Goal: Task Accomplishment & Management: Use online tool/utility

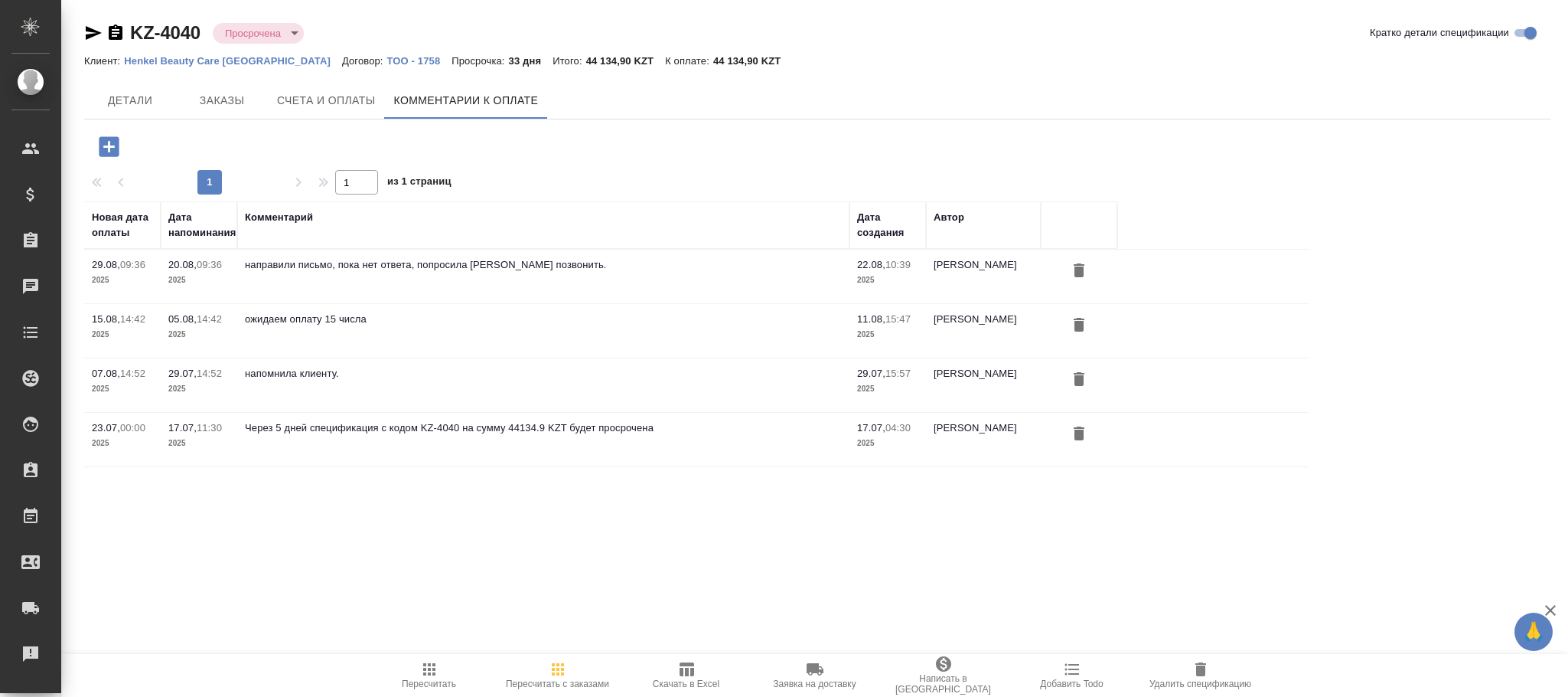
click at [272, 33] on body "🙏 .cls-1 fill:#fff; AWATERA Фокина Наталья n.fokina Клиенты Спецификации Заказы…" at bounding box center [784, 348] width 1568 height 697
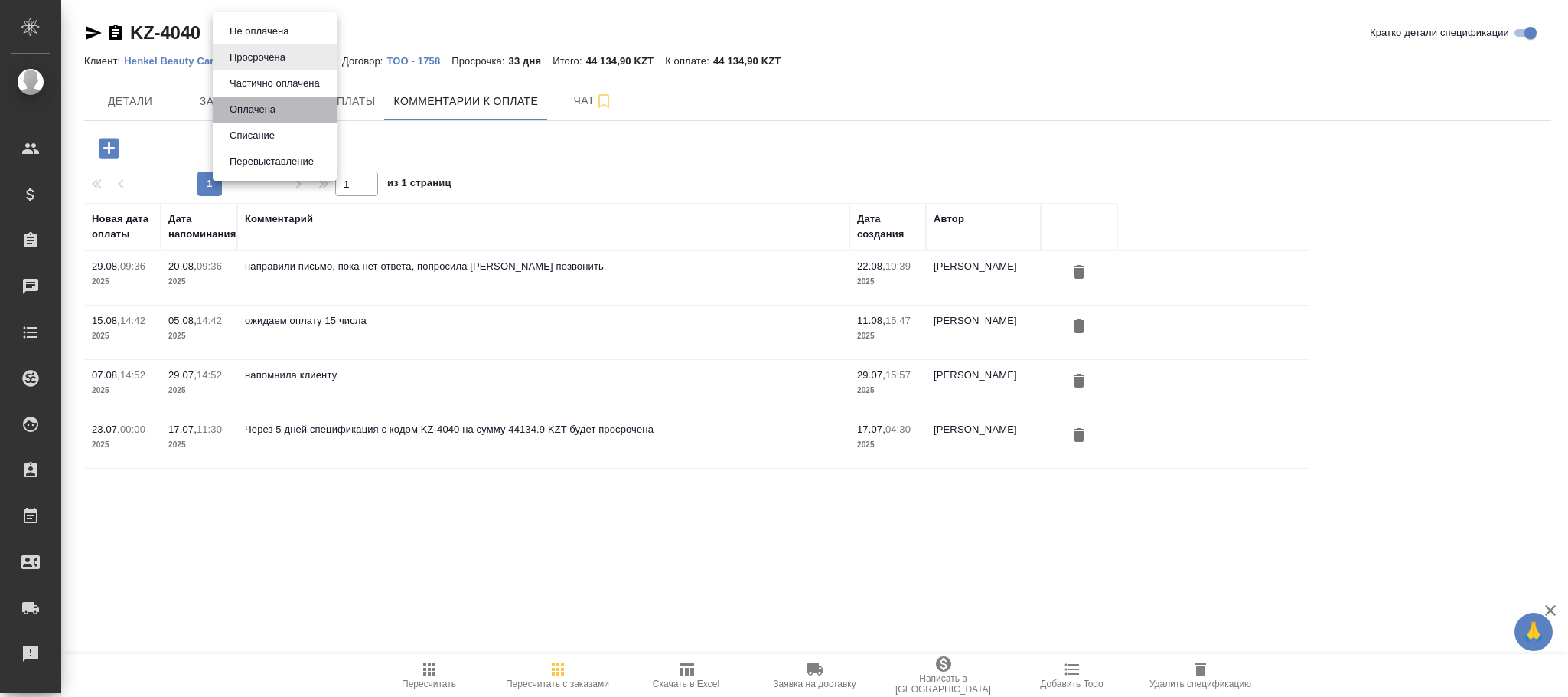
click at [250, 106] on button "Оплачена" at bounding box center [252, 110] width 55 height 17
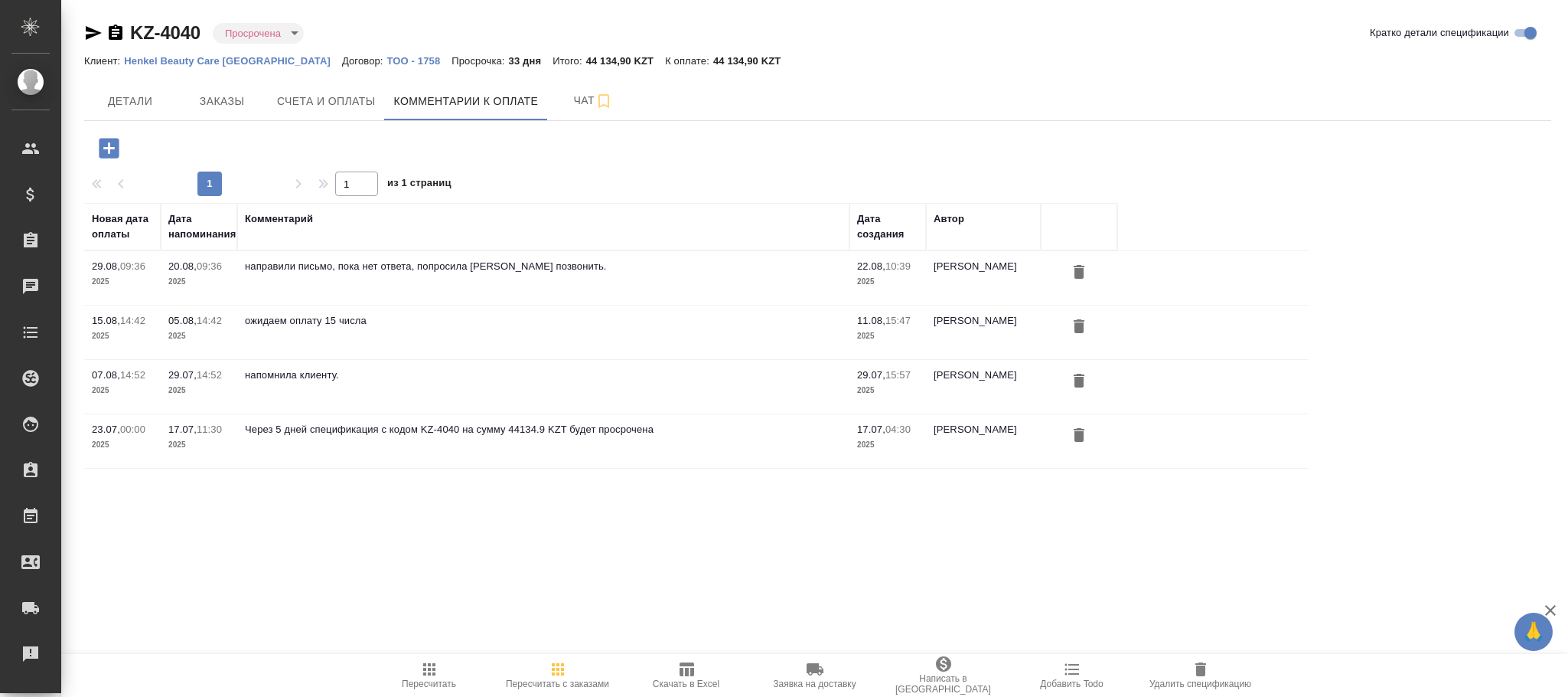
type input "payed"
click at [322, 96] on span "Счета и оплаты" at bounding box center [326, 101] width 99 height 19
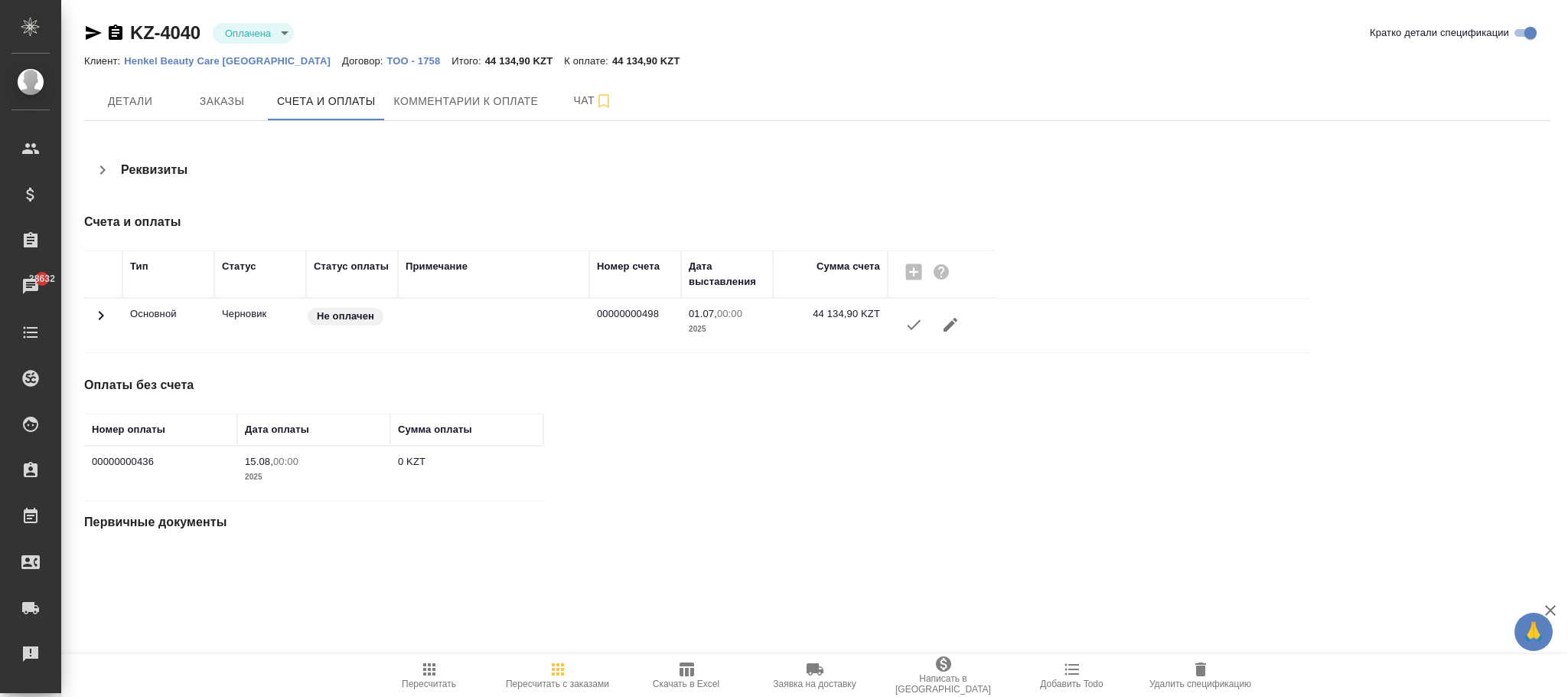
drag, startPoint x: 99, startPoint y: 315, endPoint x: 154, endPoint y: 327, distance: 56.3
click at [99, 317] on icon at bounding box center [101, 315] width 18 height 18
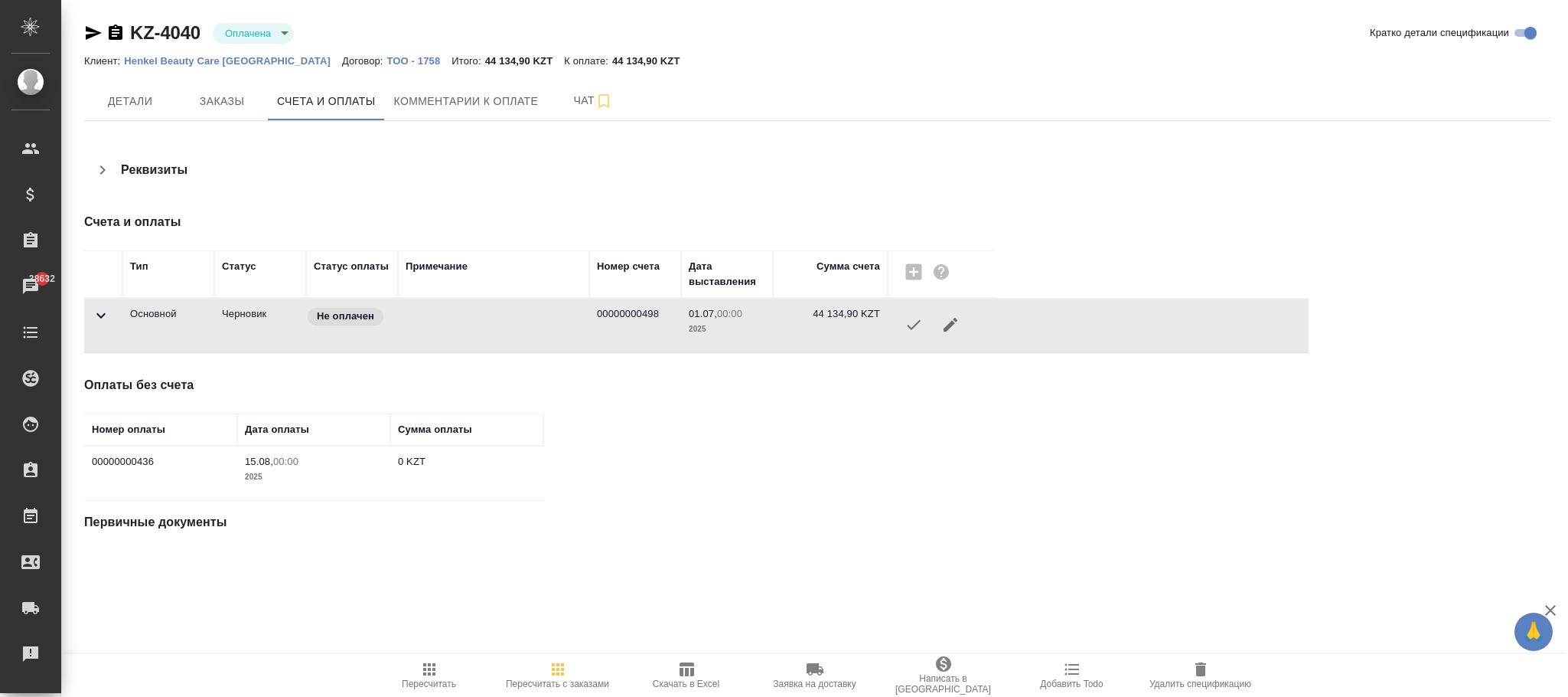
click at [914, 320] on icon "button" at bounding box center [914, 324] width 18 height 18
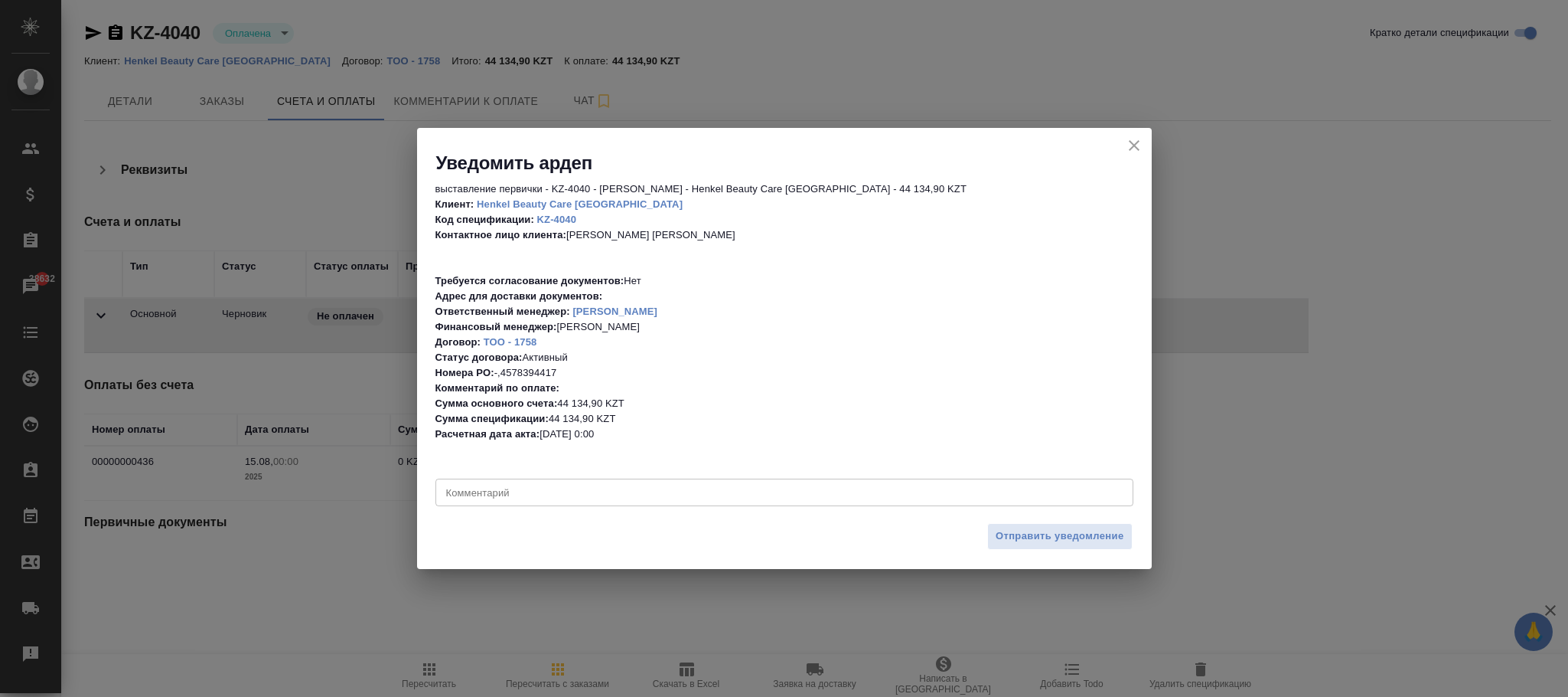
drag, startPoint x: 1052, startPoint y: 521, endPoint x: 370, endPoint y: 329, distance: 708.5
click at [1050, 519] on div "Отправить уведомление" at bounding box center [784, 542] width 735 height 53
click at [1030, 537] on span "Отправить уведомление" at bounding box center [1060, 536] width 129 height 17
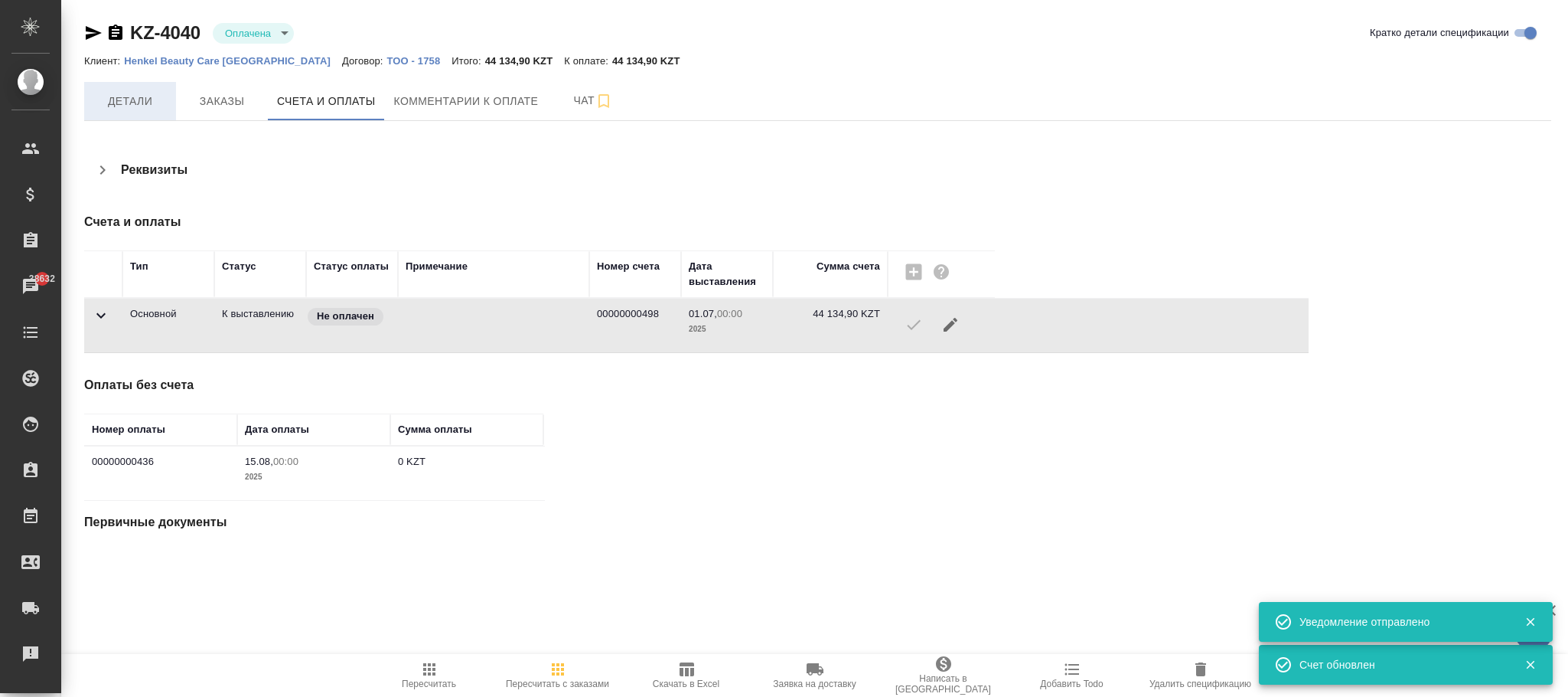
drag, startPoint x: 112, startPoint y: 97, endPoint x: 147, endPoint y: 104, distance: 35.7
click at [120, 102] on span "Детали" at bounding box center [130, 101] width 73 height 19
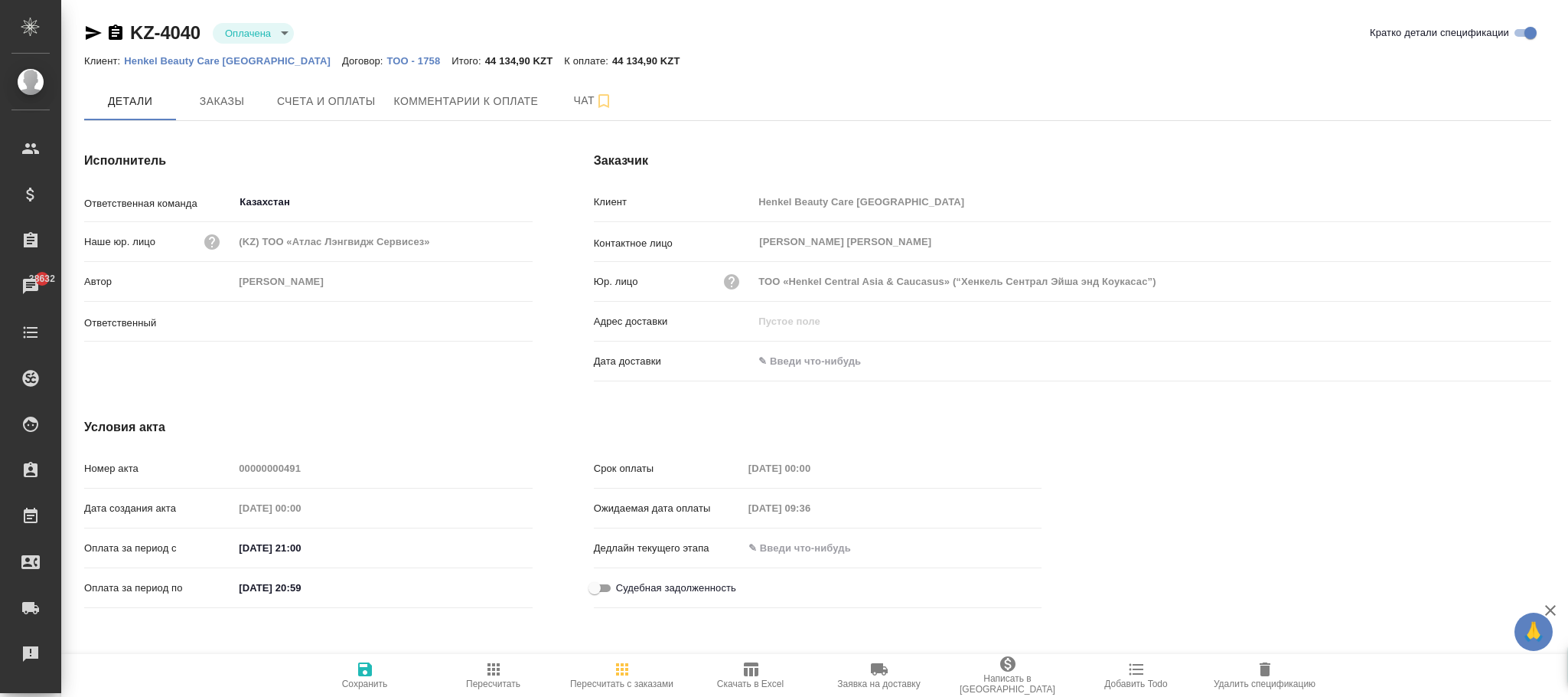
type input "Кошербаева Назерке"
click at [372, 672] on icon "button" at bounding box center [365, 669] width 18 height 18
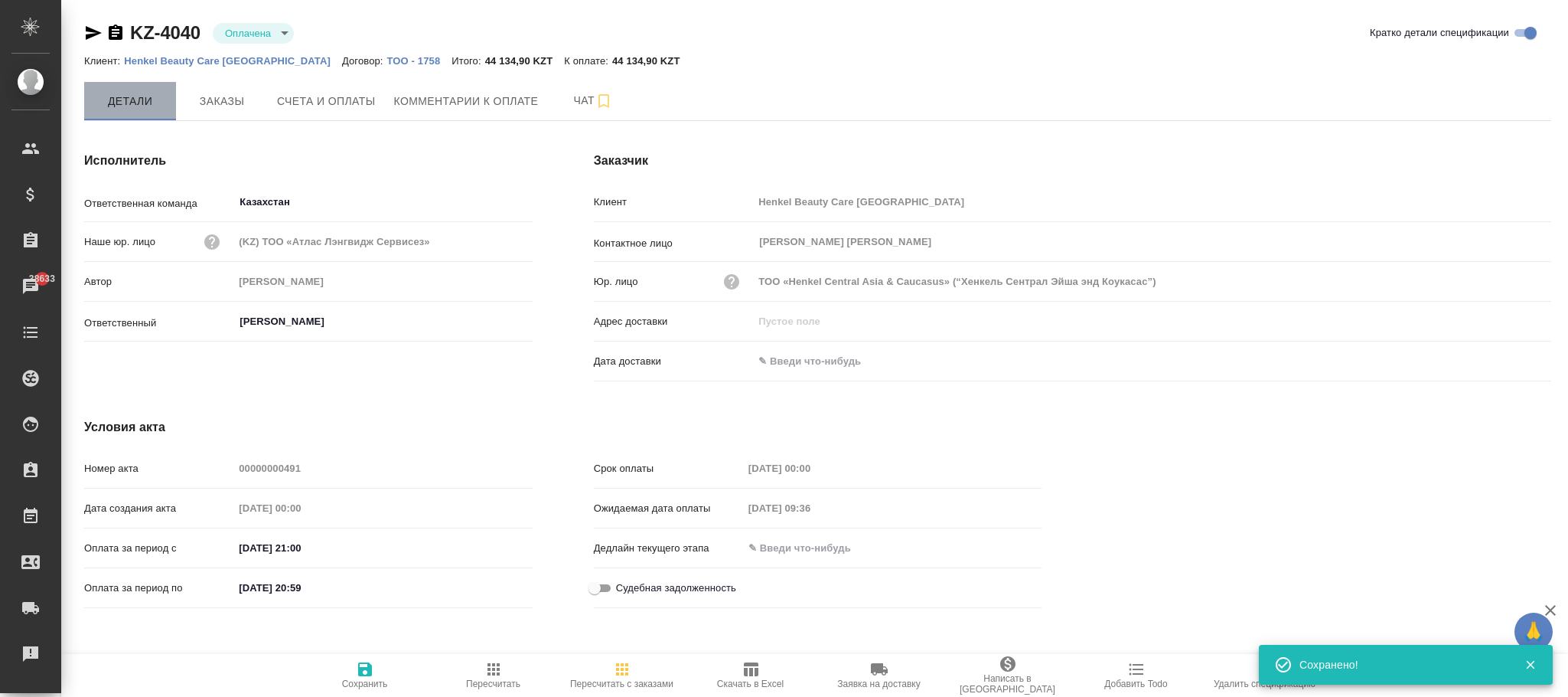
drag, startPoint x: 106, startPoint y: 97, endPoint x: 168, endPoint y: 125, distance: 68.0
click at [111, 103] on span "Детали" at bounding box center [130, 101] width 73 height 19
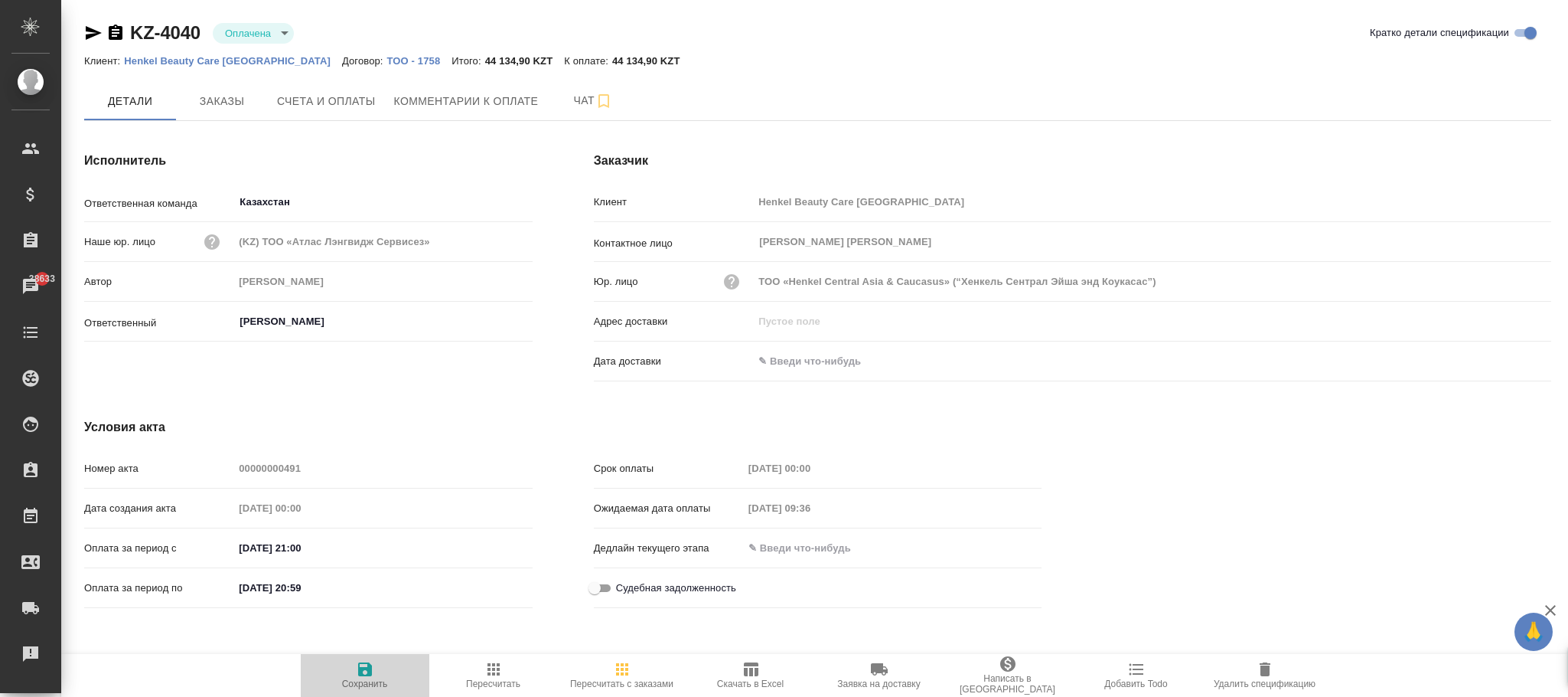
click at [357, 670] on icon "button" at bounding box center [365, 669] width 18 height 18
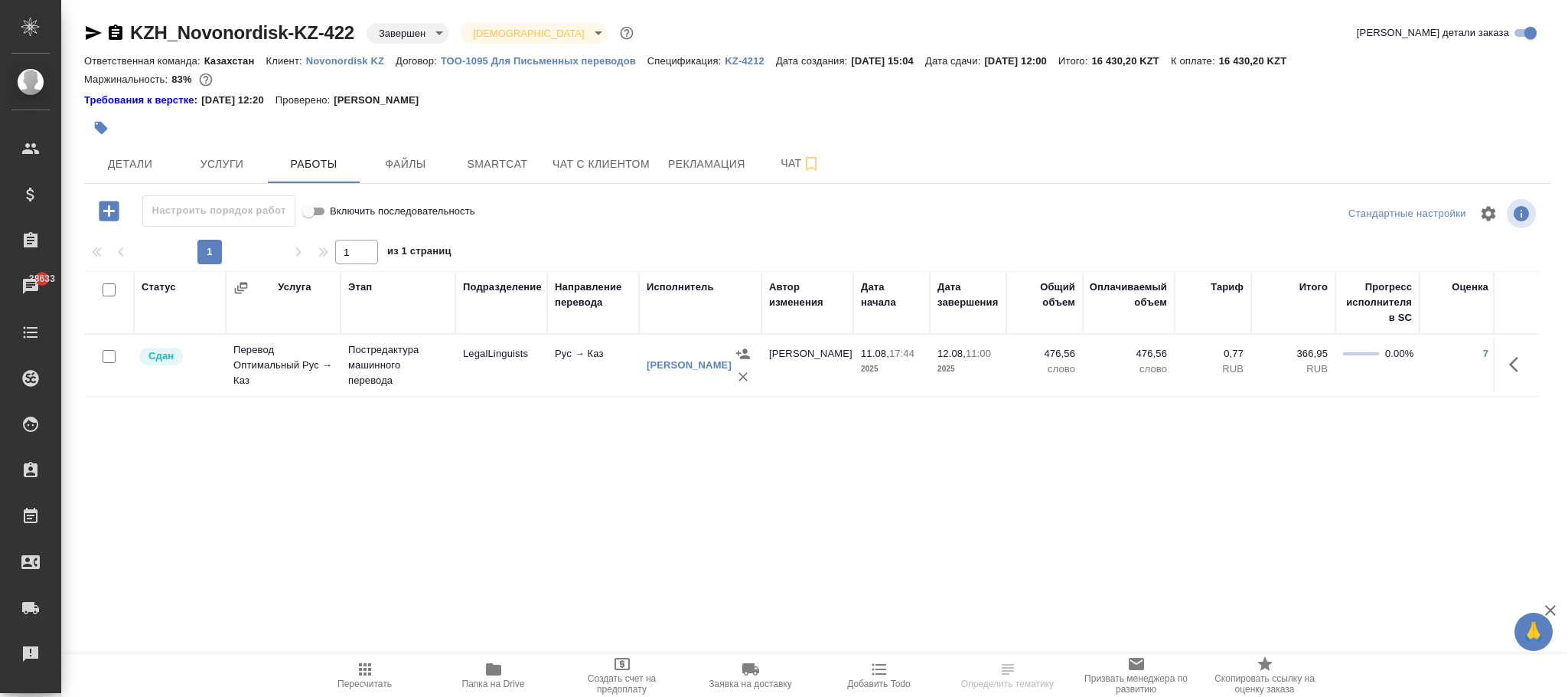
click at [425, 32] on body "🙏 .cls-1 fill:#fff; AWATERA [PERSON_NAME]fokina Клиенты Спецификации Заказы 386…" at bounding box center [784, 348] width 1568 height 697
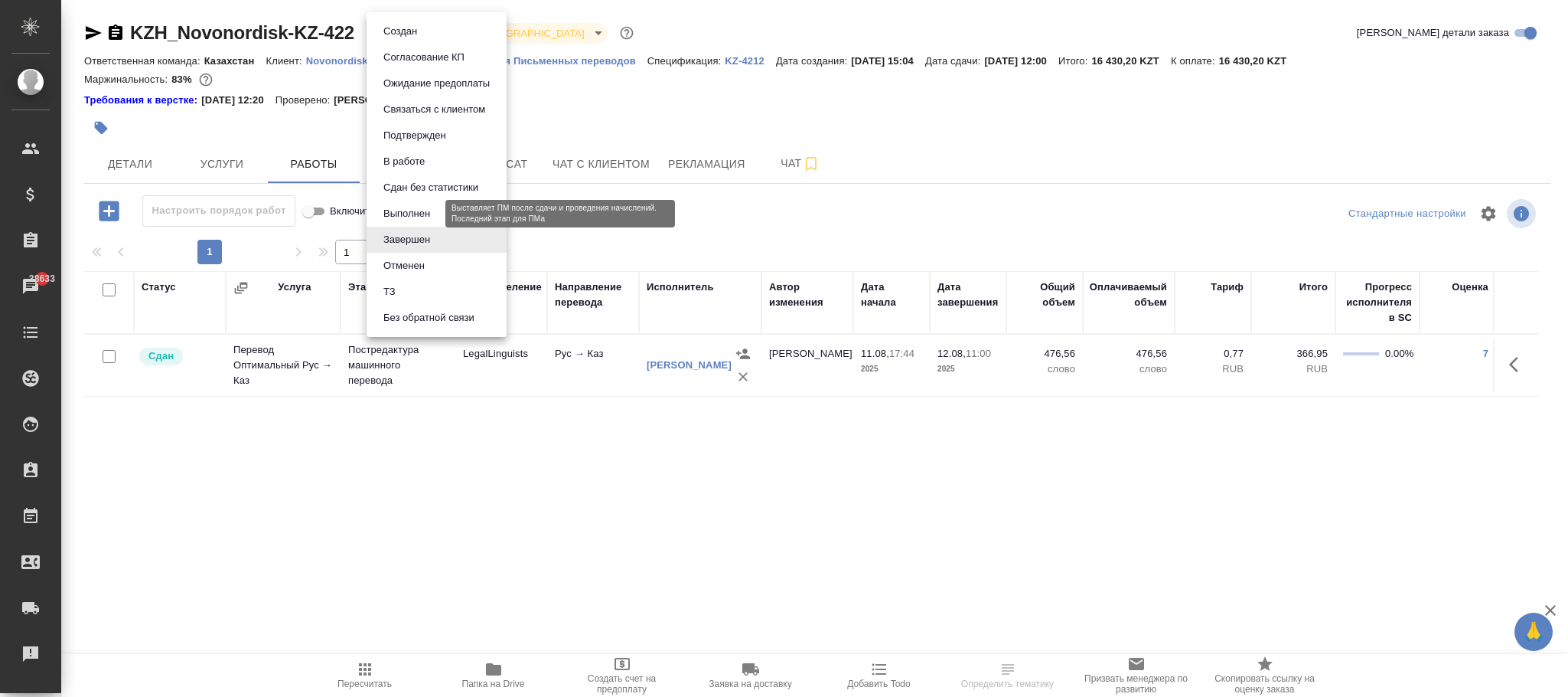
click at [409, 209] on button "Выполнен" at bounding box center [407, 213] width 56 height 17
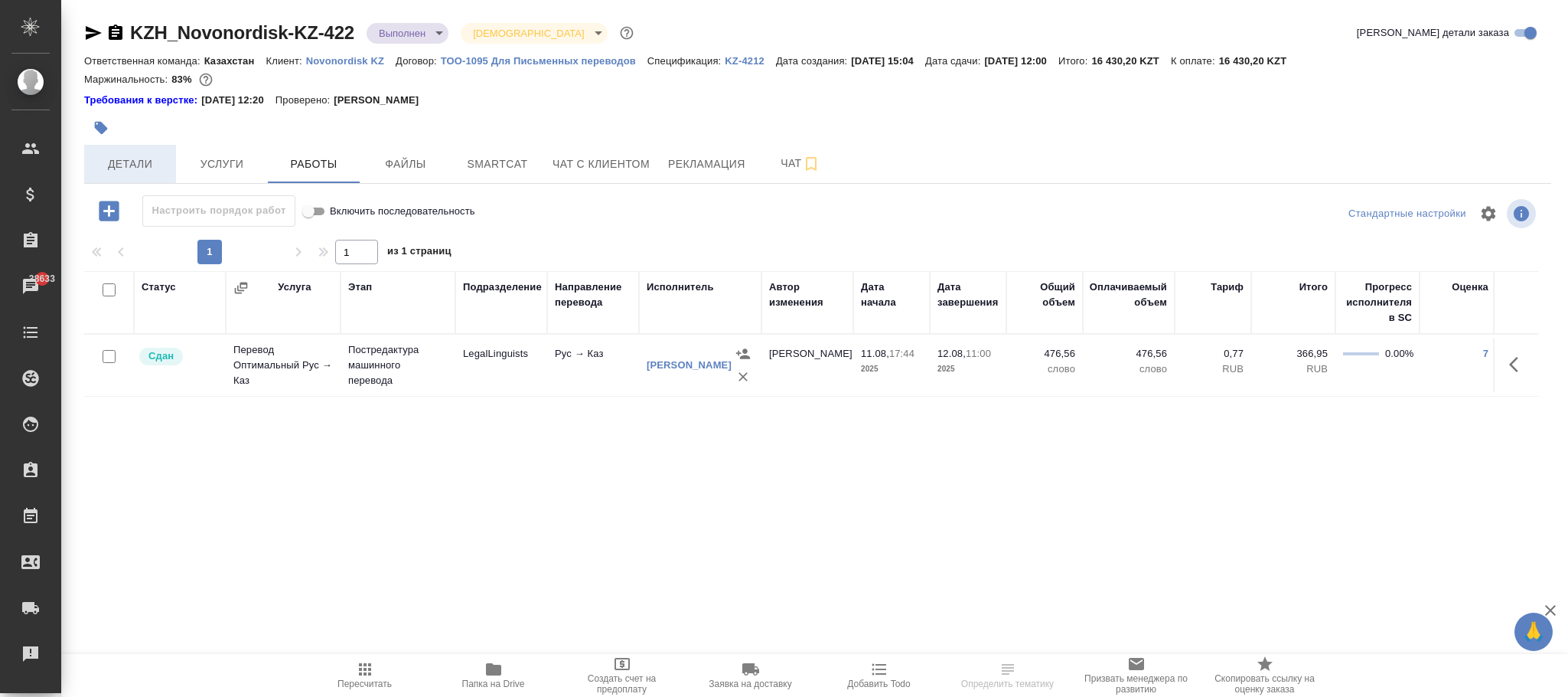
click at [142, 169] on span "Детали" at bounding box center [130, 164] width 73 height 19
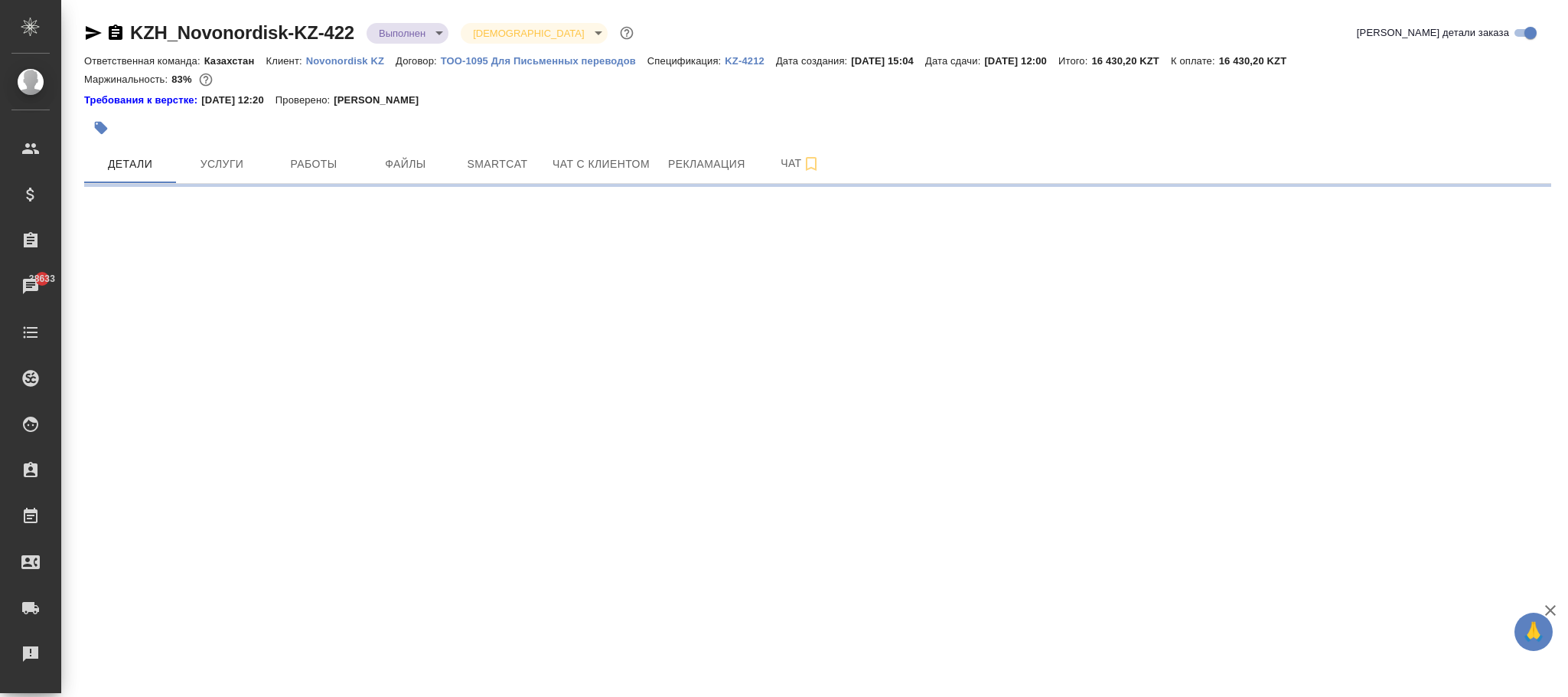
select select "RU"
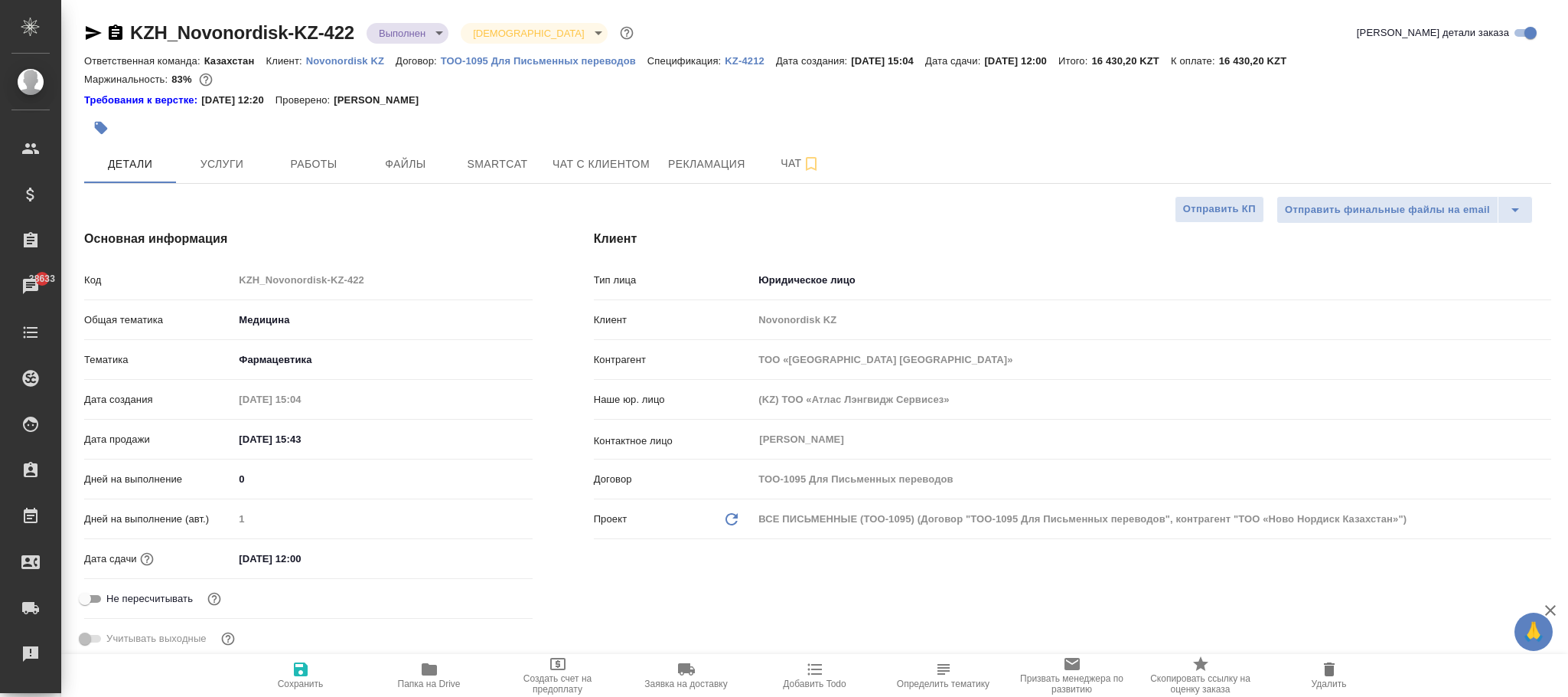
type textarea "x"
click at [309, 669] on icon "button" at bounding box center [301, 669] width 18 height 18
type textarea "x"
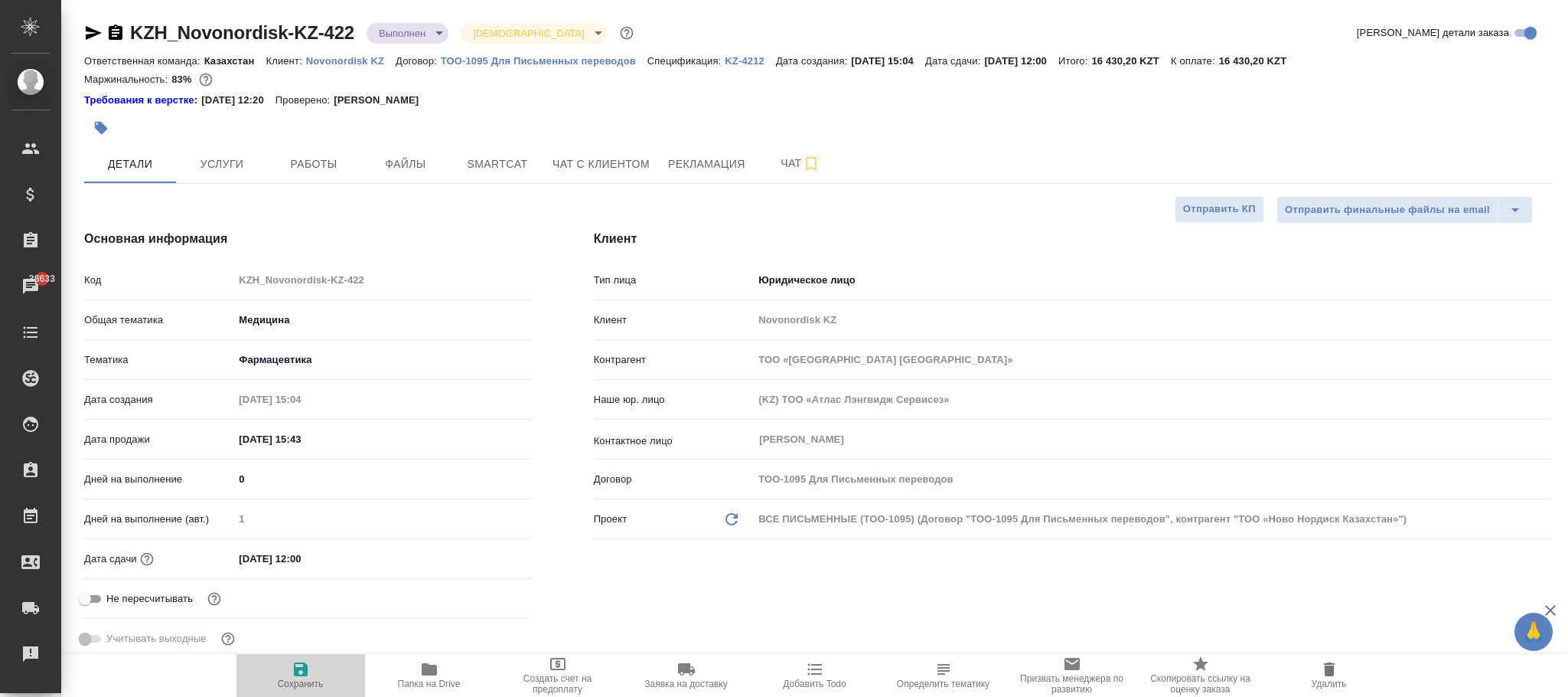
type textarea "x"
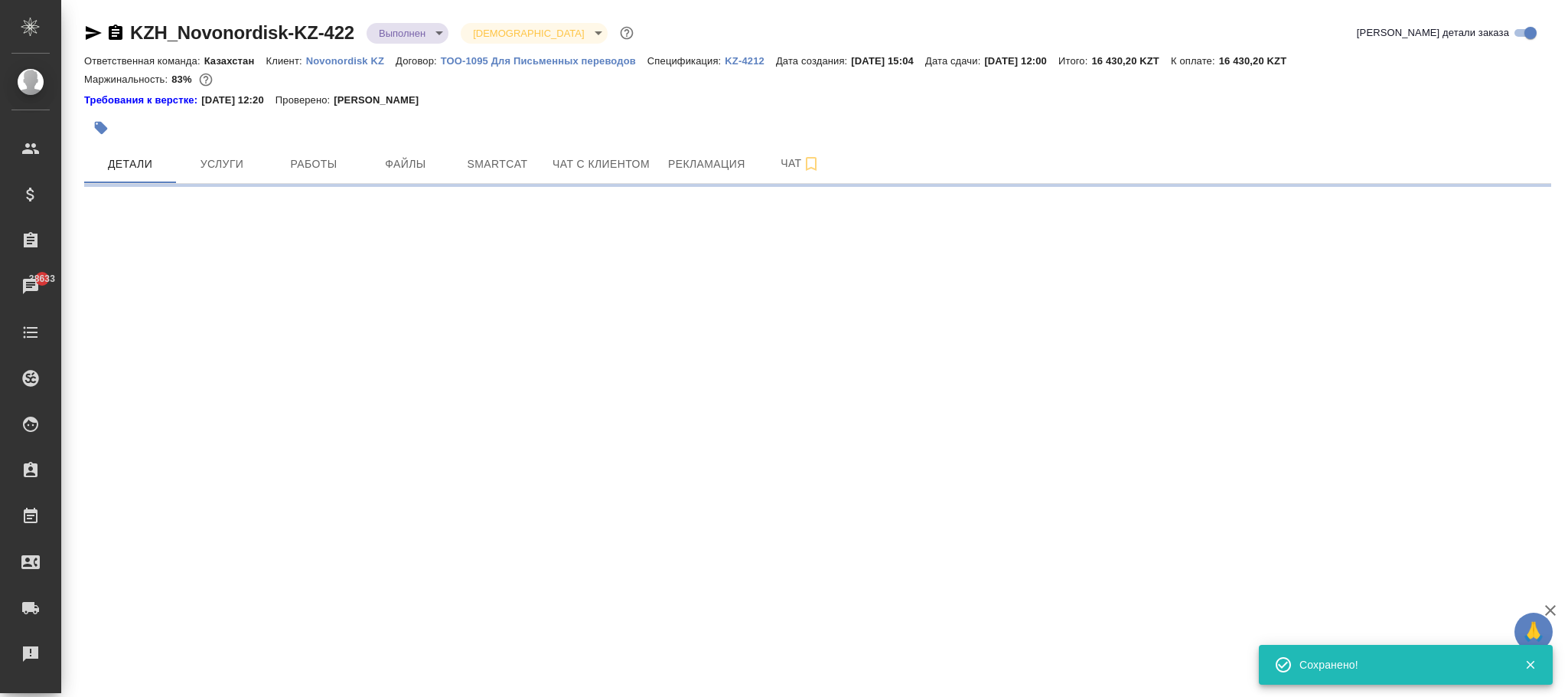
select select "RU"
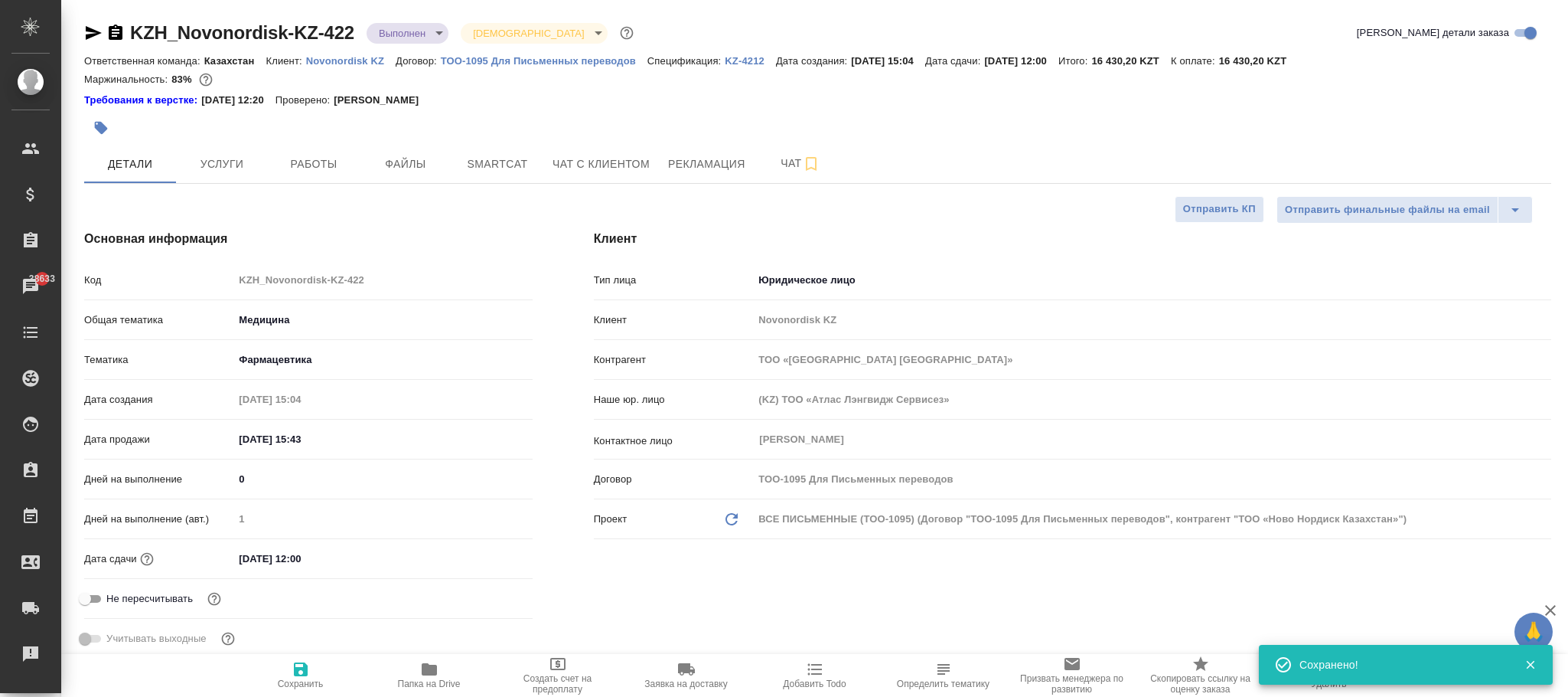
type textarea "x"
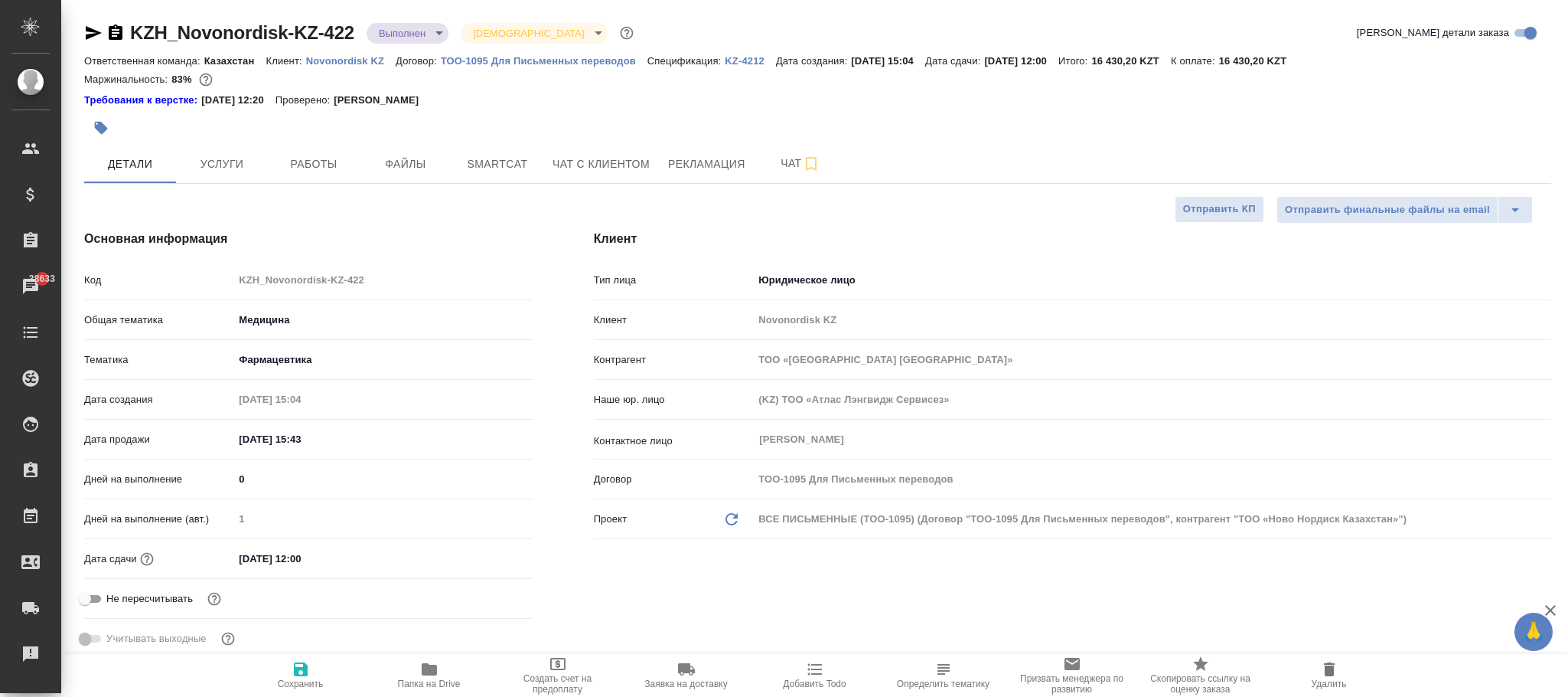
type textarea "x"
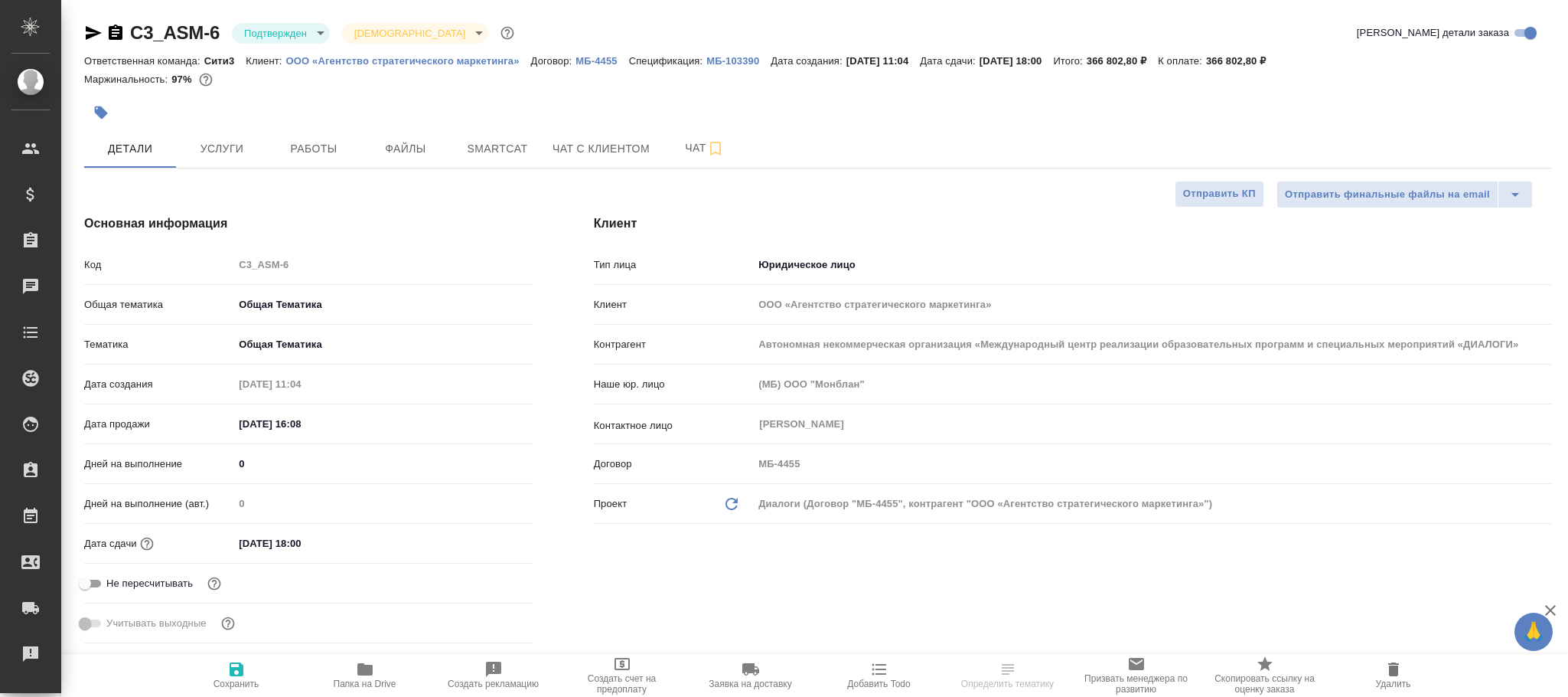
select select "RU"
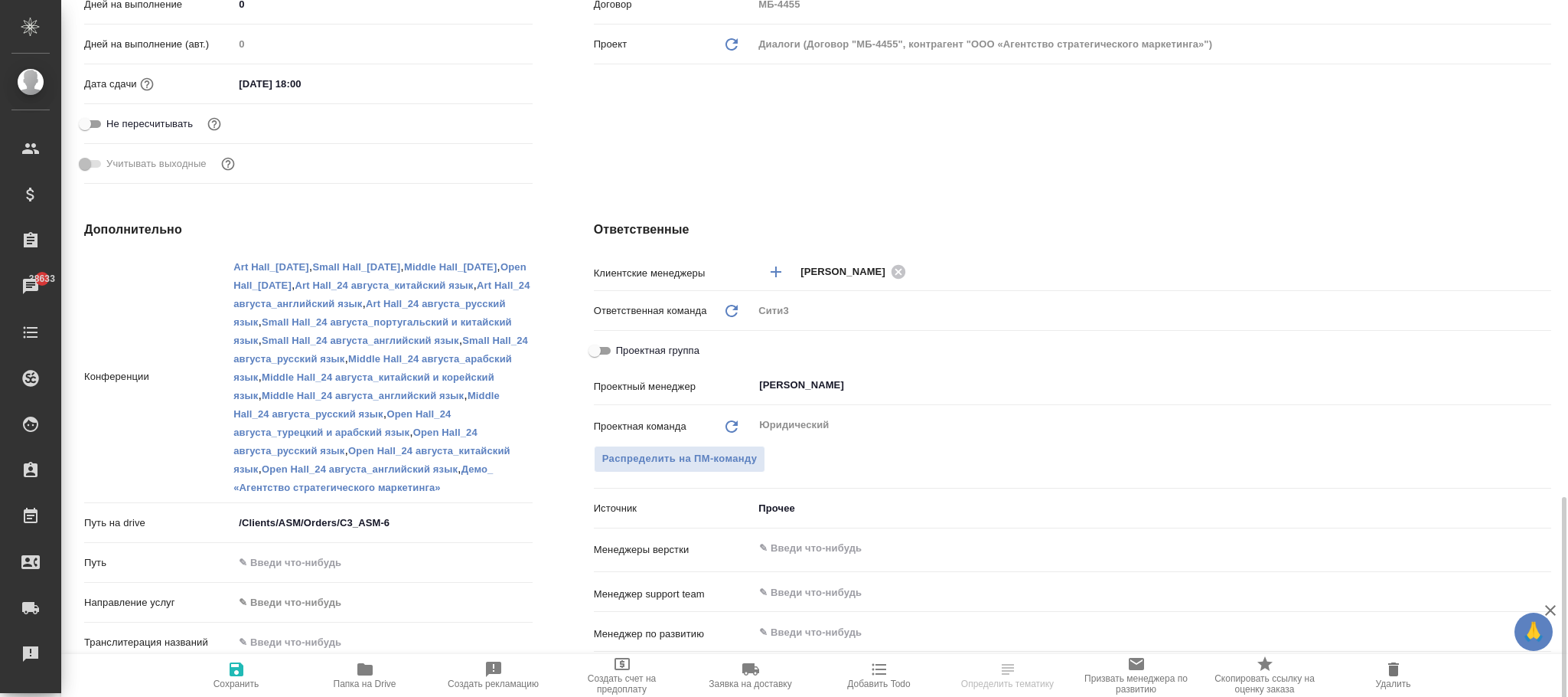
scroll to position [690, 0]
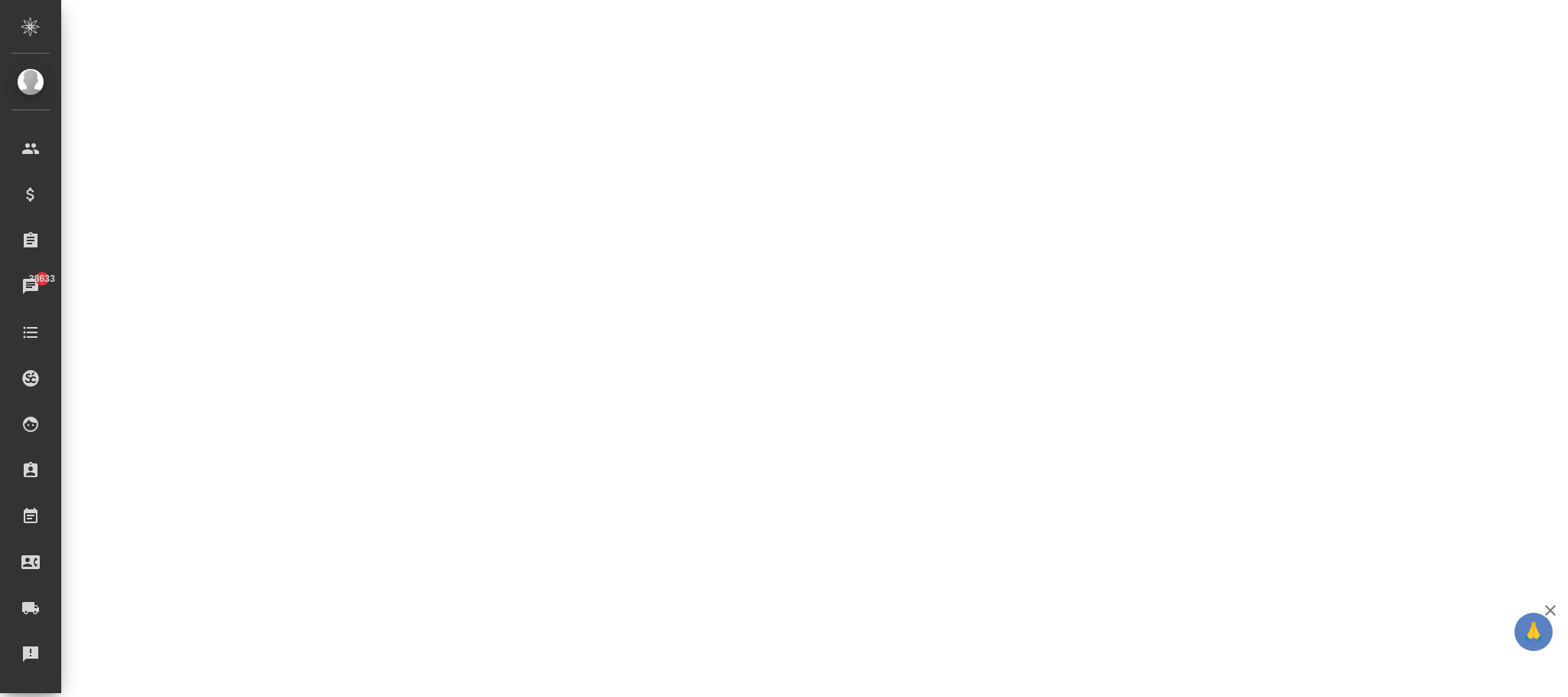
select select "RU"
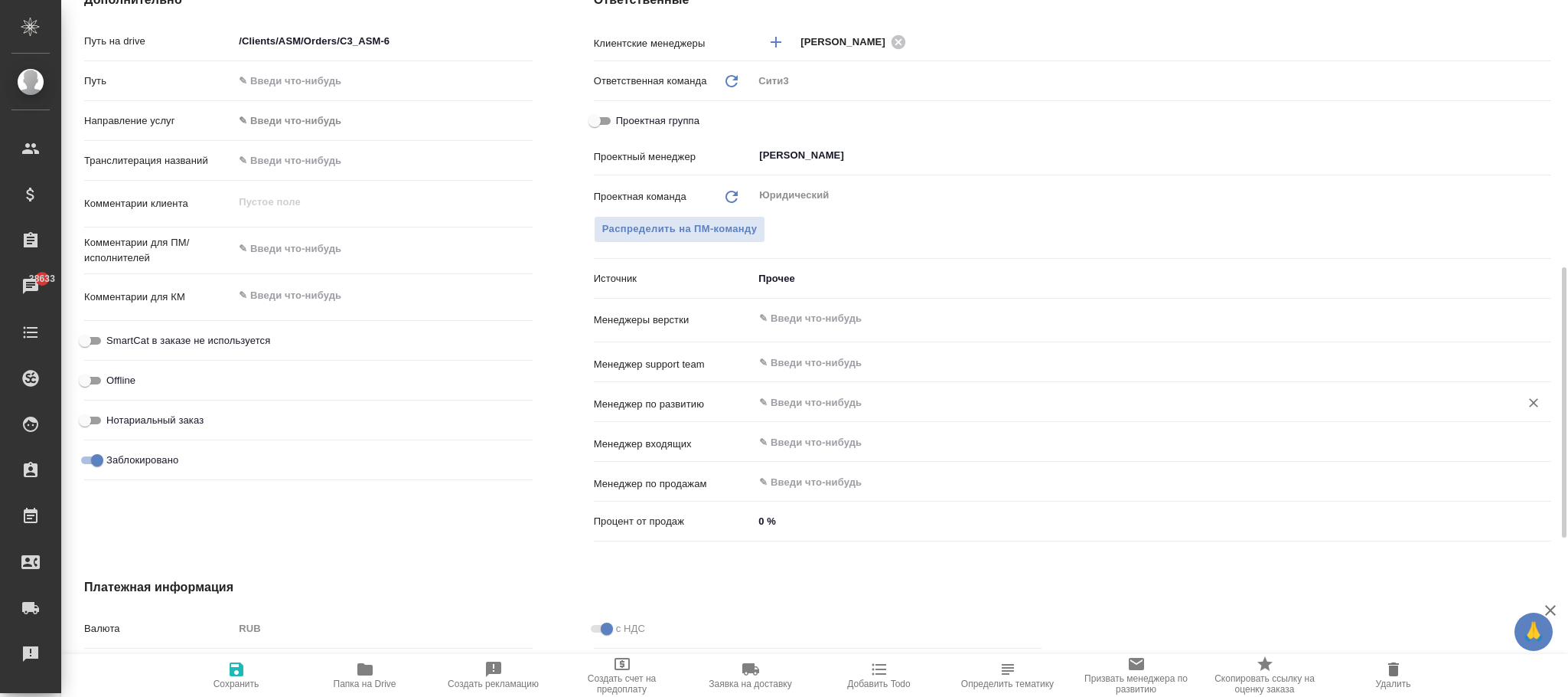
type textarea "x"
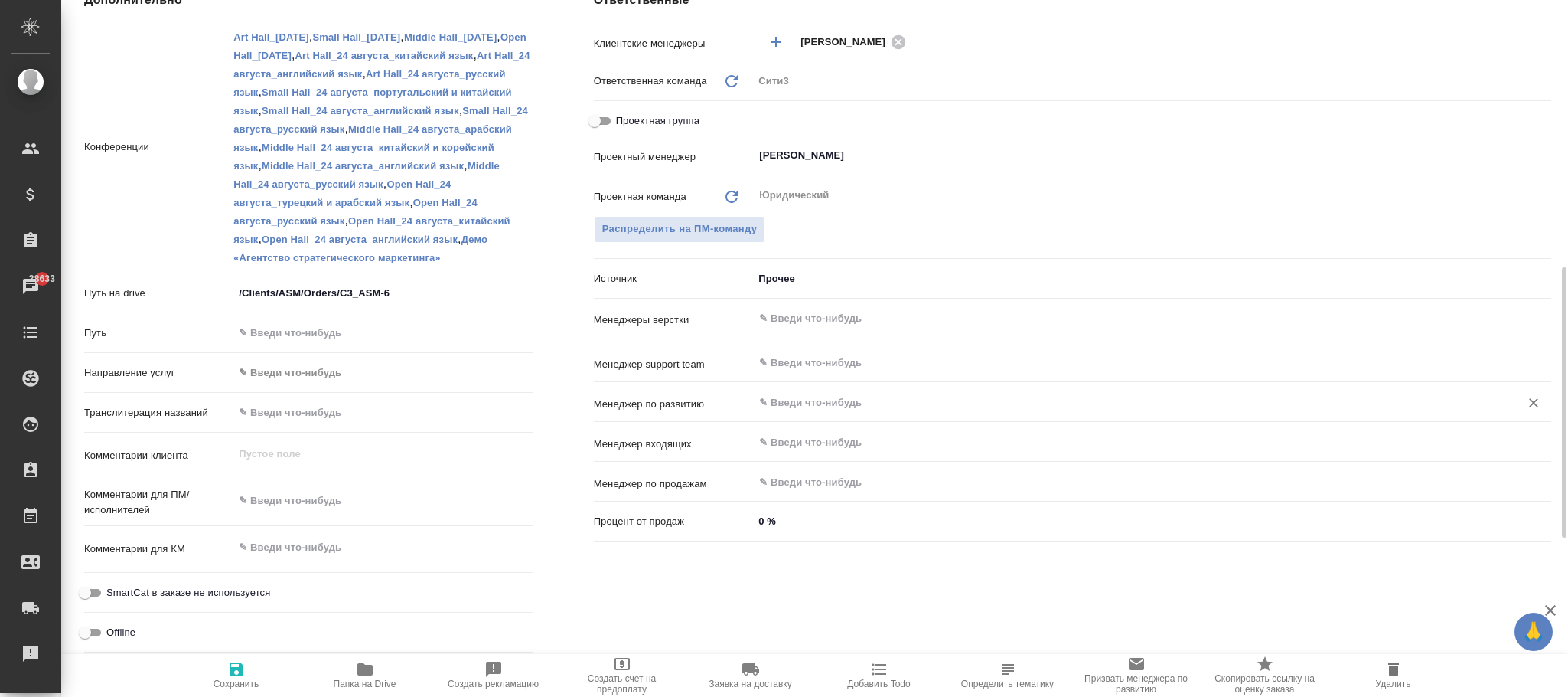
click at [806, 408] on input "text" at bounding box center [1127, 402] width 738 height 18
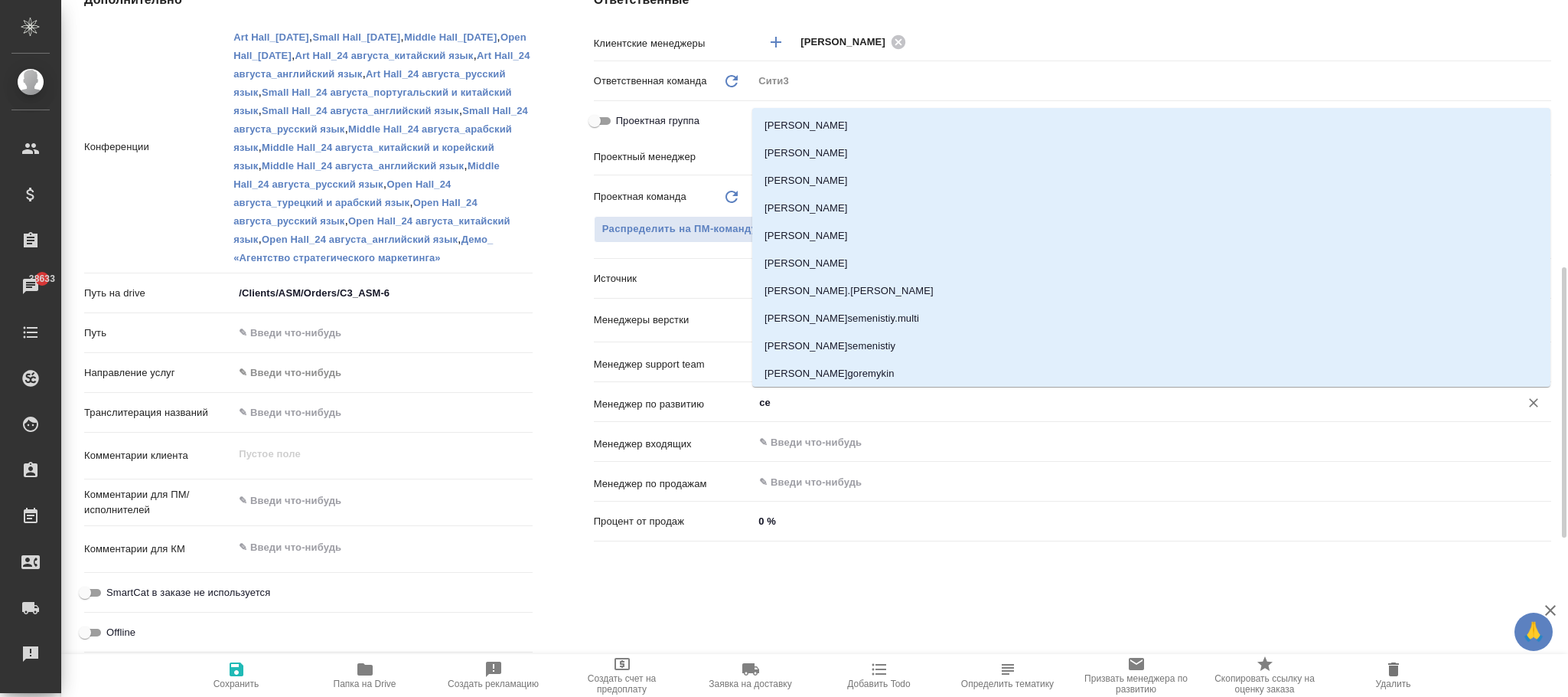
type input "сеи"
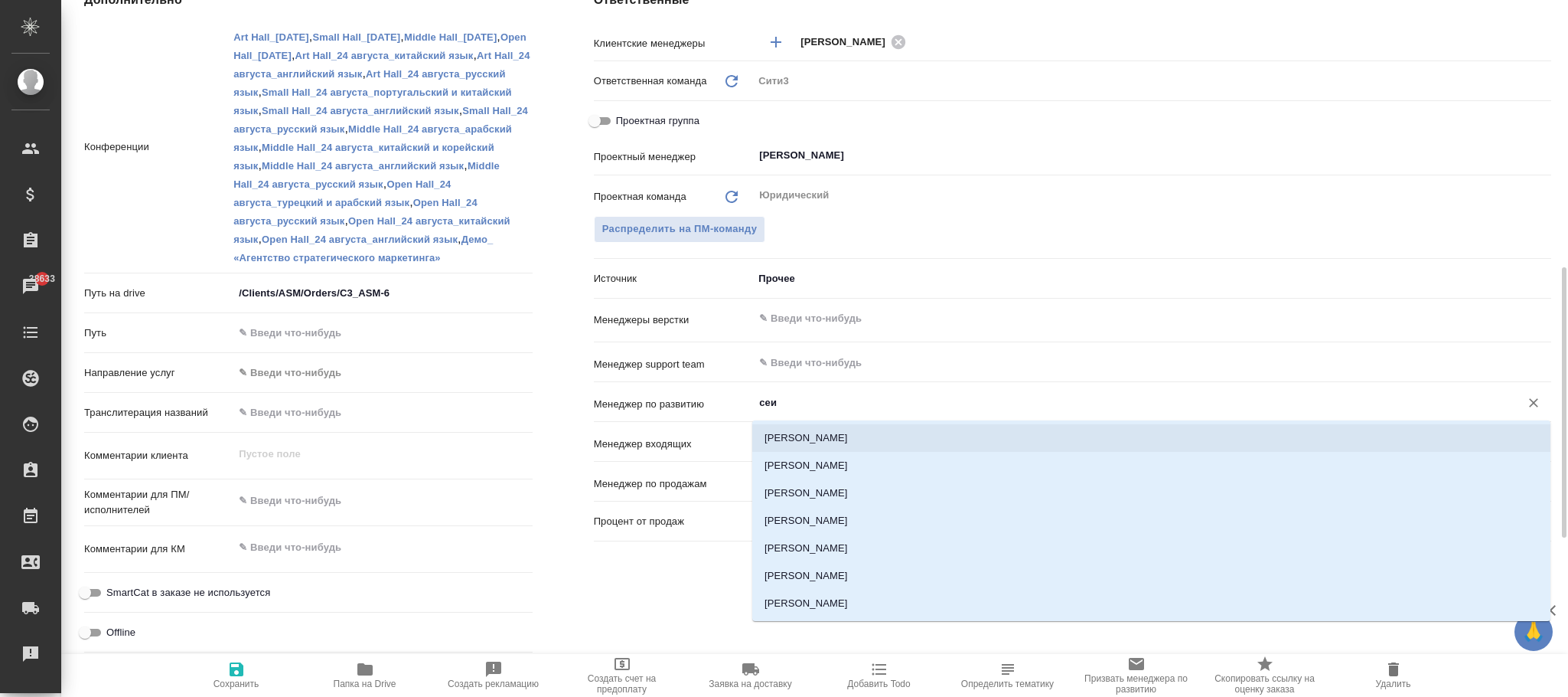
drag, startPoint x: 815, startPoint y: 437, endPoint x: 797, endPoint y: 432, distance: 18.7
click at [813, 437] on li "Сеитов Павел" at bounding box center [1151, 438] width 798 height 27
type textarea "x"
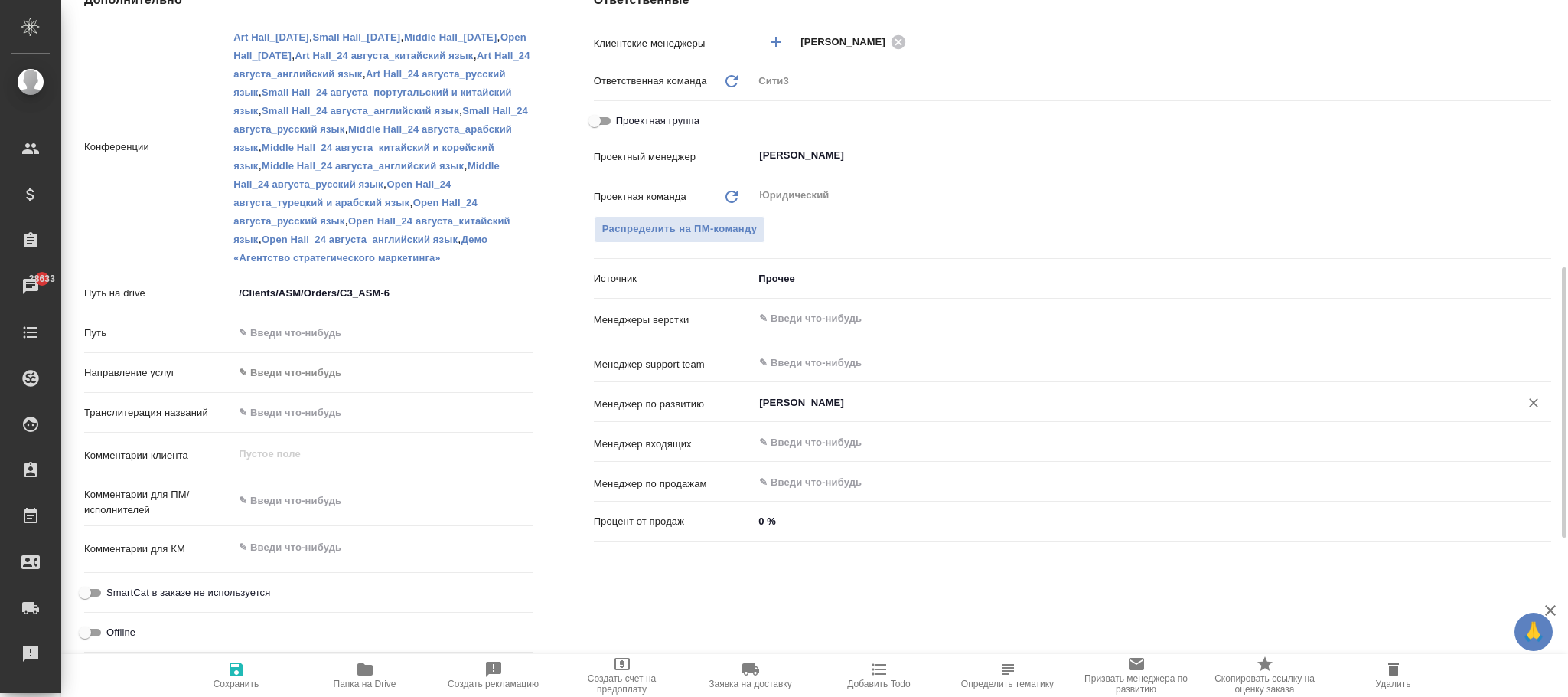
type input "[PERSON_NAME]"
drag, startPoint x: 239, startPoint y: 676, endPoint x: 271, endPoint y: 616, distance: 68.0
click at [242, 672] on icon "button" at bounding box center [236, 669] width 14 height 14
type textarea "x"
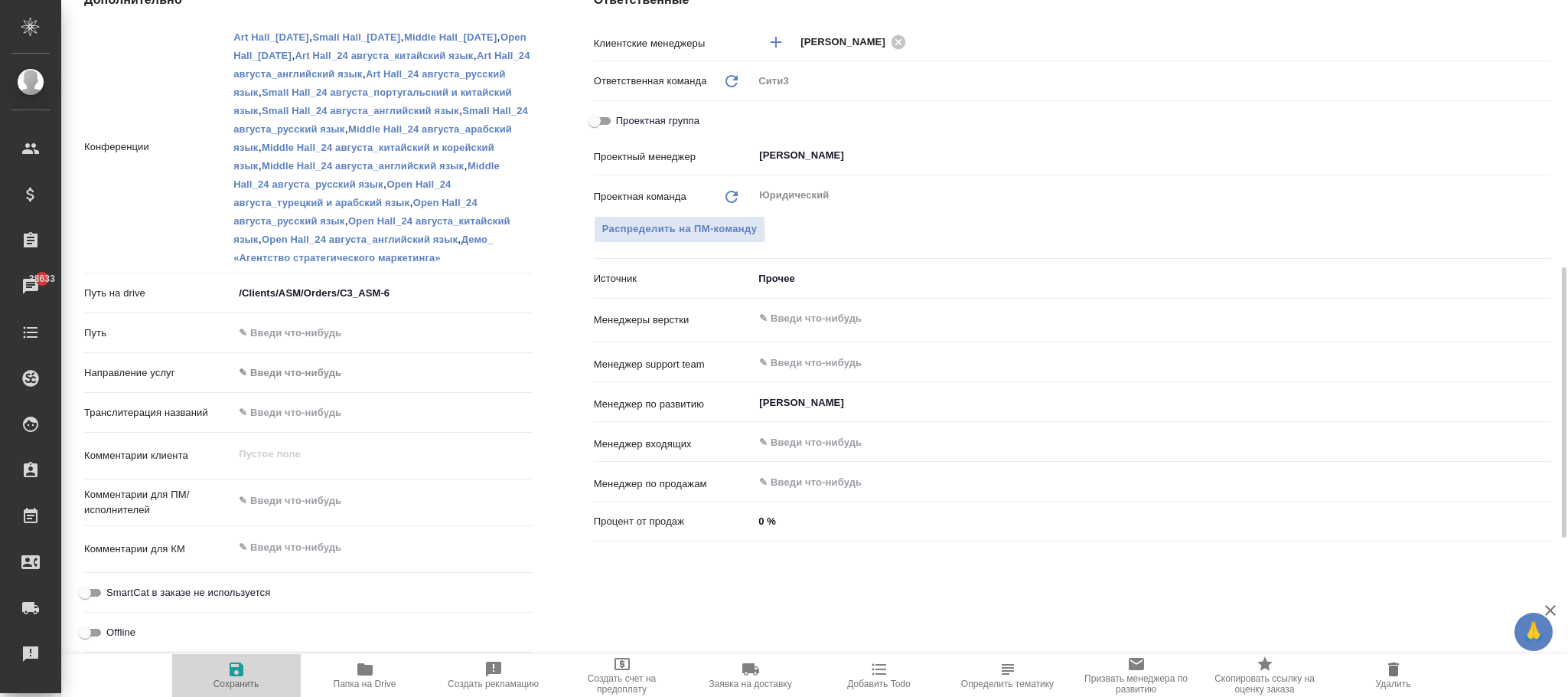
type textarea "x"
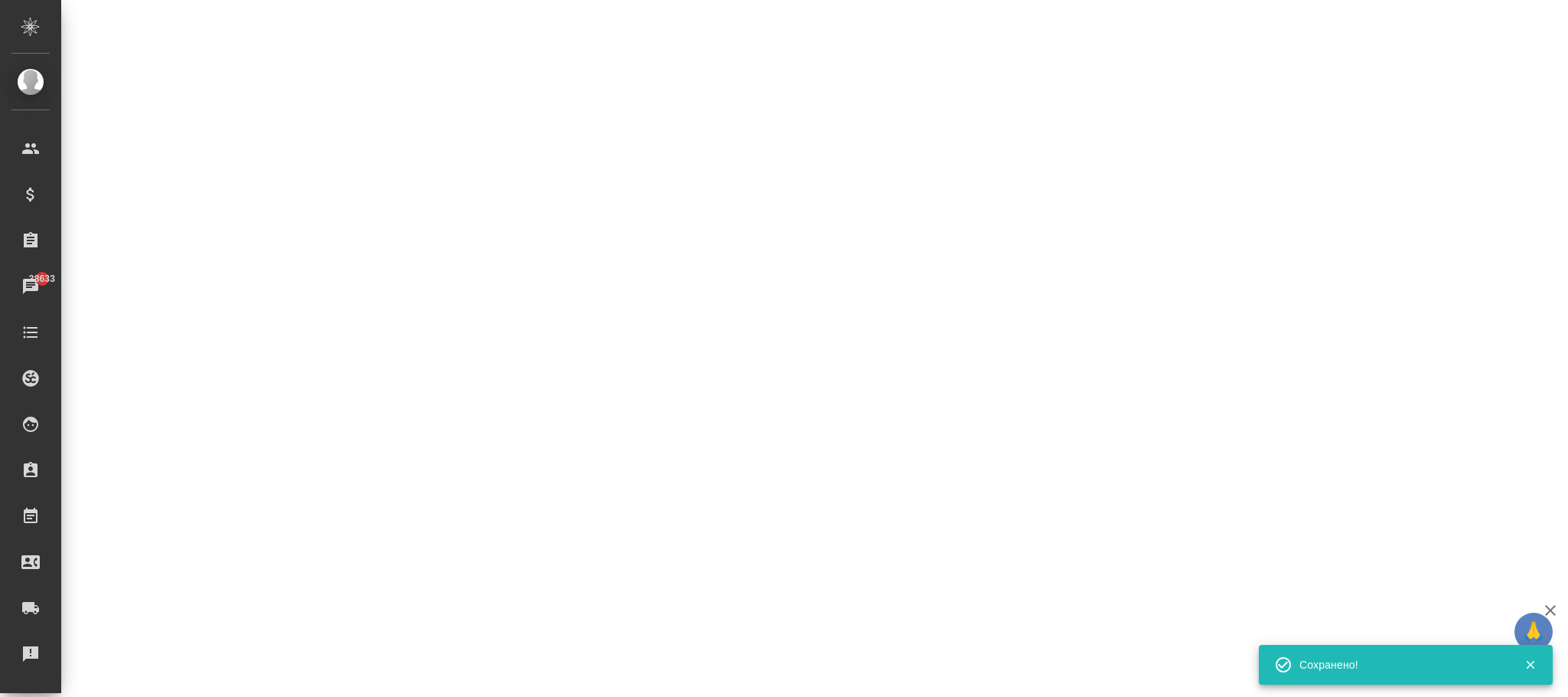
select select "RU"
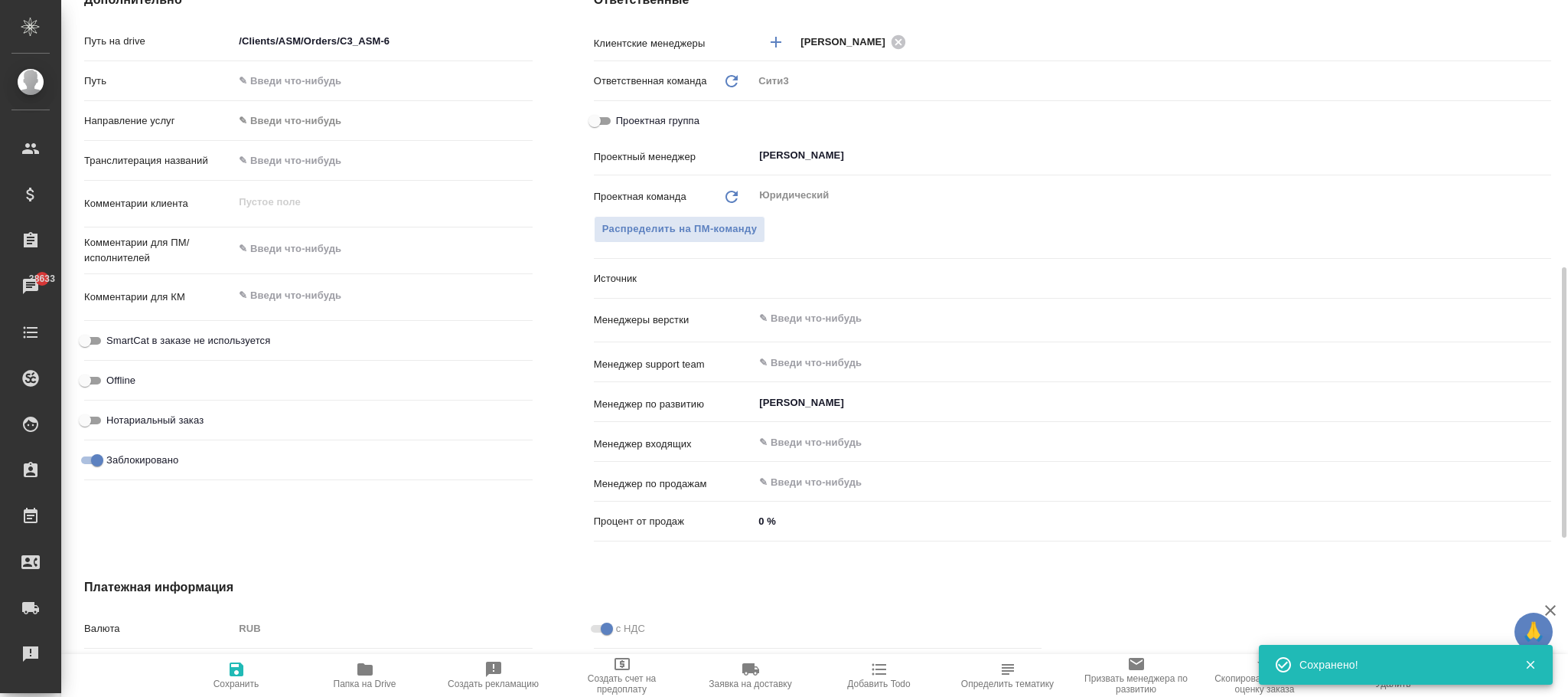
type textarea "x"
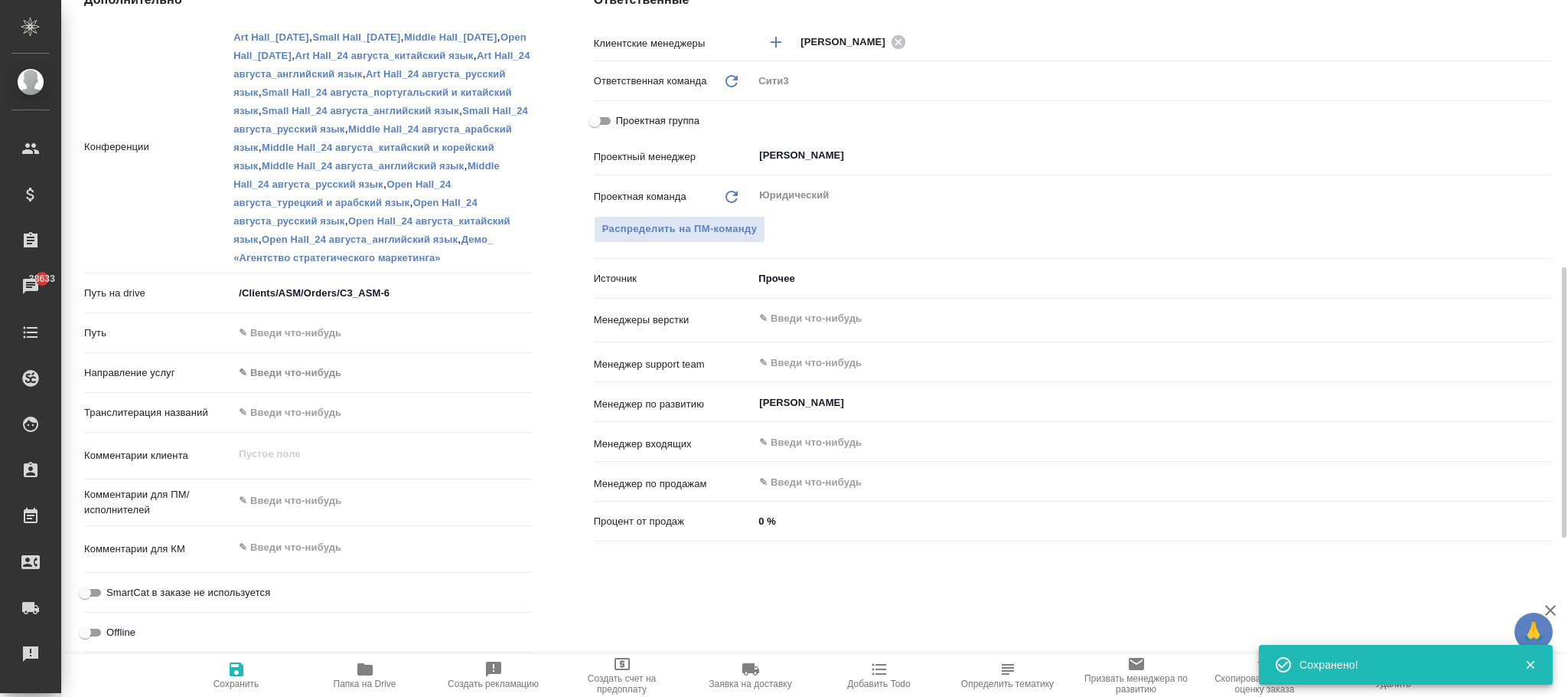
type textarea "x"
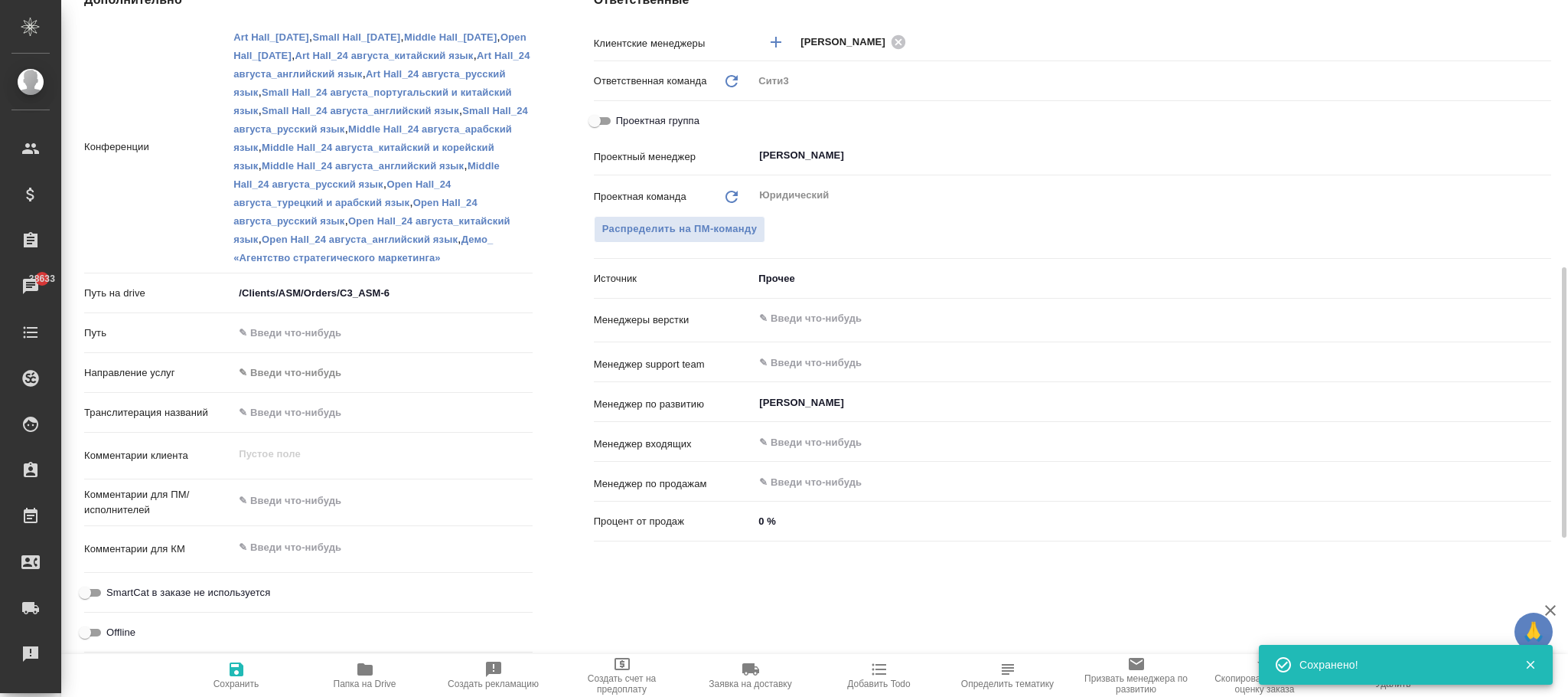
type textarea "x"
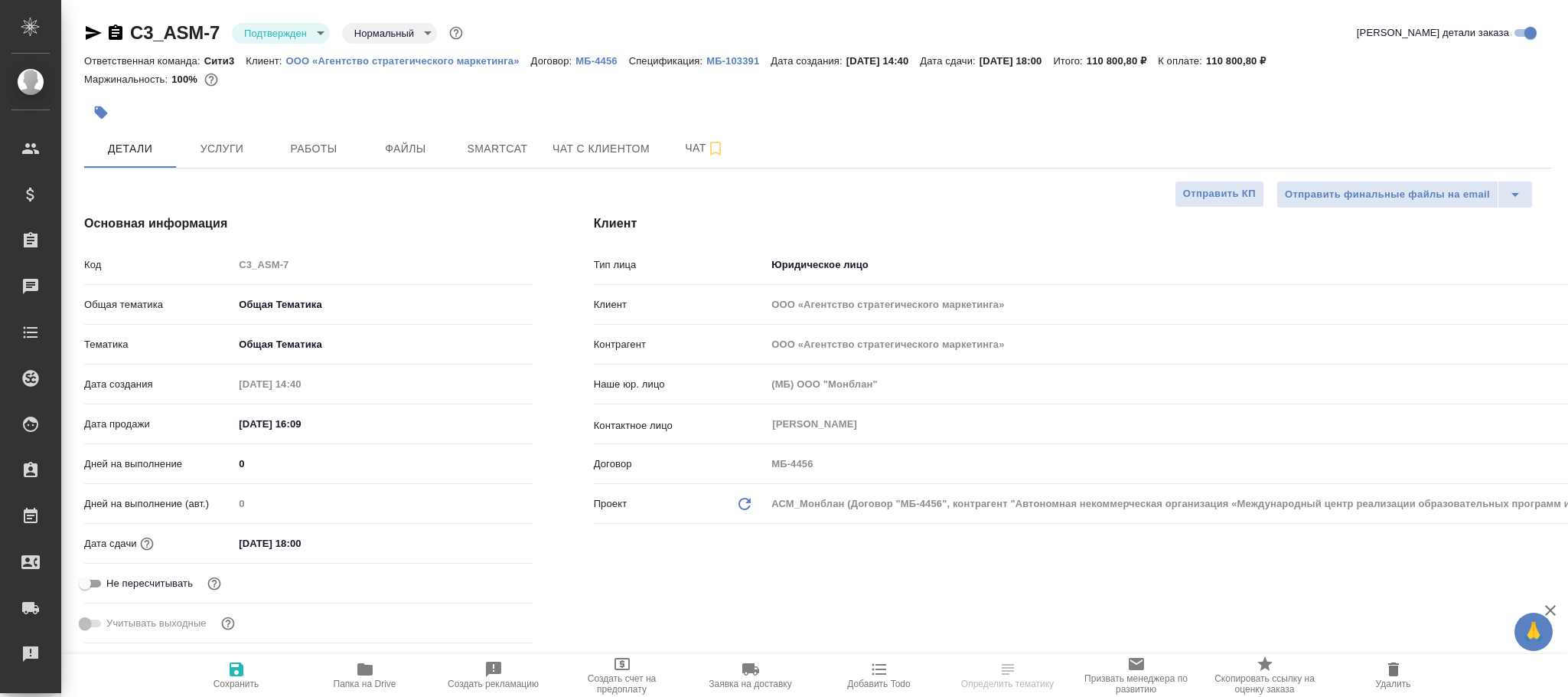
select select "RU"
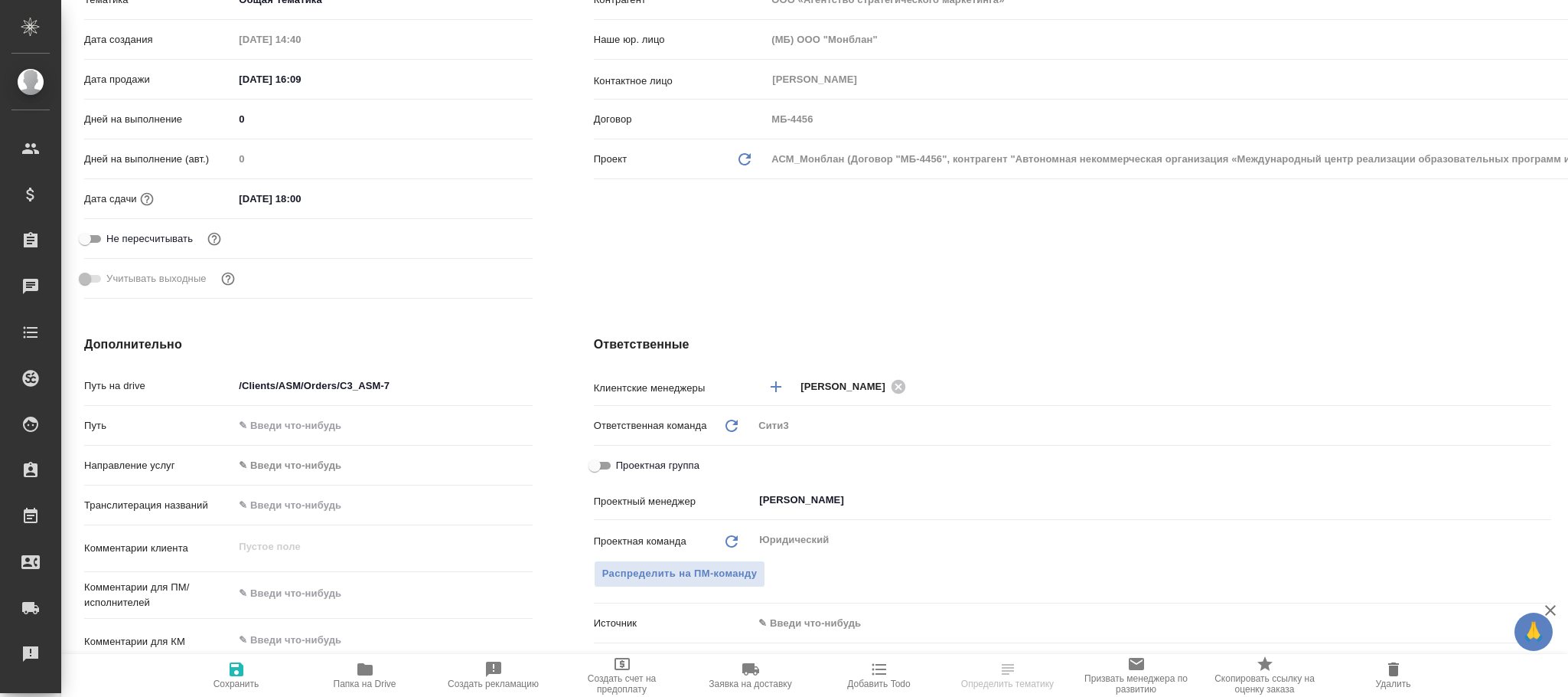
scroll to position [575, 0]
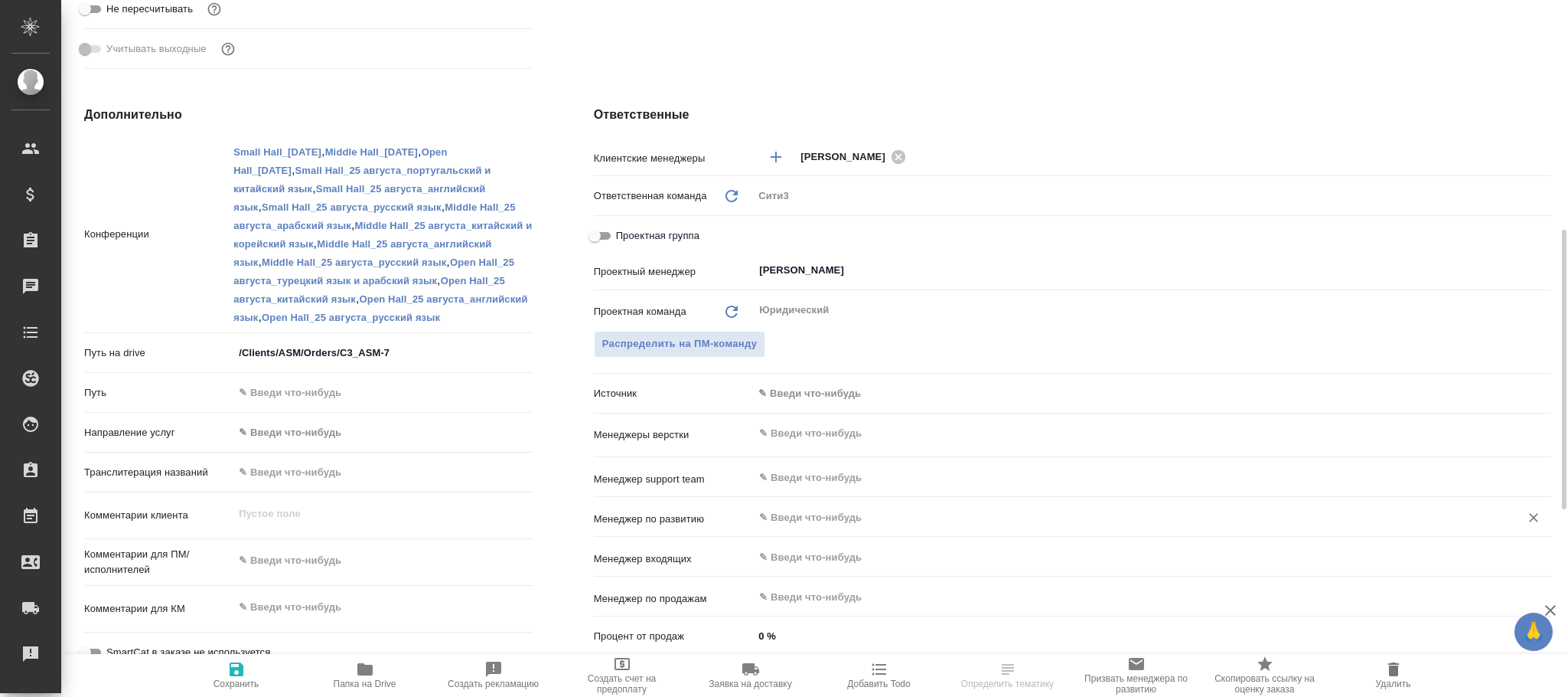
click at [794, 515] on input "text" at bounding box center [1127, 517] width 738 height 18
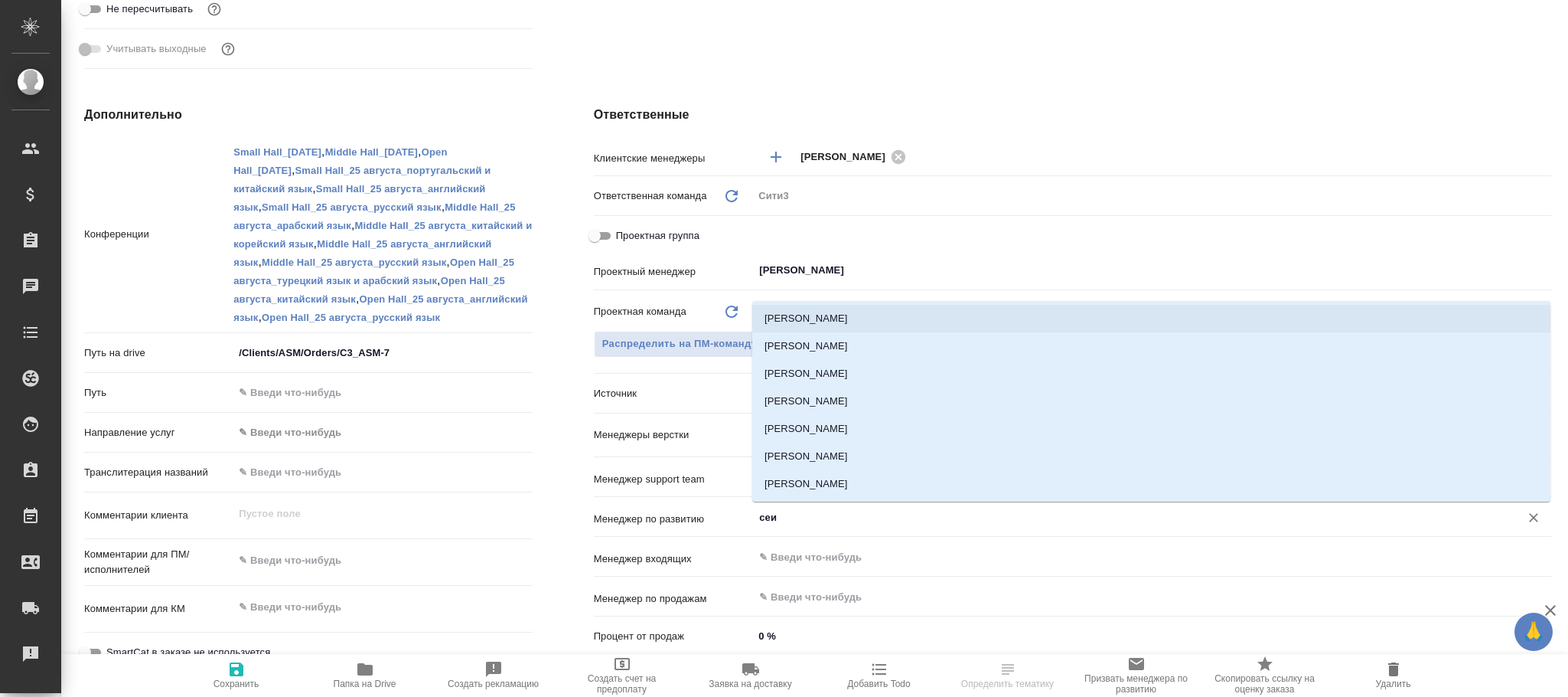
click at [812, 313] on li "Сеитов Павел" at bounding box center [1151, 318] width 798 height 27
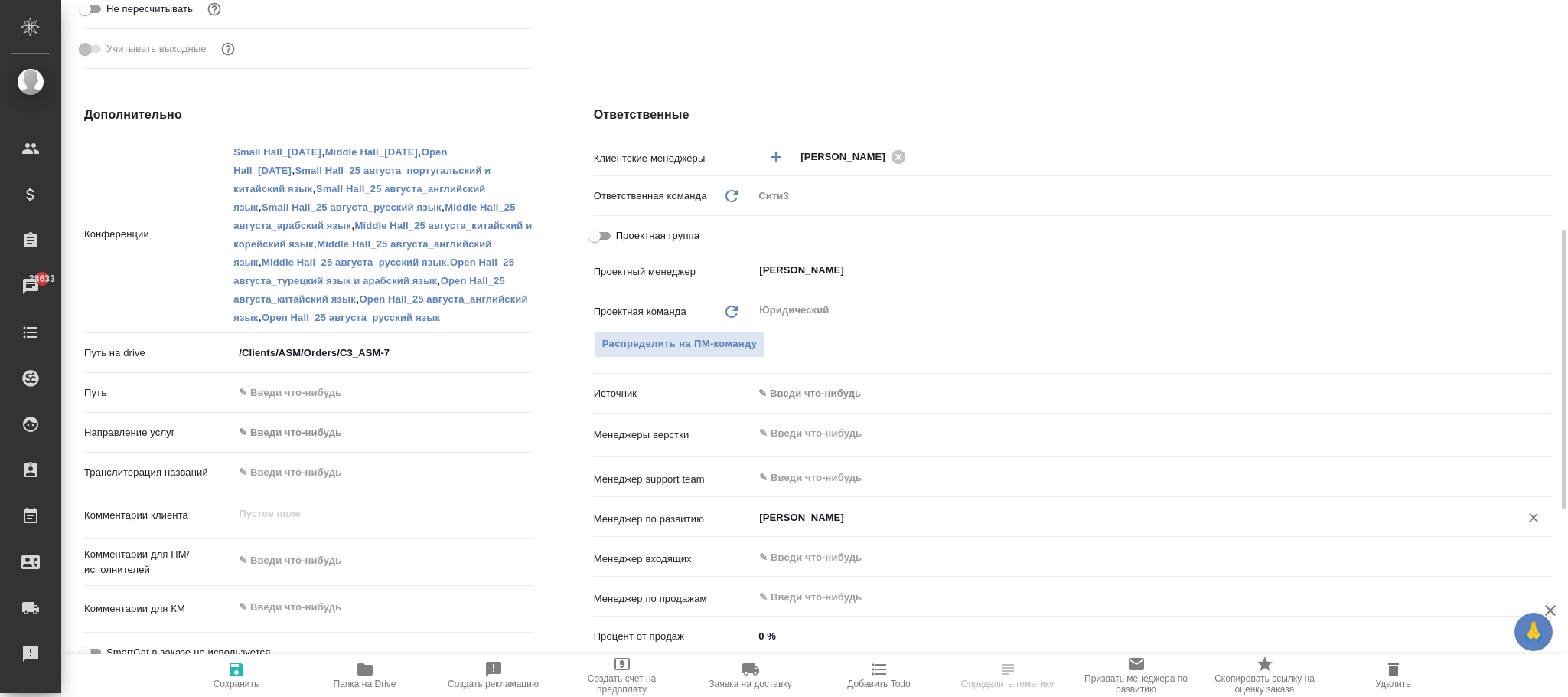
type input "Сеитов Павел"
drag, startPoint x: 235, startPoint y: 670, endPoint x: 319, endPoint y: 602, distance: 108.1
click at [235, 669] on icon "button" at bounding box center [236, 669] width 14 height 14
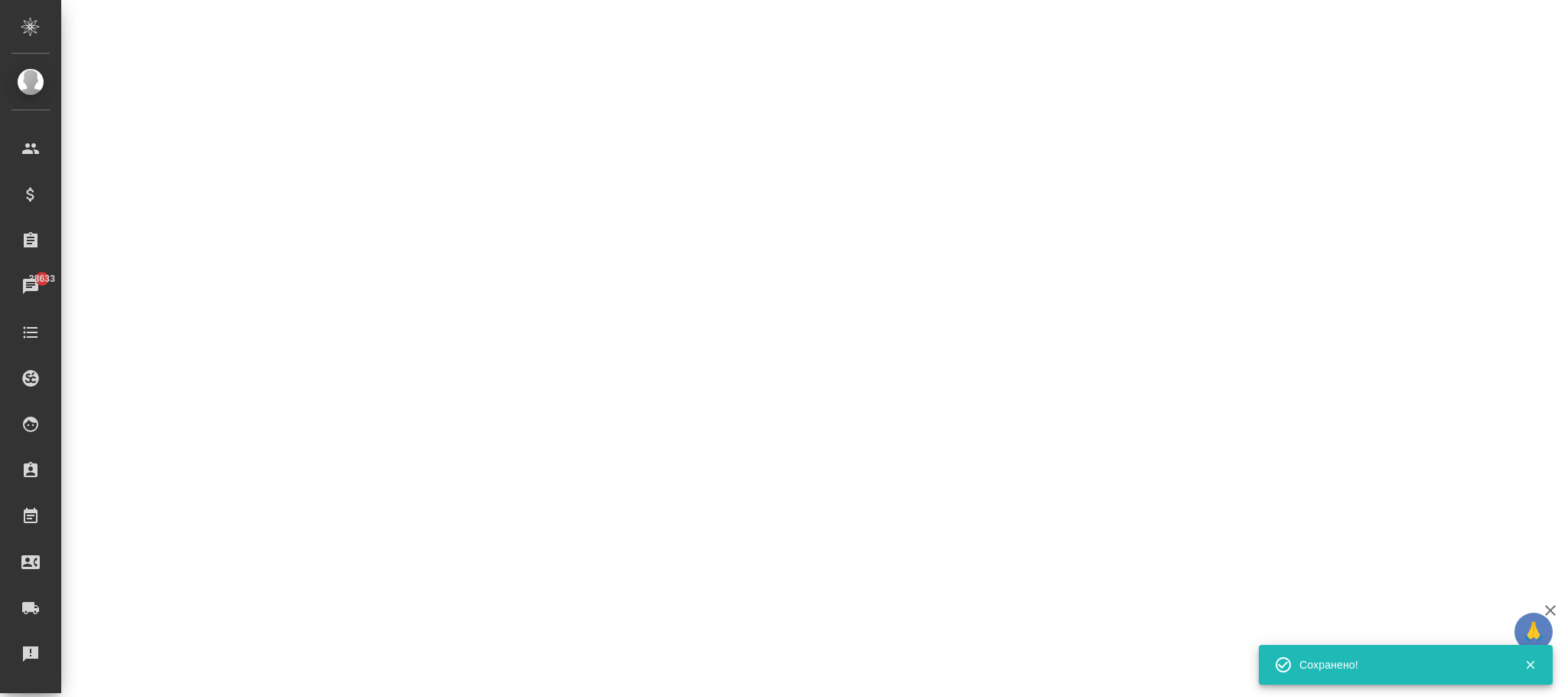
select select "RU"
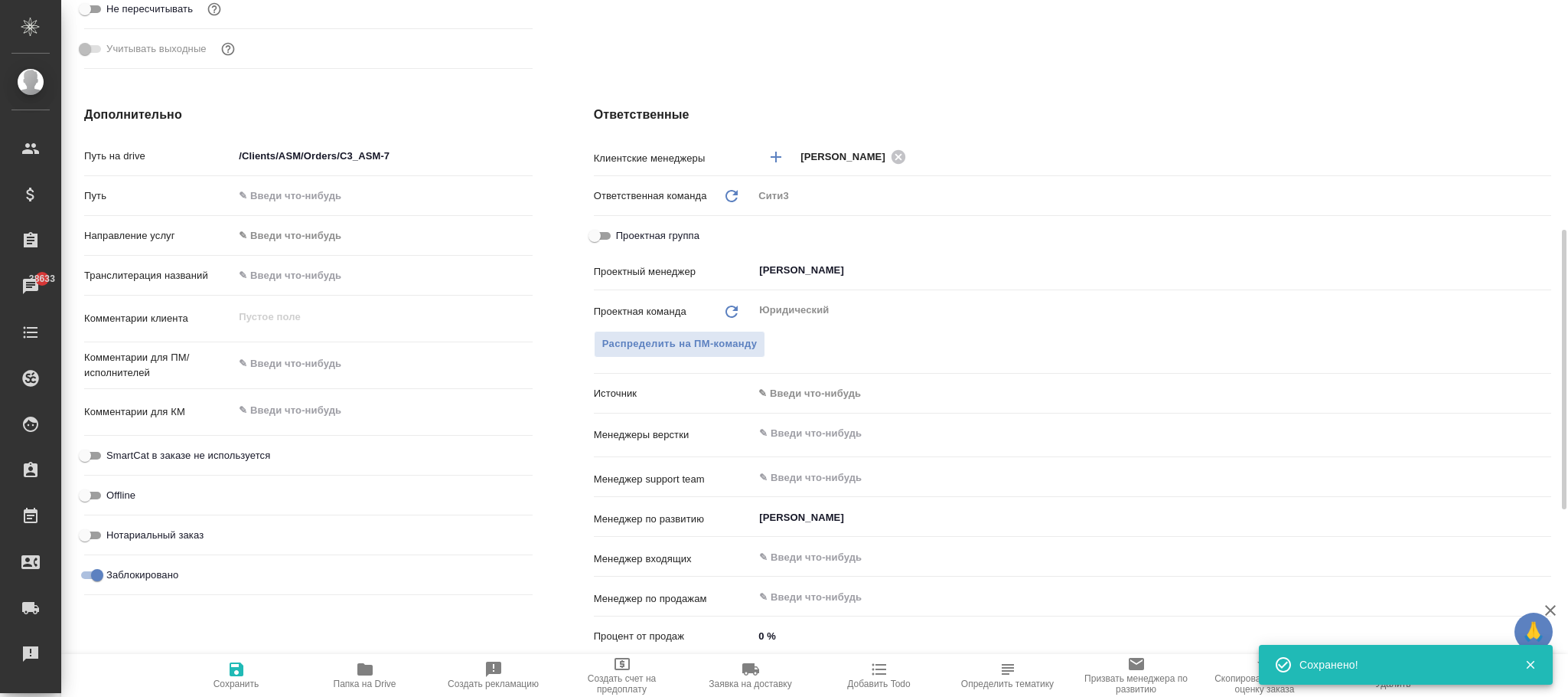
type textarea "x"
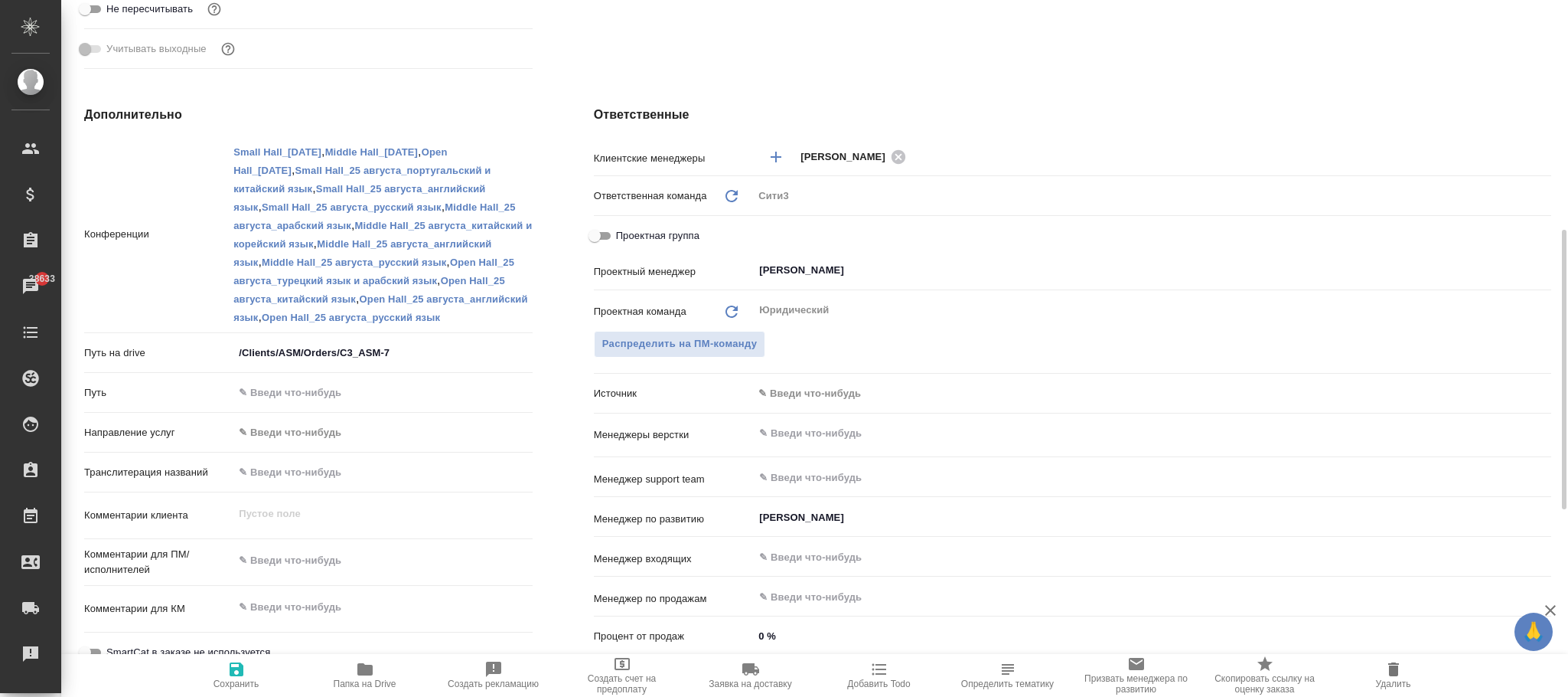
type textarea "x"
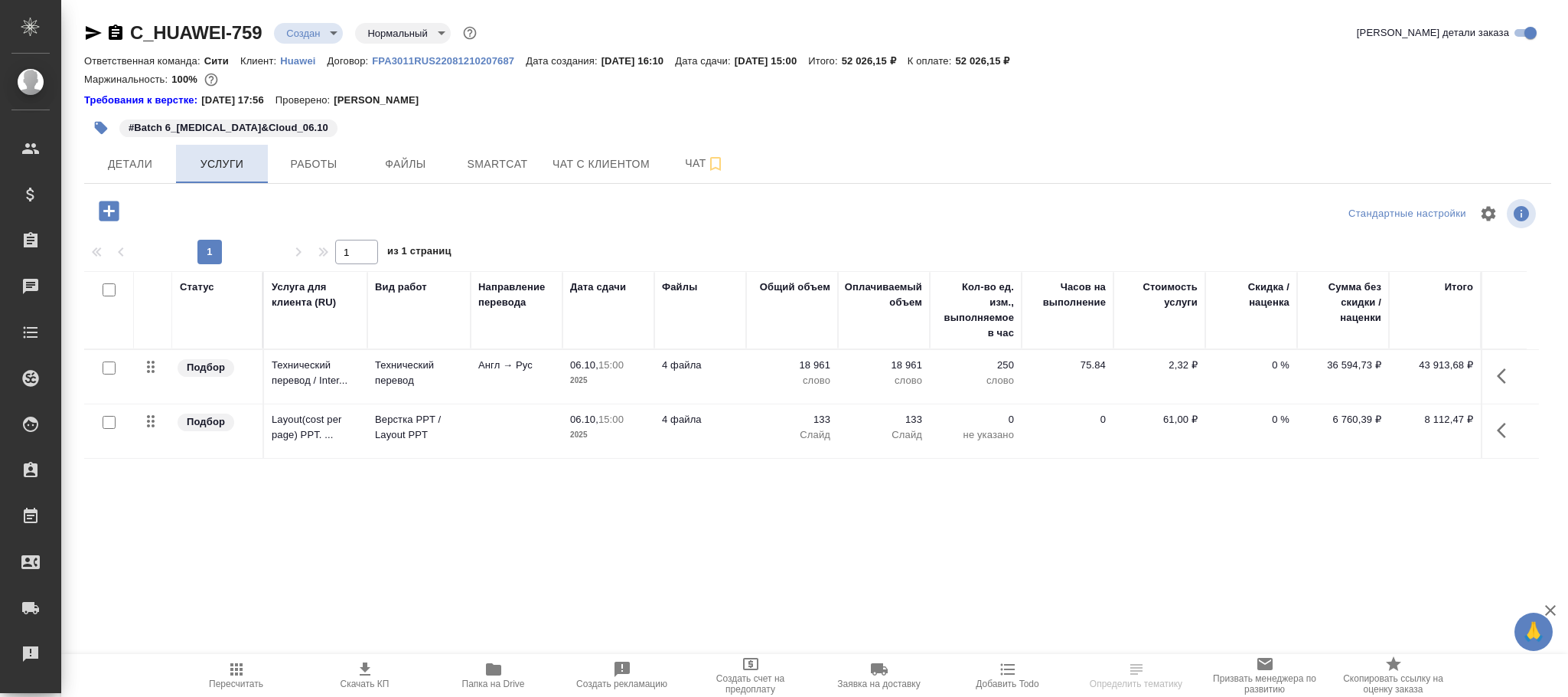
click at [242, 160] on span "Услуги" at bounding box center [221, 164] width 73 height 19
click at [1505, 379] on icon "button" at bounding box center [1506, 376] width 18 height 18
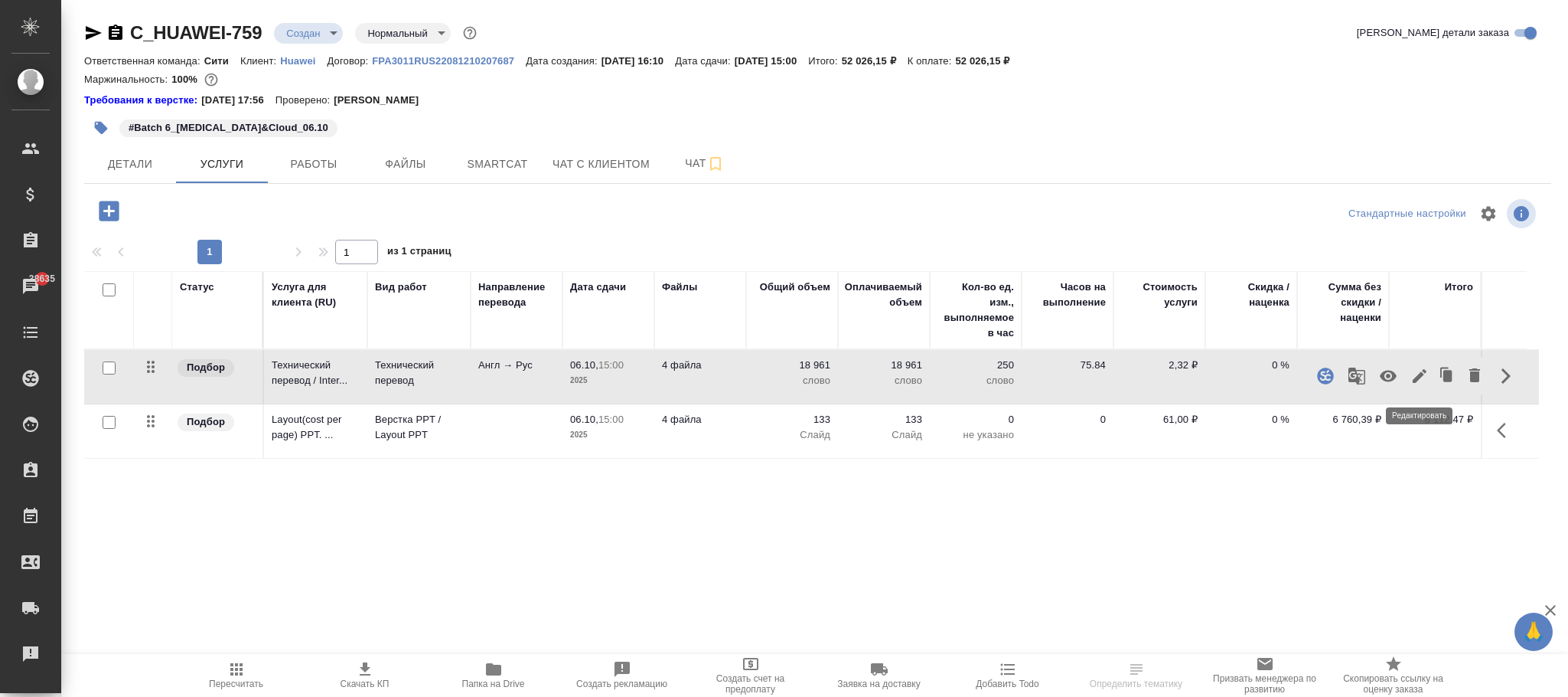
click at [1422, 379] on icon "button" at bounding box center [1419, 376] width 18 height 18
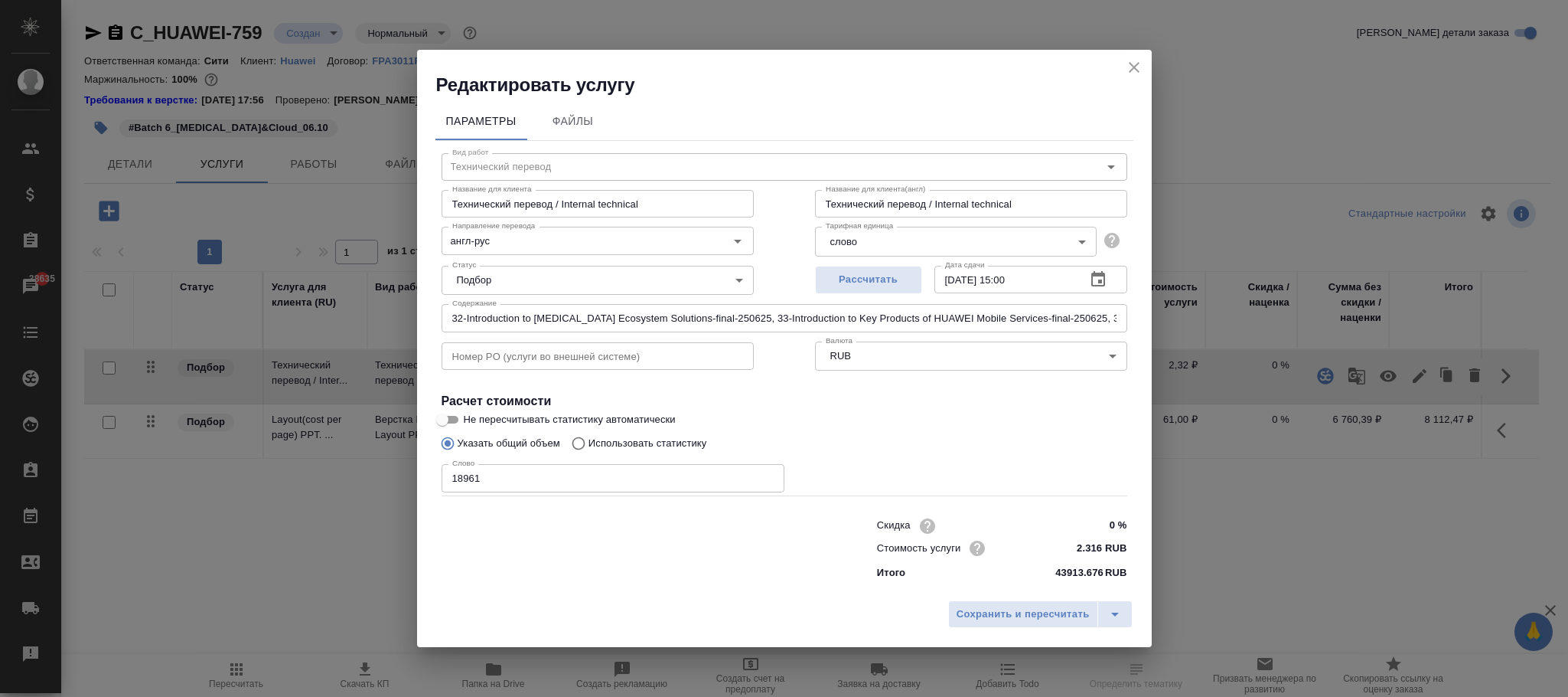
drag, startPoint x: 1134, startPoint y: 64, endPoint x: 1138, endPoint y: 102, distance: 38.2
click at [1134, 65] on icon "close" at bounding box center [1134, 67] width 18 height 18
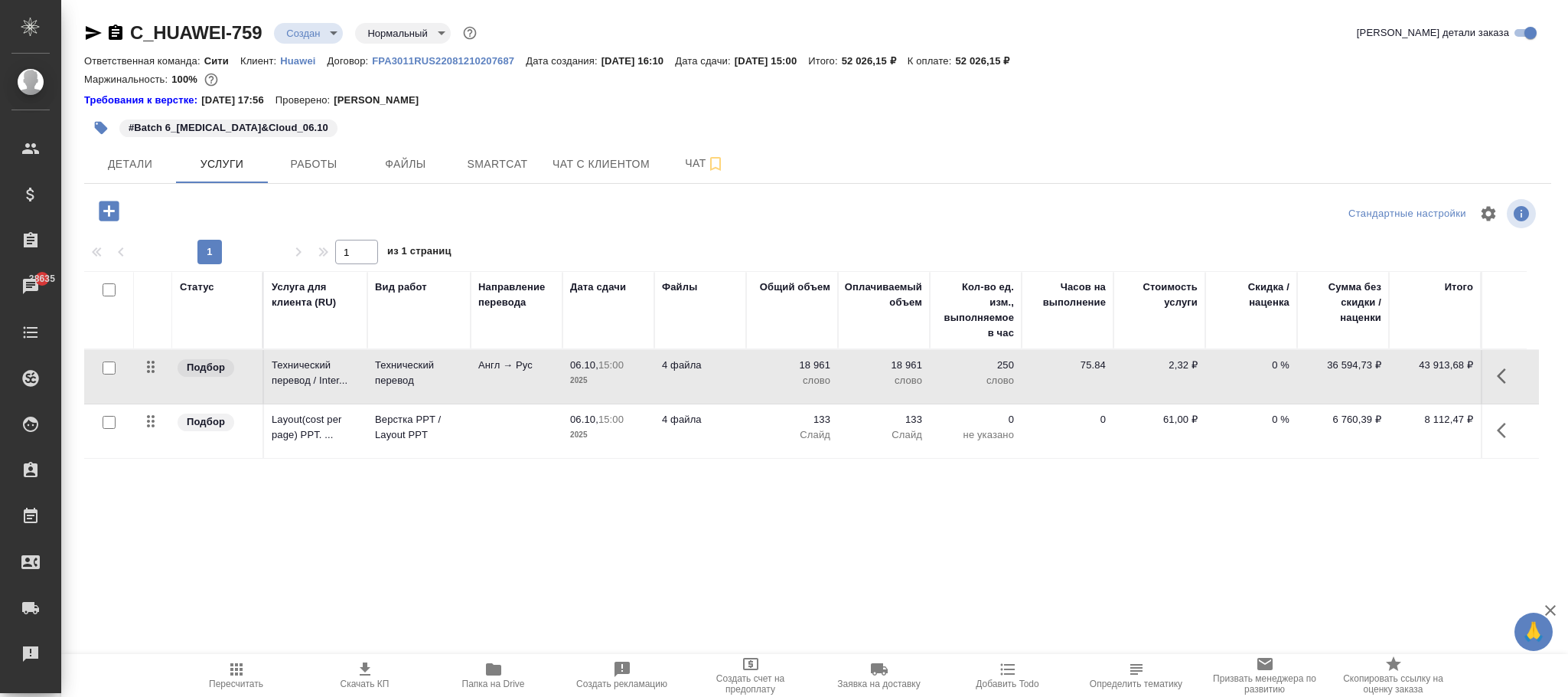
click at [1176, 370] on p "2,32 ₽" at bounding box center [1159, 365] width 77 height 15
click at [1178, 368] on input "2.316" at bounding box center [1169, 369] width 56 height 23
type input "2.3159"
click at [728, 556] on div "Статус Услуга для клиента (RU) Вид работ Направление перевода Дата сдачи Файлы …" at bounding box center [812, 435] width 1455 height 329
click at [250, 215] on span "Сохранить и пересчитать" at bounding box center [216, 208] width 133 height 17
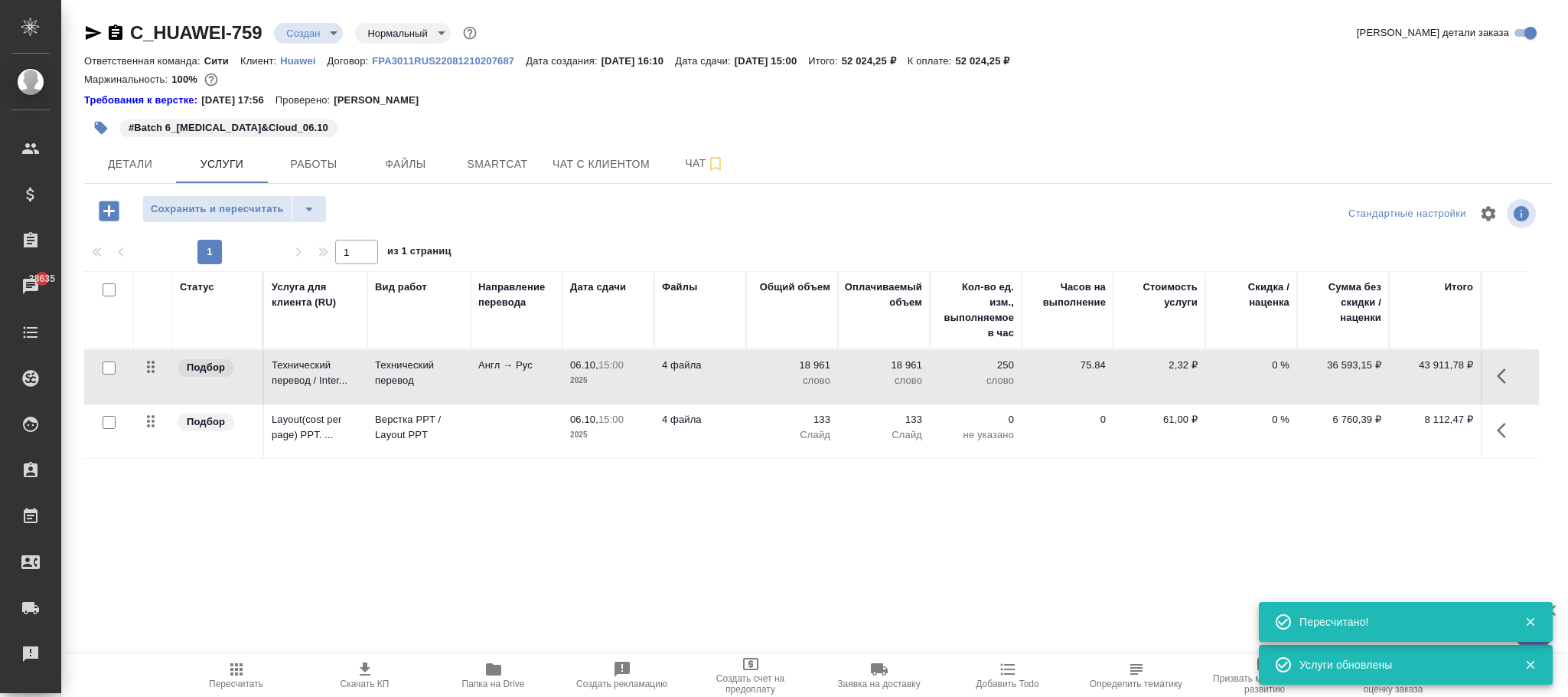
click at [1178, 371] on p "2,32 ₽" at bounding box center [1159, 365] width 77 height 15
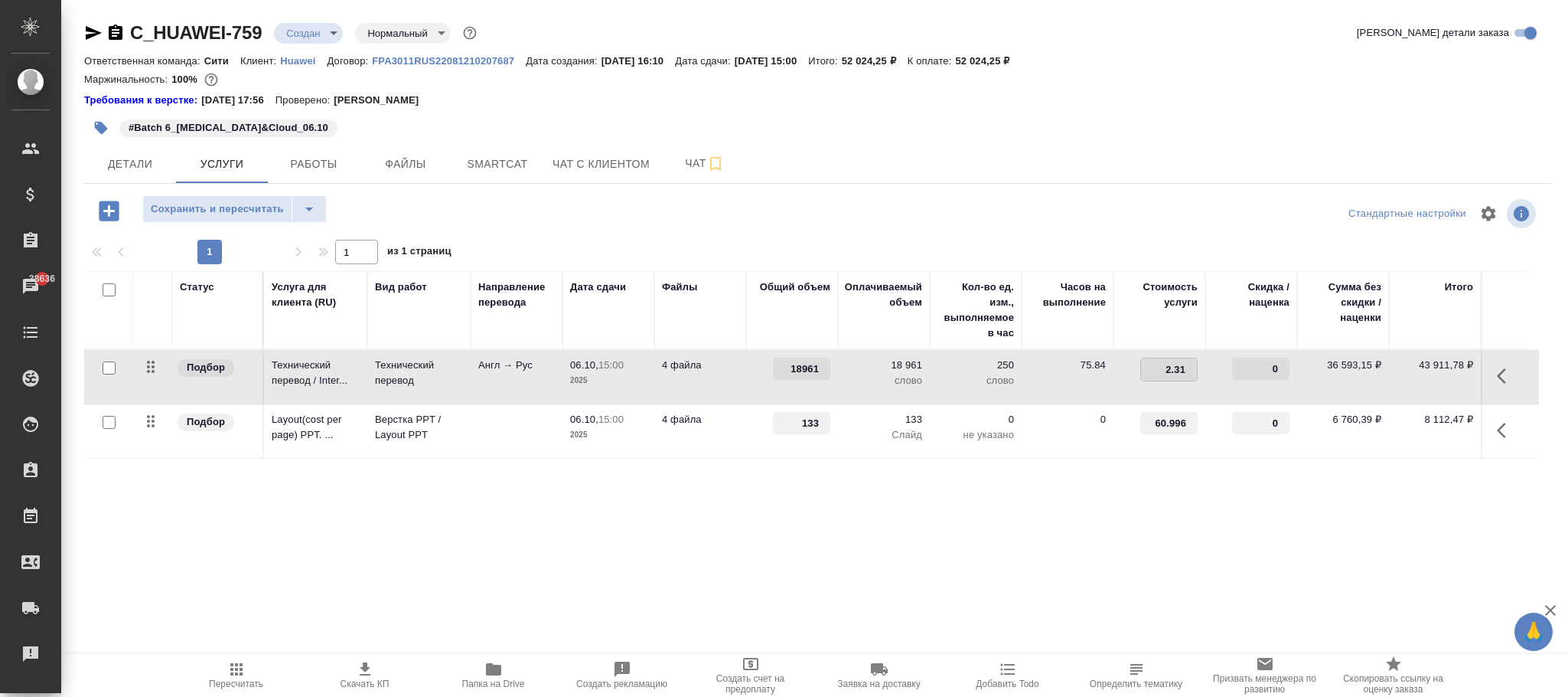
type input "2.316"
click at [1034, 510] on div "Статус Услуга для клиента (RU) Вид работ Направление перевода Дата сдачи Файлы …" at bounding box center [812, 435] width 1455 height 329
drag, startPoint x: 244, startPoint y: 209, endPoint x: 554, endPoint y: 297, distance: 322.2
click at [248, 209] on span "Сохранить и пересчитать" at bounding box center [216, 208] width 133 height 17
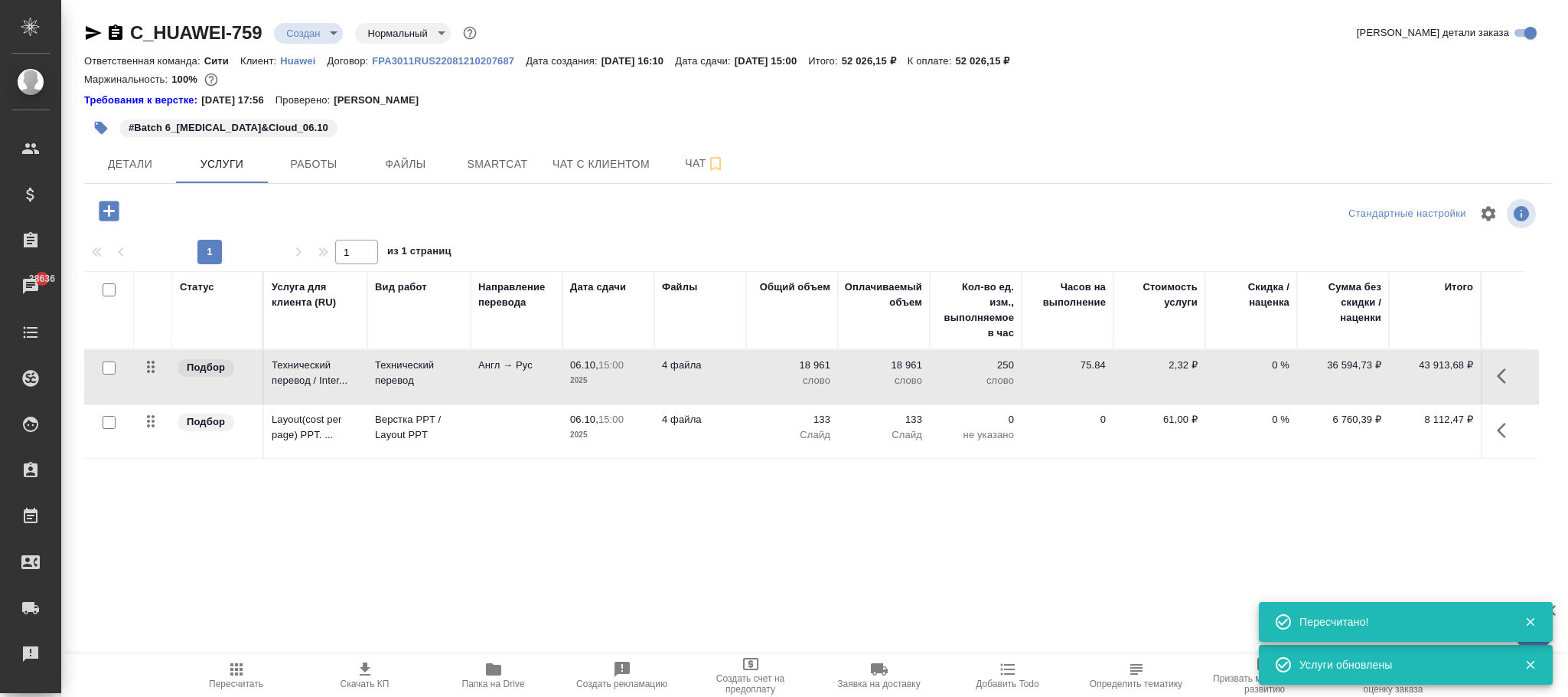
click at [1178, 419] on p "61,00 ₽" at bounding box center [1159, 420] width 77 height 15
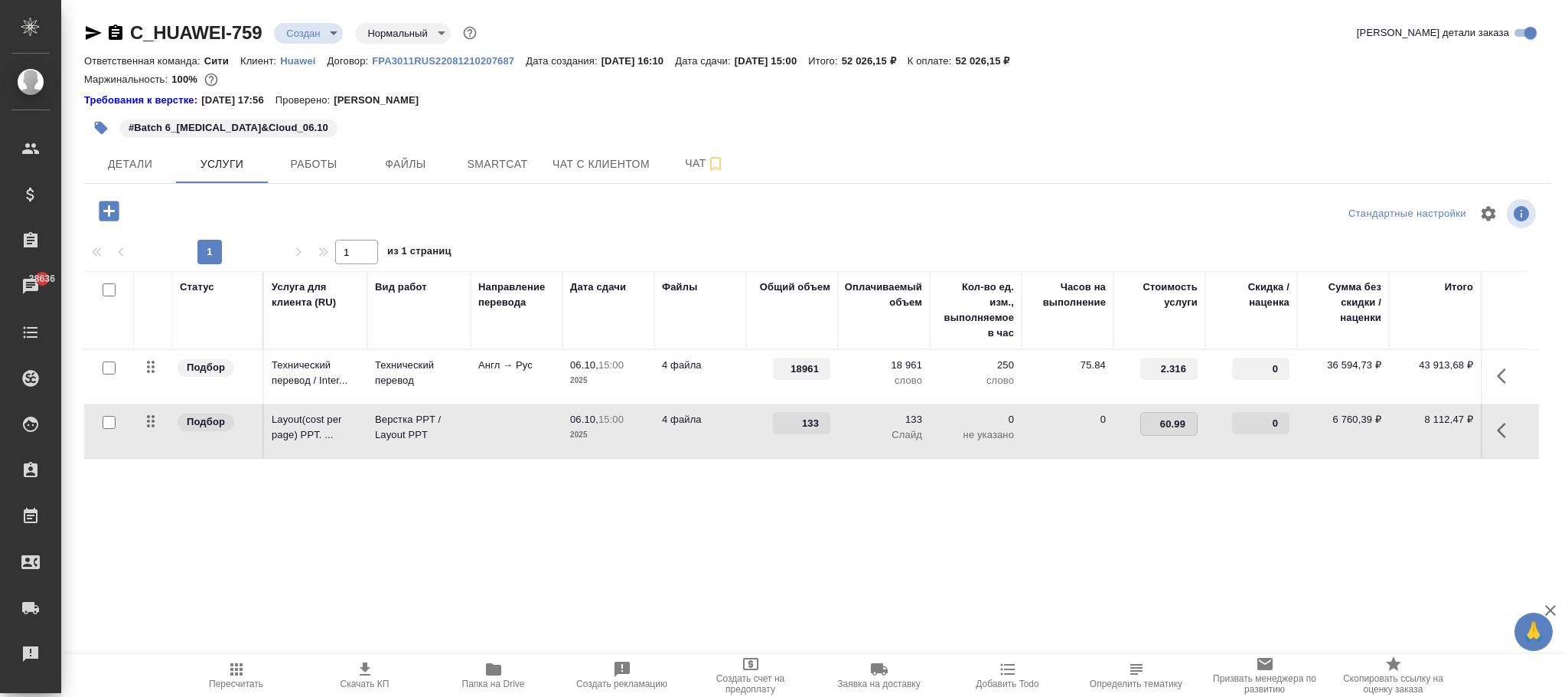
type input "60.995"
click at [1059, 534] on div "Статус Услуга для клиента (RU) Вид работ Направление перевода Дата сдачи Файлы …" at bounding box center [812, 435] width 1455 height 329
click at [244, 207] on span "Сохранить и пересчитать" at bounding box center [216, 208] width 133 height 17
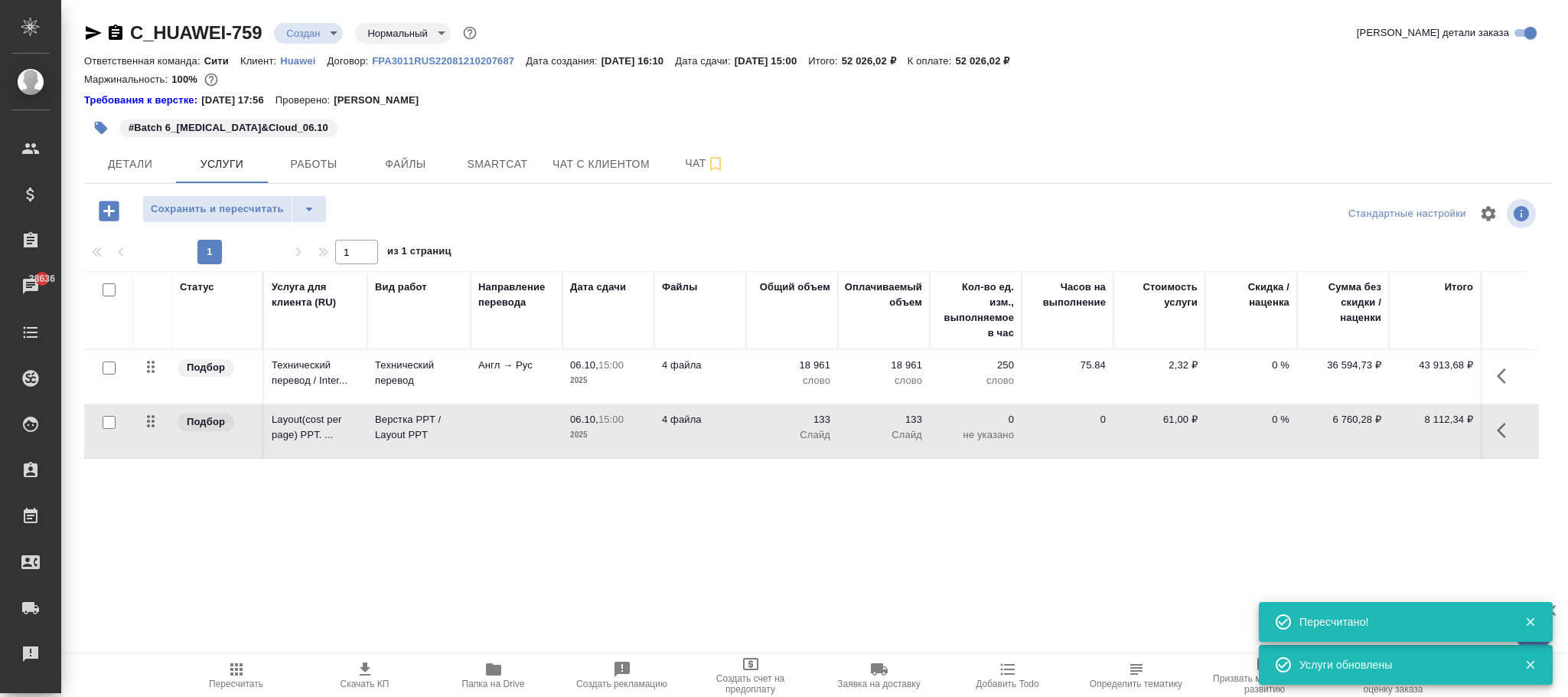
click at [1173, 428] on p "61,00 ₽" at bounding box center [1159, 420] width 77 height 15
click at [1173, 428] on input "60.995" at bounding box center [1169, 423] width 56 height 23
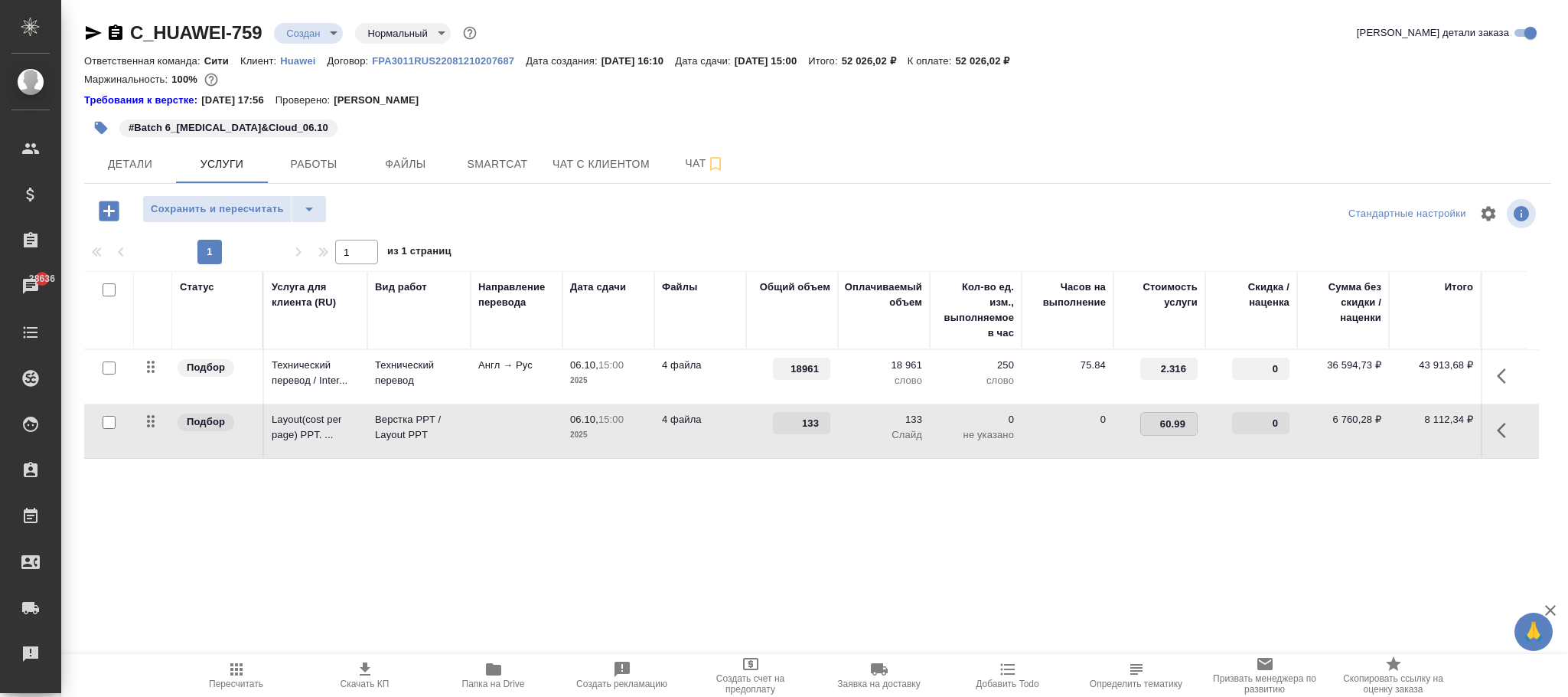
type input "60.996"
click at [1052, 518] on div "Статус Услуга для клиента (RU) Вид работ Направление перевода Дата сдачи Файлы …" at bounding box center [812, 435] width 1455 height 329
click at [223, 219] on button "Сохранить и пересчитать" at bounding box center [217, 208] width 150 height 27
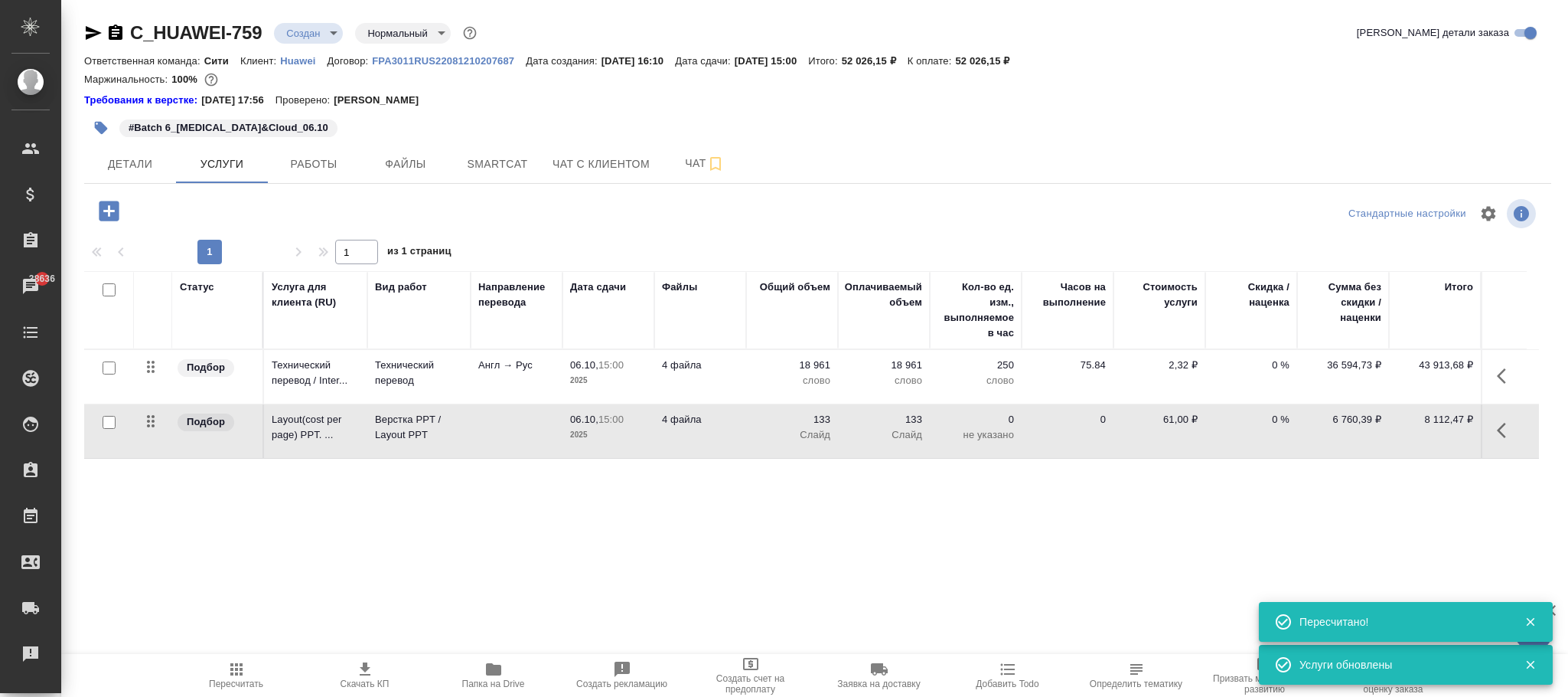
click at [503, 63] on p "FPA3011RUS22081210207687" at bounding box center [449, 61] width 154 height 12
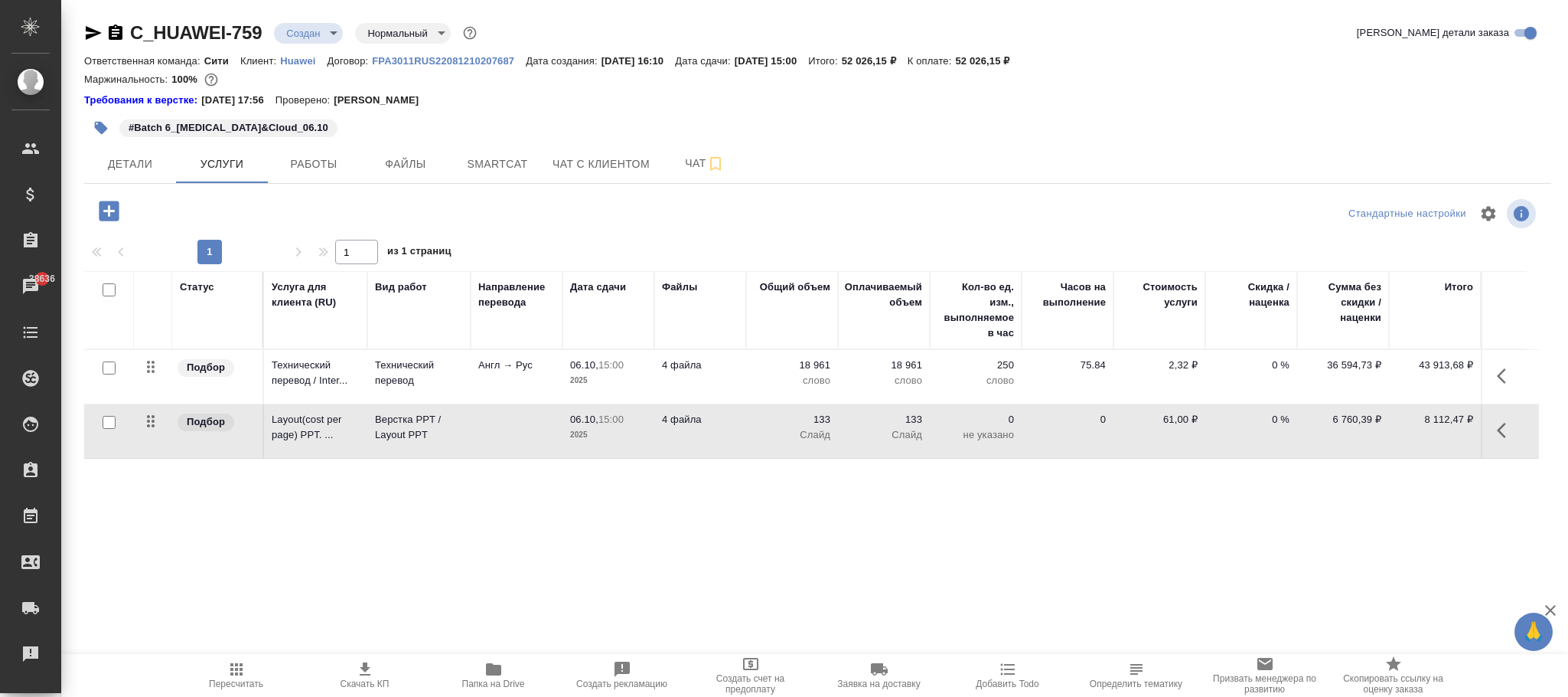
click at [1177, 423] on p "61,00 ₽" at bounding box center [1159, 420] width 77 height 15
type input "60.99599"
click at [841, 499] on div "Статус Услуга для клиента (RU) Вид работ Направление перевода Дата сдачи Файлы …" at bounding box center [812, 435] width 1455 height 329
click at [226, 202] on span "Сохранить и пересчитать" at bounding box center [216, 208] width 133 height 17
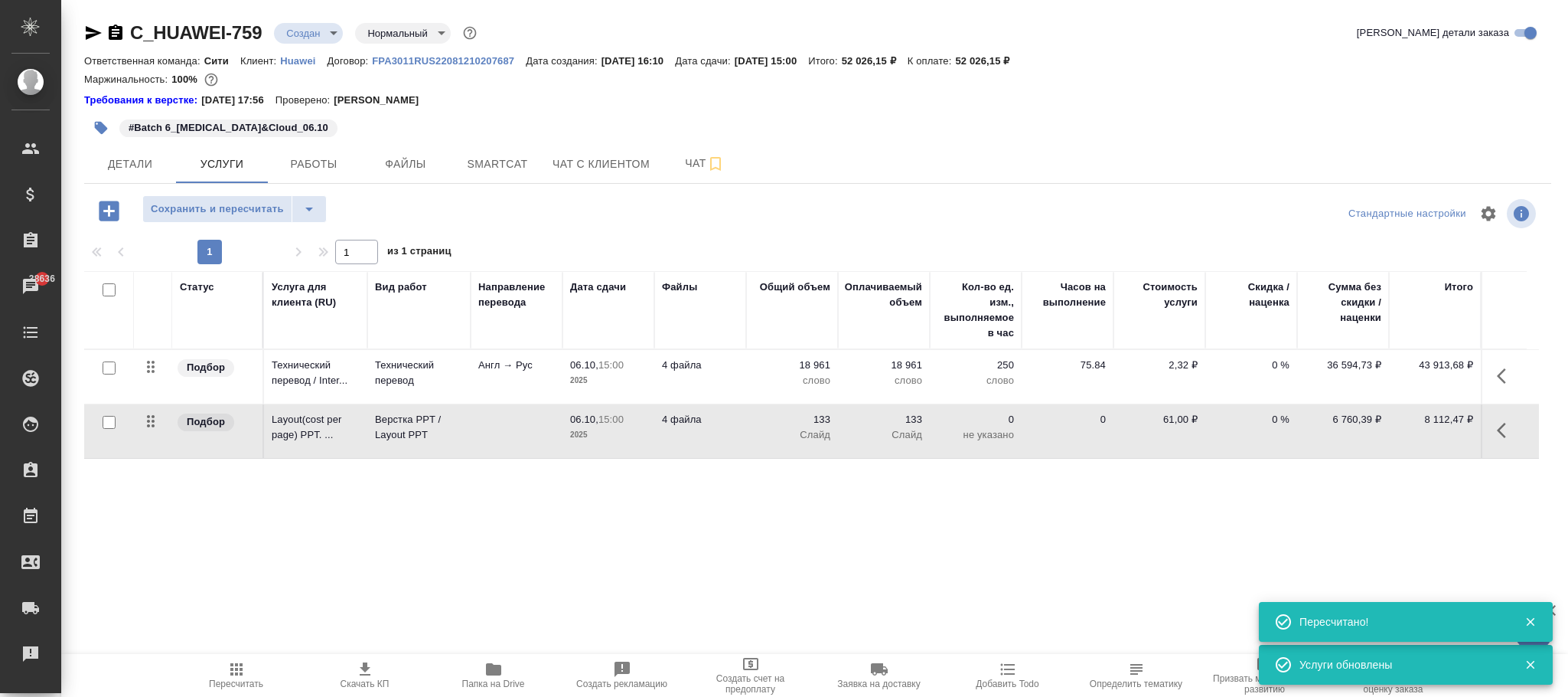
click at [1169, 426] on p "61,00 ₽" at bounding box center [1159, 420] width 77 height 15
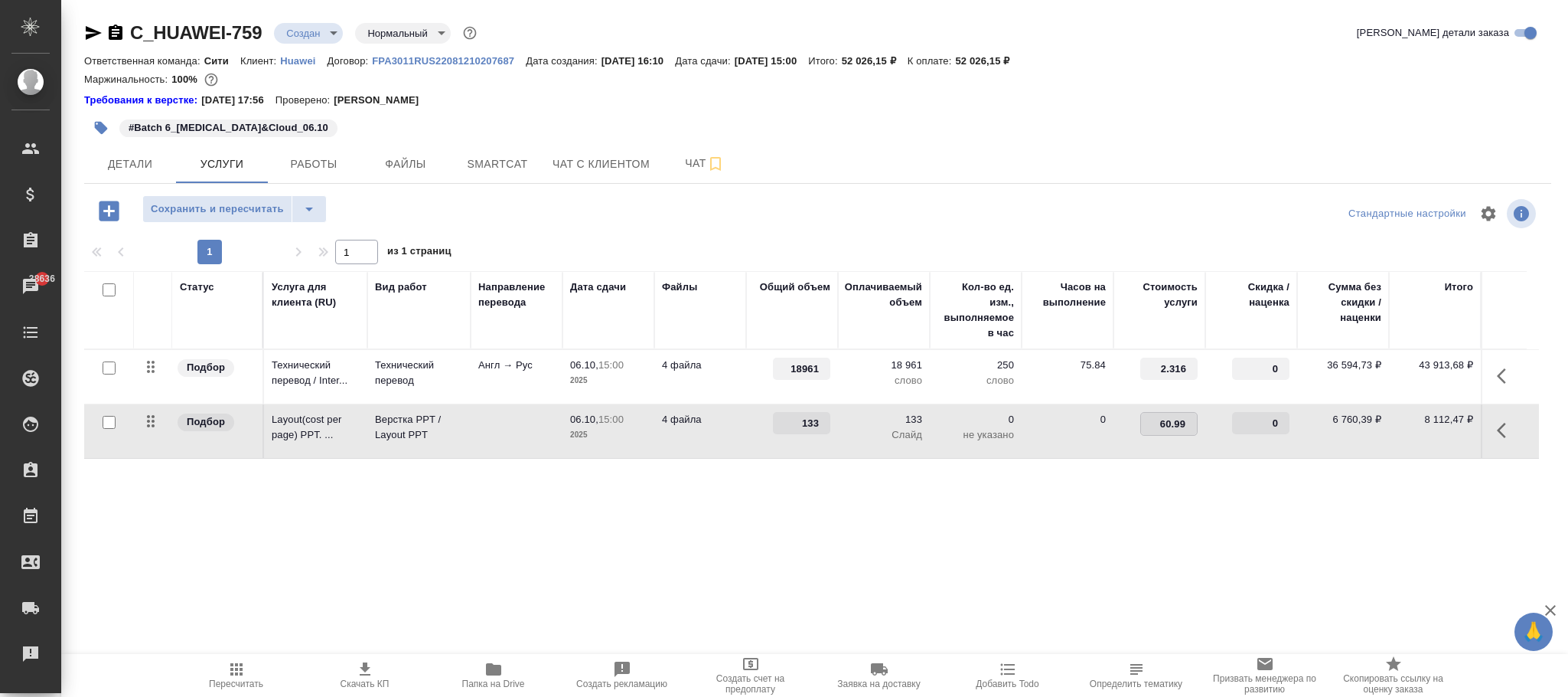
type input "60.995"
drag, startPoint x: 1130, startPoint y: 534, endPoint x: 496, endPoint y: 416, distance: 644.9
click at [1128, 536] on div "Статус Услуга для клиента (RU) Вид работ Направление перевода Дата сдачи Файлы …" at bounding box center [812, 435] width 1455 height 329
click at [259, 208] on span "Сохранить и пересчитать" at bounding box center [216, 208] width 133 height 17
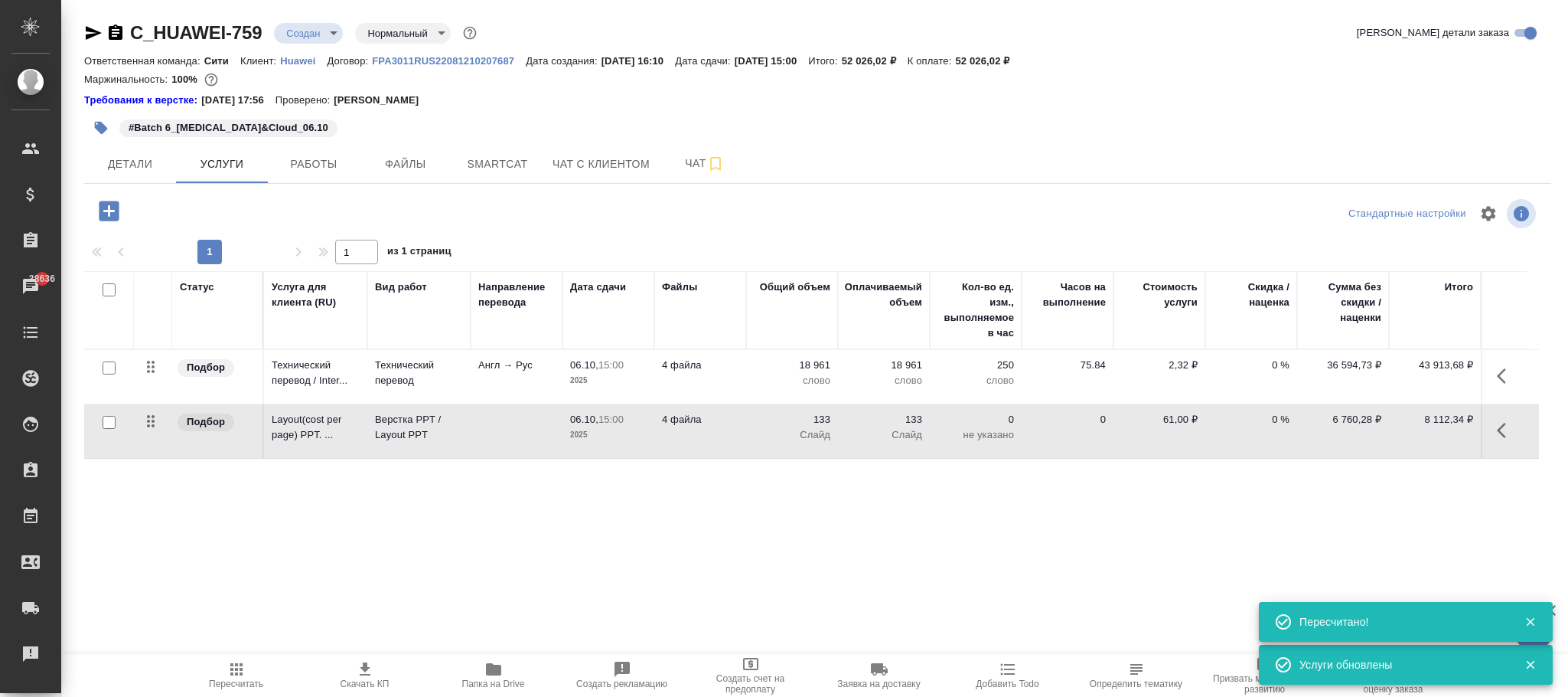
click at [1171, 421] on p "61,00 ₽" at bounding box center [1159, 420] width 77 height 15
click at [1169, 421] on input "60.995" at bounding box center [1169, 423] width 56 height 23
type input "60.996"
click at [1061, 559] on div "Статус Услуга для клиента (RU) Вид работ Направление перевода Дата сдачи Файлы …" at bounding box center [812, 435] width 1455 height 329
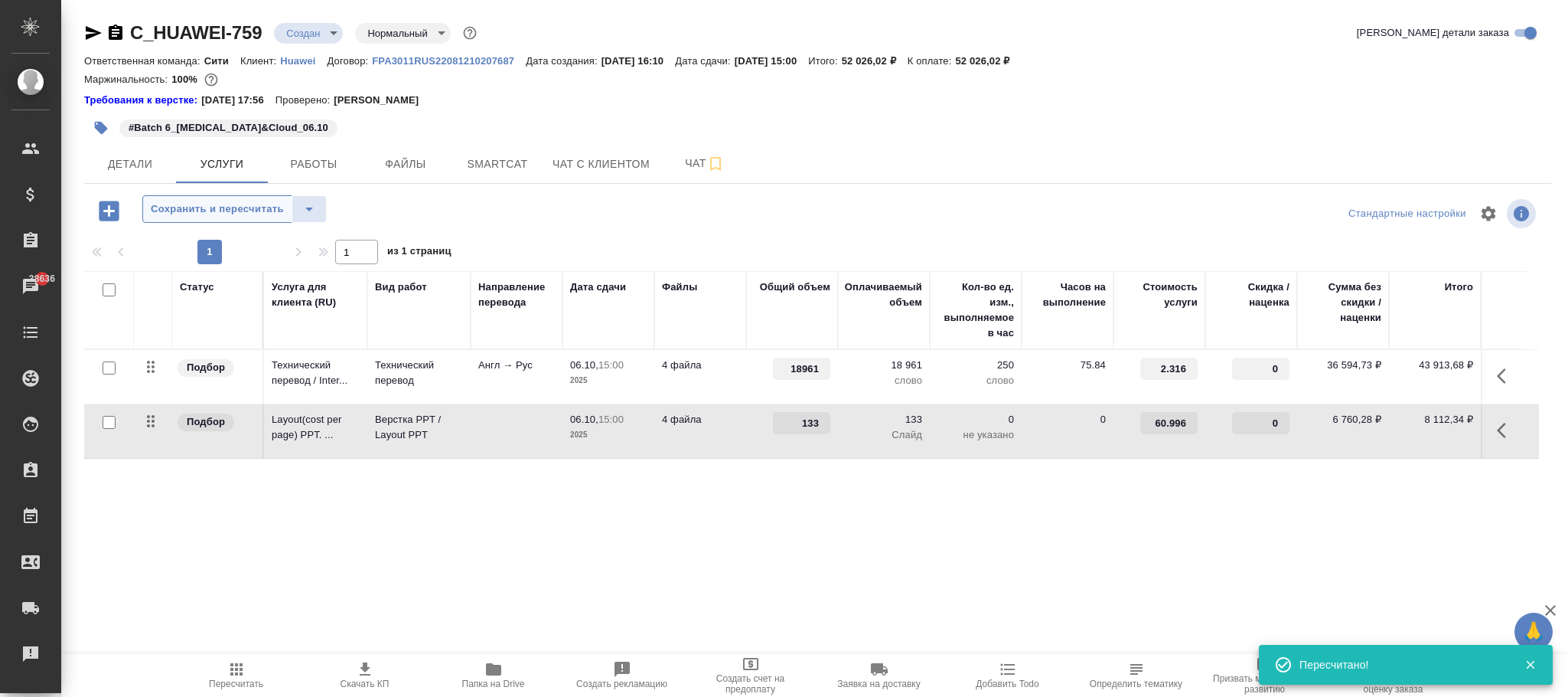
click at [246, 207] on span "Сохранить и пересчитать" at bounding box center [216, 208] width 133 height 17
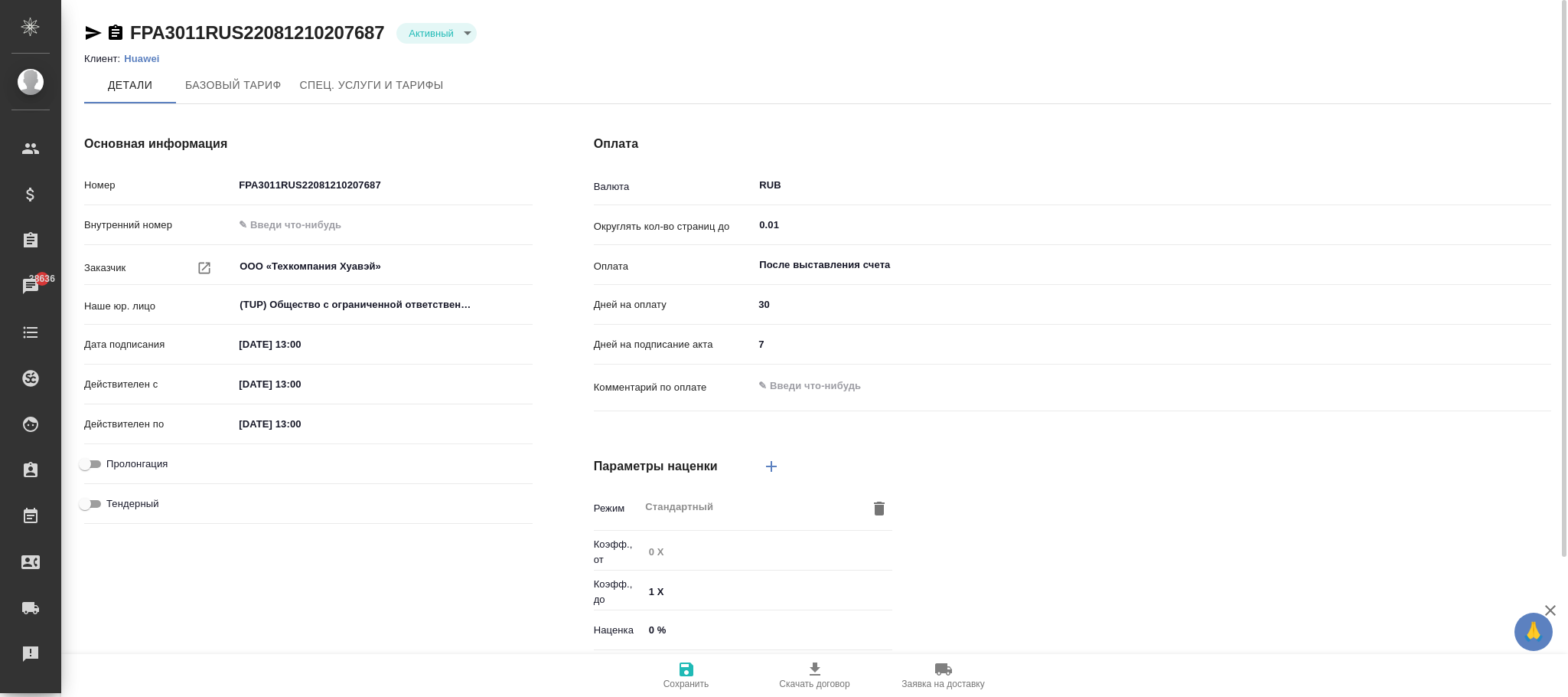
scroll to position [344, 0]
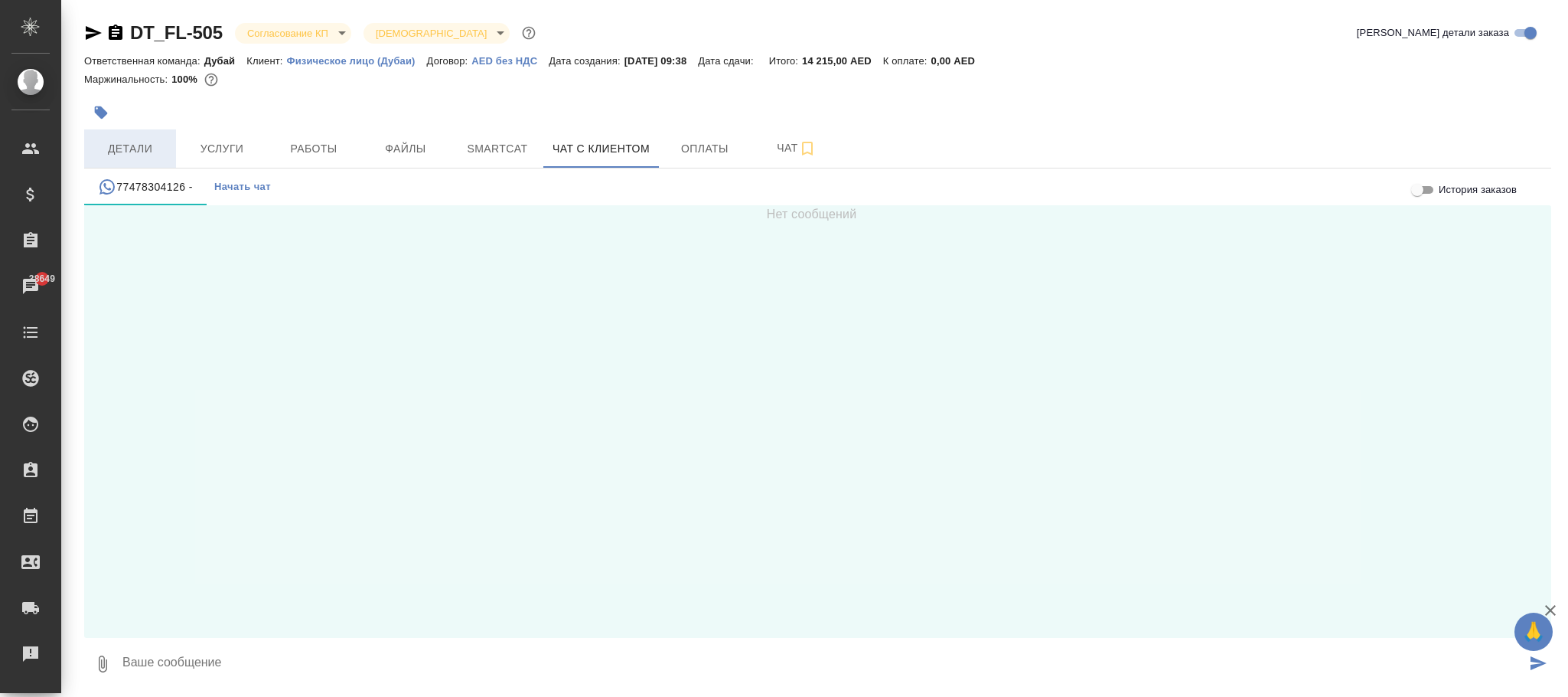
click at [127, 150] on span "Детали" at bounding box center [130, 149] width 73 height 19
click at [212, 143] on span "Услуги" at bounding box center [221, 149] width 73 height 19
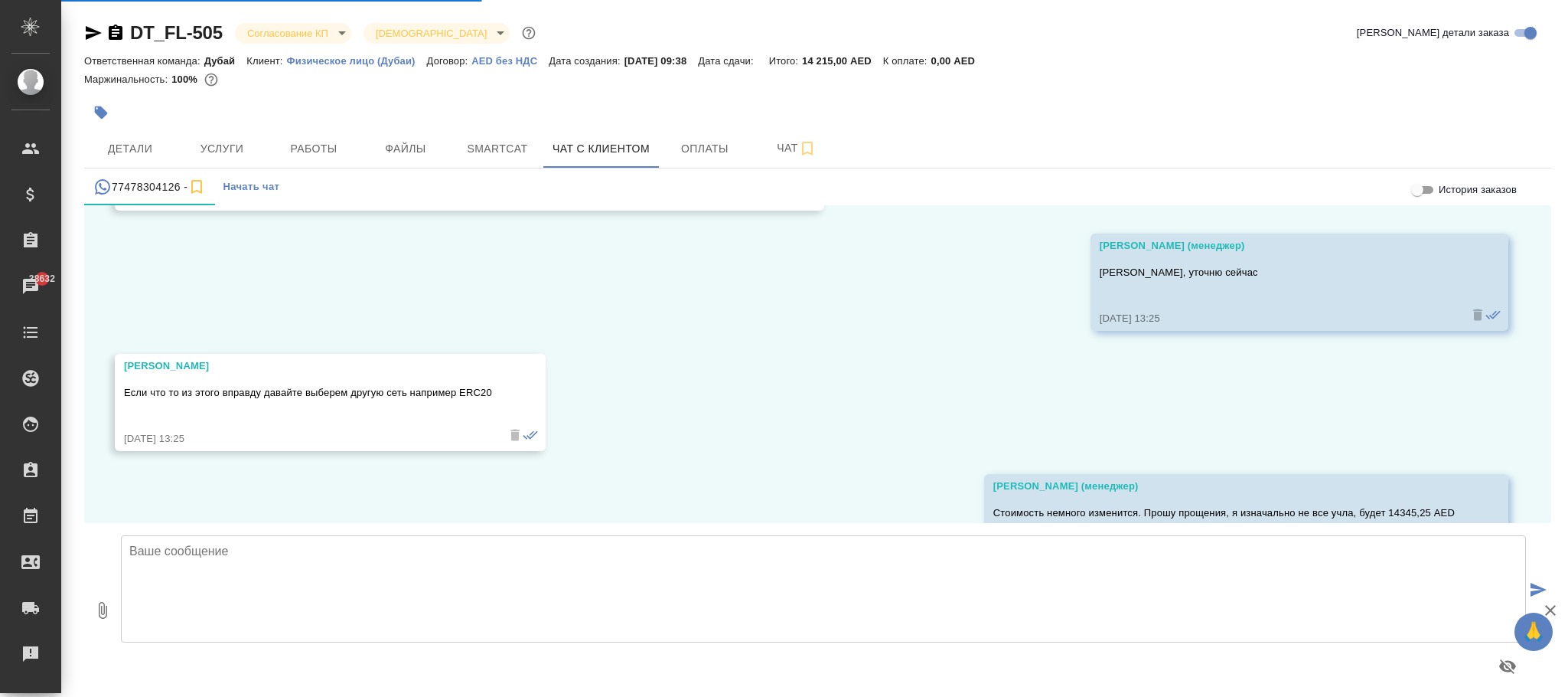
scroll to position [4706, 0]
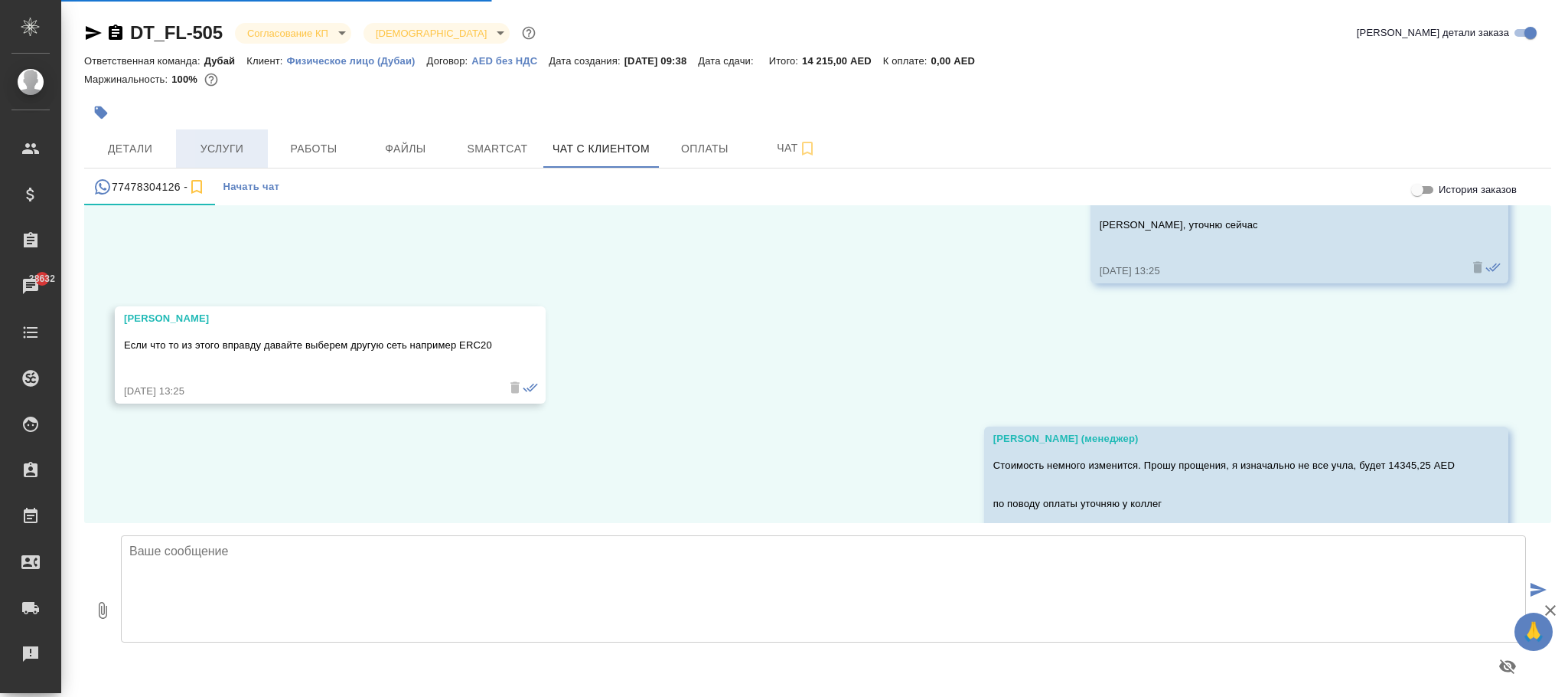
click at [242, 152] on span "Услуги" at bounding box center [221, 149] width 73 height 19
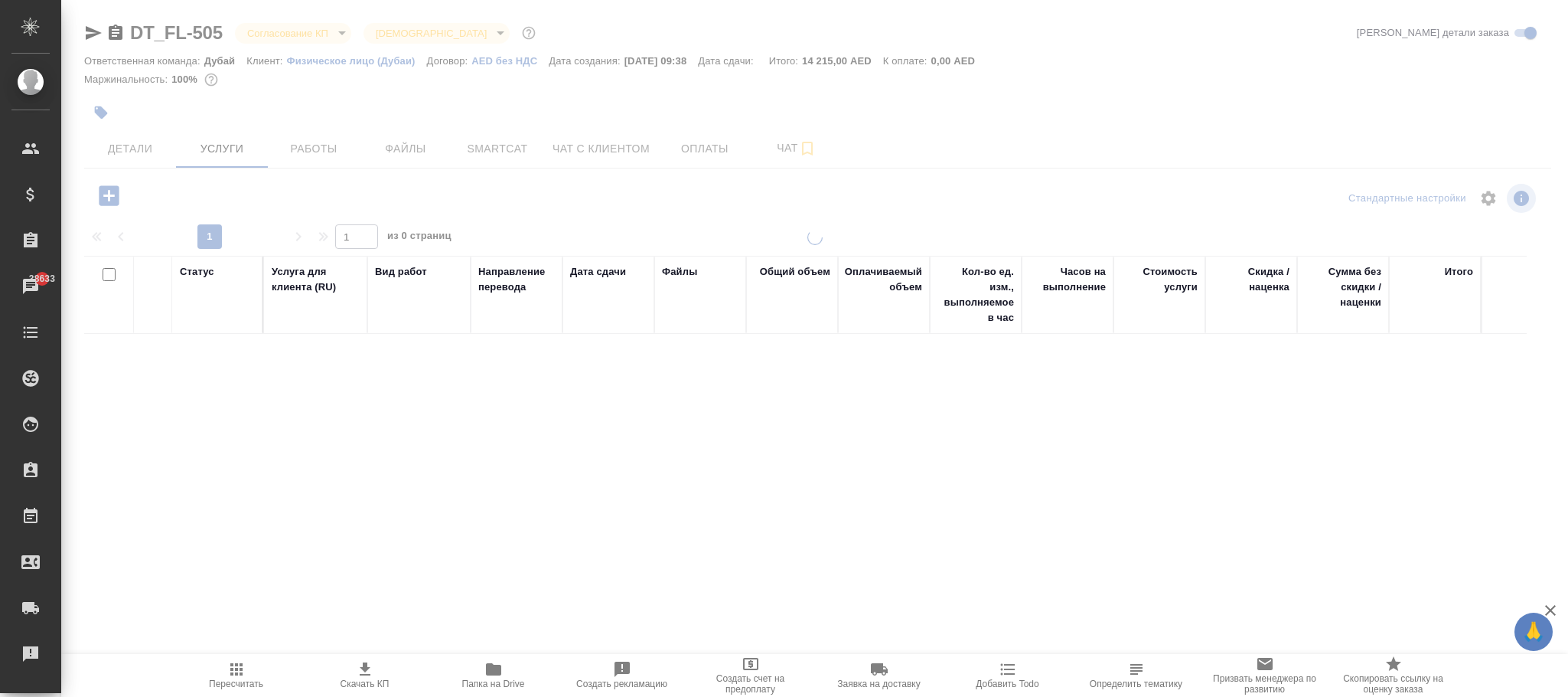
click at [133, 146] on div at bounding box center [815, 312] width 1507 height 624
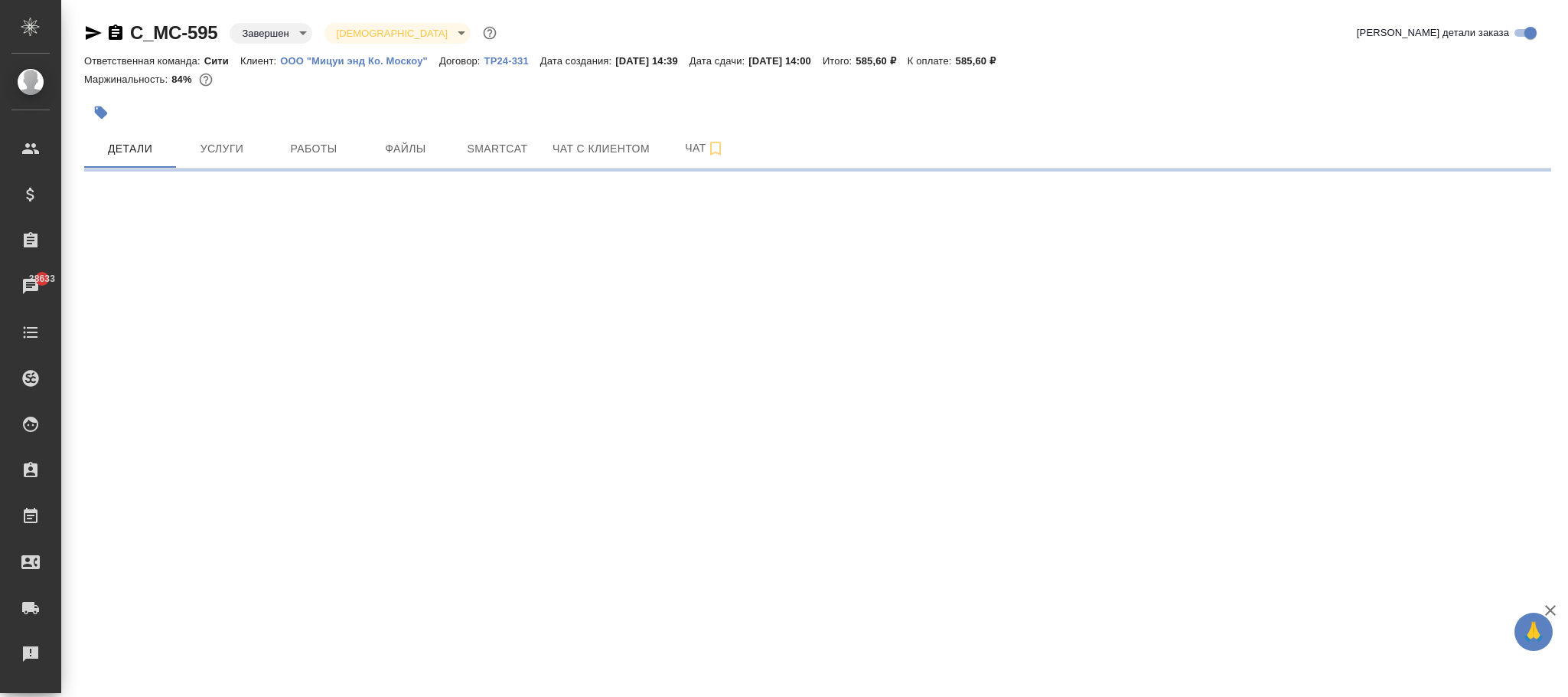
click at [279, 28] on body "🙏 .cls-1 fill:#fff; AWATERA [PERSON_NAME]fokina Клиенты Спецификации Заказы 386…" at bounding box center [784, 348] width 1568 height 697
select select "RU"
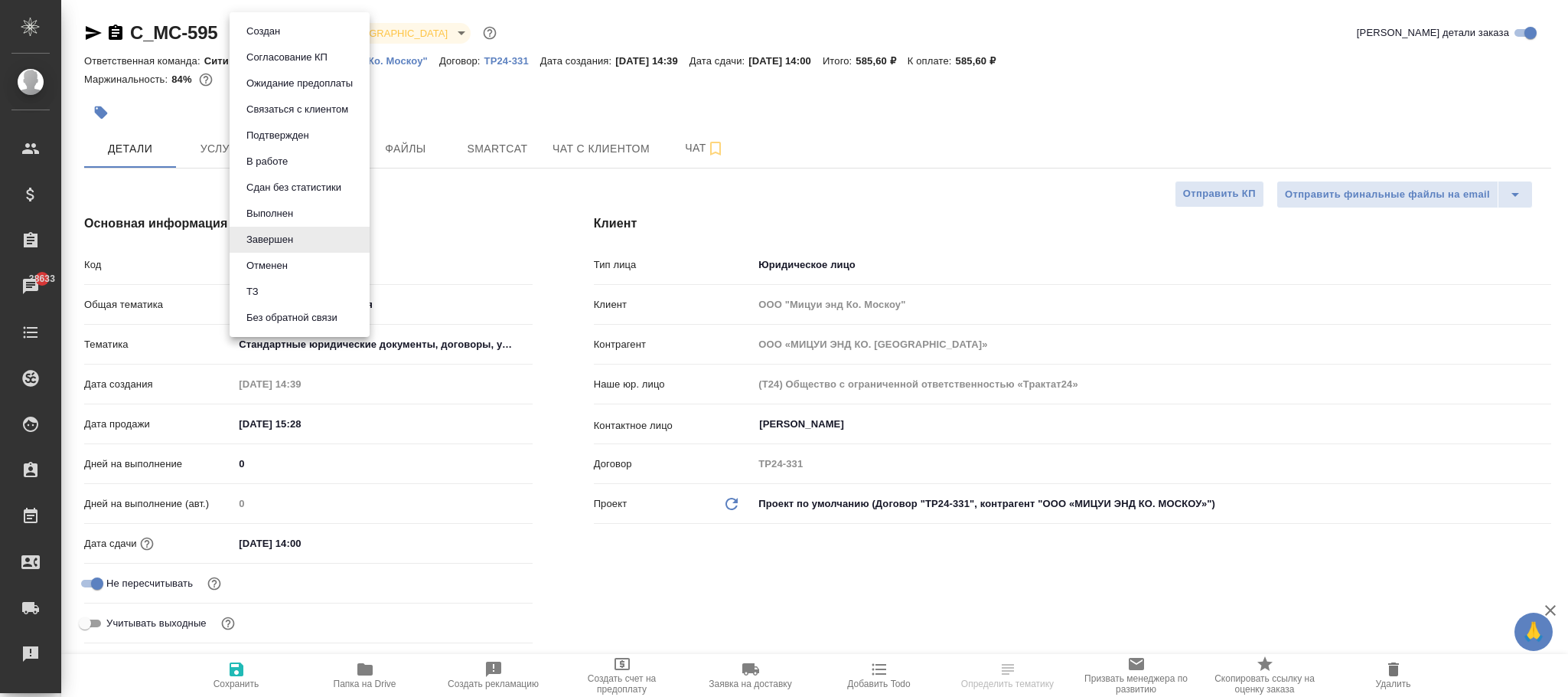
click at [272, 32] on button "Создан" at bounding box center [263, 31] width 43 height 17
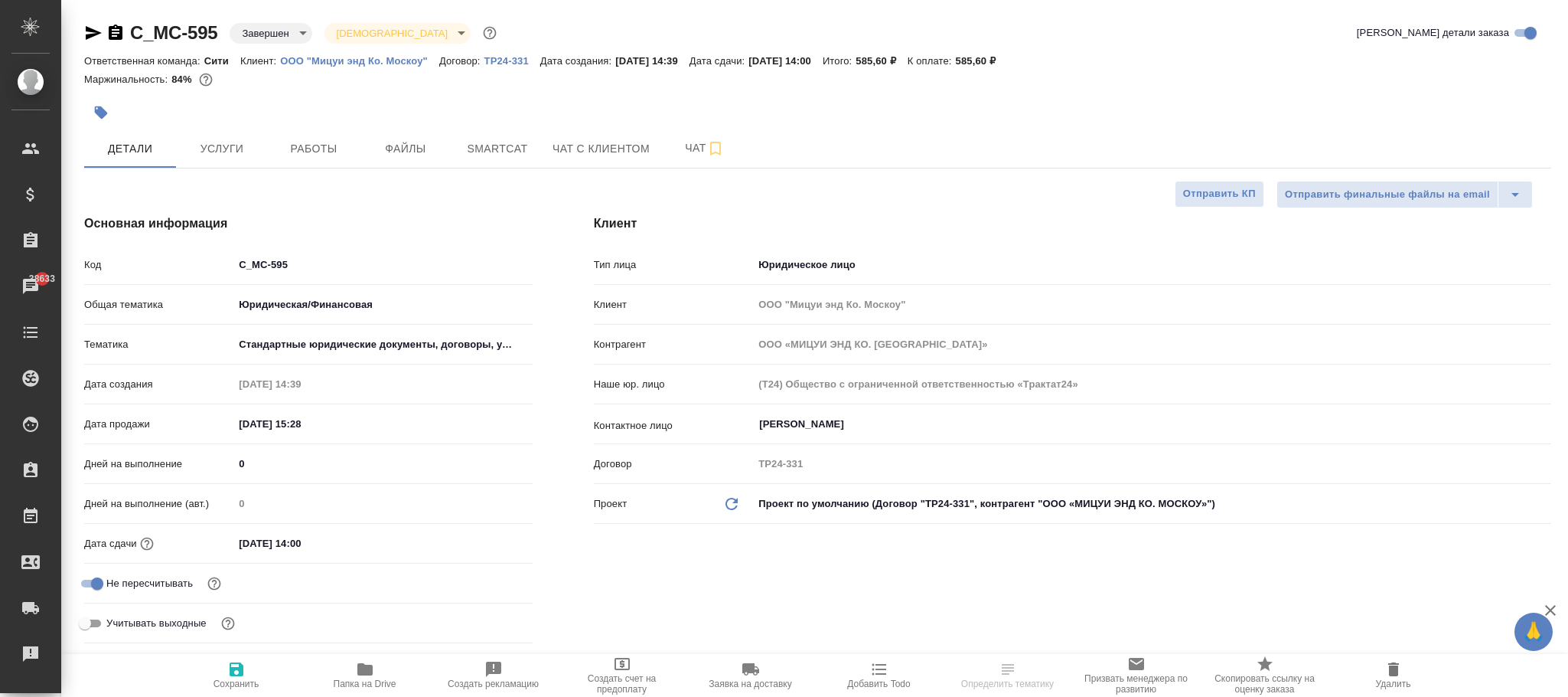
click at [272, 32] on body "🙏 .cls-1 fill:#fff; AWATERA [PERSON_NAME]fokina Клиенты Спецификации Заказы 386…" at bounding box center [784, 348] width 1568 height 697
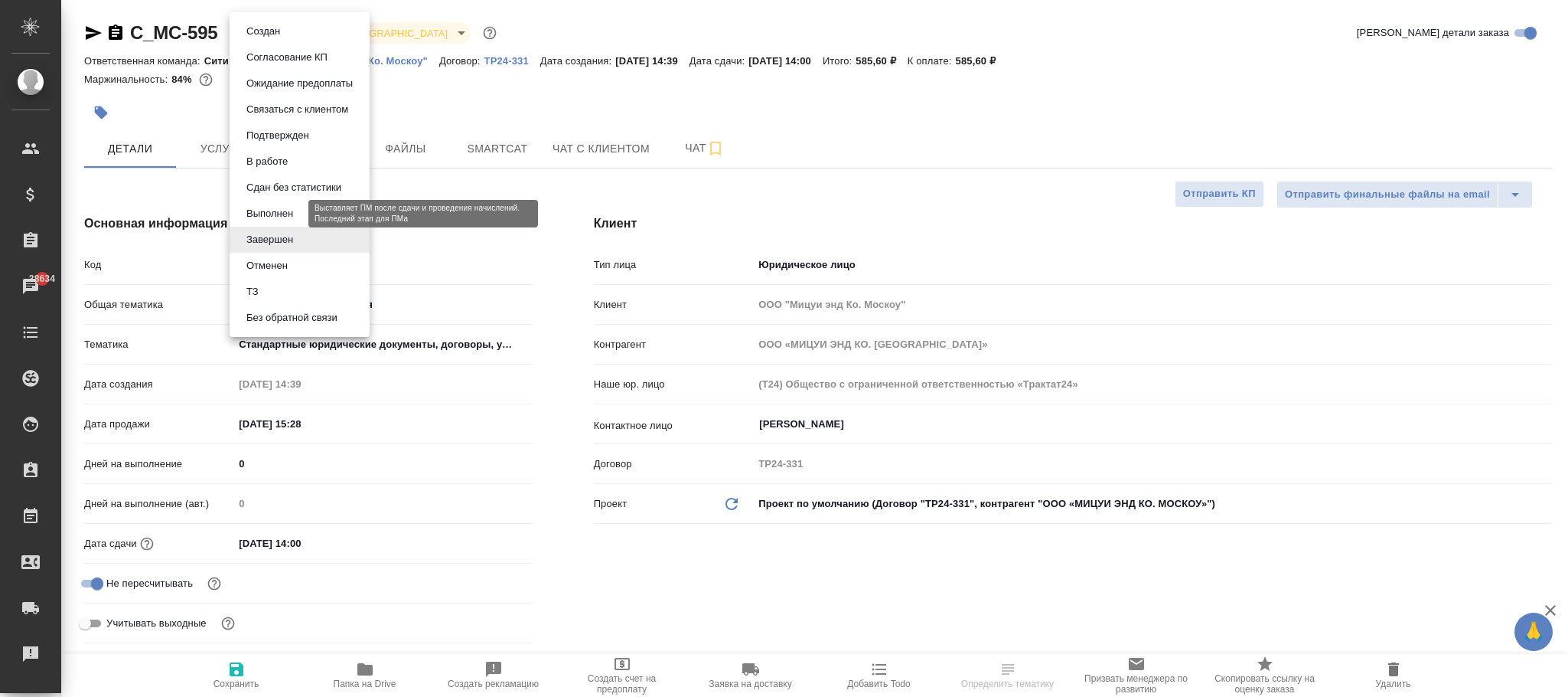
click at [284, 215] on button "Выполнен" at bounding box center [270, 213] width 56 height 17
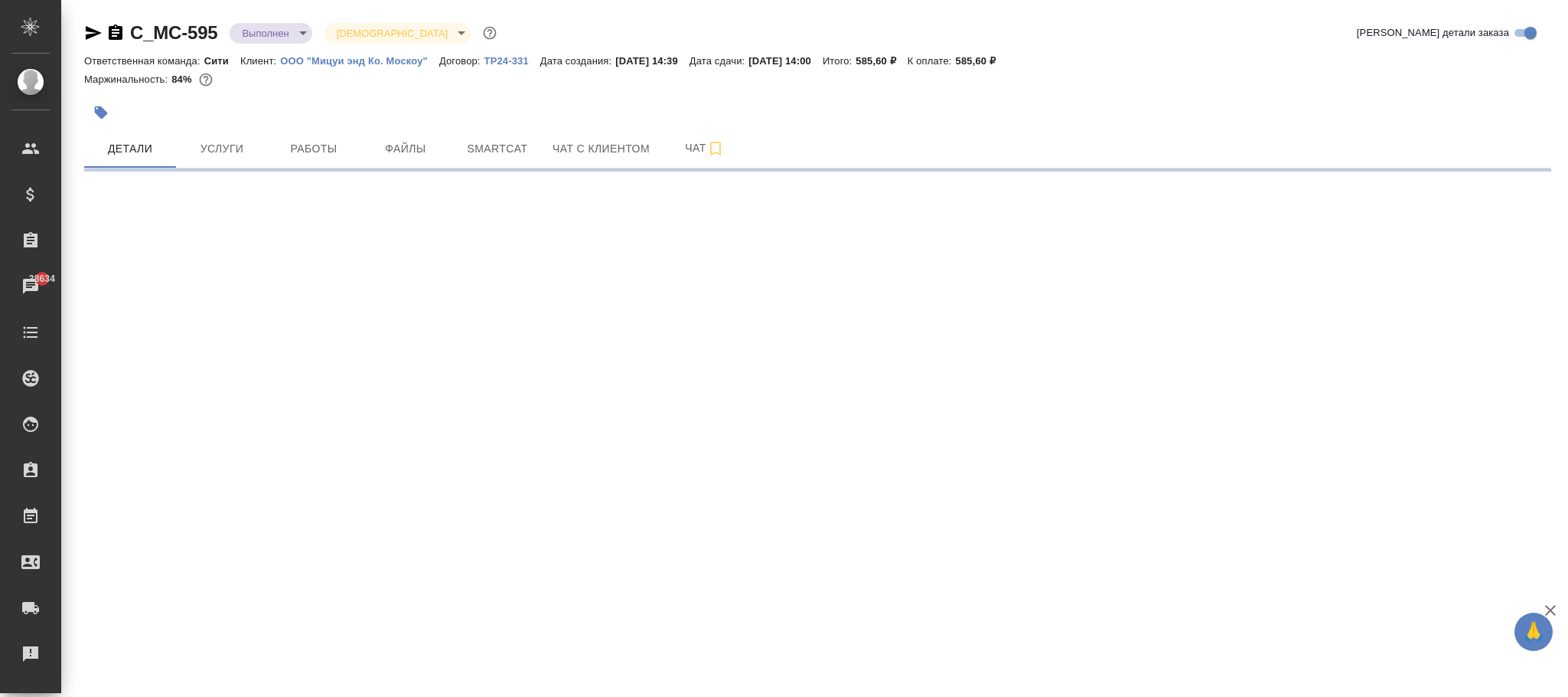
select select "RU"
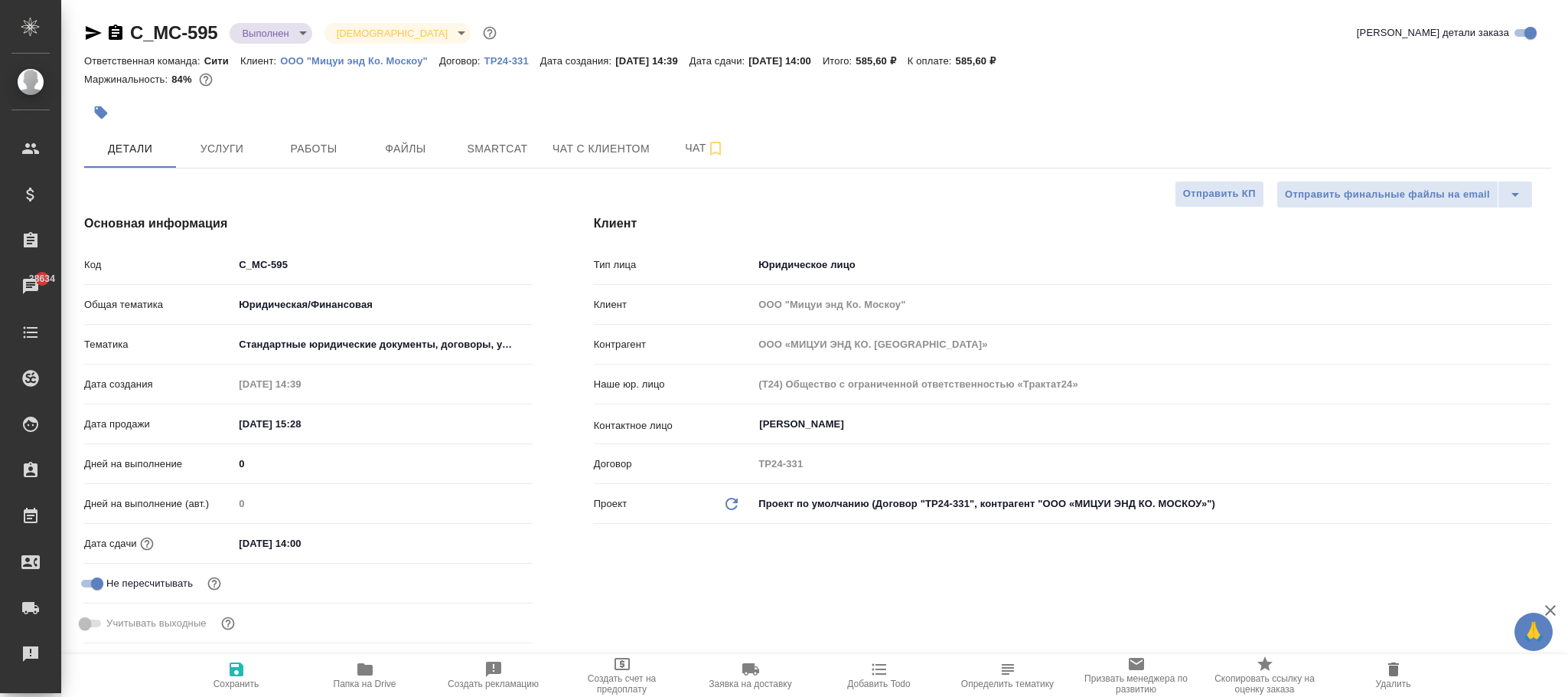
type textarea "x"
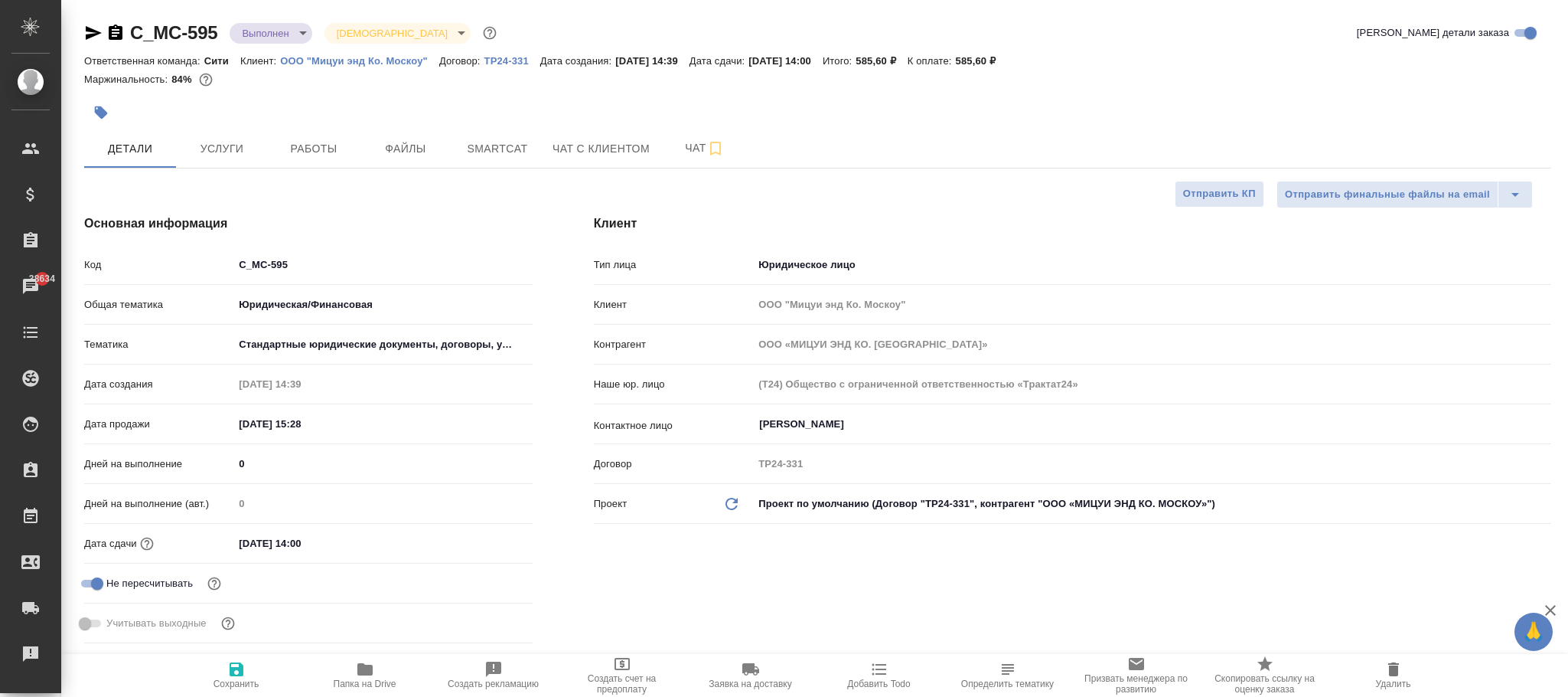
type textarea "x"
drag, startPoint x: 235, startPoint y: 690, endPoint x: 245, endPoint y: 690, distance: 10.0
click at [235, 690] on button "Сохранить" at bounding box center [236, 675] width 129 height 43
type textarea "x"
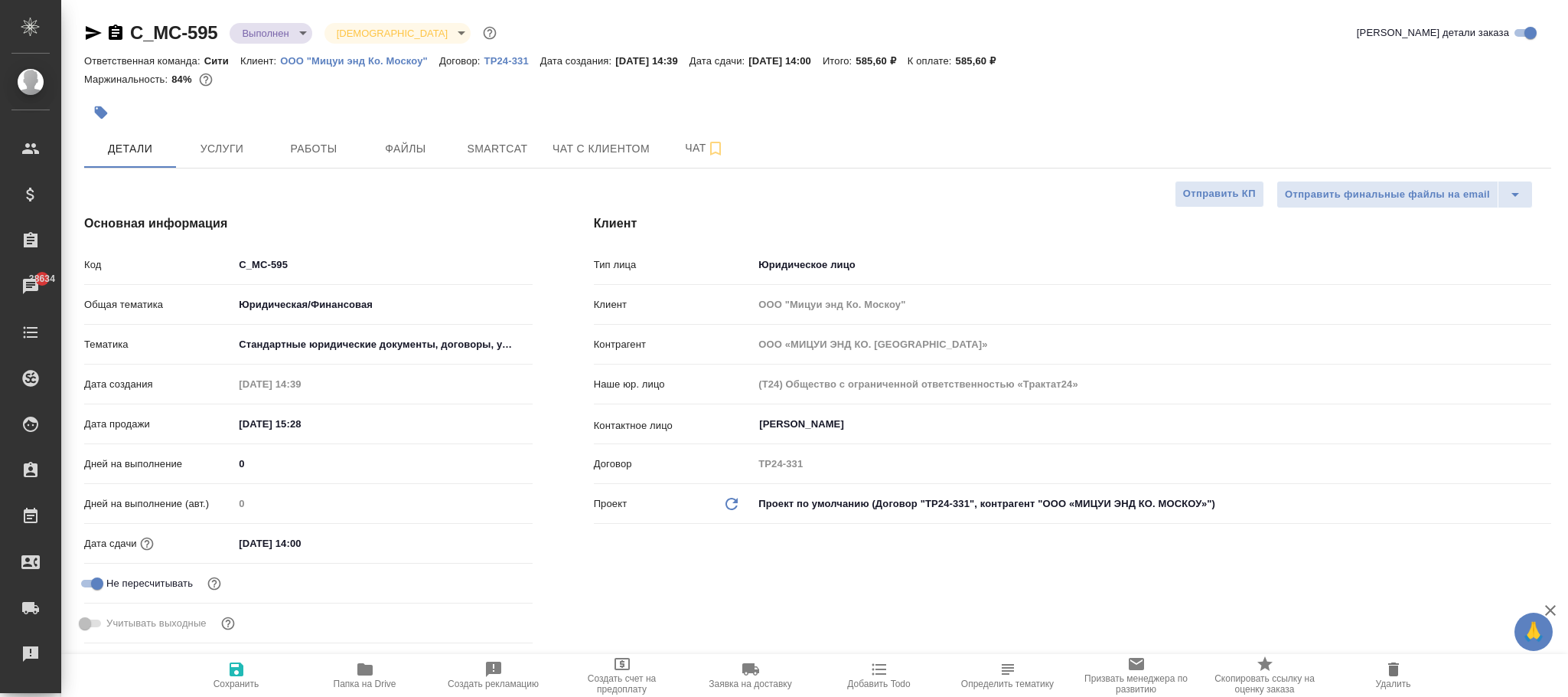
type textarea "x"
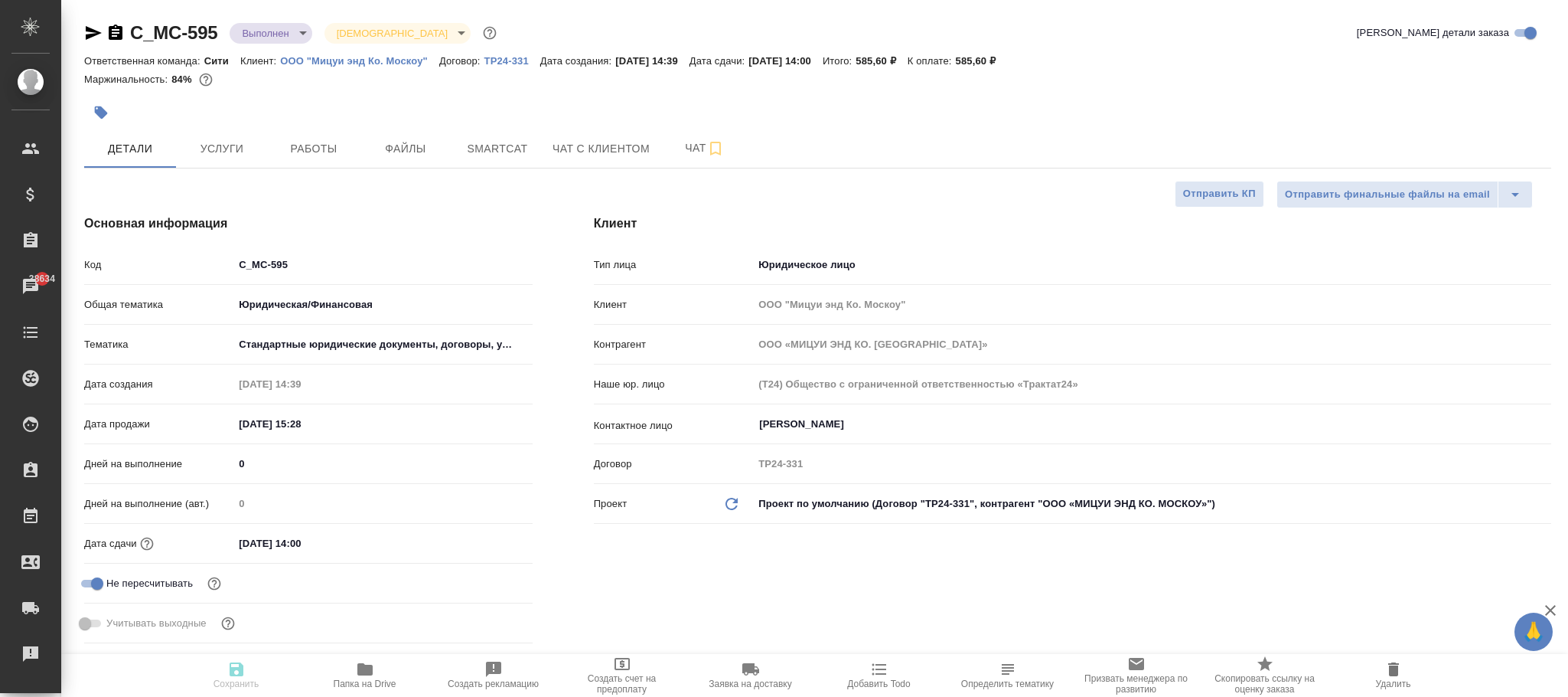
type textarea "x"
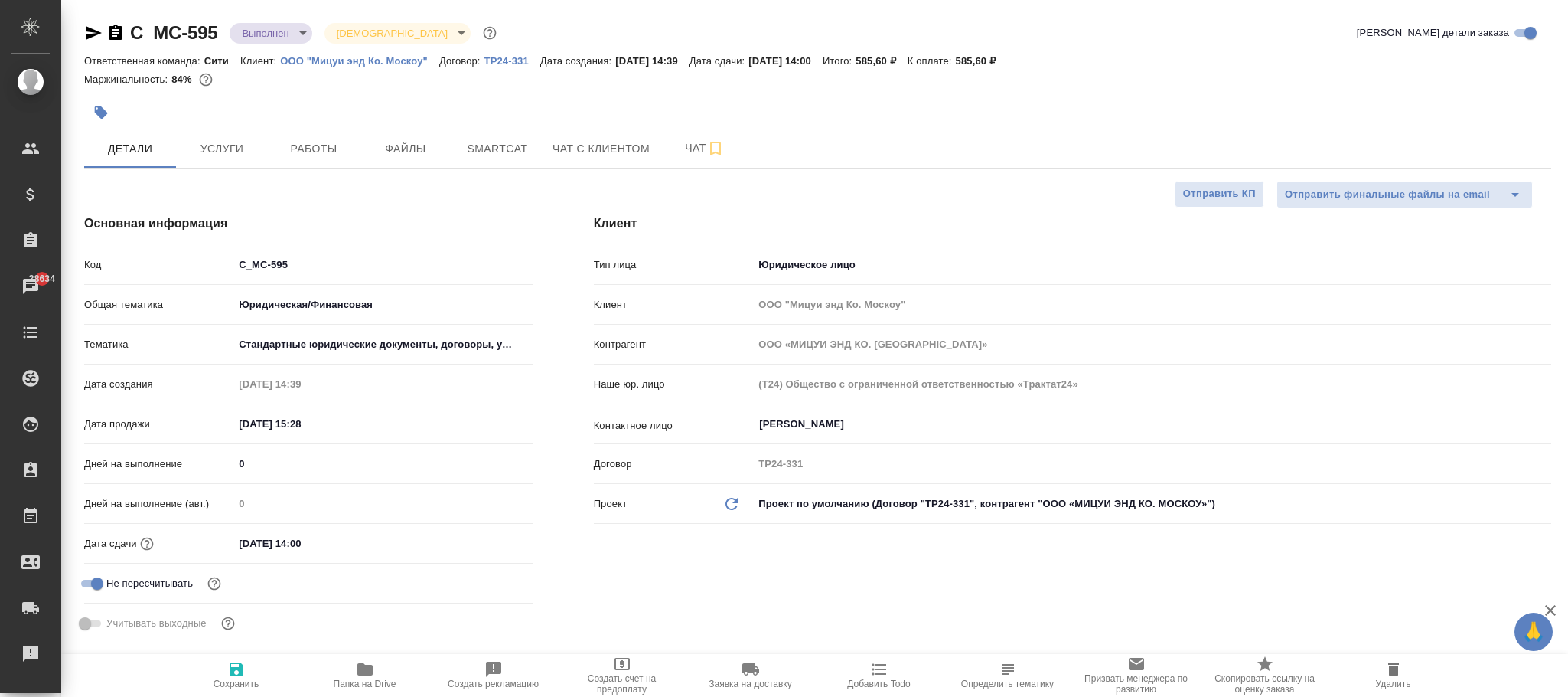
click at [230, 670] on icon "button" at bounding box center [236, 669] width 14 height 14
type textarea "x"
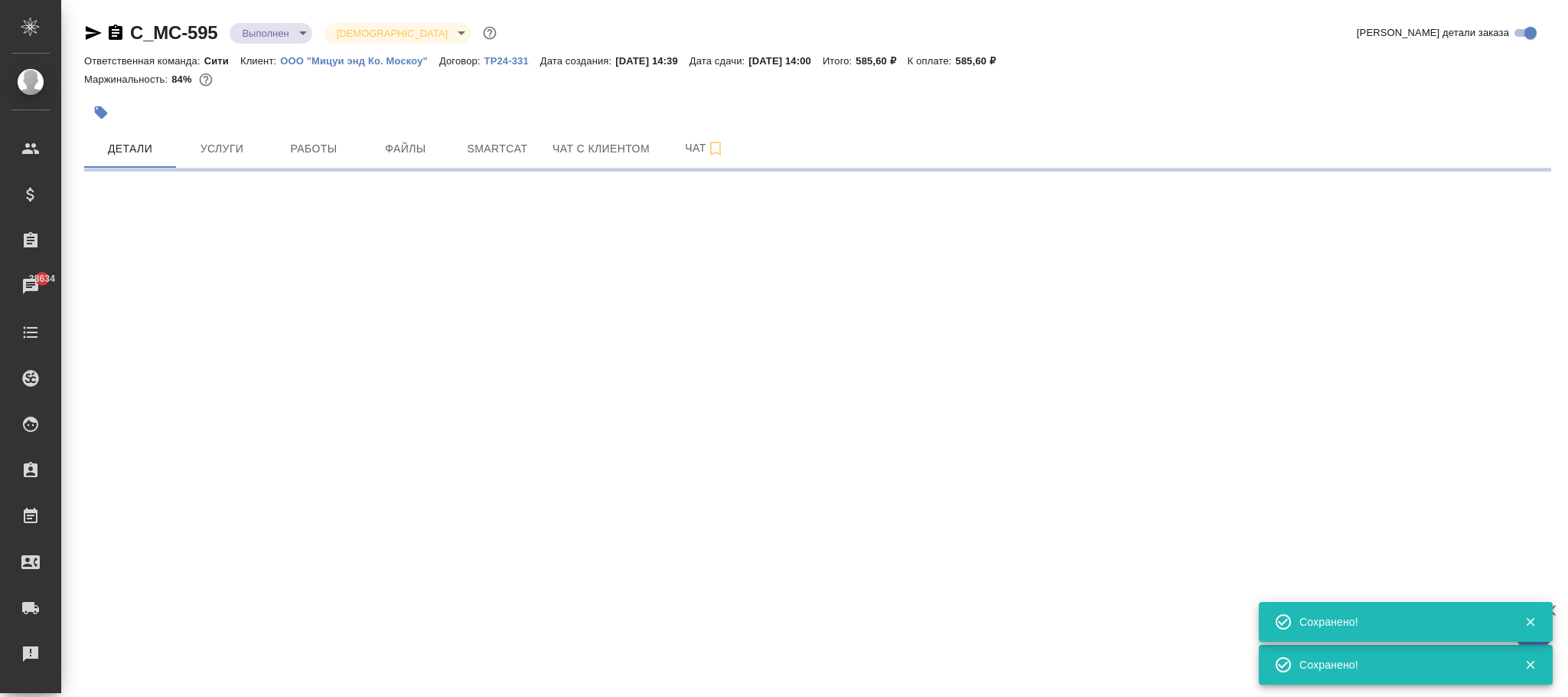
select select "RU"
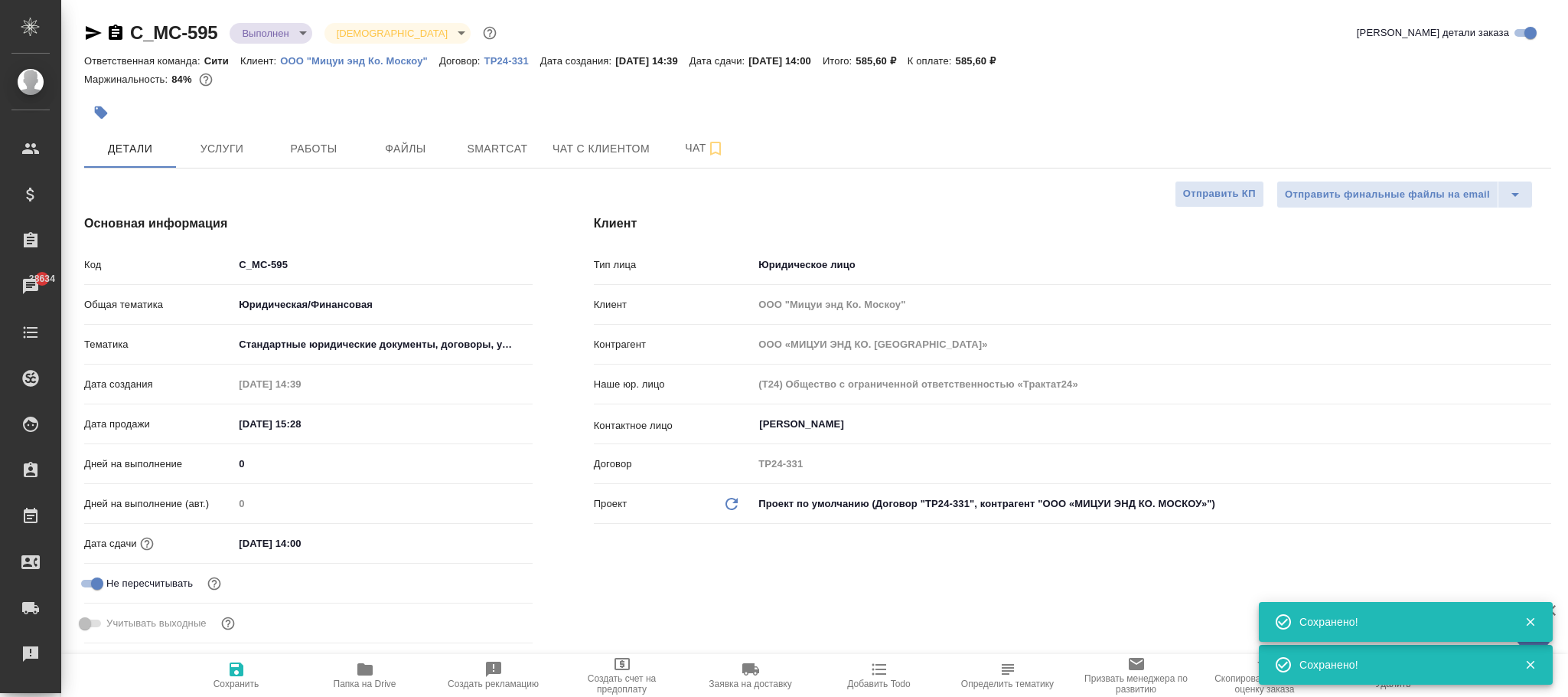
type textarea "x"
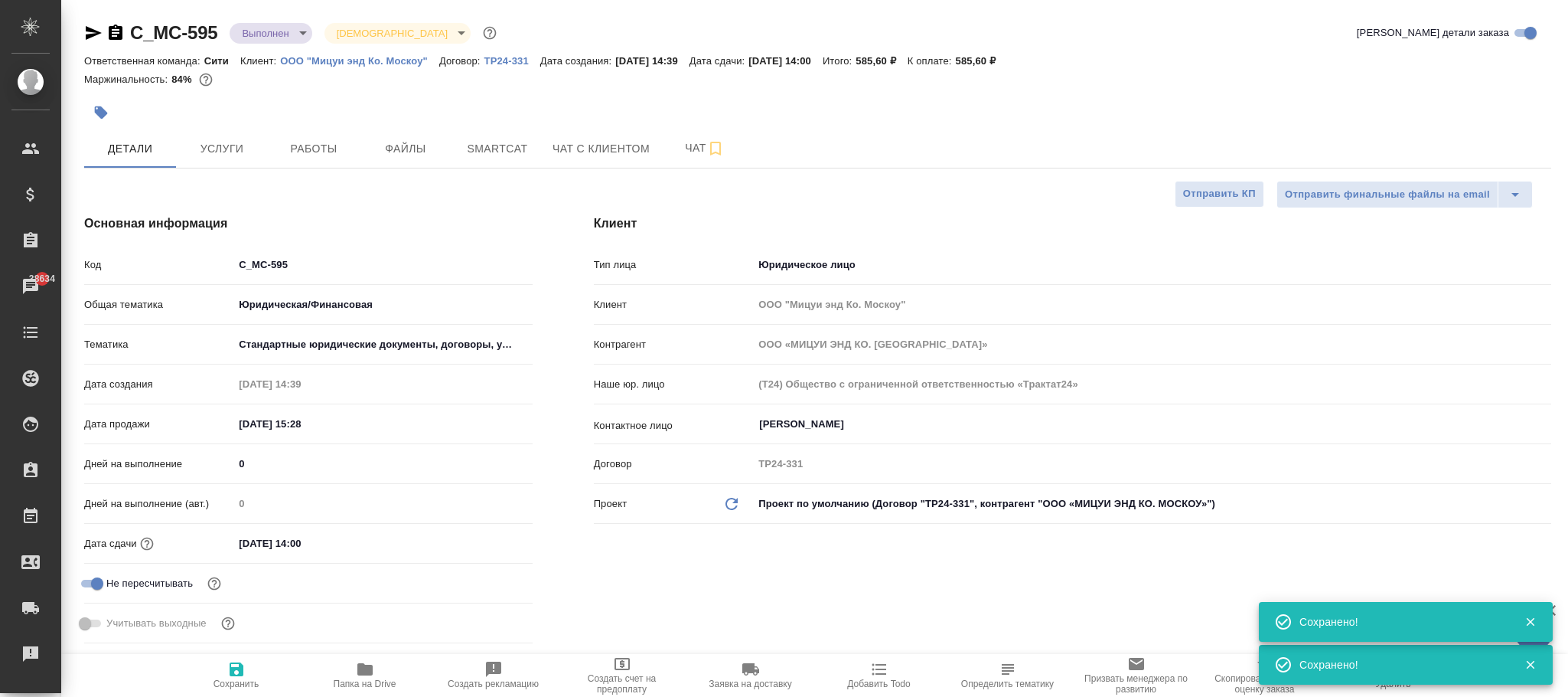
type textarea "x"
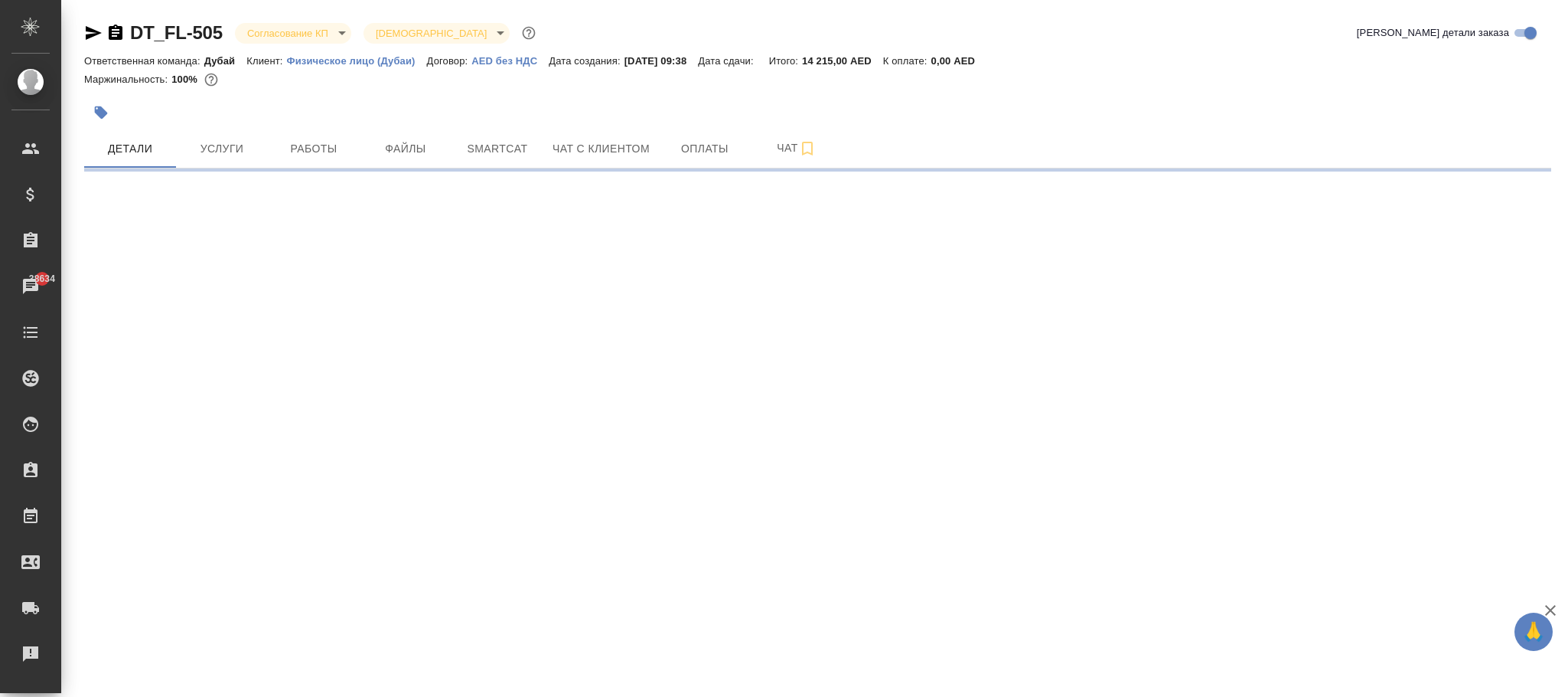
select select "RU"
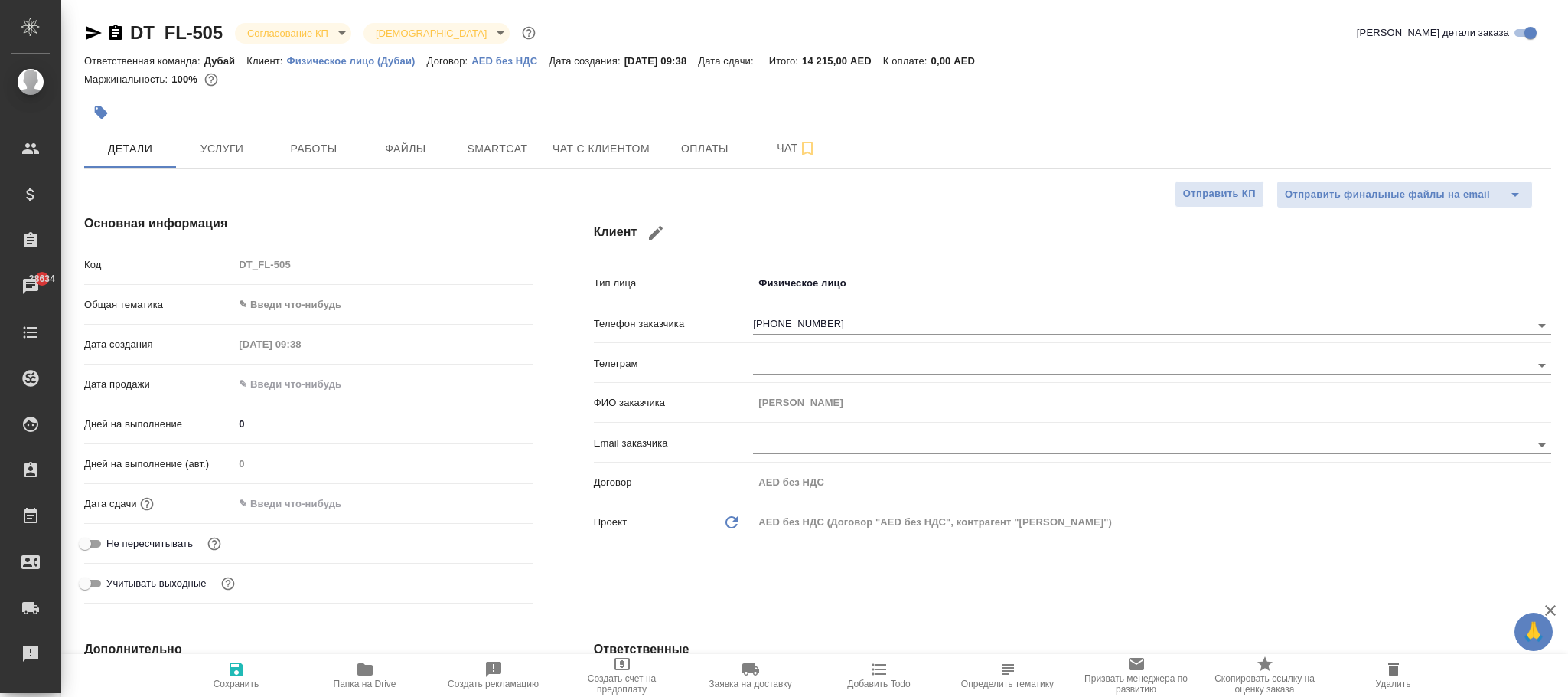
type textarea "x"
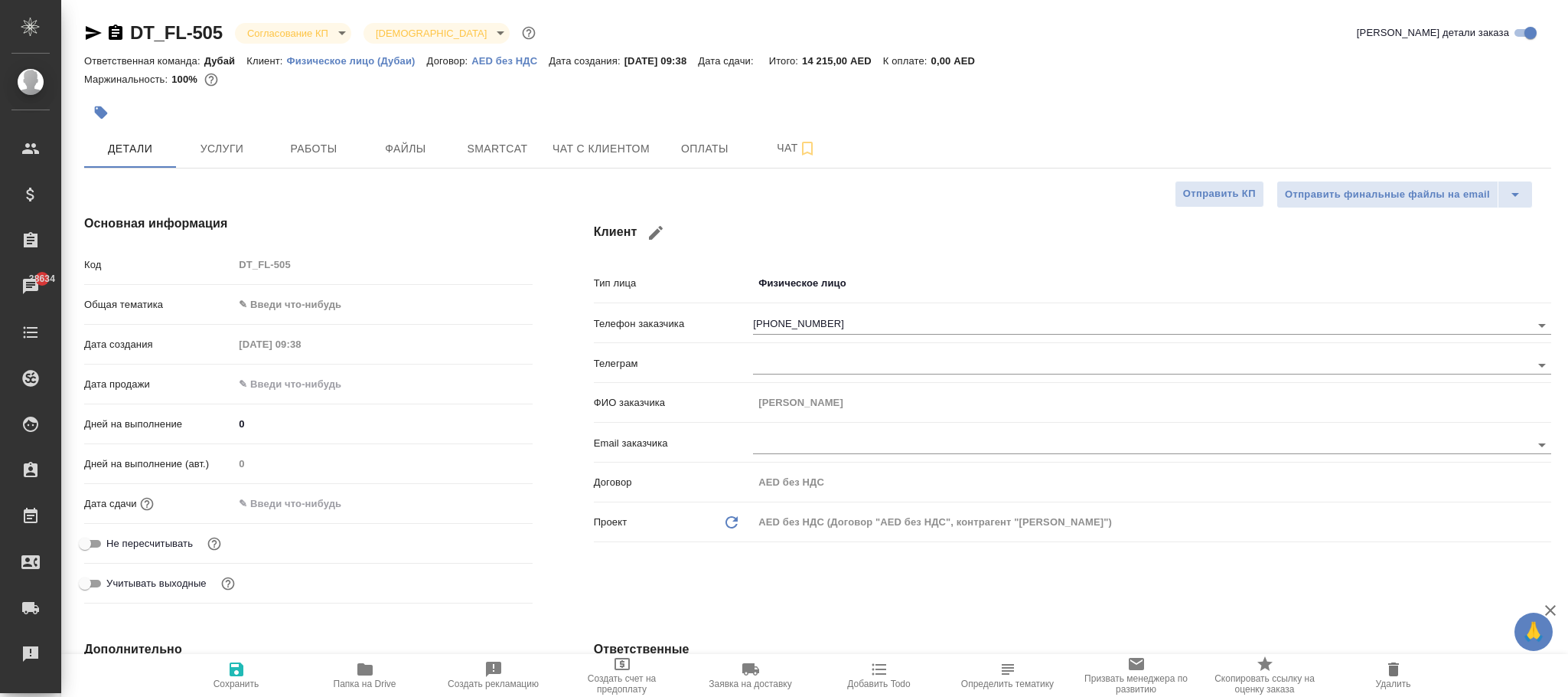
type textarea "x"
click at [807, 275] on body "🙏 .cls-1 fill:#fff; AWATERA [PERSON_NAME]fokina Клиенты Спецификации Заказы 386…" at bounding box center [784, 348] width 1568 height 697
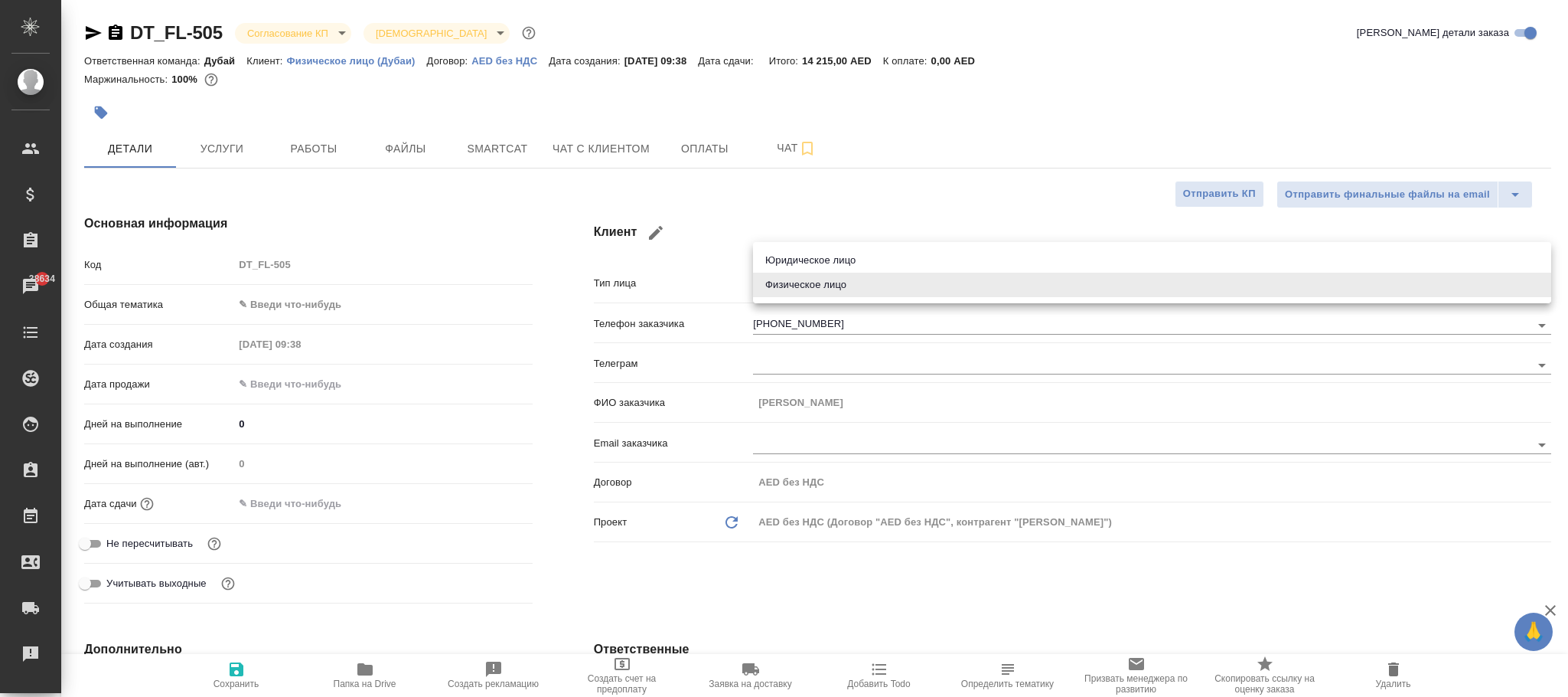
click at [812, 262] on li "Юридическое лицо" at bounding box center [1151, 260] width 798 height 24
type input "company"
type textarea "x"
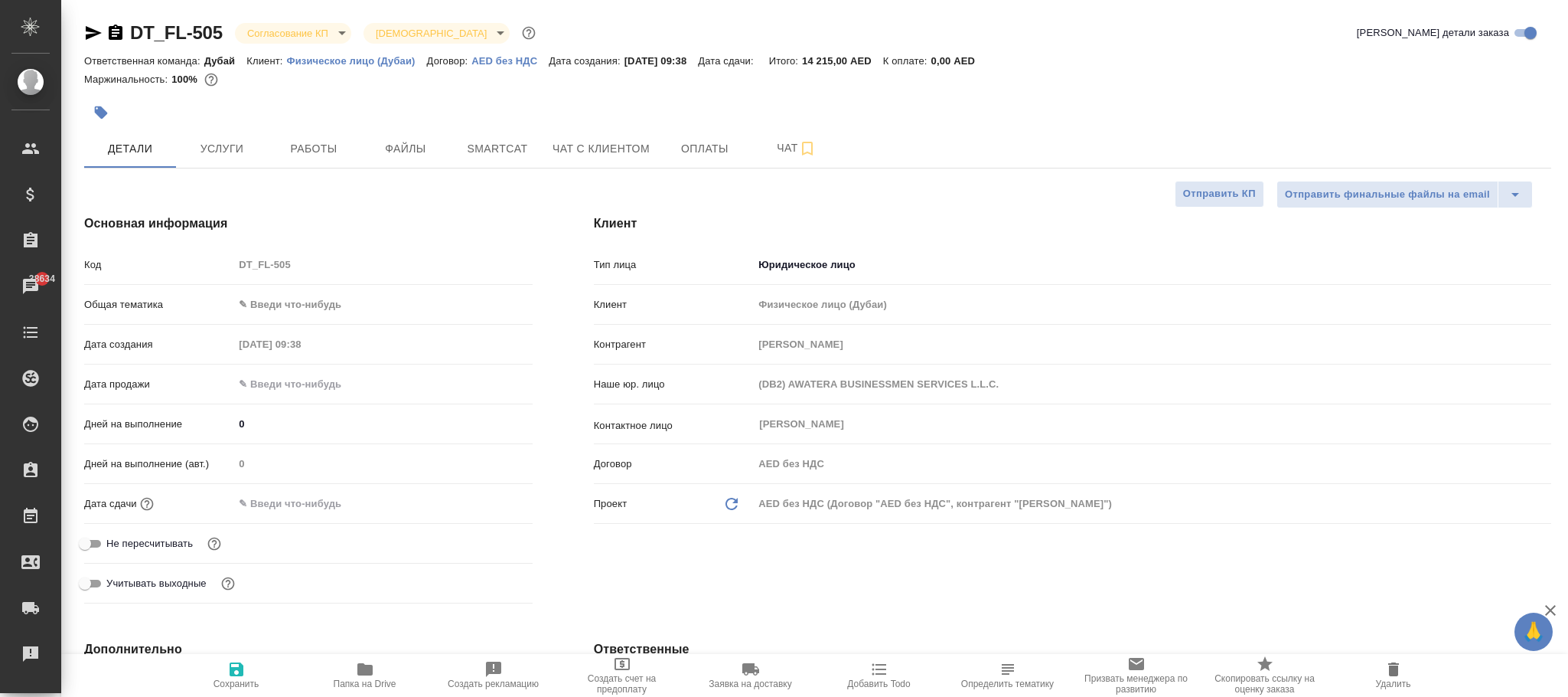
click at [779, 501] on div "AED без НДС (Договор "AED без НДС", контрагент "Alexander Andronov")" at bounding box center [1151, 504] width 798 height 26
click at [728, 503] on icon "Обновить данные" at bounding box center [732, 504] width 18 height 18
type textarea "x"
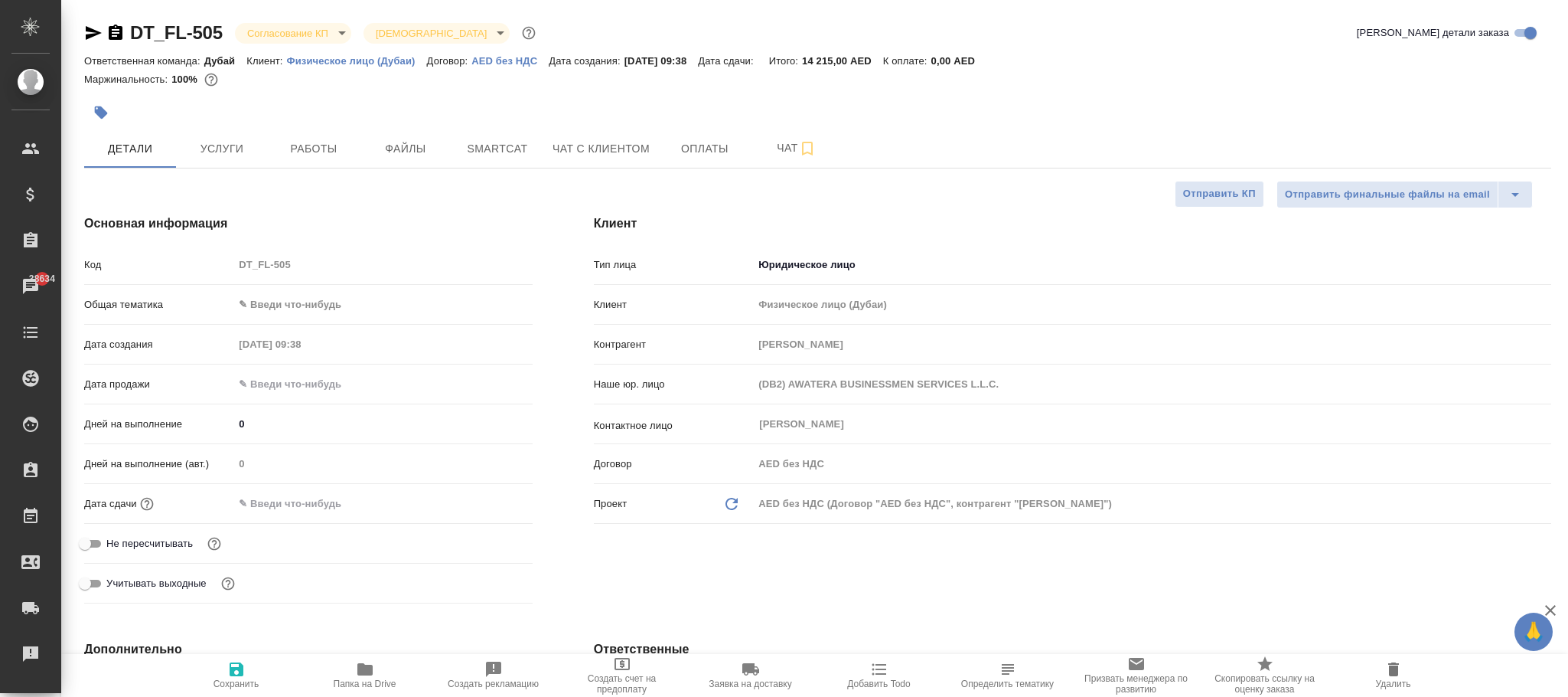
click at [728, 503] on icon "Обновить данные" at bounding box center [732, 504] width 18 height 18
type textarea "x"
drag, startPoint x: 235, startPoint y: 673, endPoint x: 471, endPoint y: 673, distance: 236.0
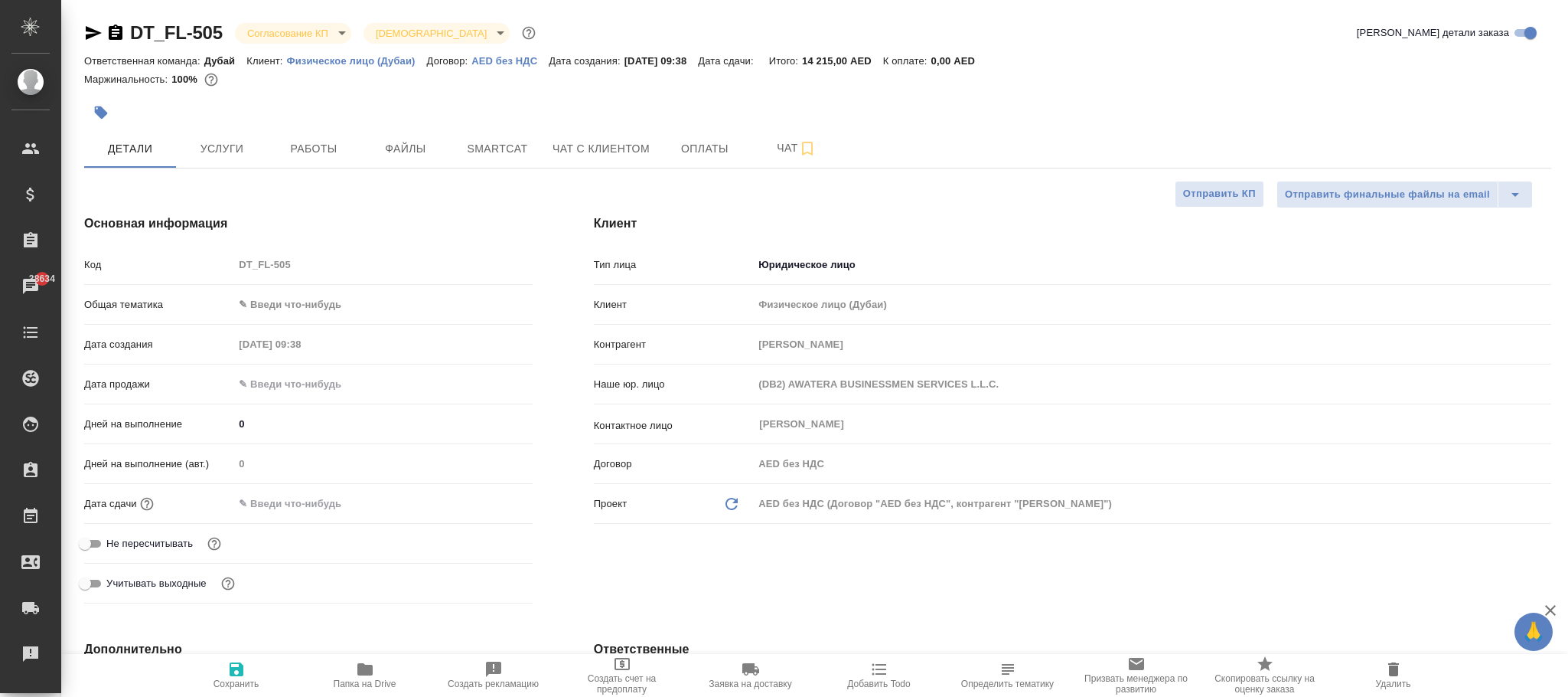
click at [237, 673] on icon "button" at bounding box center [236, 669] width 18 height 18
type textarea "x"
click at [513, 57] on p "AED без НДС" at bounding box center [510, 61] width 77 height 12
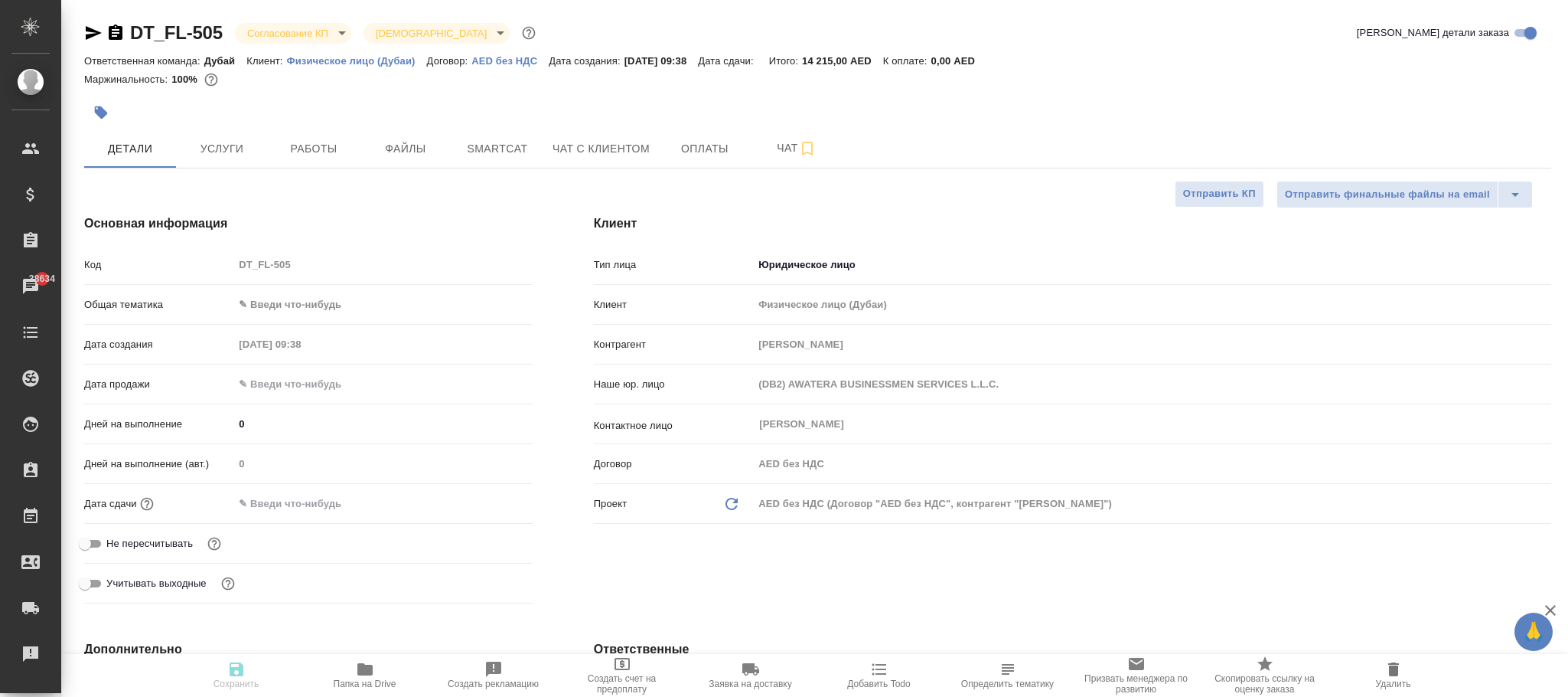
type textarea "x"
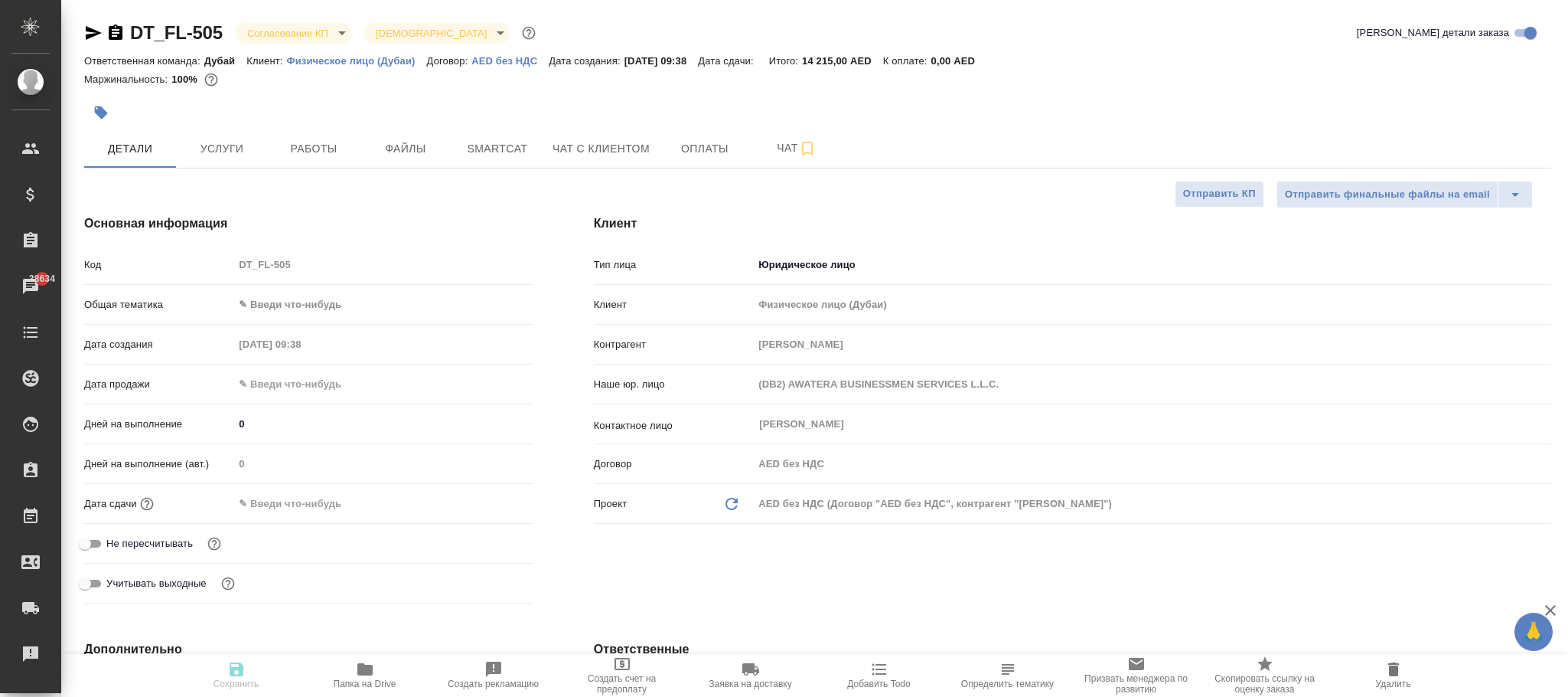
type textarea "x"
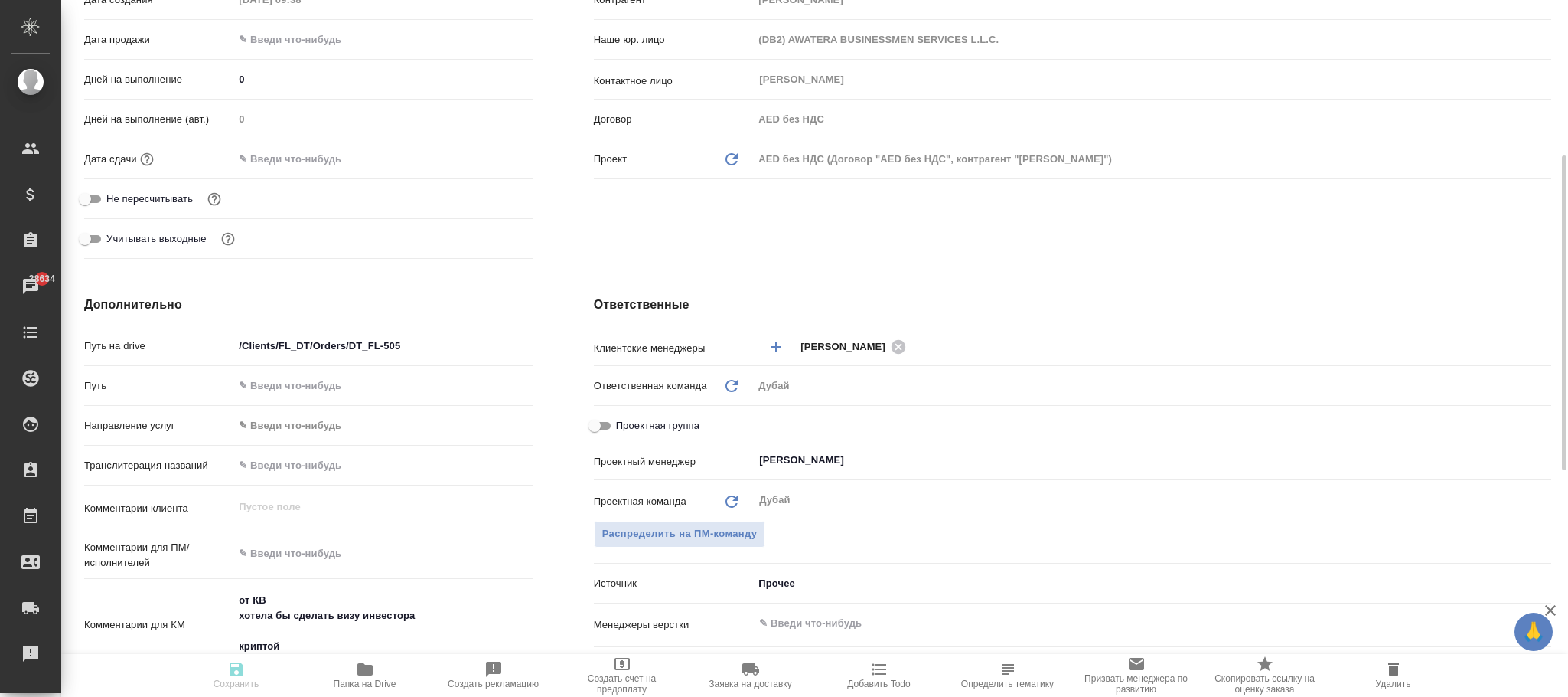
scroll to position [575, 0]
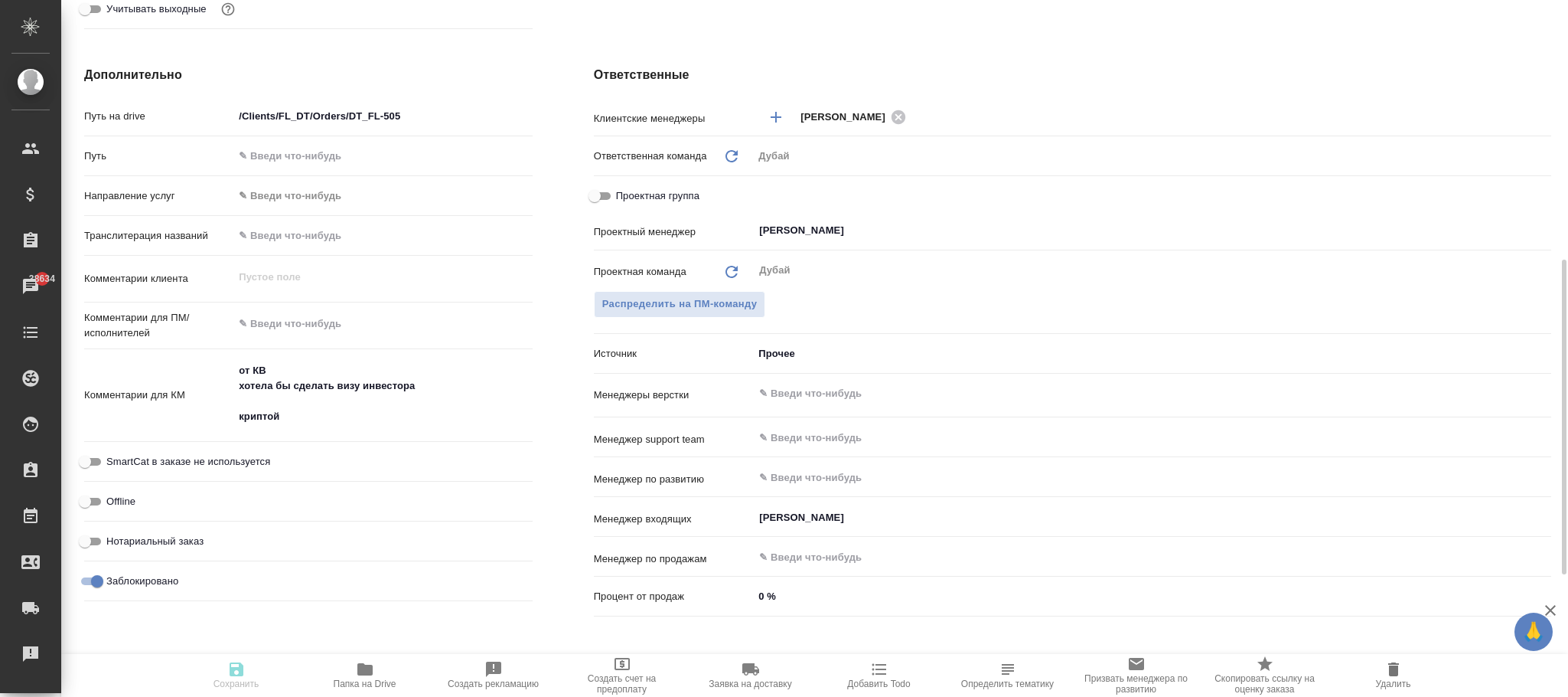
type textarea "x"
click at [82, 581] on input "Заблокировано" at bounding box center [97, 581] width 55 height 18
checkbox input "false"
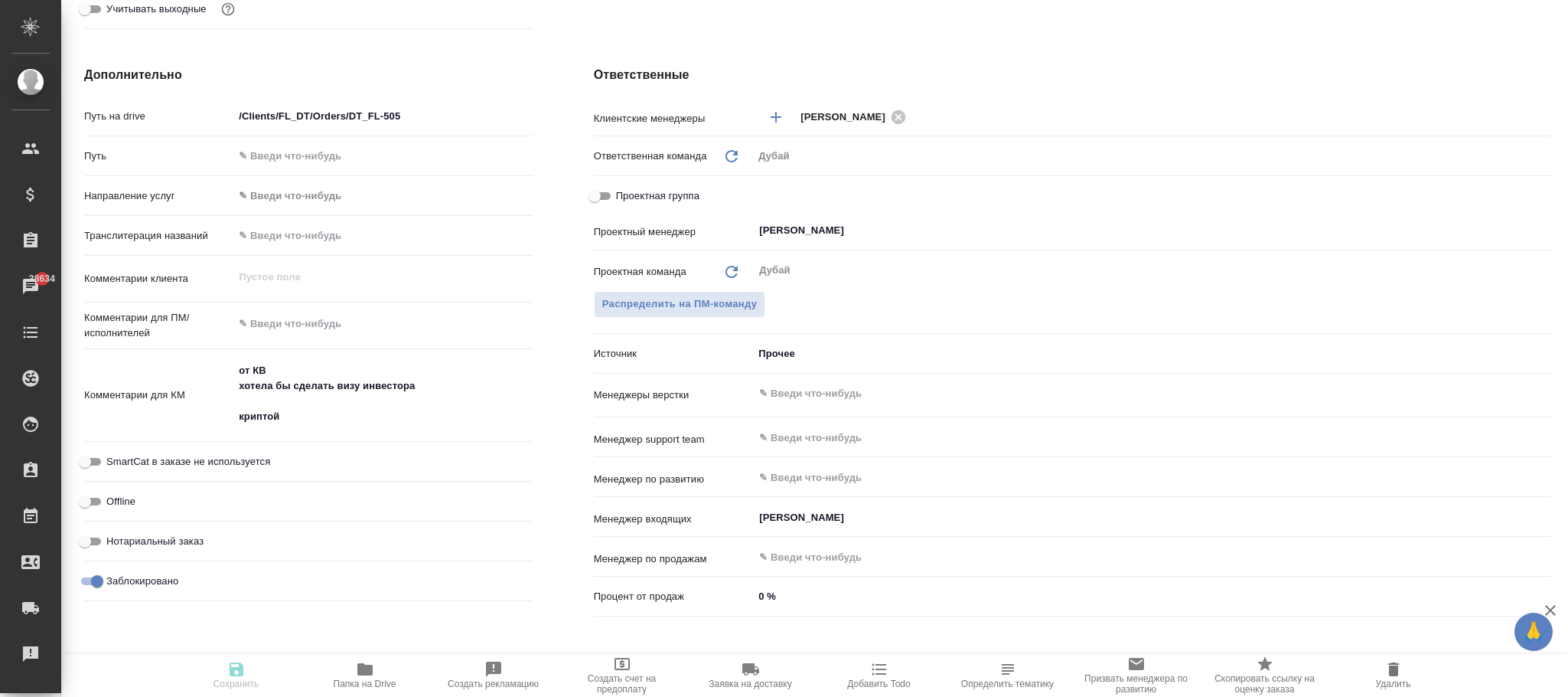
type textarea "x"
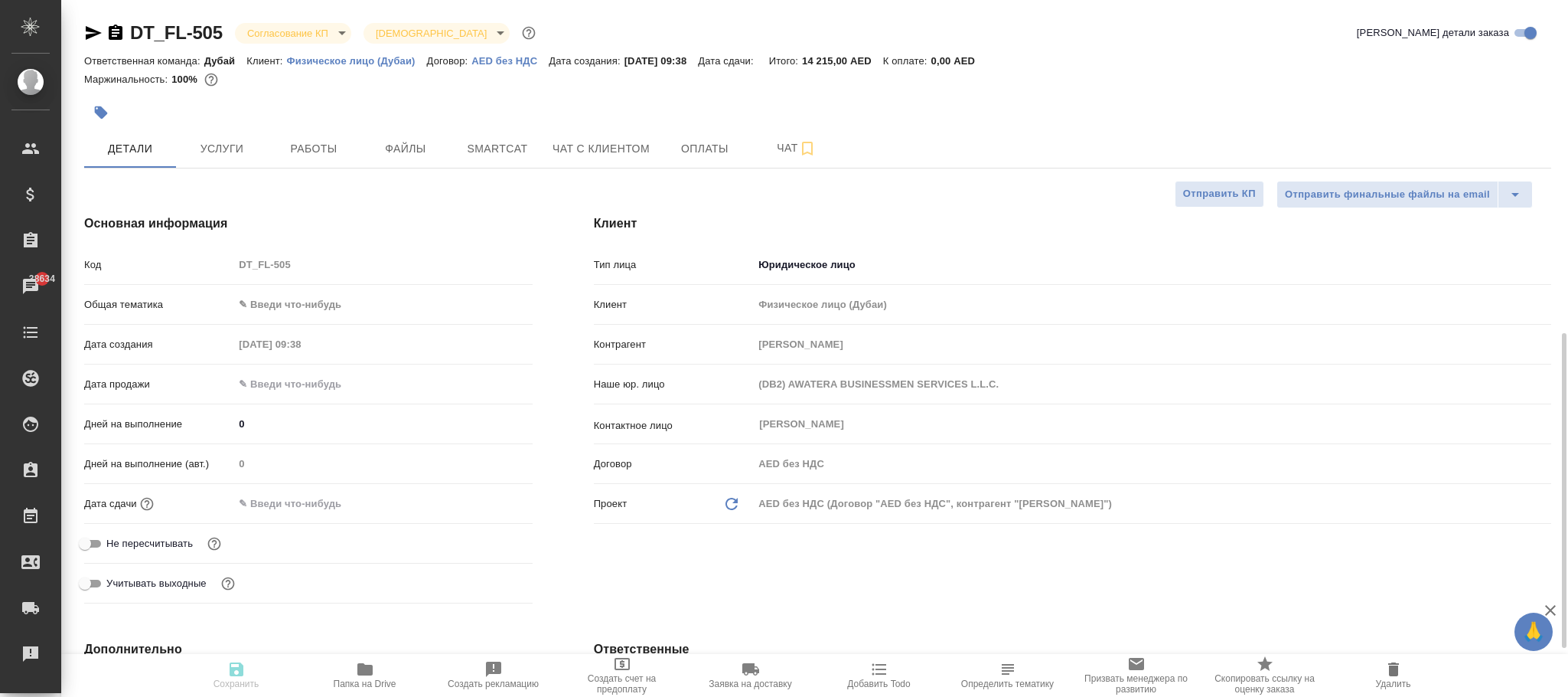
scroll to position [230, 0]
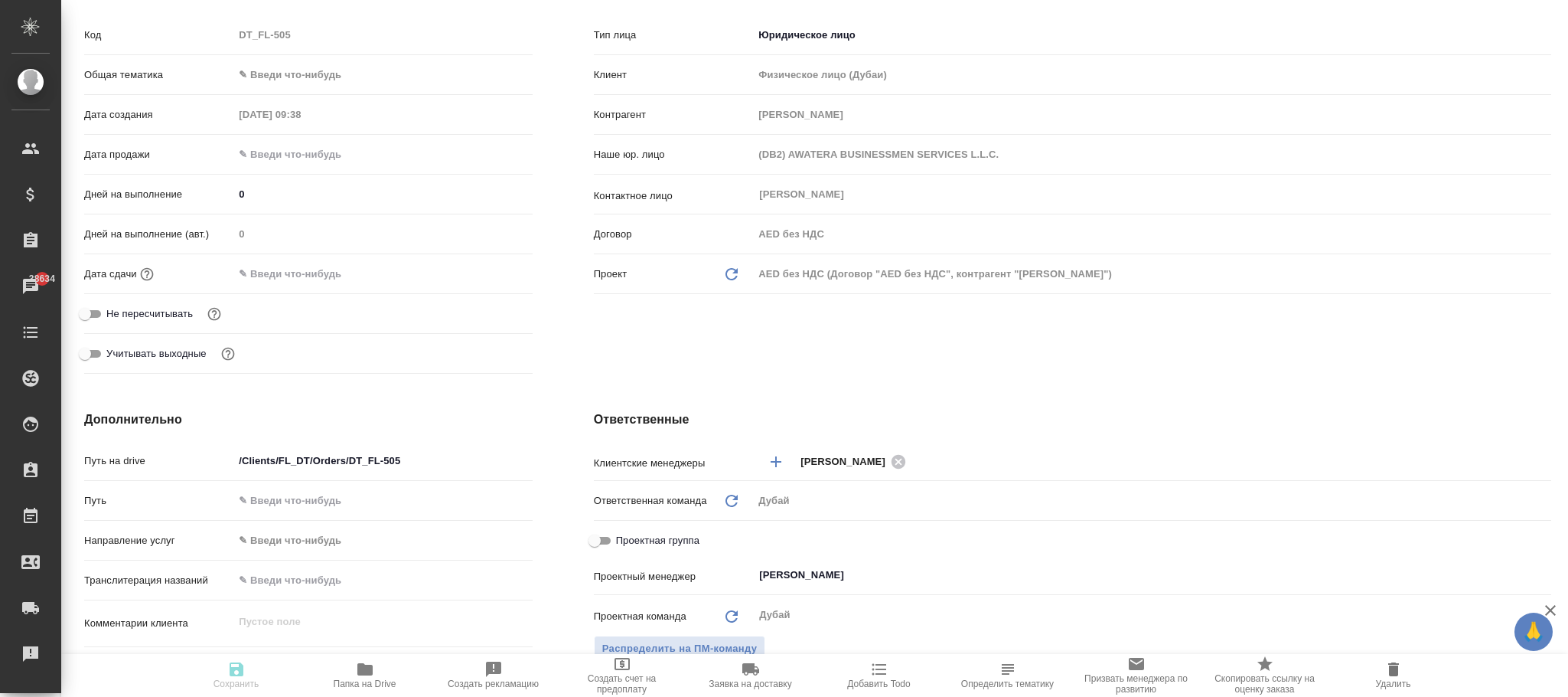
type textarea "x"
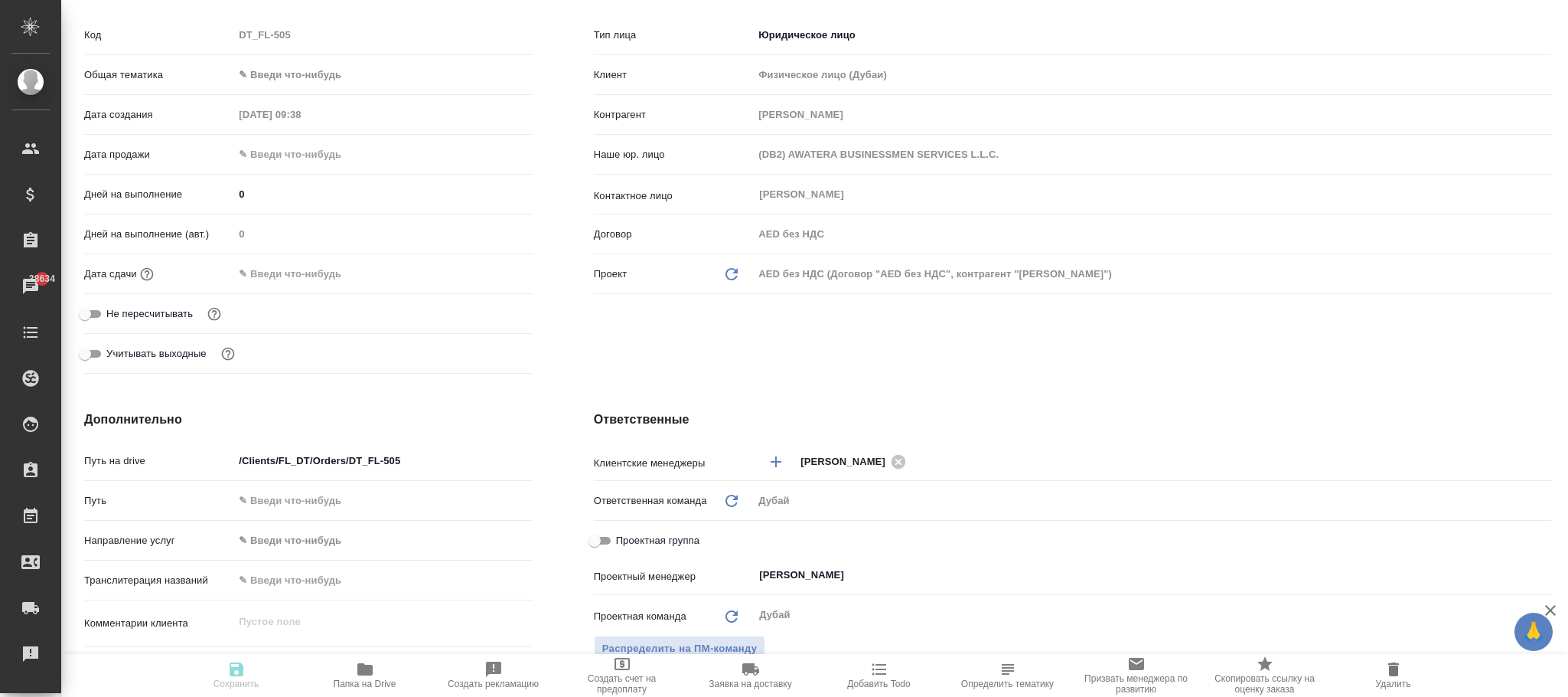
type textarea "x"
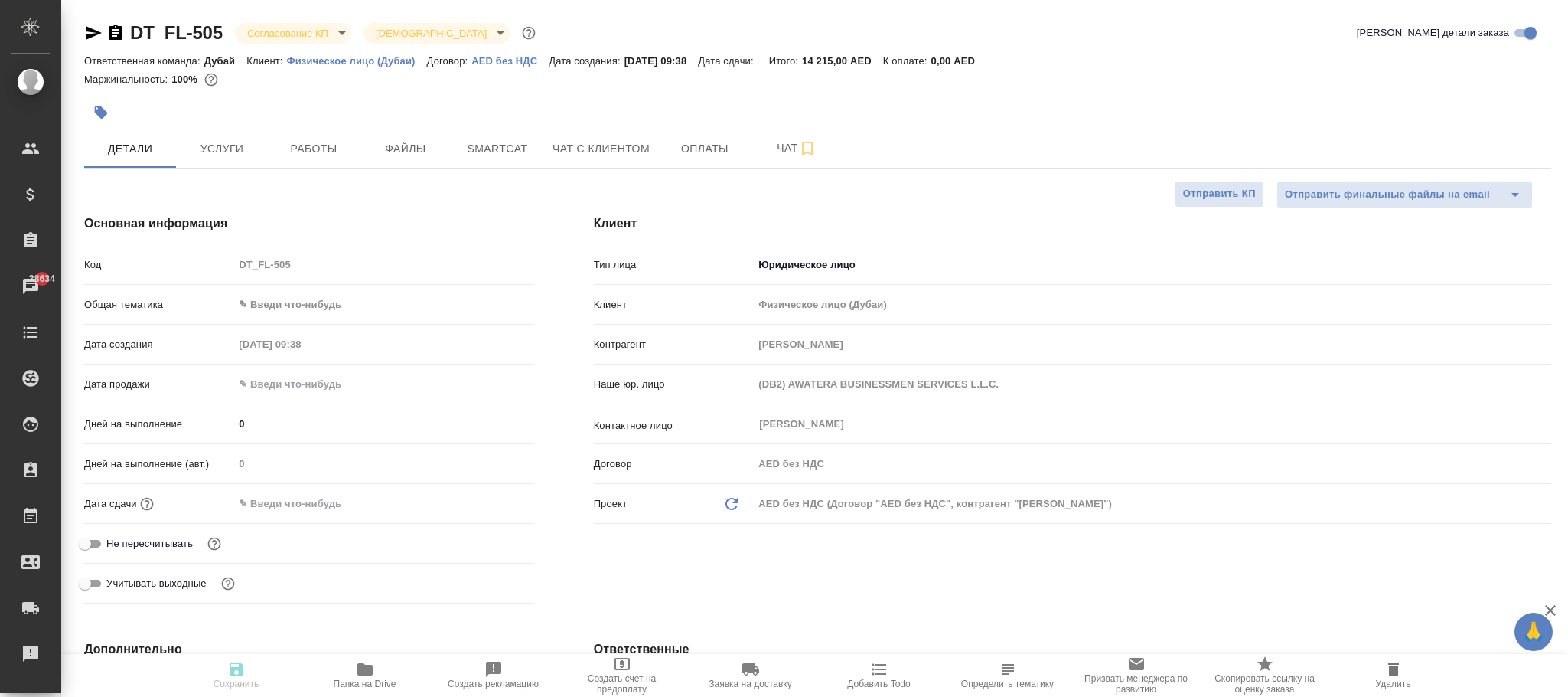
type textarea "x"
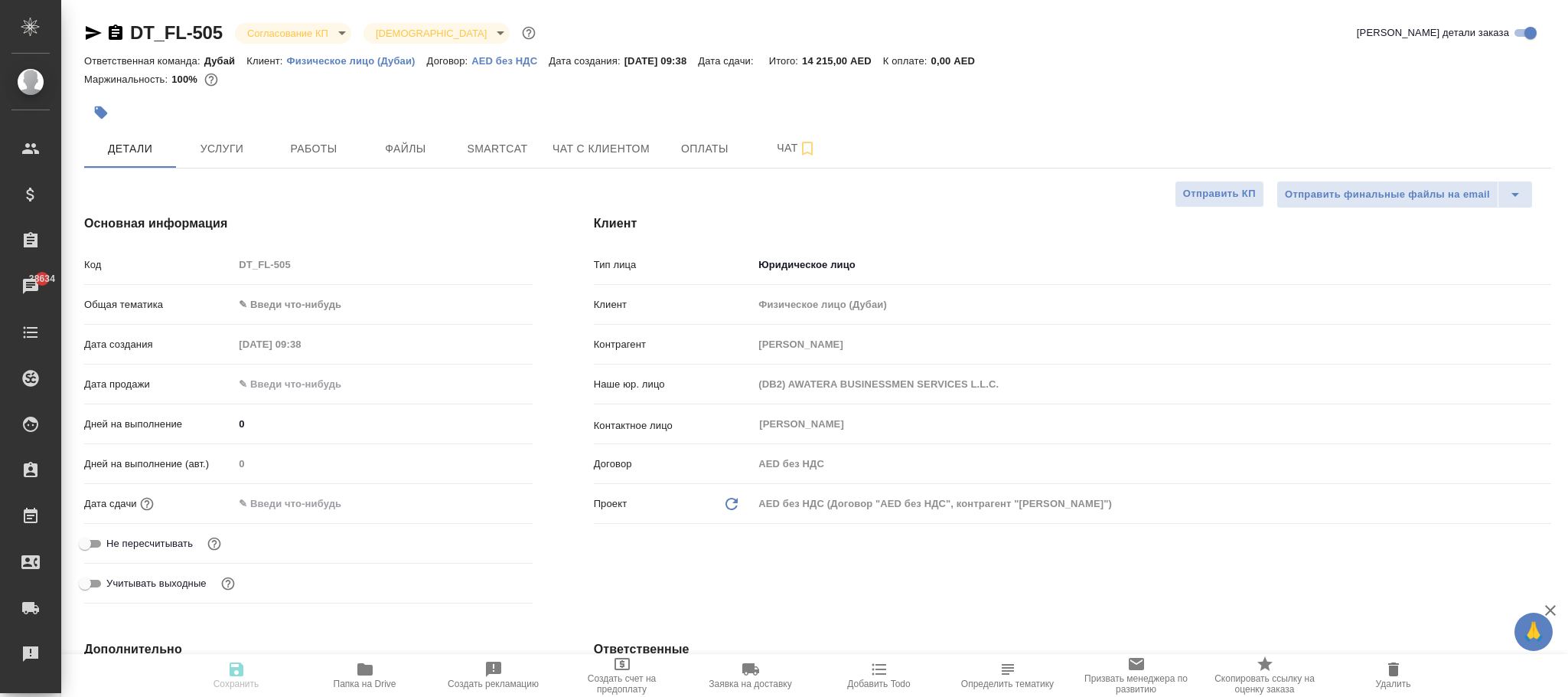
type textarea "x"
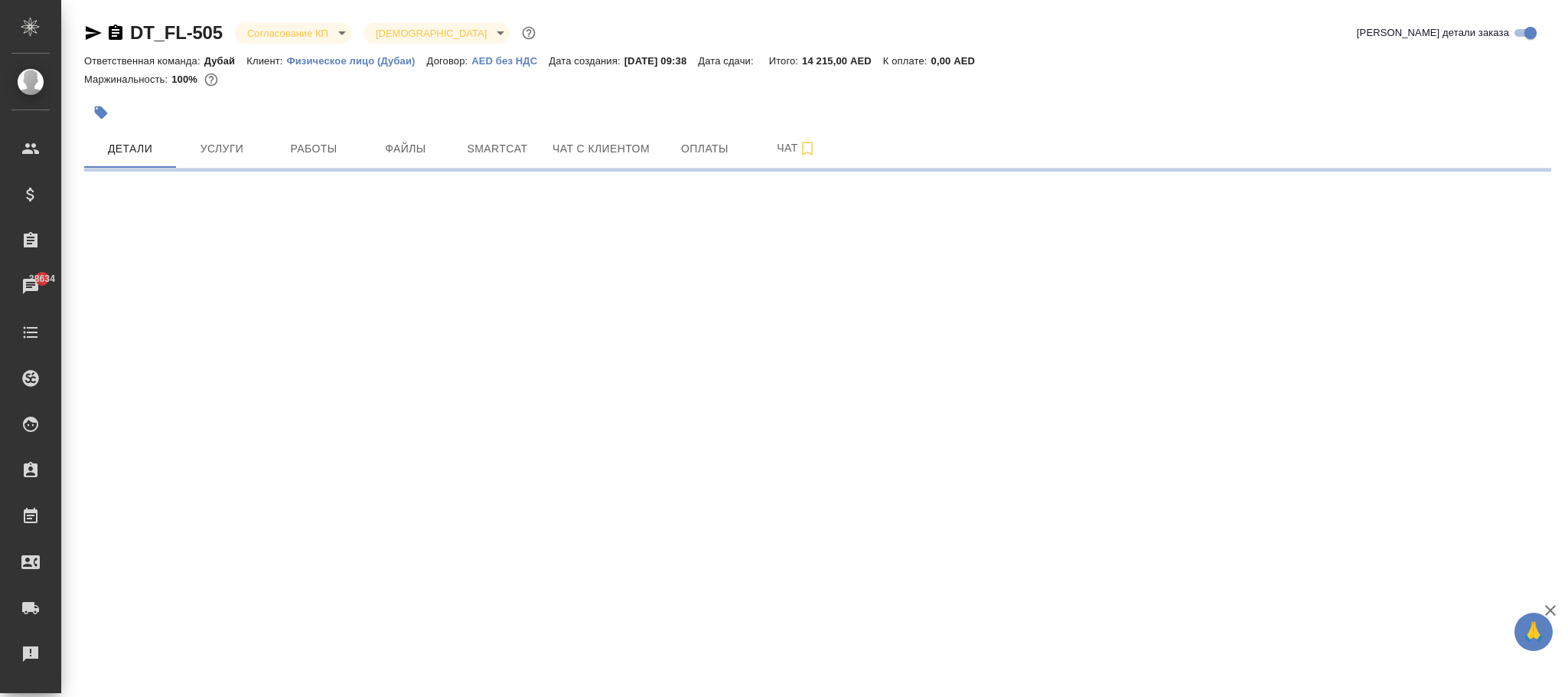
select select "RU"
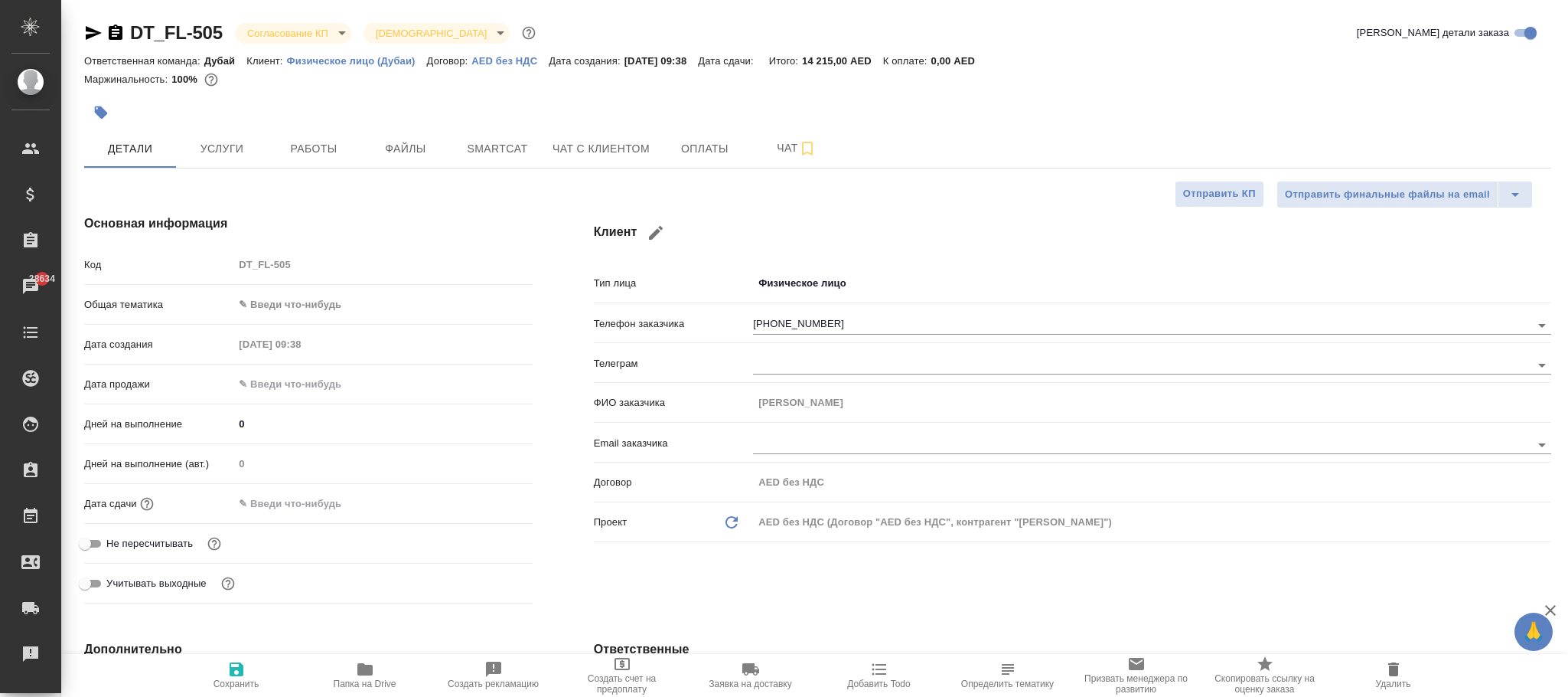
type textarea "x"
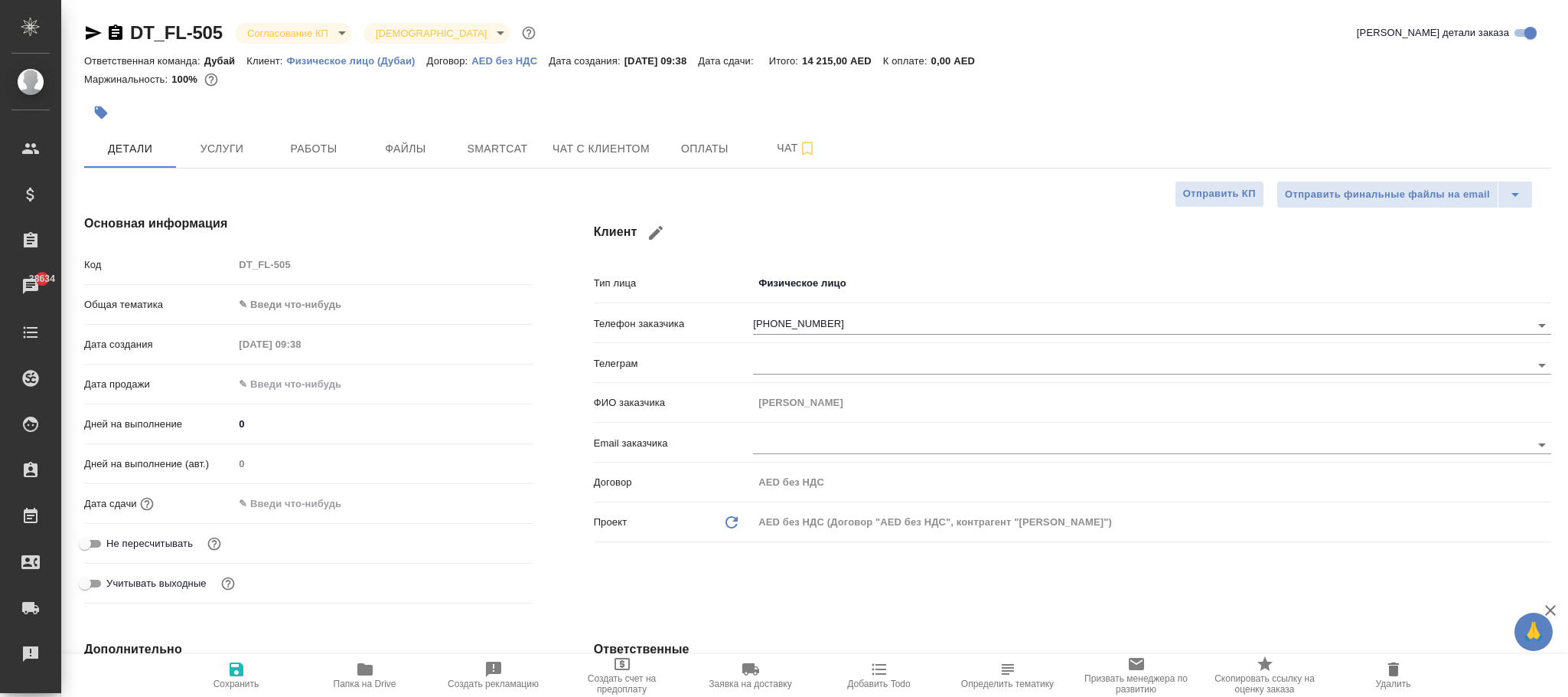
type textarea "x"
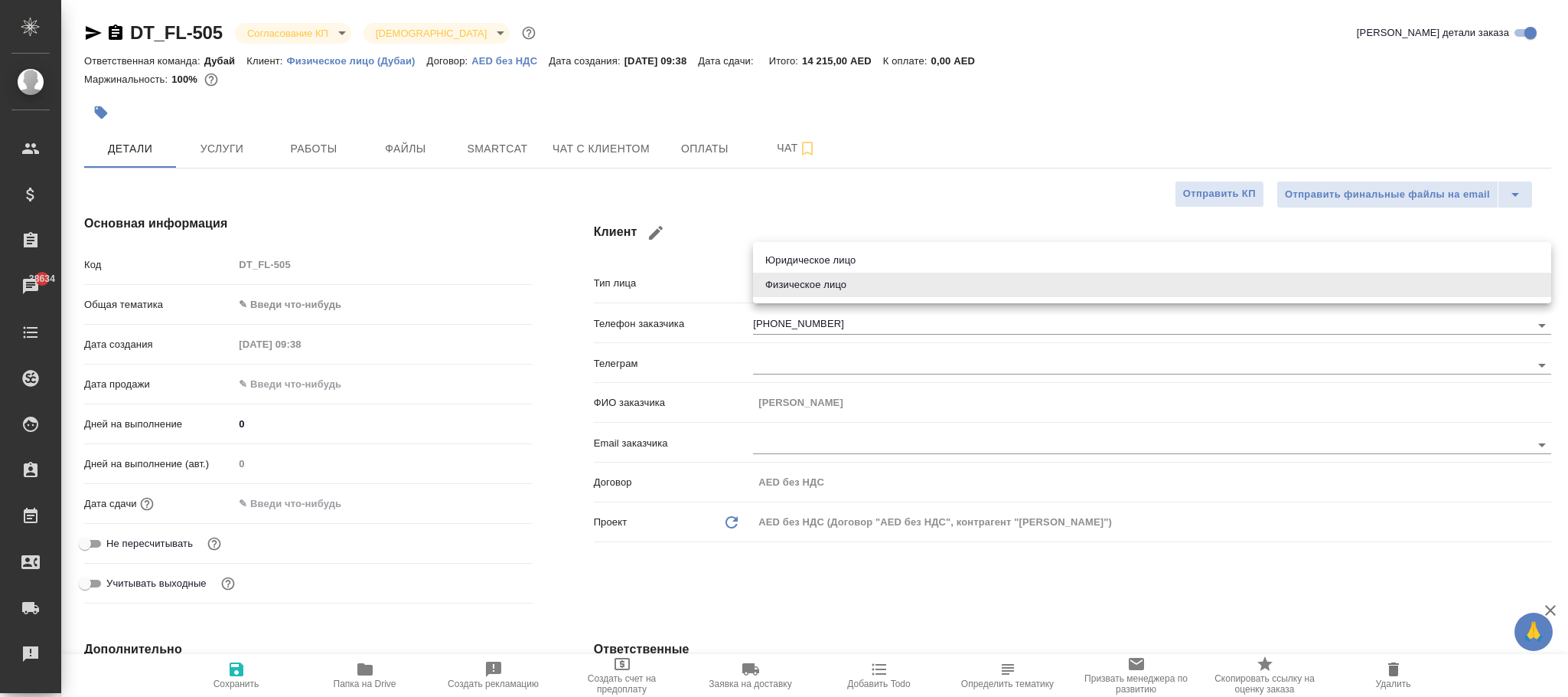
click at [825, 272] on body "🙏 .cls-1 fill:#fff; AWATERA Фокина Наталья n.fokina Клиенты Спецификации Заказы…" at bounding box center [784, 348] width 1568 height 697
drag, startPoint x: 967, startPoint y: 651, endPoint x: 817, endPoint y: 549, distance: 181.4
click at [958, 642] on div at bounding box center [784, 348] width 1568 height 697
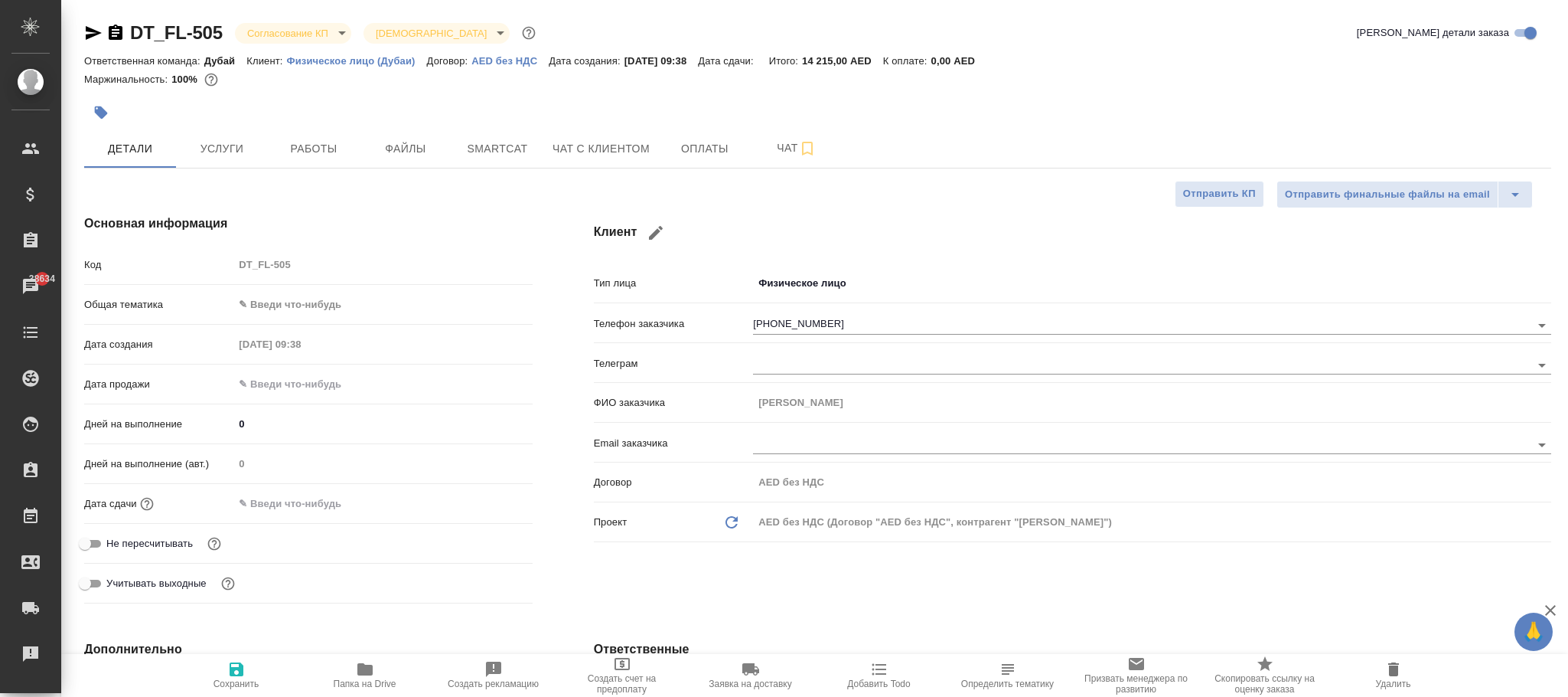
click at [783, 512] on div "AED без НДС (Договор "AED без НДС", контрагент "Alexander Andronov")" at bounding box center [1151, 522] width 798 height 26
type textarea "x"
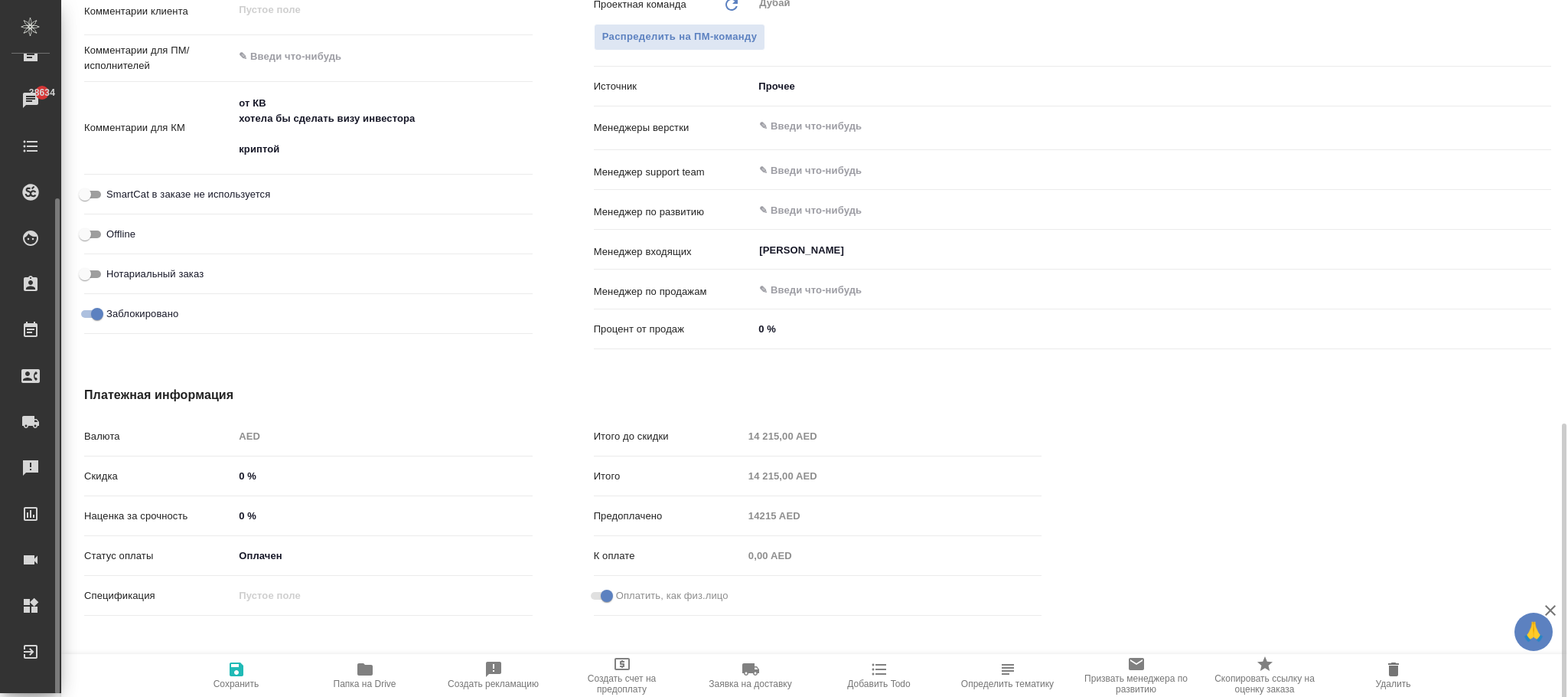
scroll to position [876, 0]
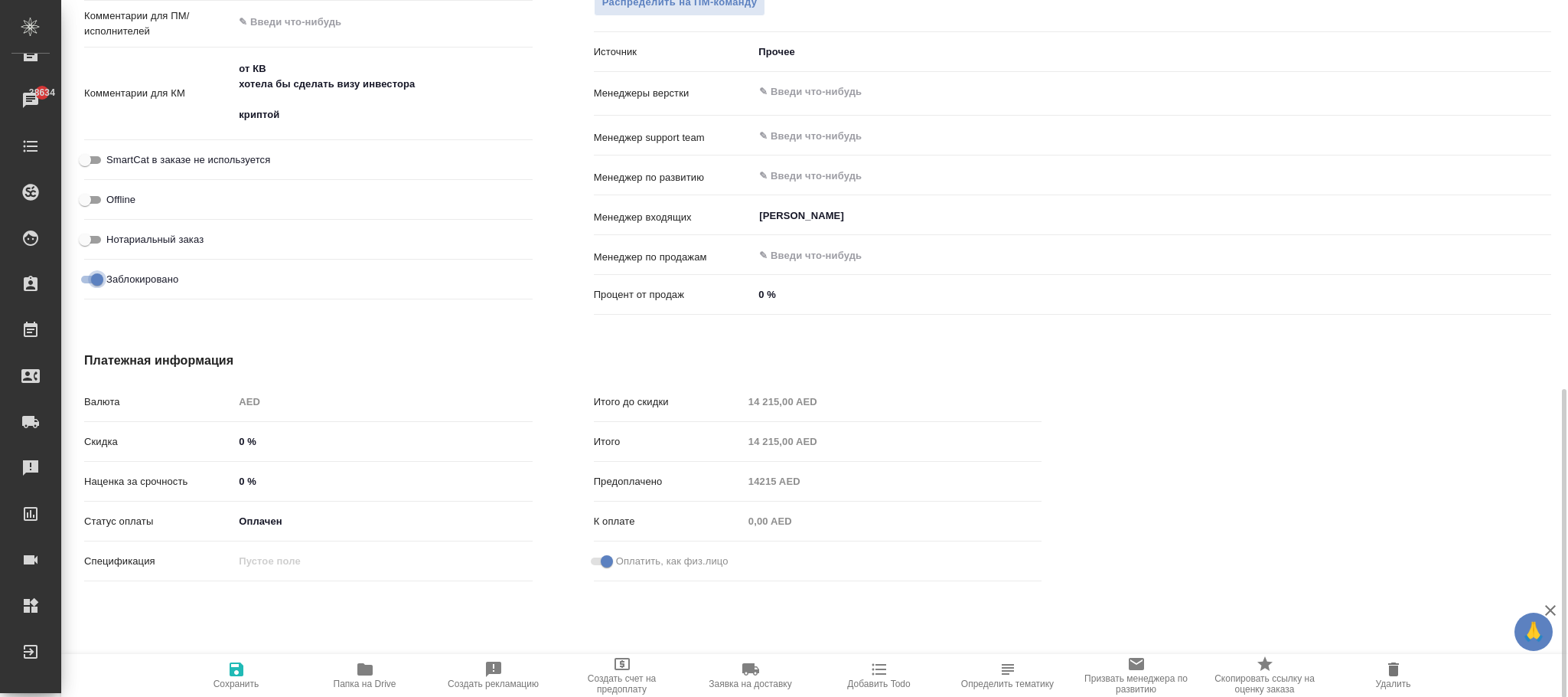
click at [92, 283] on input "Заблокировано" at bounding box center [97, 279] width 55 height 18
checkbox input "false"
type textarea "x"
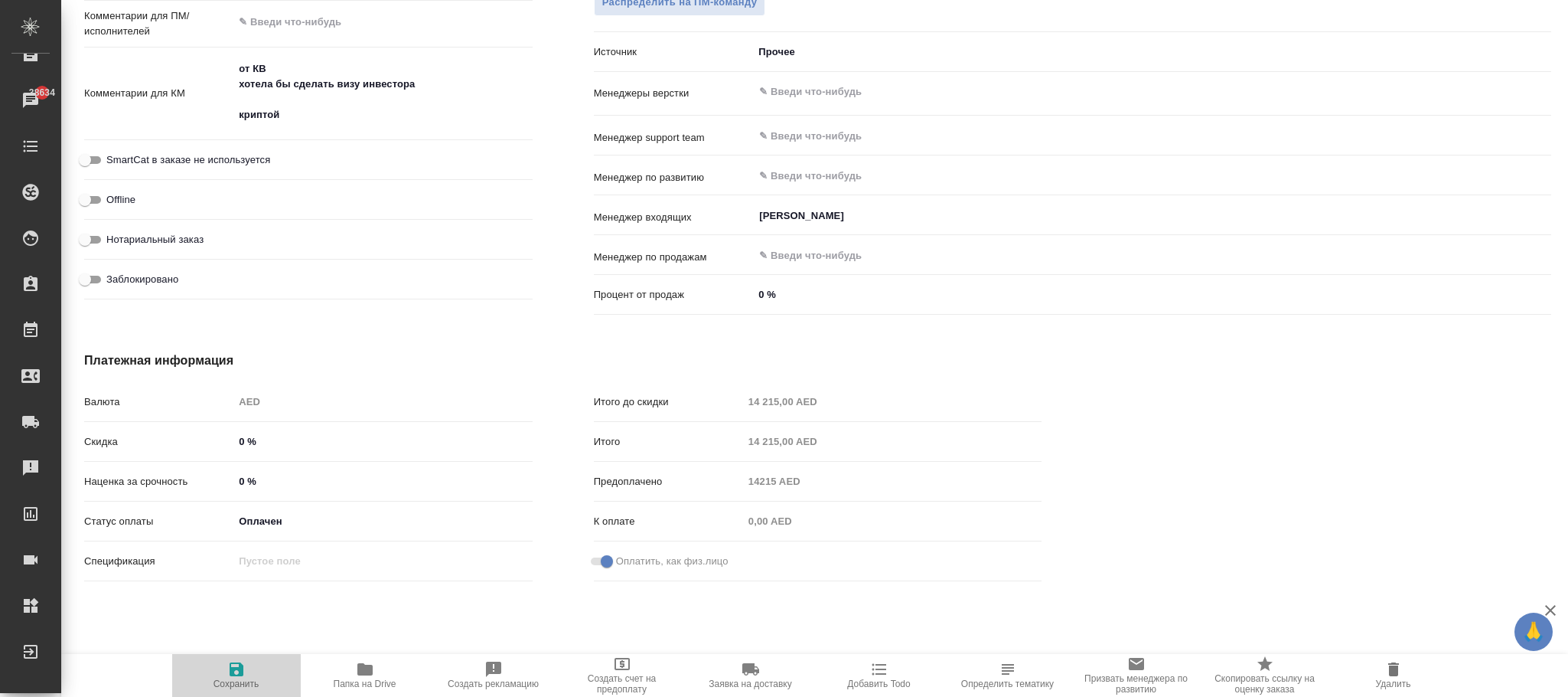
click at [235, 674] on icon "button" at bounding box center [236, 669] width 14 height 14
type textarea "x"
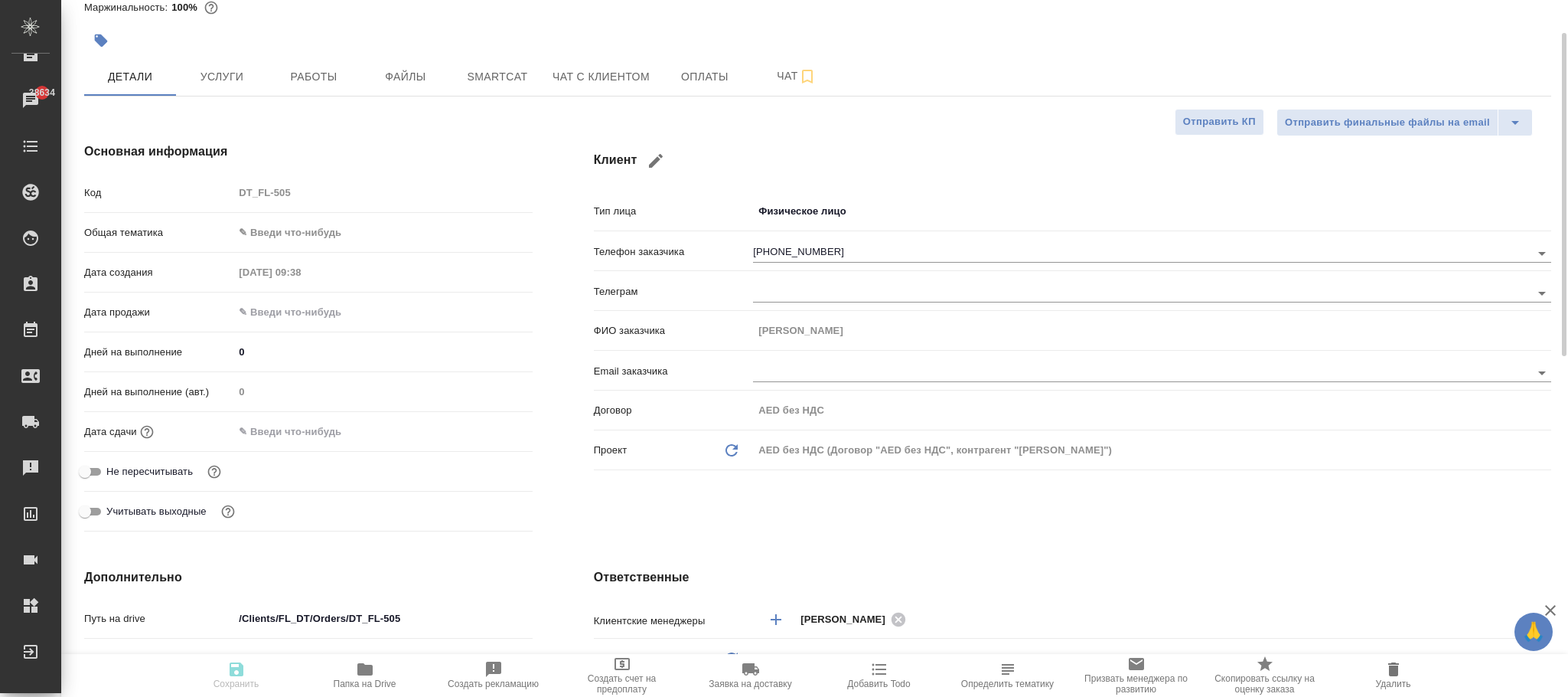
scroll to position [0, 0]
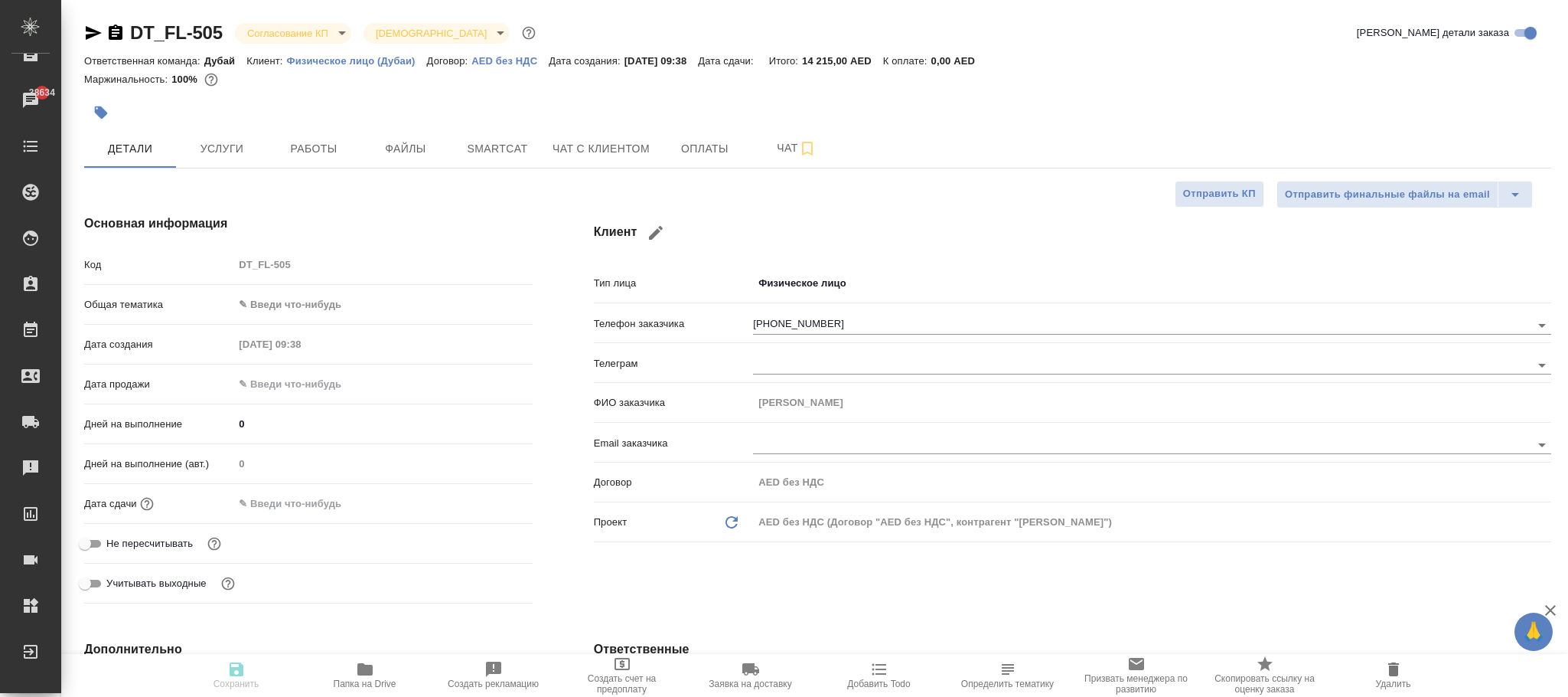
type textarea "x"
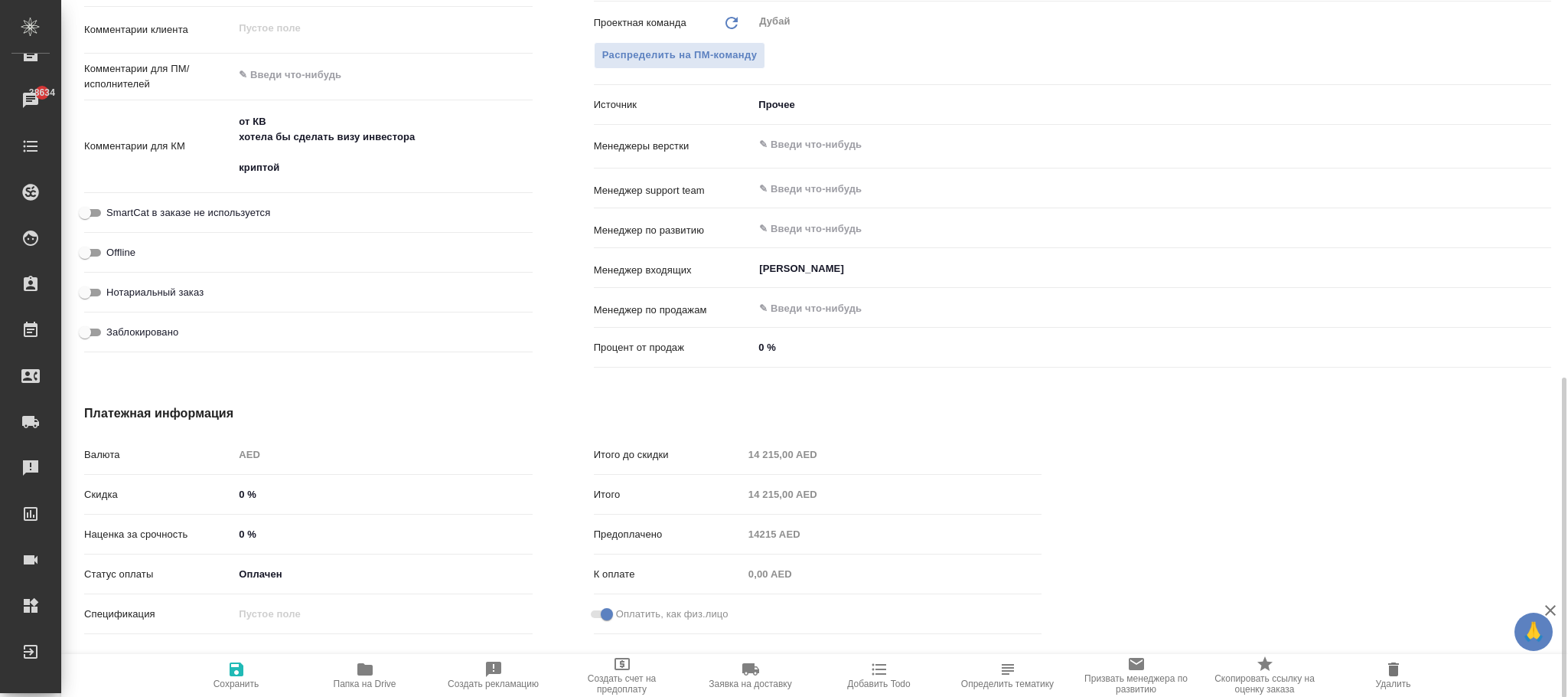
scroll to position [841, 0]
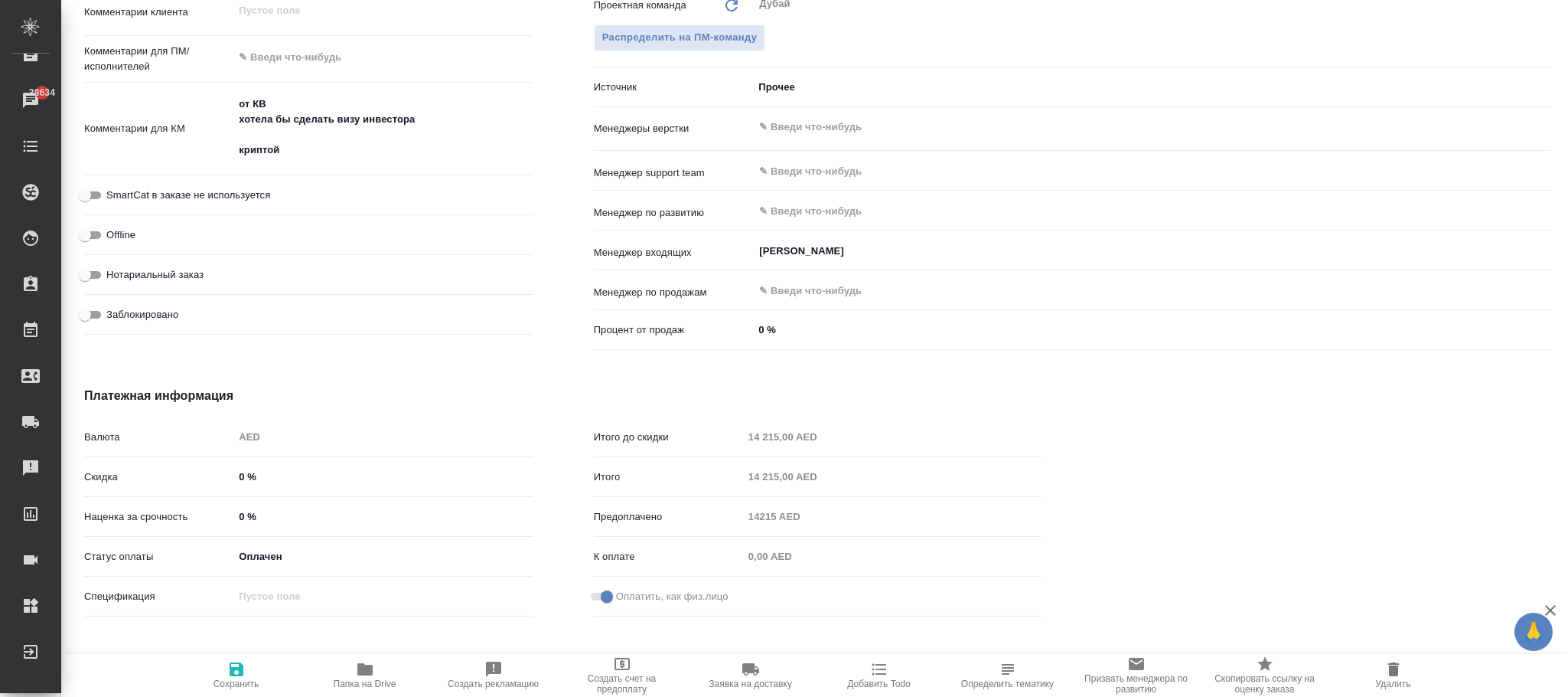
type textarea "x"
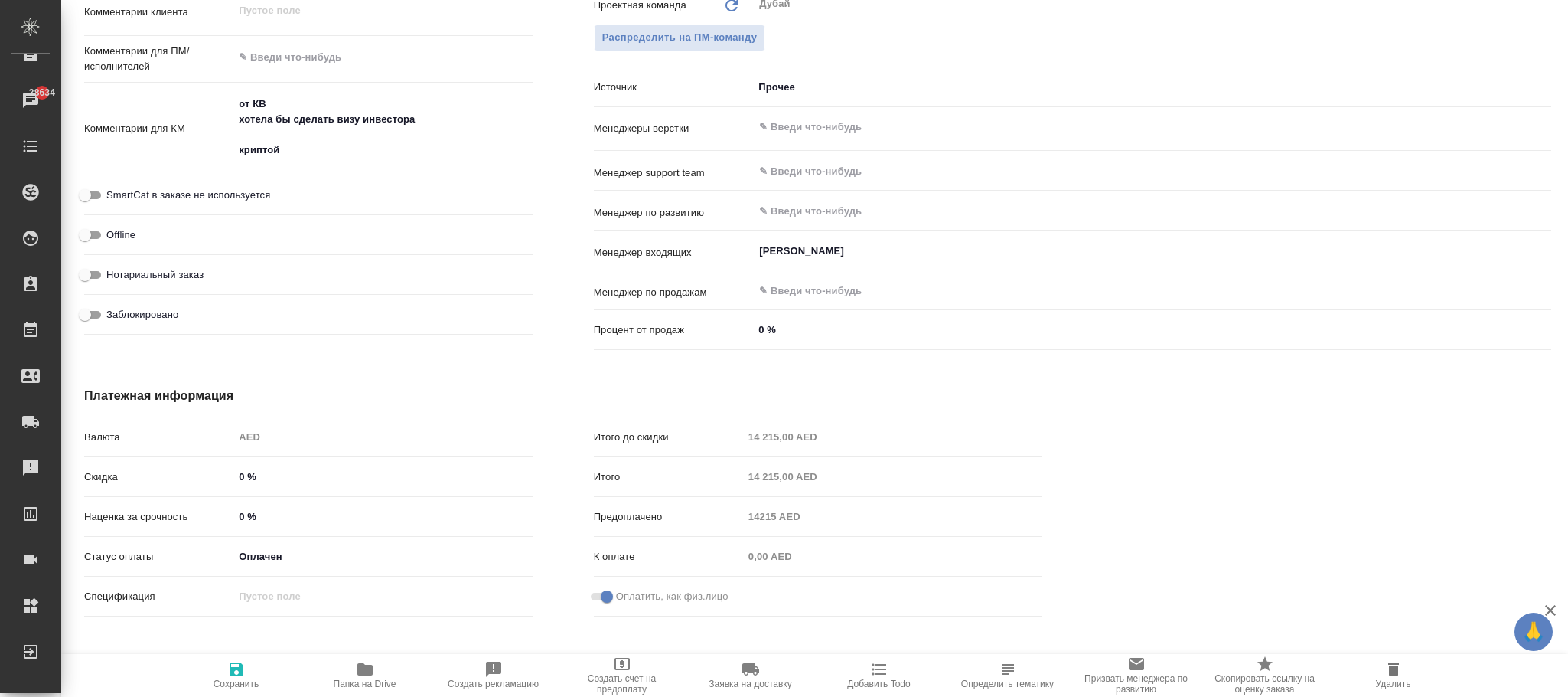
type textarea "x"
click at [250, 673] on span "Сохранить" at bounding box center [236, 674] width 111 height 29
type textarea "x"
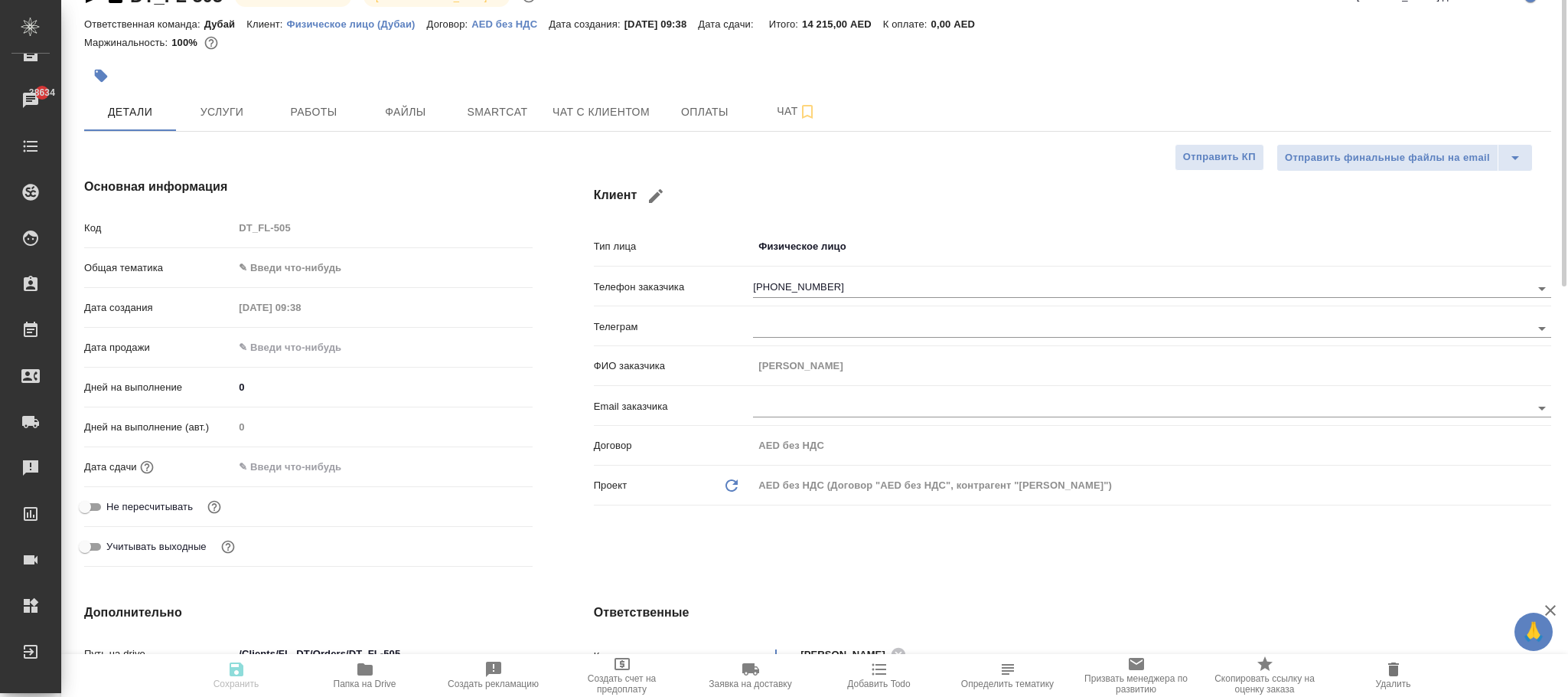
scroll to position [0, 0]
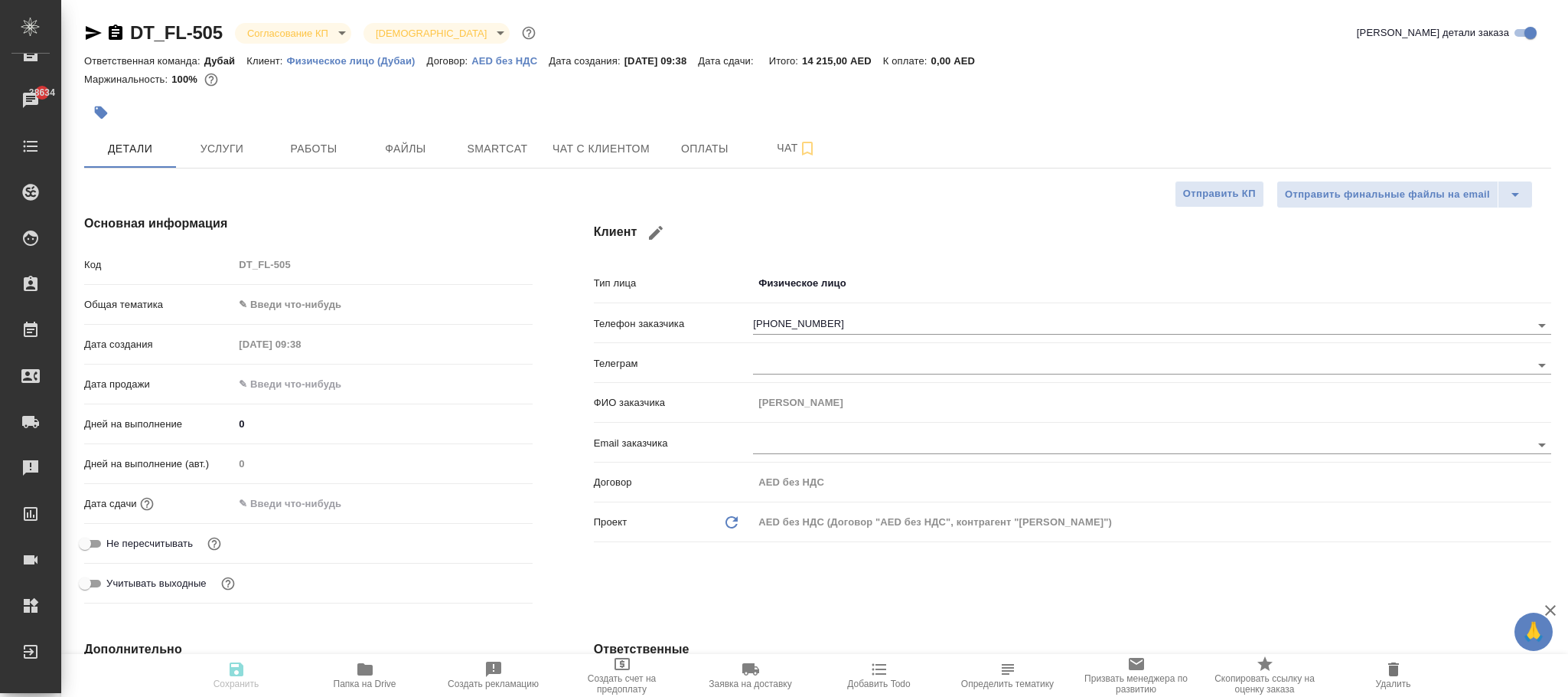
type textarea "x"
click at [813, 525] on div "AED без НДС (Договор "AED без НДС", контрагент "Alexander Andronov")" at bounding box center [1151, 522] width 798 height 26
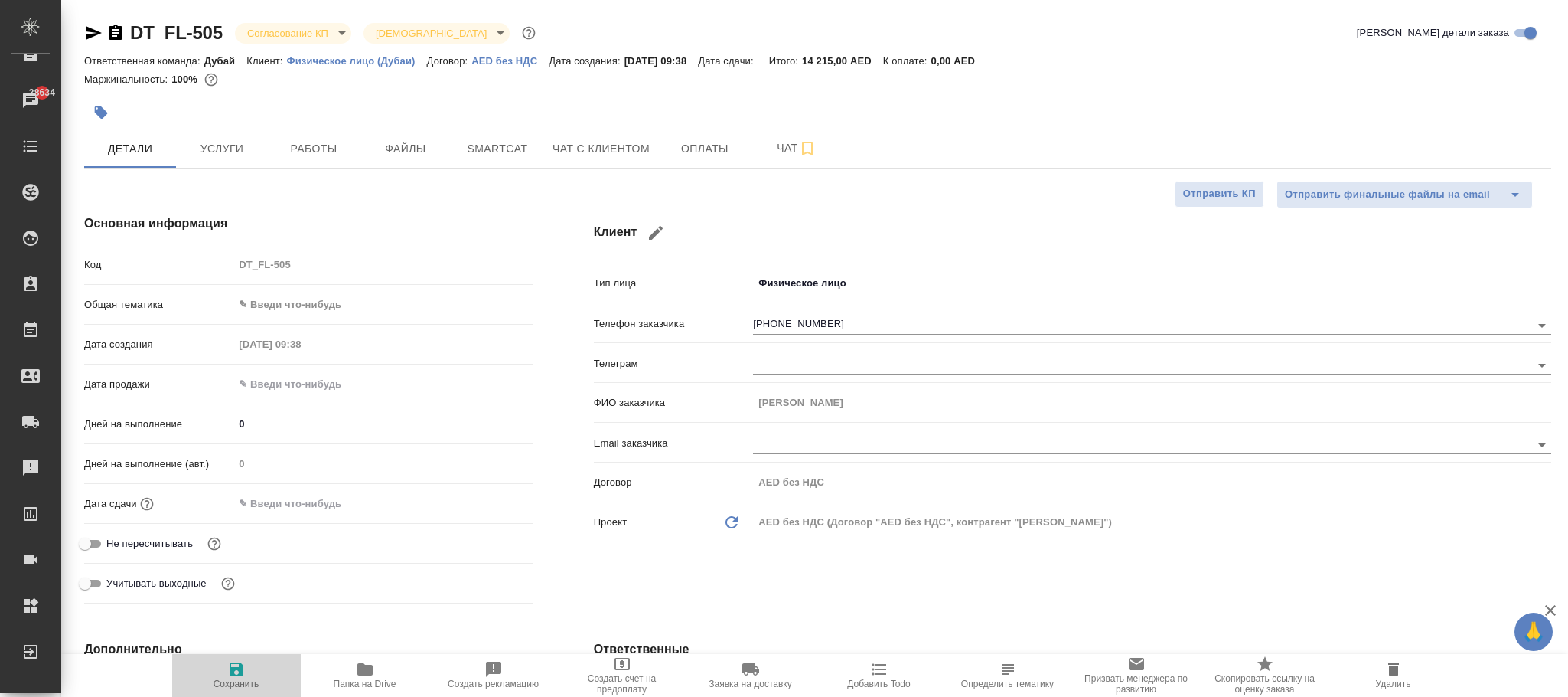
click at [233, 658] on button "Сохранить" at bounding box center [236, 675] width 129 height 43
type textarea "x"
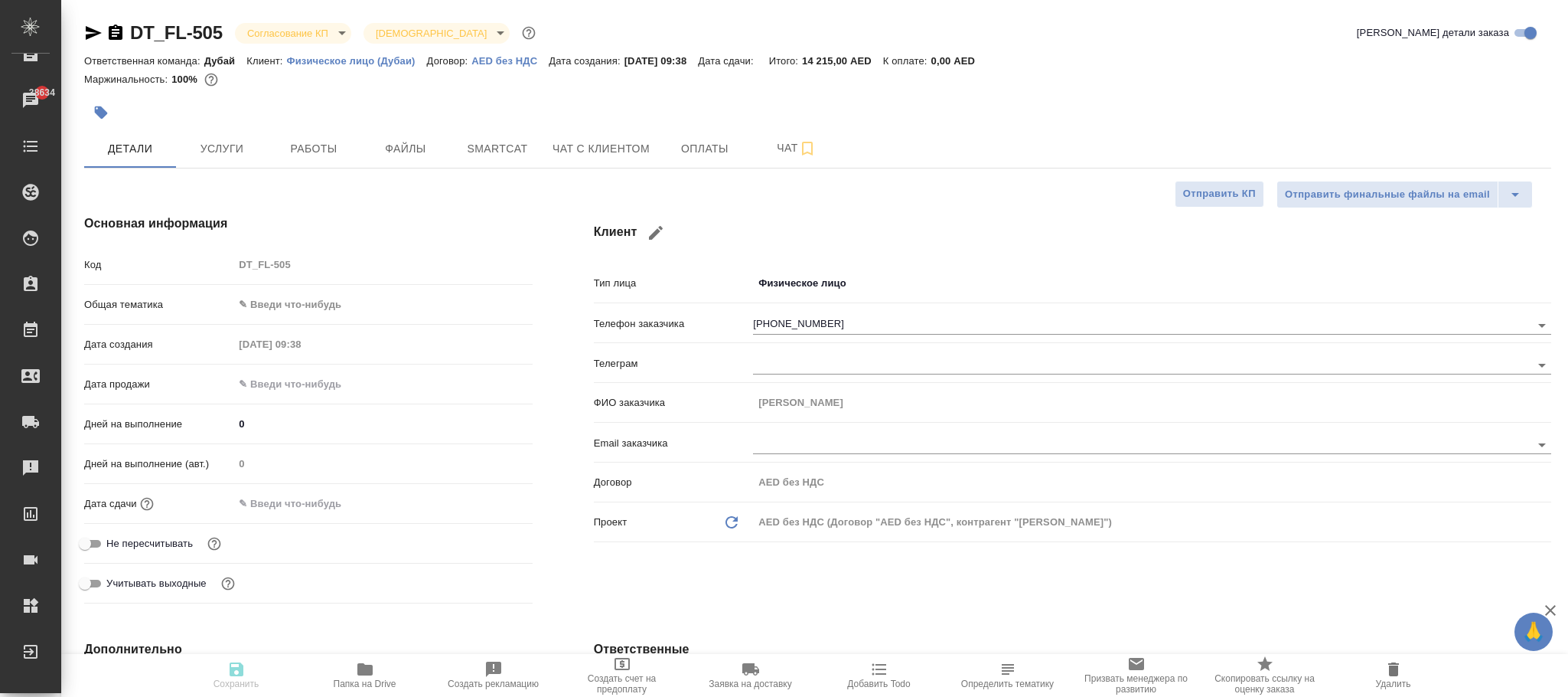
type textarea "x"
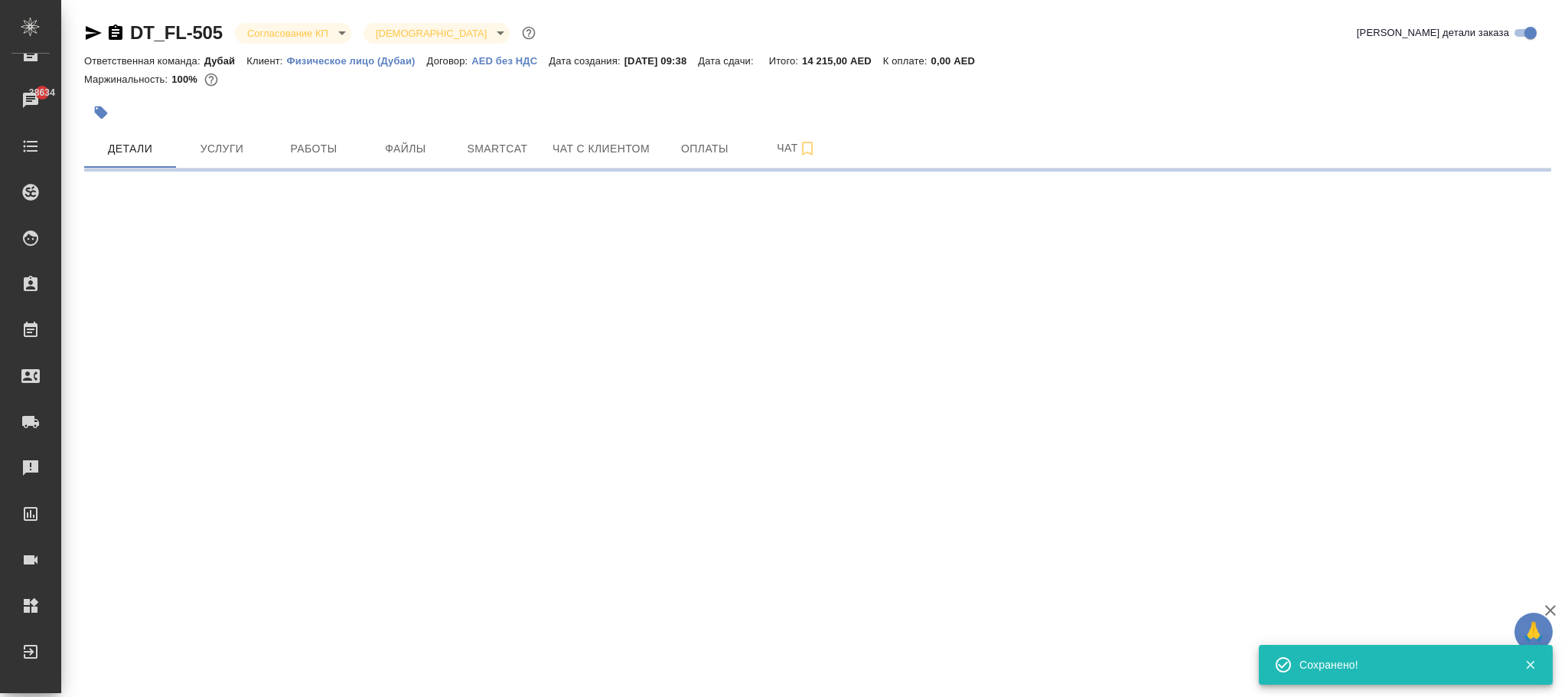
select select "RU"
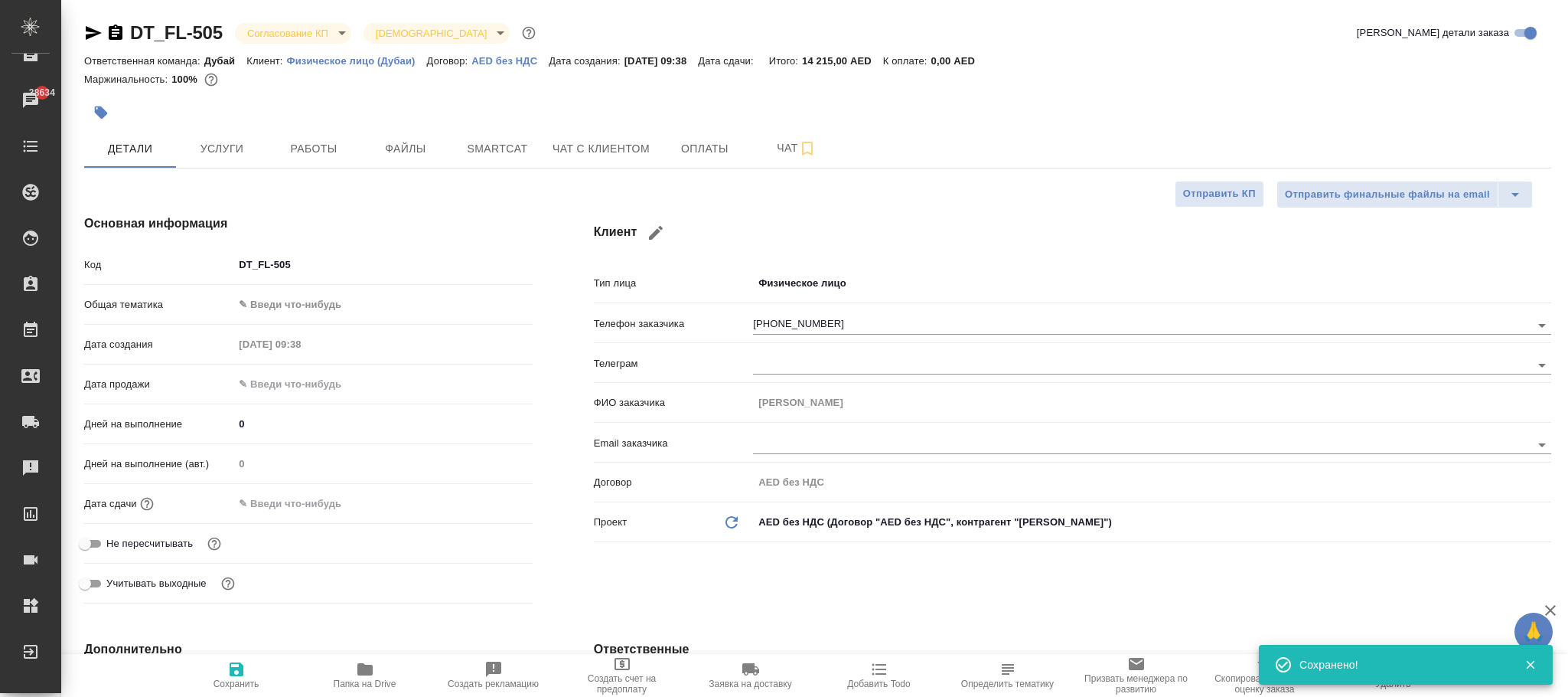
click at [909, 521] on body "🙏 .cls-1 fill:#fff; AWATERA Фокина Наталья n.fokina Клиенты Спецификации Заказы…" at bounding box center [784, 348] width 1568 height 697
type textarea "x"
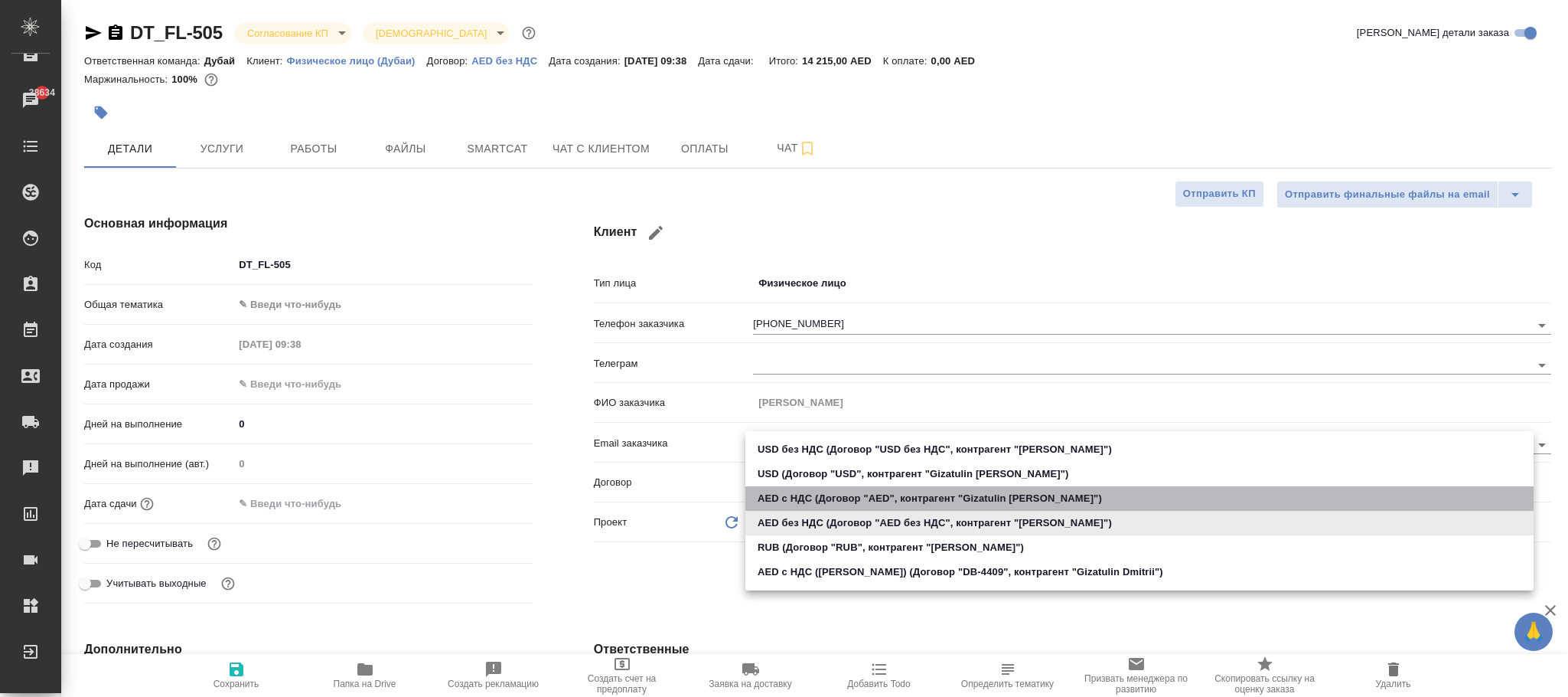
click at [876, 497] on li "AED с НДС (Договор "AED", контрагент "Gizatulin Dmitrii")" at bounding box center [1140, 499] width 788 height 24
type input "62bd3db191301e8857acdaa0"
type textarea "x"
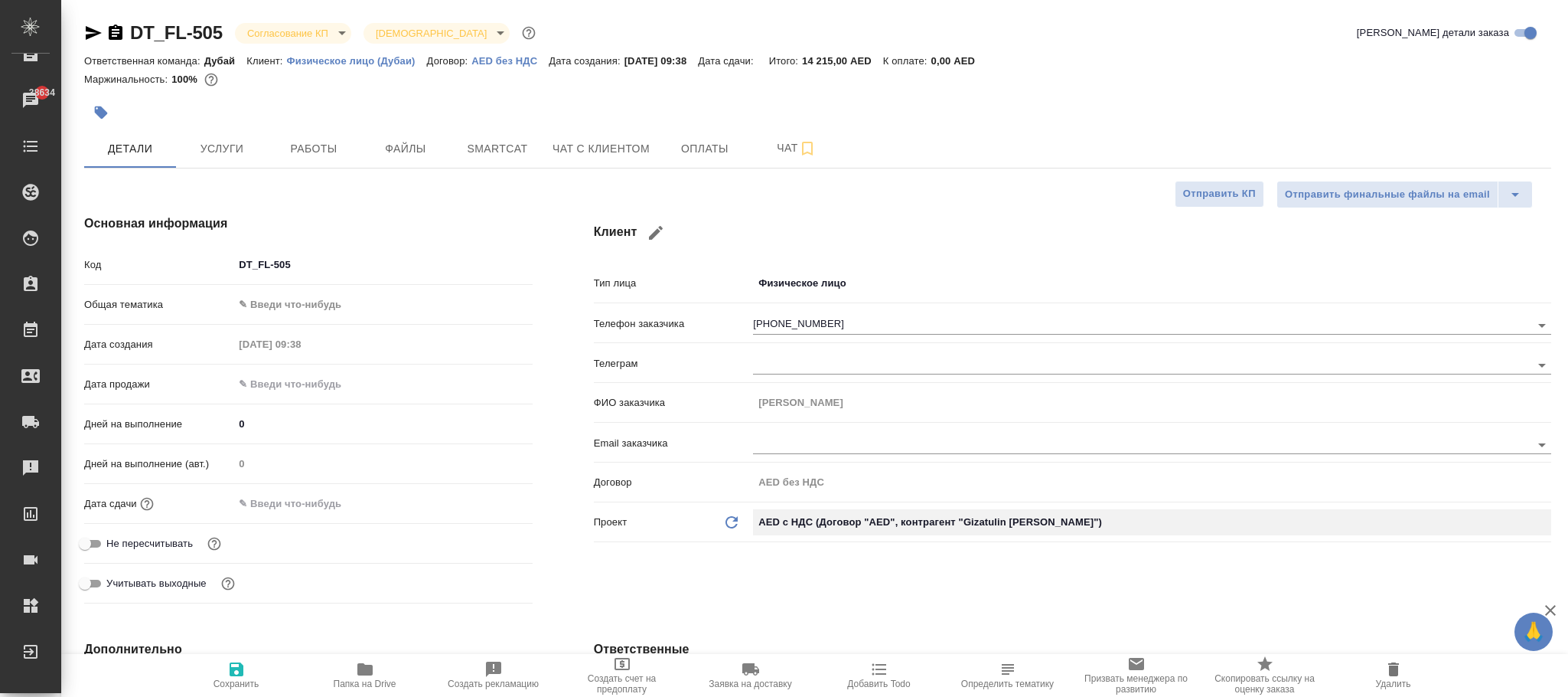
type textarea "x"
click at [902, 521] on body "🙏 .cls-1 fill:#fff; AWATERA Фокина Наталья n.fokina Клиенты Спецификации Заказы…" at bounding box center [784, 348] width 1568 height 697
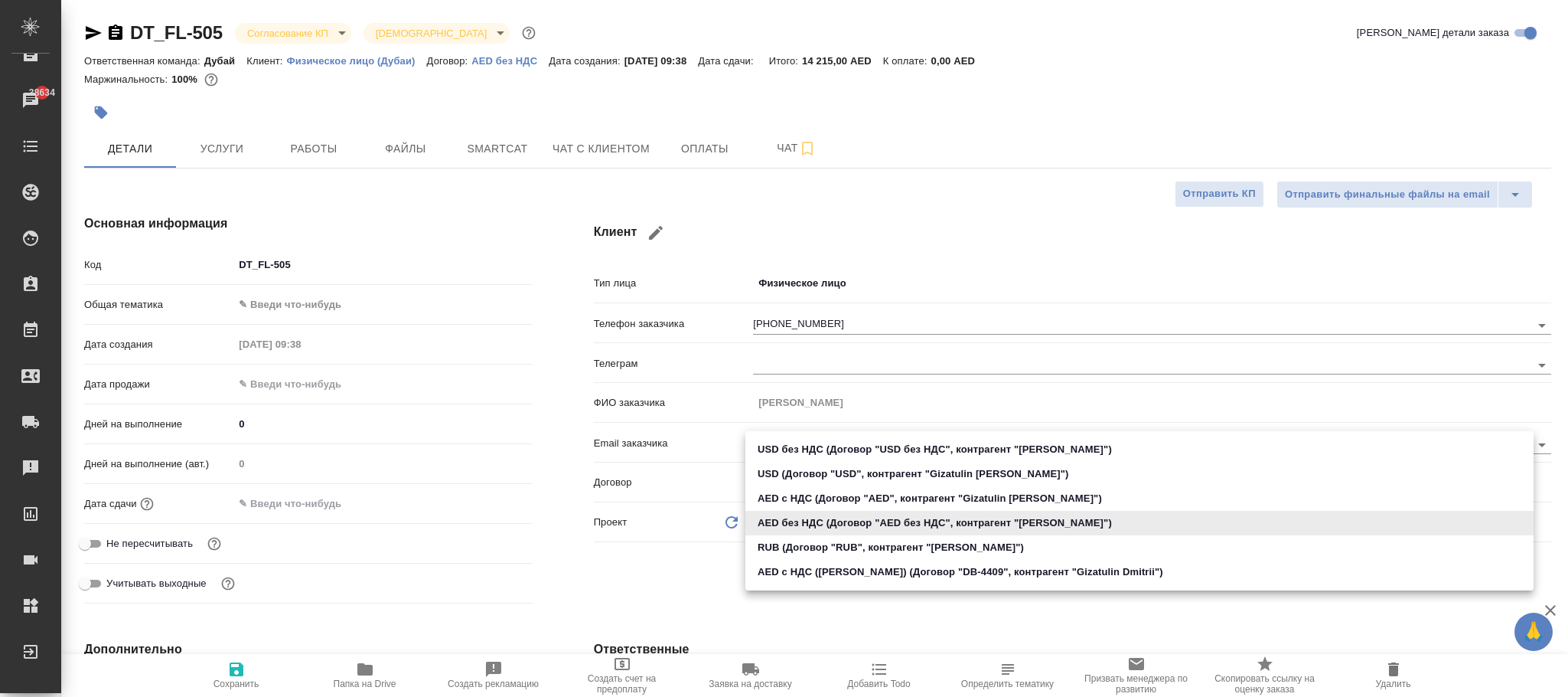
type input "62f39af898e0f362473f590e"
type textarea "x"
type input "AED"
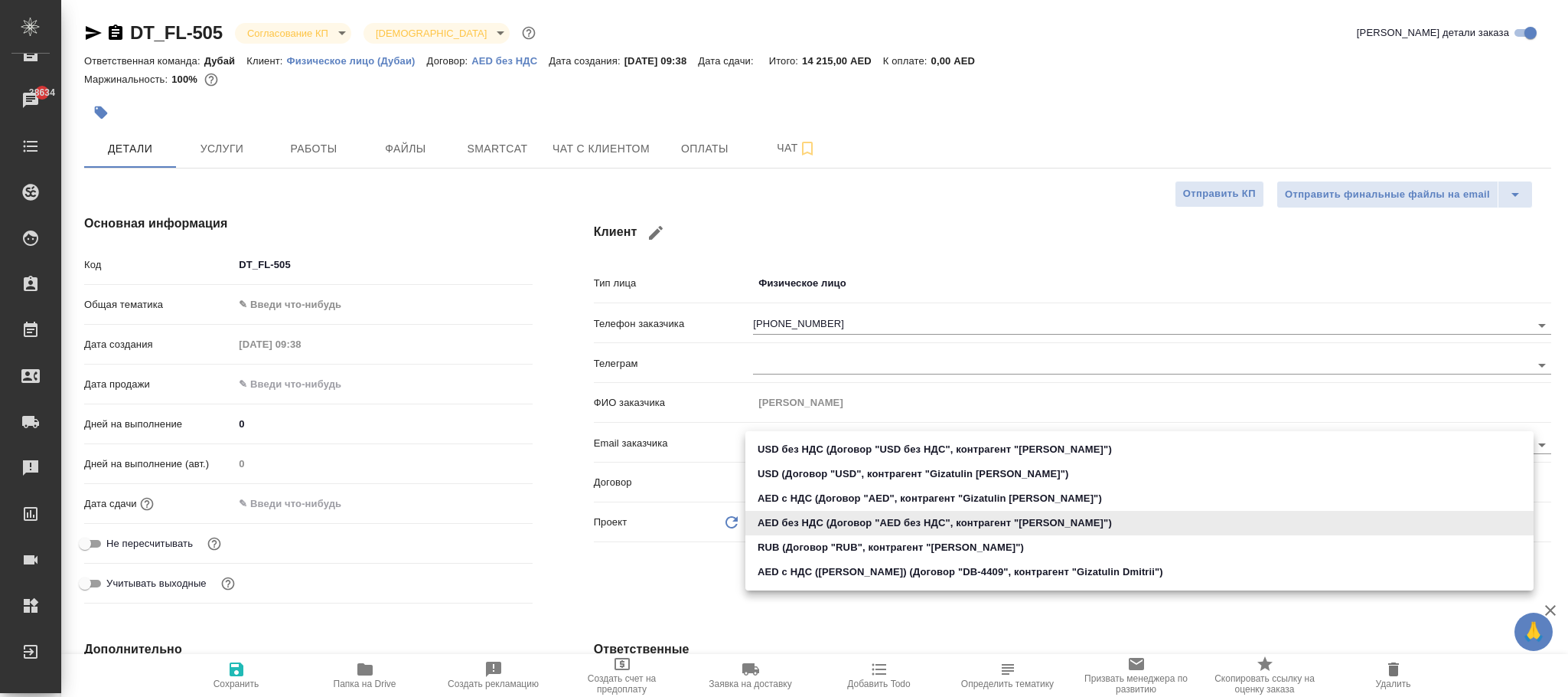
type textarea "x"
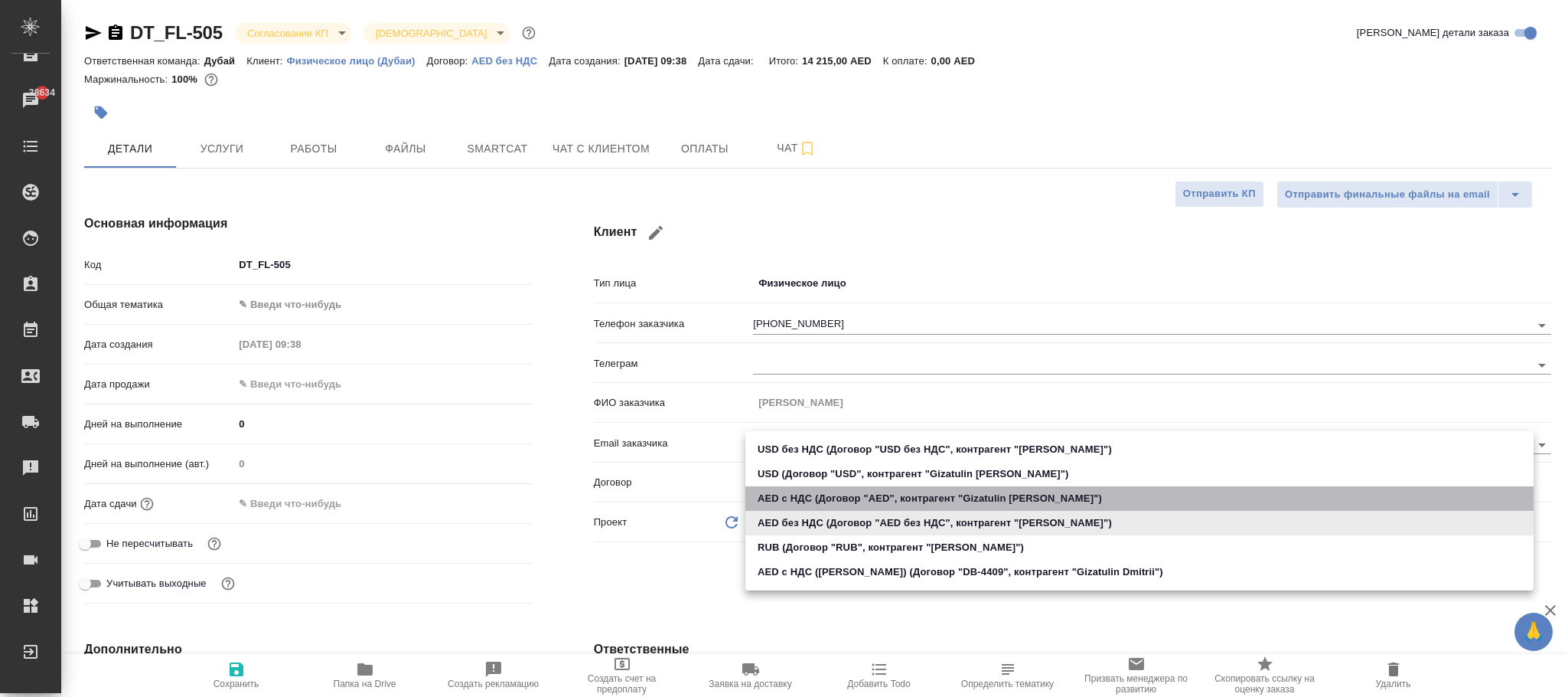
click at [898, 495] on li "AED с НДС (Договор "AED", контрагент "Gizatulin Dmitrii")" at bounding box center [1140, 499] width 788 height 24
type input "62bd3db191301e8857acdaa0"
type textarea "x"
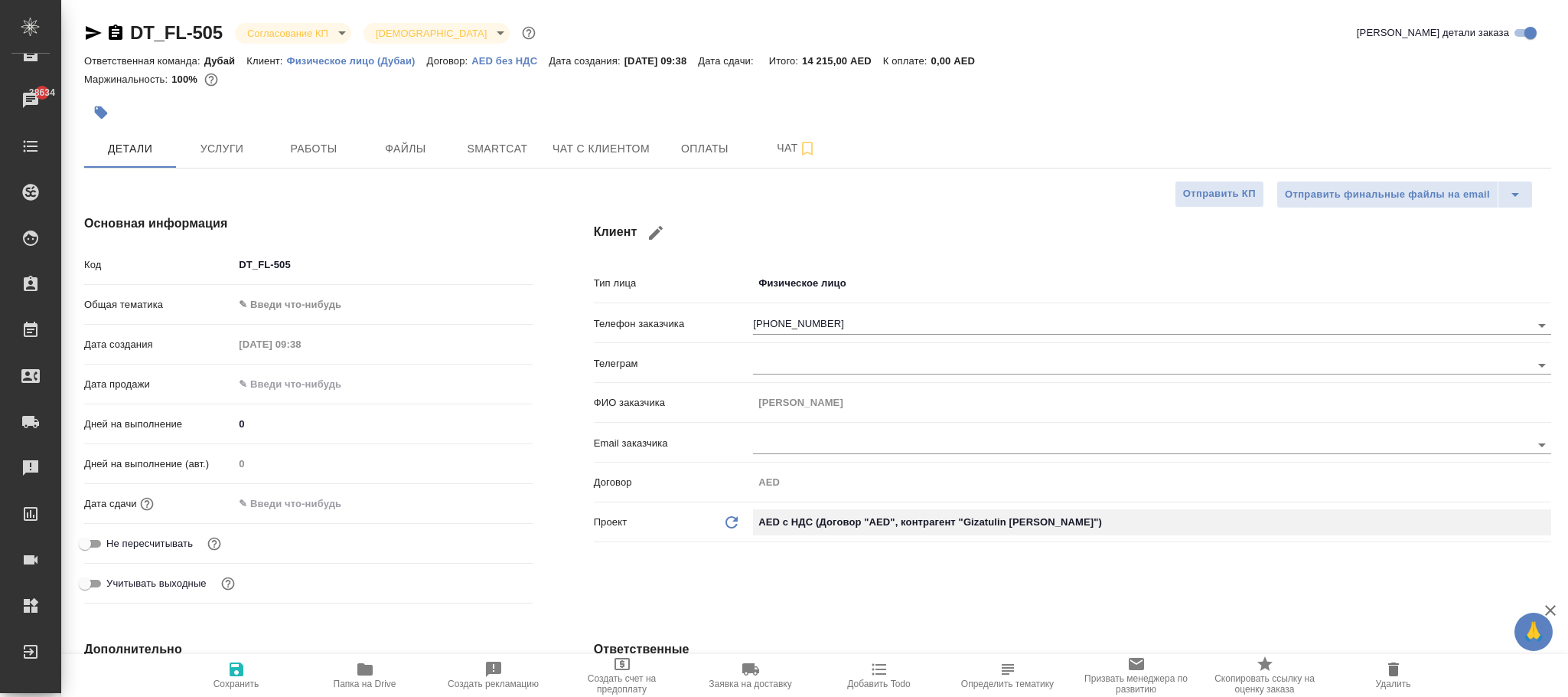
type textarea "x"
click at [492, 61] on p "AED без НДС" at bounding box center [510, 61] width 77 height 12
type textarea "x"
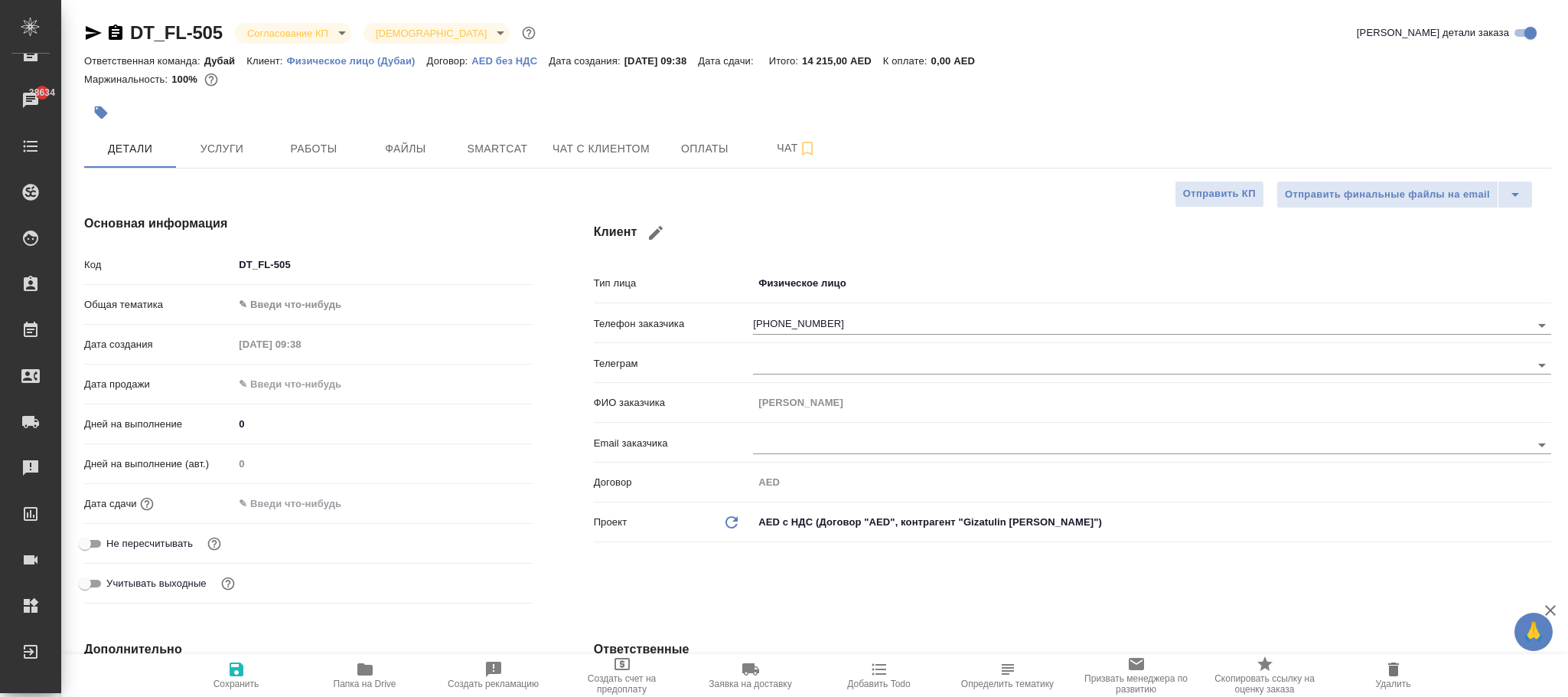
type textarea "x"
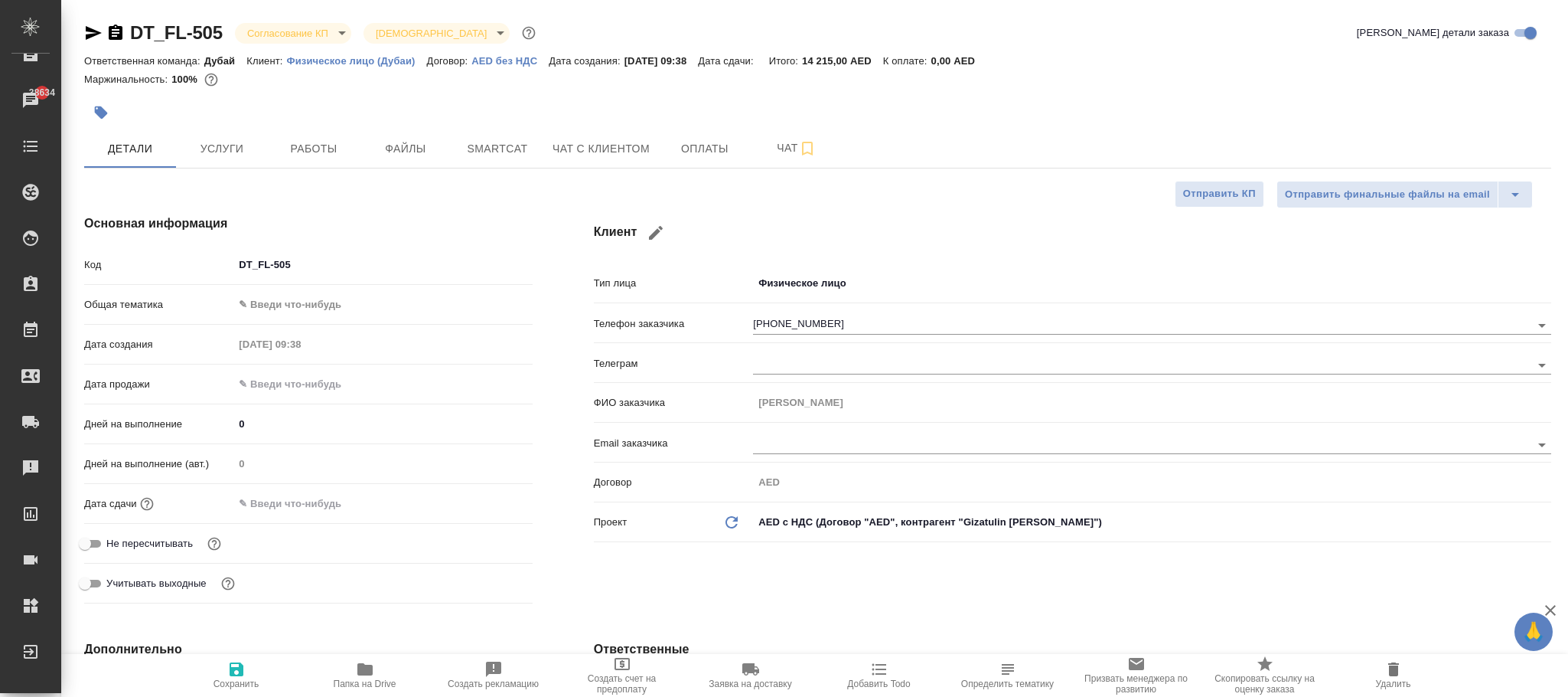
type textarea "x"
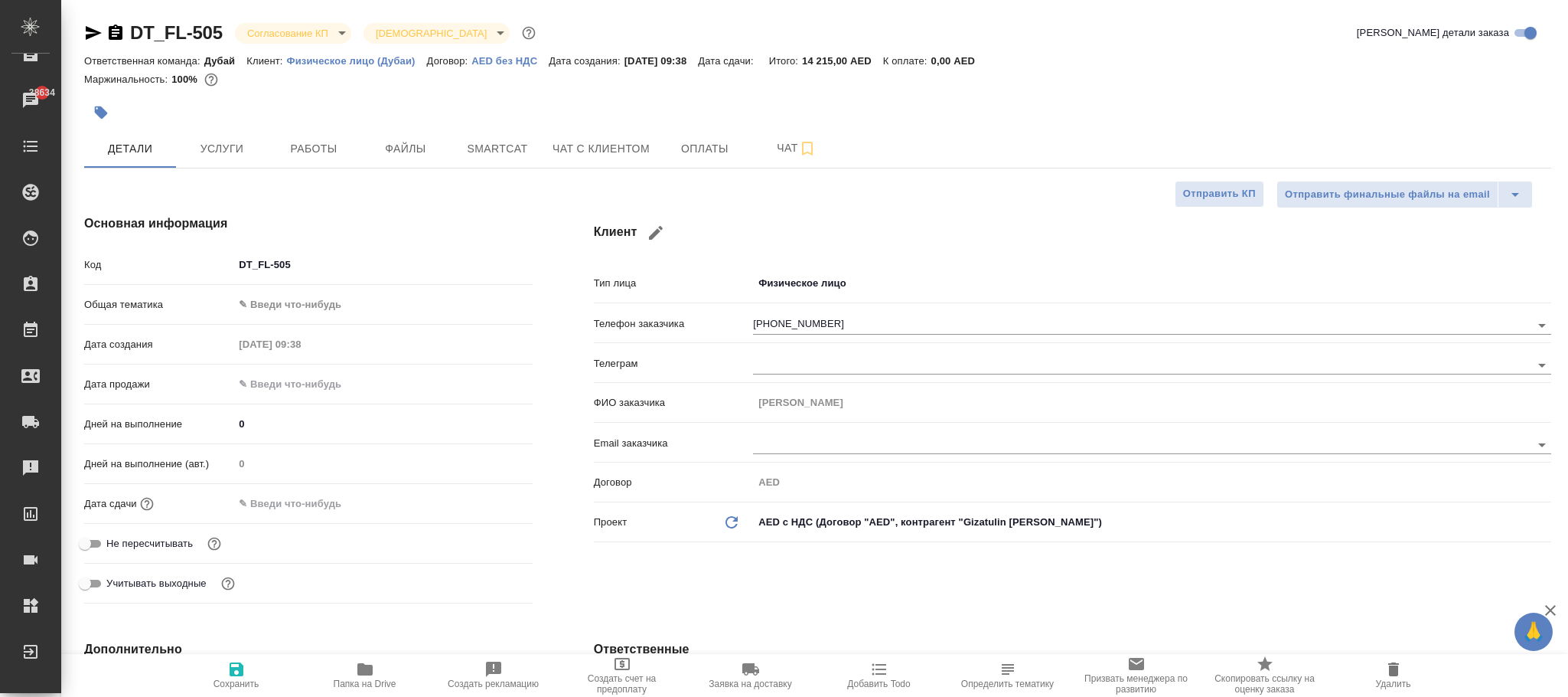
type textarea "x"
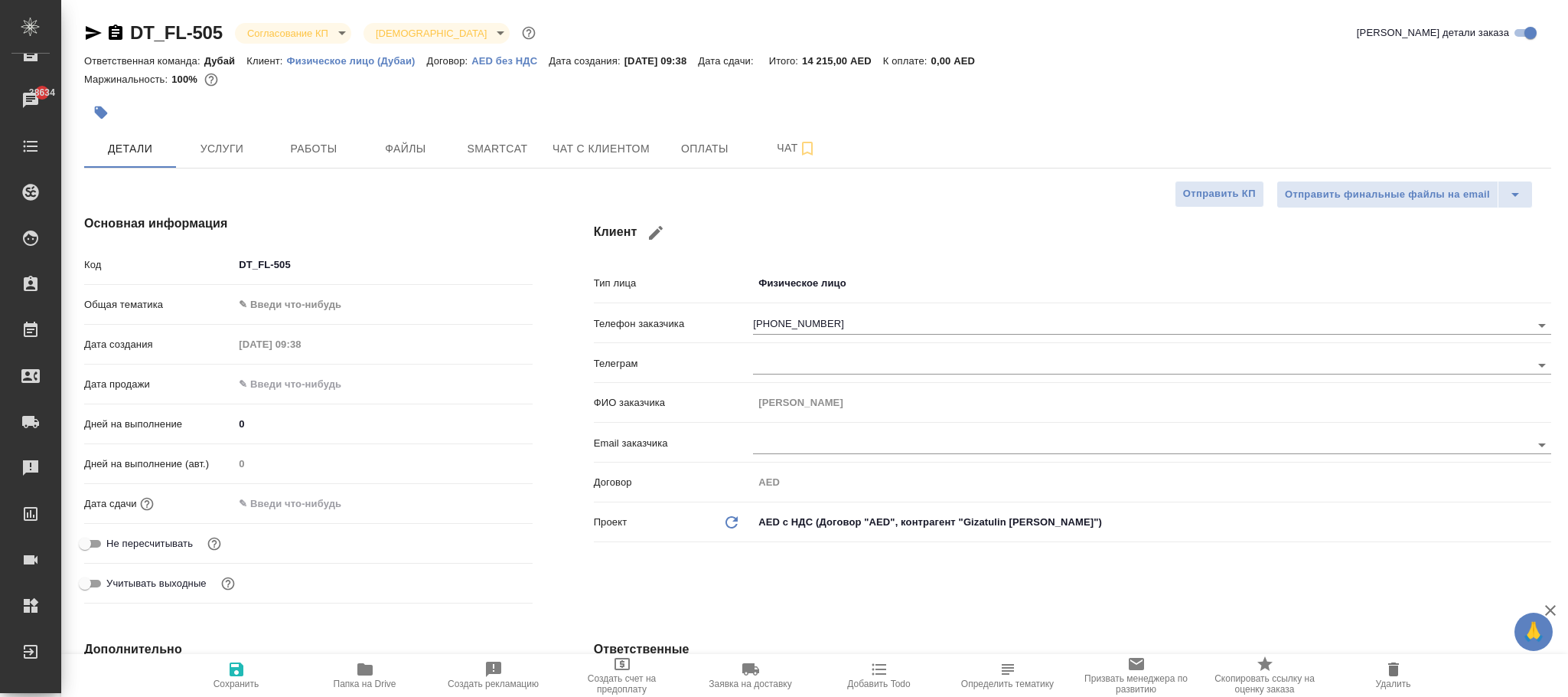
type textarea "x"
click at [232, 675] on icon "button" at bounding box center [236, 669] width 14 height 14
type textarea "x"
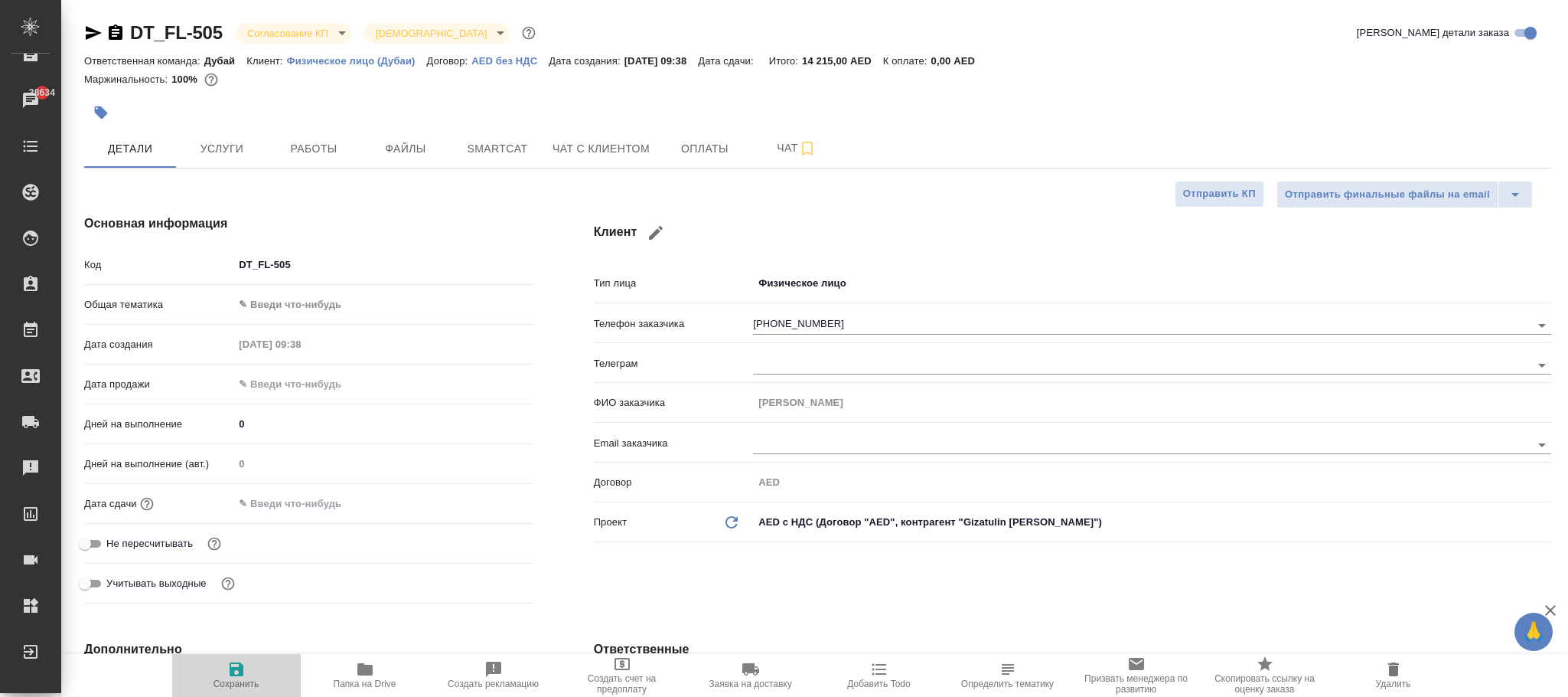
type textarea "x"
click at [726, 521] on icon "Обновить данные" at bounding box center [732, 522] width 18 height 18
type textarea "x"
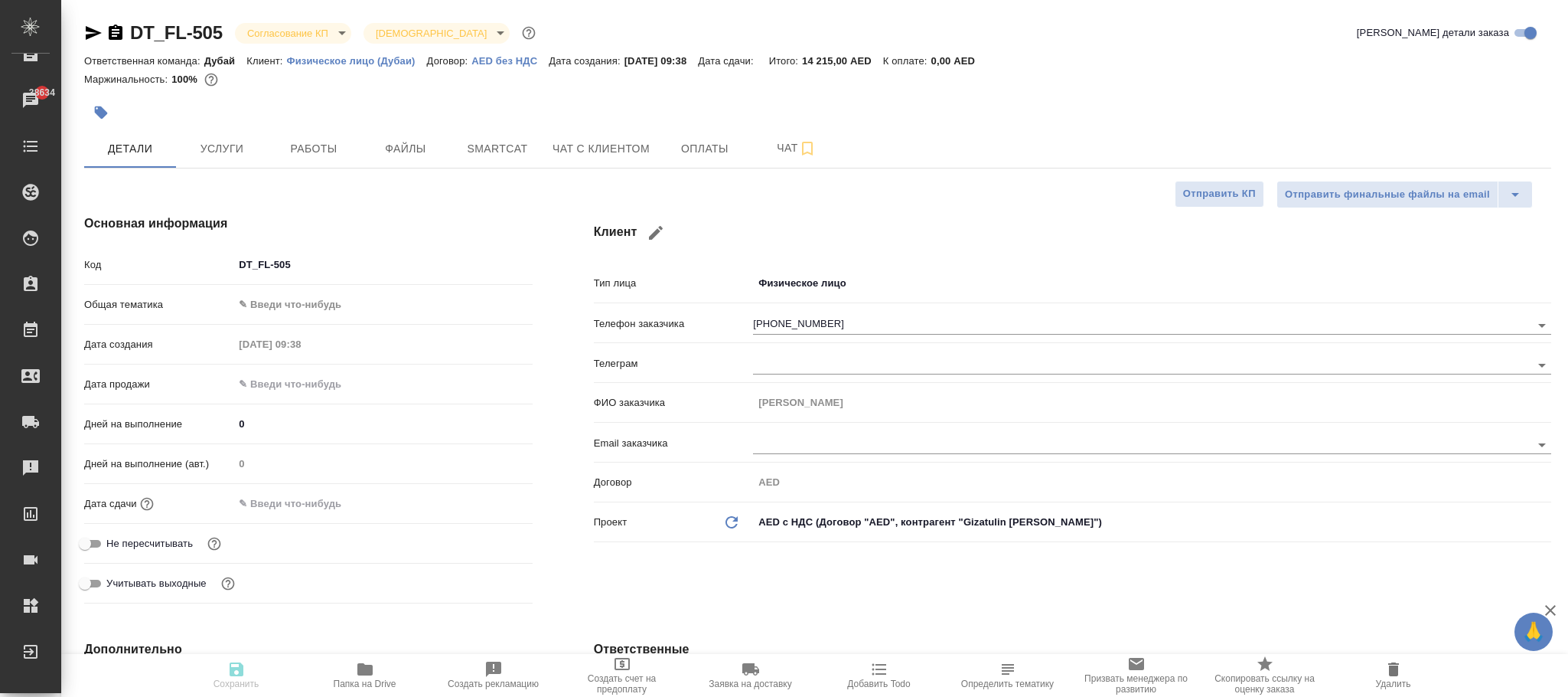
click at [726, 521] on icon "Обновить данные" at bounding box center [732, 522] width 18 height 18
type textarea "x"
click at [726, 521] on icon "Обновить данные" at bounding box center [732, 522] width 18 height 18
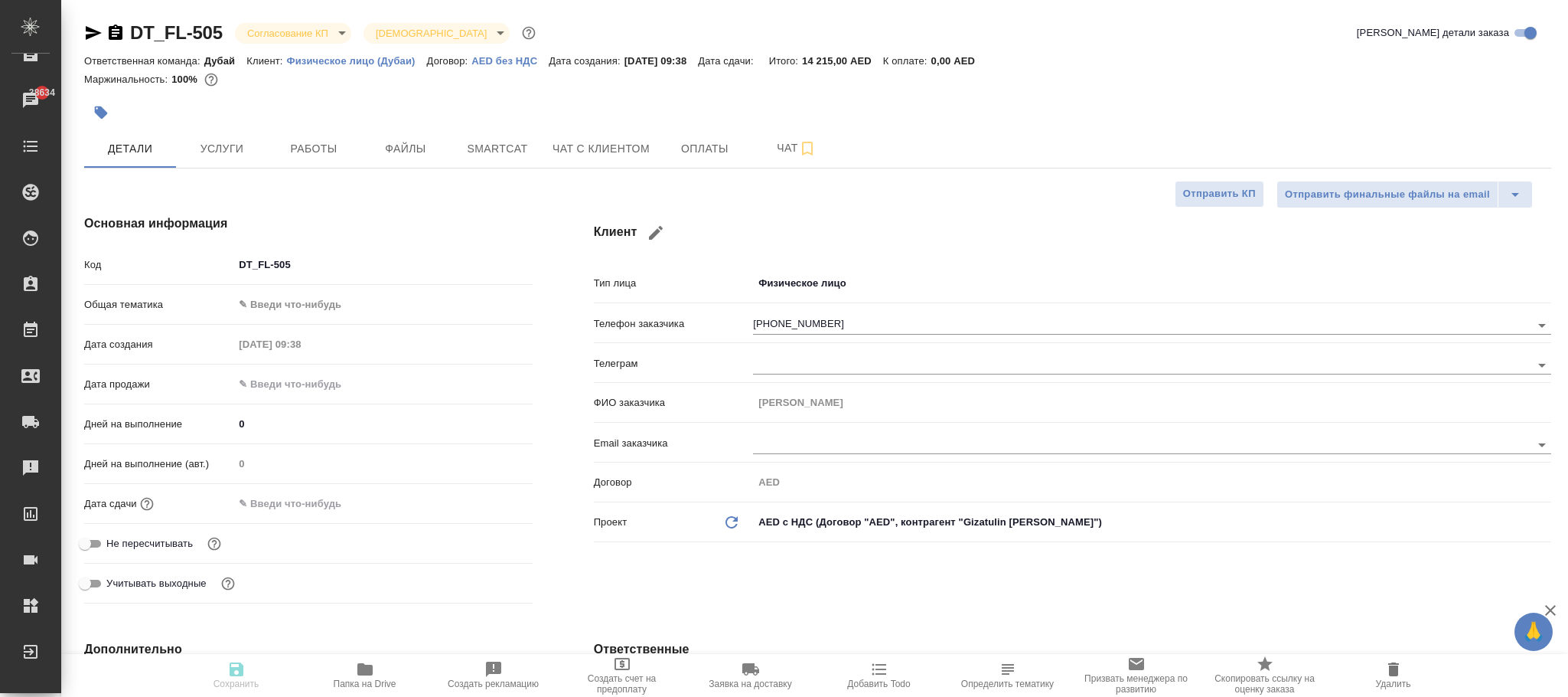
type textarea "x"
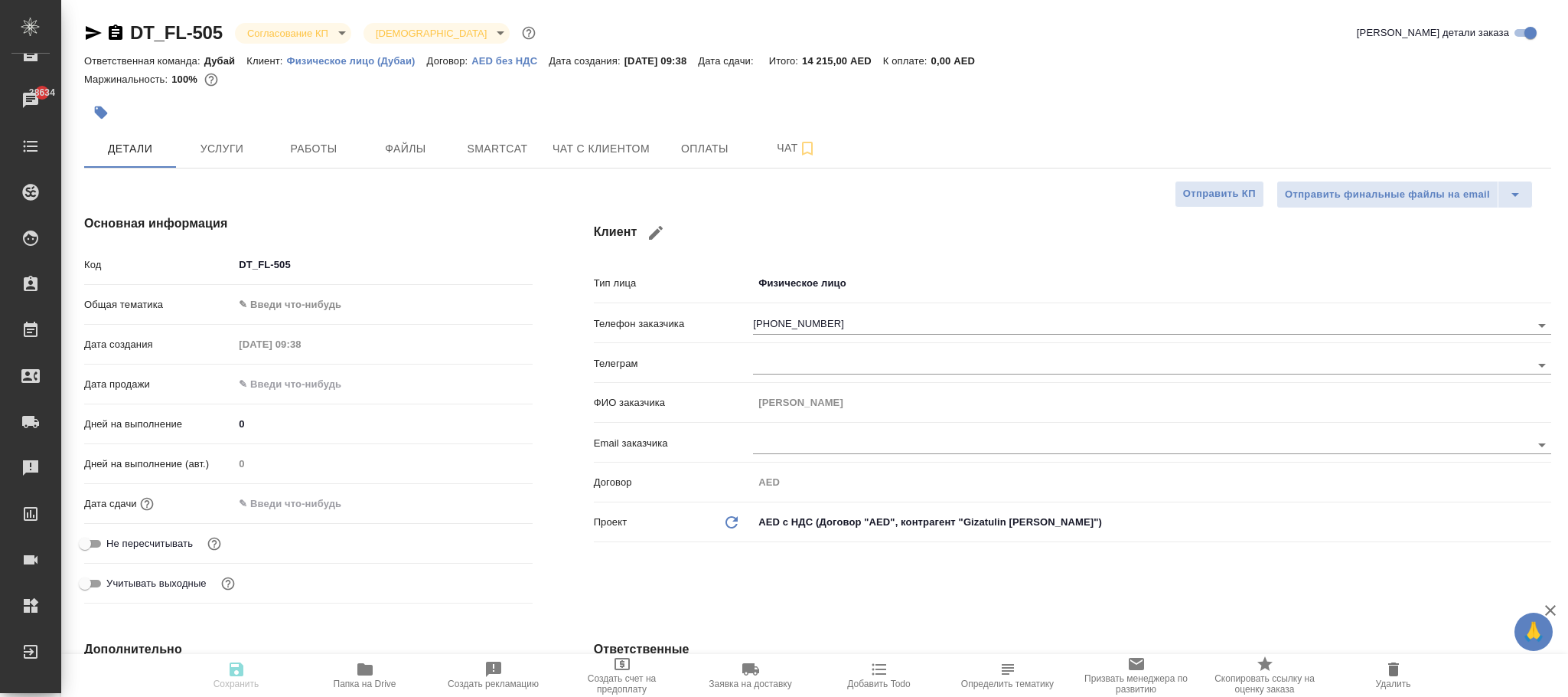
type textarea "x"
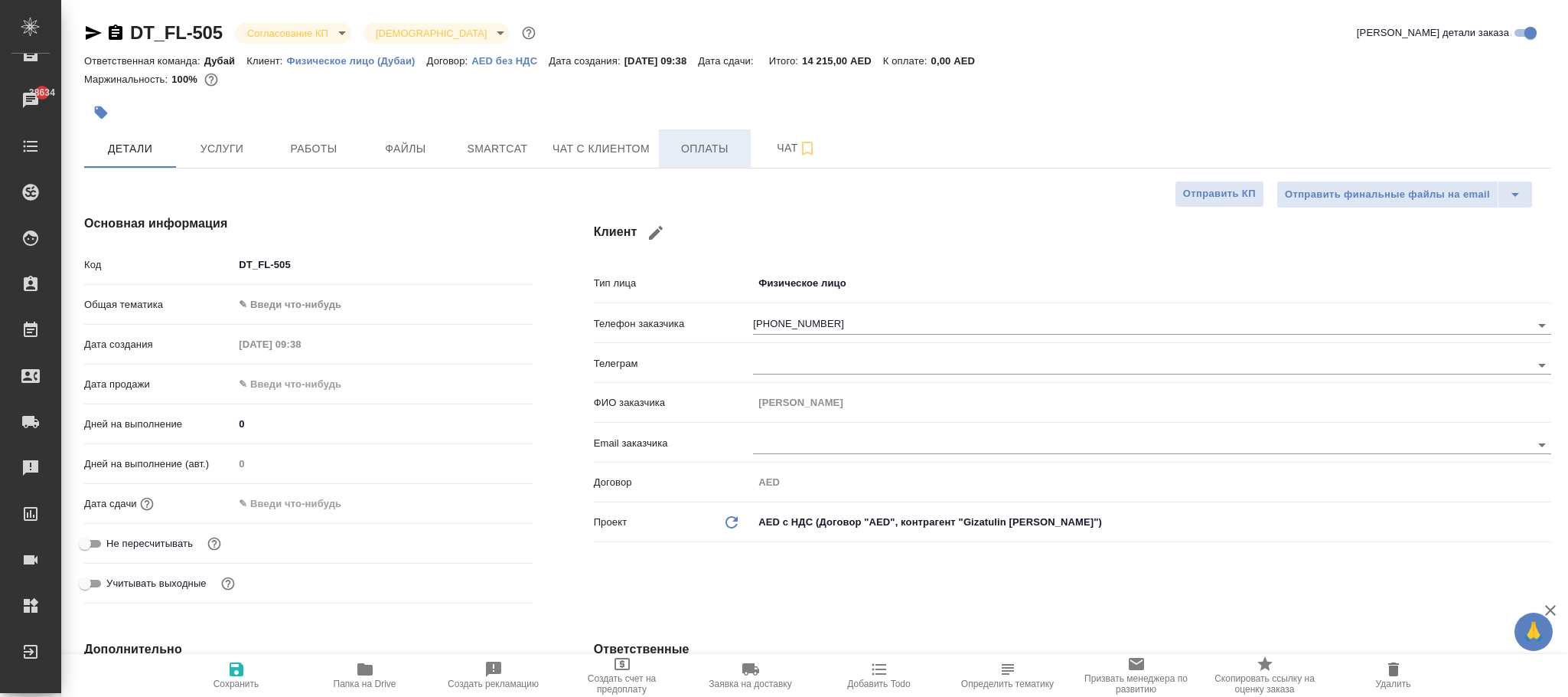
type textarea "x"
click at [235, 680] on span "Сохранить" at bounding box center [236, 684] width 46 height 11
type textarea "x"
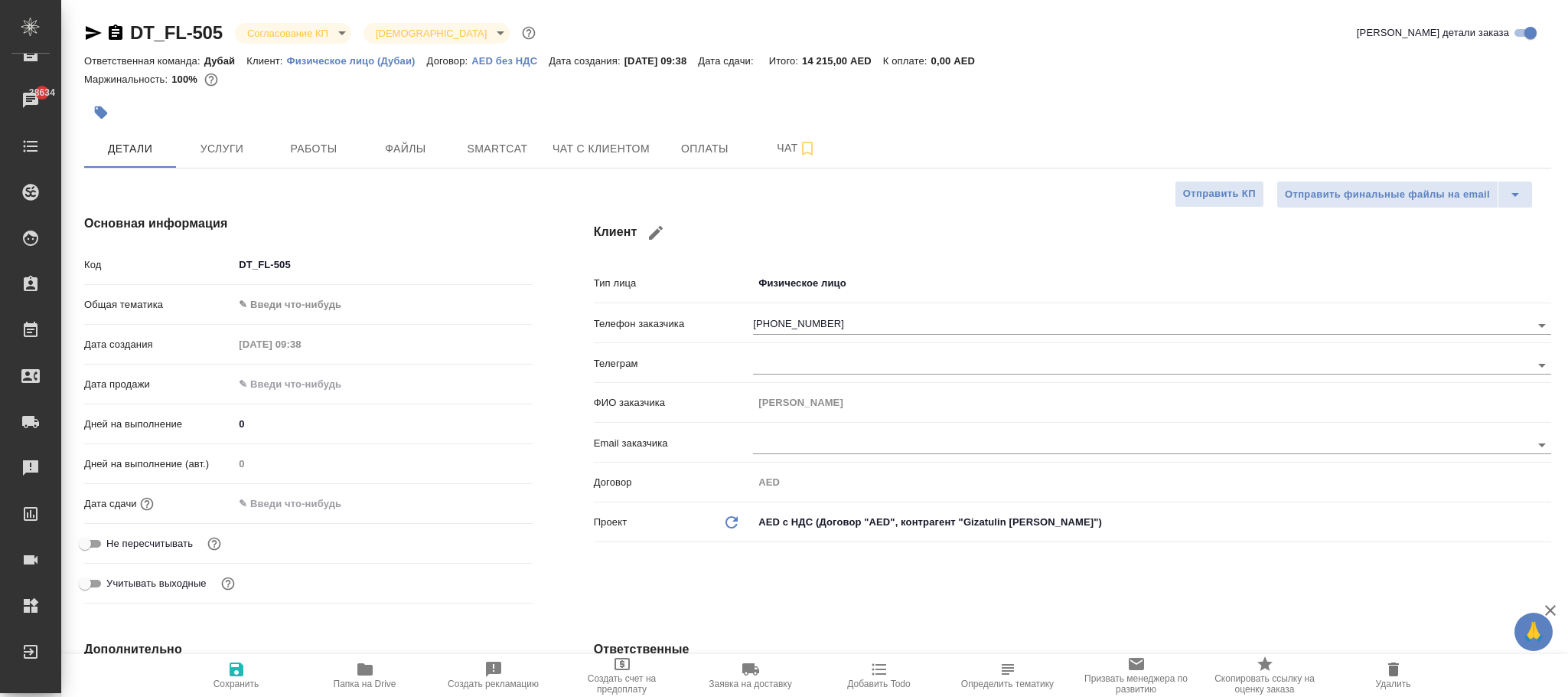
type textarea "x"
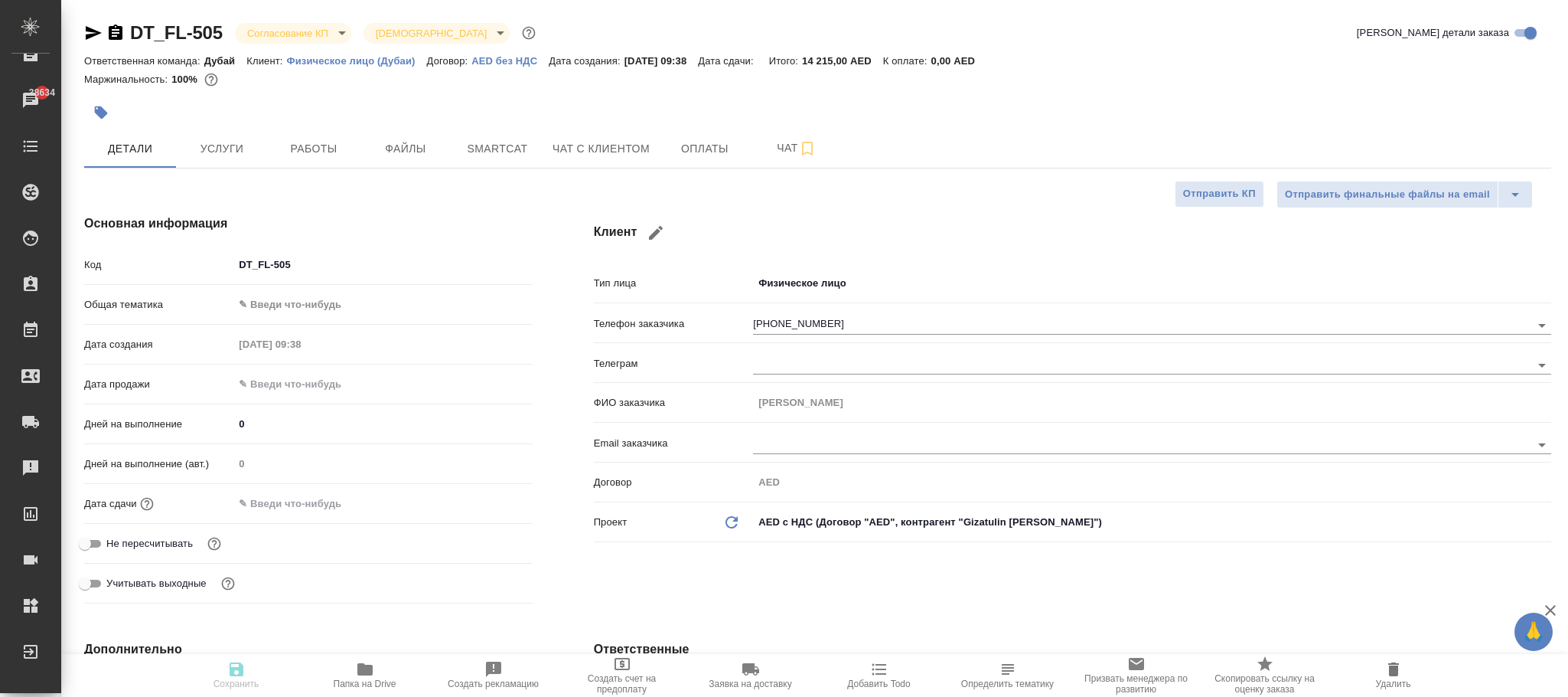
type textarea "x"
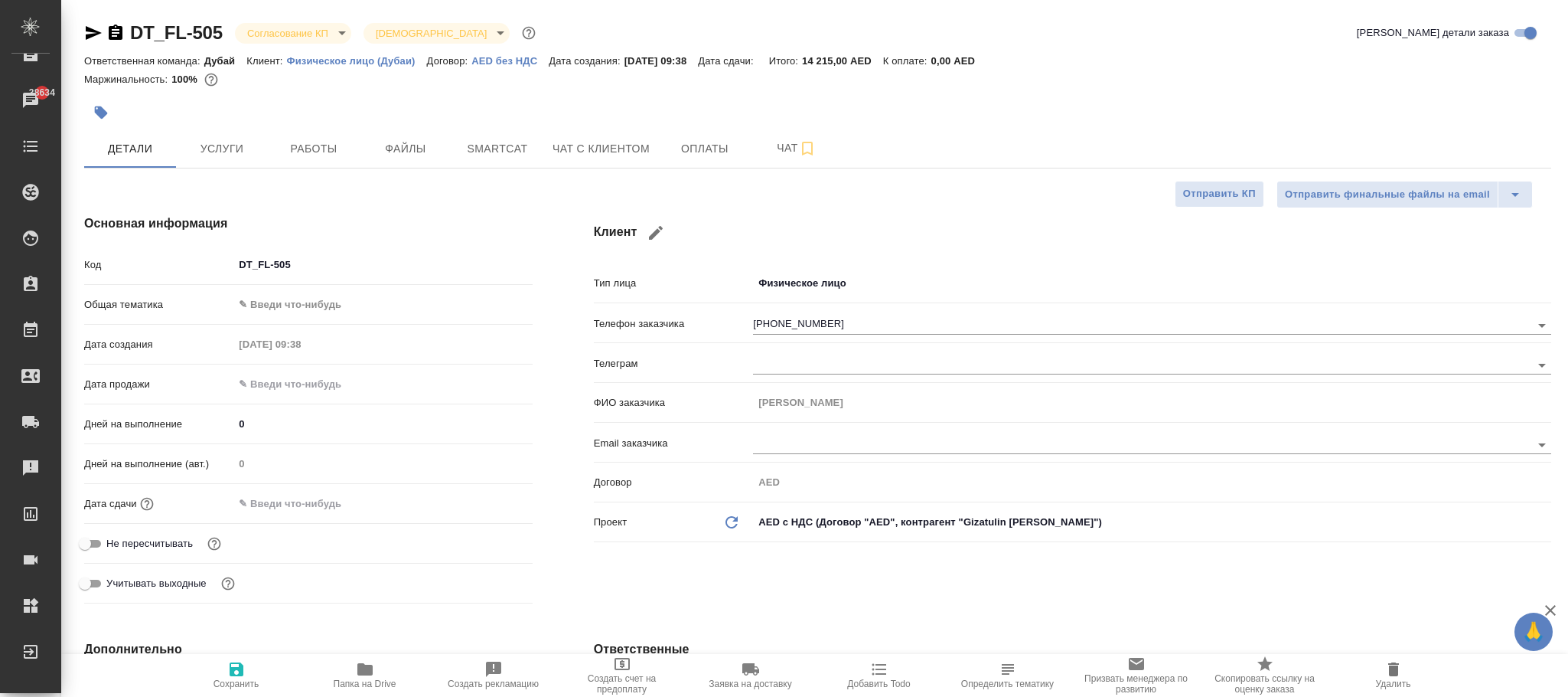
type textarea "x"
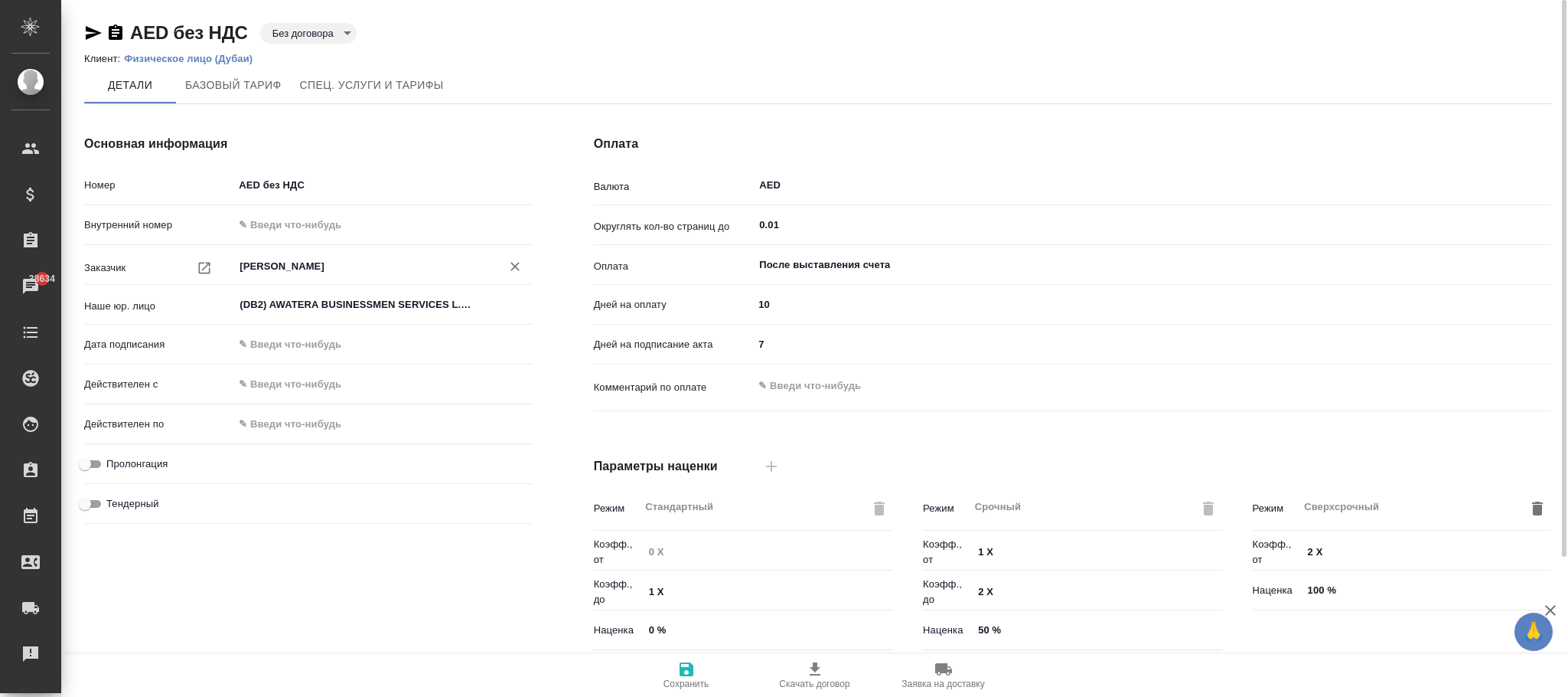
click at [333, 269] on input "[PERSON_NAME]" at bounding box center [357, 266] width 238 height 18
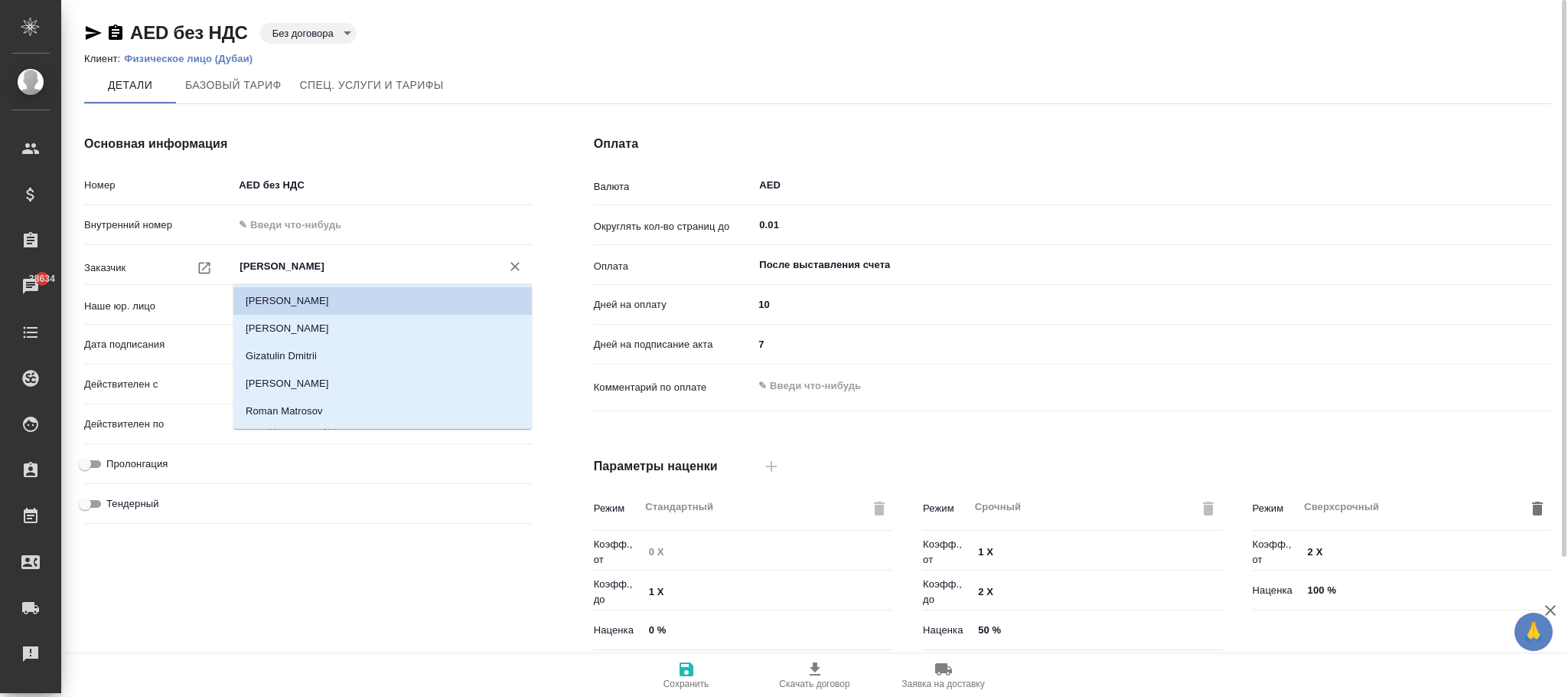
type input "AWATERA [GEOGRAPHIC_DATA]"
click at [478, 589] on div "Основная информация Номер AED без НДС Внутренний номер Заказчик [PERSON_NAME] ​…" at bounding box center [308, 395] width 510 height 583
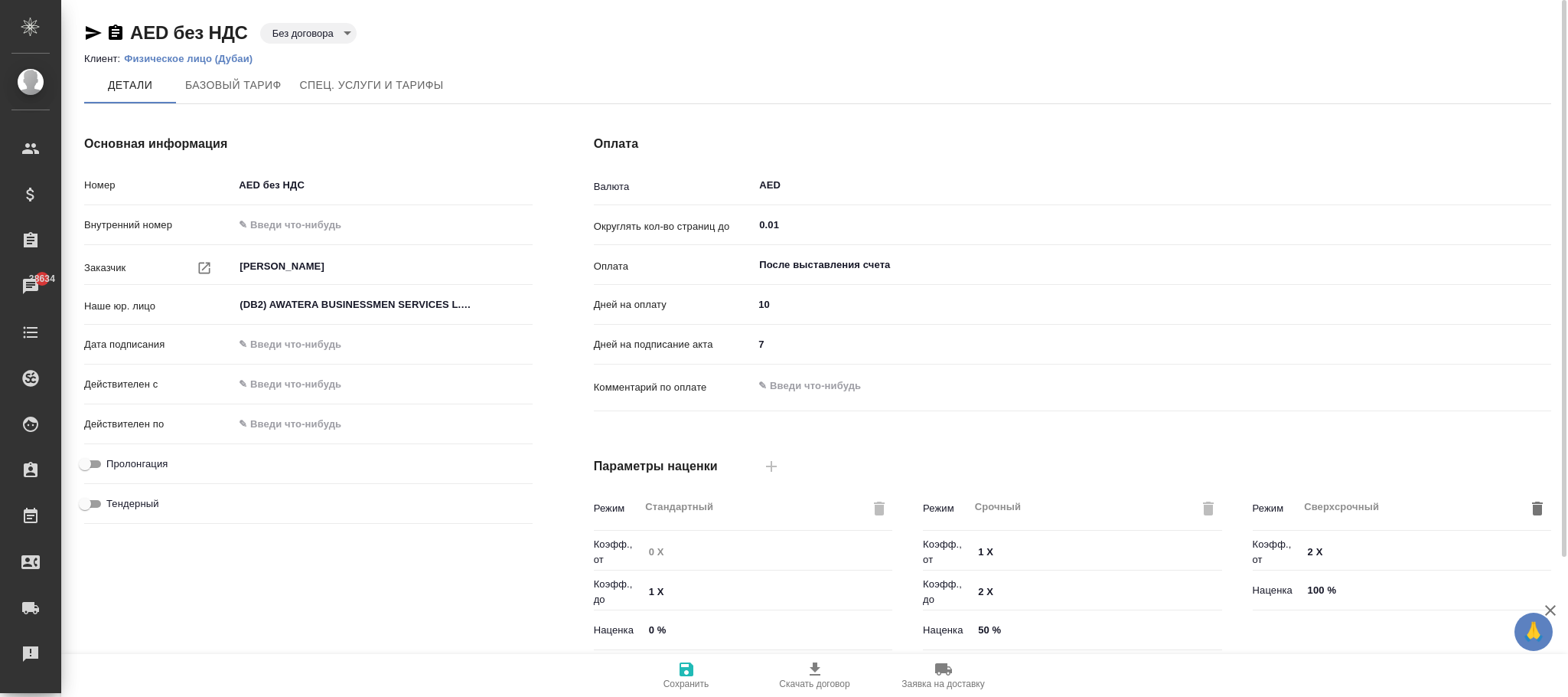
type textarea "x"
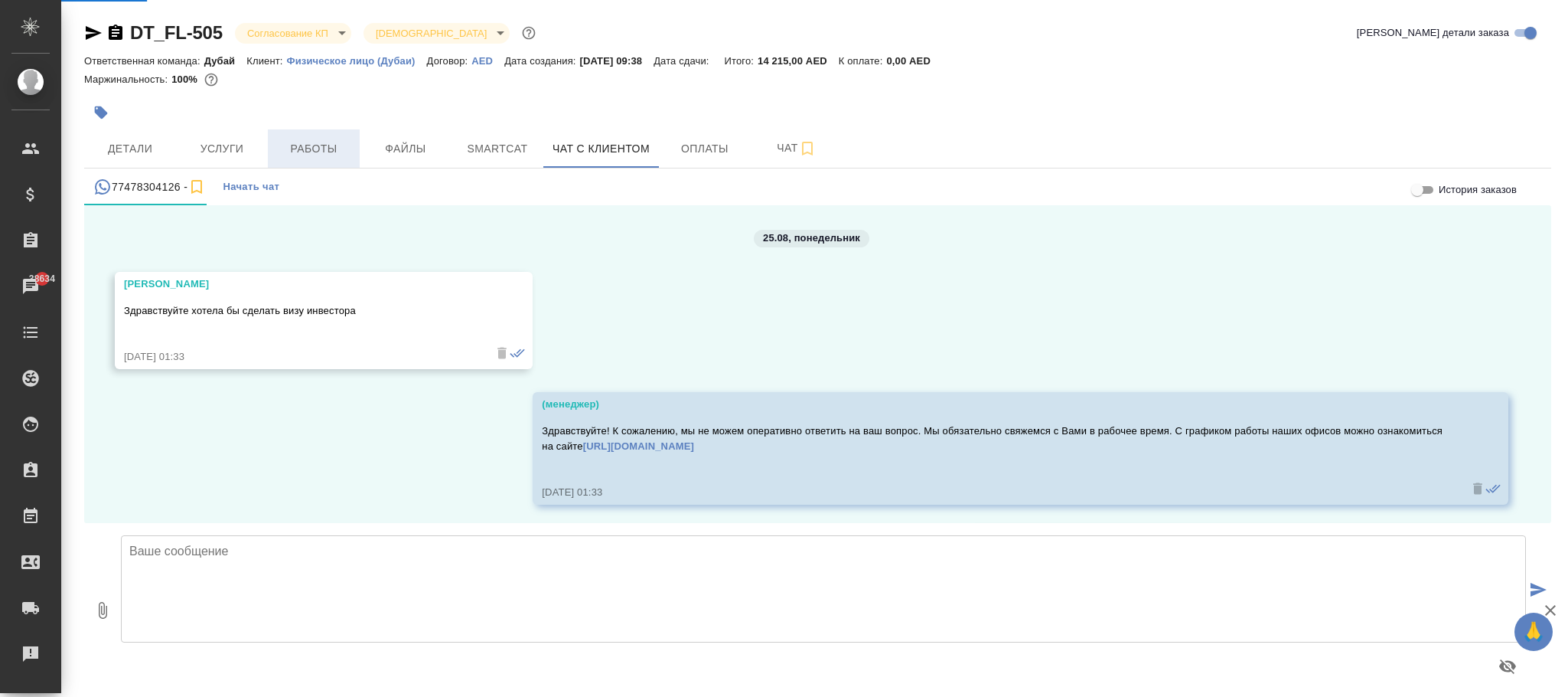
scroll to position [5081, 0]
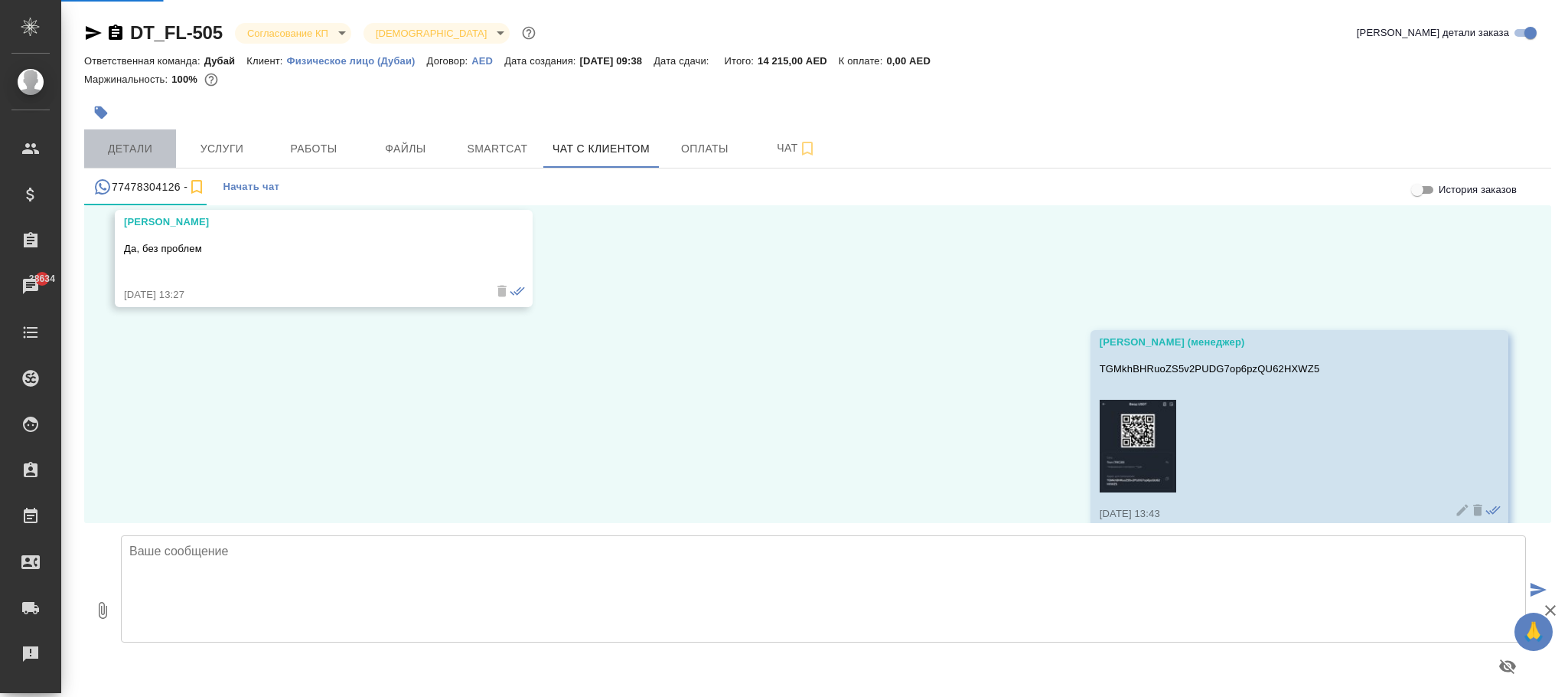
click at [120, 140] on span "Детали" at bounding box center [130, 149] width 73 height 19
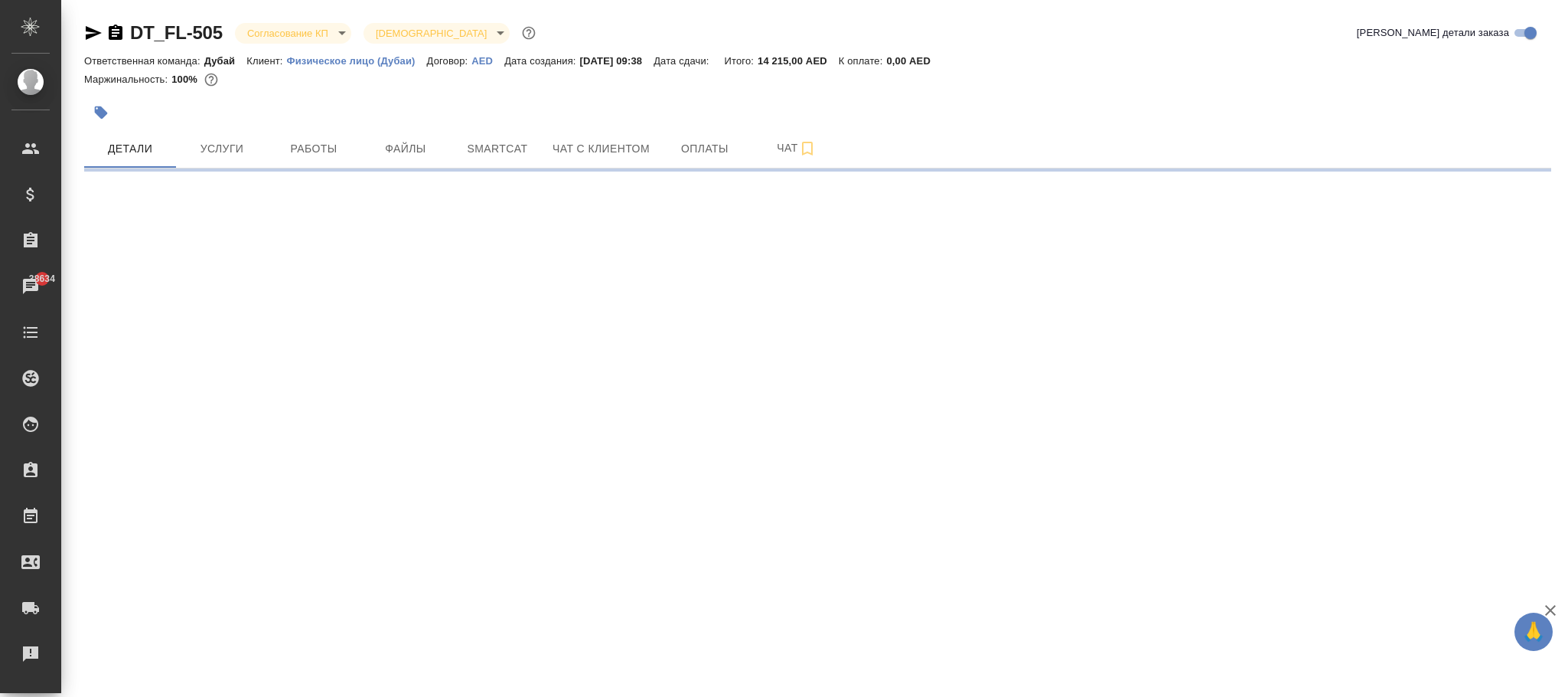
select select "RU"
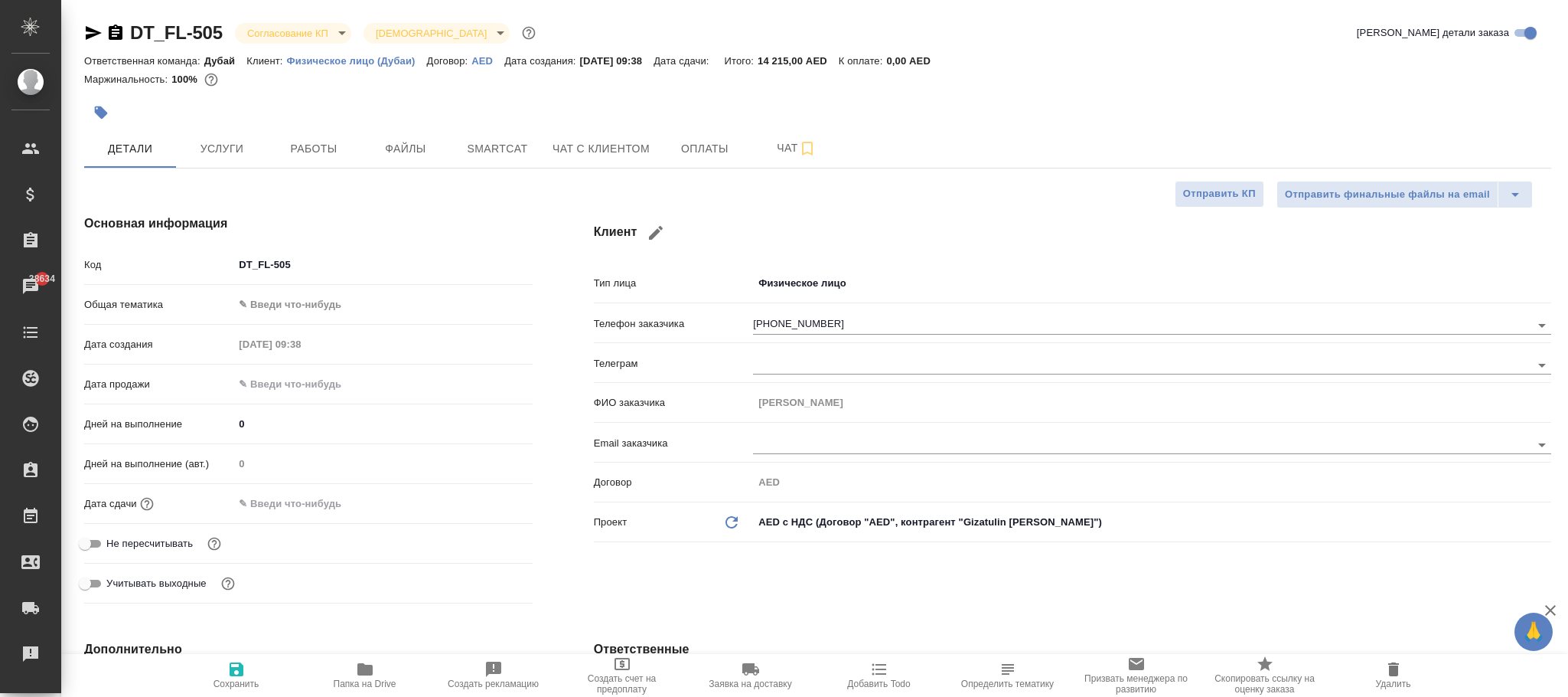
click at [482, 65] on p "AED" at bounding box center [488, 61] width 33 height 12
type textarea "x"
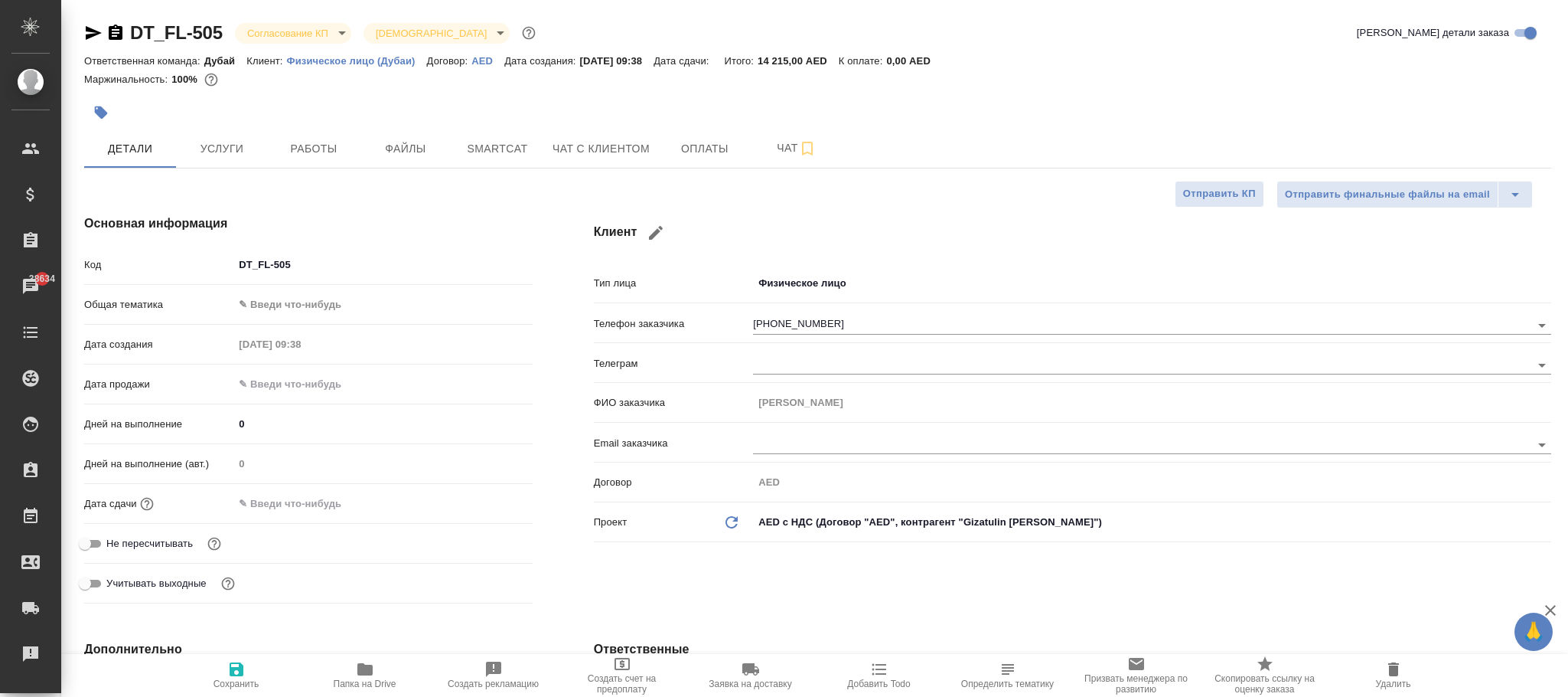
type textarea "x"
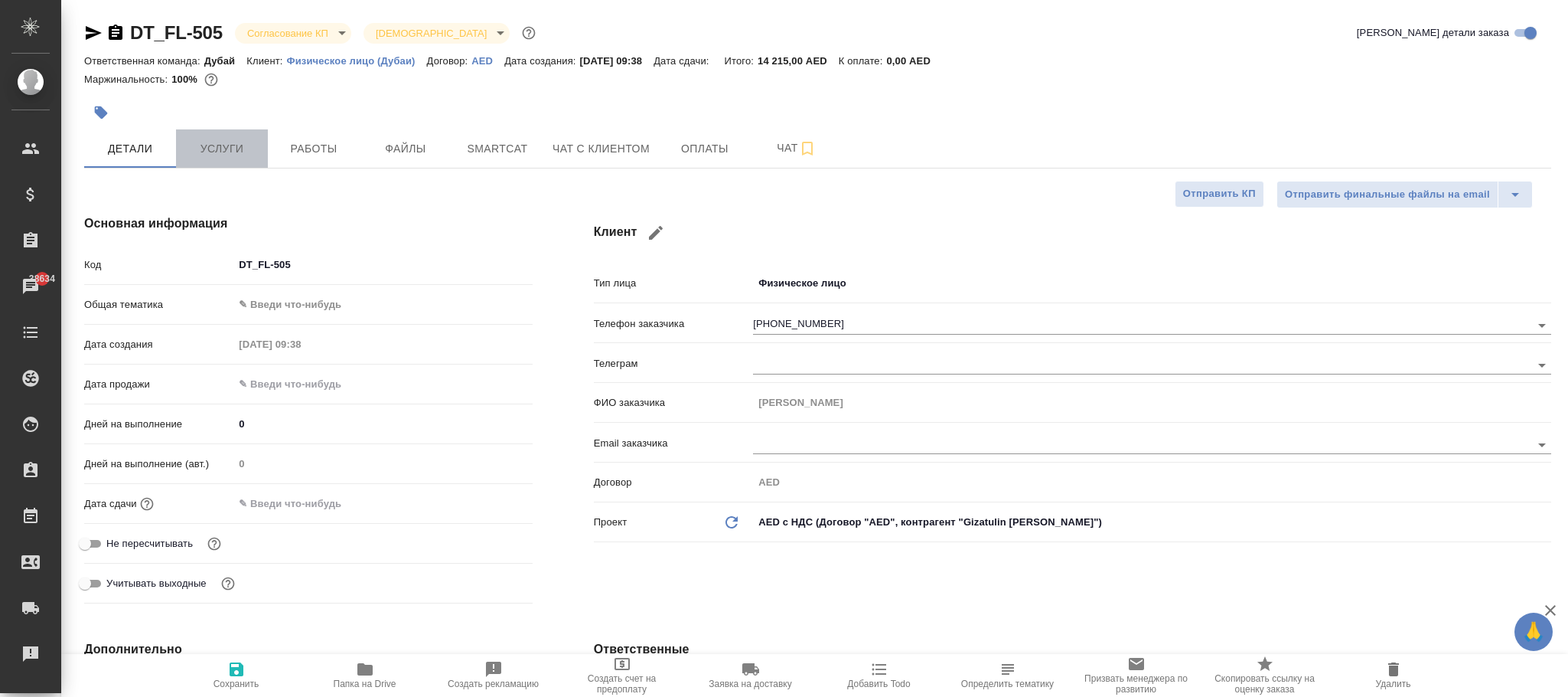
click at [232, 150] on span "Услуги" at bounding box center [221, 149] width 73 height 19
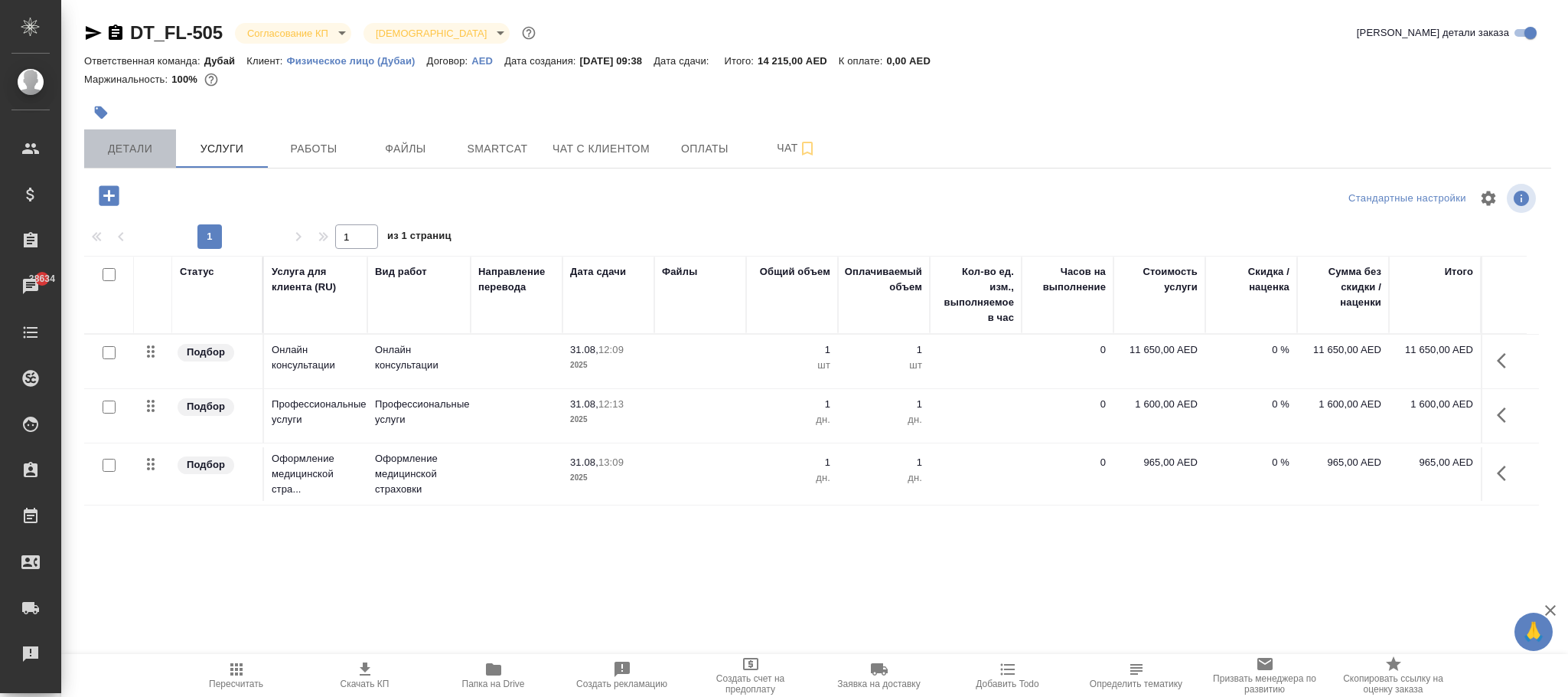
click at [145, 155] on span "Детали" at bounding box center [130, 149] width 73 height 19
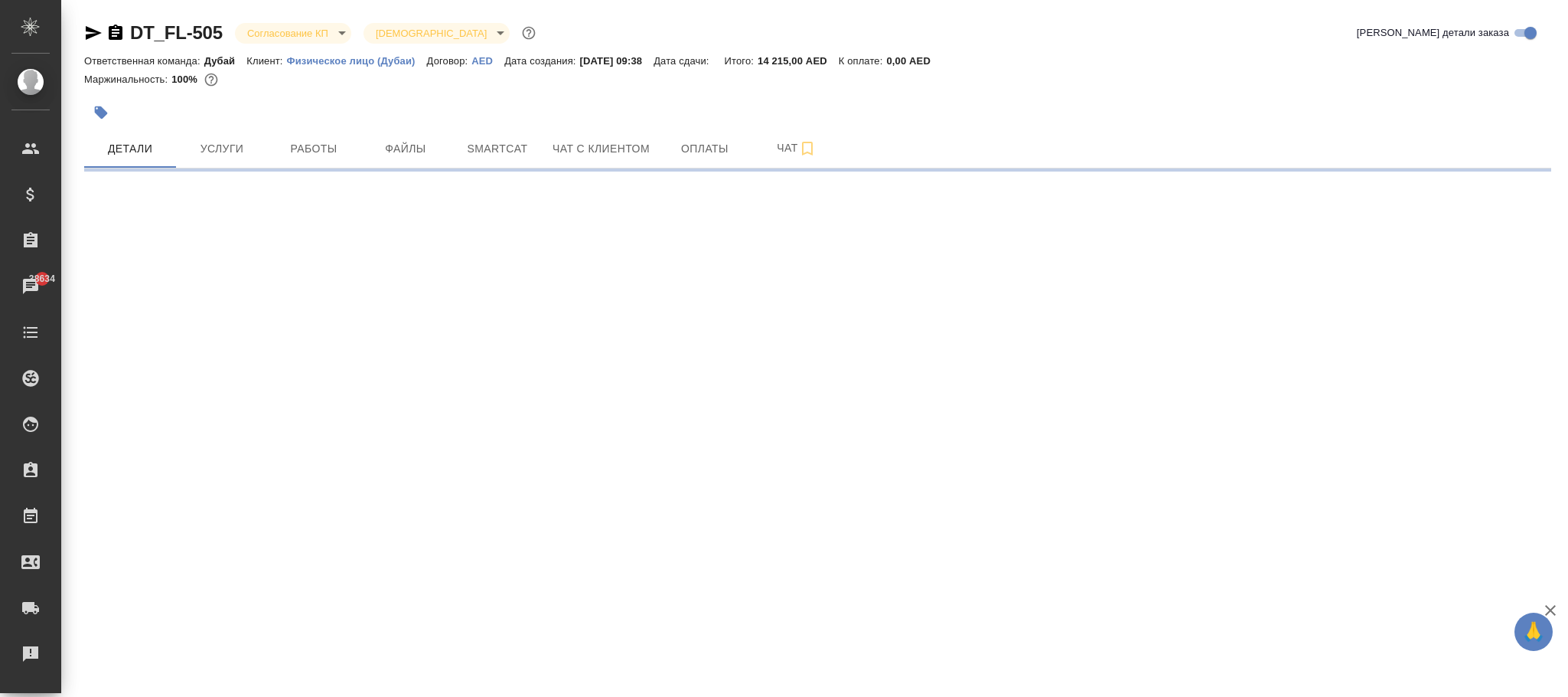
select select "RU"
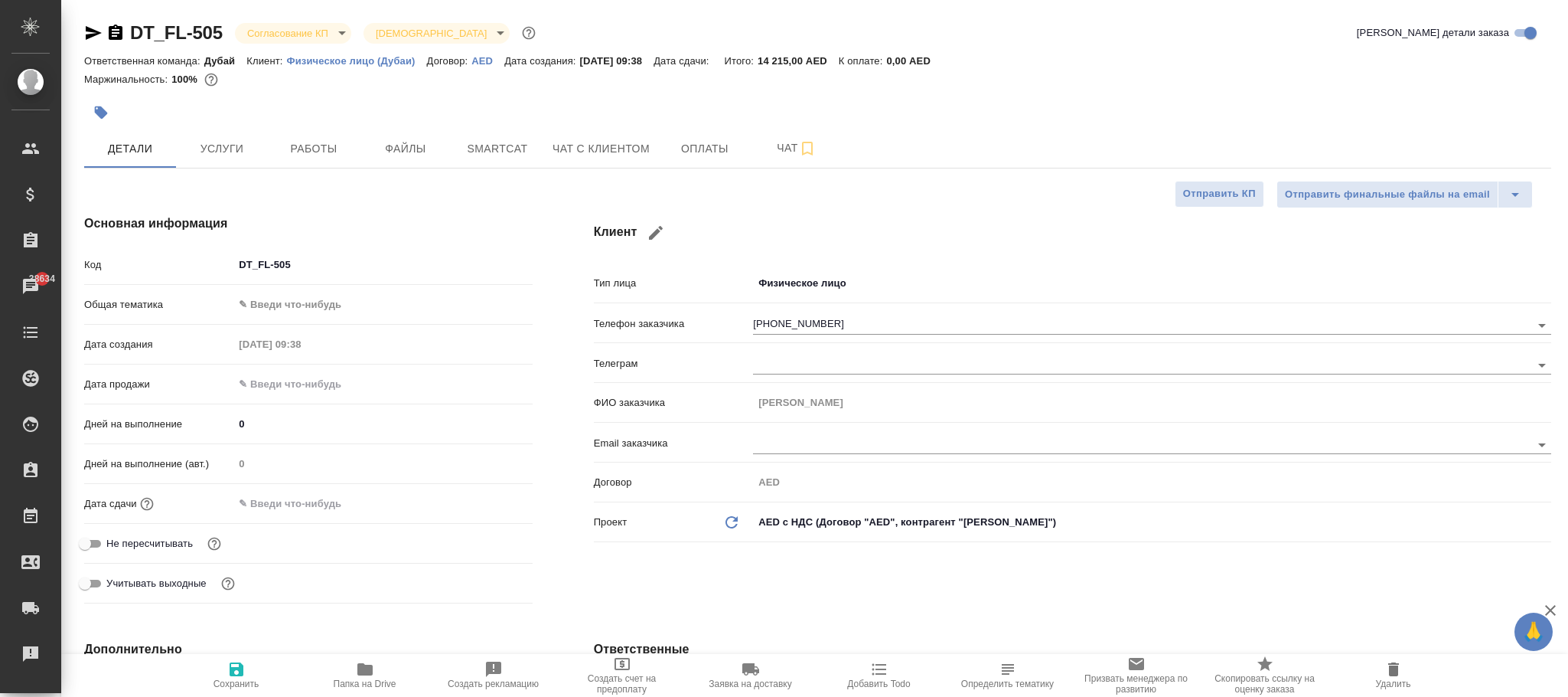
type textarea "x"
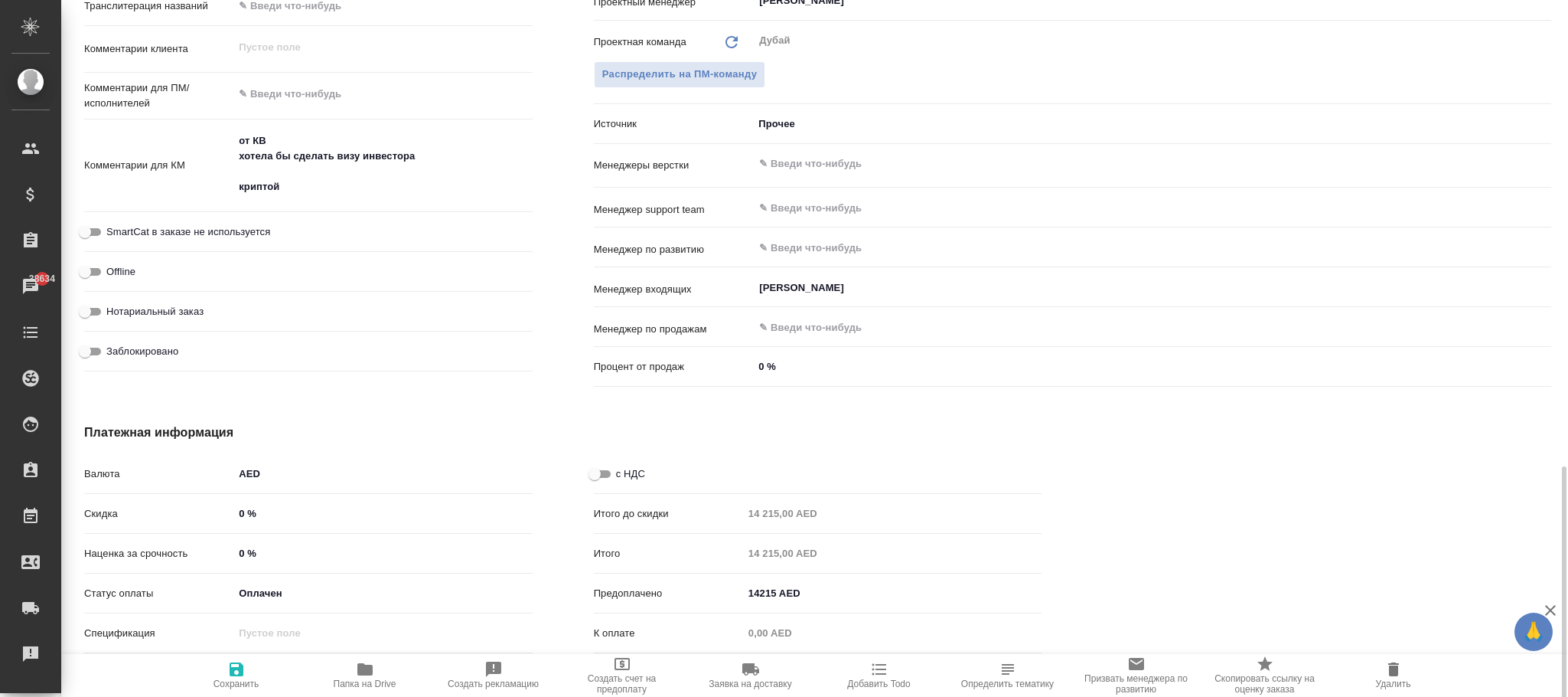
scroll to position [915, 0]
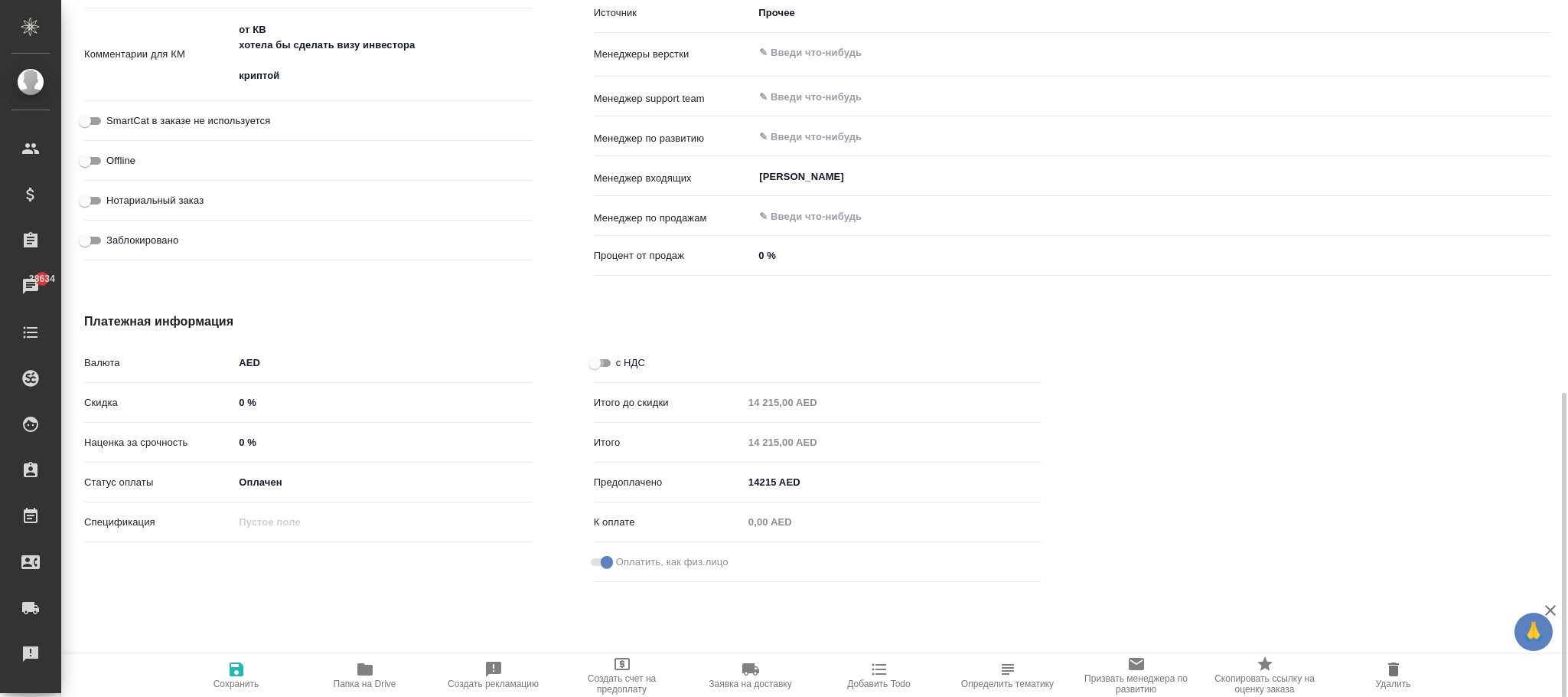
click at [598, 365] on input "с НДС" at bounding box center [594, 363] width 55 height 18
checkbox input "true"
type textarea "x"
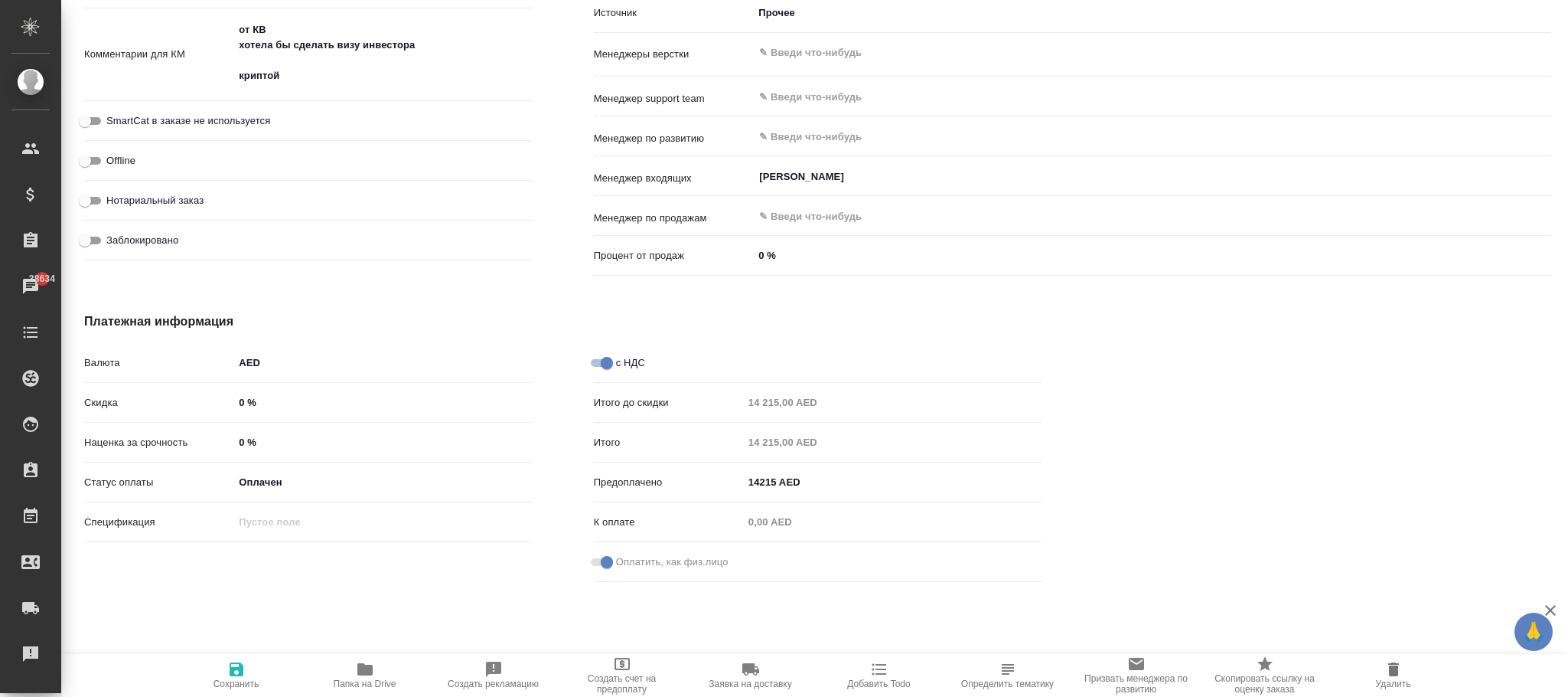
click at [230, 680] on span "Сохранить" at bounding box center [236, 684] width 46 height 11
type textarea "x"
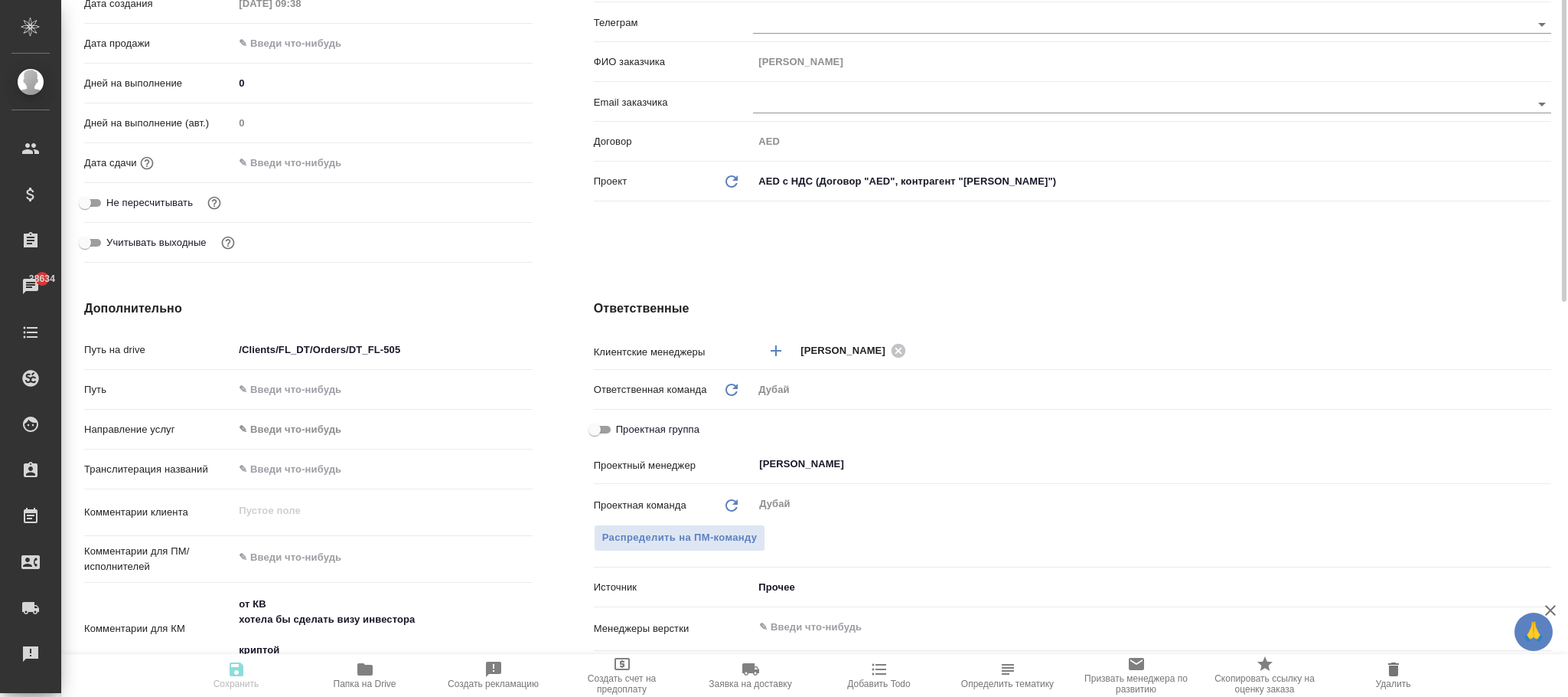
scroll to position [111, 0]
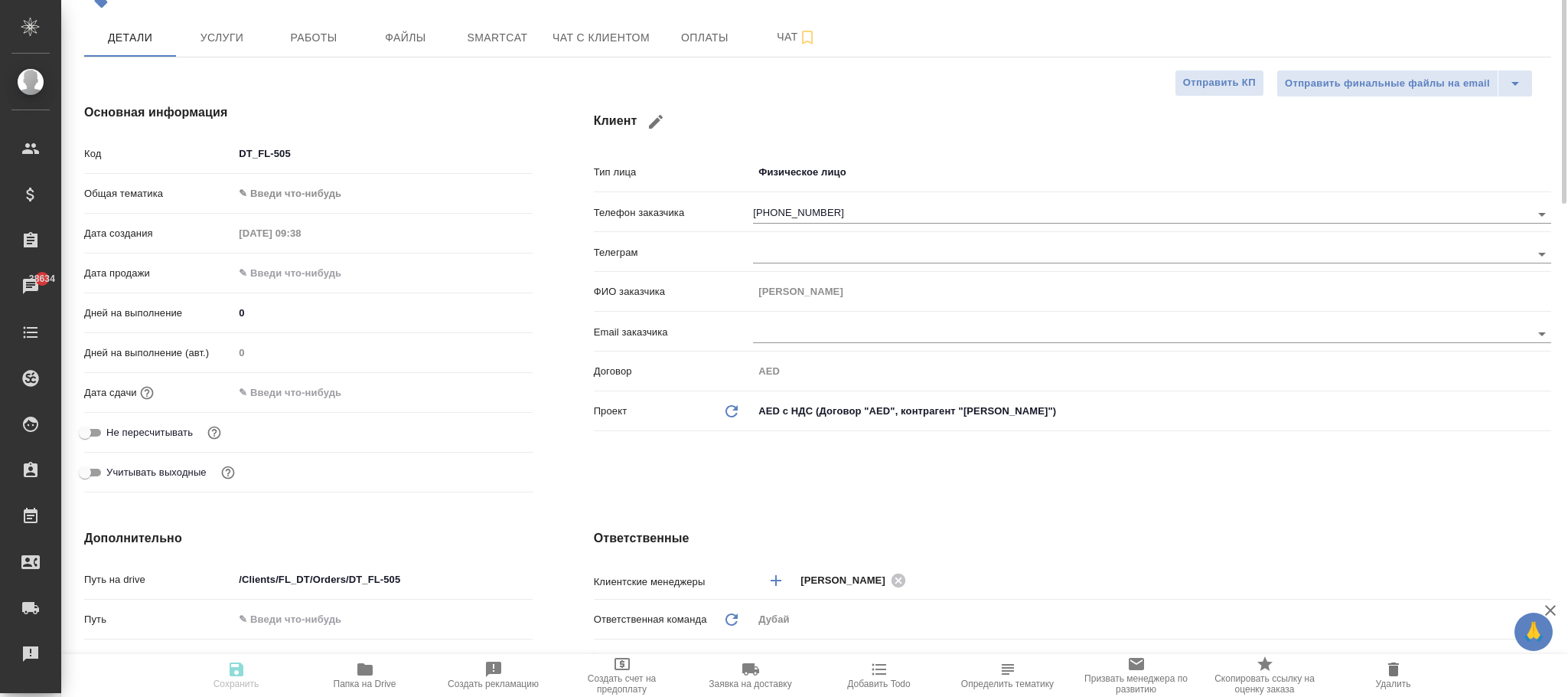
type textarea "x"
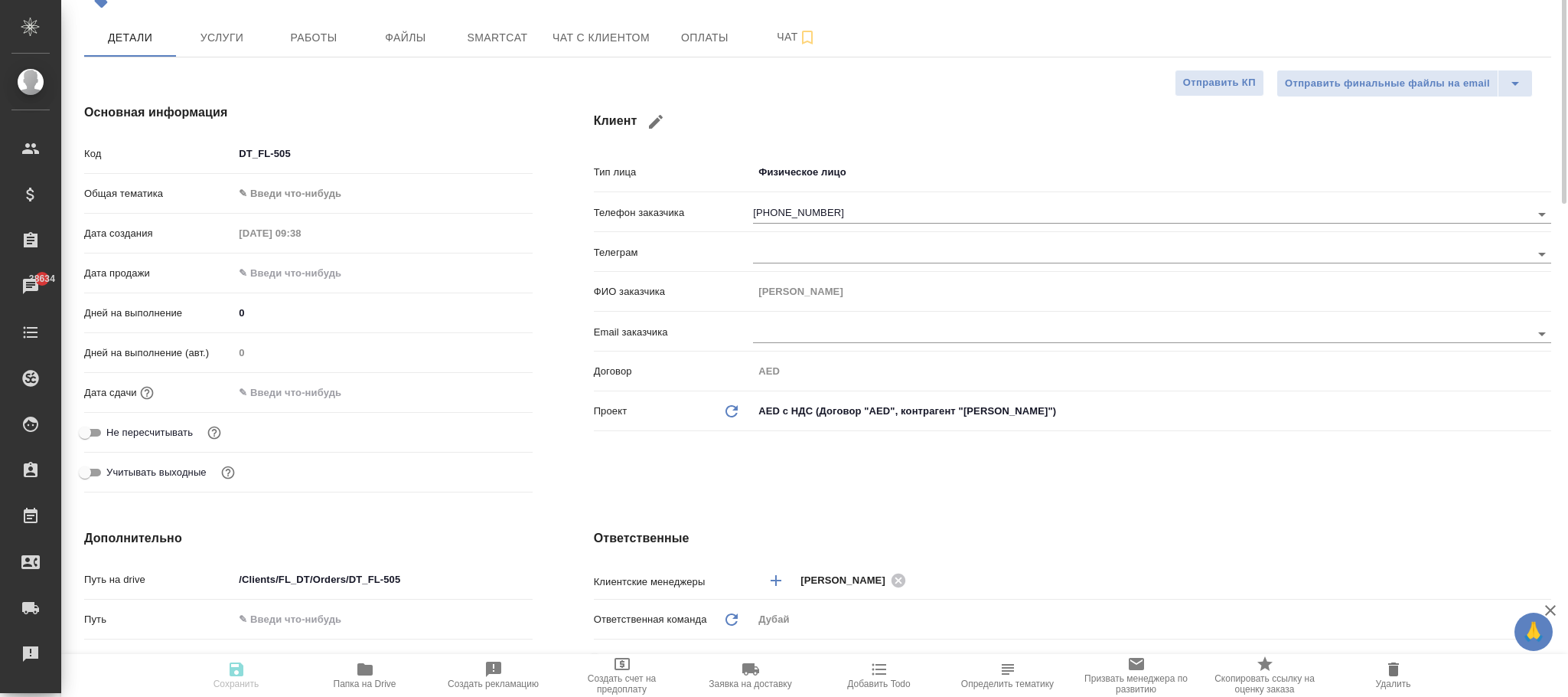
type textarea "x"
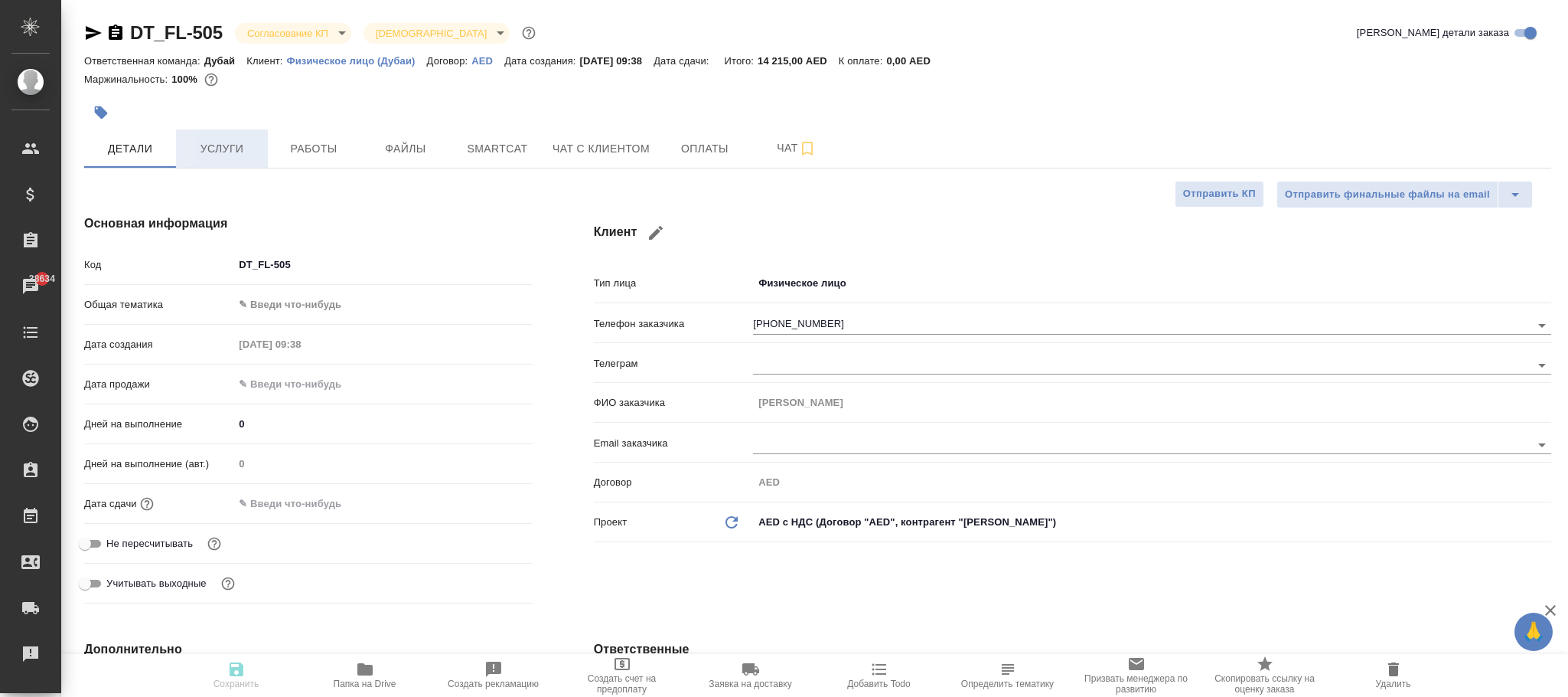
click at [232, 142] on span "Услуги" at bounding box center [221, 149] width 73 height 19
type textarea "x"
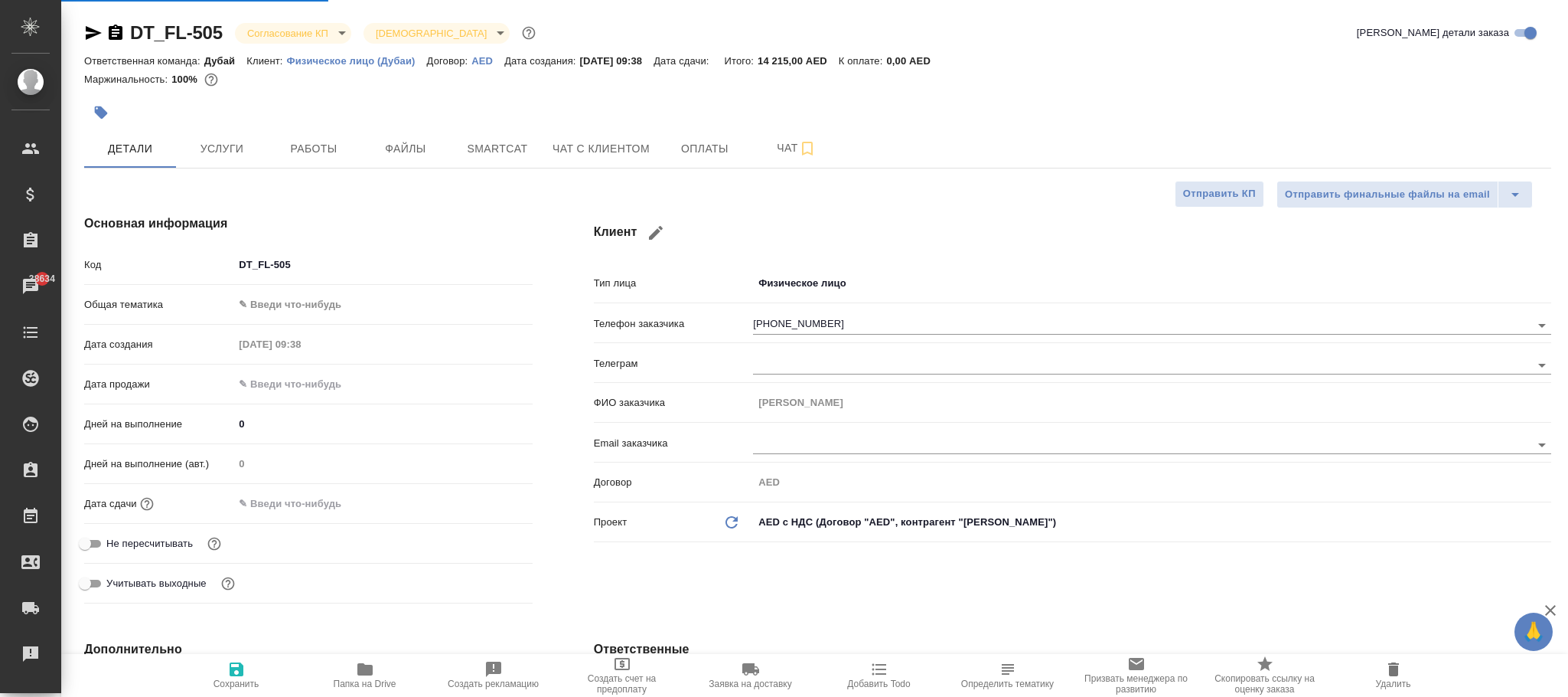
type textarea "x"
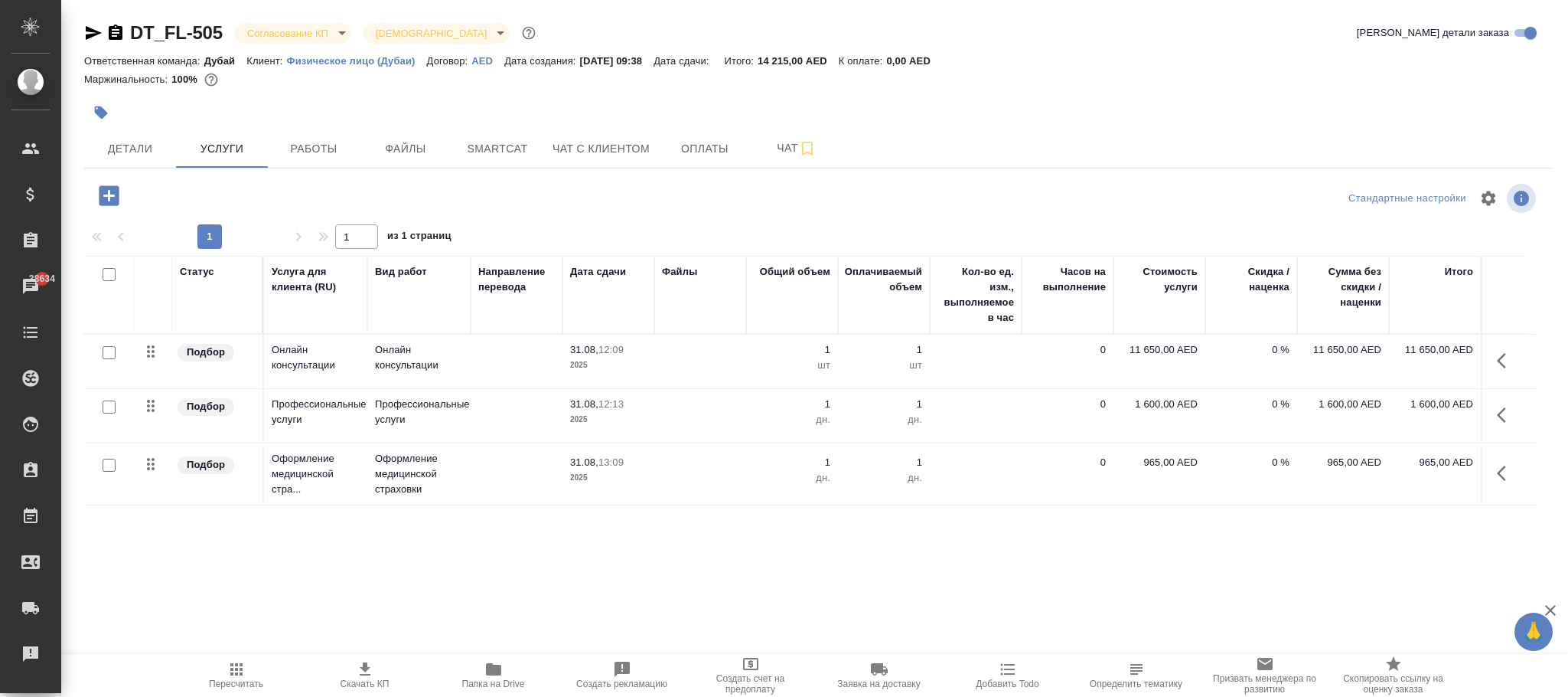
drag, startPoint x: 230, startPoint y: 664, endPoint x: 237, endPoint y: 664, distance: 7.0
click at [237, 664] on icon "button" at bounding box center [236, 669] width 18 height 18
click at [242, 669] on icon "button" at bounding box center [236, 669] width 18 height 18
click at [483, 57] on p "AED" at bounding box center [488, 61] width 33 height 12
click at [112, 198] on icon "button" at bounding box center [110, 196] width 27 height 27
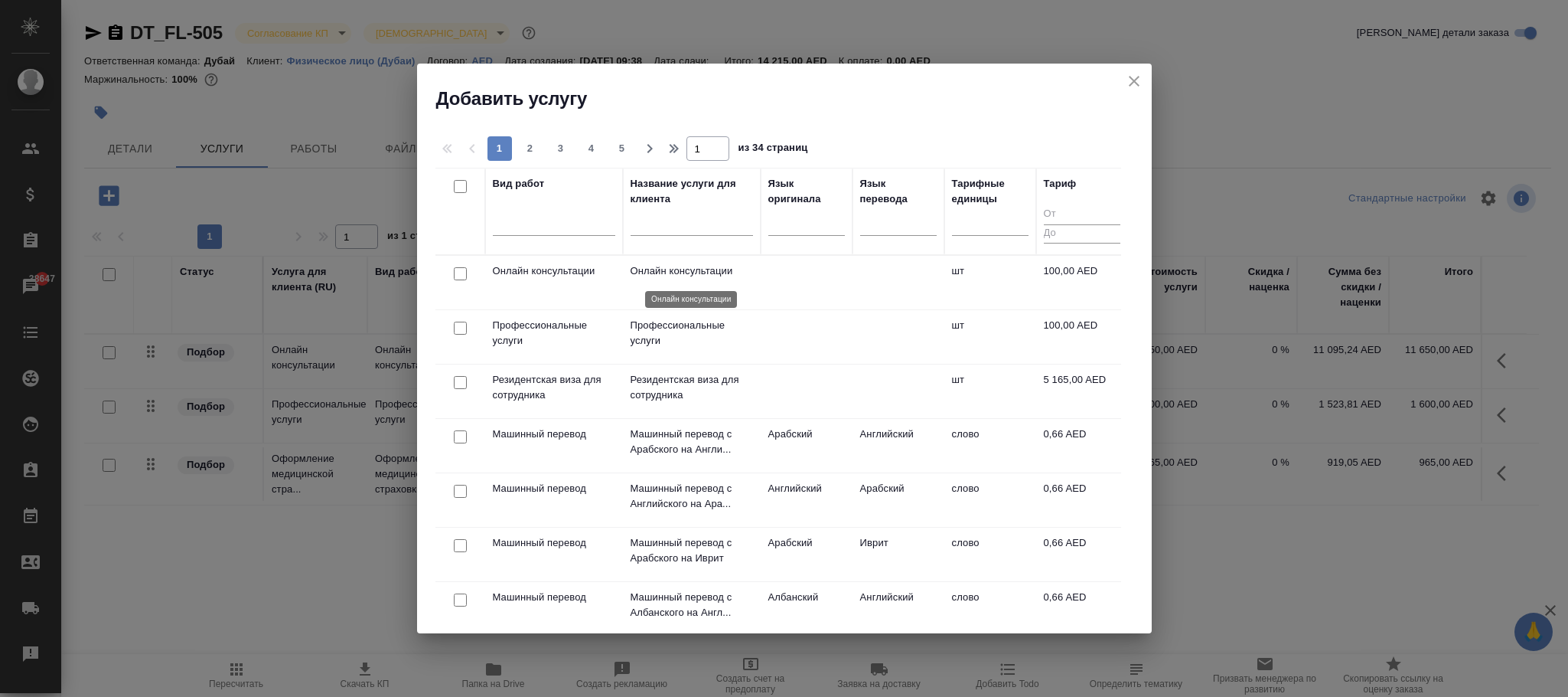
click at [740, 269] on p "Онлайн консультации" at bounding box center [691, 271] width 122 height 15
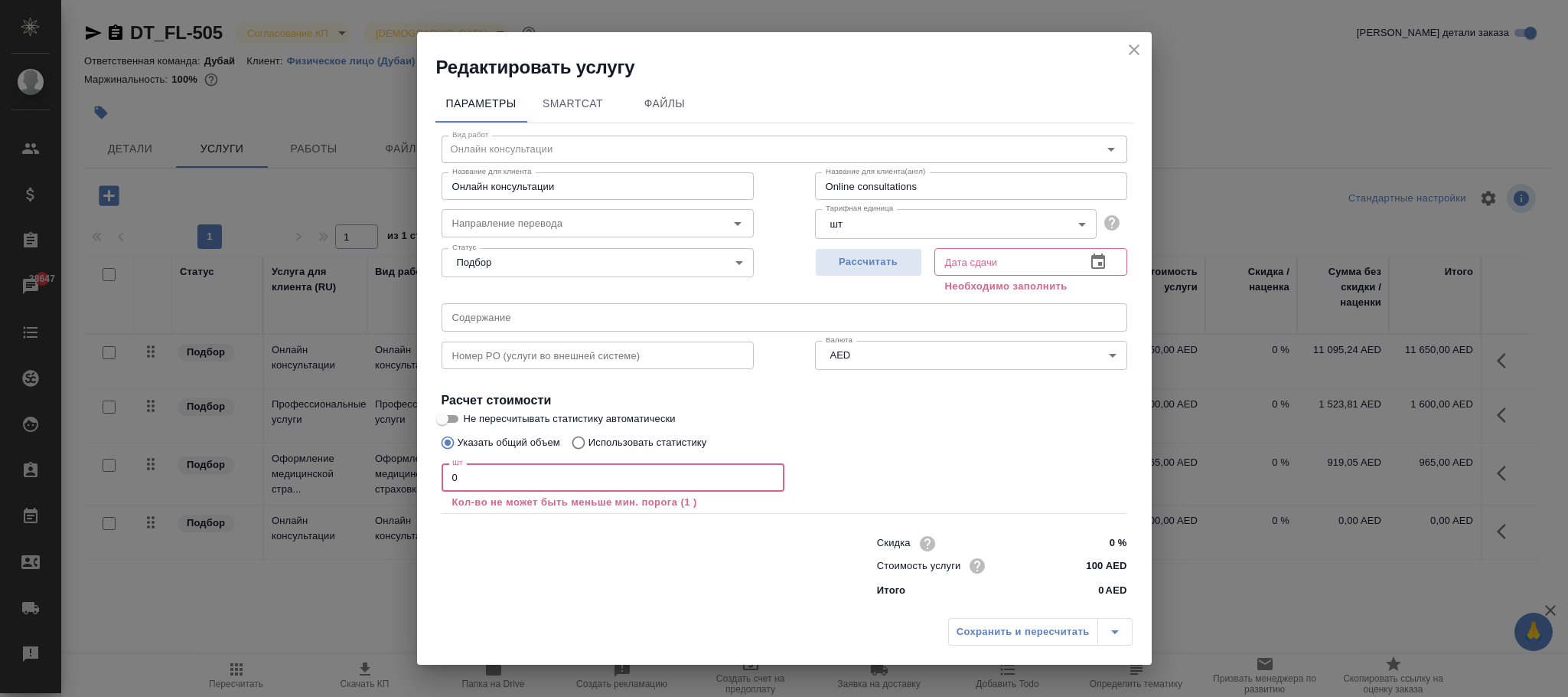
drag, startPoint x: 483, startPoint y: 479, endPoint x: 429, endPoint y: 480, distance: 54.0
click at [429, 480] on div "Параметры SmartCat Файлы Вид работ Онлайн консультации Вид работ Название для к…" at bounding box center [784, 345] width 735 height 531
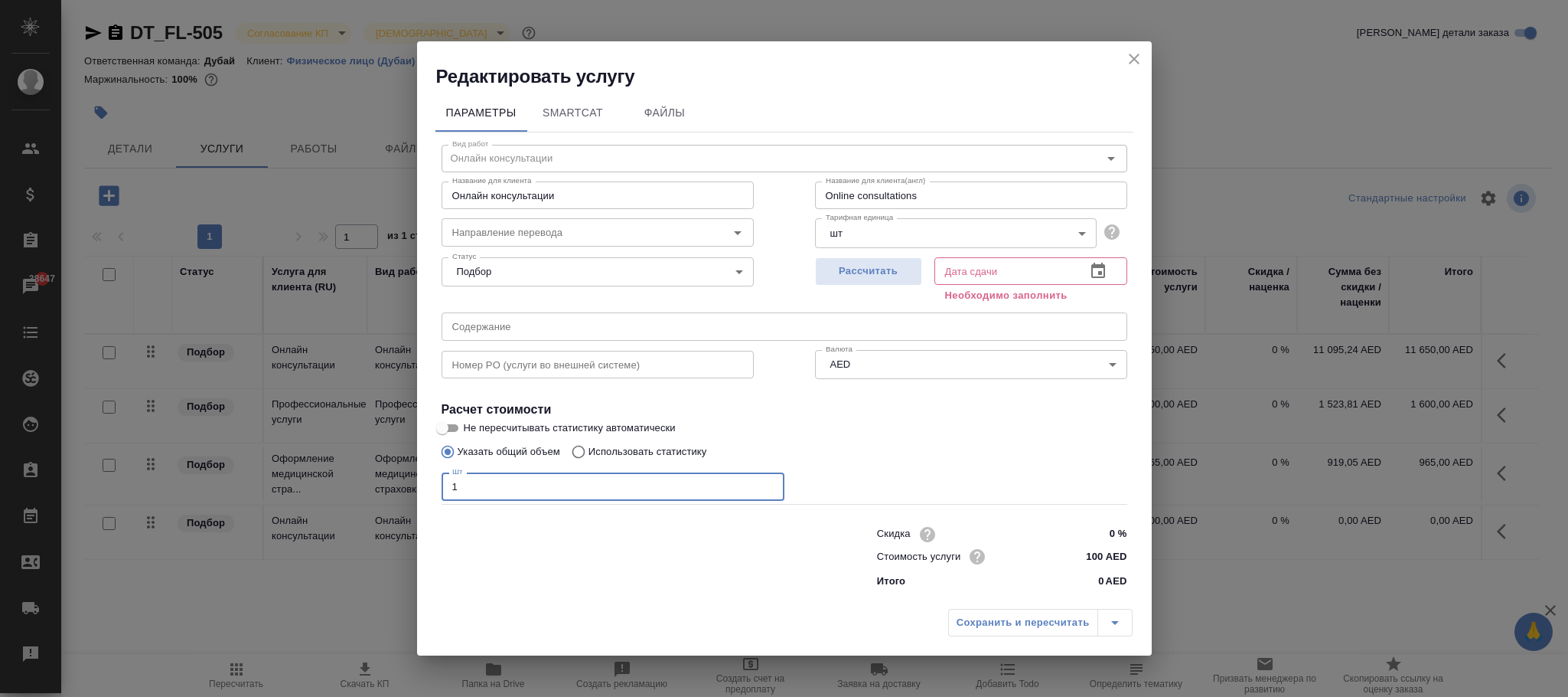
type input "1"
click at [1149, 63] on div "Редактировать услугу" at bounding box center [784, 65] width 735 height 47
click at [1141, 61] on icon "close" at bounding box center [1134, 59] width 18 height 18
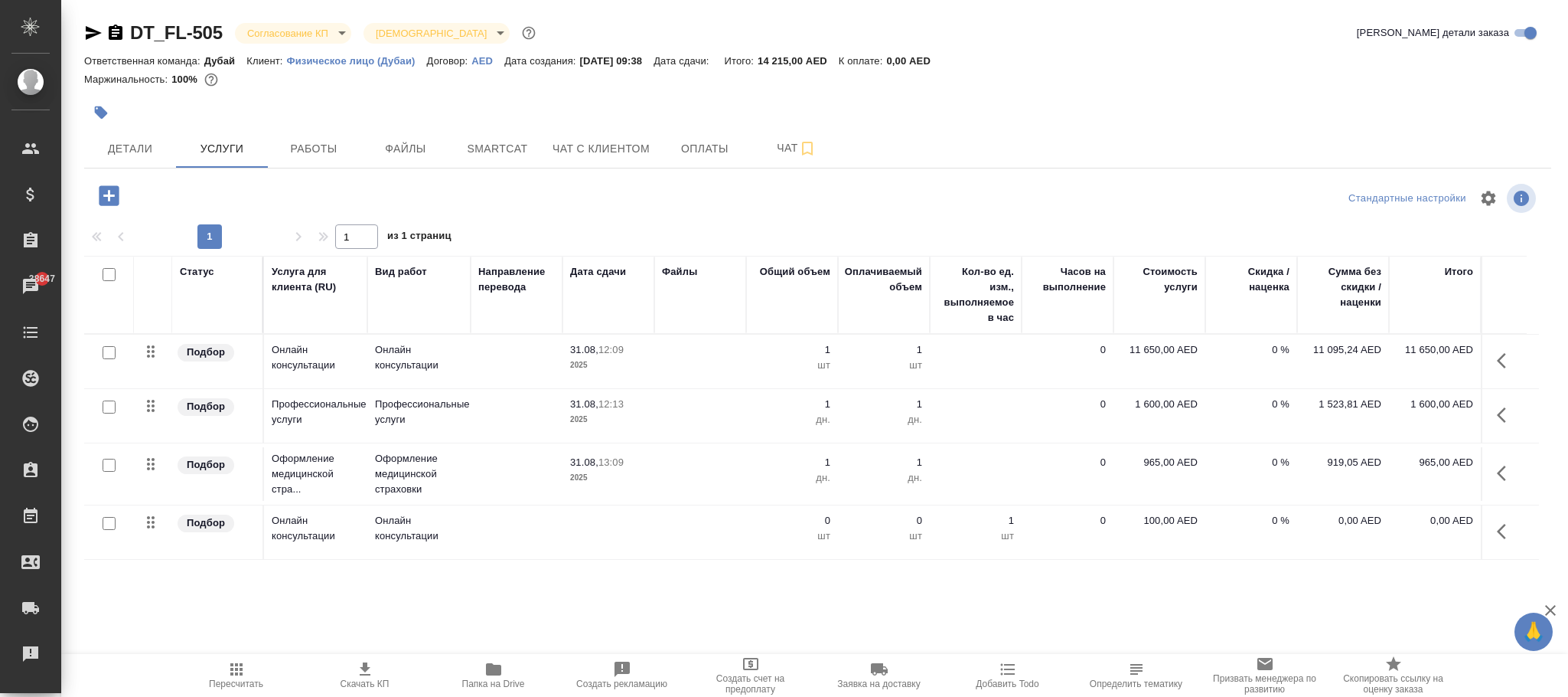
drag, startPoint x: 598, startPoint y: 361, endPoint x: 570, endPoint y: 358, distance: 28.2
click at [571, 358] on div "31.08, 12:09 2025" at bounding box center [609, 358] width 77 height 31
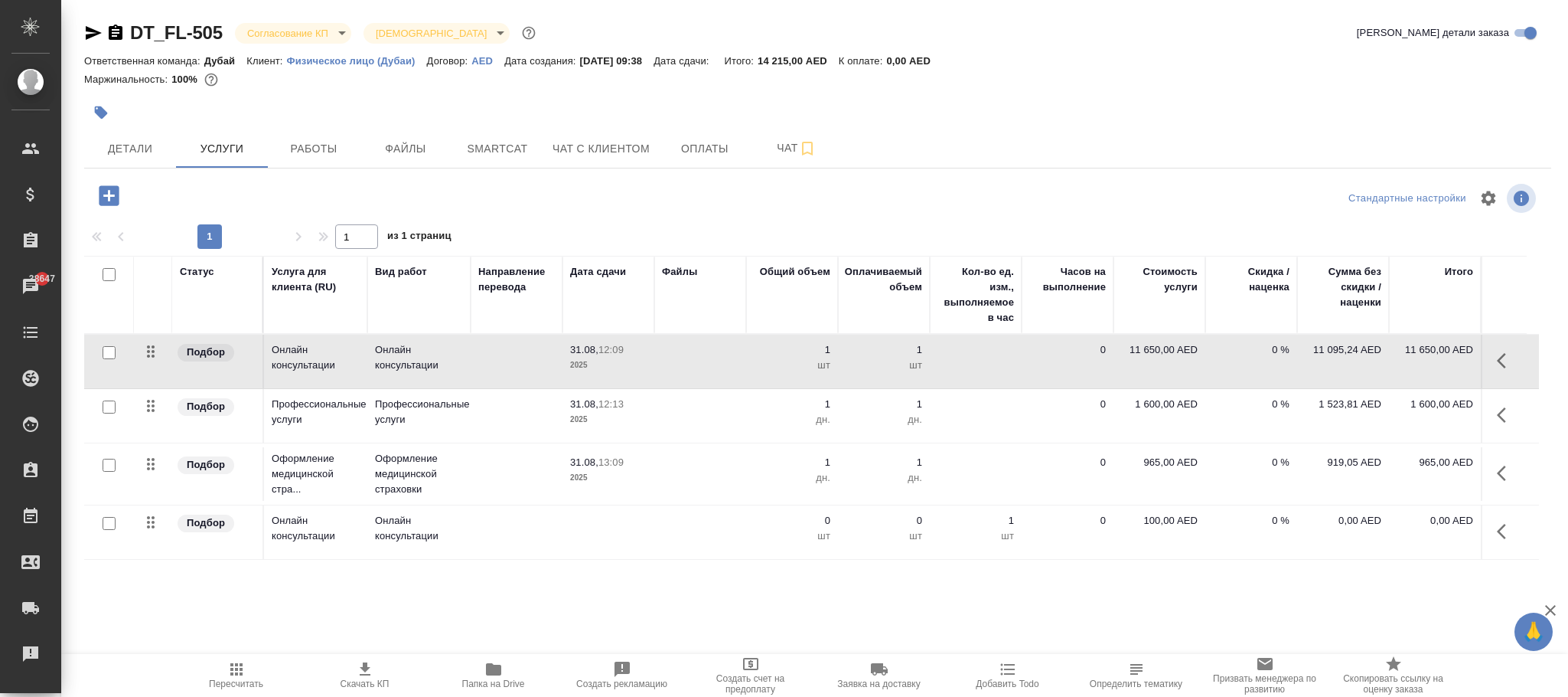
click at [1504, 531] on icon "button" at bounding box center [1506, 531] width 18 height 18
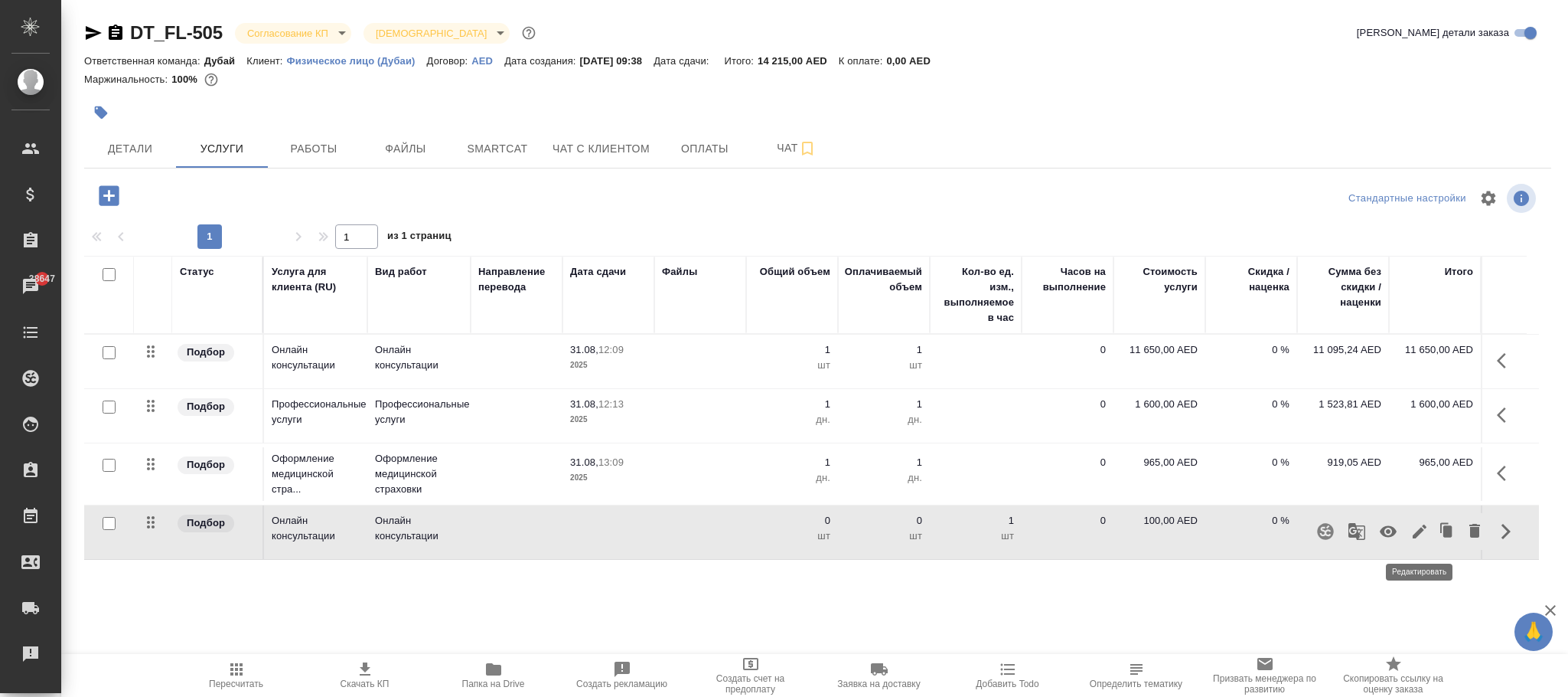
click at [1424, 538] on icon "button" at bounding box center [1419, 531] width 18 height 18
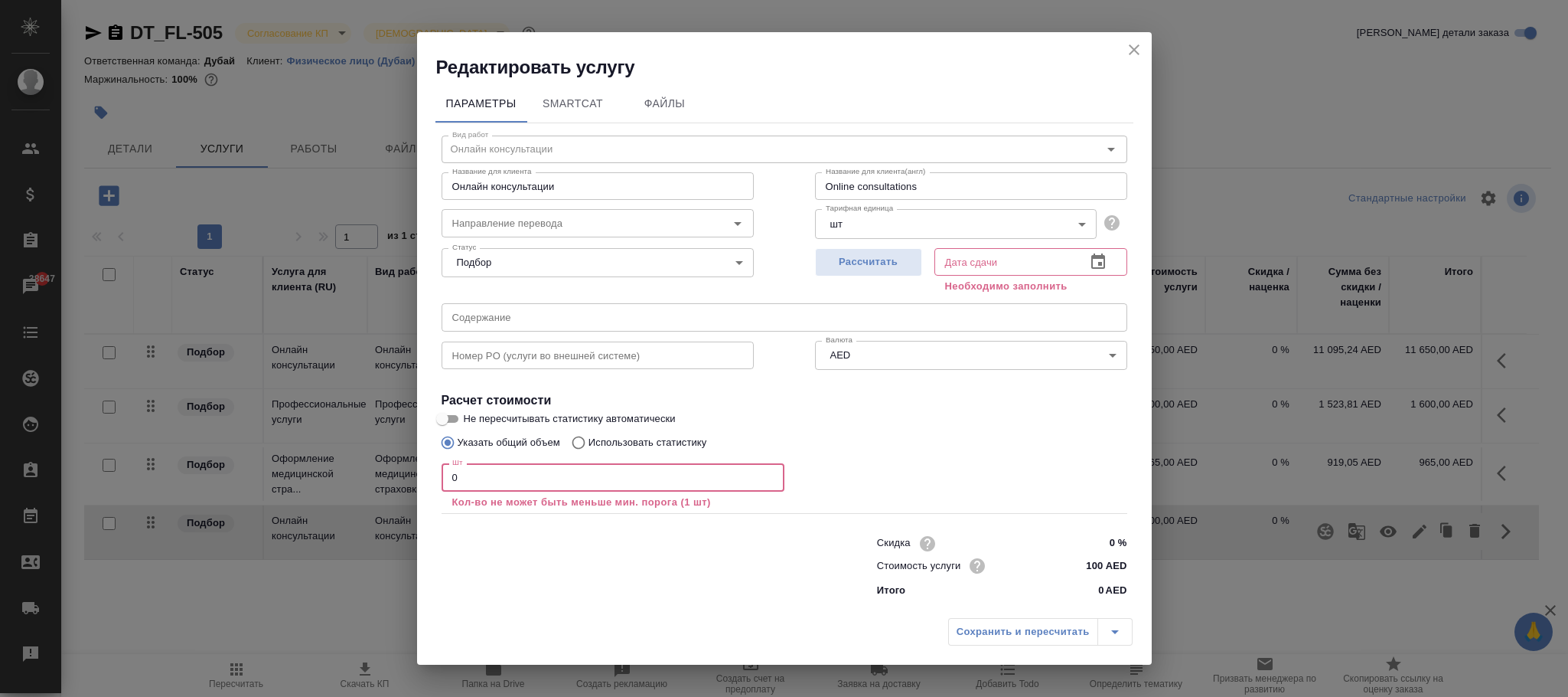
drag, startPoint x: 262, startPoint y: 472, endPoint x: 674, endPoint y: 443, distance: 413.0
click at [255, 472] on div "Редактировать услугу Параметры SmartCat Файлы Вид работ Онлайн консультации Вид…" at bounding box center [784, 348] width 1568 height 697
click at [1133, 49] on icon "close" at bounding box center [1134, 50] width 11 height 11
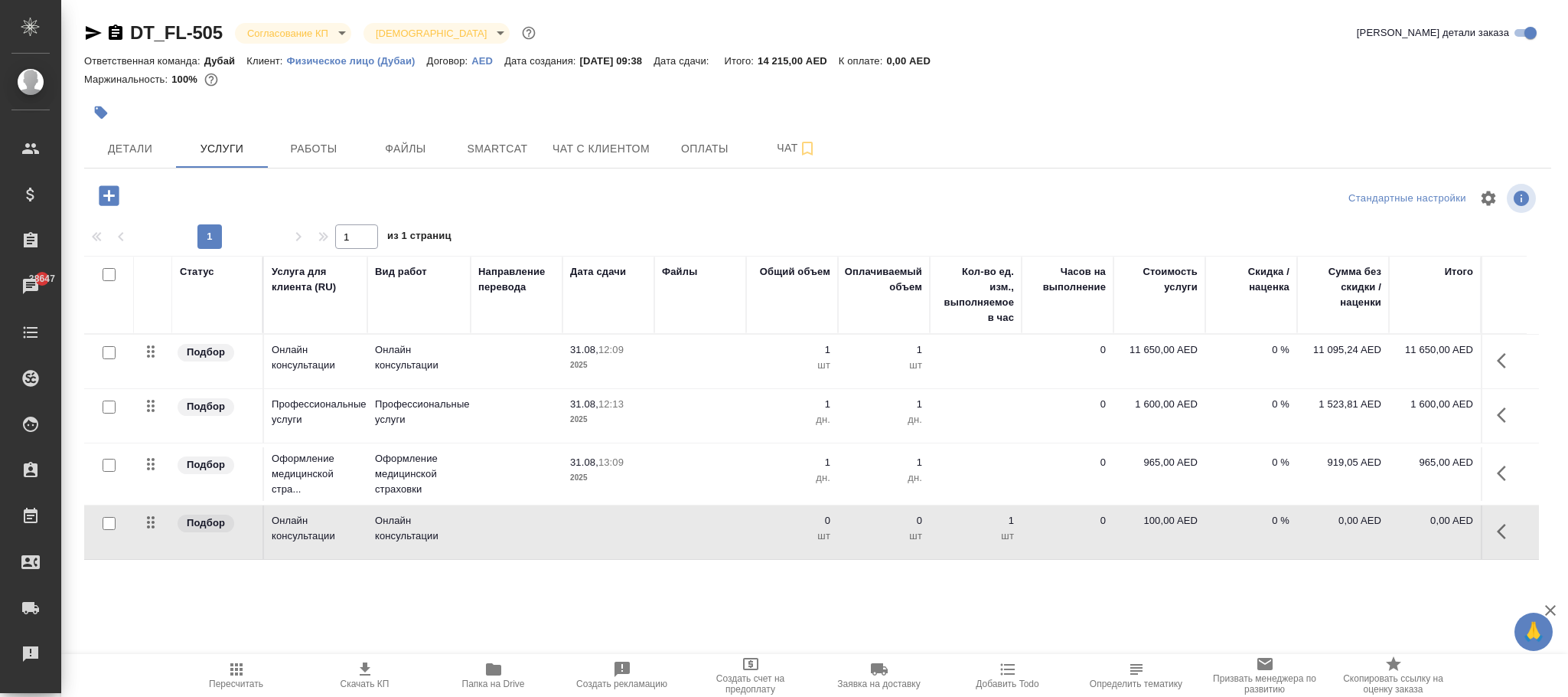
click at [1509, 538] on icon "button" at bounding box center [1506, 531] width 18 height 18
click at [1418, 531] on icon "button" at bounding box center [1419, 531] width 18 height 18
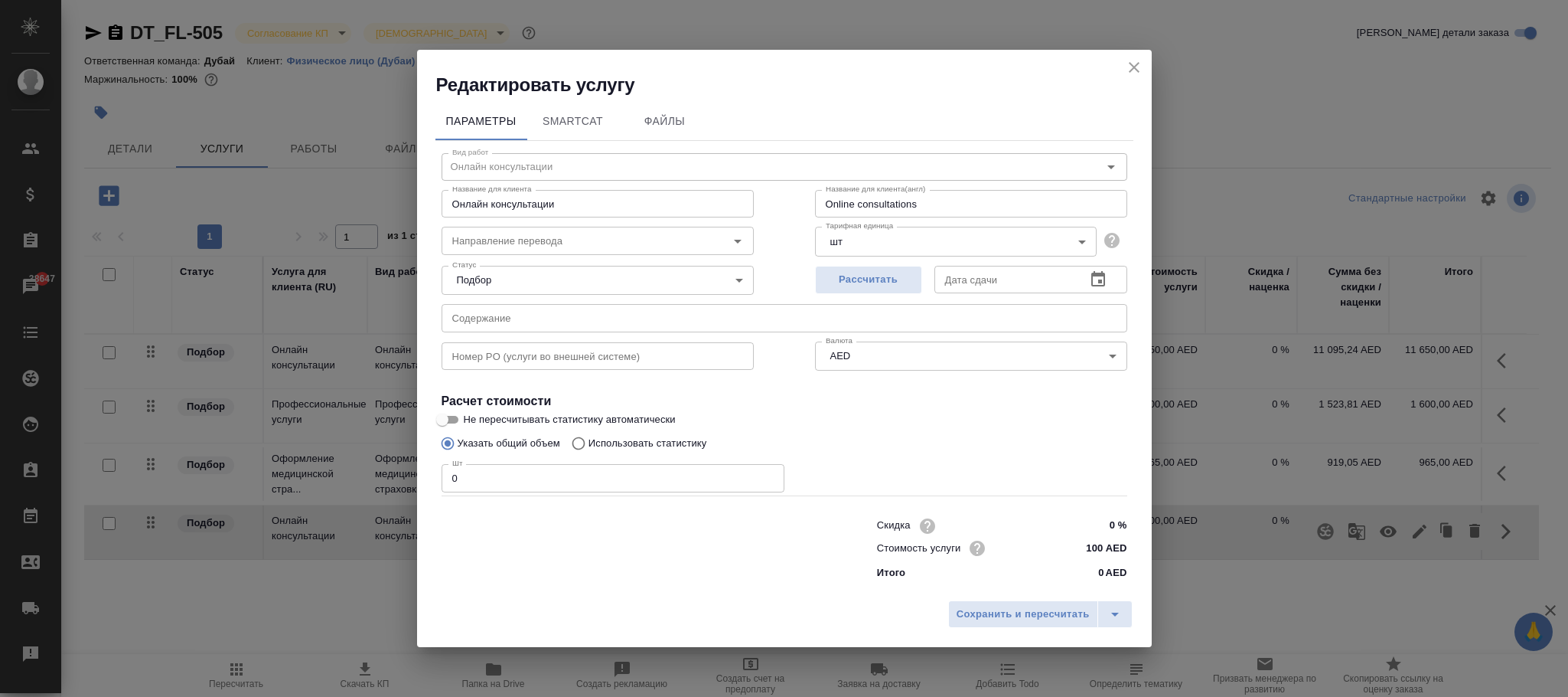
click at [957, 275] on input "text" at bounding box center [1005, 279] width 139 height 27
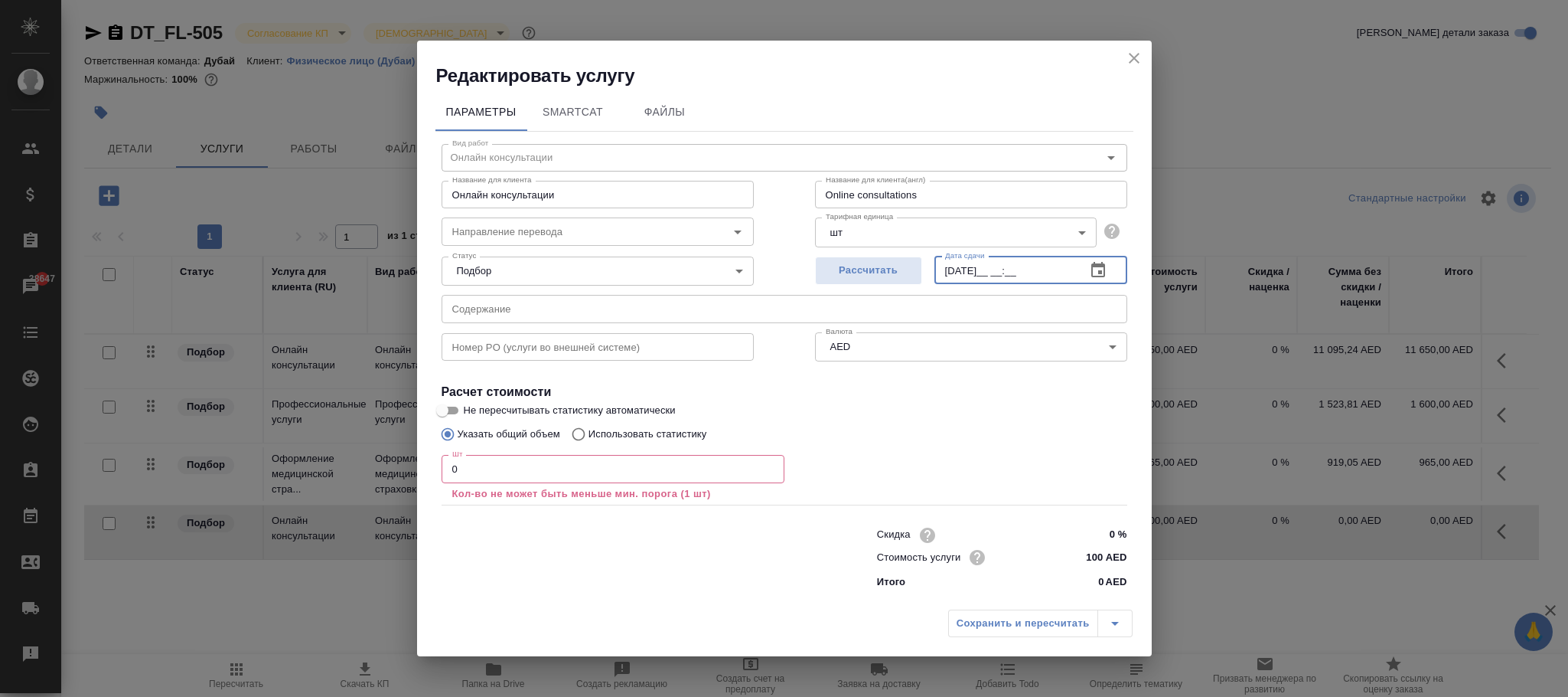
type input "31.08.20__ __:__"
drag, startPoint x: 1135, startPoint y: 58, endPoint x: 1567, endPoint y: 472, distance: 598.3
click at [1137, 57] on icon "close" at bounding box center [1134, 58] width 18 height 18
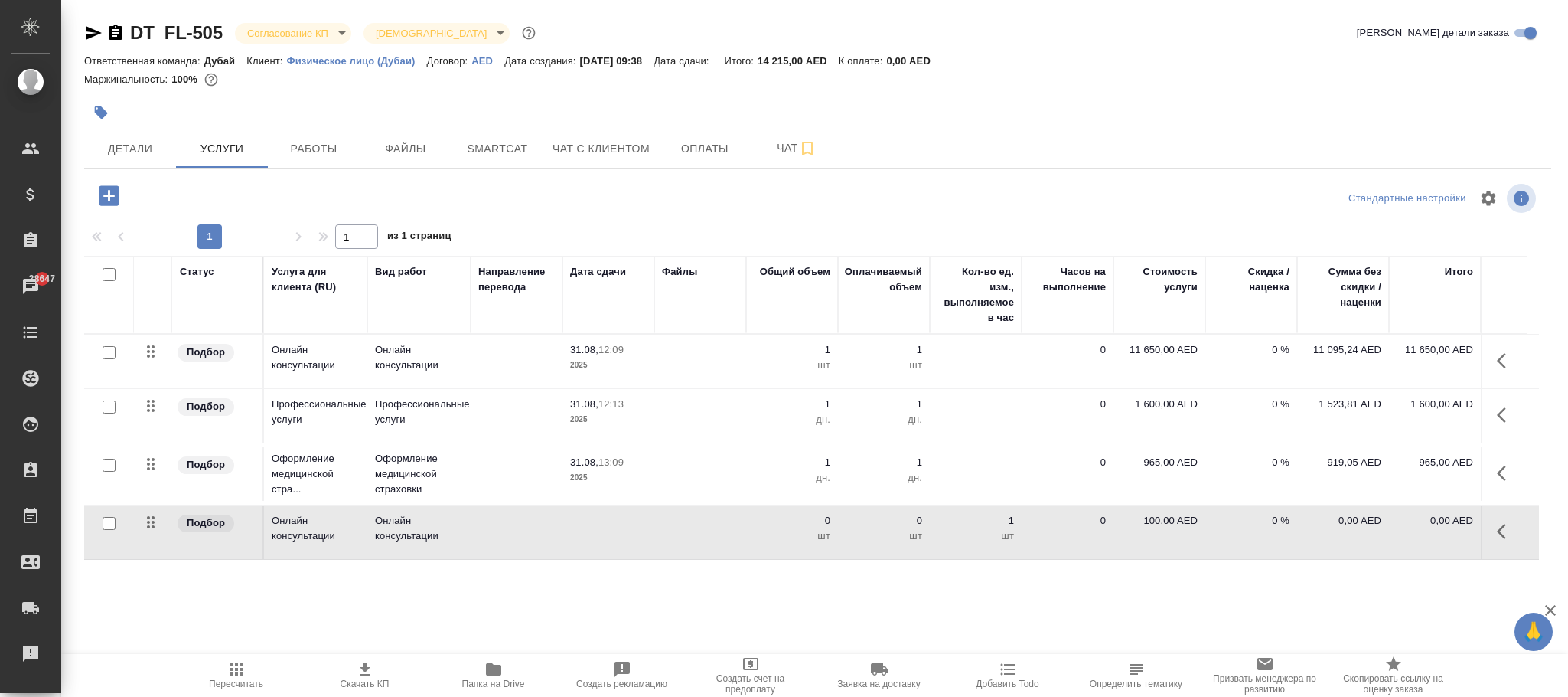
click at [1504, 537] on icon "button" at bounding box center [1506, 531] width 18 height 18
click at [1421, 531] on icon "button" at bounding box center [1419, 531] width 14 height 14
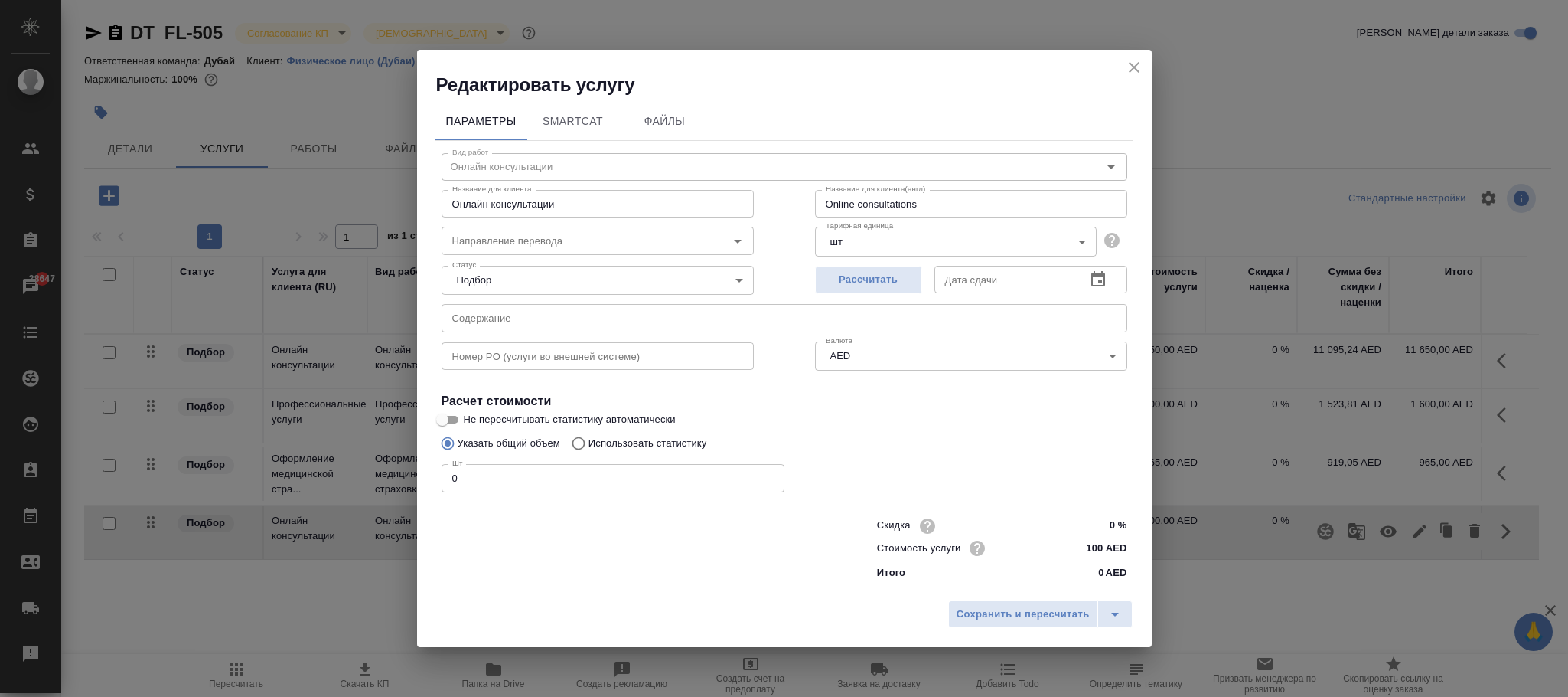
click at [972, 276] on input "text" at bounding box center [1005, 279] width 139 height 27
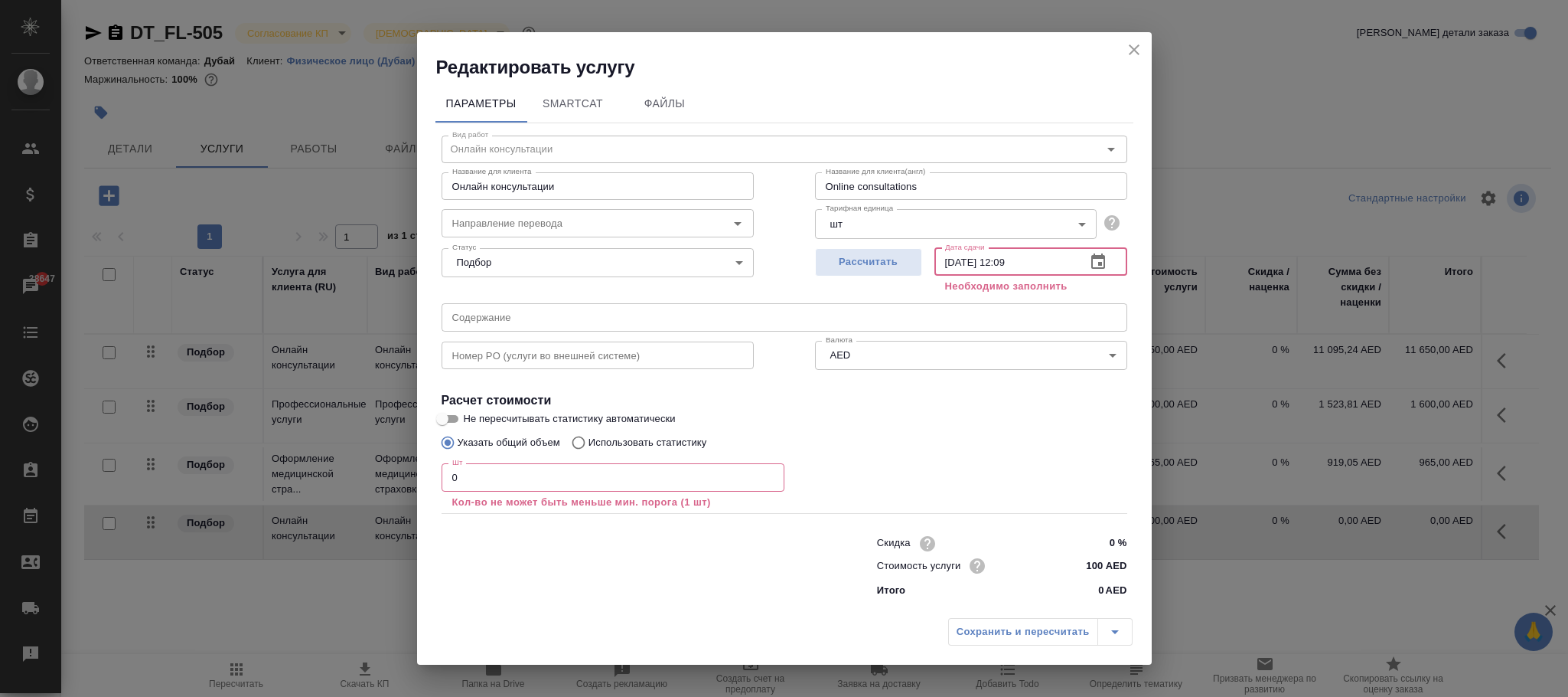
type input "31.08.2025 12:09"
drag, startPoint x: 576, startPoint y: 485, endPoint x: 260, endPoint y: 467, distance: 316.5
click at [237, 467] on div "Редактировать услугу Параметры SmartCat Файлы Вид работ Онлайн консультации Вид…" at bounding box center [784, 348] width 1568 height 697
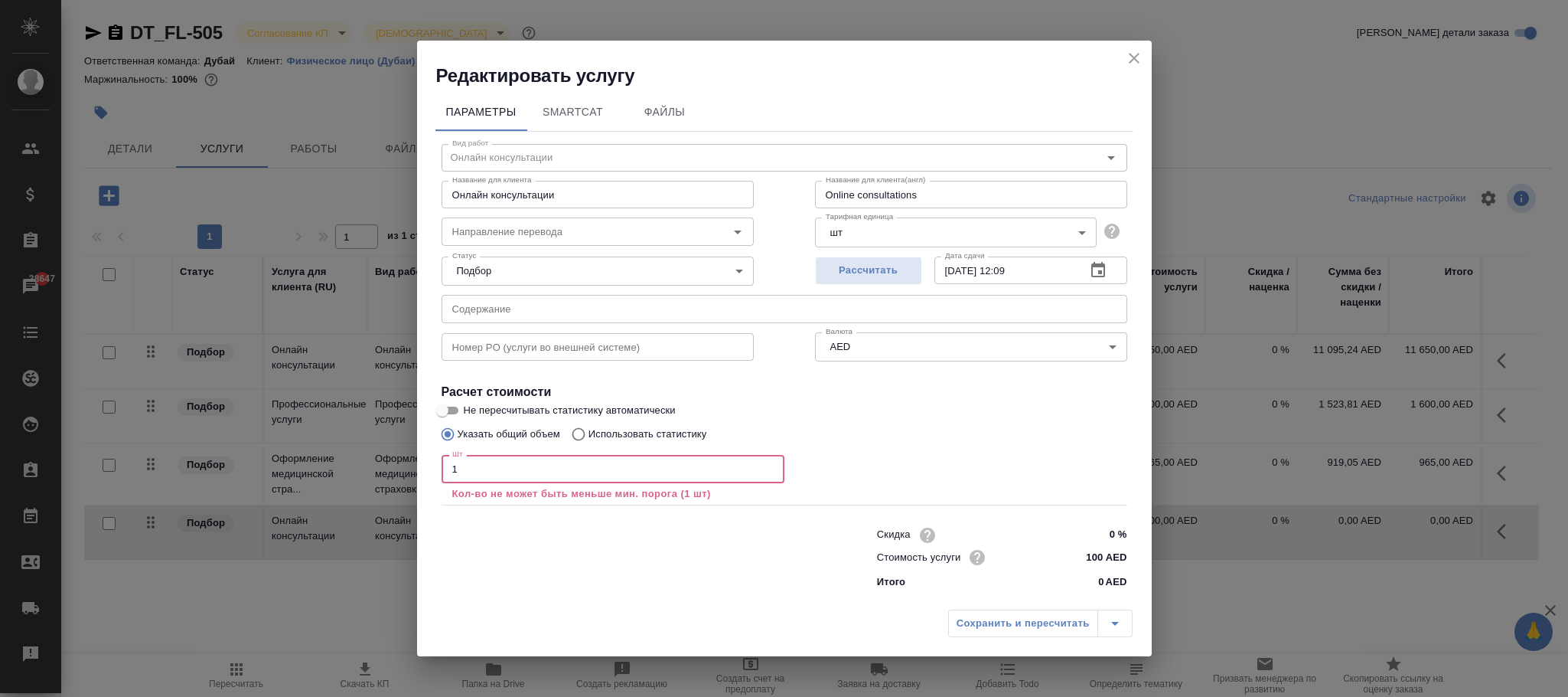
click at [1004, 633] on div "Сохранить и пересчитать" at bounding box center [1041, 624] width 185 height 27
click at [1004, 625] on div "Сохранить и пересчитать" at bounding box center [1041, 624] width 185 height 27
click at [1004, 615] on div "Сохранить и пересчитать" at bounding box center [1041, 624] width 185 height 27
click at [1015, 615] on div "Сохранить и пересчитать" at bounding box center [1041, 624] width 185 height 27
drag, startPoint x: 871, startPoint y: 275, endPoint x: 940, endPoint y: 336, distance: 92.1
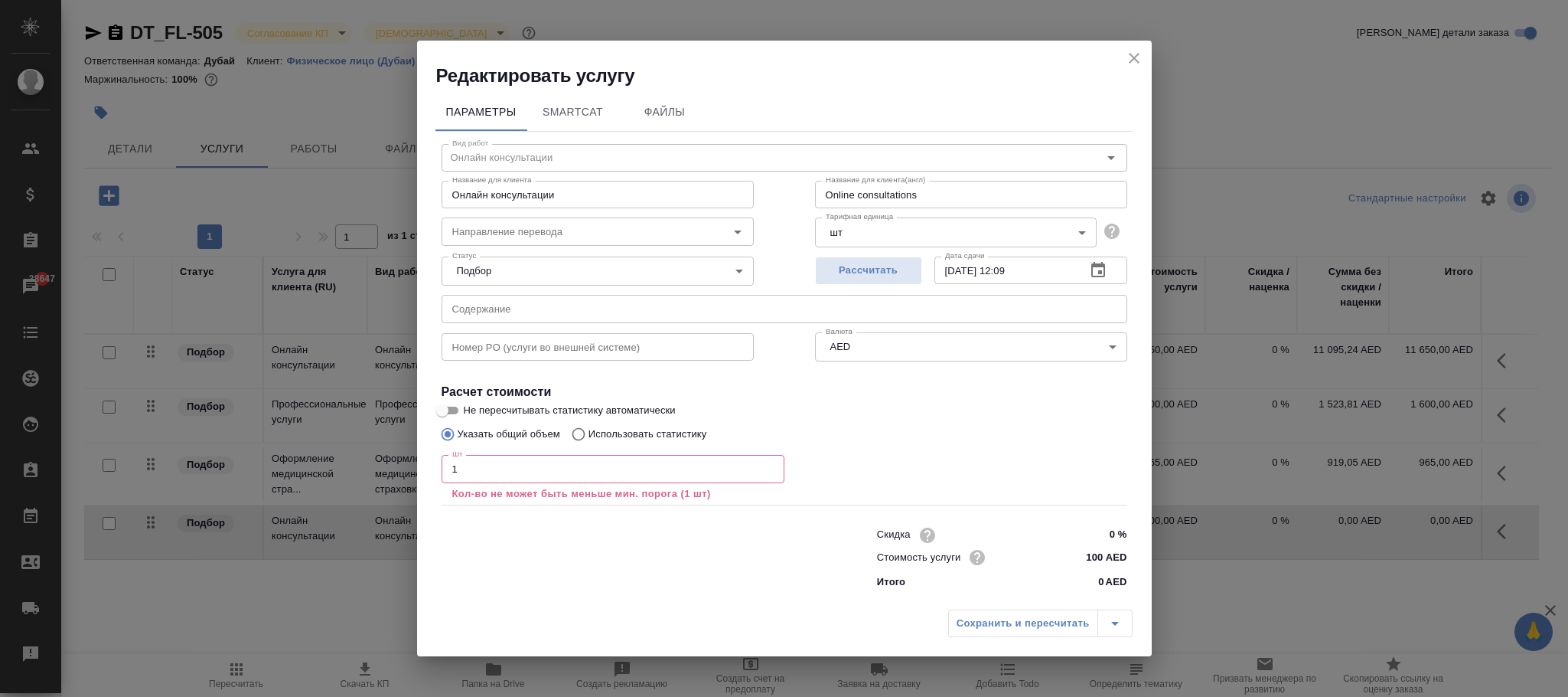
click at [875, 274] on span "Рассчитать" at bounding box center [869, 270] width 91 height 17
drag, startPoint x: 437, startPoint y: 471, endPoint x: 323, endPoint y: 471, distance: 114.0
click at [274, 471] on div "Редактировать услугу Параметры SmartCat Файлы Вид работ Онлайн консультации Вид…" at bounding box center [784, 348] width 1568 height 697
click at [1004, 625] on div "Сохранить и пересчитать" at bounding box center [1041, 624] width 185 height 27
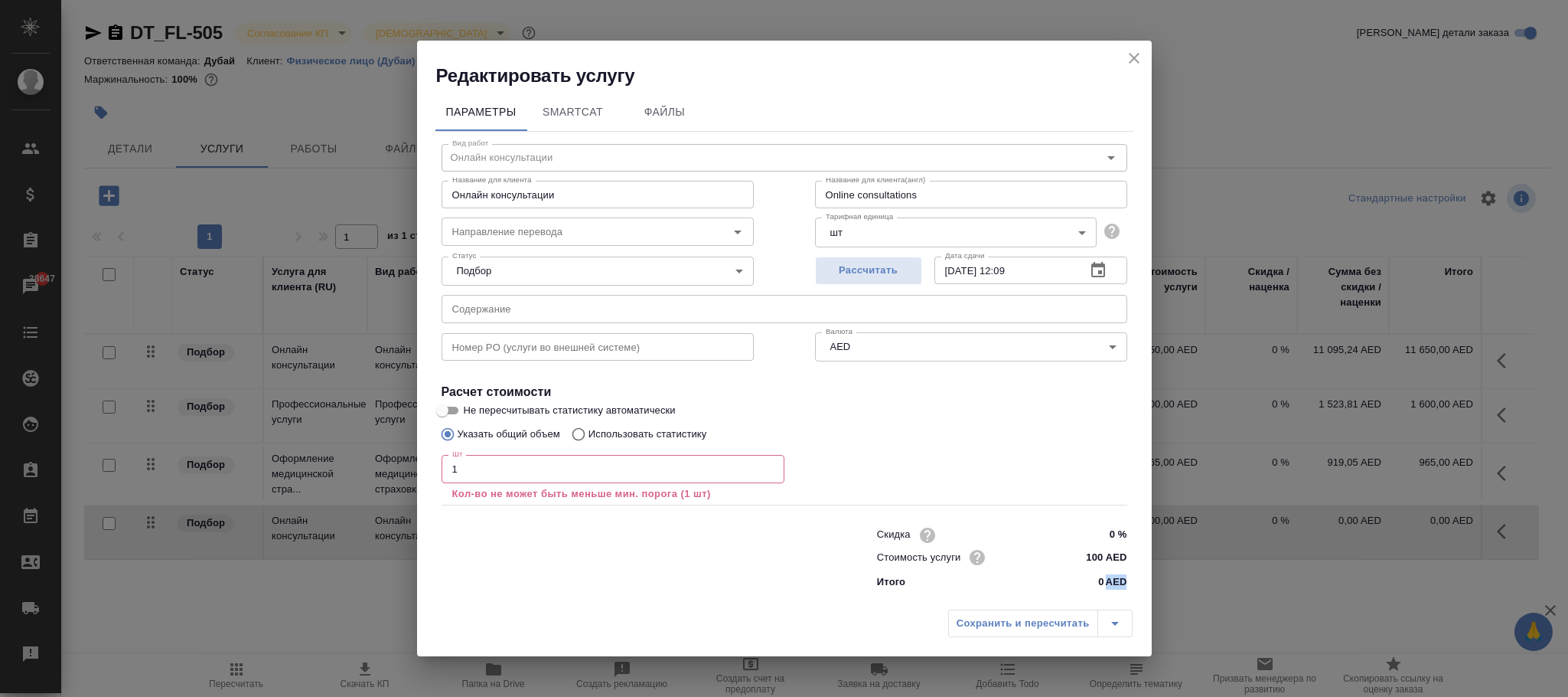
click at [1002, 625] on div "Сохранить и пересчитать" at bounding box center [1041, 624] width 185 height 27
click at [510, 462] on input "1" at bounding box center [613, 469] width 343 height 27
drag, startPoint x: 510, startPoint y: 462, endPoint x: 267, endPoint y: 464, distance: 243.0
click at [267, 464] on div "Редактировать услугу Параметры SmartCat Файлы Вид работ Онлайн консультации Вид…" at bounding box center [784, 348] width 1568 height 697
drag, startPoint x: 537, startPoint y: 462, endPoint x: 411, endPoint y: 465, distance: 126.0
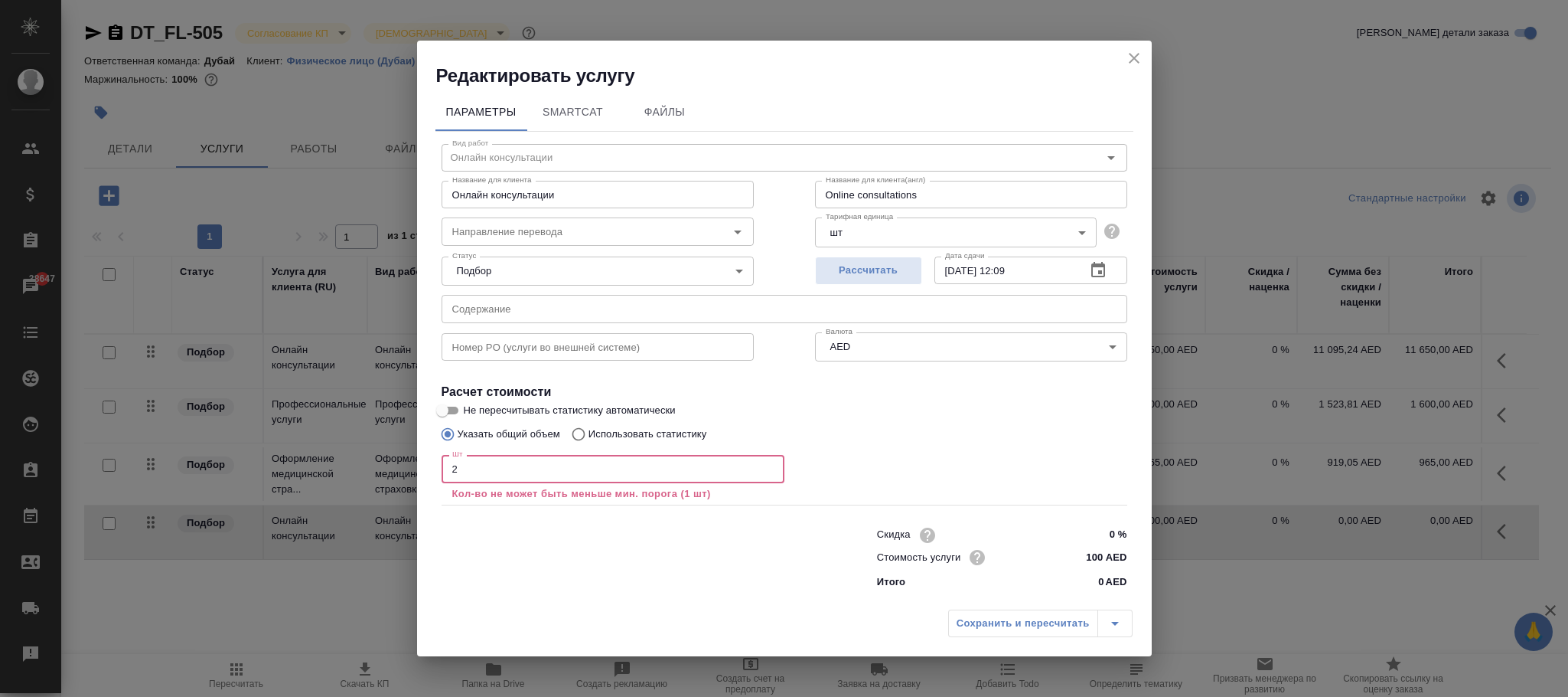
click at [411, 465] on div "Редактировать услугу Параметры SmartCat Файлы Вид работ Онлайн консультации Вид…" at bounding box center [784, 348] width 1568 height 697
type input "1"
click at [997, 618] on div "Сохранить и пересчитать" at bounding box center [1041, 624] width 185 height 27
drag, startPoint x: 1137, startPoint y: 63, endPoint x: 1193, endPoint y: 85, distance: 60.2
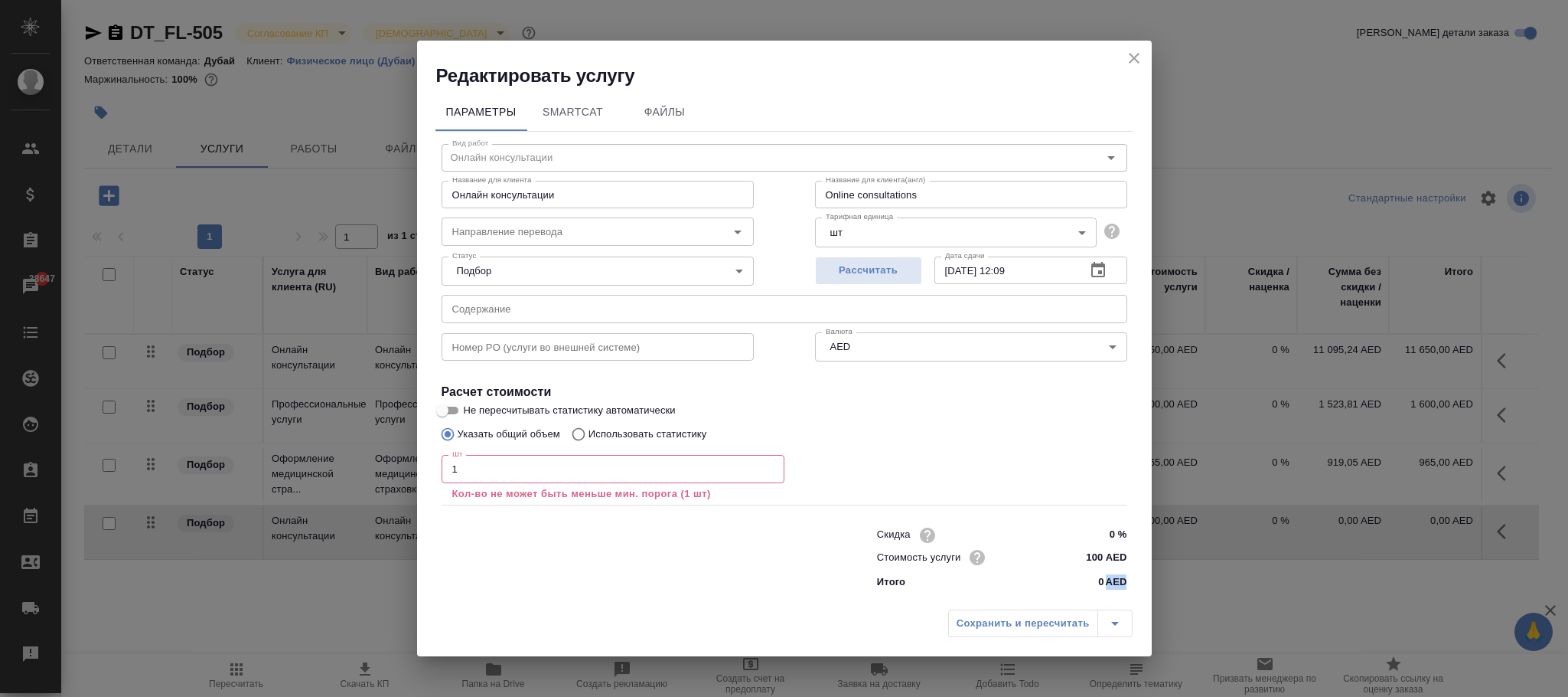
click at [1149, 73] on h2 "Редактировать услугу" at bounding box center [794, 75] width 716 height 24
click at [1132, 60] on icon "close" at bounding box center [1134, 58] width 11 height 11
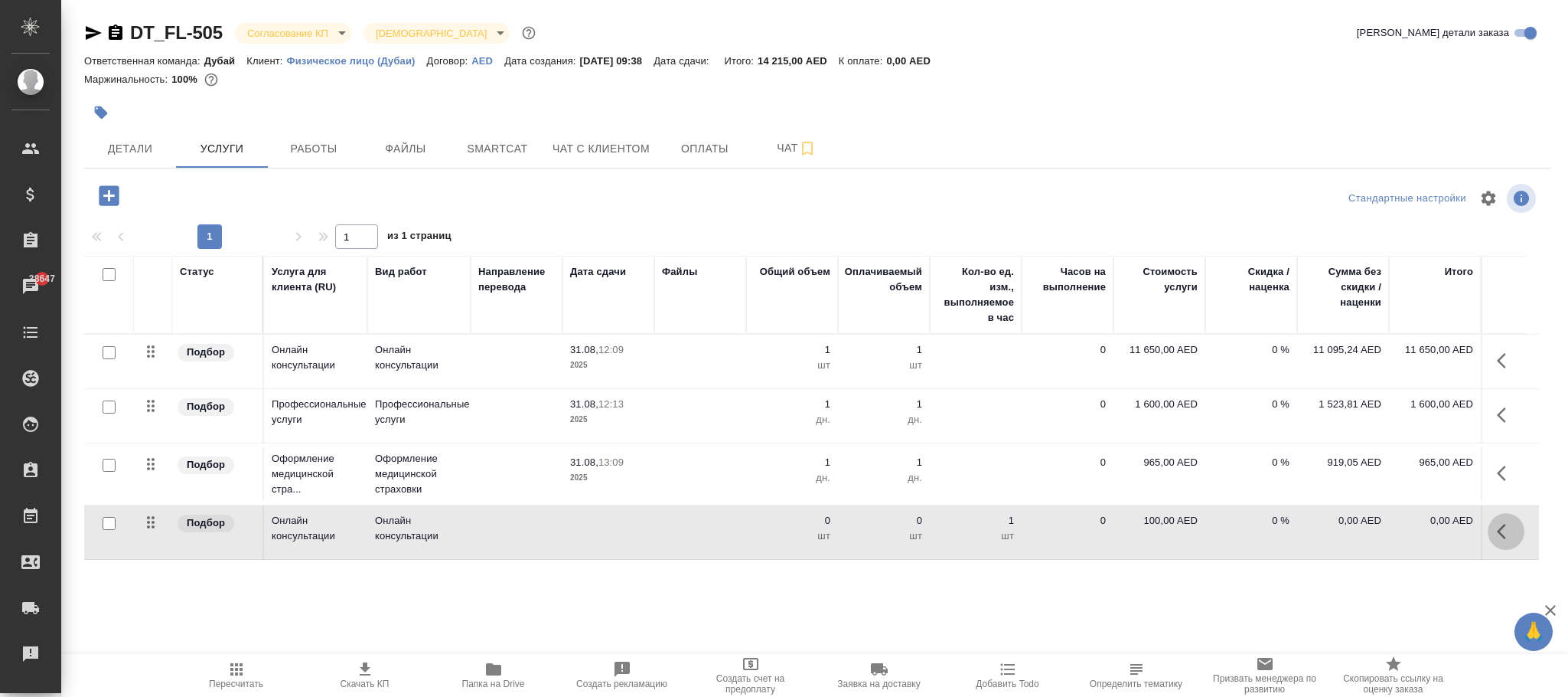
click at [1509, 536] on icon "button" at bounding box center [1506, 531] width 18 height 18
click at [1429, 527] on button "button" at bounding box center [1419, 531] width 26 height 37
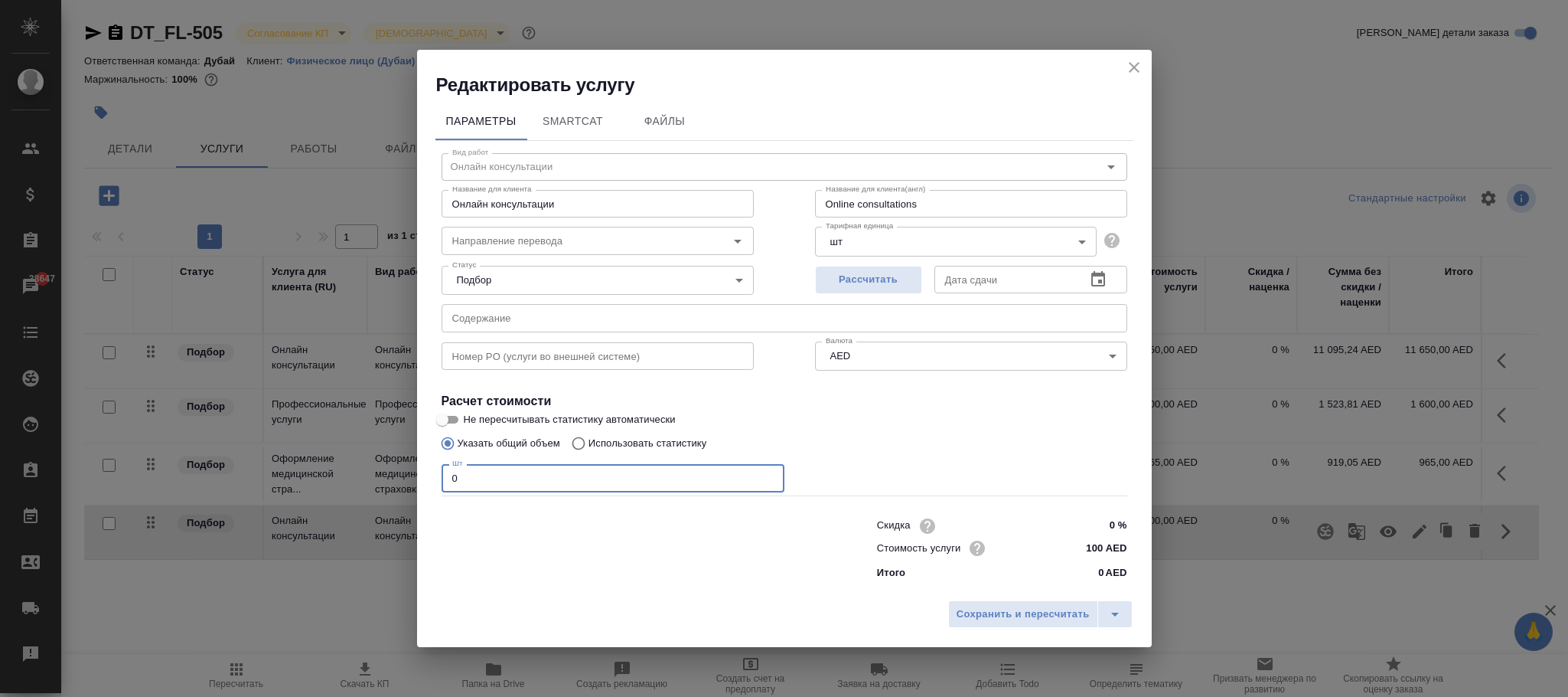
drag, startPoint x: 511, startPoint y: 473, endPoint x: 351, endPoint y: 464, distance: 160.3
click at [350, 464] on div "Редактировать услугу Параметры SmartCat Файлы Вид работ Онлайн консультации Вид…" at bounding box center [784, 348] width 1568 height 697
type input "1"
click at [988, 611] on span "Сохранить и пересчитать" at bounding box center [1023, 614] width 133 height 17
click at [1026, 612] on span "Сохранить и пересчитать" at bounding box center [1023, 614] width 133 height 17
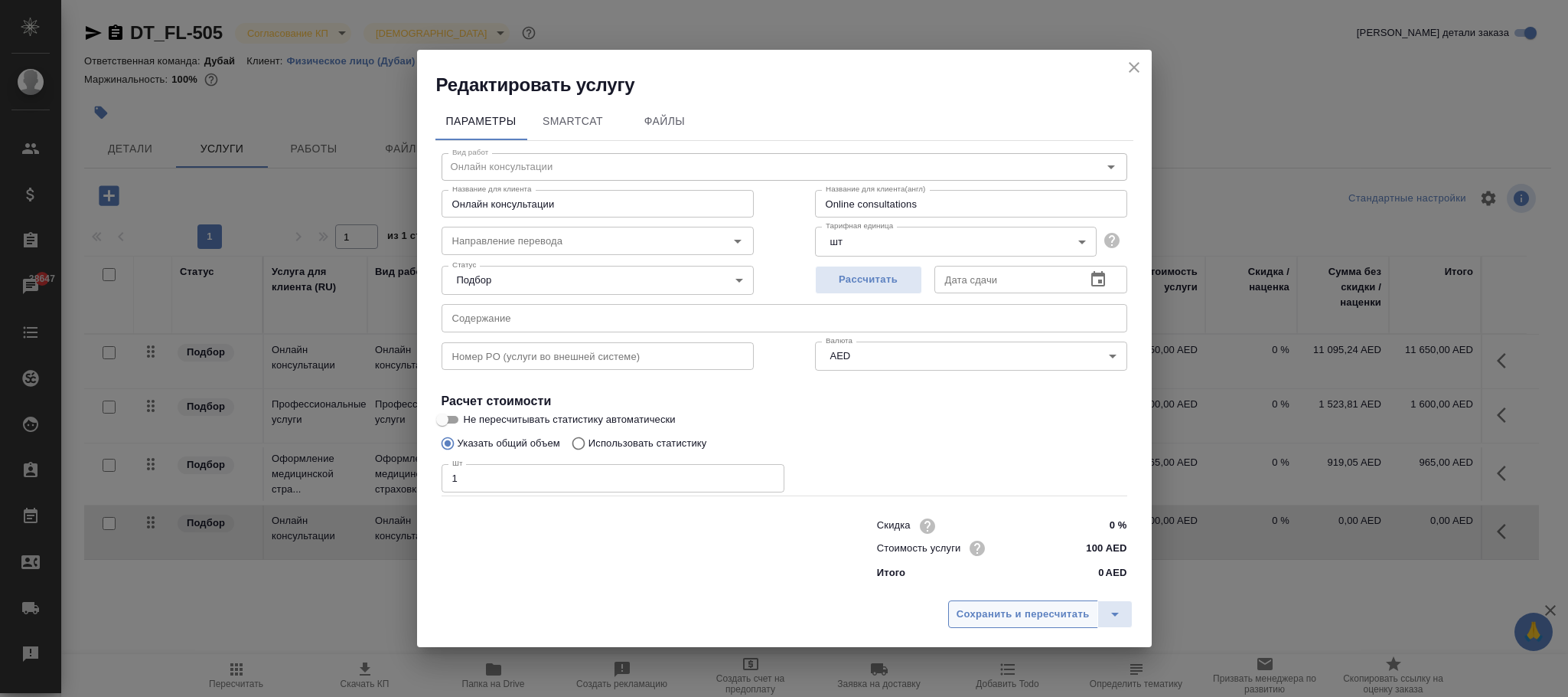
click at [1024, 611] on span "Сохранить и пересчитать" at bounding box center [1023, 614] width 133 height 17
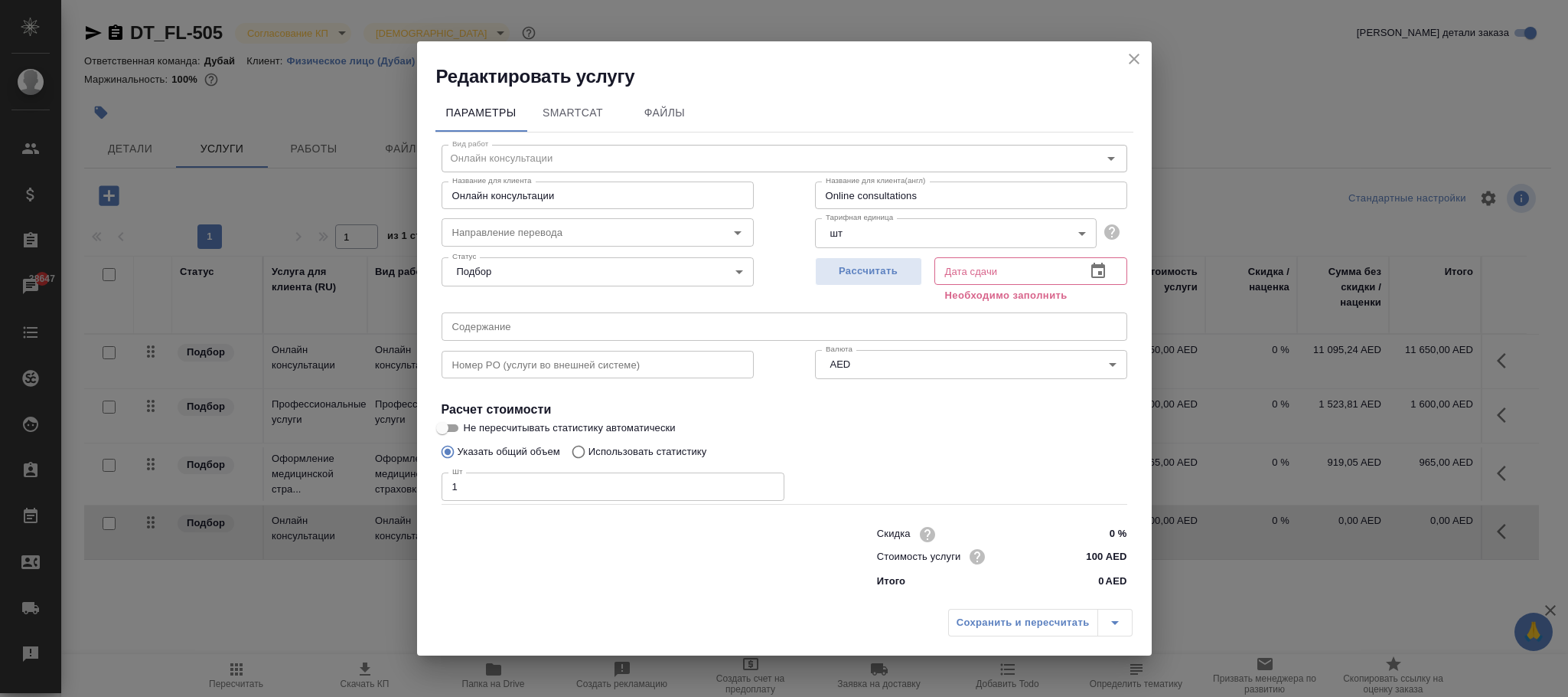
click at [956, 272] on input "text" at bounding box center [1005, 271] width 139 height 27
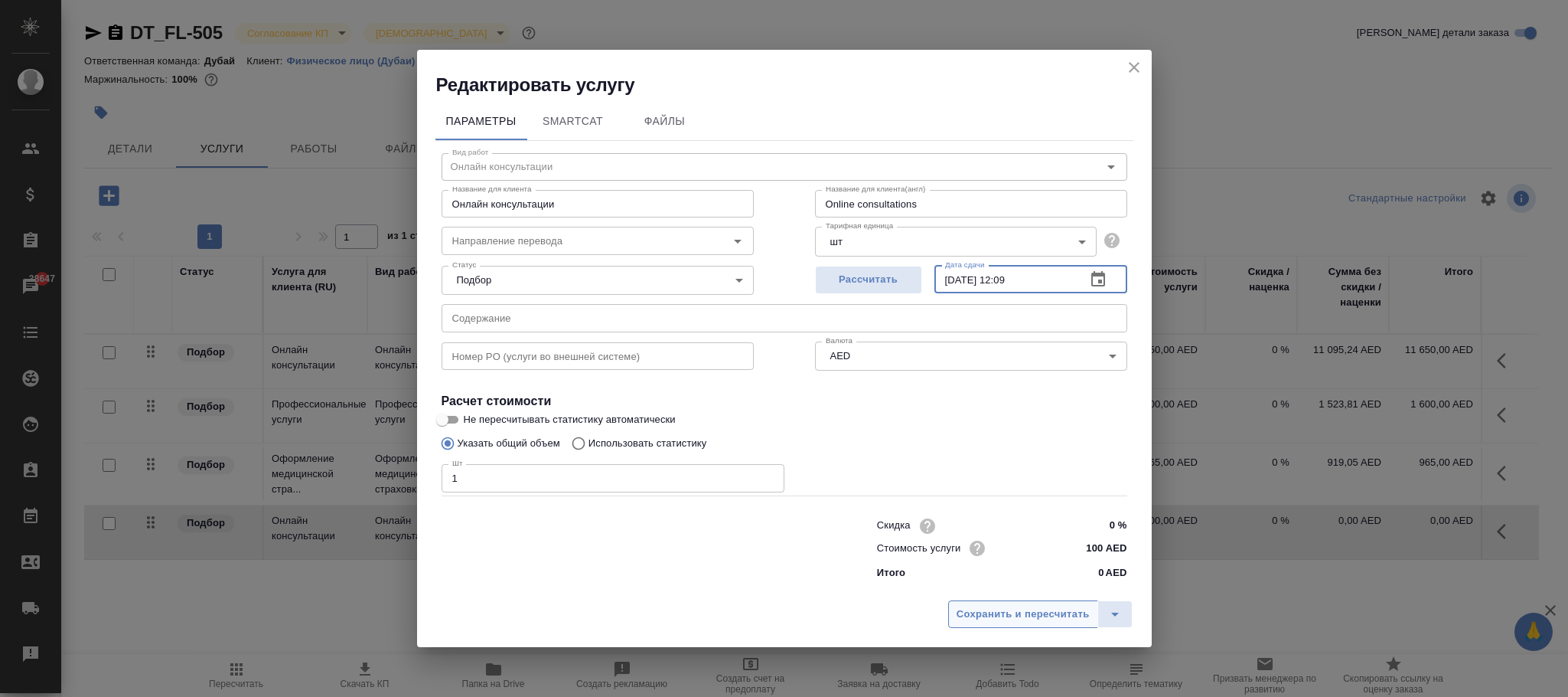
type input "31.08.2025 12:09"
click at [1032, 612] on span "Сохранить и пересчитать" at bounding box center [1023, 614] width 133 height 17
click at [1034, 614] on span "Сохранить и пересчитать" at bounding box center [1023, 614] width 133 height 17
click at [1013, 607] on span "Сохранить и пересчитать" at bounding box center [1023, 614] width 133 height 17
drag, startPoint x: 1013, startPoint y: 607, endPoint x: 1022, endPoint y: 615, distance: 12.0
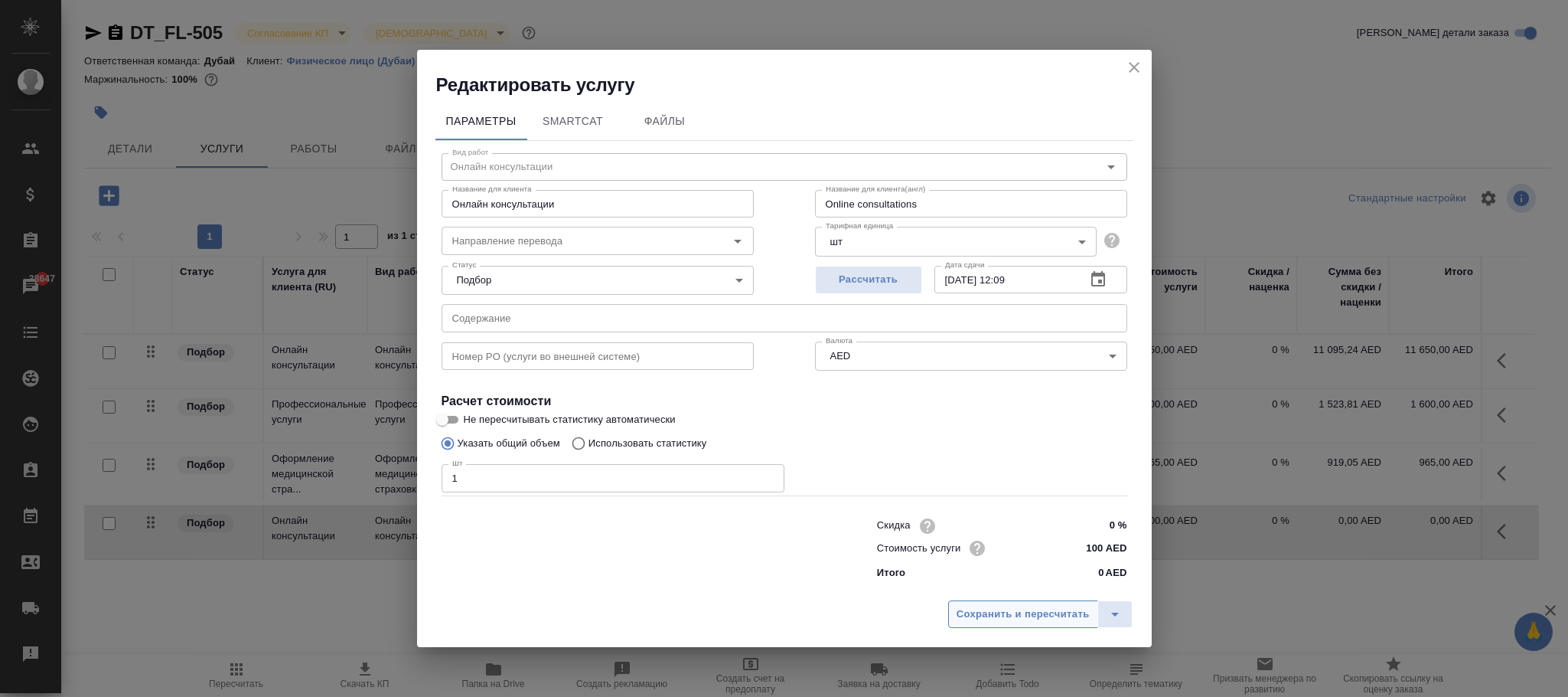
click at [1014, 610] on span "Сохранить и пересчитать" at bounding box center [1023, 614] width 133 height 17
click at [1027, 614] on span "Сохранить и пересчитать" at bounding box center [1023, 614] width 133 height 17
click at [1008, 609] on span "Сохранить и пересчитать" at bounding box center [1023, 614] width 133 height 17
click at [1065, 615] on span "Сохранить и пересчитать" at bounding box center [1023, 614] width 133 height 17
click at [1065, 614] on span "Сохранить и пересчитать" at bounding box center [1023, 614] width 133 height 17
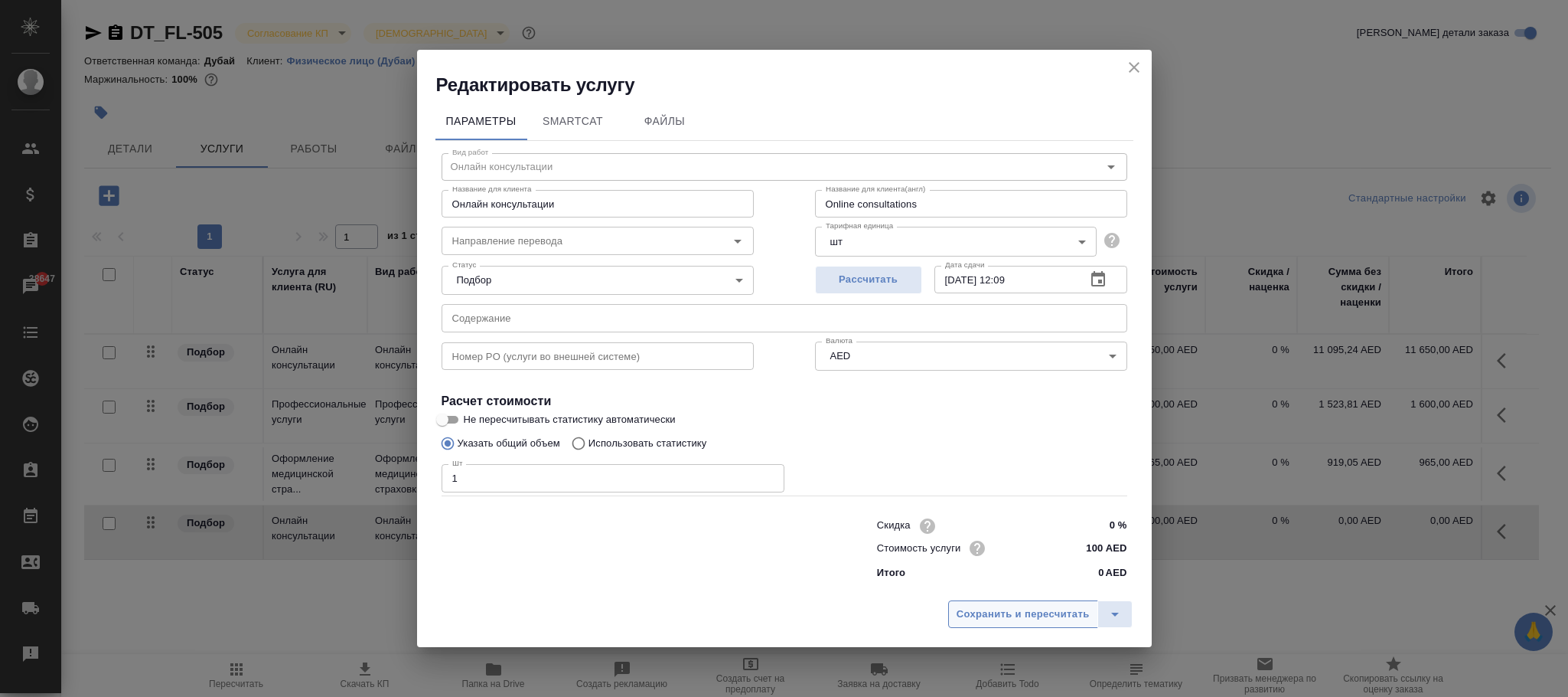
click at [1050, 609] on span "Сохранить и пересчитать" at bounding box center [1023, 614] width 133 height 17
drag, startPoint x: 877, startPoint y: 265, endPoint x: 1059, endPoint y: 281, distance: 182.7
click at [881, 266] on button "Рассчитать" at bounding box center [869, 279] width 107 height 28
click at [1031, 616] on span "Сохранить и пересчитать" at bounding box center [1023, 614] width 133 height 17
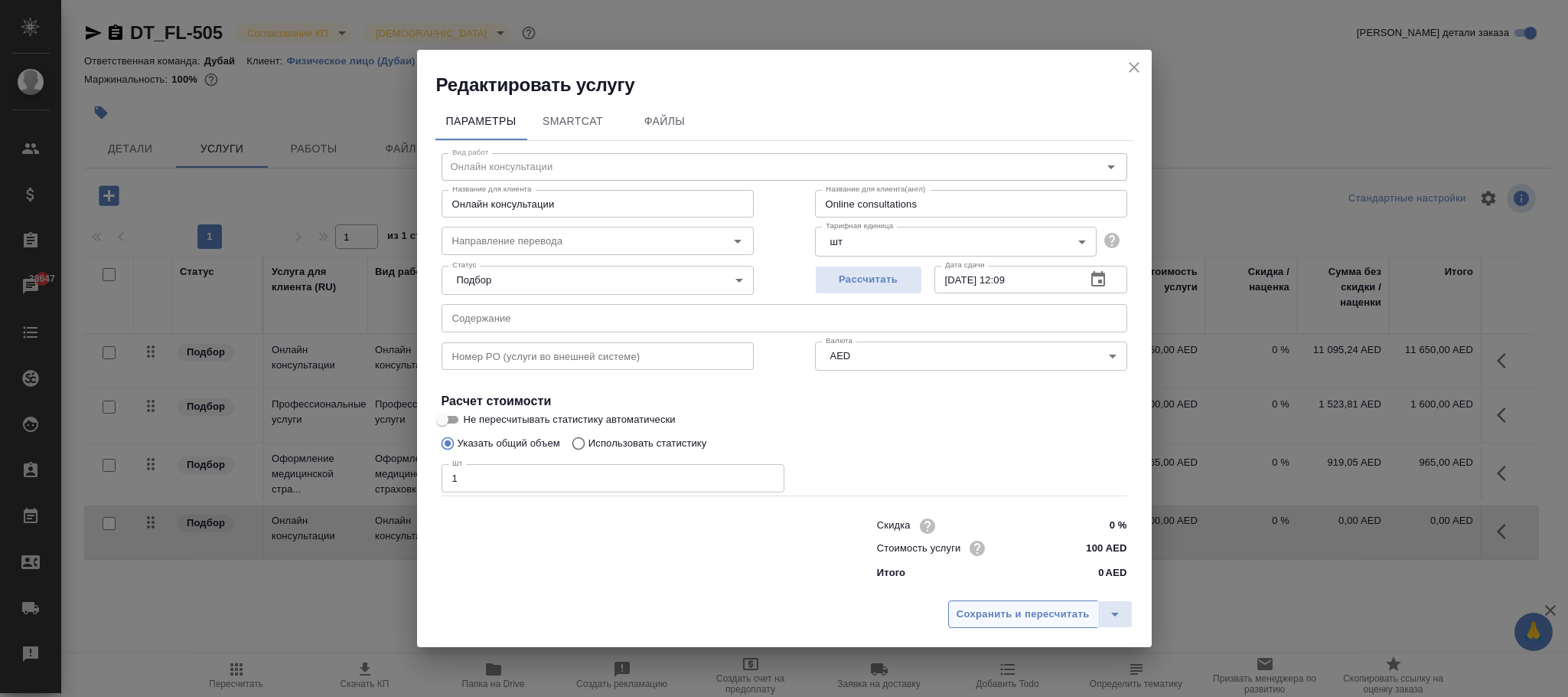
click at [1031, 616] on span "Сохранить и пересчитать" at bounding box center [1023, 614] width 133 height 17
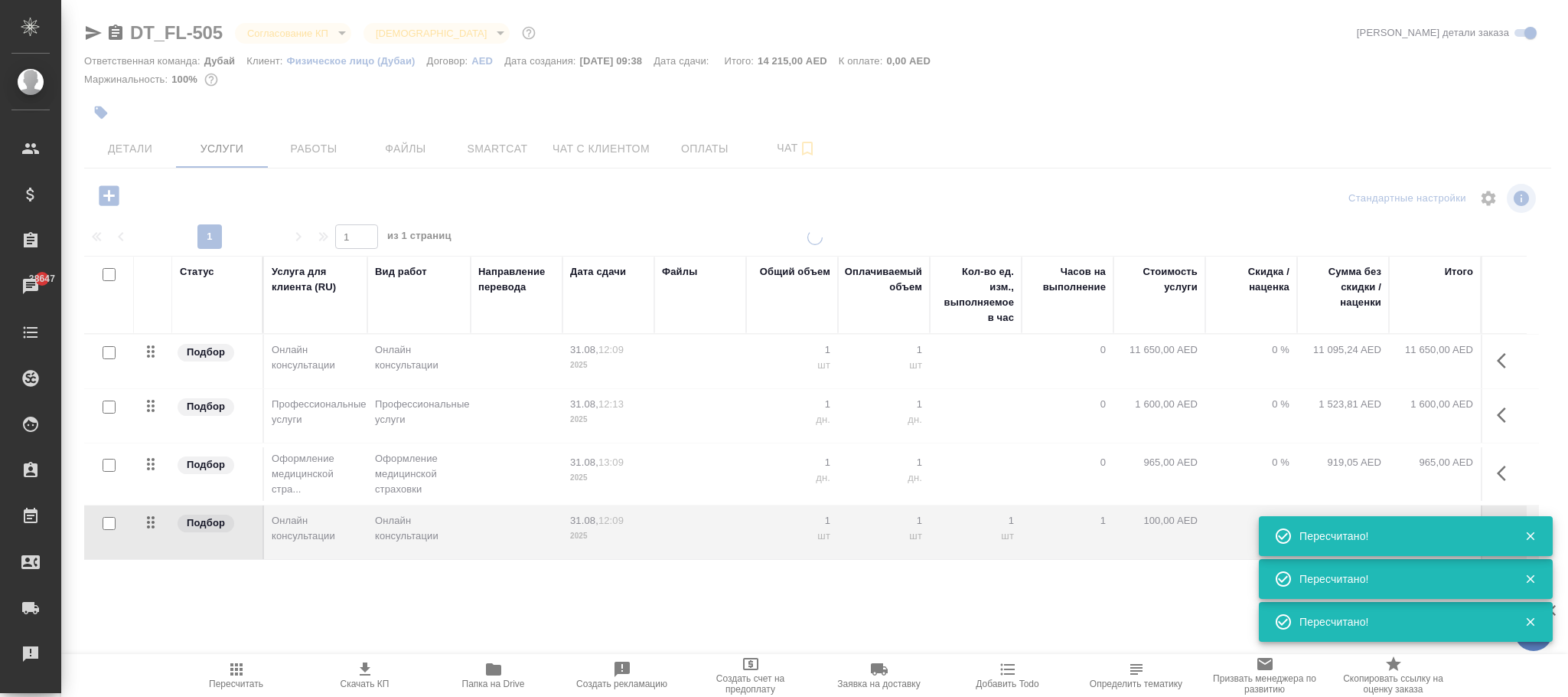
click at [1506, 531] on div "🙏 .cls-1 fill:#fff; AWATERA Фокина Наталья n.fokina Клиенты Спецификации Заказы…" at bounding box center [784, 348] width 1568 height 697
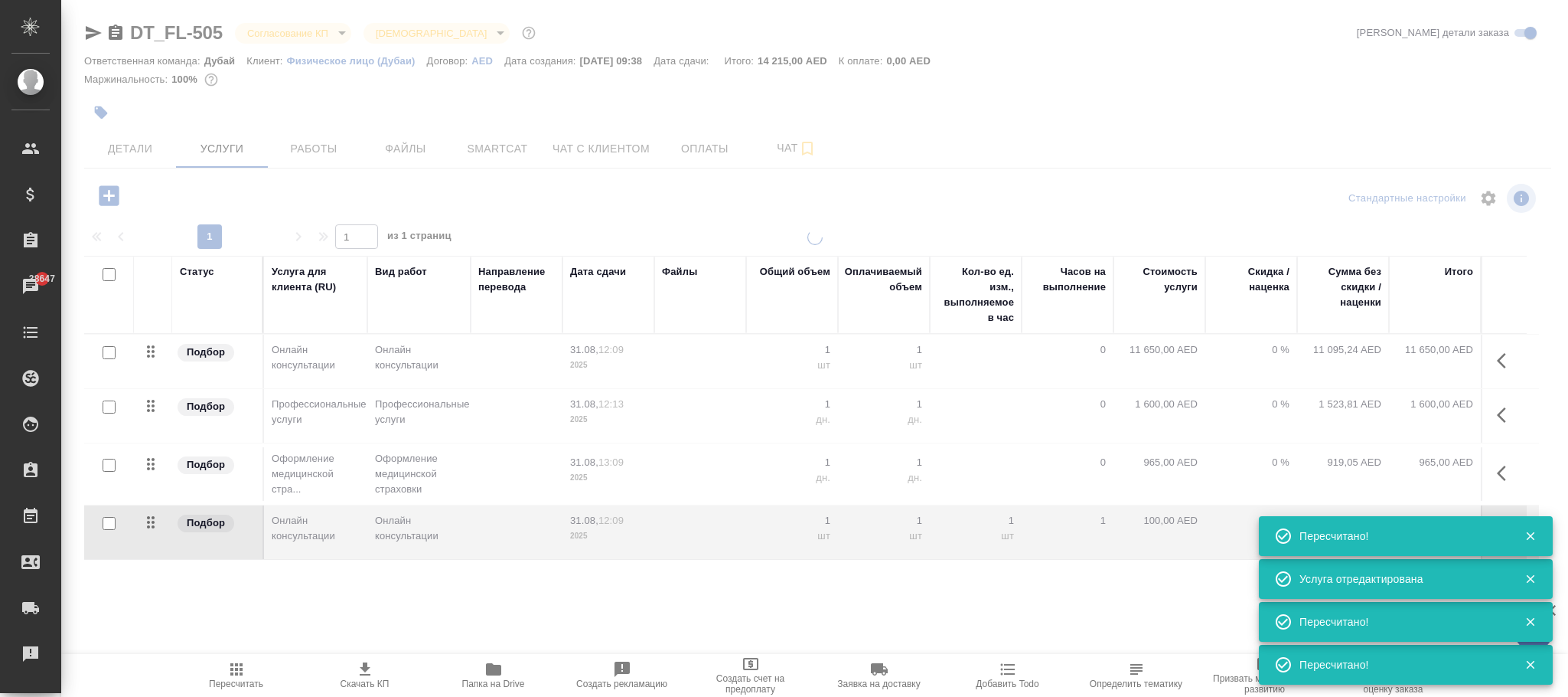
click at [1534, 537] on icon "button" at bounding box center [1530, 536] width 14 height 14
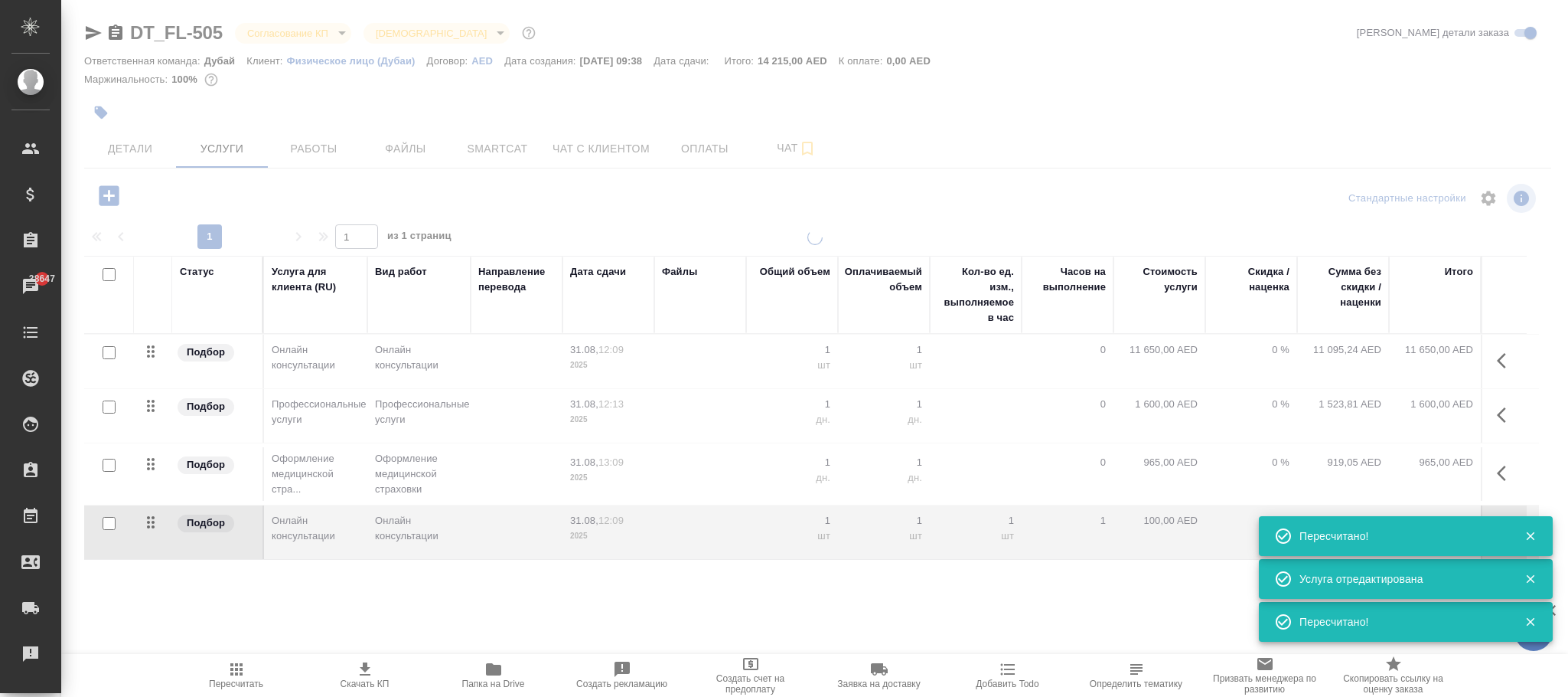
click at [1502, 536] on div "Пересчитано!" at bounding box center [1406, 537] width 293 height 40
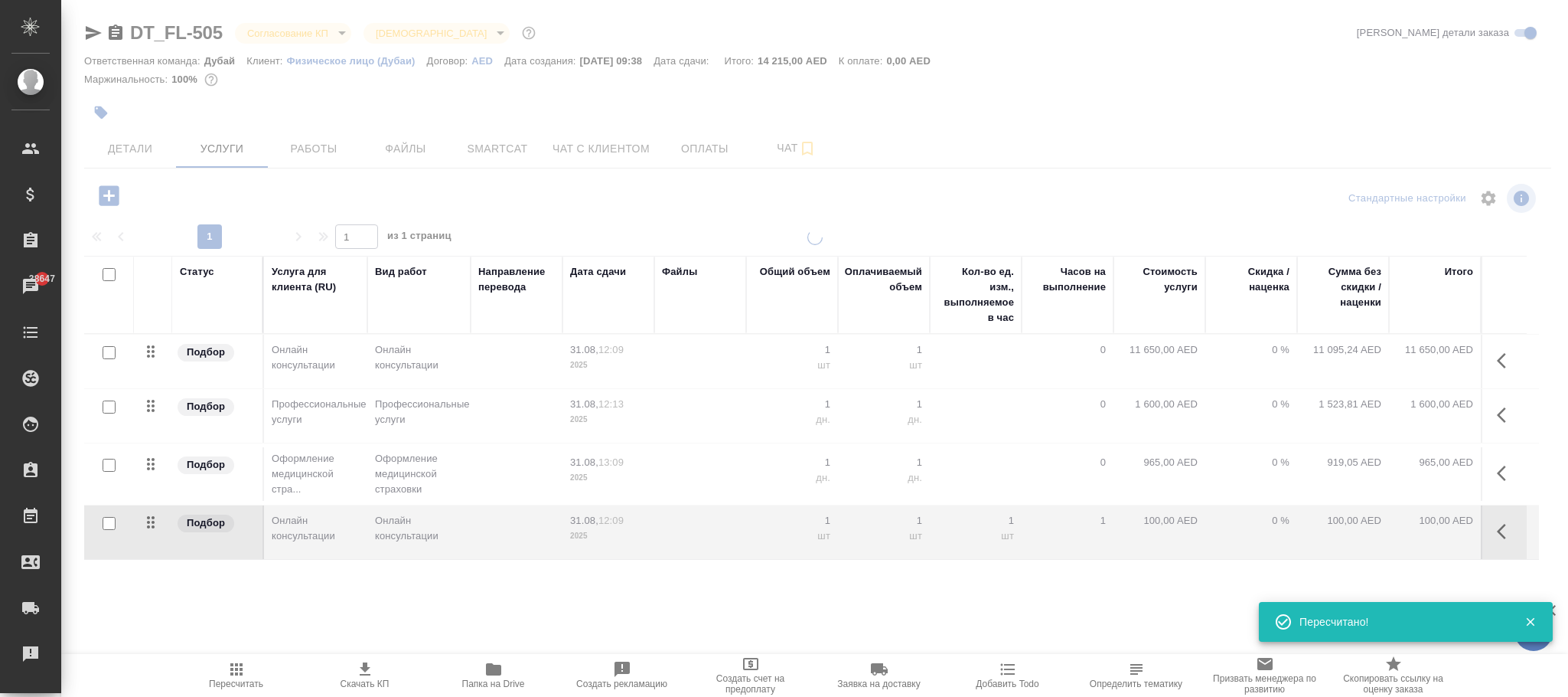
click at [1499, 531] on icon "button" at bounding box center [1506, 531] width 18 height 18
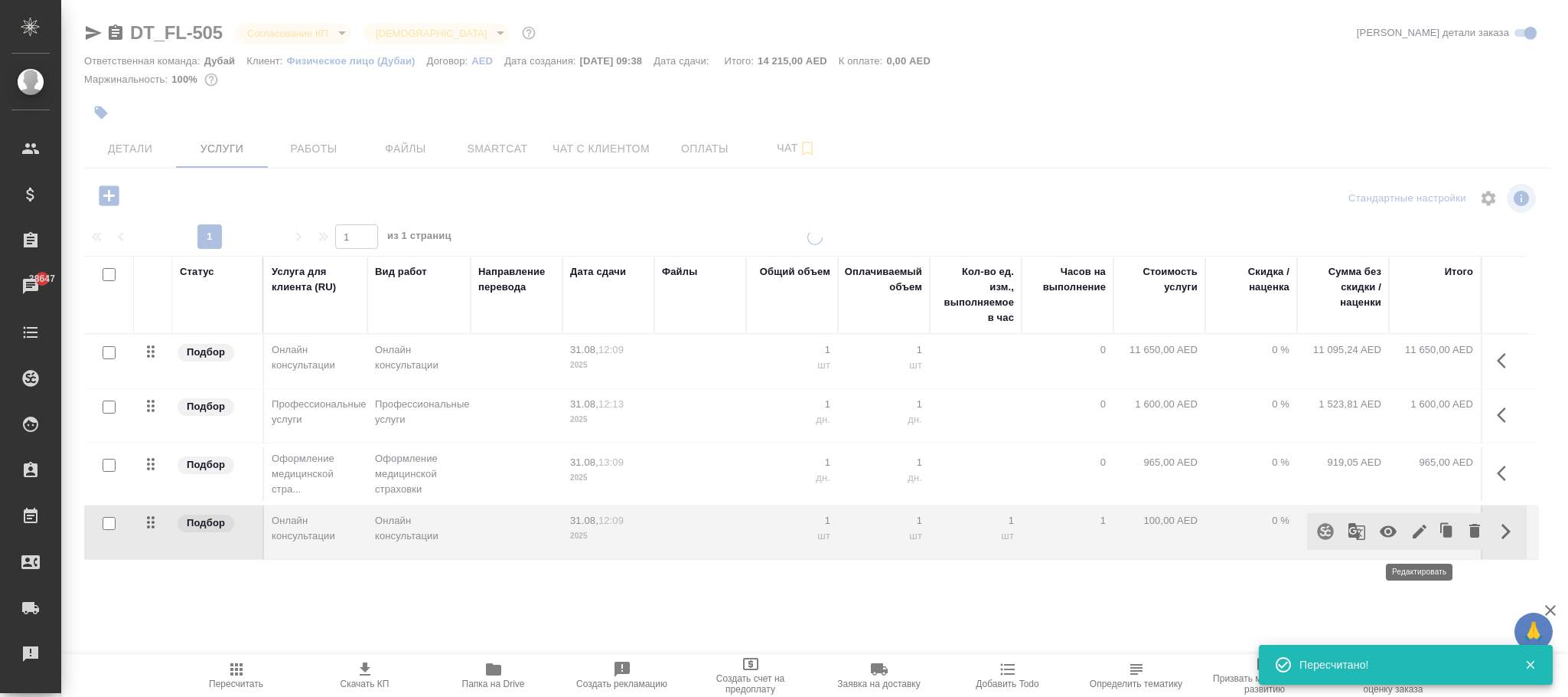
click at [1418, 536] on icon "button" at bounding box center [1419, 531] width 14 height 14
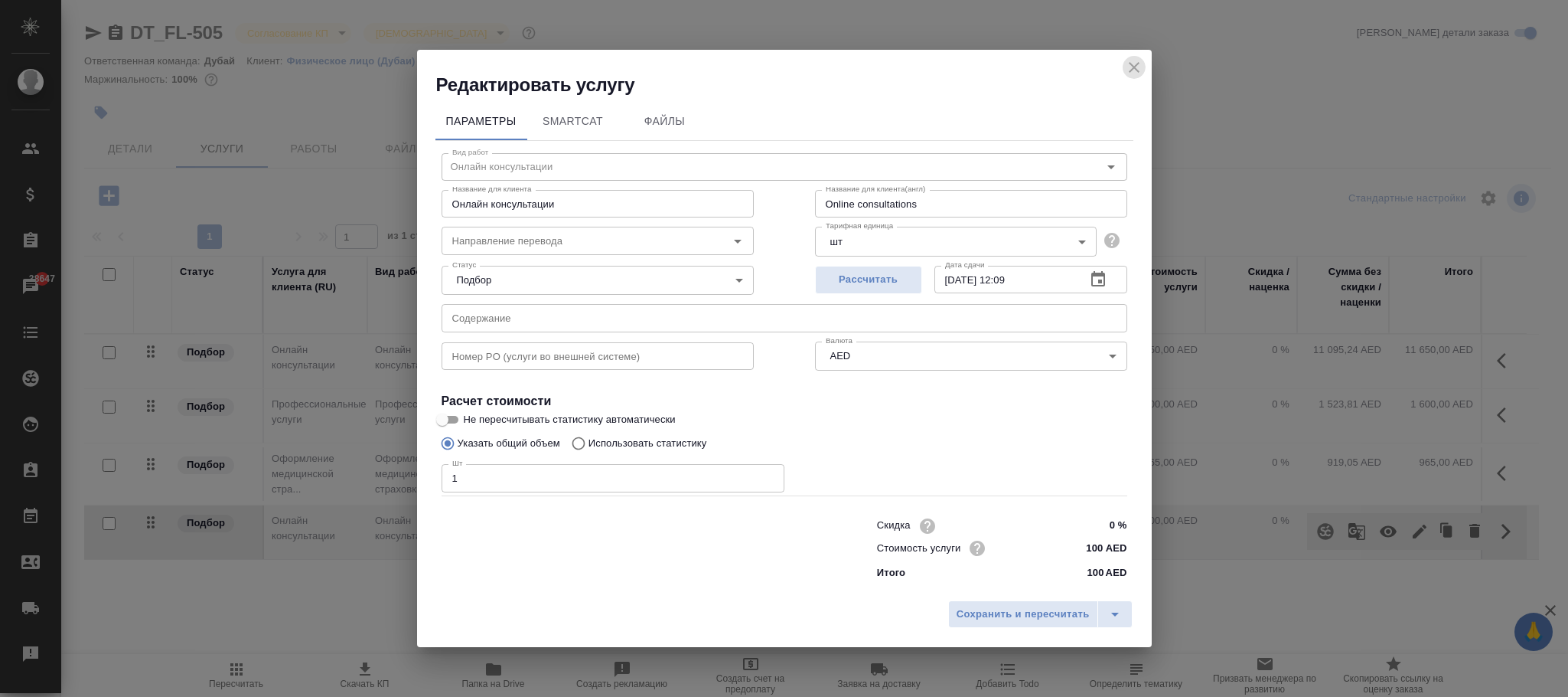
click at [1132, 67] on icon "close" at bounding box center [1134, 67] width 18 height 18
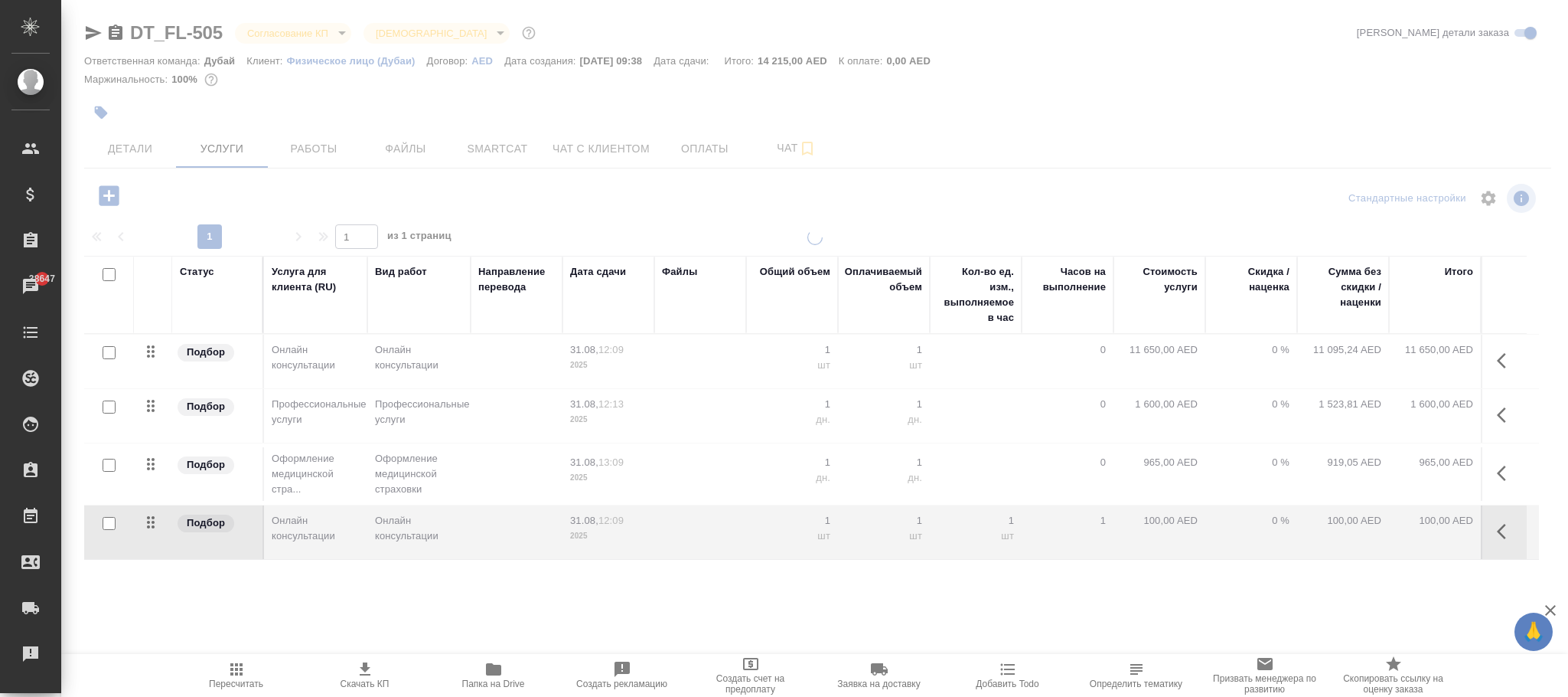
click at [1171, 525] on div at bounding box center [815, 427] width 1507 height 394
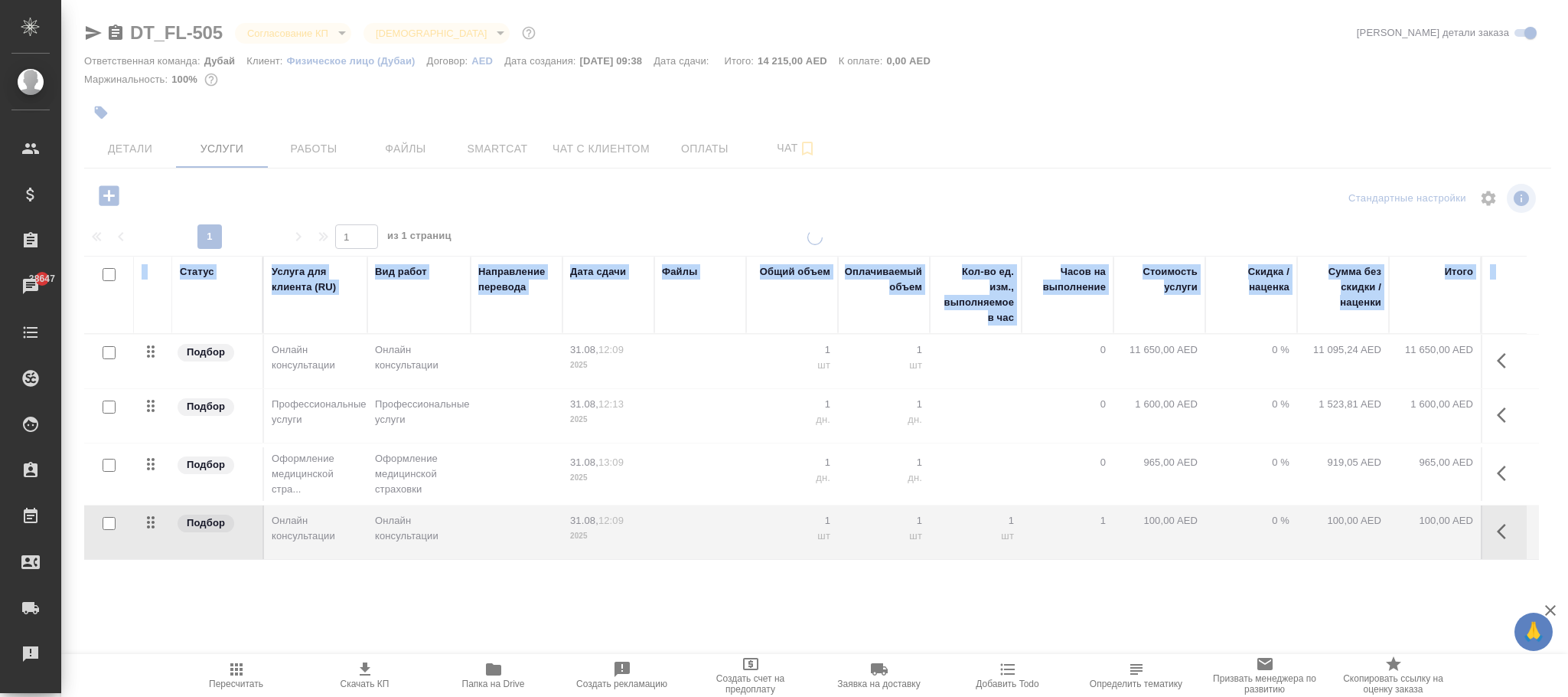
click at [1171, 525] on div at bounding box center [815, 427] width 1507 height 394
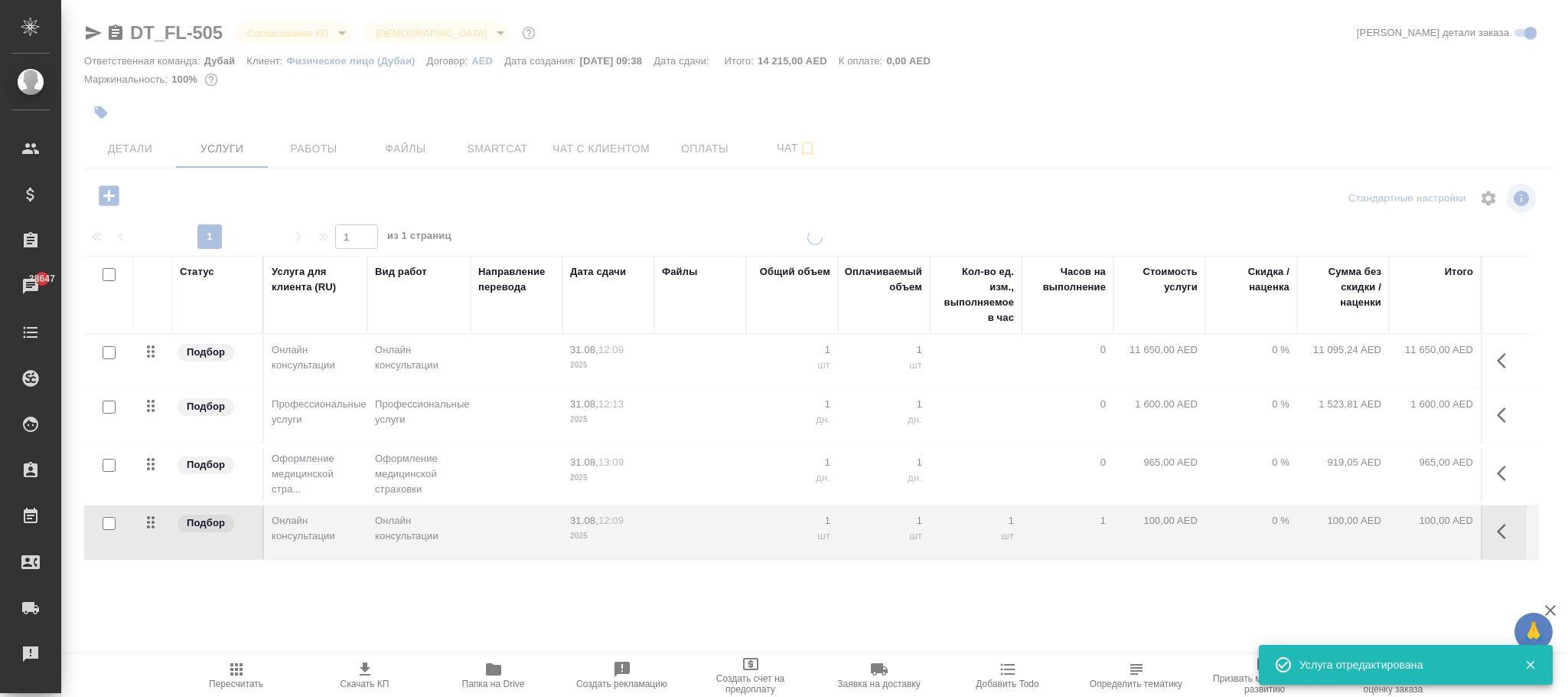
click at [1178, 519] on div at bounding box center [815, 427] width 1507 height 394
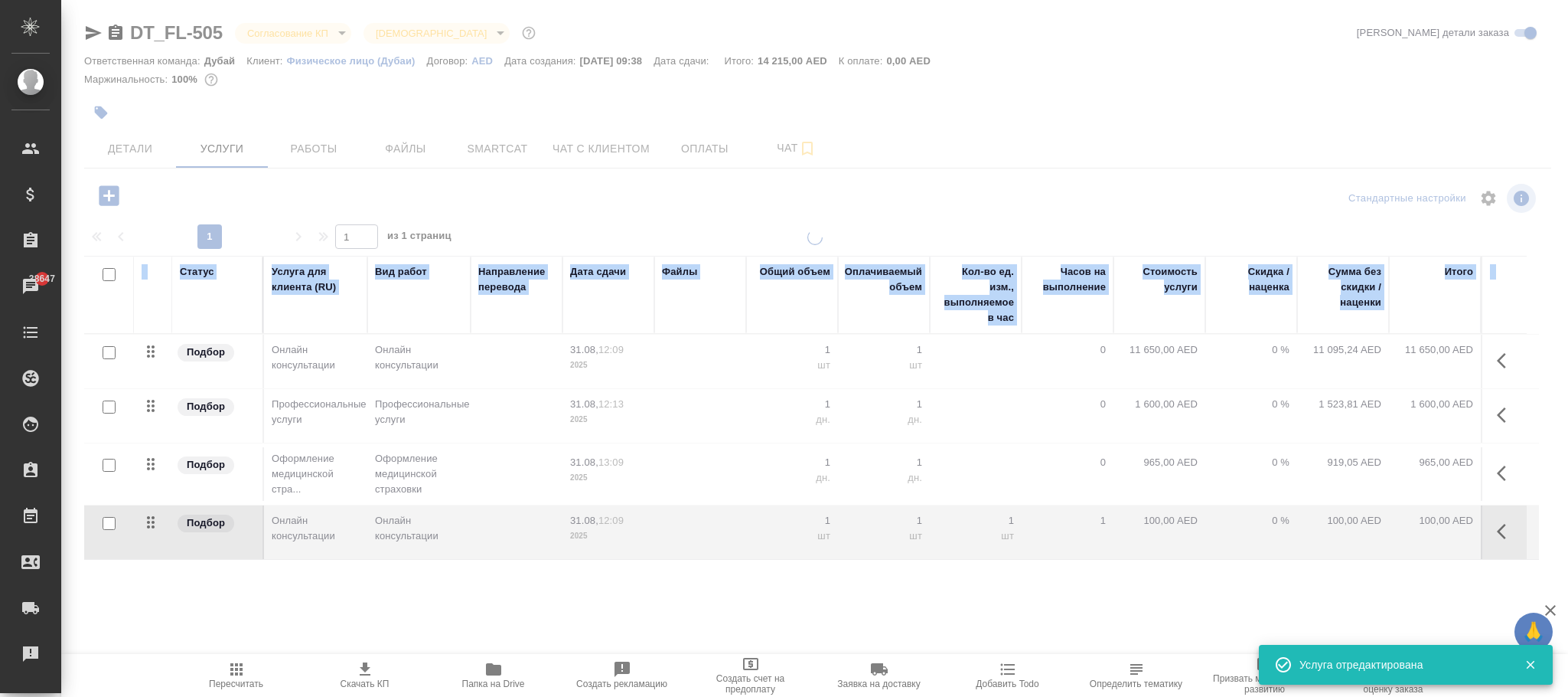
click at [1178, 519] on div at bounding box center [815, 427] width 1507 height 394
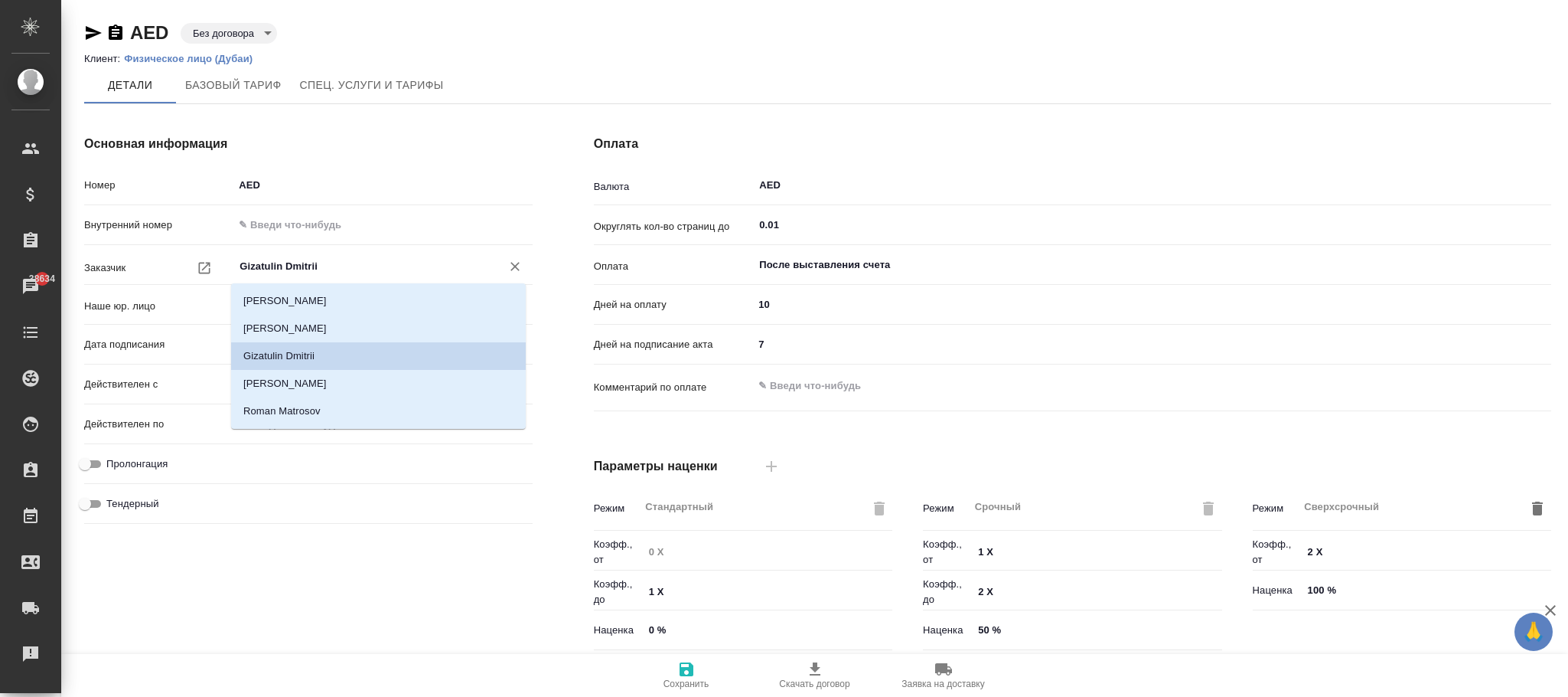
click at [341, 266] on input "Gizatulin Dmitrii" at bounding box center [357, 266] width 238 height 18
click at [353, 299] on li "[PERSON_NAME]" at bounding box center [378, 301] width 294 height 27
type input "[PERSON_NAME]"
type textarea "x"
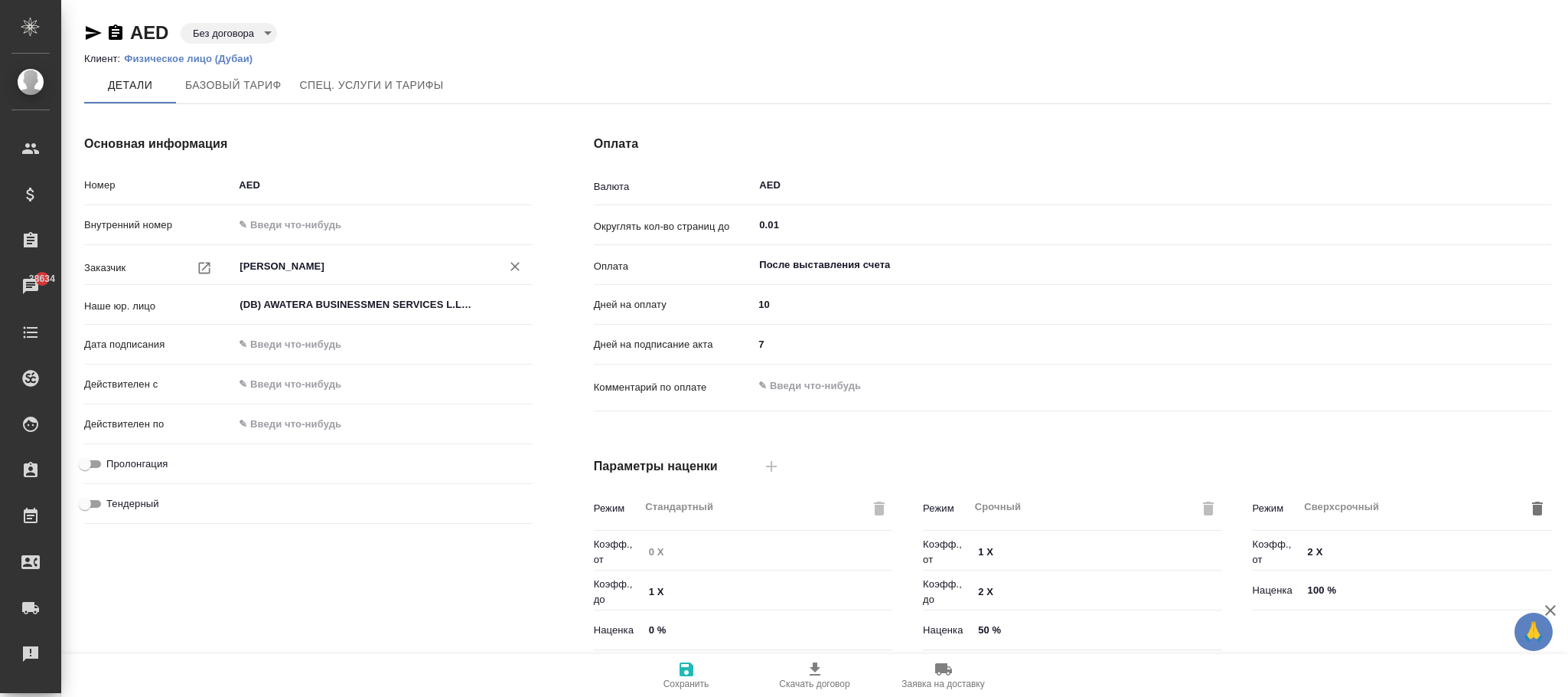
click at [692, 674] on icon "button" at bounding box center [686, 669] width 14 height 14
type textarea "x"
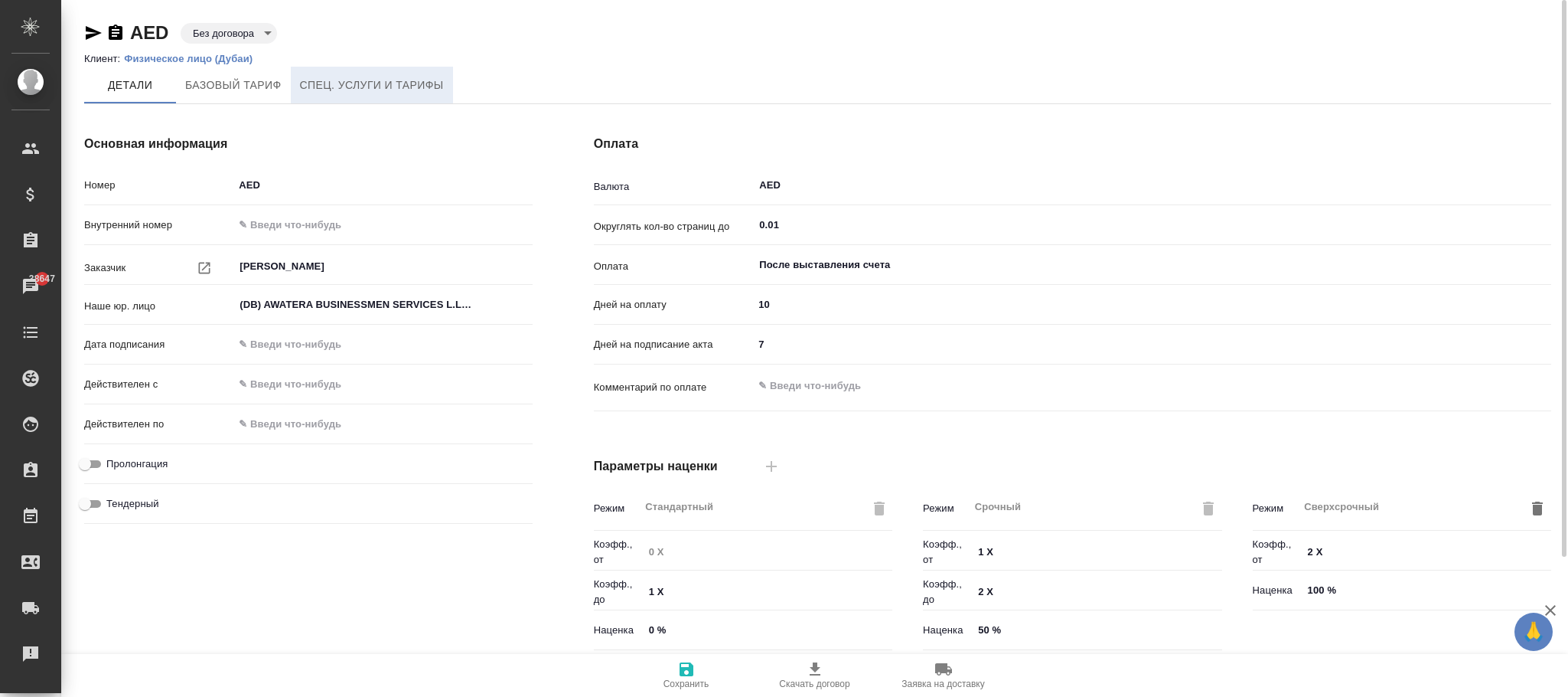
drag, startPoint x: 402, startPoint y: 77, endPoint x: 584, endPoint y: 151, distance: 196.5
click at [404, 77] on span "Спец. услуги и тарифы" at bounding box center [371, 85] width 144 height 19
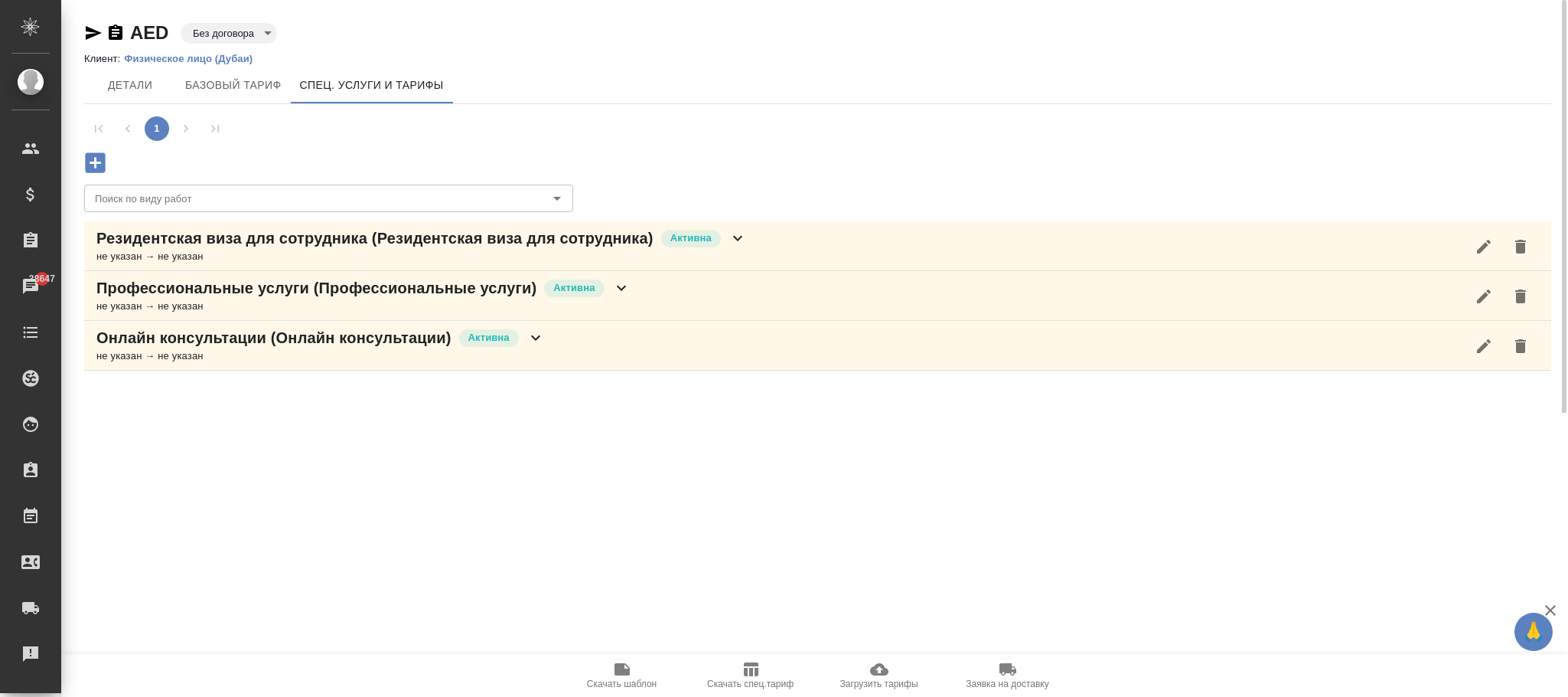
click at [536, 343] on icon at bounding box center [535, 338] width 18 height 18
click at [301, 405] on icon "button" at bounding box center [310, 402] width 18 height 18
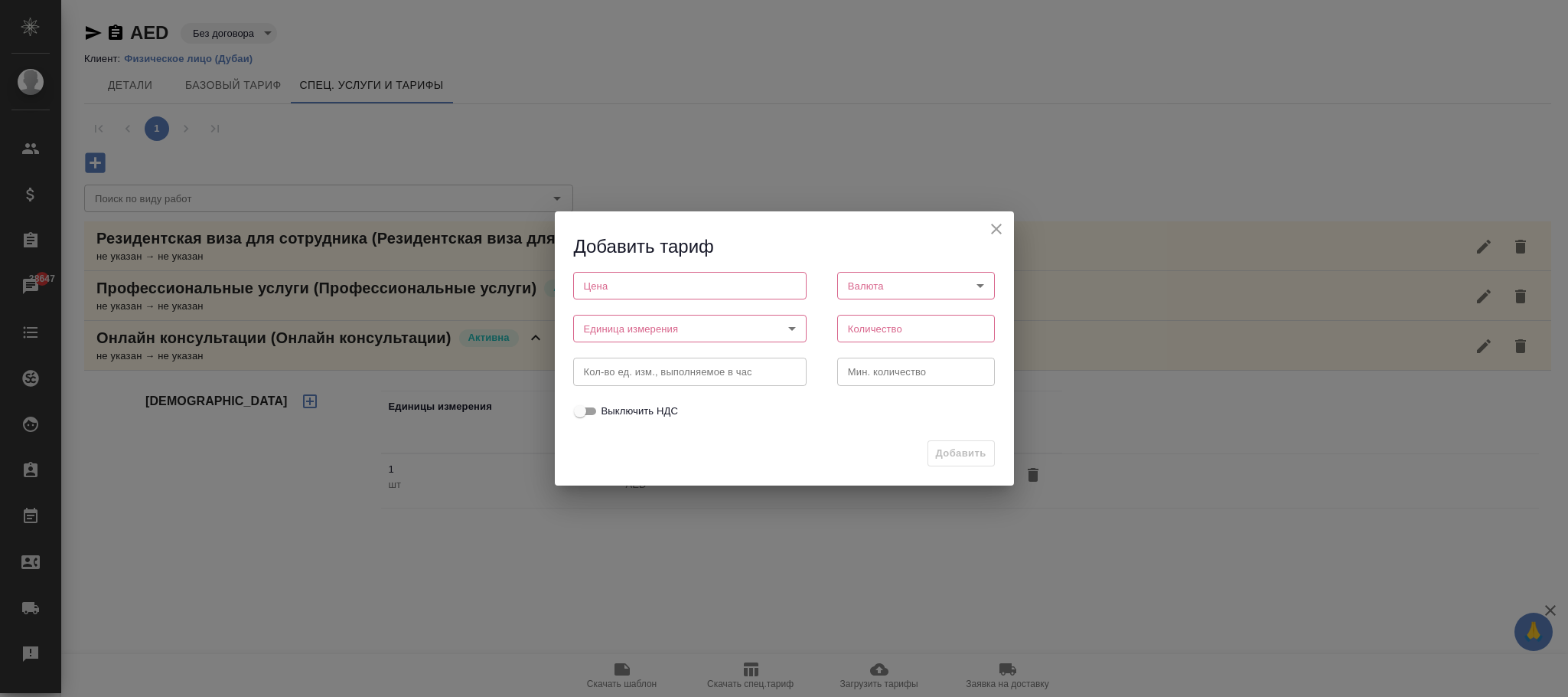
click at [1001, 226] on icon "close" at bounding box center [996, 229] width 18 height 18
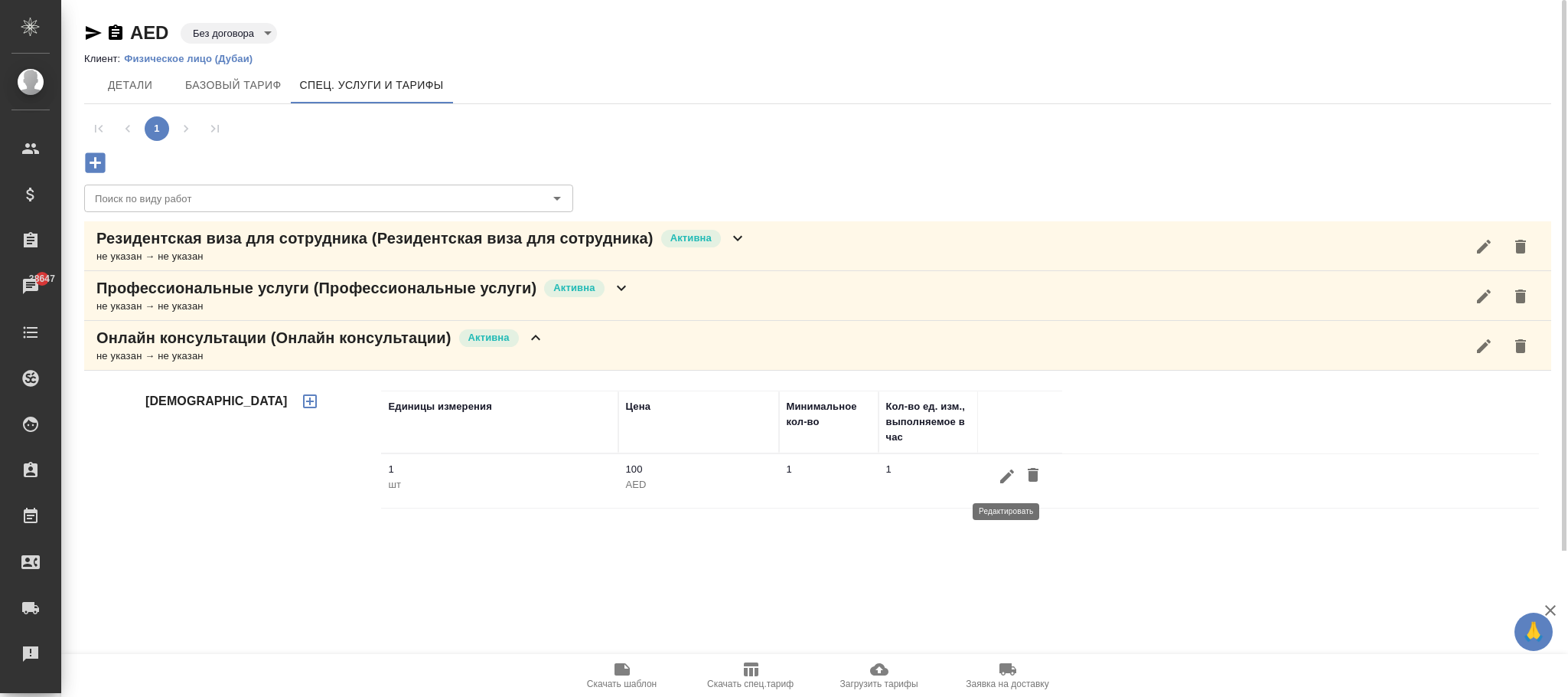
click at [1008, 483] on icon "button" at bounding box center [1007, 476] width 18 height 18
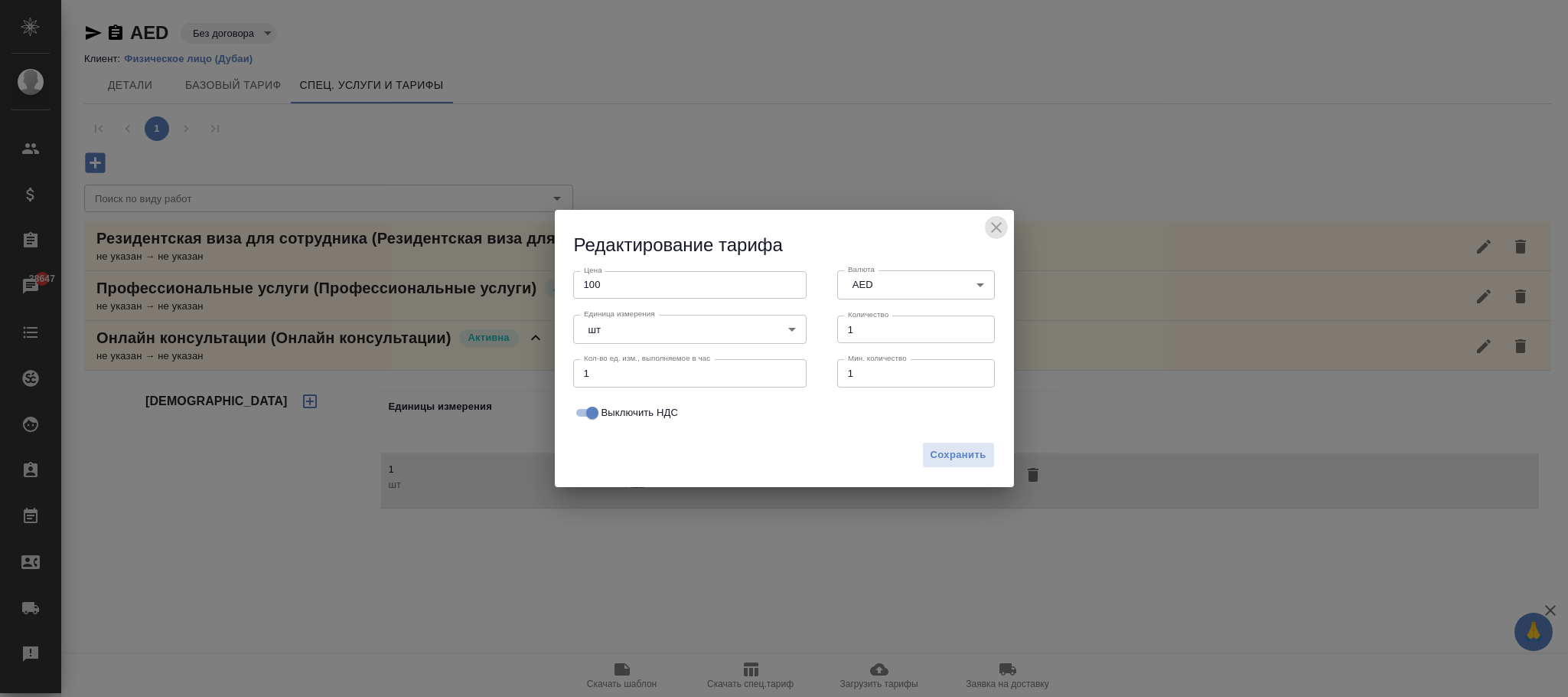
click at [1001, 227] on icon "close" at bounding box center [996, 227] width 18 height 18
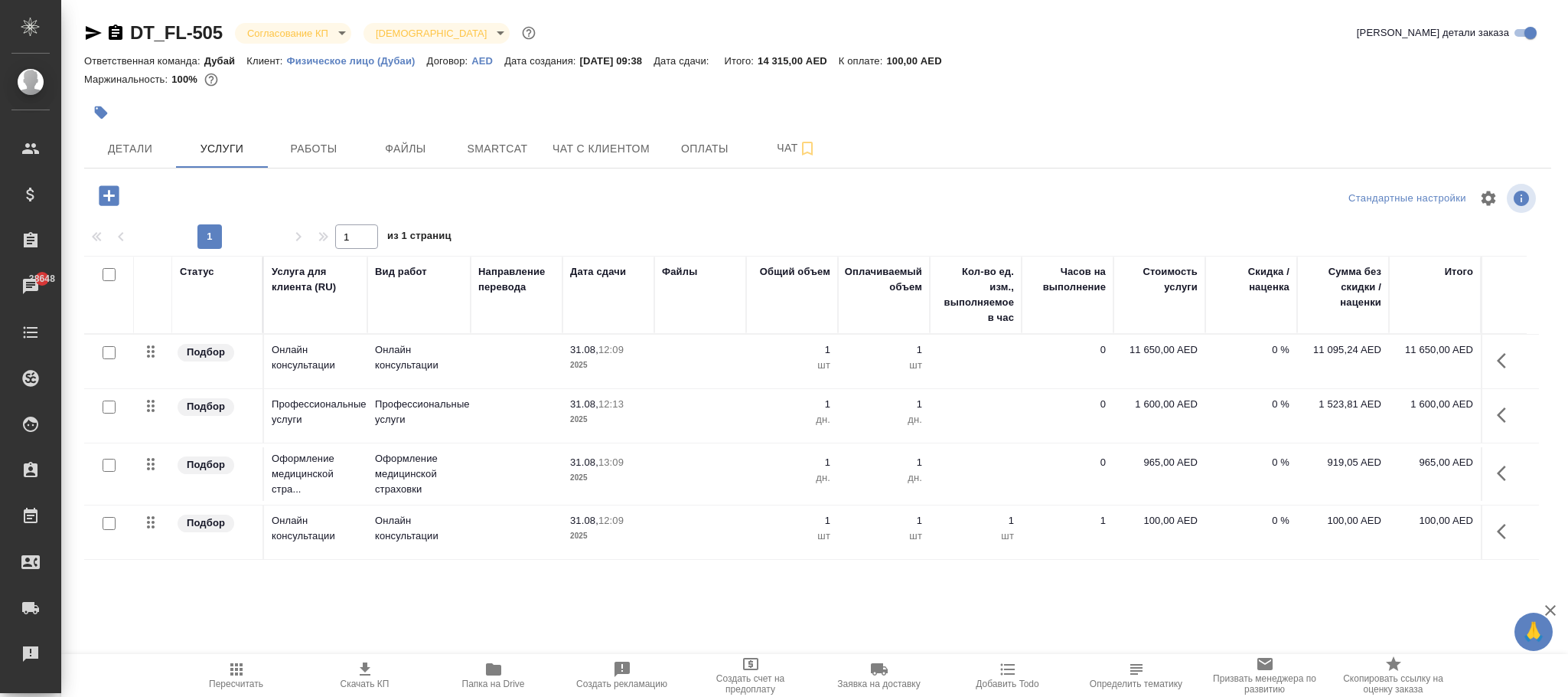
click at [1153, 518] on p "100,00 AED" at bounding box center [1159, 520] width 77 height 15
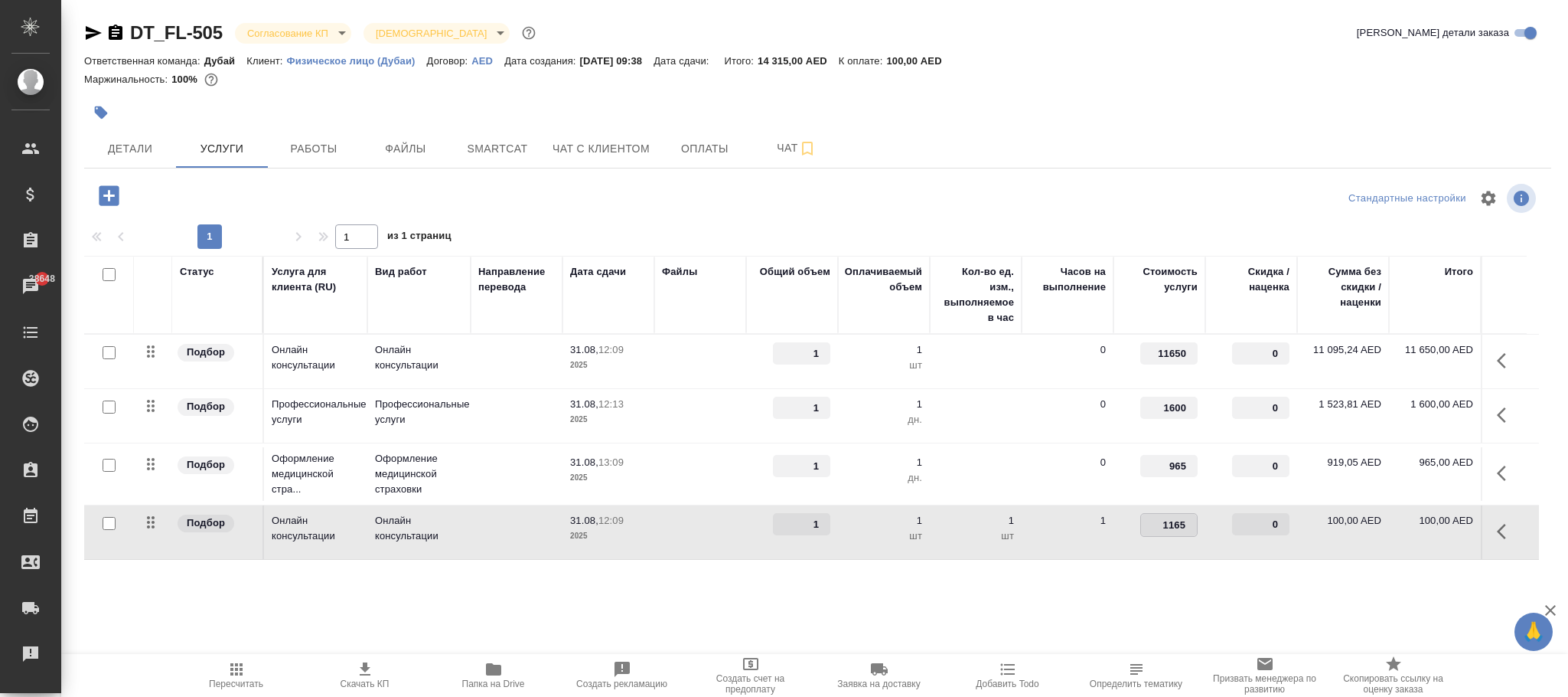
type input "11650"
click at [1073, 615] on div "DT_FL-505 Согласование КП kpNegotiation Святая троица holyTrinity Кратко детали…" at bounding box center [818, 312] width 1484 height 624
click at [269, 189] on span "Сохранить и пересчитать" at bounding box center [216, 193] width 133 height 17
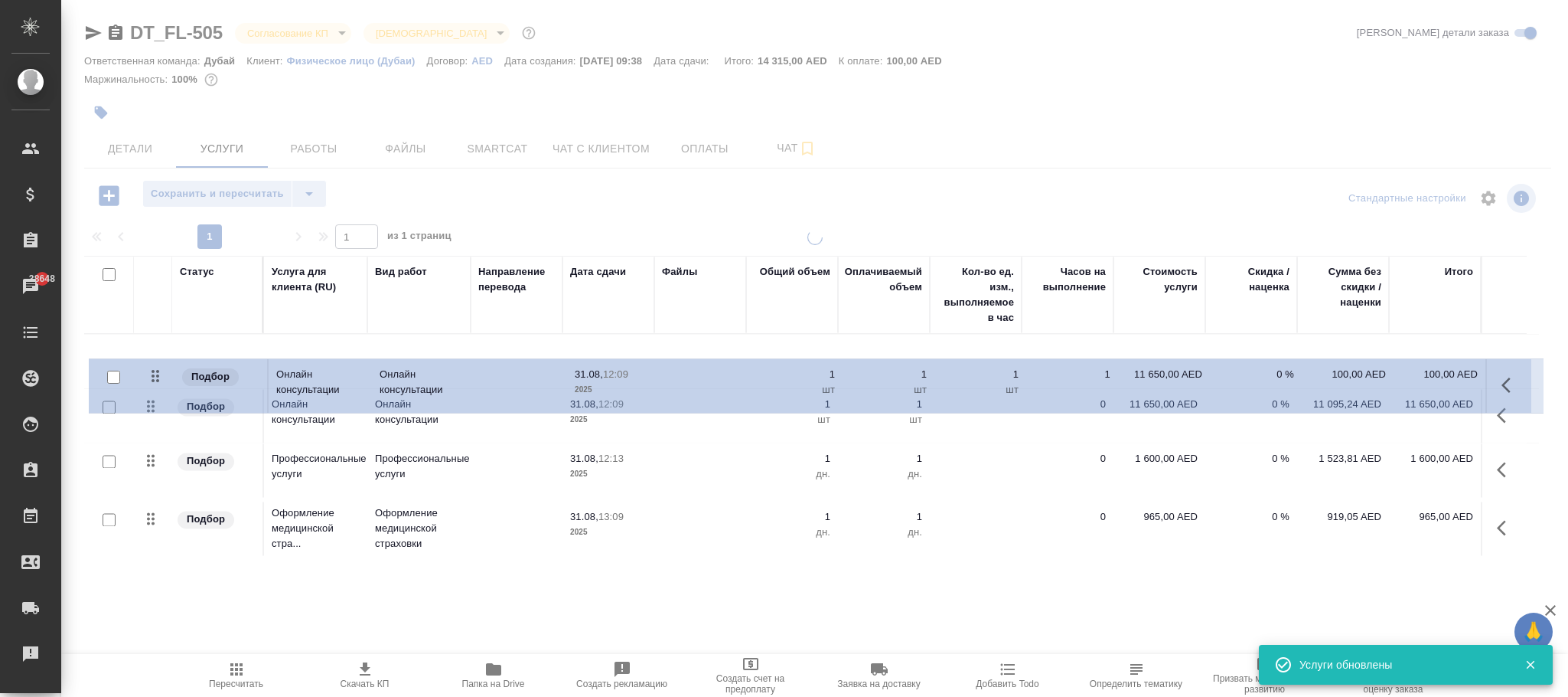
drag, startPoint x: 152, startPoint y: 531, endPoint x: 159, endPoint y: 370, distance: 161.2
click at [150, 370] on table "Статус Услуга для клиента (RU) Вид работ Направление перевода Дата сдачи Файлы …" at bounding box center [812, 407] width 1455 height 304
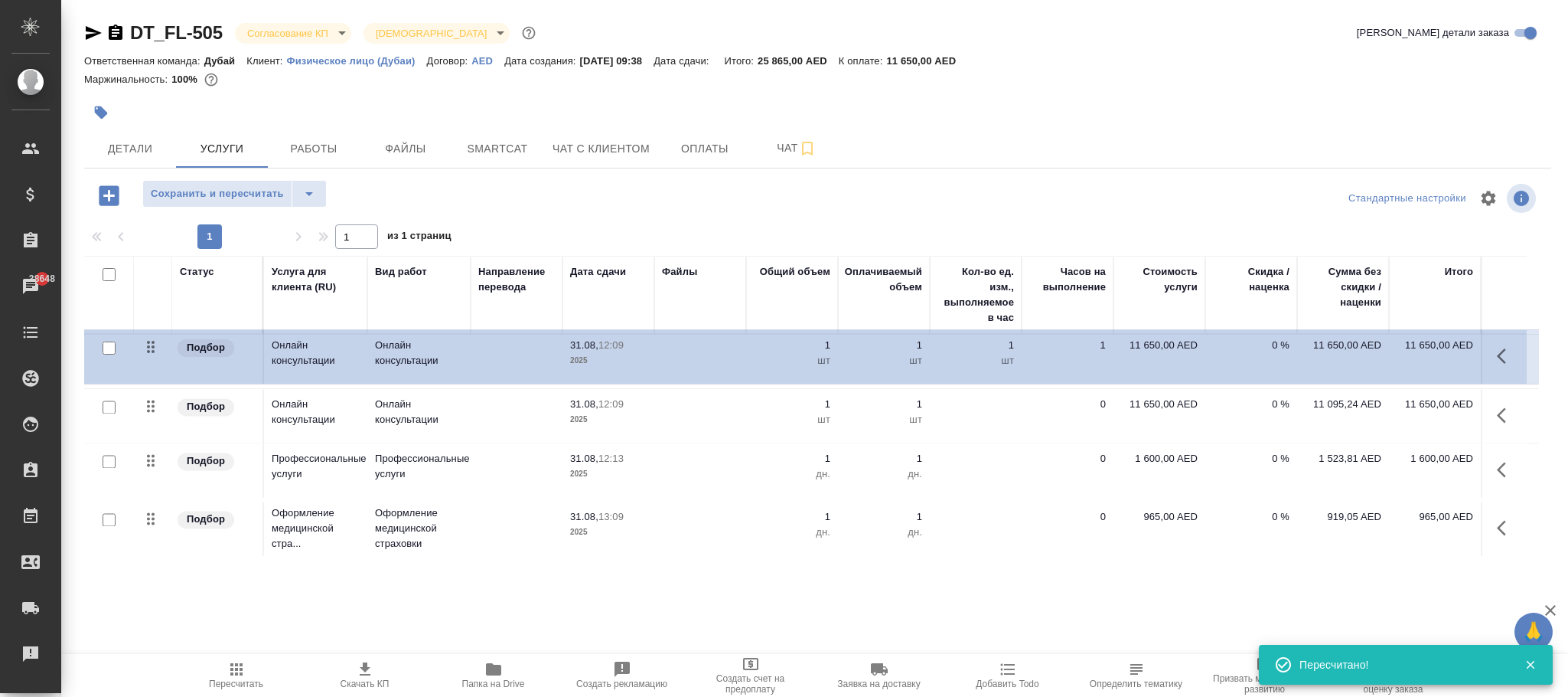
drag, startPoint x: 148, startPoint y: 525, endPoint x: 148, endPoint y: 338, distance: 187.0
click at [148, 338] on table "Статус Услуга для клиента (RU) Вид работ Направление перевода Дата сдачи Файлы …" at bounding box center [812, 407] width 1455 height 304
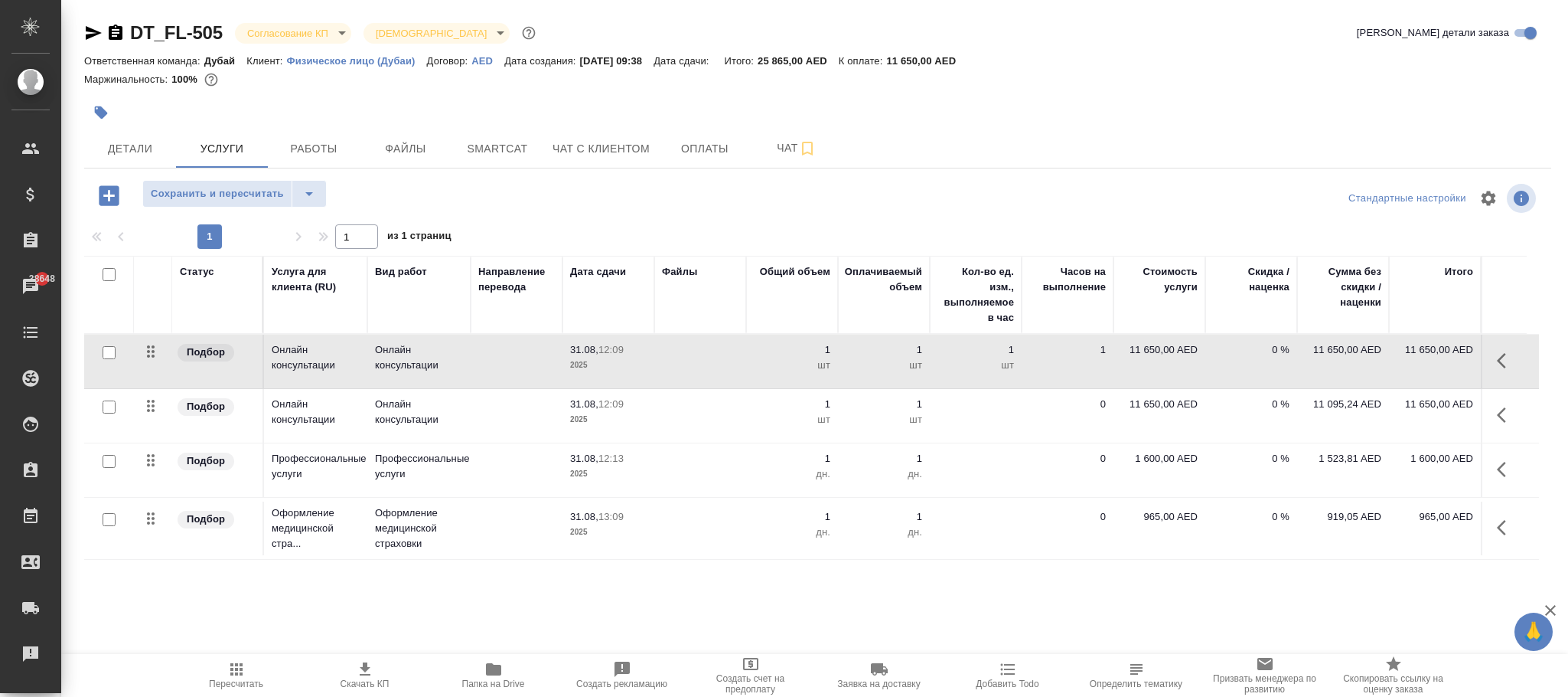
drag, startPoint x: 223, startPoint y: 189, endPoint x: 1190, endPoint y: 334, distance: 977.8
click at [228, 189] on span "Сохранить и пересчитать" at bounding box center [216, 193] width 133 height 17
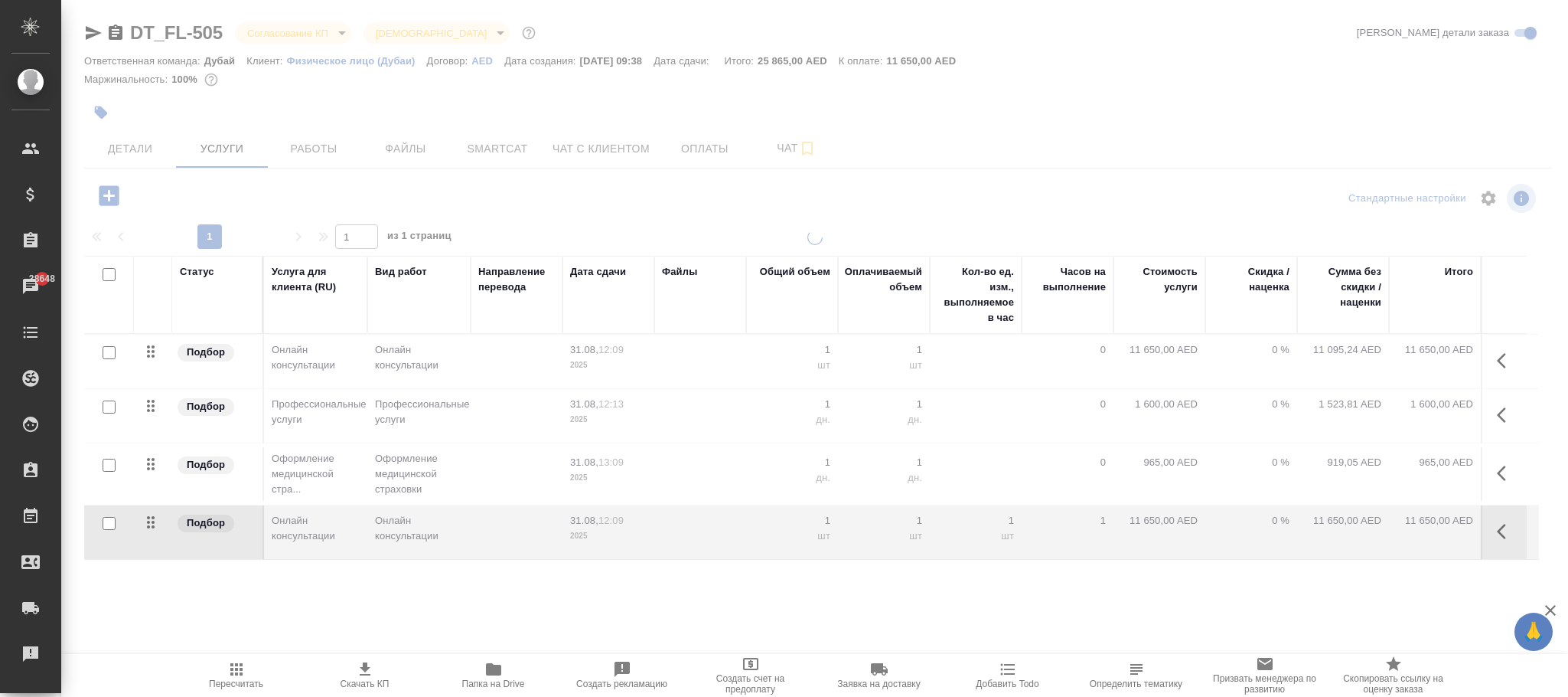
click at [1503, 363] on icon "button" at bounding box center [1506, 361] width 18 height 18
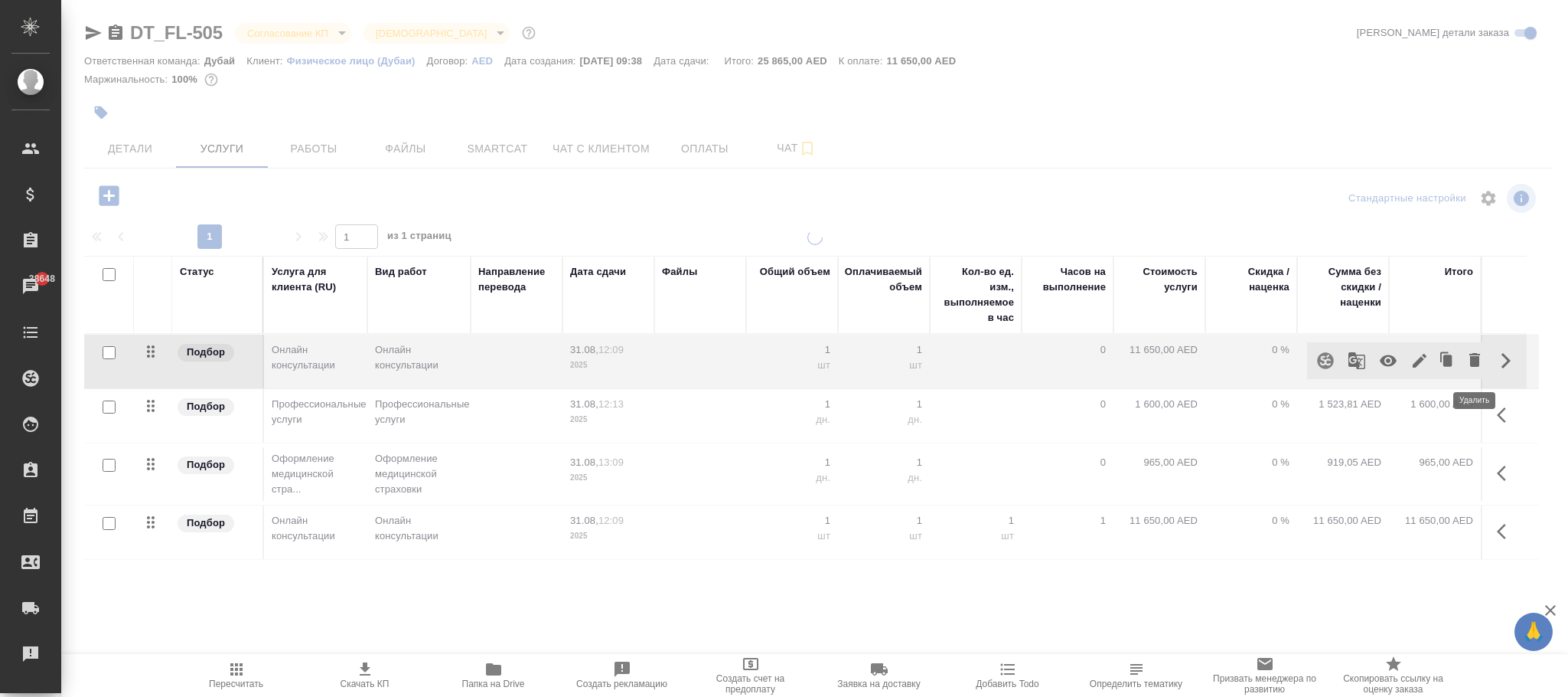
click at [1479, 357] on div at bounding box center [815, 427] width 1507 height 394
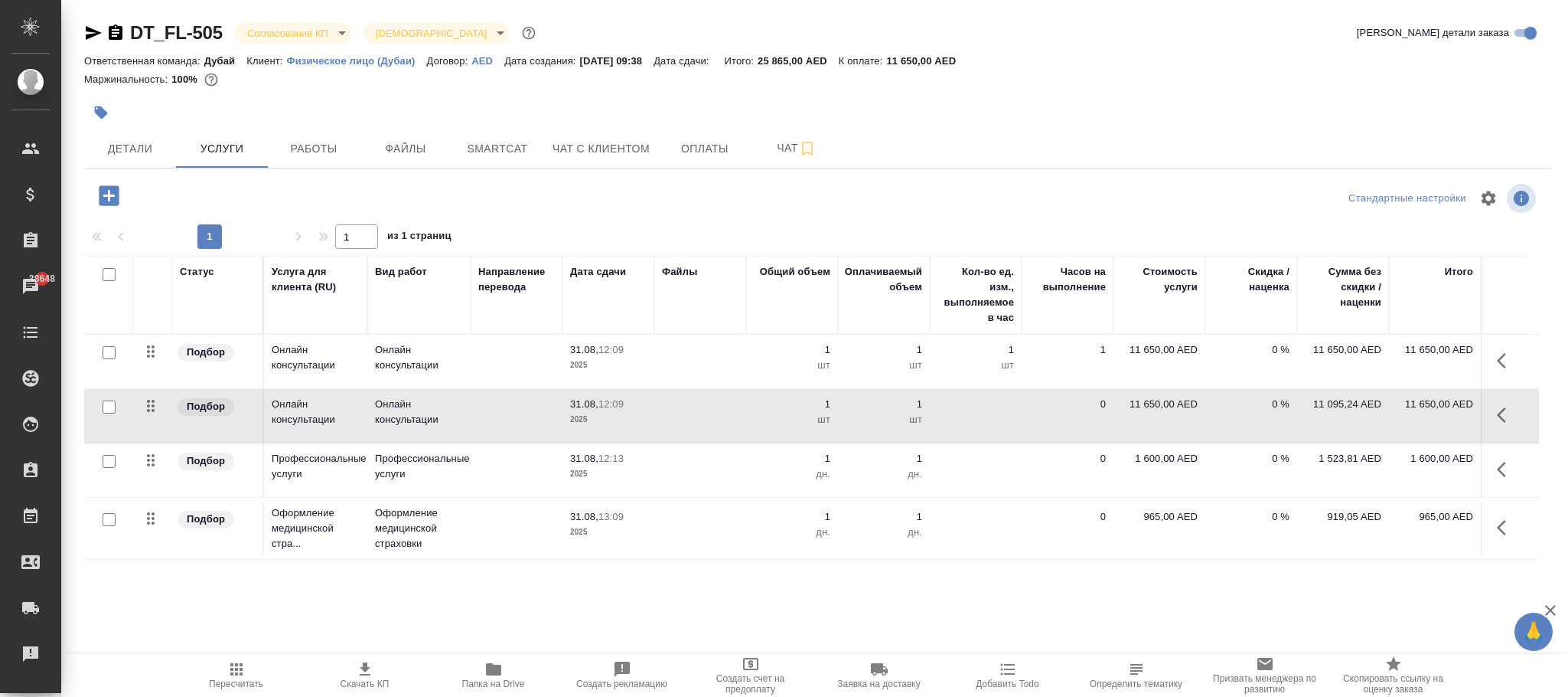
click at [1506, 422] on icon "button" at bounding box center [1506, 415] width 18 height 18
click at [1481, 419] on icon "button" at bounding box center [1475, 414] width 18 height 18
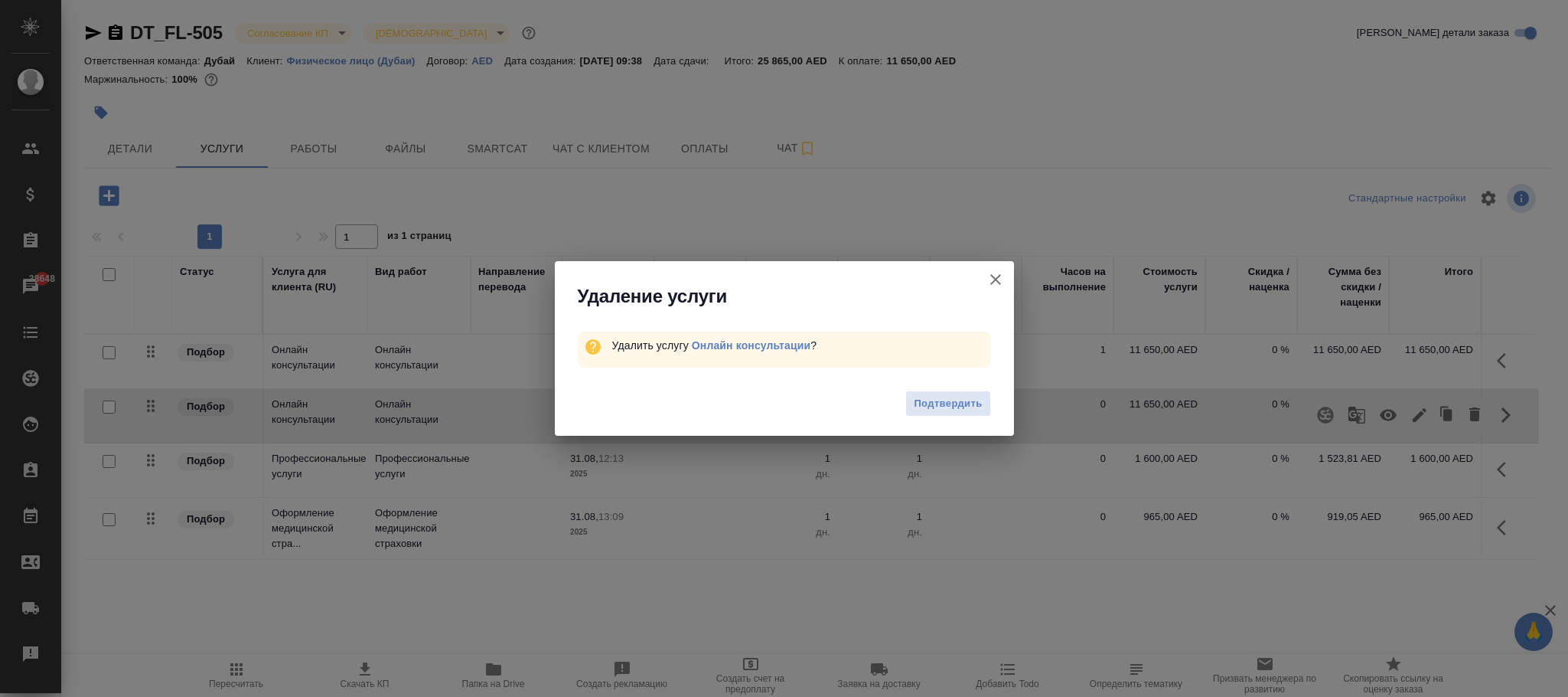
drag, startPoint x: 954, startPoint y: 398, endPoint x: 1045, endPoint y: 423, distance: 94.4
click at [958, 402] on span "Подтвердить" at bounding box center [948, 403] width 68 height 17
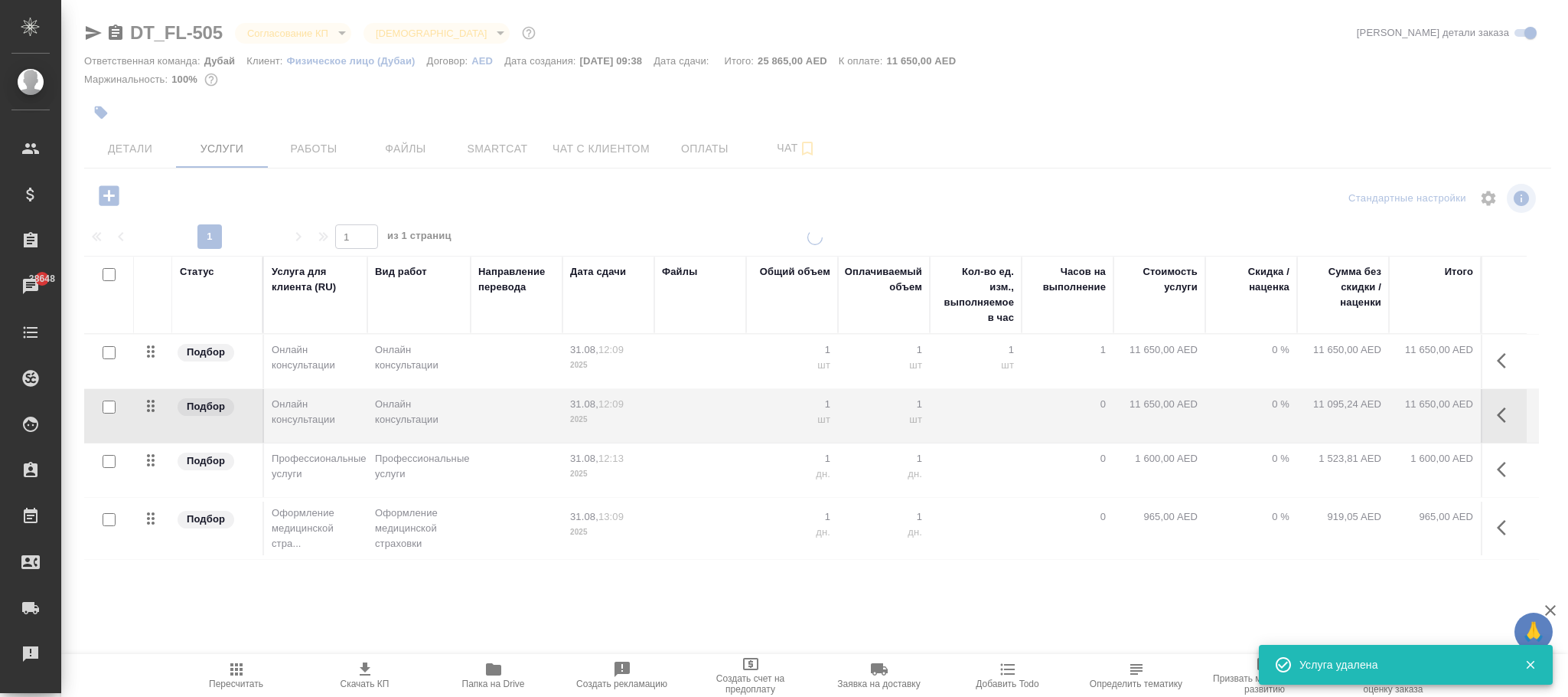
click at [237, 669] on icon "button" at bounding box center [236, 669] width 18 height 18
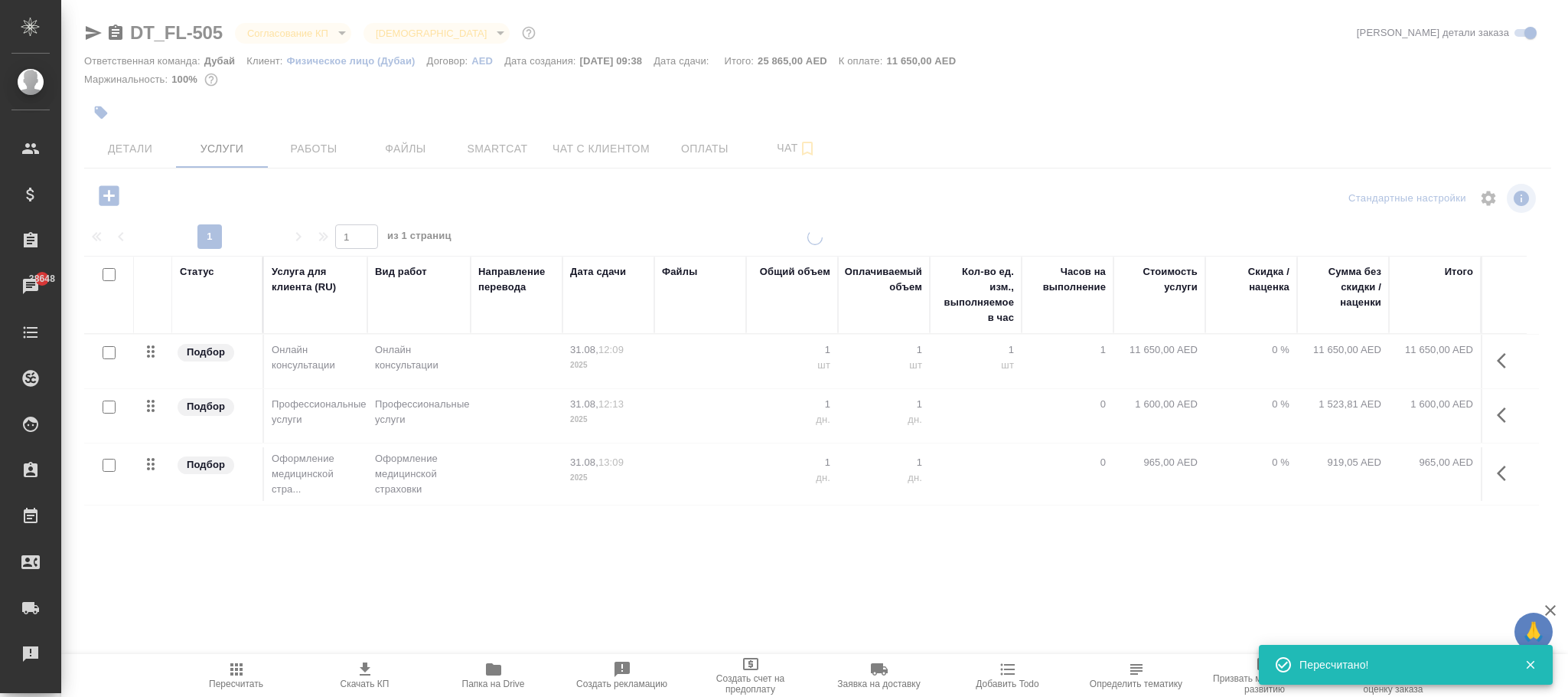
drag, startPoint x: 239, startPoint y: 670, endPoint x: 259, endPoint y: 680, distance: 22.4
click at [239, 670] on icon "button" at bounding box center [236, 669] width 18 height 18
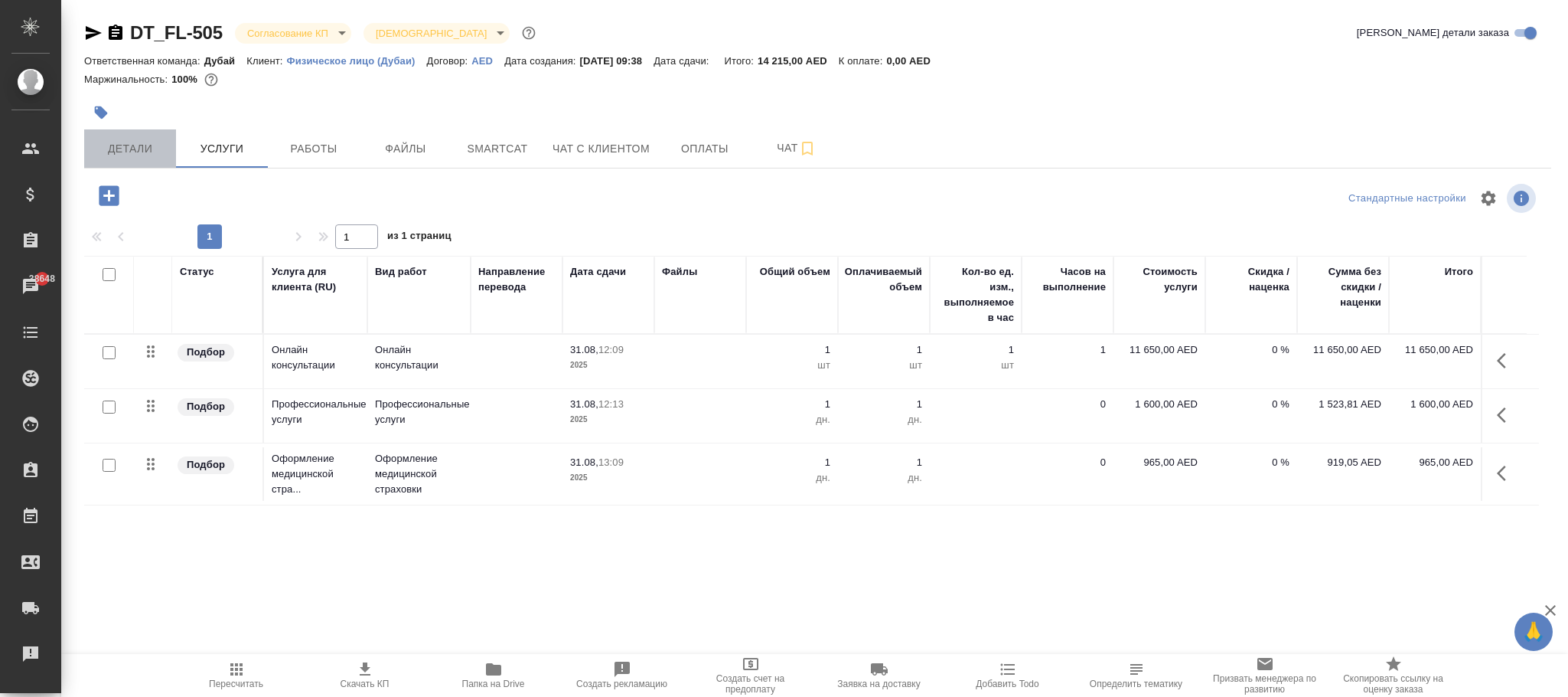
click at [126, 146] on span "Детали" at bounding box center [130, 149] width 73 height 19
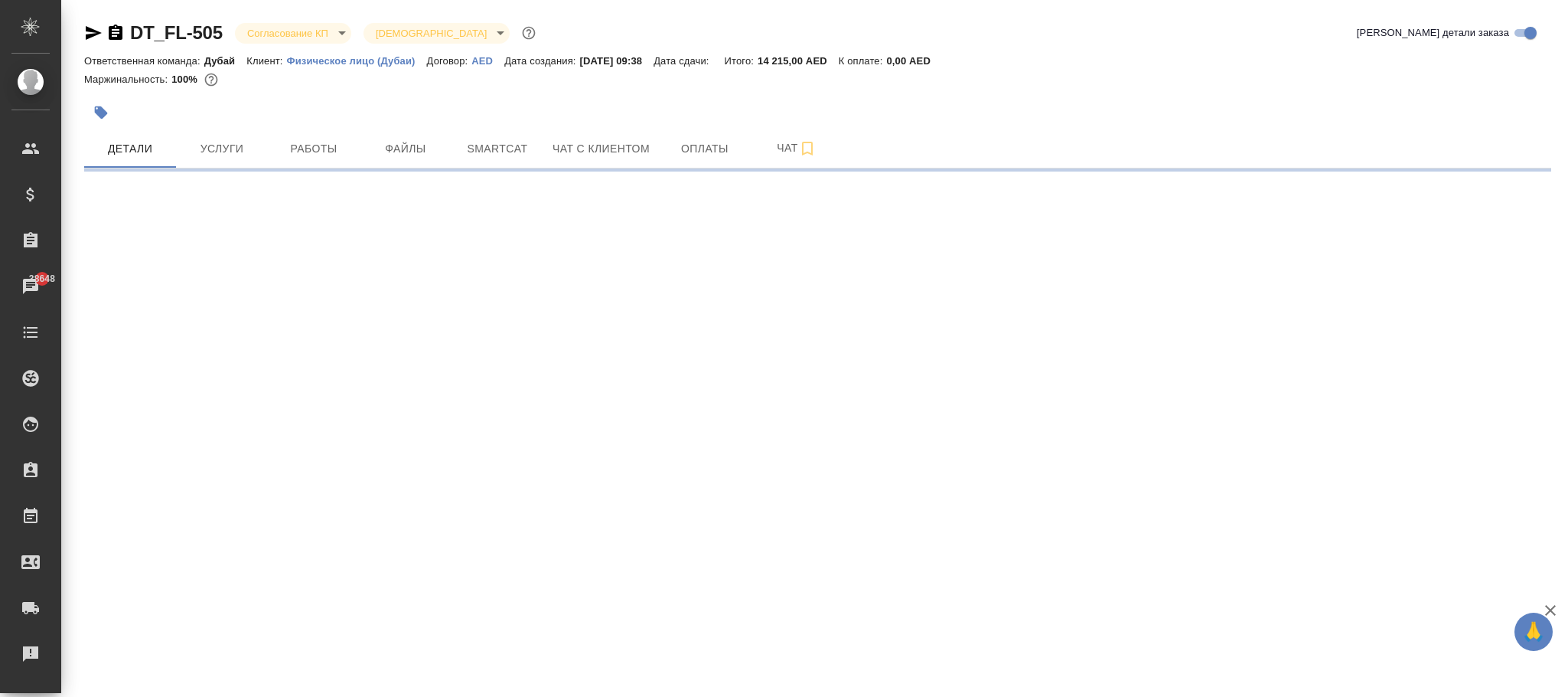
select select "RU"
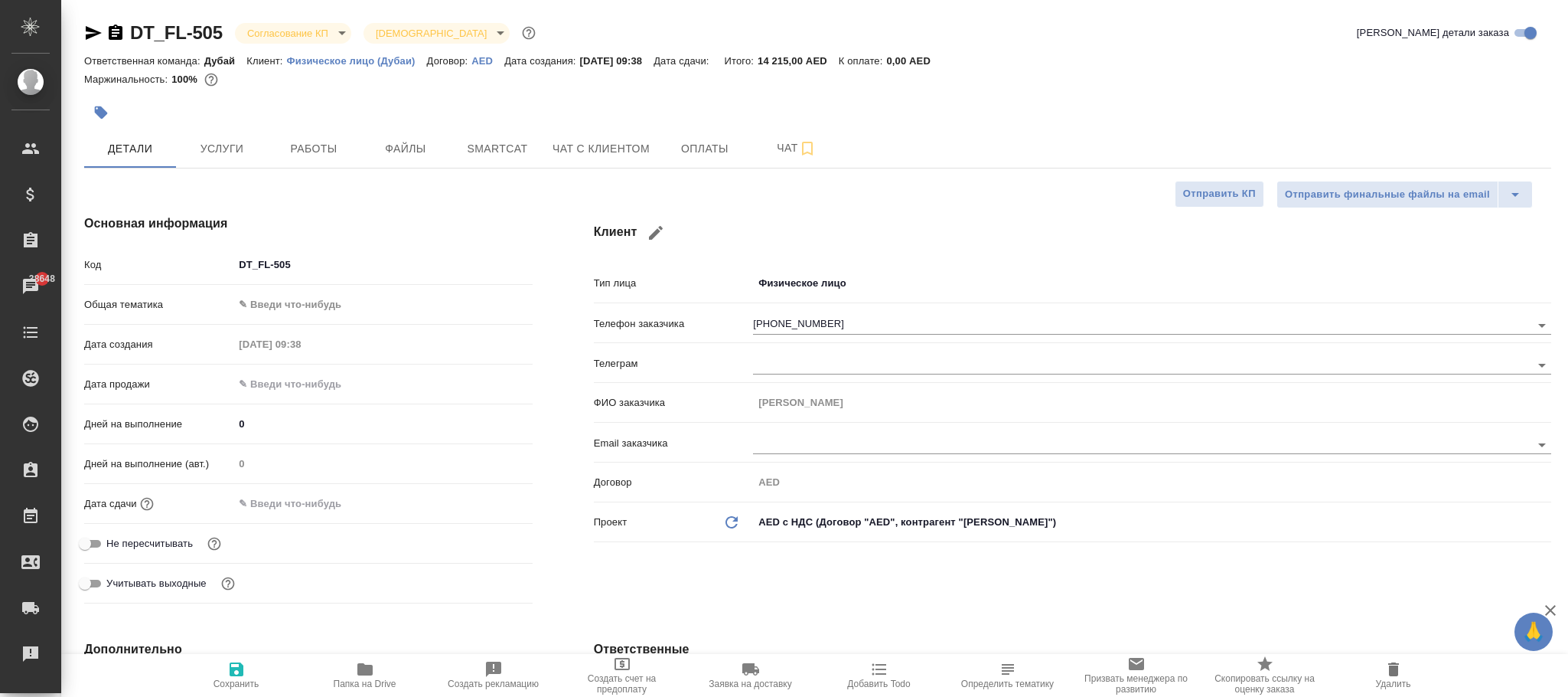
type textarea "x"
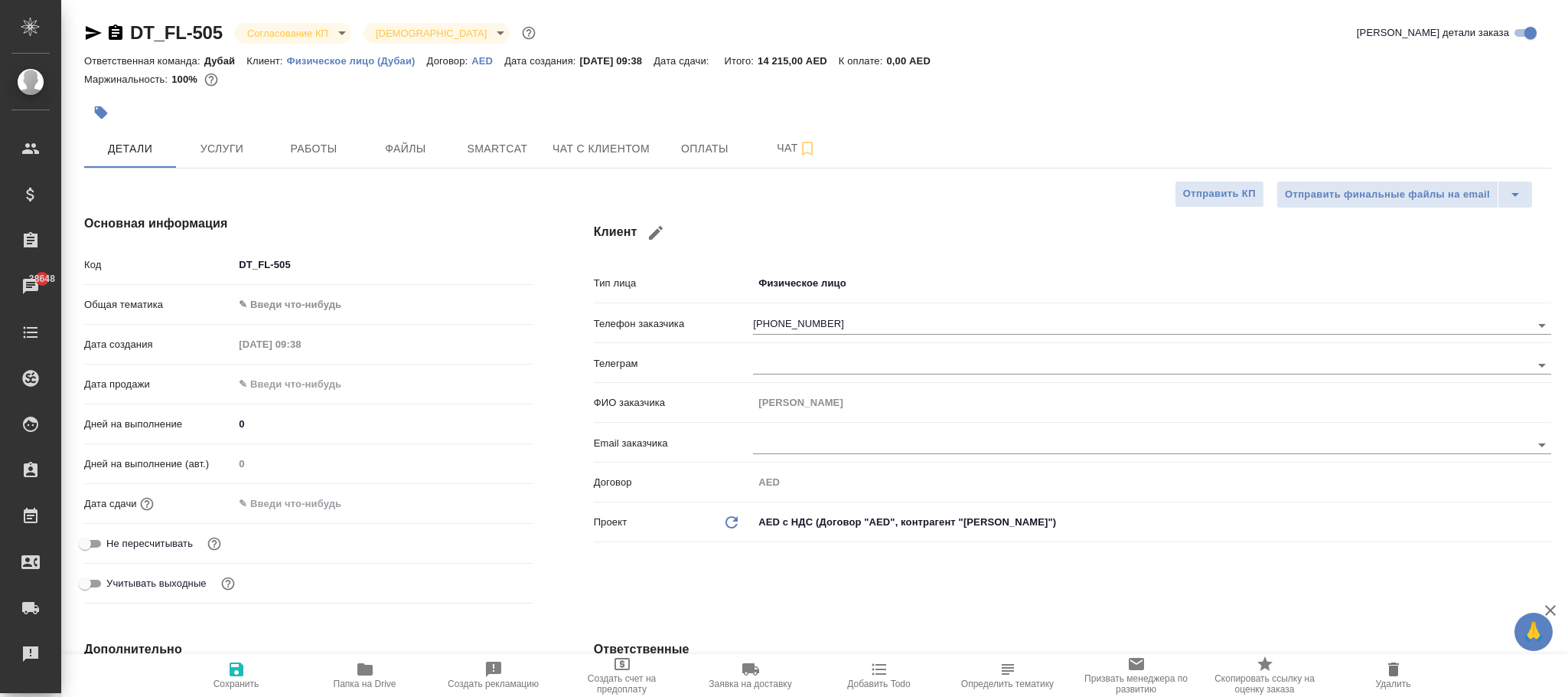
type textarea "x"
click at [245, 673] on span "Сохранить" at bounding box center [236, 674] width 111 height 29
type textarea "x"
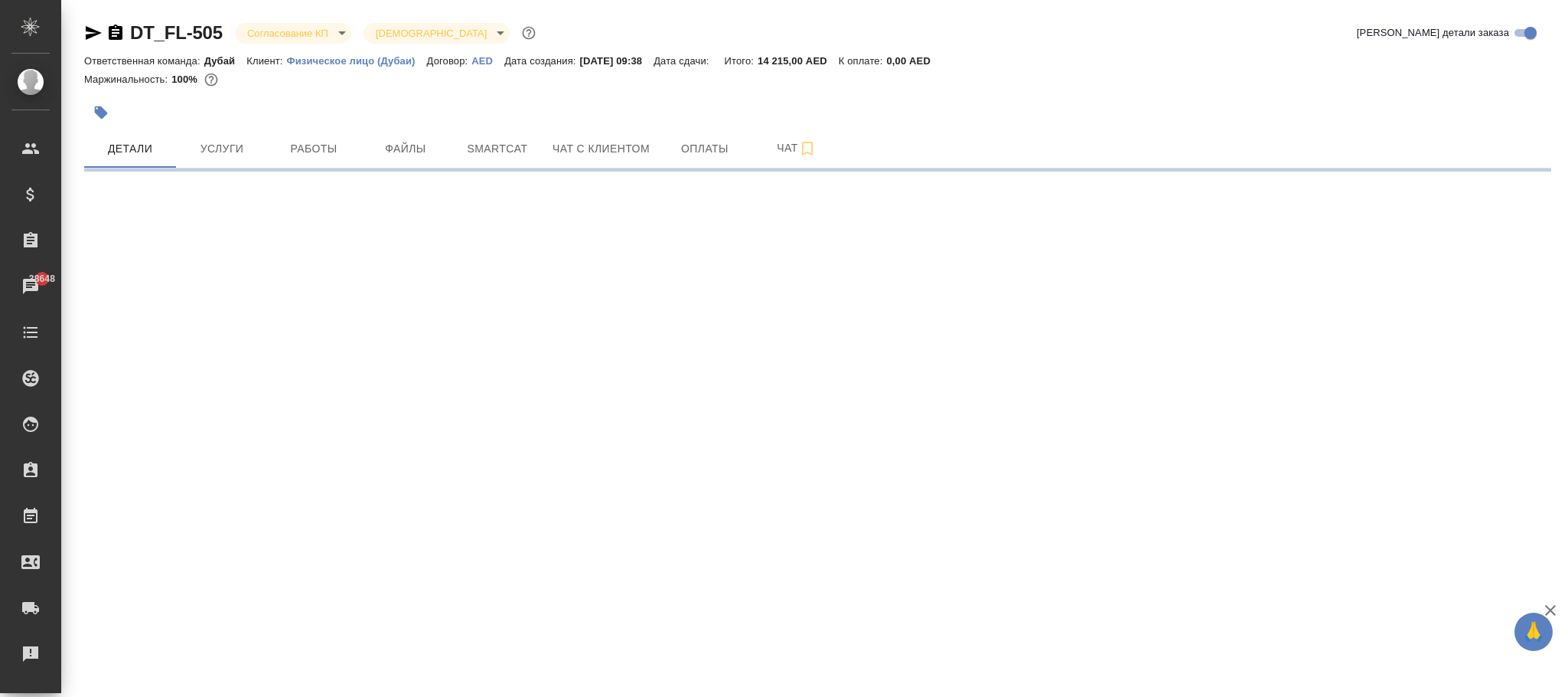
select select "RU"
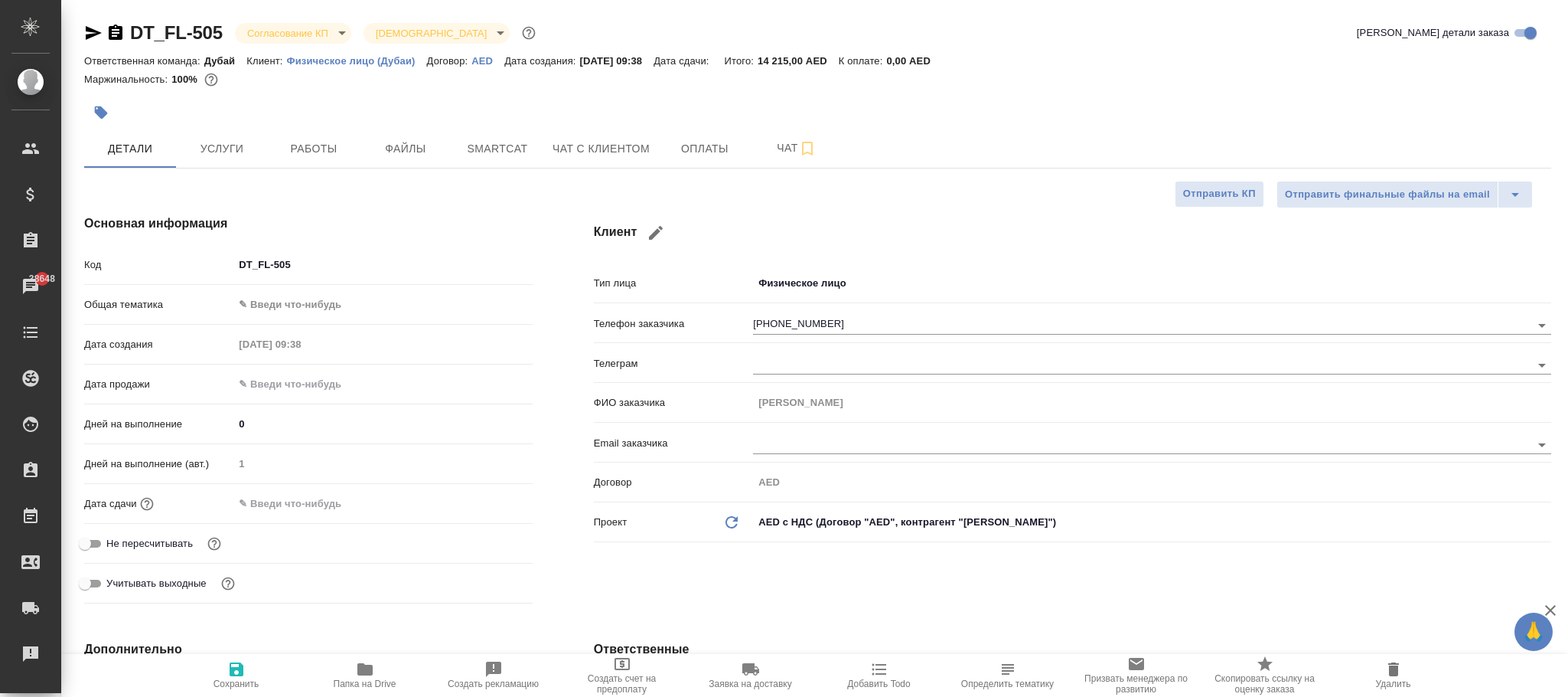
click at [239, 682] on button "Сохранить" at bounding box center [236, 675] width 129 height 43
type textarea "x"
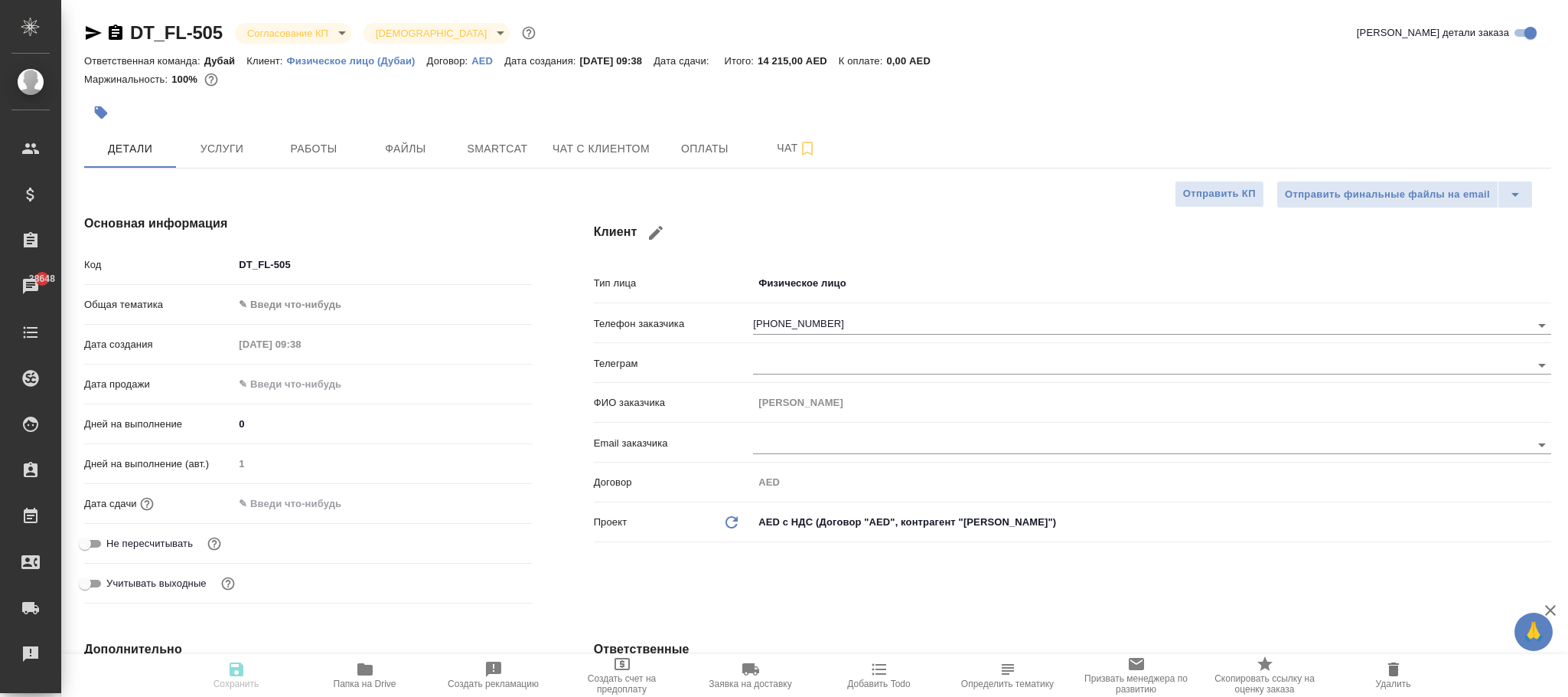
type textarea "x"
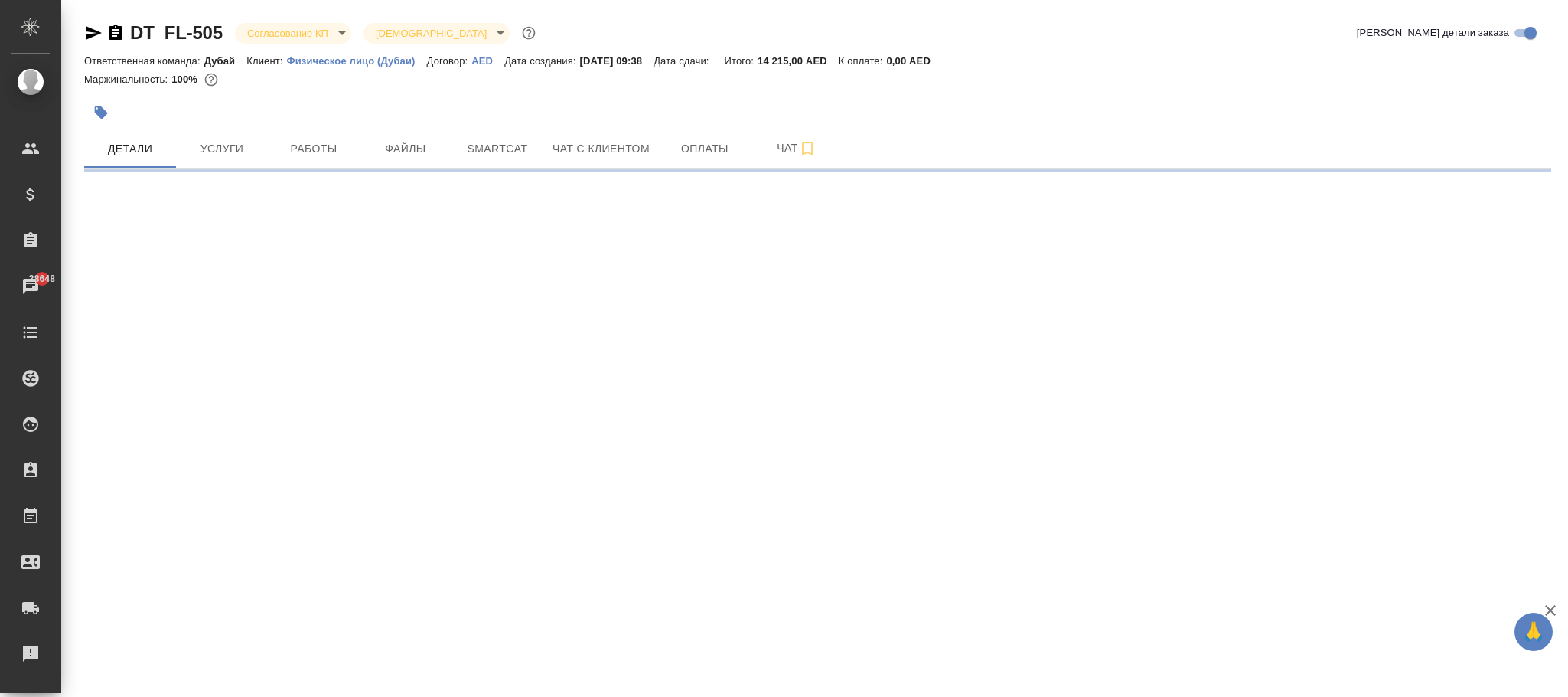
select select "RU"
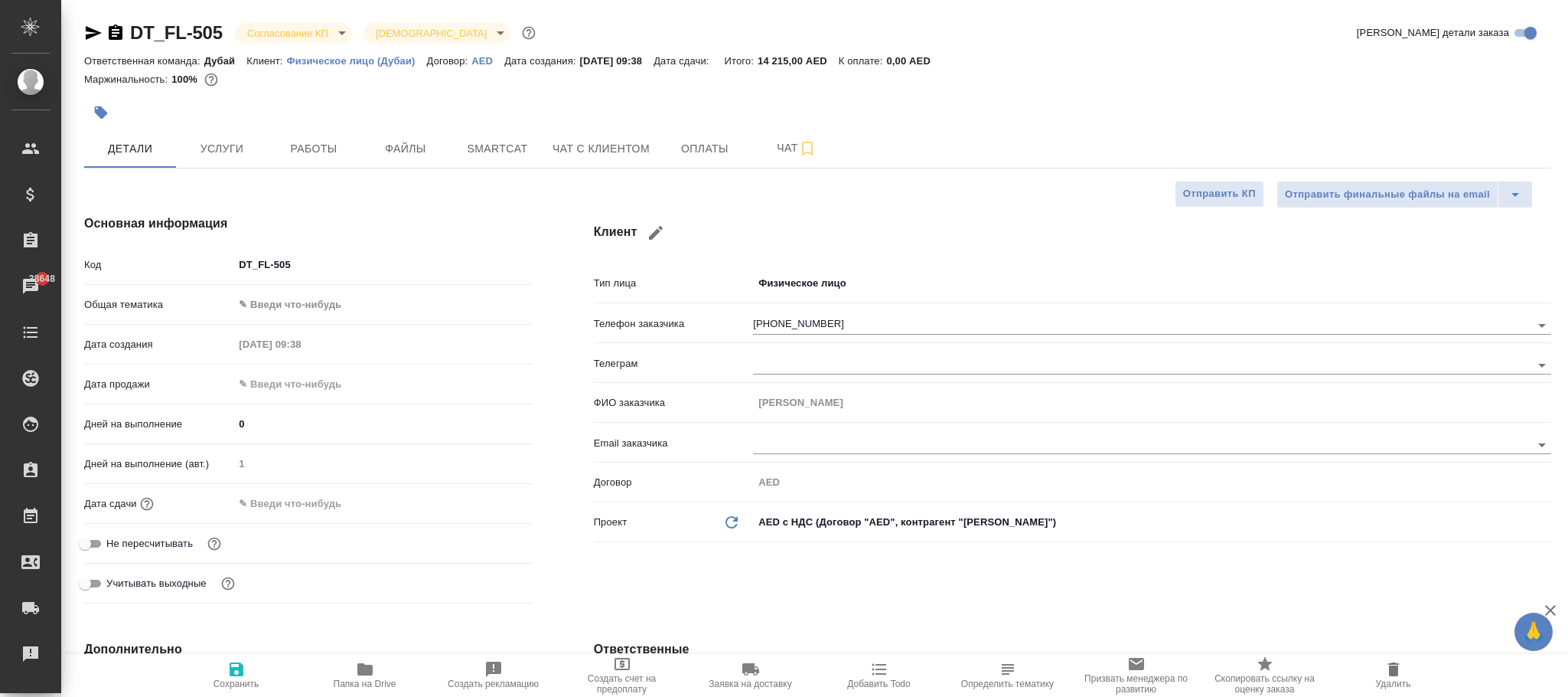
type textarea "x"
click at [232, 687] on span "Сохранить" at bounding box center [236, 684] width 46 height 11
type textarea "x"
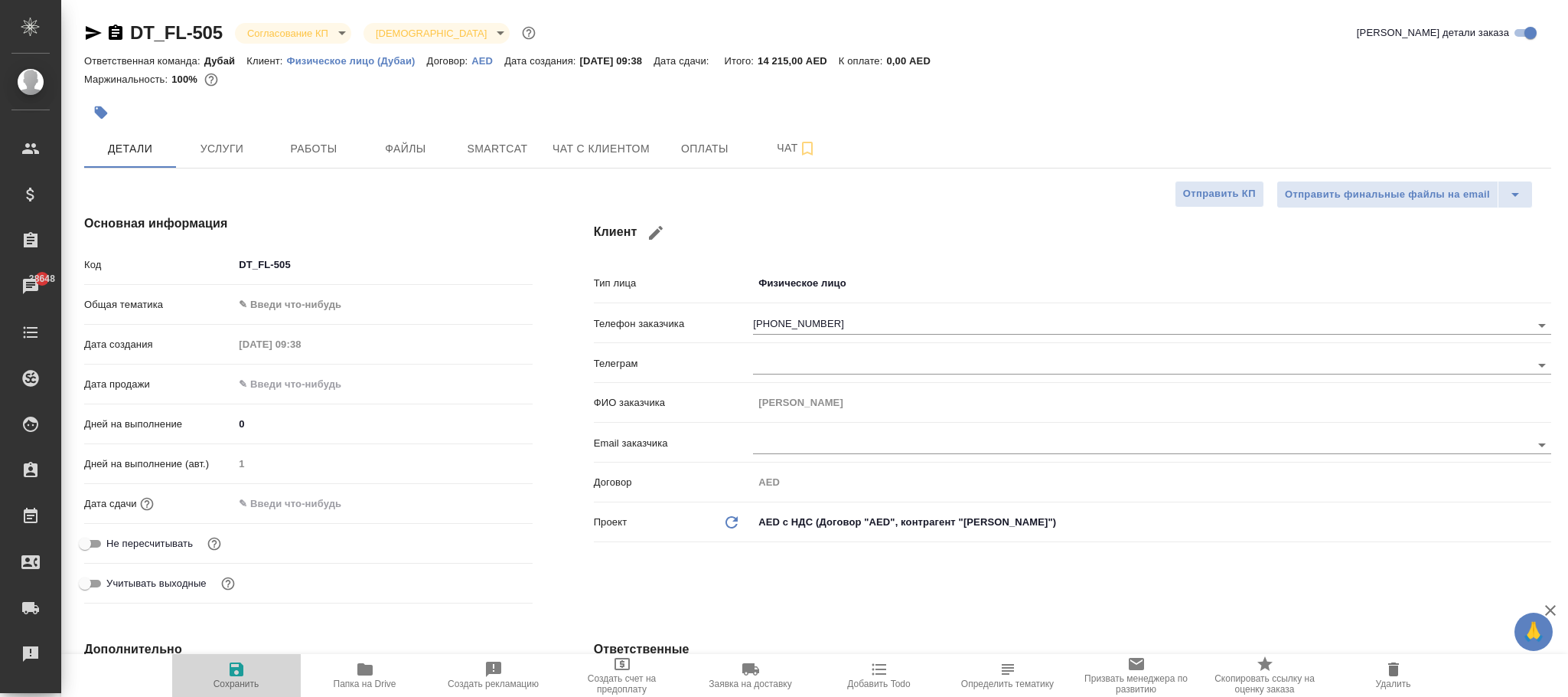
type textarea "x"
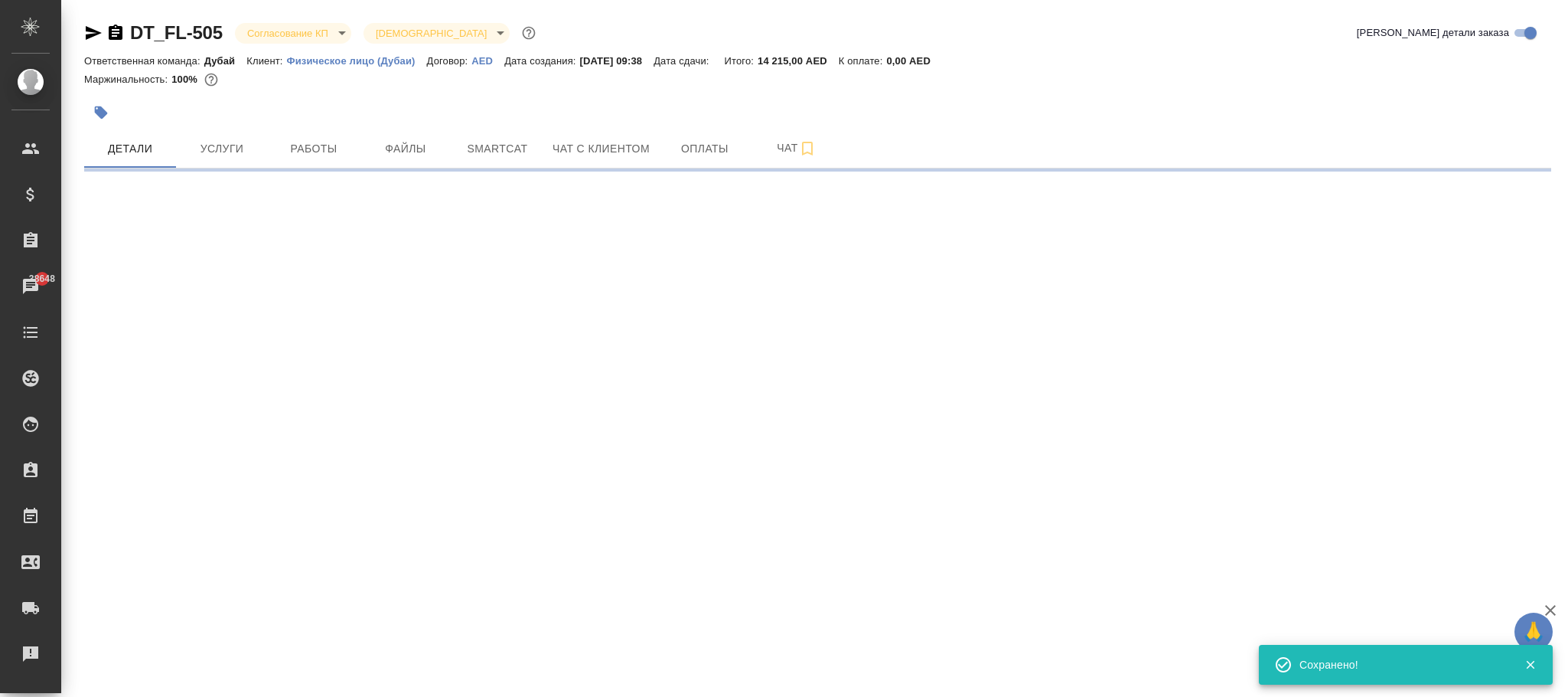
select select "RU"
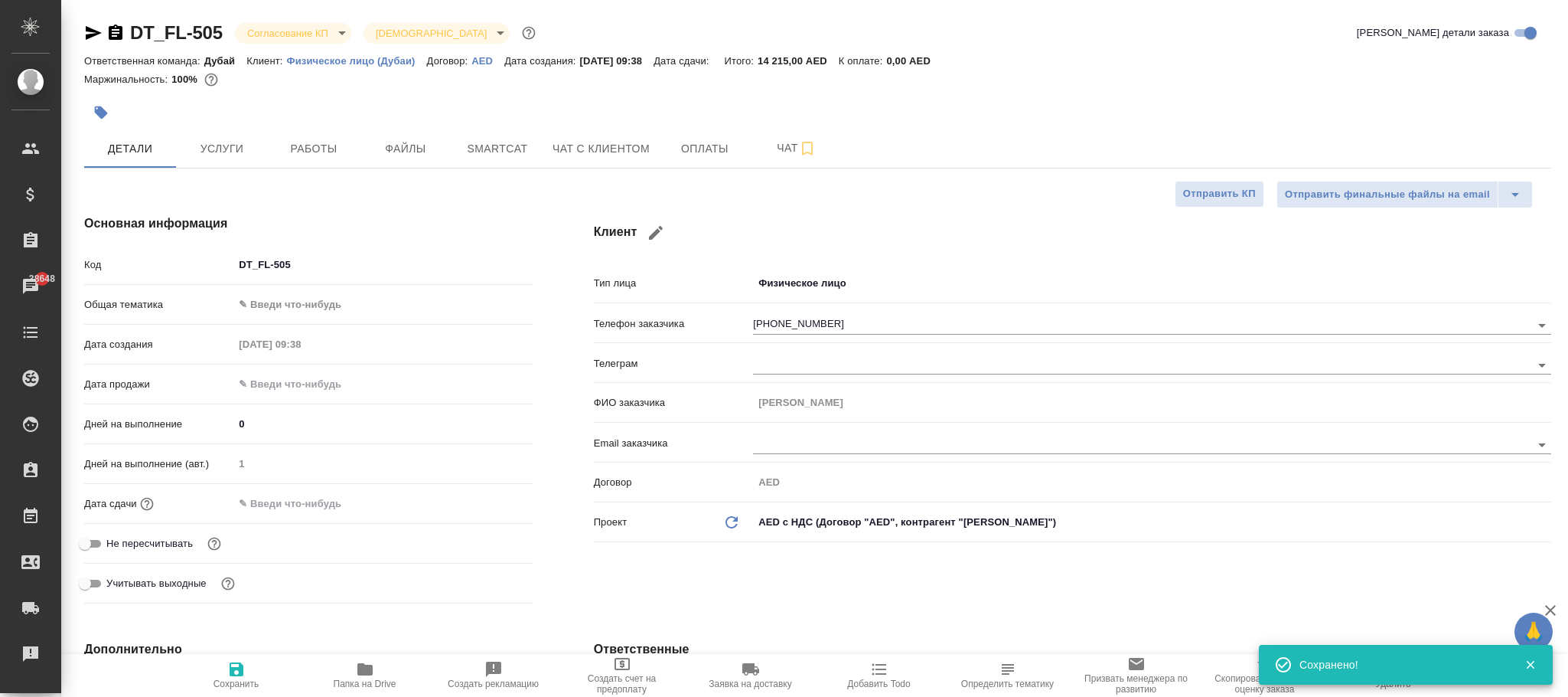
type textarea "x"
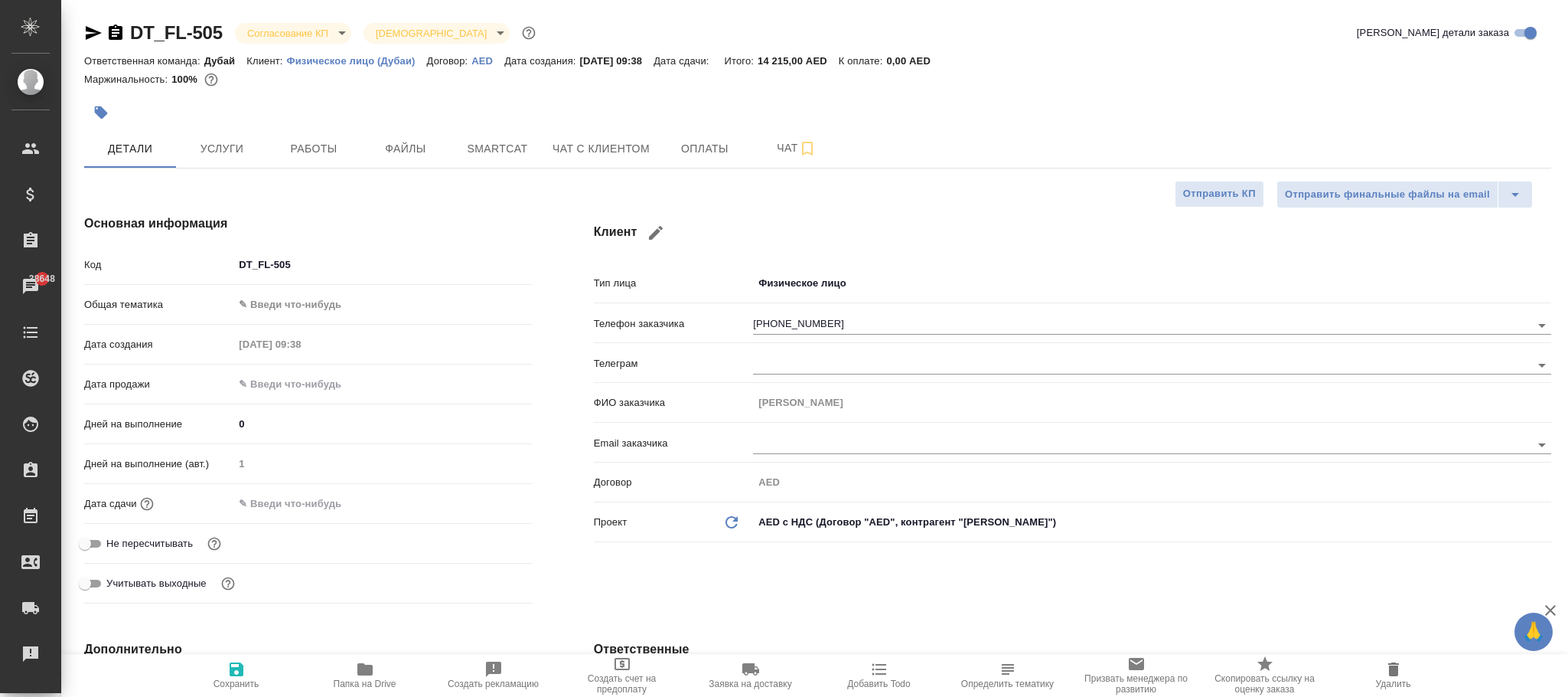
type textarea "x"
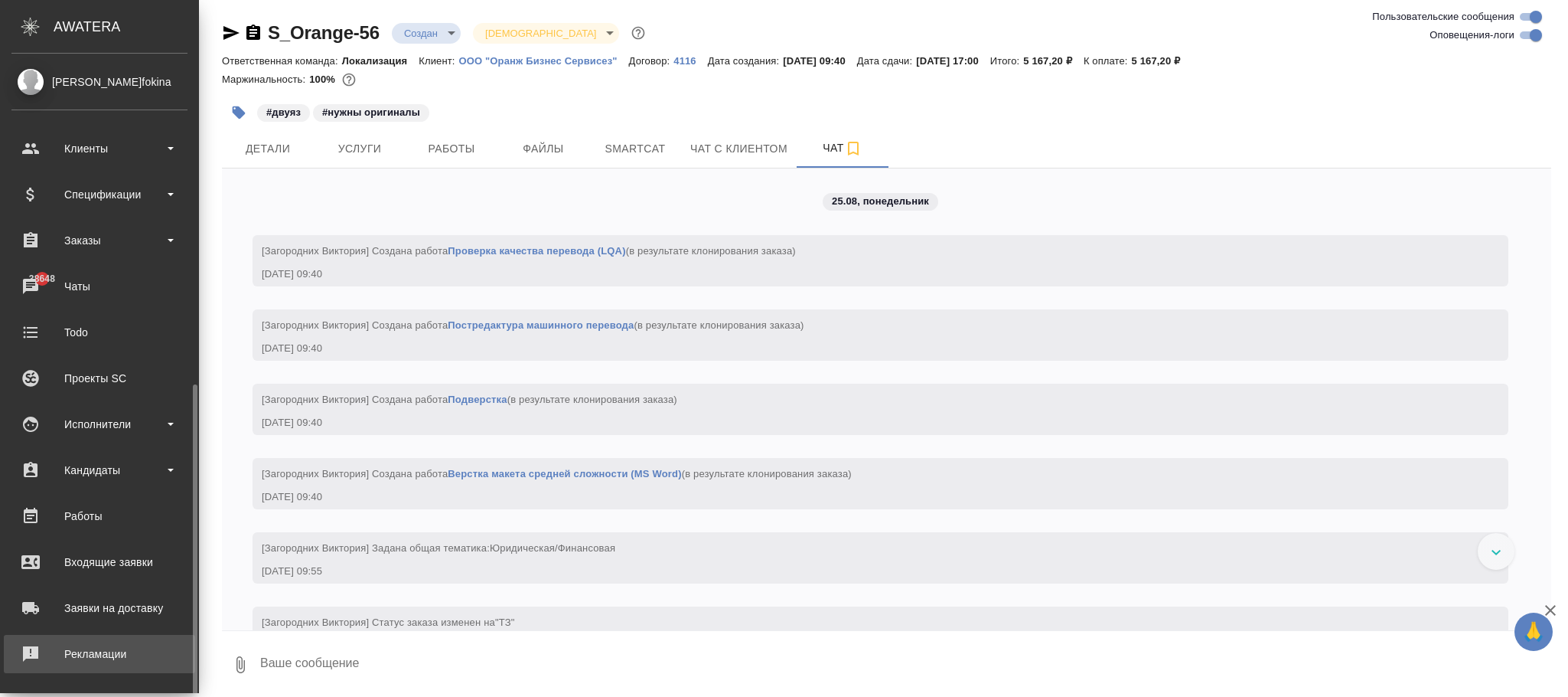
scroll to position [186, 0]
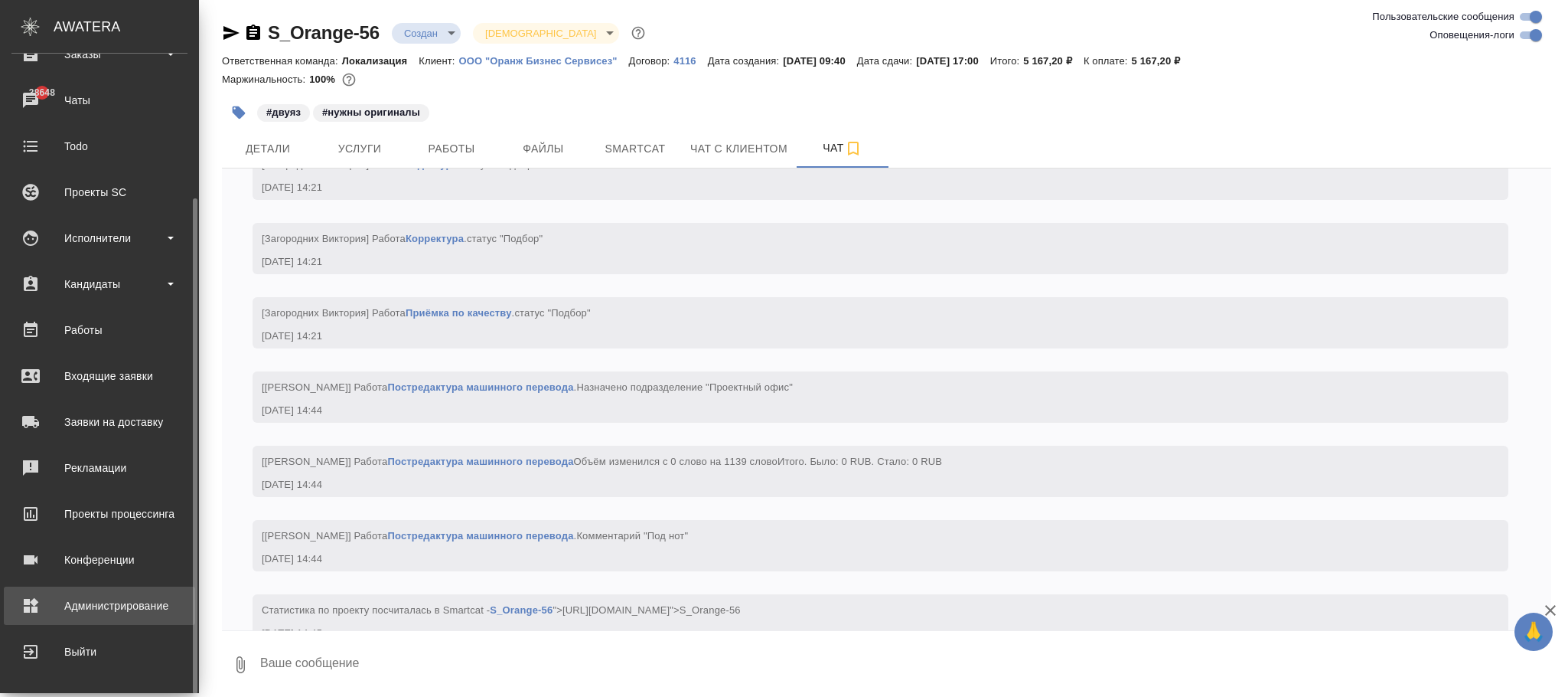
click at [117, 605] on div "Администрирование" at bounding box center [100, 605] width 176 height 23
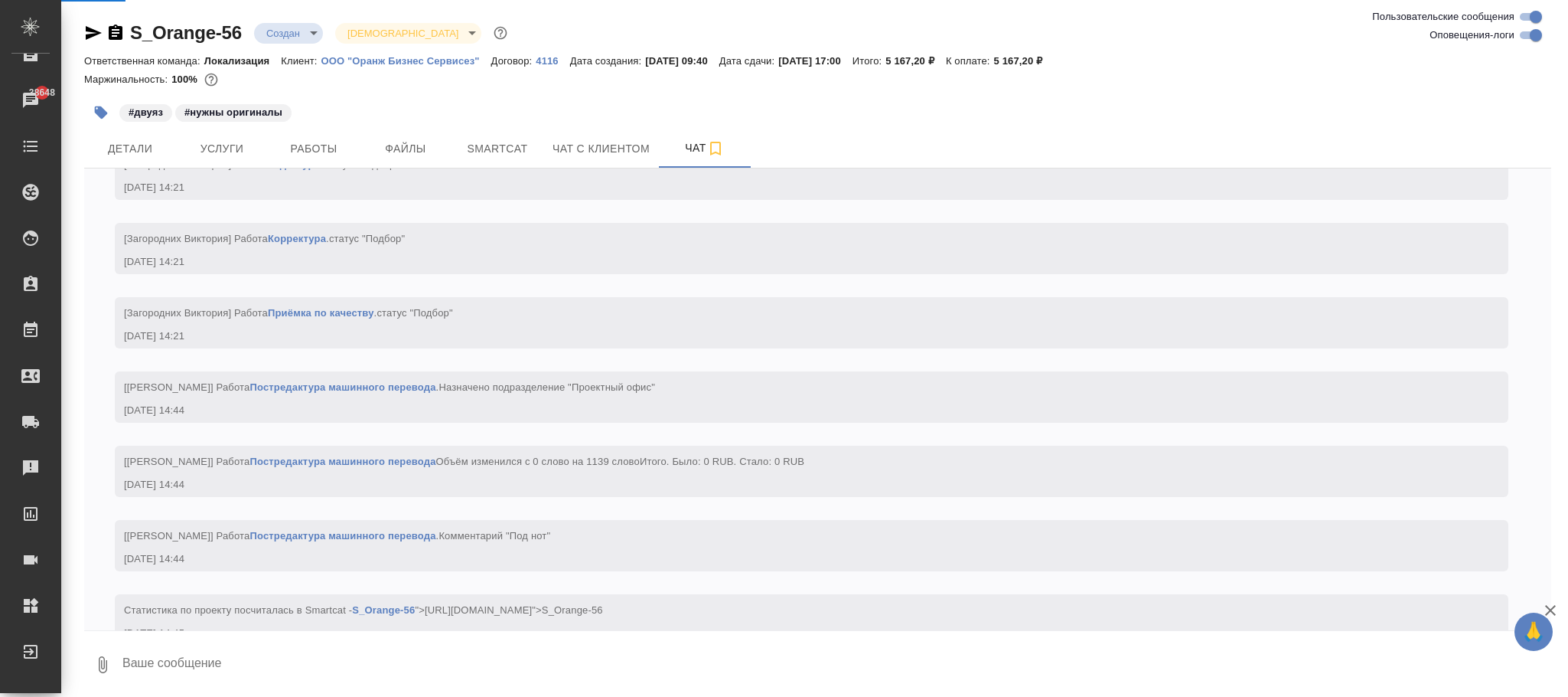
scroll to position [1505, 0]
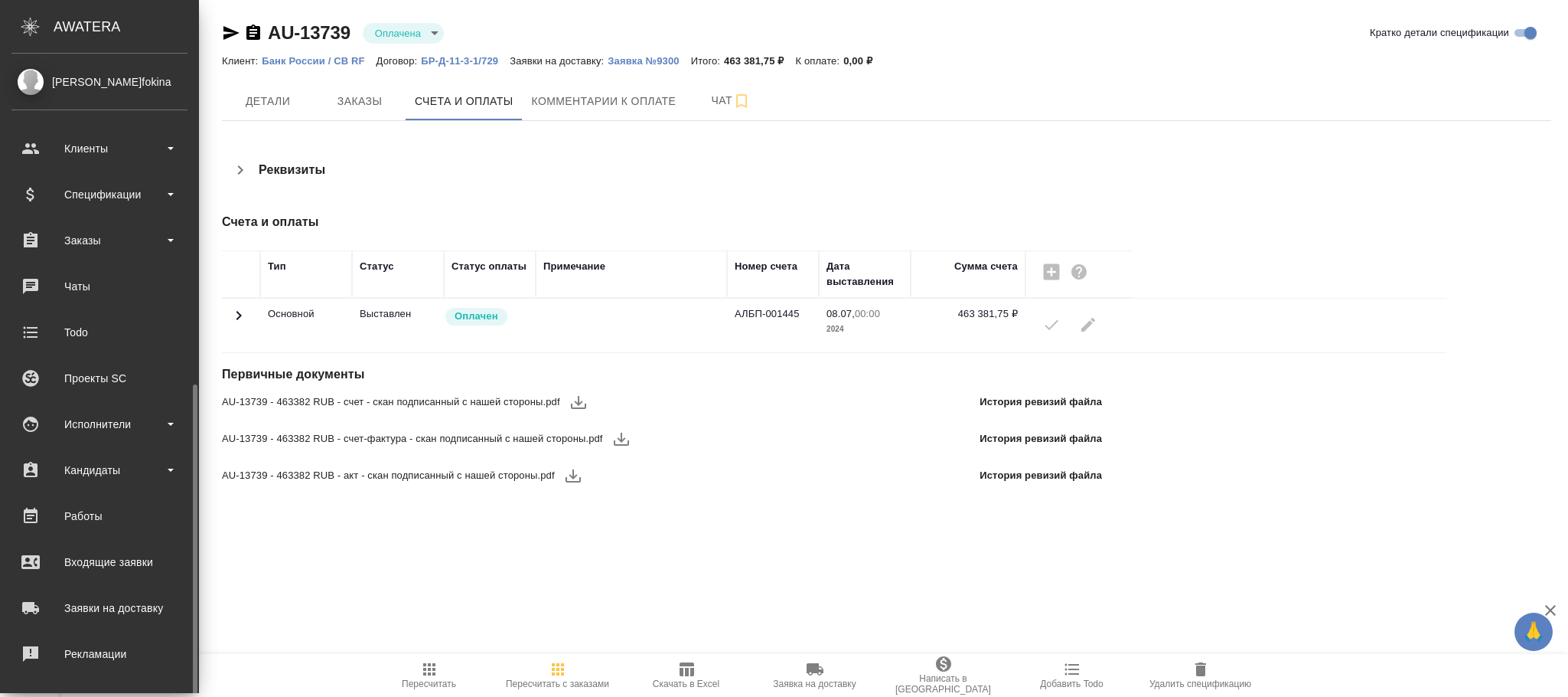
scroll to position [186, 0]
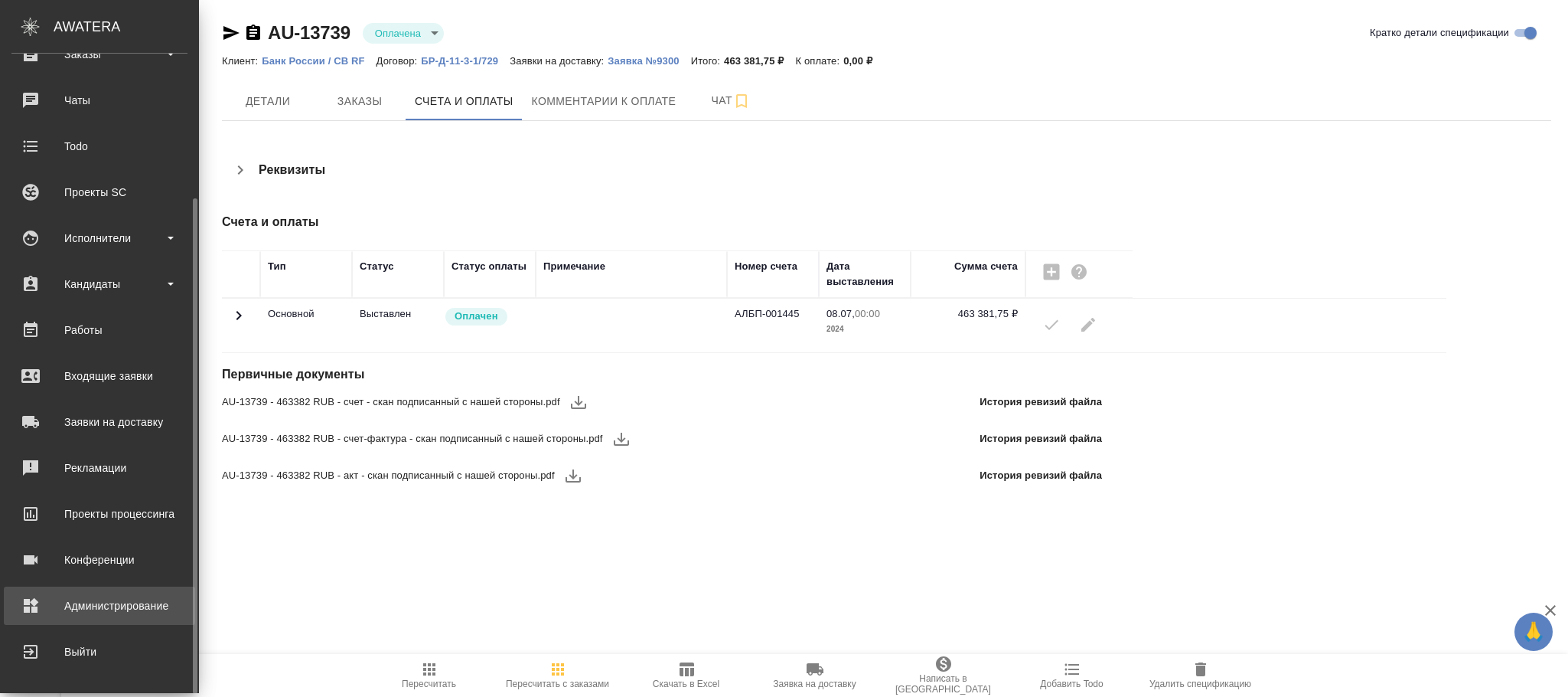
click at [111, 597] on div "Администрирование" at bounding box center [100, 605] width 176 height 23
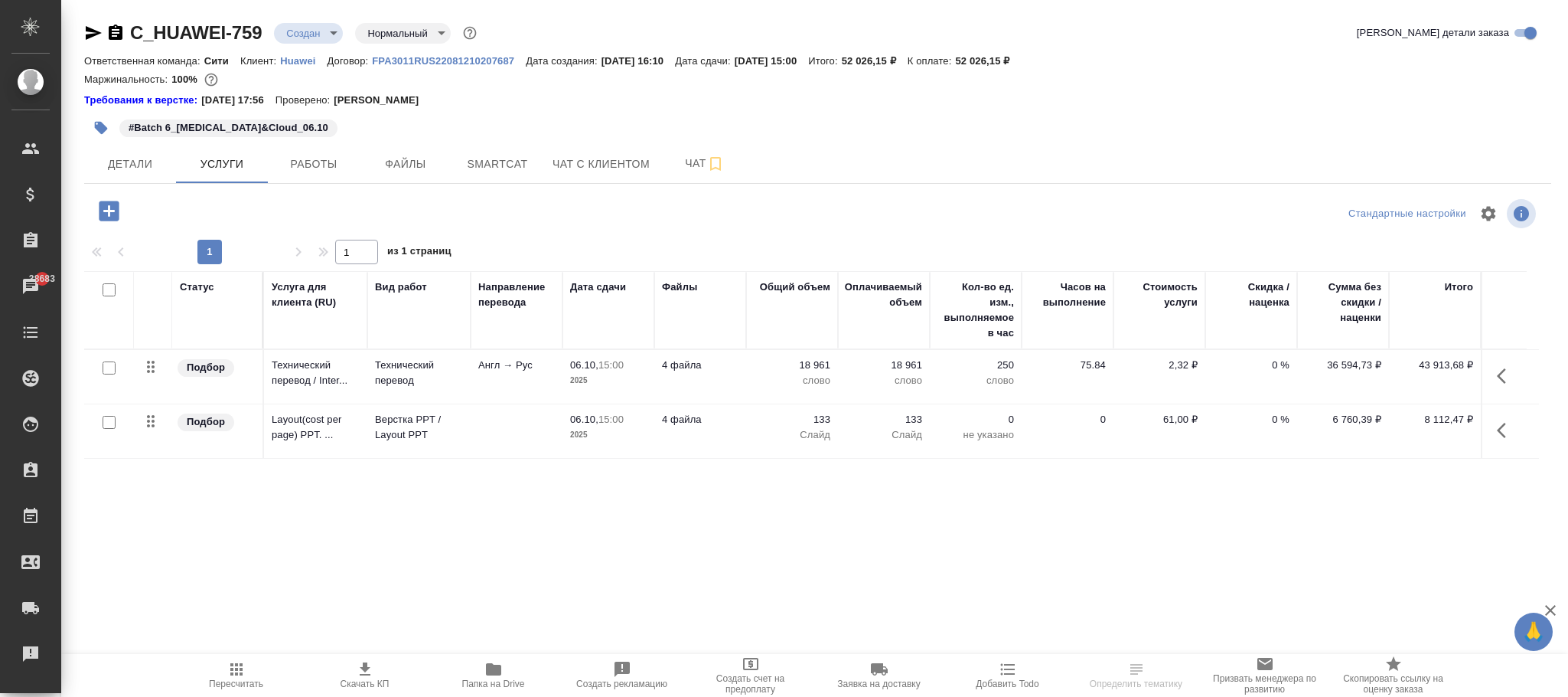
click at [1177, 365] on p "2,32 ₽" at bounding box center [1159, 365] width 77 height 15
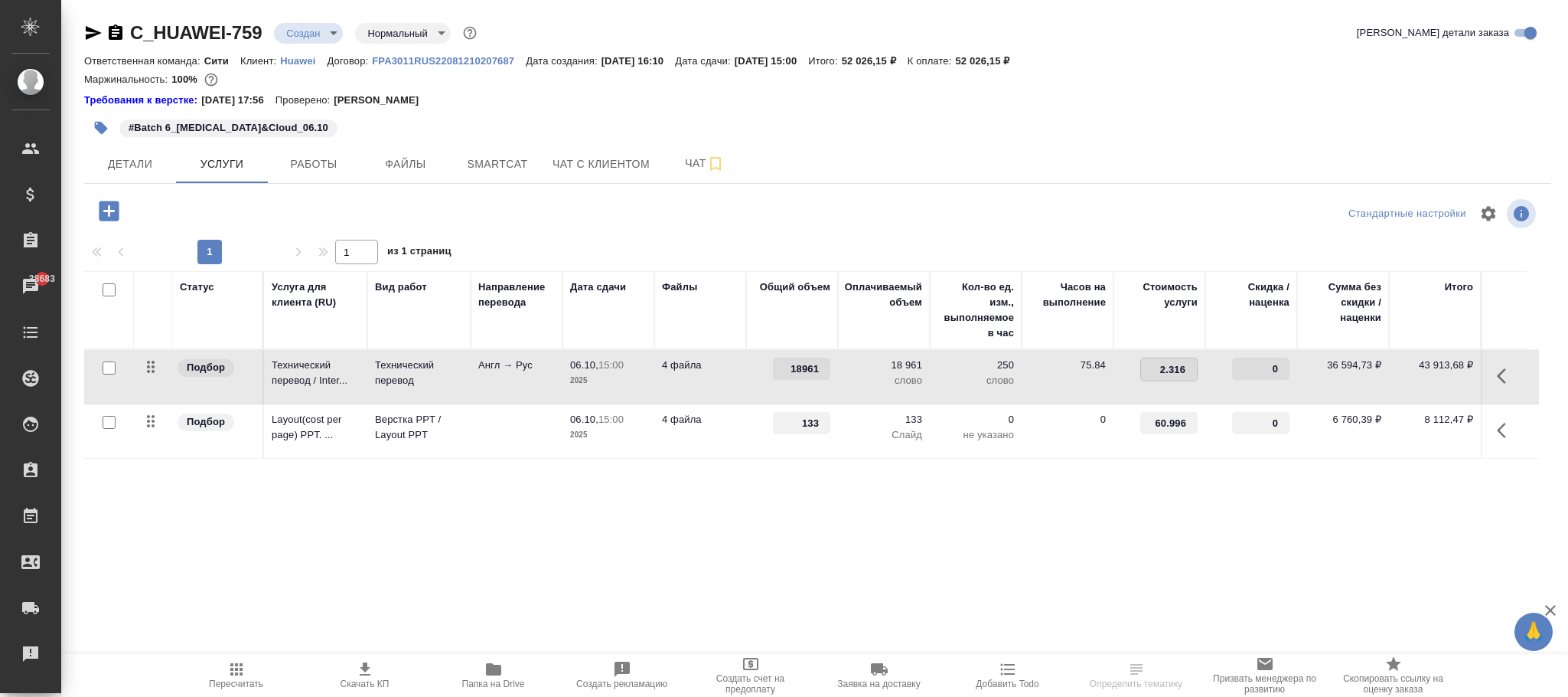
click at [1177, 365] on input "2.316" at bounding box center [1169, 369] width 56 height 23
click at [1178, 368] on input "2.316" at bounding box center [1169, 369] width 56 height 23
type input "2.3159"
click at [1183, 543] on div "Статус Услуга для клиента (RU) Вид работ Направление перевода Дата сдачи Файлы …" at bounding box center [812, 435] width 1455 height 329
drag, startPoint x: 228, startPoint y: 212, endPoint x: 812, endPoint y: 334, distance: 596.6
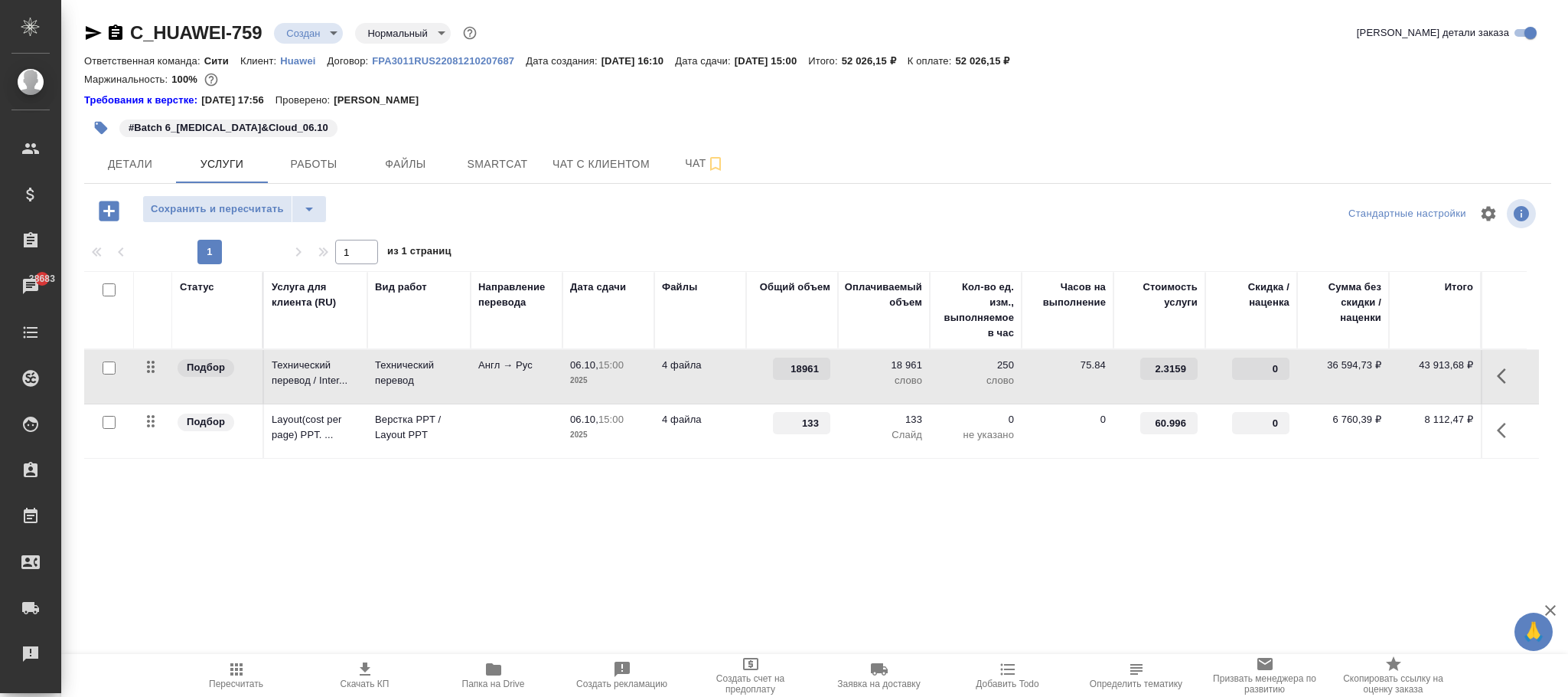
click at [232, 212] on span "Сохранить и пересчитать" at bounding box center [216, 208] width 133 height 17
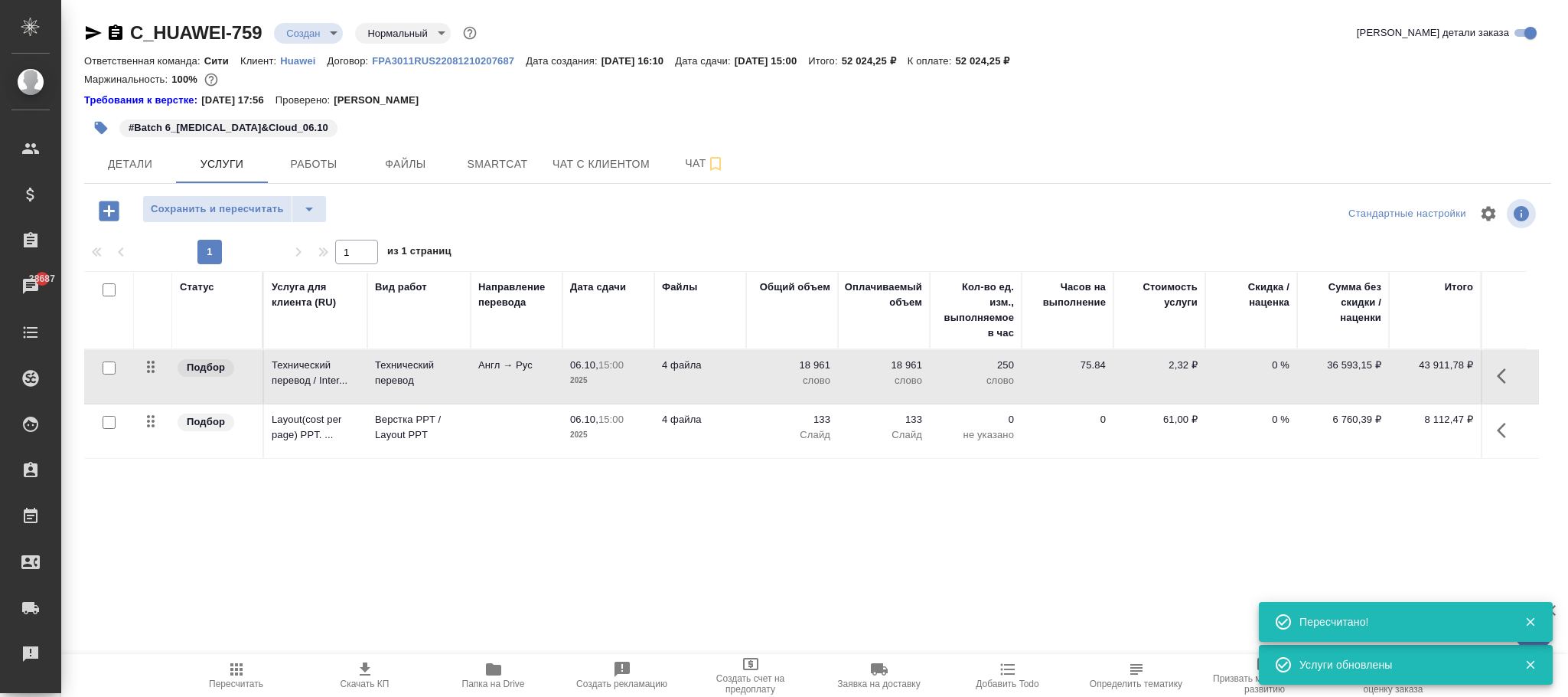
click at [1181, 418] on p "61,00 ₽" at bounding box center [1159, 420] width 77 height 15
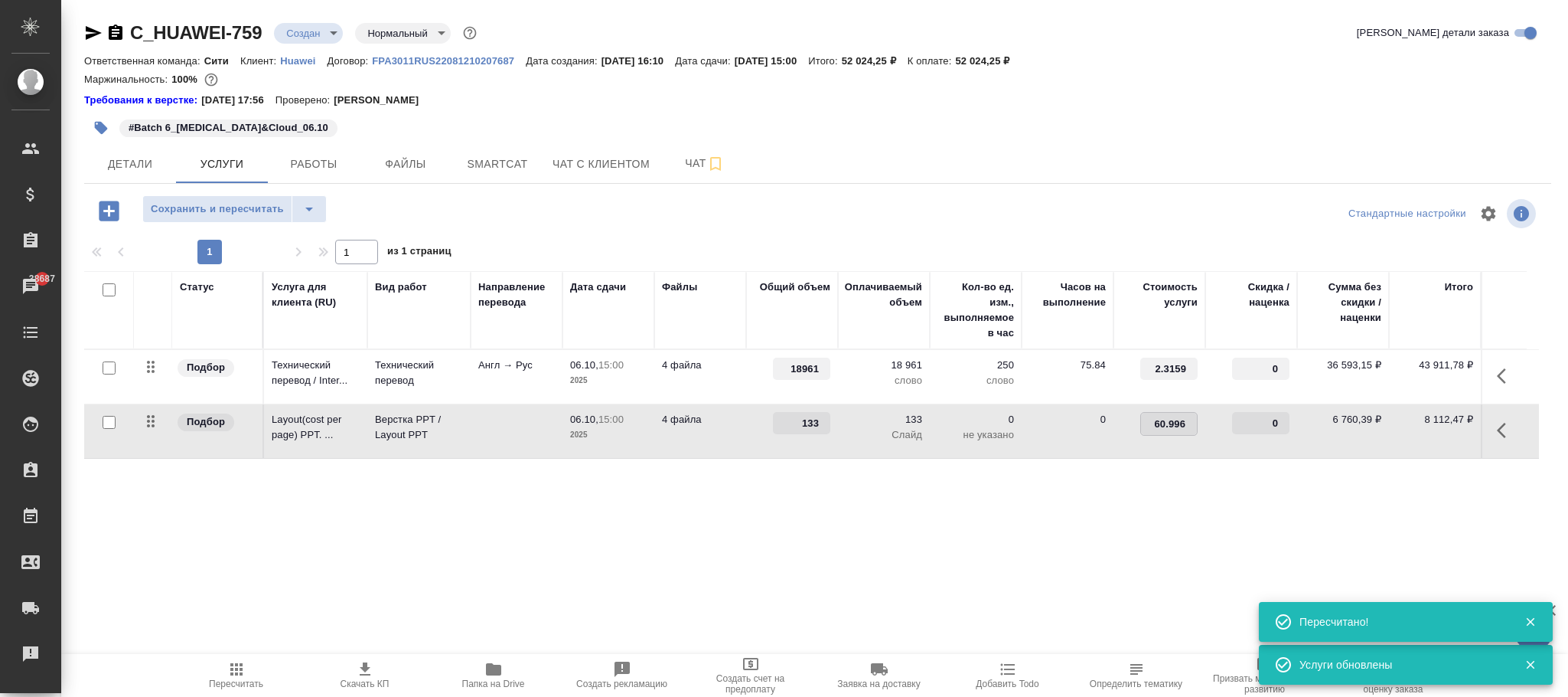
click at [1181, 418] on input "60.996" at bounding box center [1169, 423] width 56 height 23
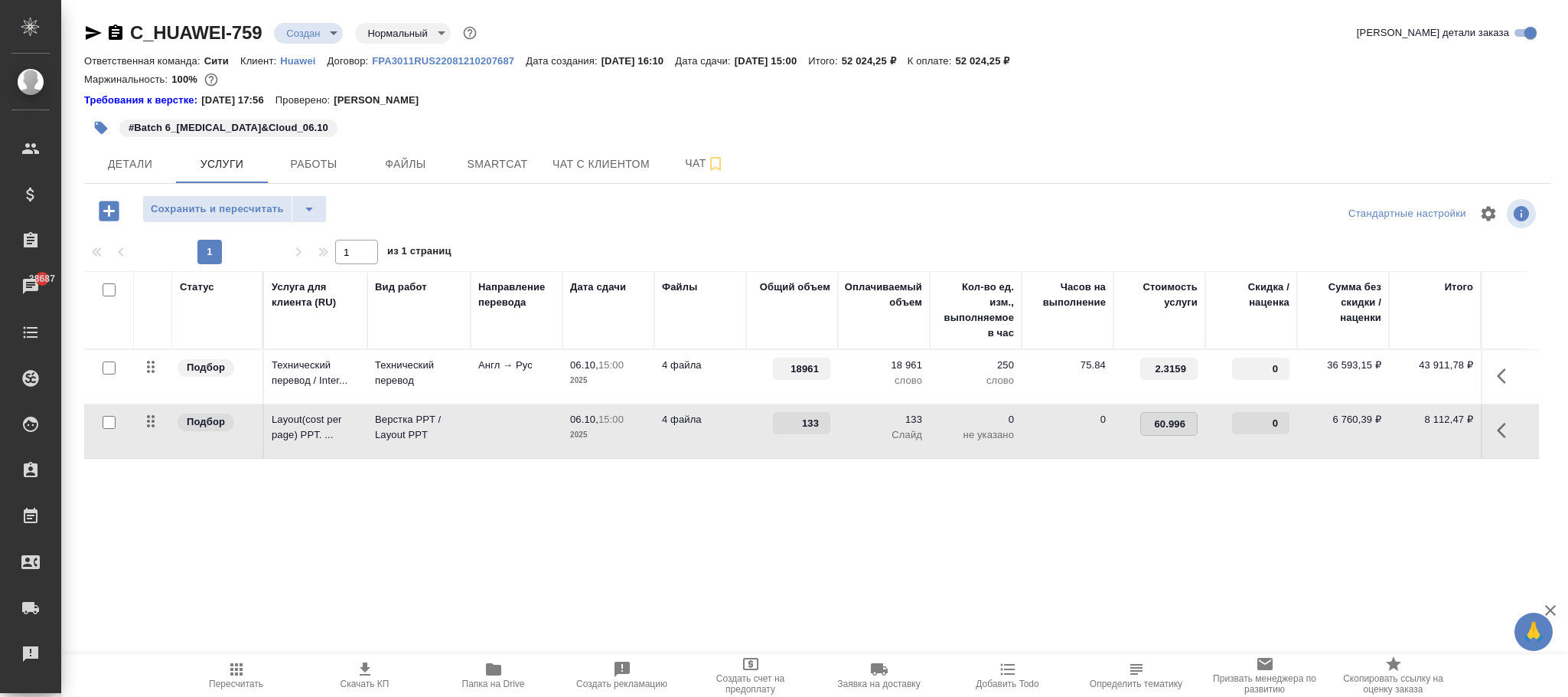
type input "60.9961"
click at [1139, 557] on div "Статус Услуга для клиента (RU) Вид работ Направление перевода Дата сдачи Файлы …" at bounding box center [812, 435] width 1455 height 329
click at [241, 221] on button "Сохранить и пересчитать" at bounding box center [217, 208] width 150 height 27
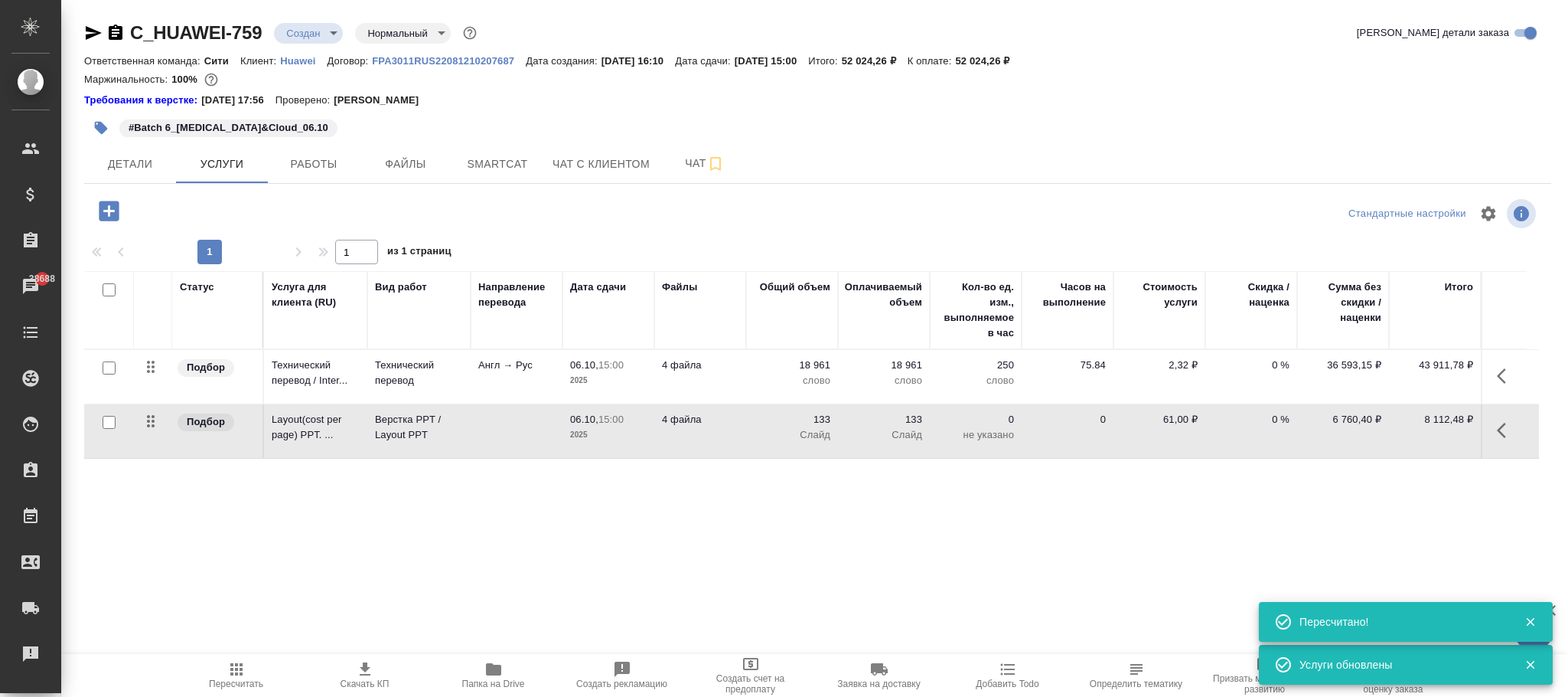
click at [1181, 428] on p "61,00 ₽" at bounding box center [1159, 420] width 77 height 15
click at [1181, 428] on input "60.9961" at bounding box center [1169, 423] width 56 height 23
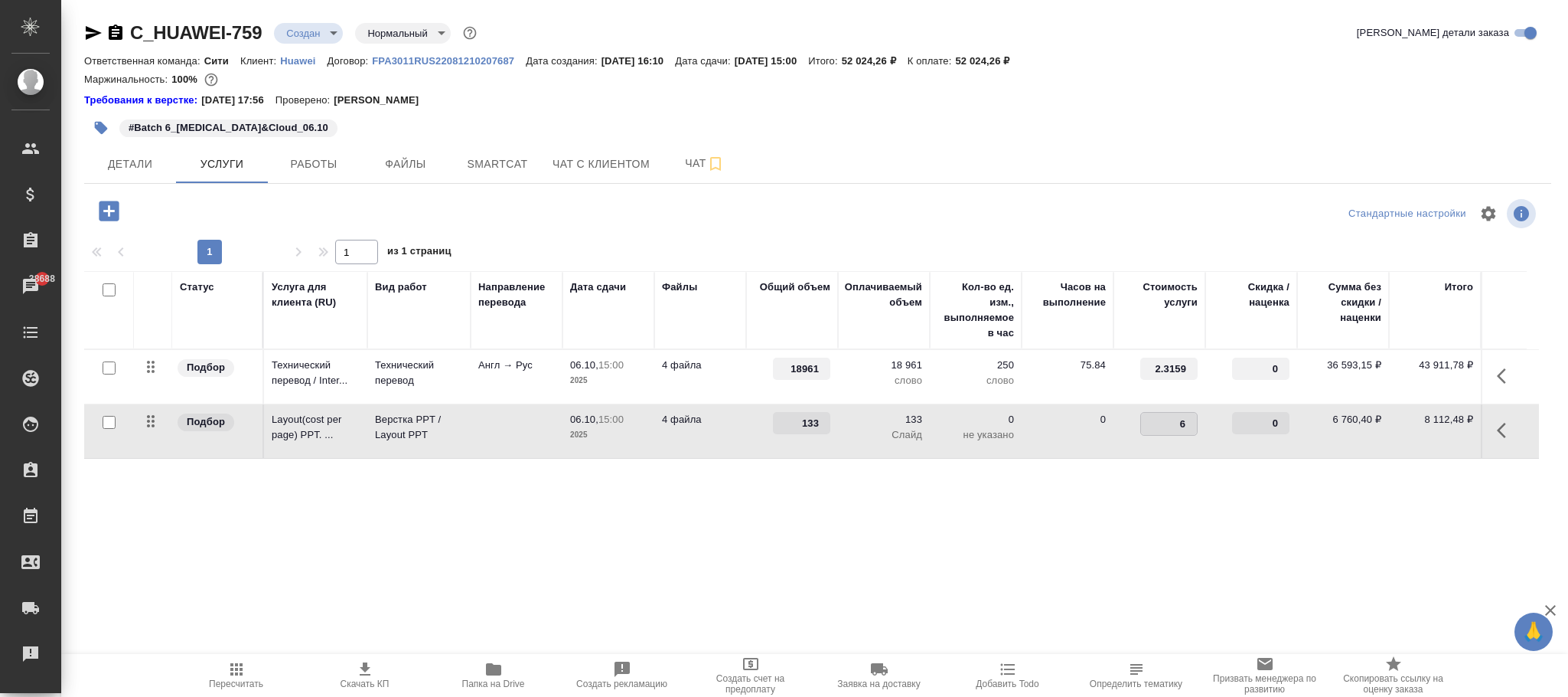
type input "61"
click at [1103, 529] on div "Статус Услуга для клиента (RU) Вид работ Направление перевода Дата сдачи Файлы …" at bounding box center [812, 435] width 1455 height 329
click at [211, 207] on span "Сохранить и пересчитать" at bounding box center [216, 208] width 133 height 17
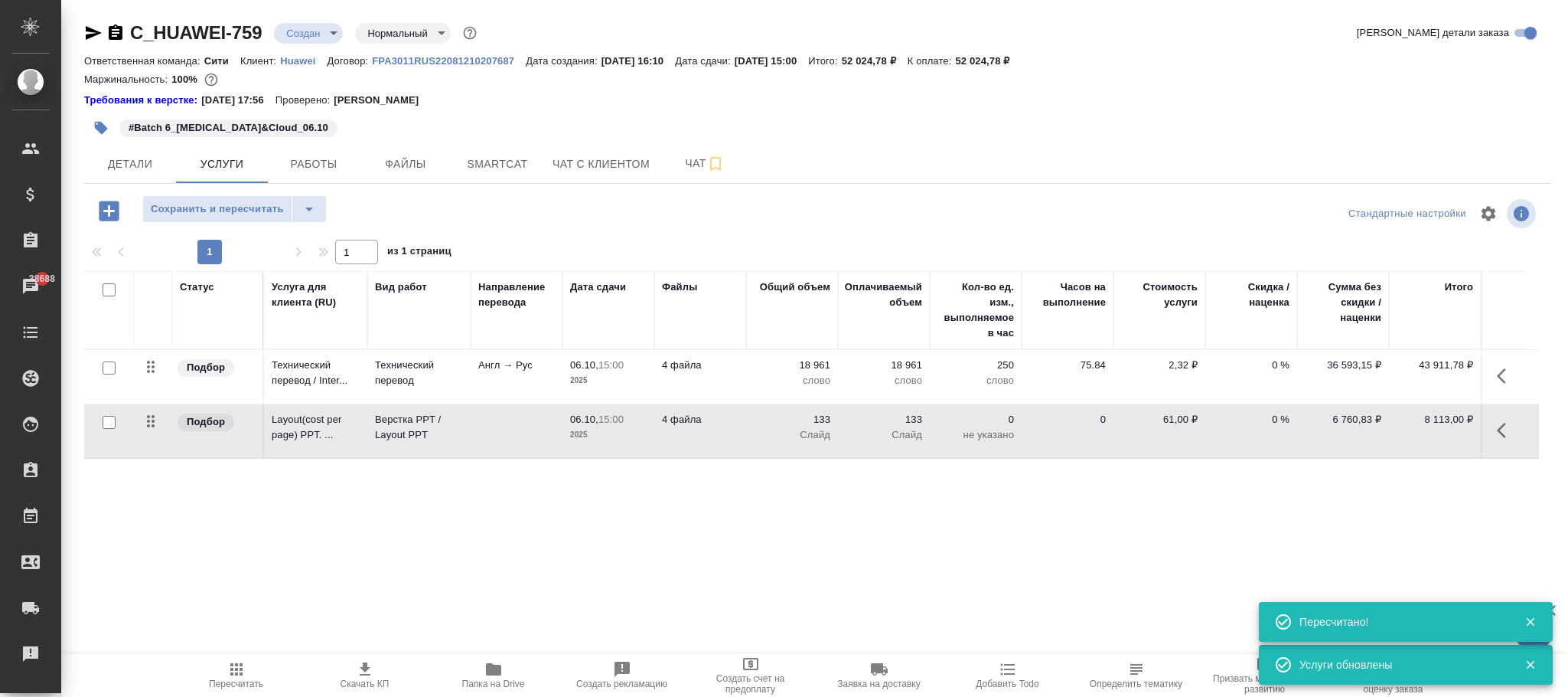
click at [1177, 428] on p "61,00 ₽" at bounding box center [1159, 420] width 77 height 15
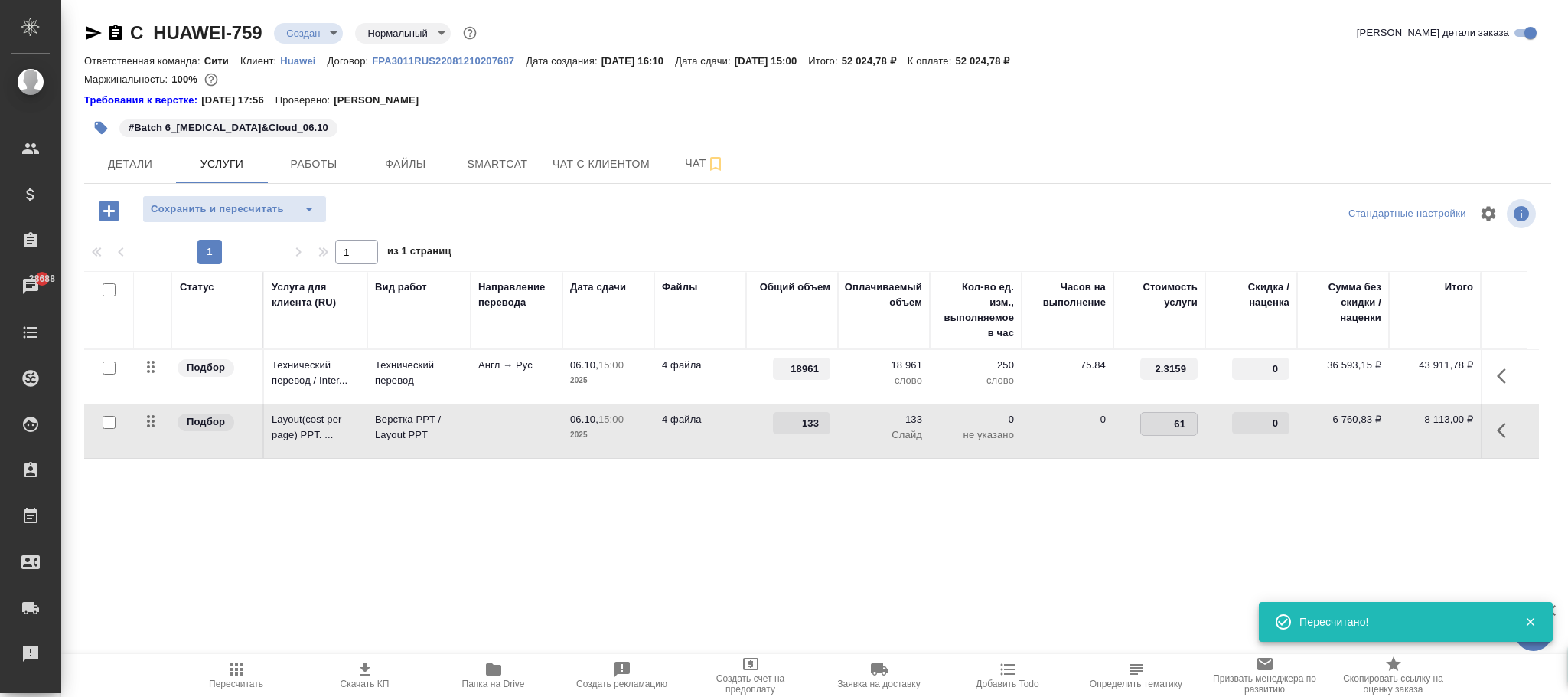
click at [1177, 428] on input "61" at bounding box center [1169, 423] width 56 height 23
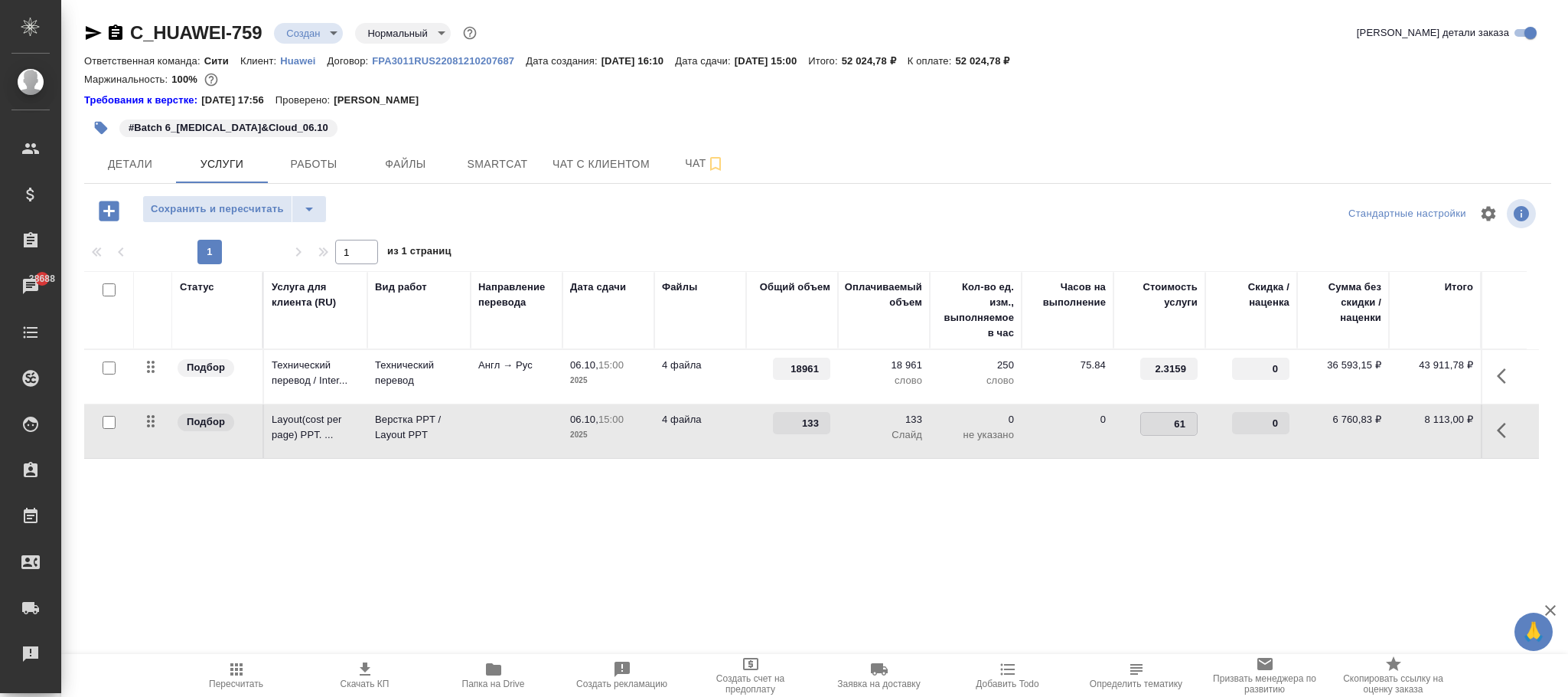
click at [1185, 519] on div "Статус Услуга для клиента (RU) Вид работ Направление перевода Дата сдачи Файлы …" at bounding box center [812, 435] width 1455 height 329
click at [1176, 366] on input "2.3159" at bounding box center [1169, 369] width 57 height 23
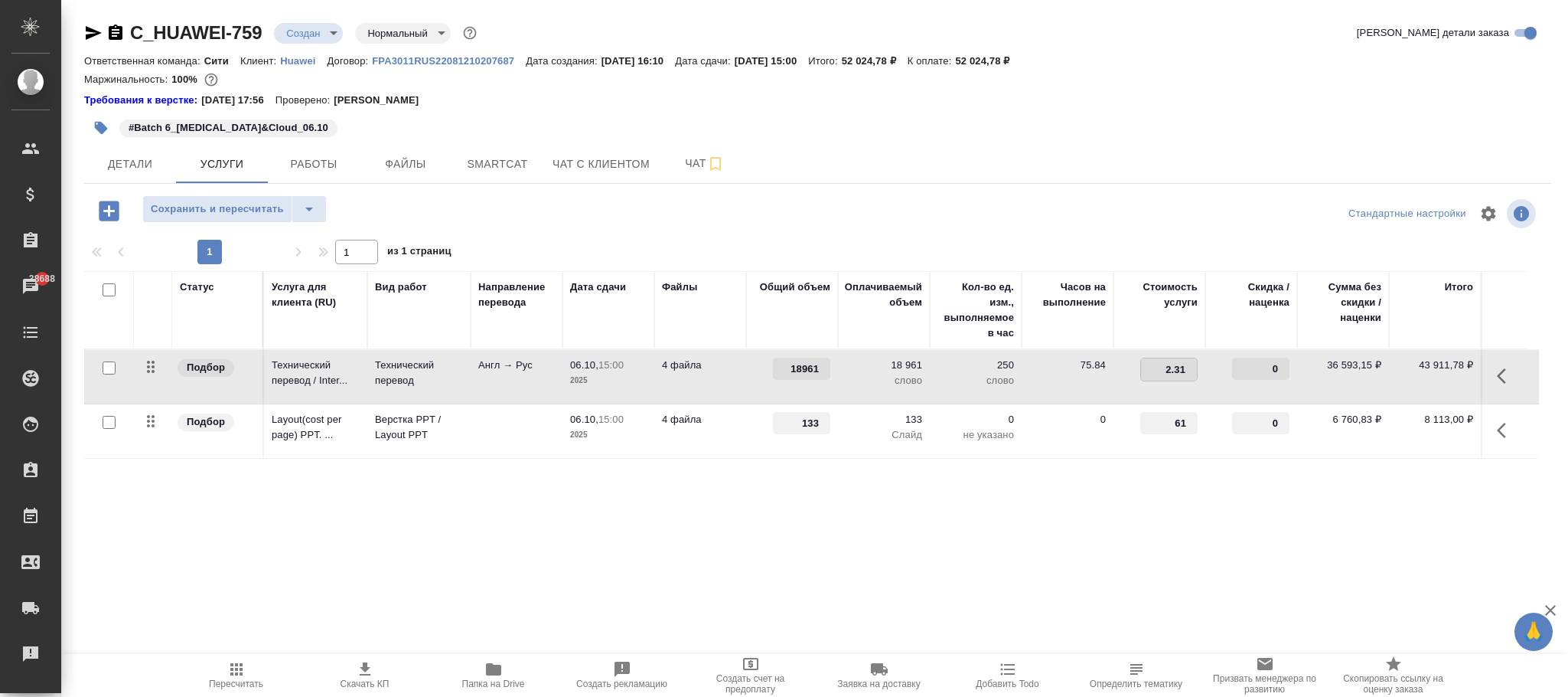
type input "2.316"
click at [1149, 529] on div "Статус Услуга для клиента (RU) Вид работ Направление перевода Дата сдачи Файлы …" at bounding box center [812, 435] width 1455 height 329
click at [257, 205] on span "Сохранить и пересчитать" at bounding box center [216, 208] width 133 height 17
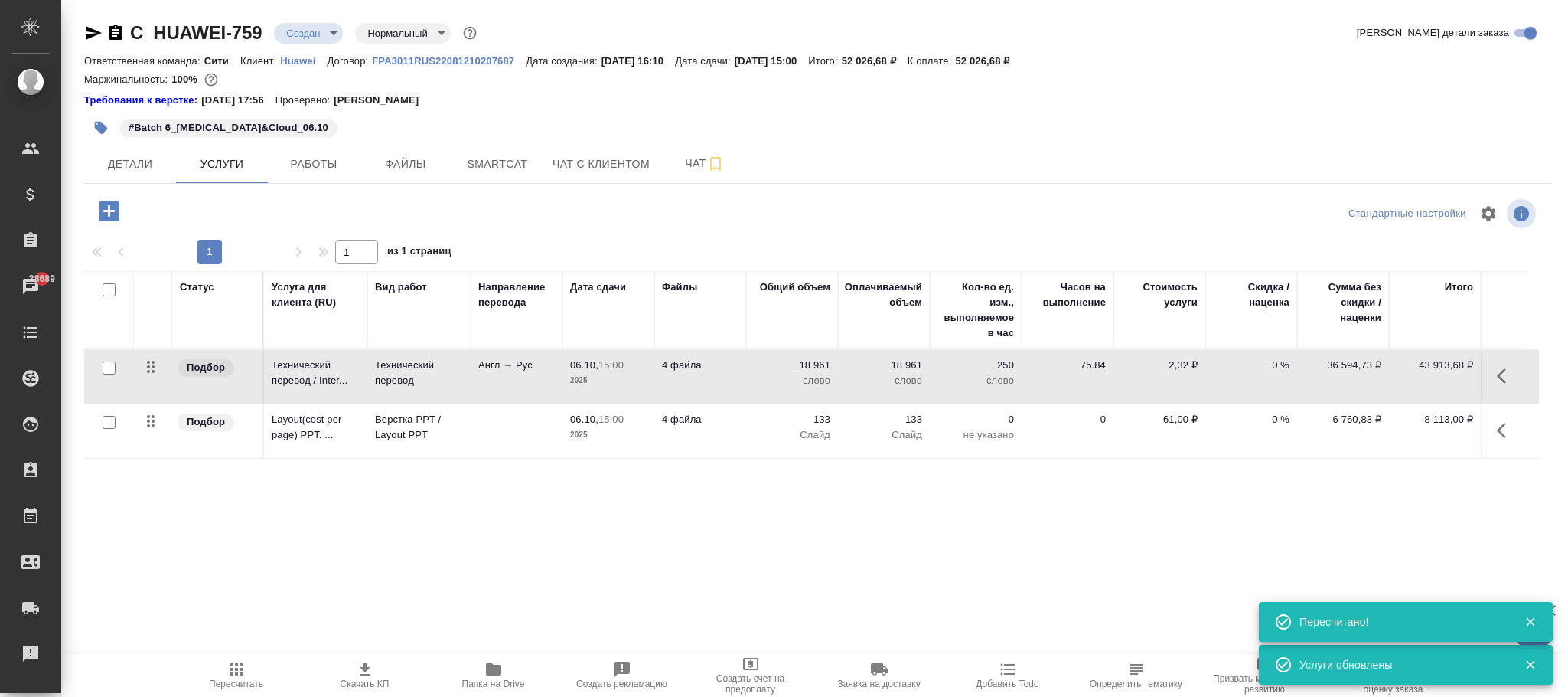
click at [1169, 428] on p "61,00 ₽" at bounding box center [1159, 420] width 77 height 15
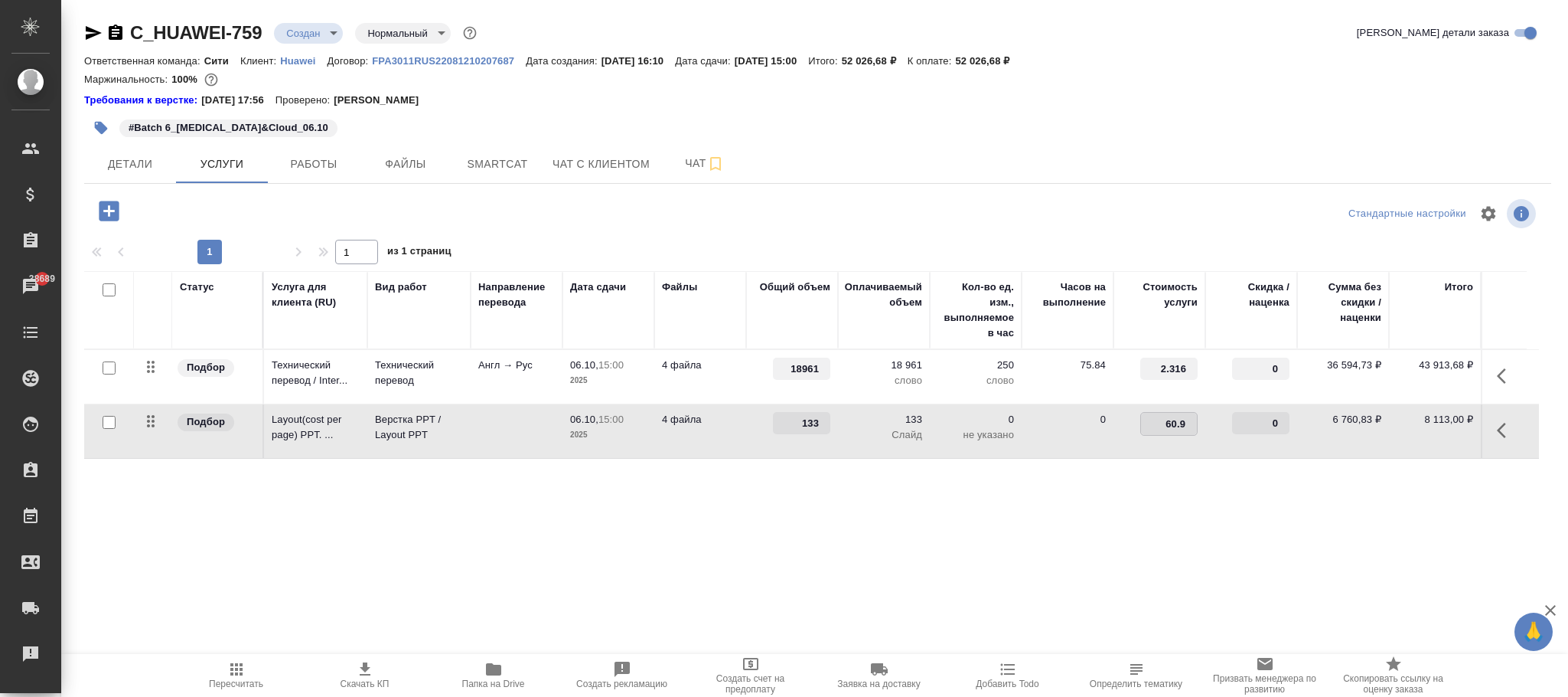
type input "60.99"
click at [1112, 503] on div "Статус Услуга для клиента (RU) Вид работ Направление перевода Дата сдачи Файлы …" at bounding box center [812, 435] width 1455 height 329
click at [239, 212] on span "Сохранить и пересчитать" at bounding box center [216, 208] width 133 height 17
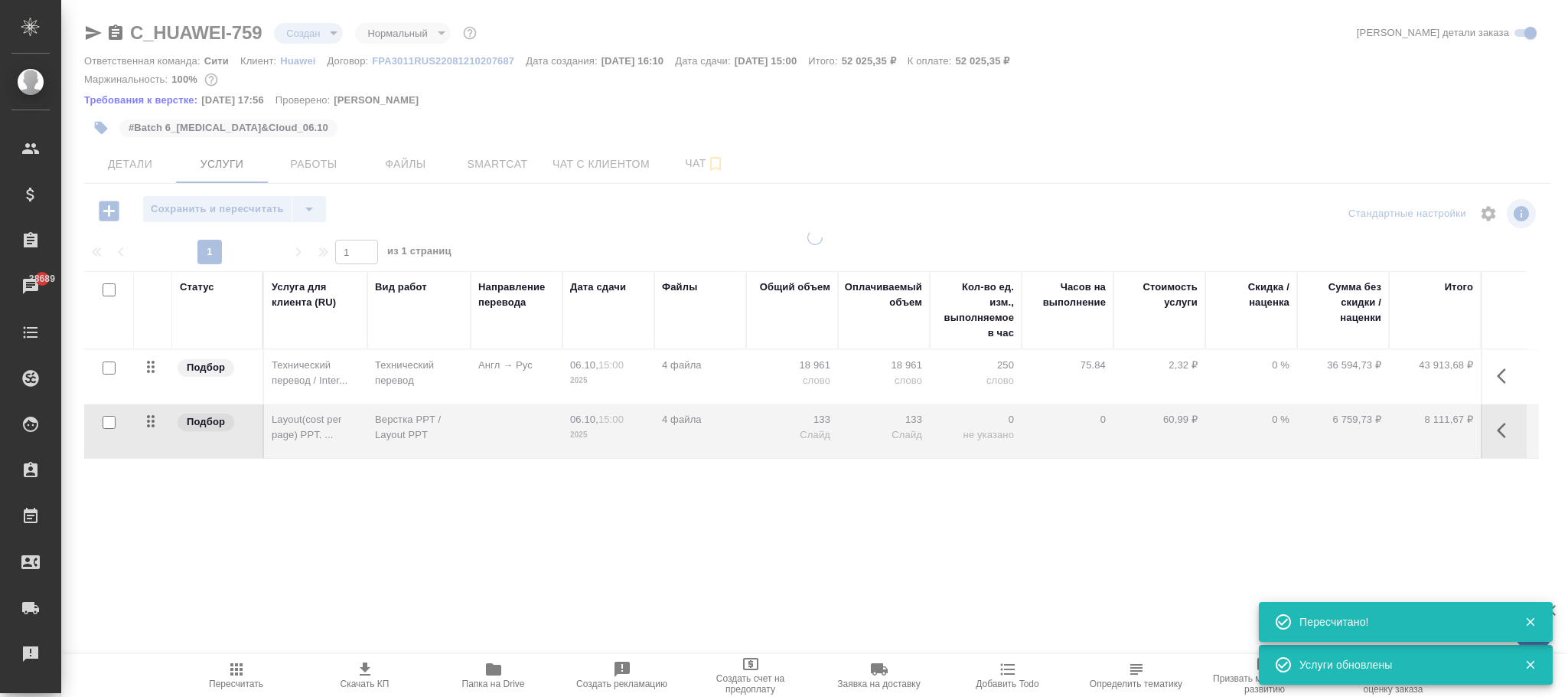
click at [1181, 423] on div at bounding box center [815, 435] width 1507 height 410
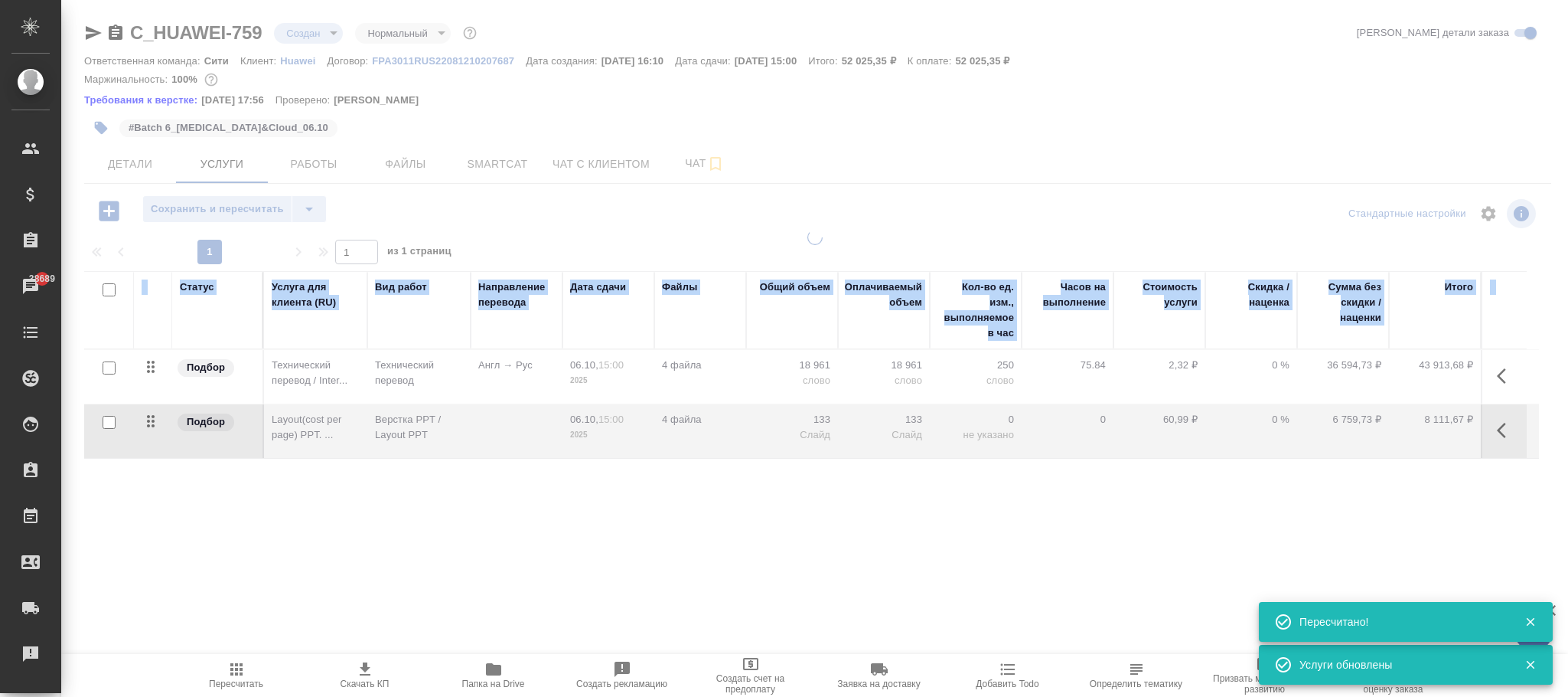
click at [1181, 423] on div at bounding box center [815, 435] width 1507 height 410
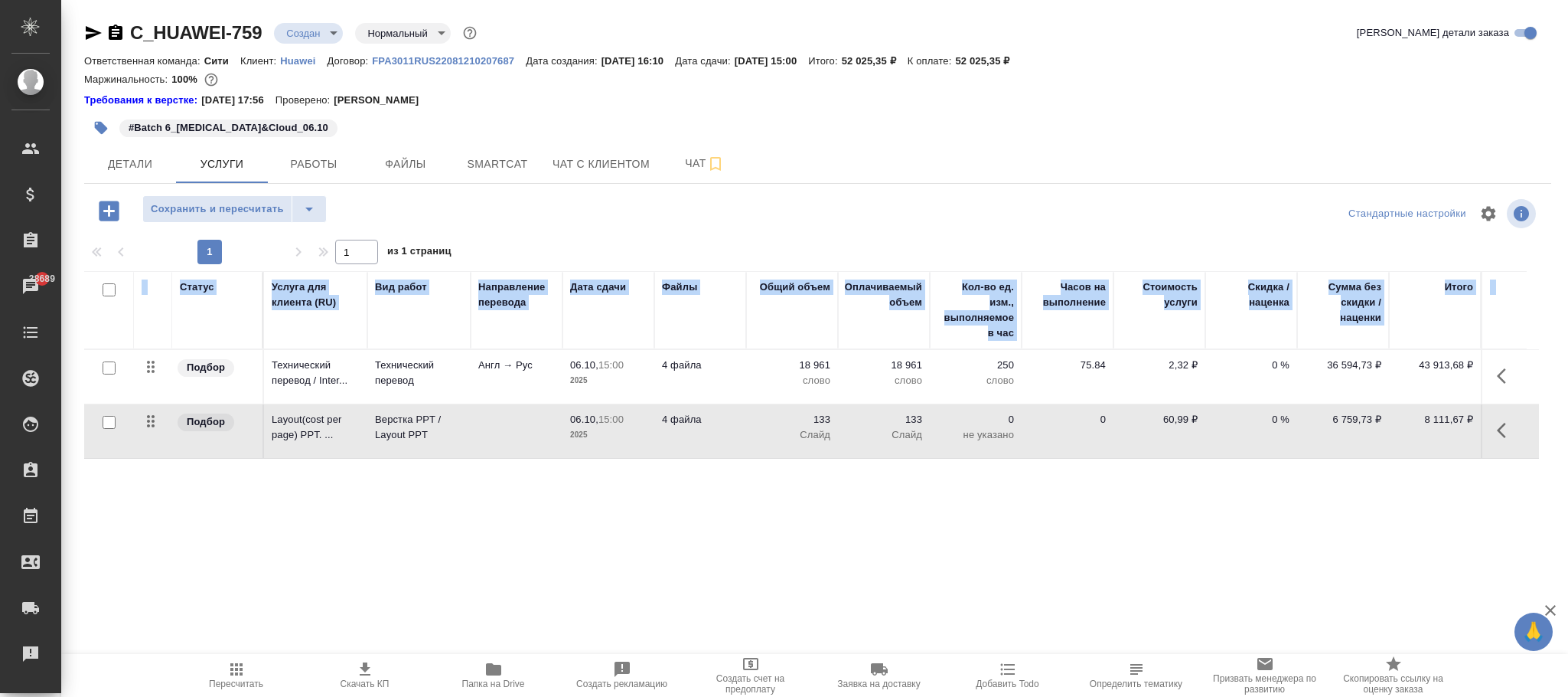
click at [1188, 368] on p "2,32 ₽" at bounding box center [1159, 365] width 77 height 15
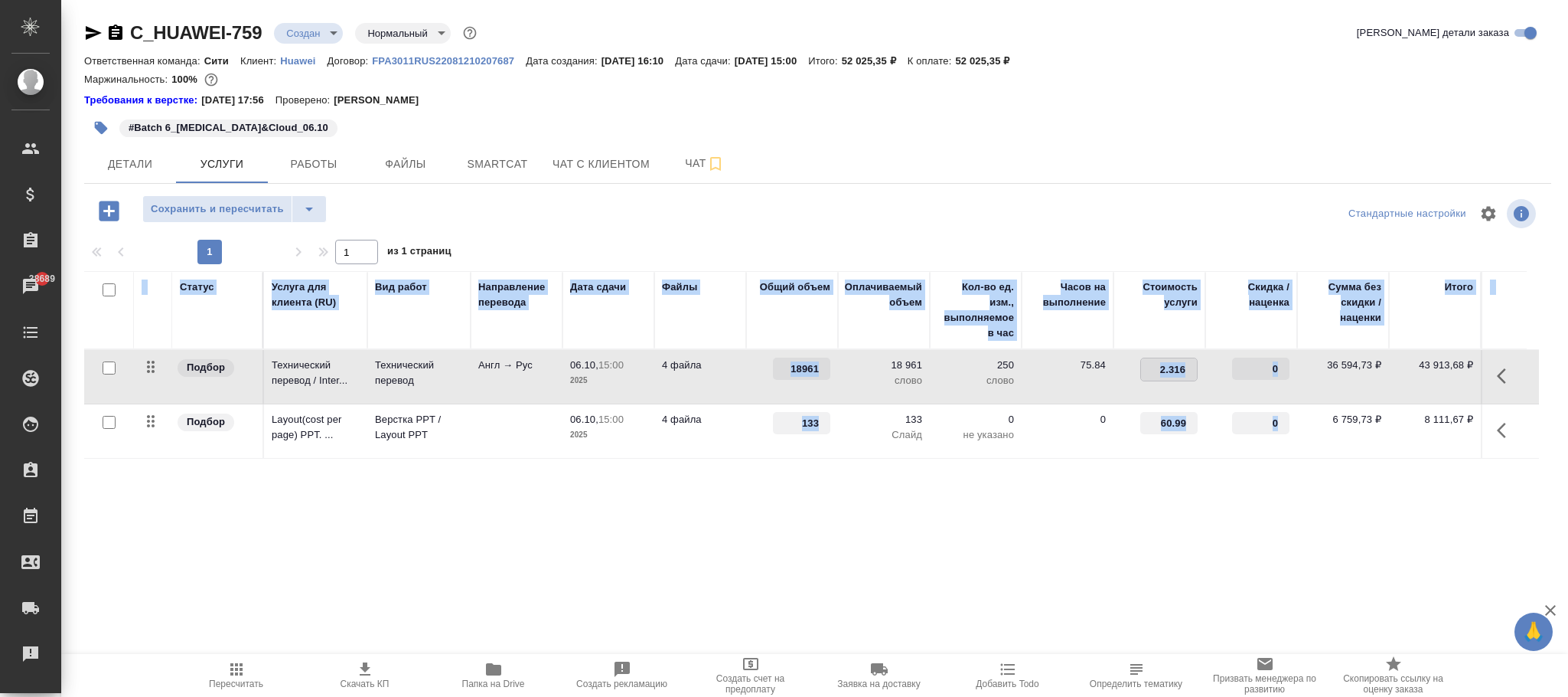
click at [1188, 368] on input "2.316" at bounding box center [1169, 369] width 56 height 23
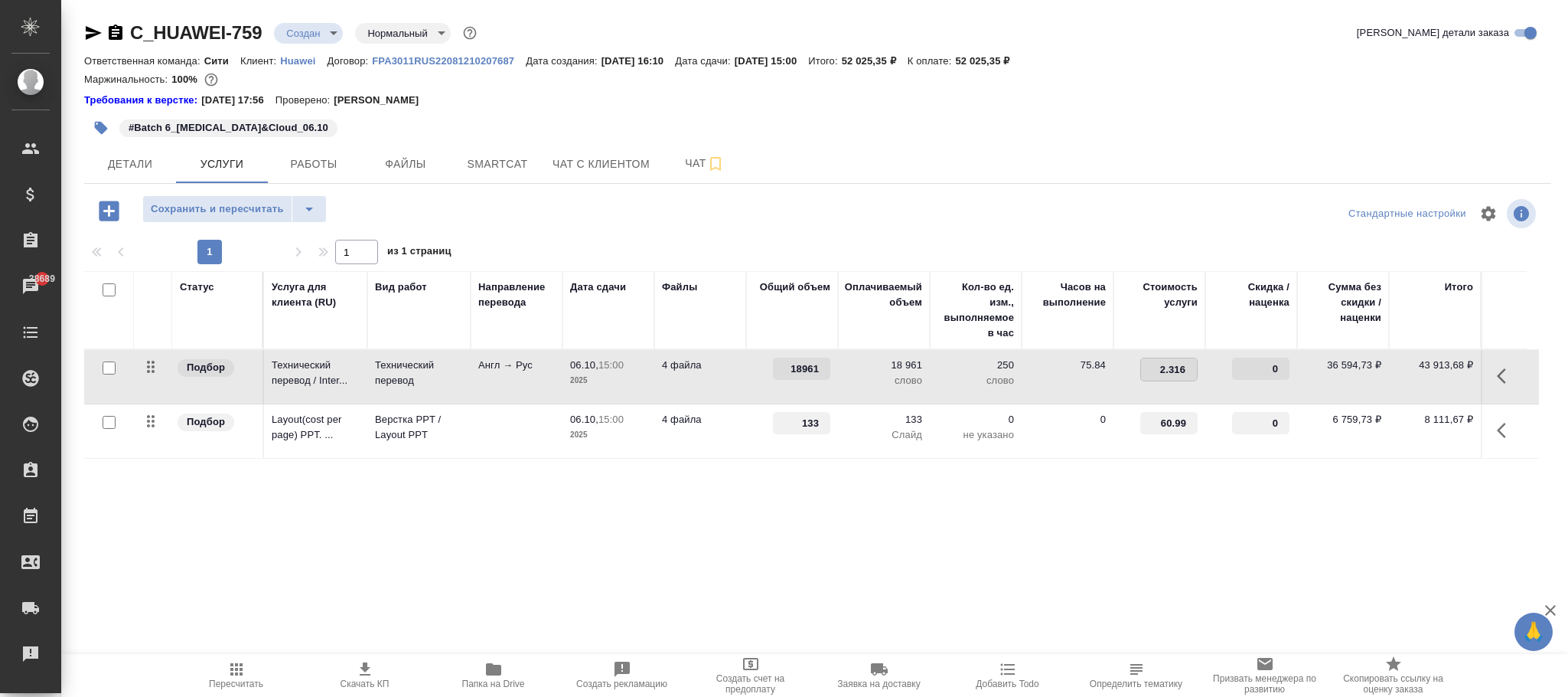
click at [1178, 370] on input "2.316" at bounding box center [1169, 369] width 56 height 23
type input "2.317"
click at [1077, 525] on div "Статус Услуга для клиента (RU) Вид работ Направление перевода Дата сдачи Файлы …" at bounding box center [812, 435] width 1455 height 329
click at [276, 217] on span "Сохранить и пересчитать" at bounding box center [216, 208] width 133 height 17
click at [1178, 359] on p "2,32 ₽" at bounding box center [1159, 365] width 77 height 15
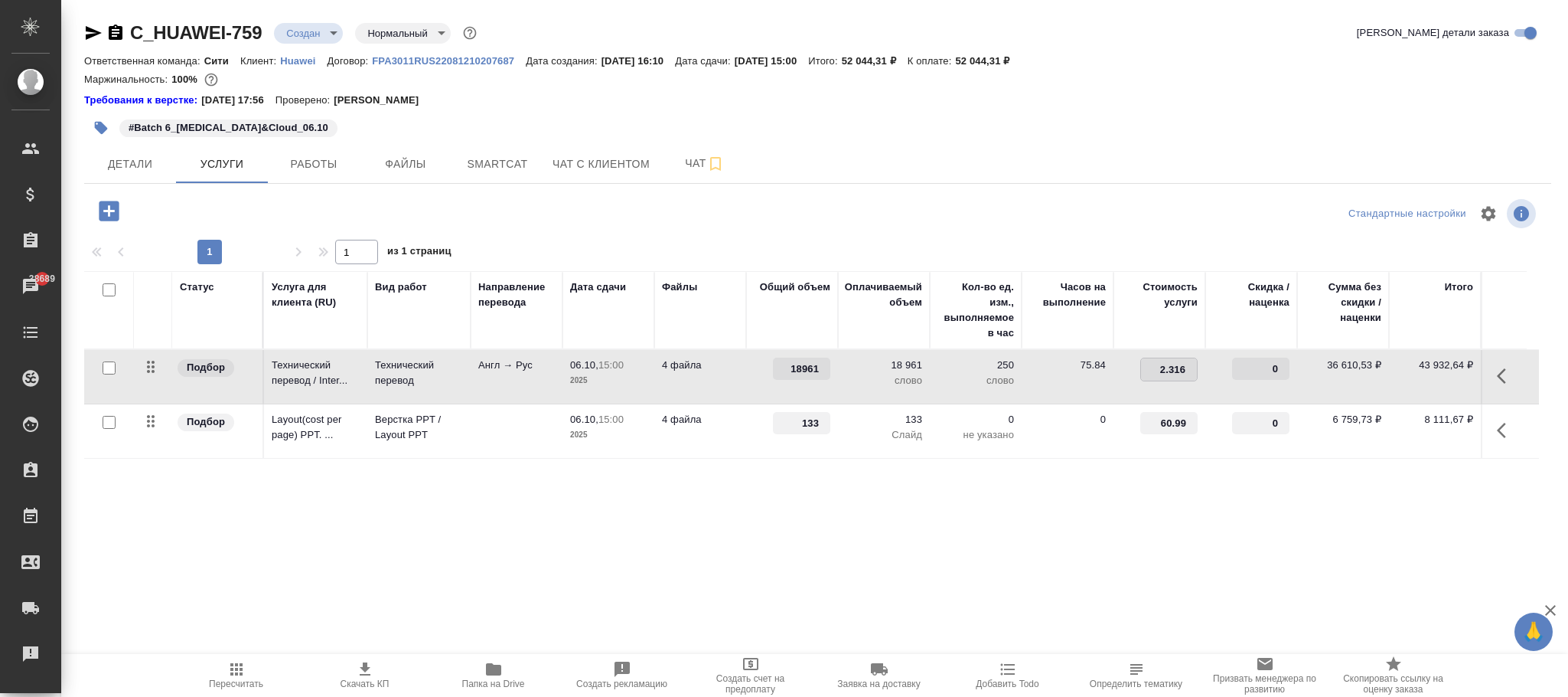
type input "2.3168"
click at [843, 568] on div "Статус Услуга для клиента (RU) Вид работ Направление перевода Дата сдачи Файлы …" at bounding box center [812, 435] width 1455 height 329
click at [257, 221] on button "Сохранить и пересчитать" at bounding box center [217, 208] width 150 height 27
click at [1186, 363] on p "2,32 ₽" at bounding box center [1159, 365] width 77 height 15
type input "2.315"
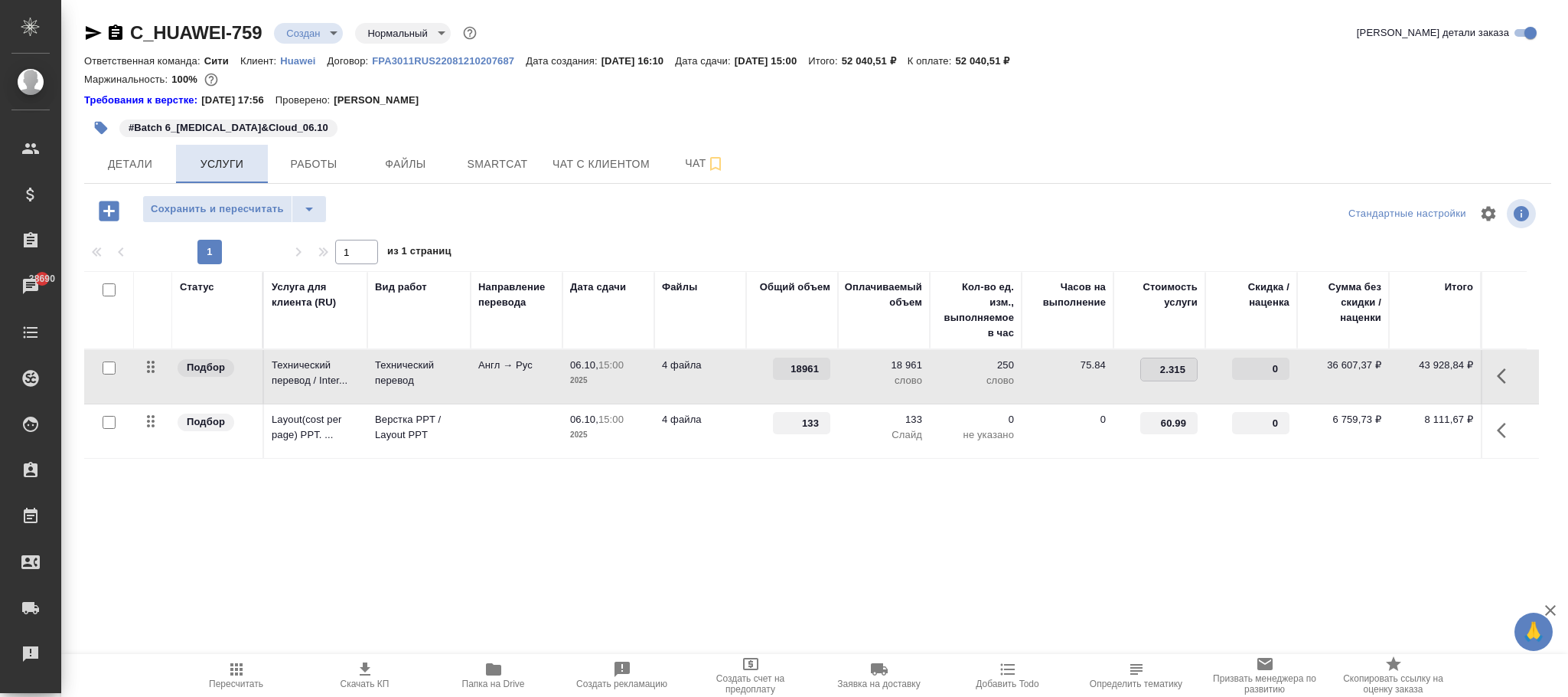
click at [749, 564] on div "Статус Услуга для клиента (RU) Вид работ Направление перевода Дата сдачи Файлы …" at bounding box center [812, 435] width 1455 height 329
click at [258, 215] on span "Сохранить и пересчитать" at bounding box center [216, 208] width 133 height 17
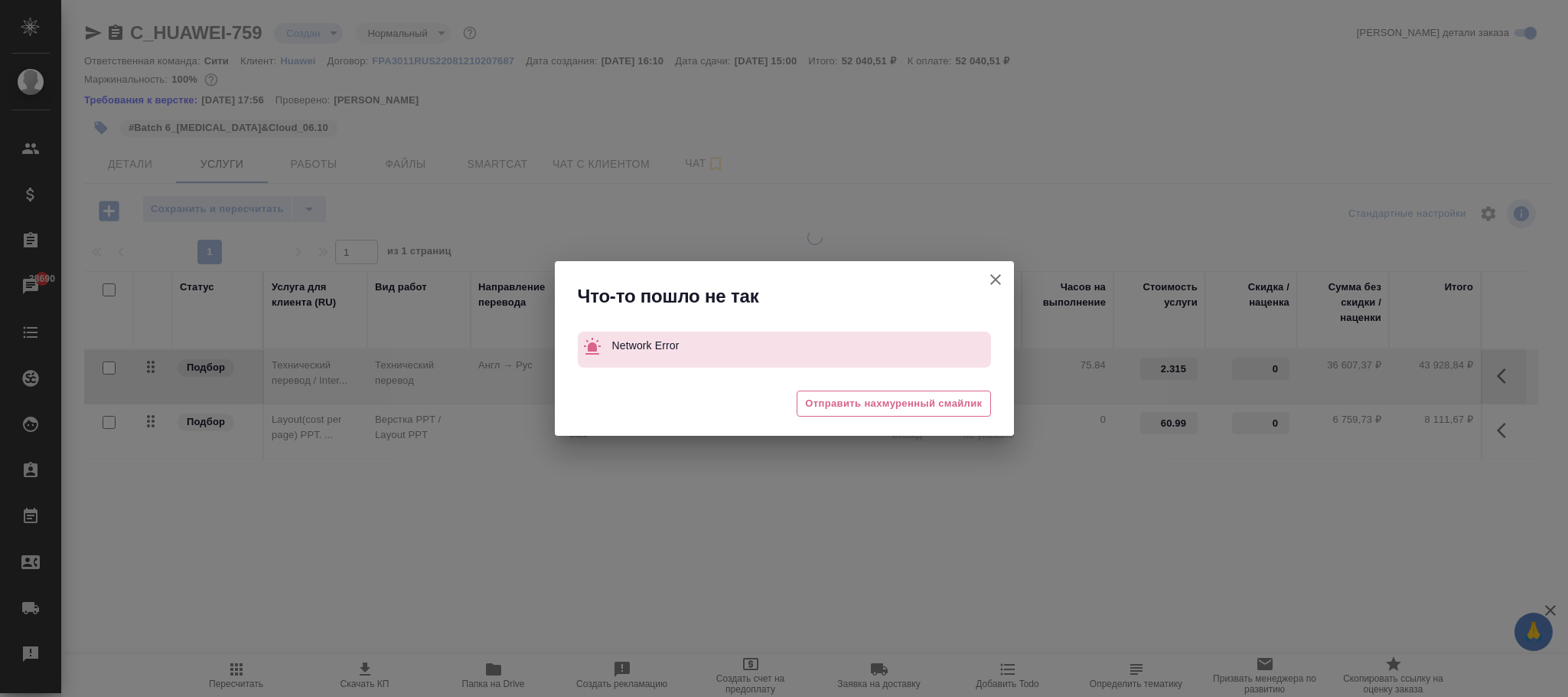
click at [995, 275] on icon "button" at bounding box center [996, 279] width 18 height 18
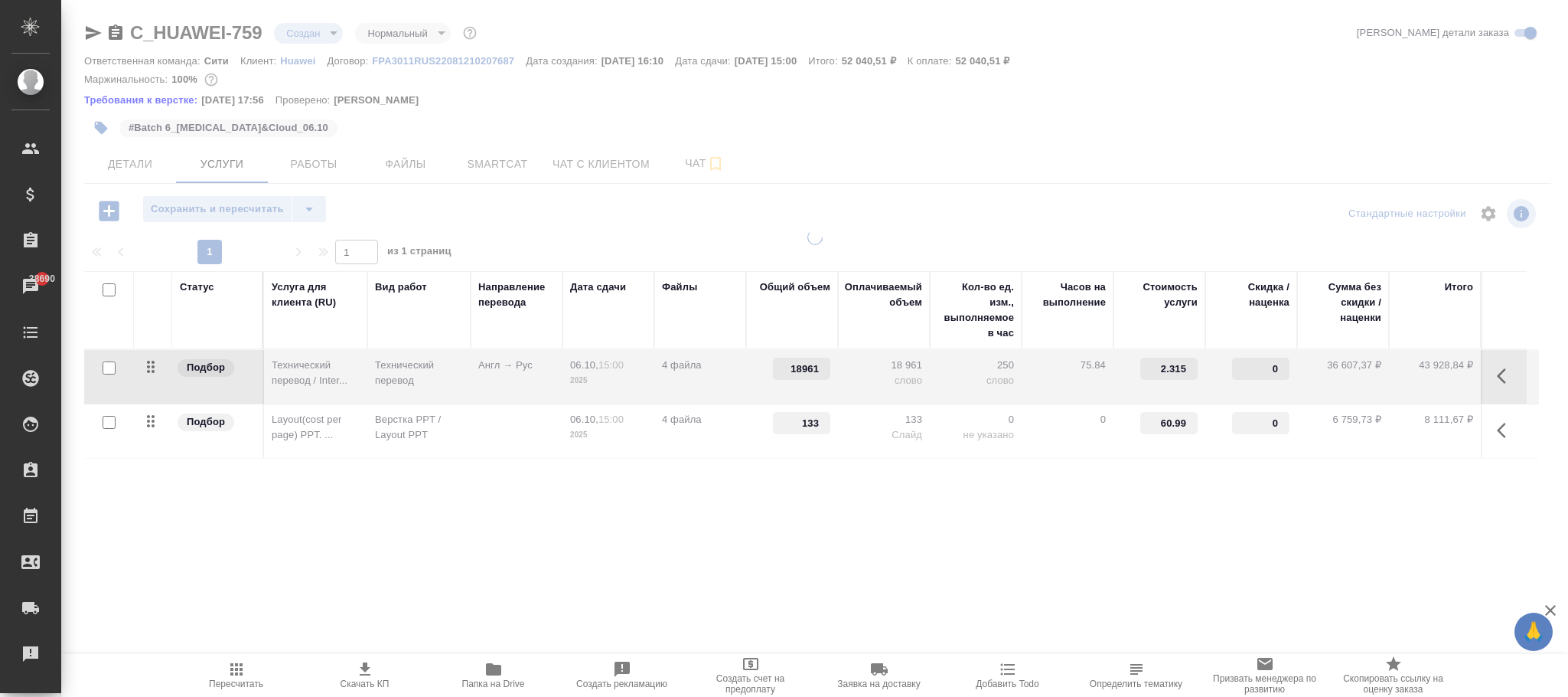
click at [236, 669] on icon "button" at bounding box center [236, 670] width 13 height 13
click at [984, 552] on div at bounding box center [815, 435] width 1507 height 410
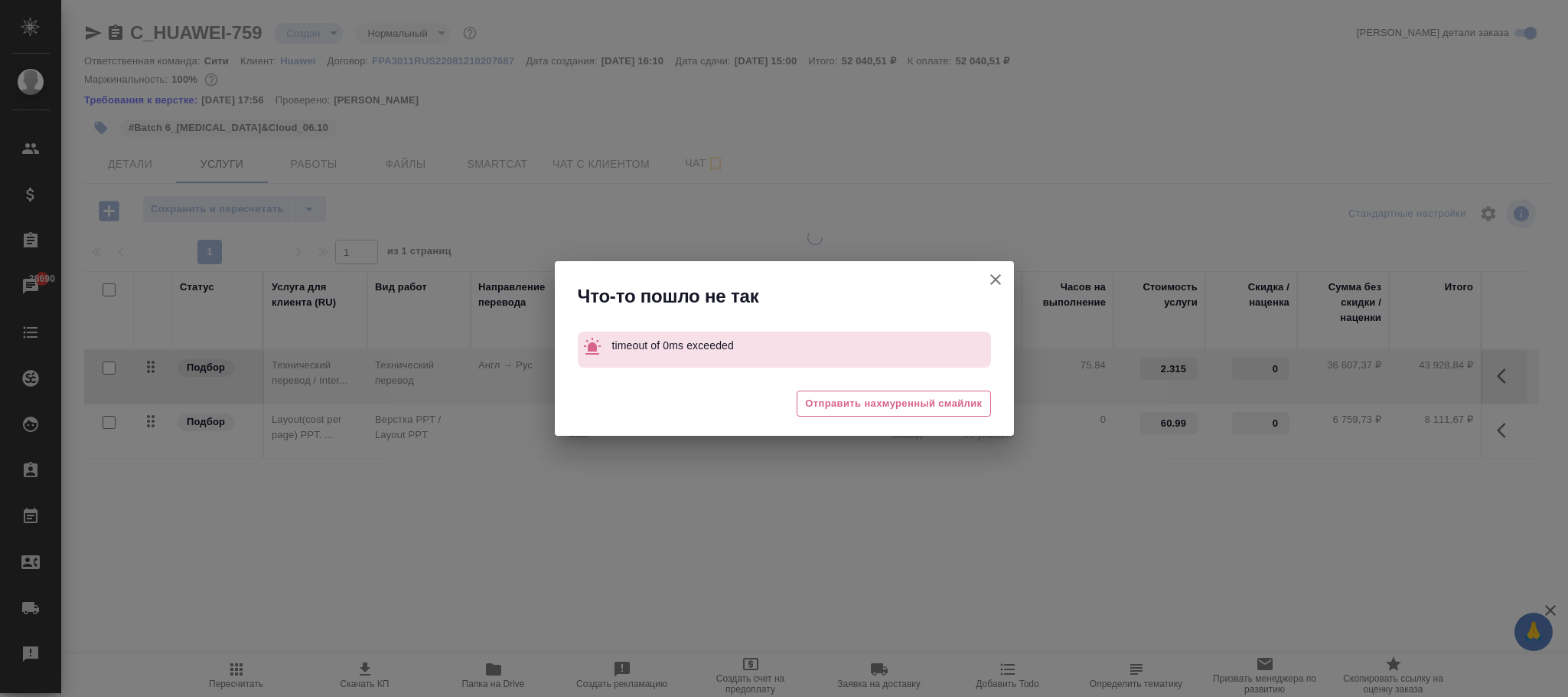
click at [999, 279] on icon "button" at bounding box center [996, 279] width 18 height 18
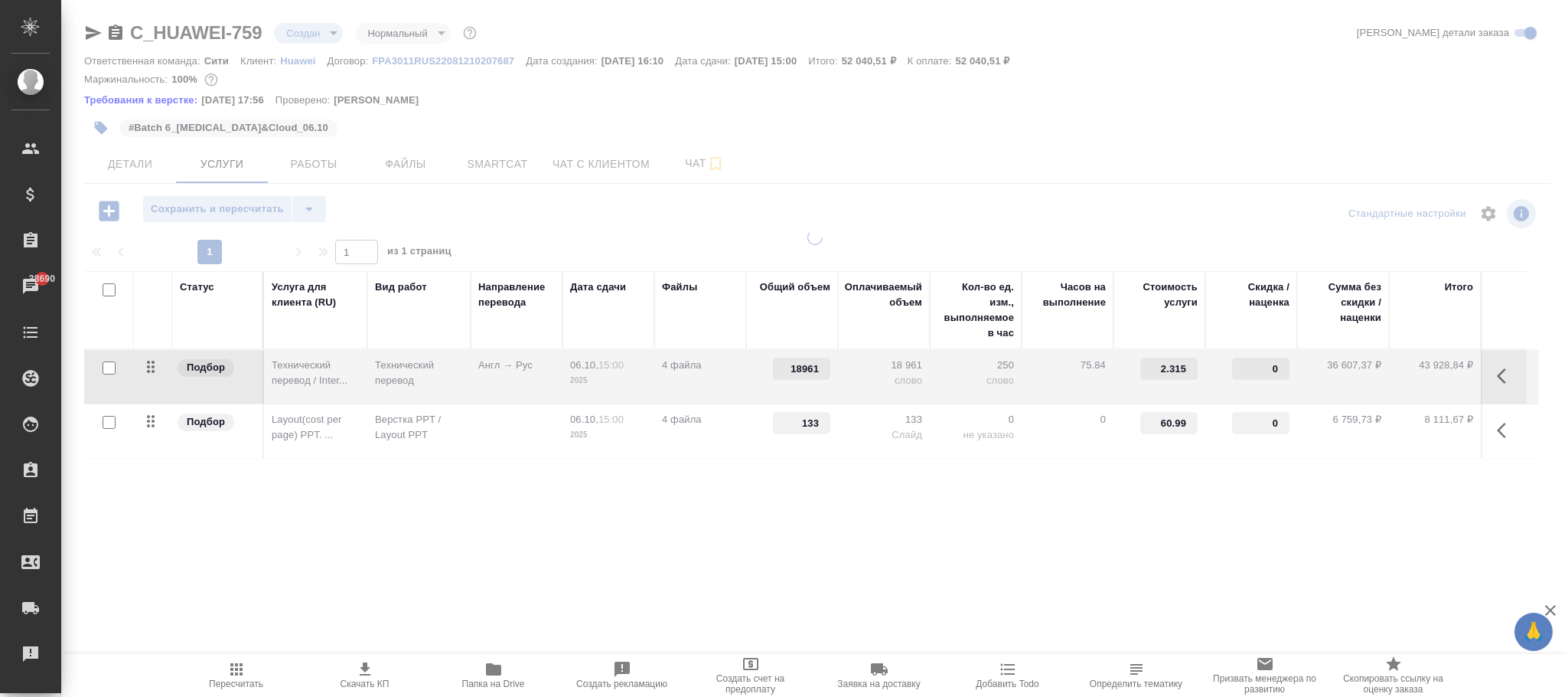
click at [232, 679] on span "Пересчитать" at bounding box center [236, 684] width 54 height 11
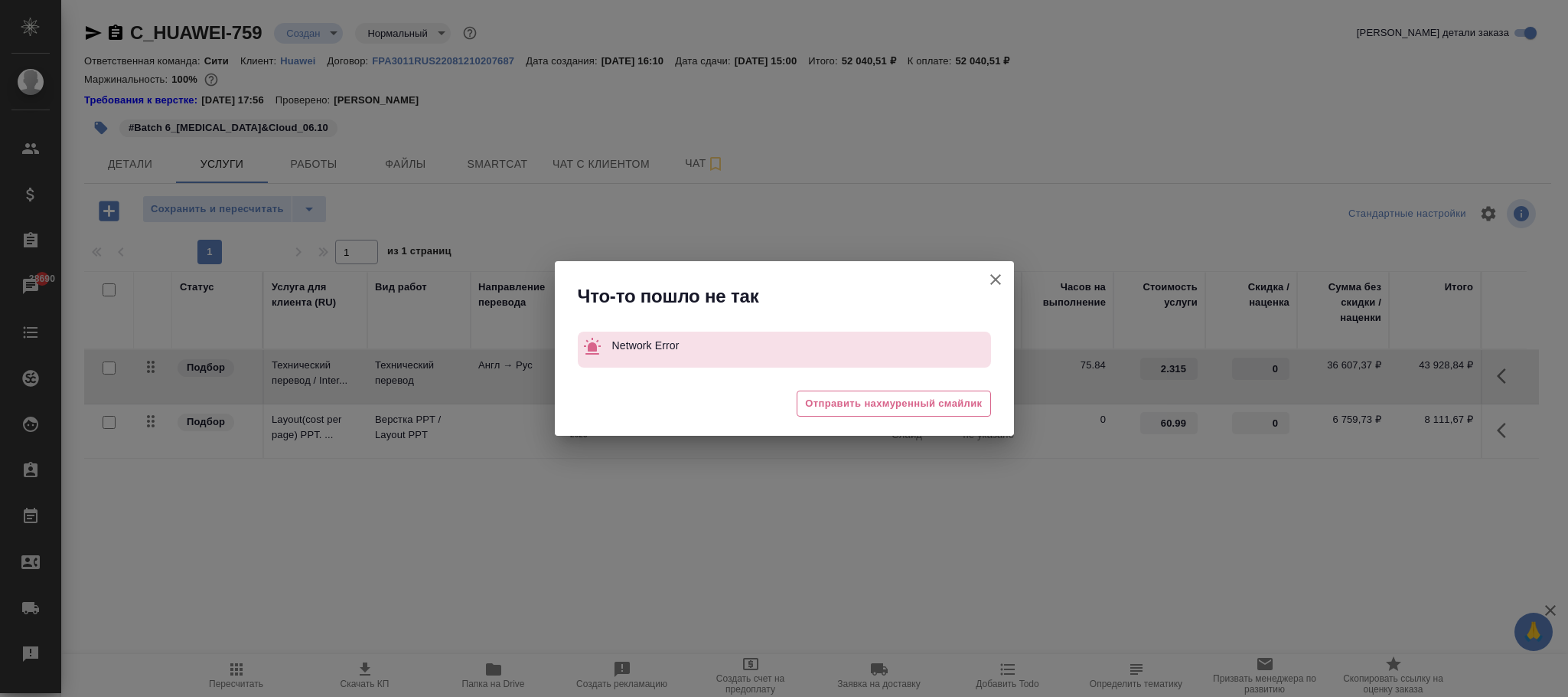
drag, startPoint x: 988, startPoint y: 280, endPoint x: 1000, endPoint y: 276, distance: 12.6
click at [993, 280] on icon "button" at bounding box center [996, 279] width 18 height 18
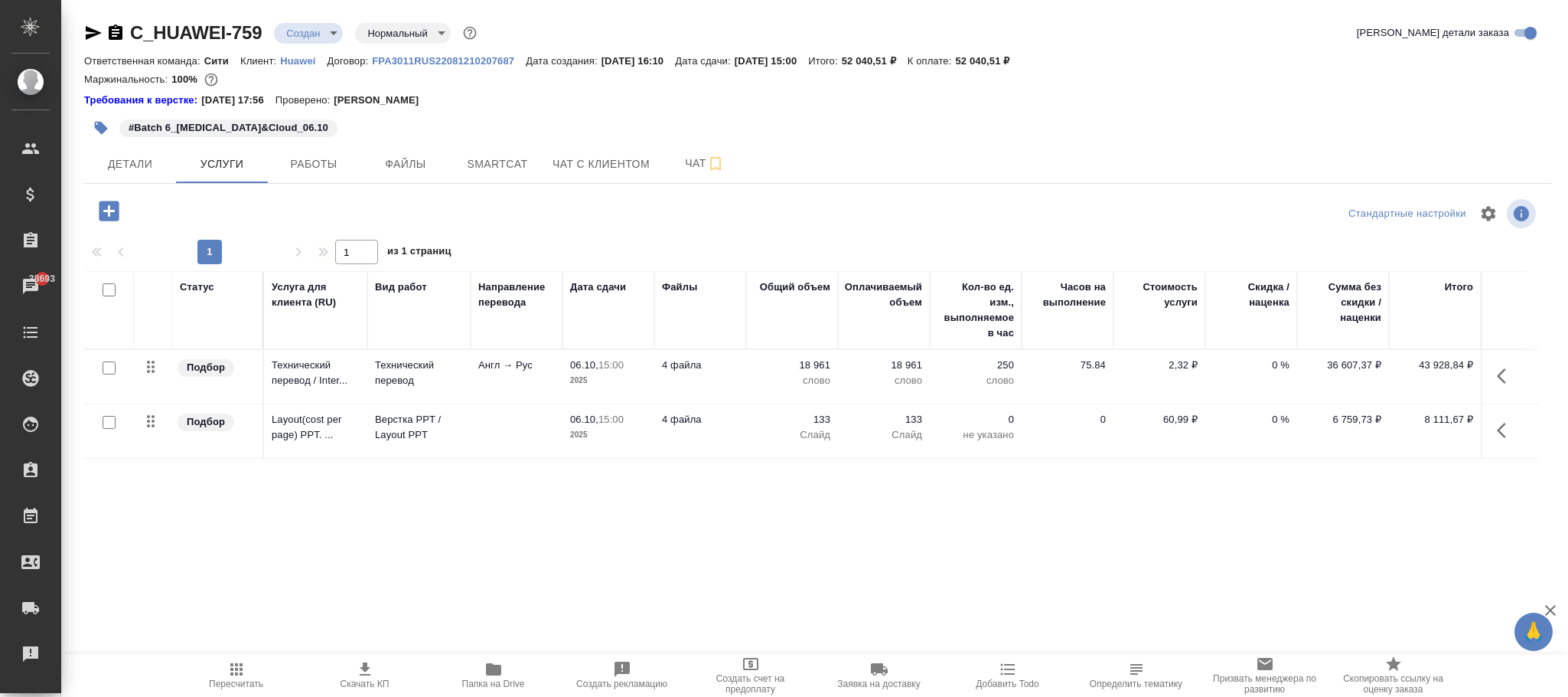
click at [1185, 366] on p "2,32 ₽" at bounding box center [1159, 365] width 77 height 15
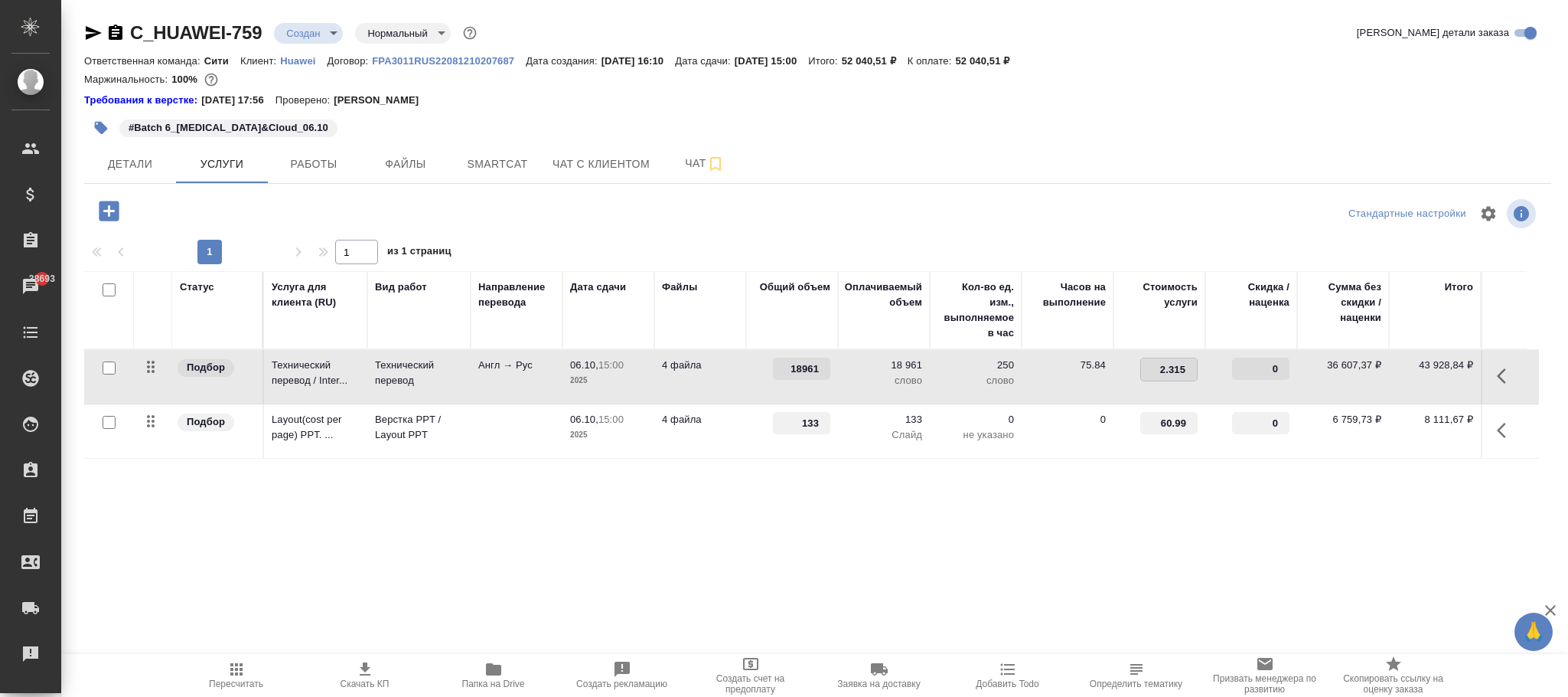
click at [1185, 366] on input "2.315" at bounding box center [1169, 369] width 56 height 23
type input "2.3149"
click at [1113, 541] on div "Статус Услуга для клиента (RU) Вид работ Направление перевода Дата сдачи Файлы …" at bounding box center [812, 435] width 1455 height 329
click at [283, 200] on button "Сохранить и пересчитать" at bounding box center [217, 208] width 150 height 27
click at [1178, 368] on p "2,31 ₽" at bounding box center [1159, 365] width 77 height 15
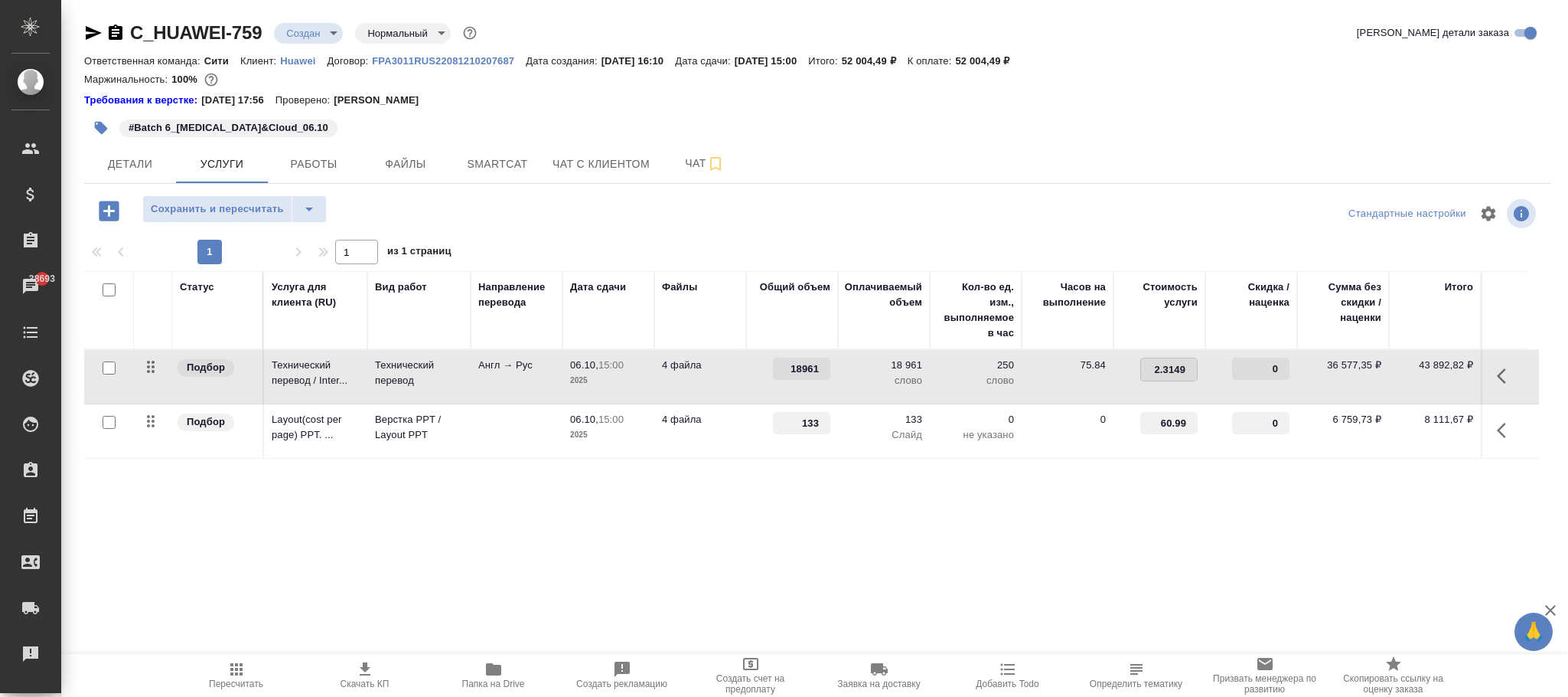
click at [1178, 368] on input "2.3149" at bounding box center [1169, 369] width 56 height 23
type input "2.3152"
click at [990, 510] on div "Статус Услуга для клиента (RU) Вид работ Направление перевода Дата сдачи Файлы …" at bounding box center [812, 435] width 1455 height 329
click at [265, 200] on button "Сохранить и пересчитать" at bounding box center [217, 208] width 150 height 27
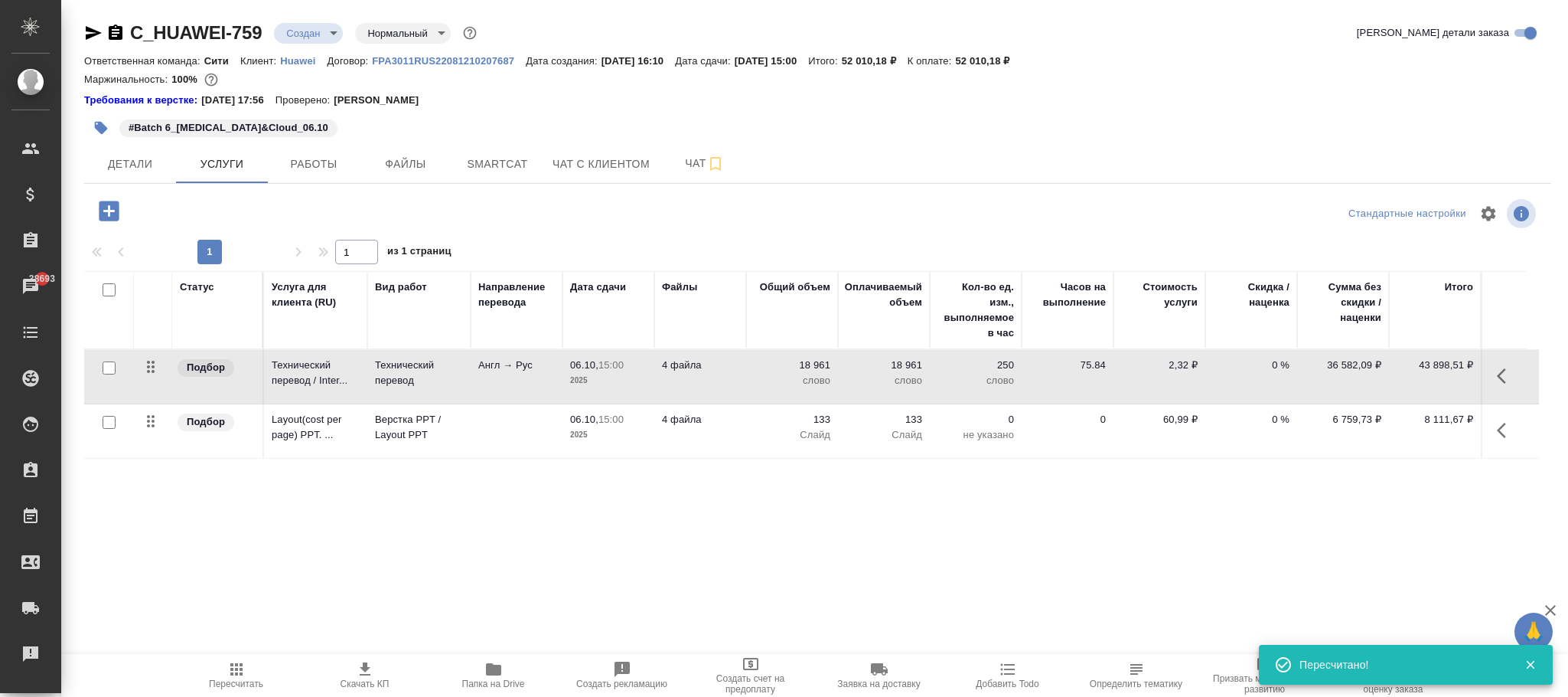
click at [1177, 368] on p "2,32 ₽" at bounding box center [1159, 365] width 77 height 15
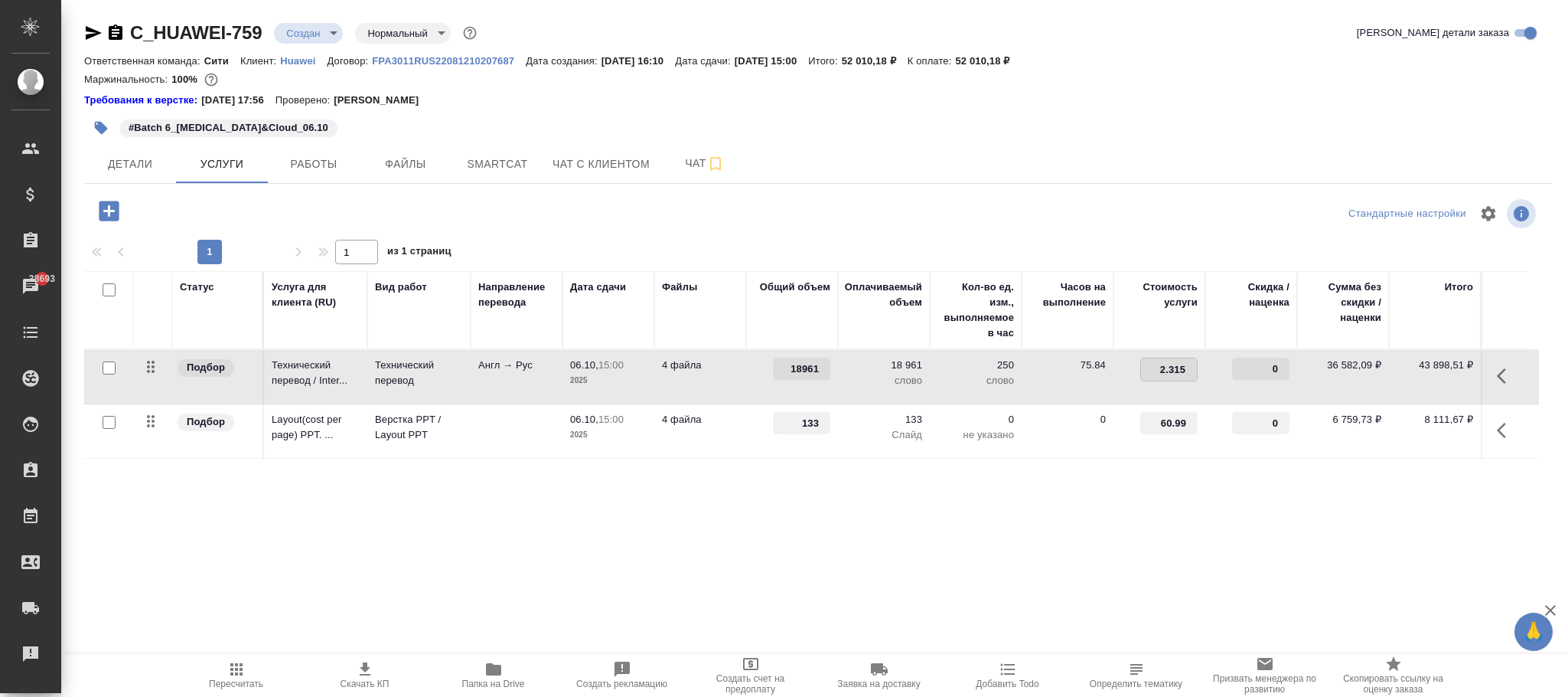
type input "2.3154"
click at [1073, 536] on div "Статус Услуга для клиента (RU) Вид работ Направление перевода Дата сдачи Файлы …" at bounding box center [812, 435] width 1455 height 329
click at [248, 221] on button "Сохранить и пересчитать" at bounding box center [217, 208] width 150 height 27
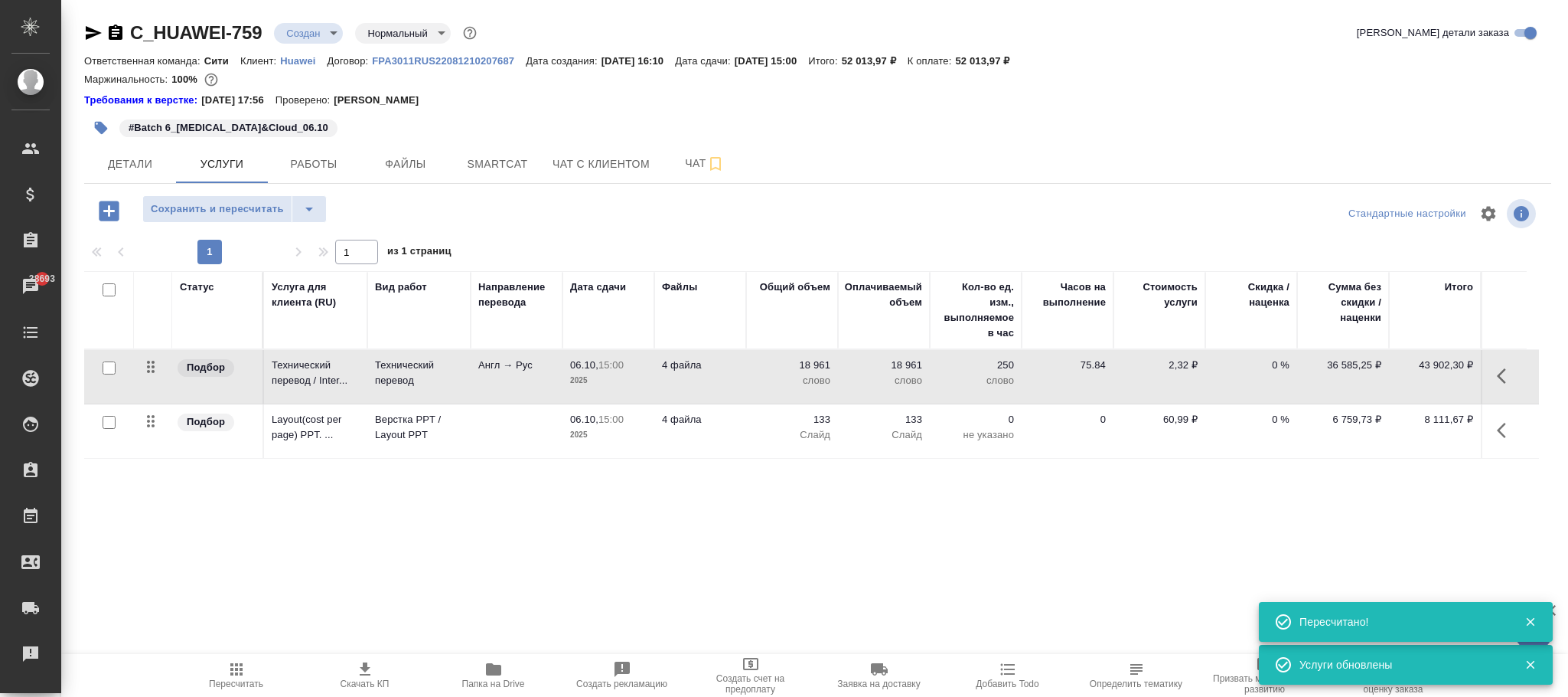
click at [1183, 368] on p "2,32 ₽" at bounding box center [1159, 365] width 77 height 15
click at [1183, 368] on input "2.3154" at bounding box center [1169, 369] width 56 height 23
type input "2.3158"
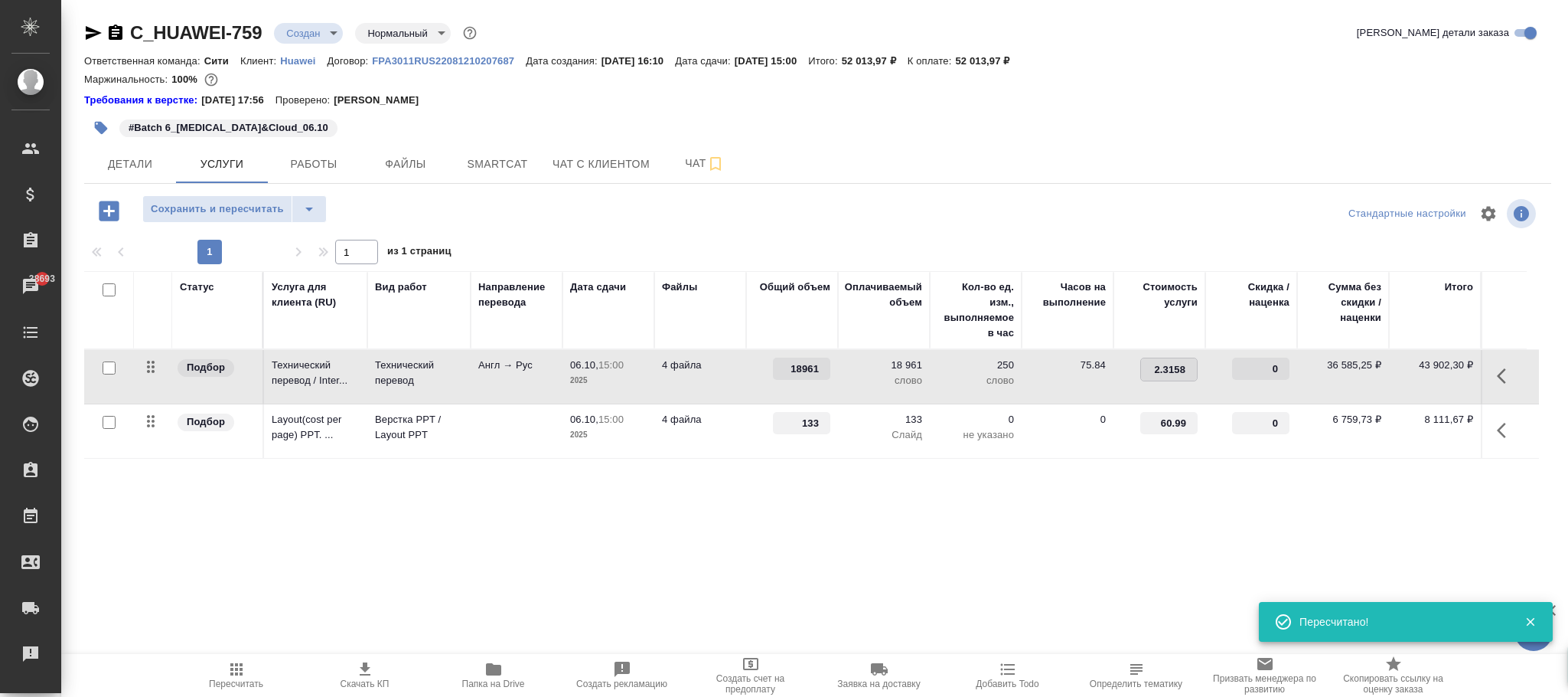
click at [1052, 531] on div "Статус Услуга для клиента (RU) Вид работ Направление перевода Дата сдачи Файлы …" at bounding box center [812, 435] width 1455 height 329
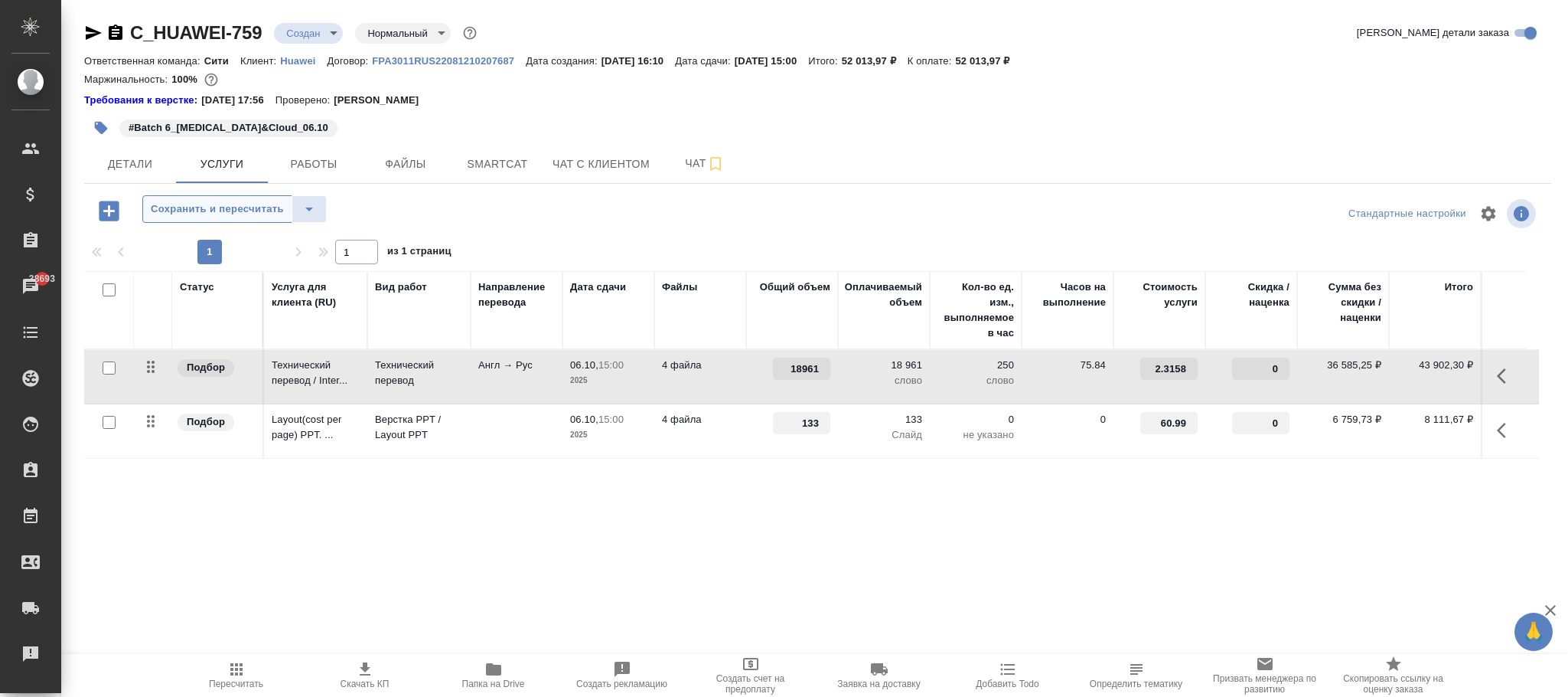
click at [266, 205] on span "Сохранить и пересчитать" at bounding box center [216, 208] width 133 height 17
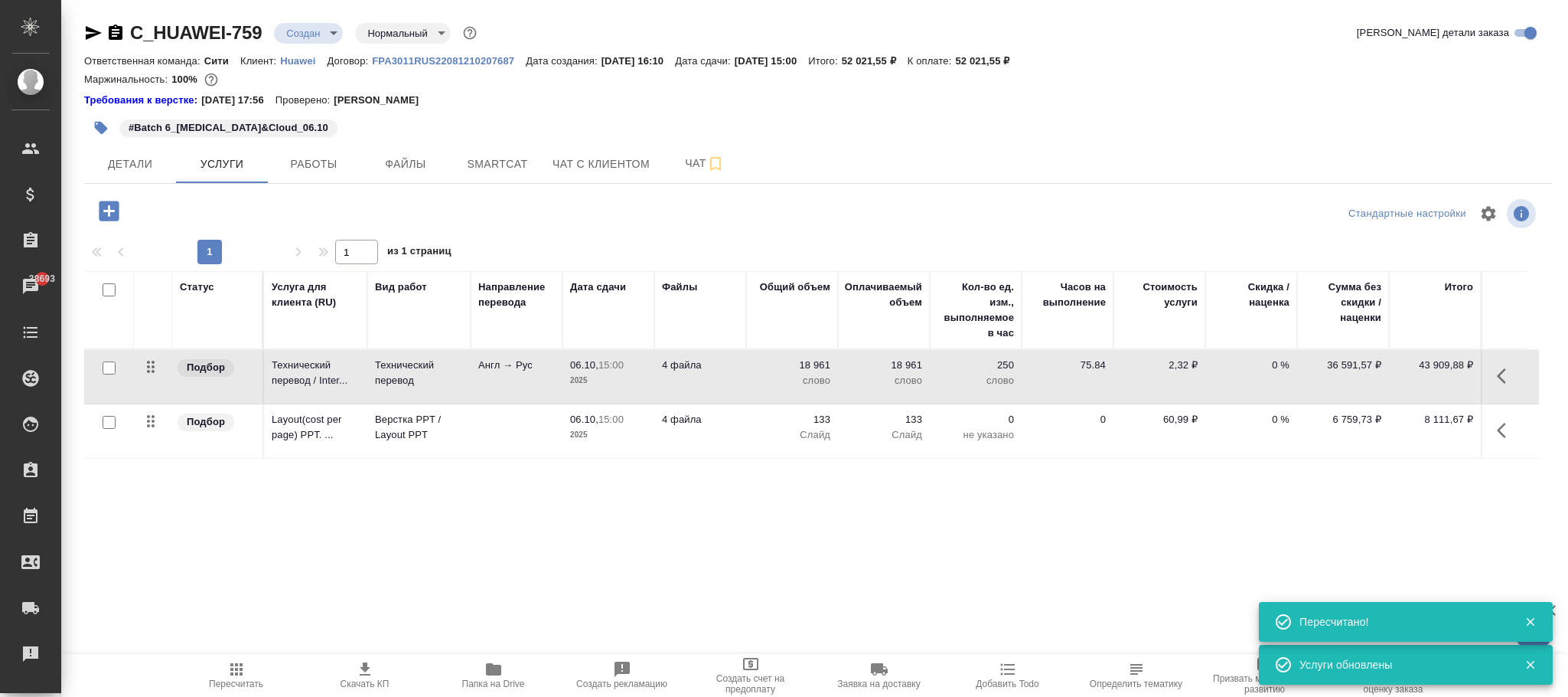
click at [1178, 373] on p "2,32 ₽" at bounding box center [1159, 365] width 77 height 15
click at [1178, 373] on input "2.3158" at bounding box center [1169, 369] width 56 height 23
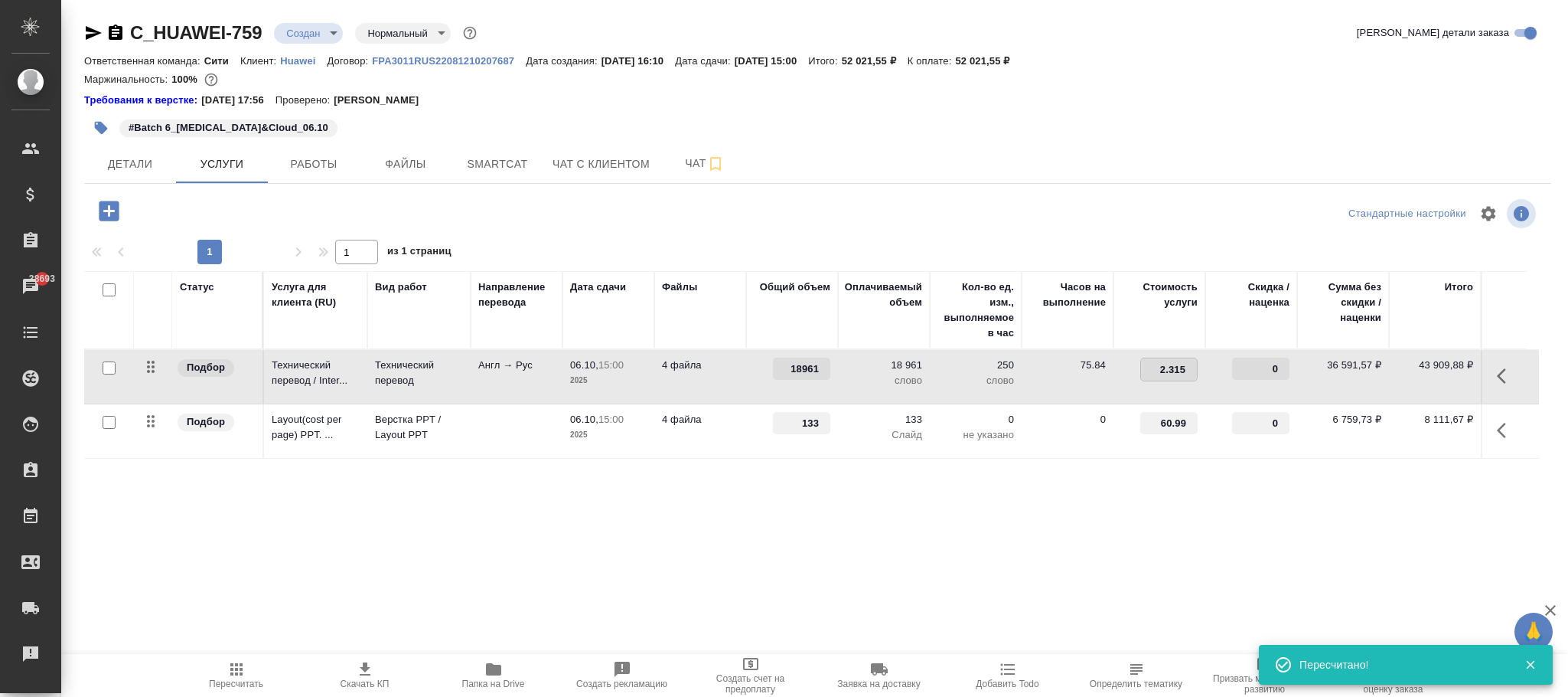
type input "2.3159"
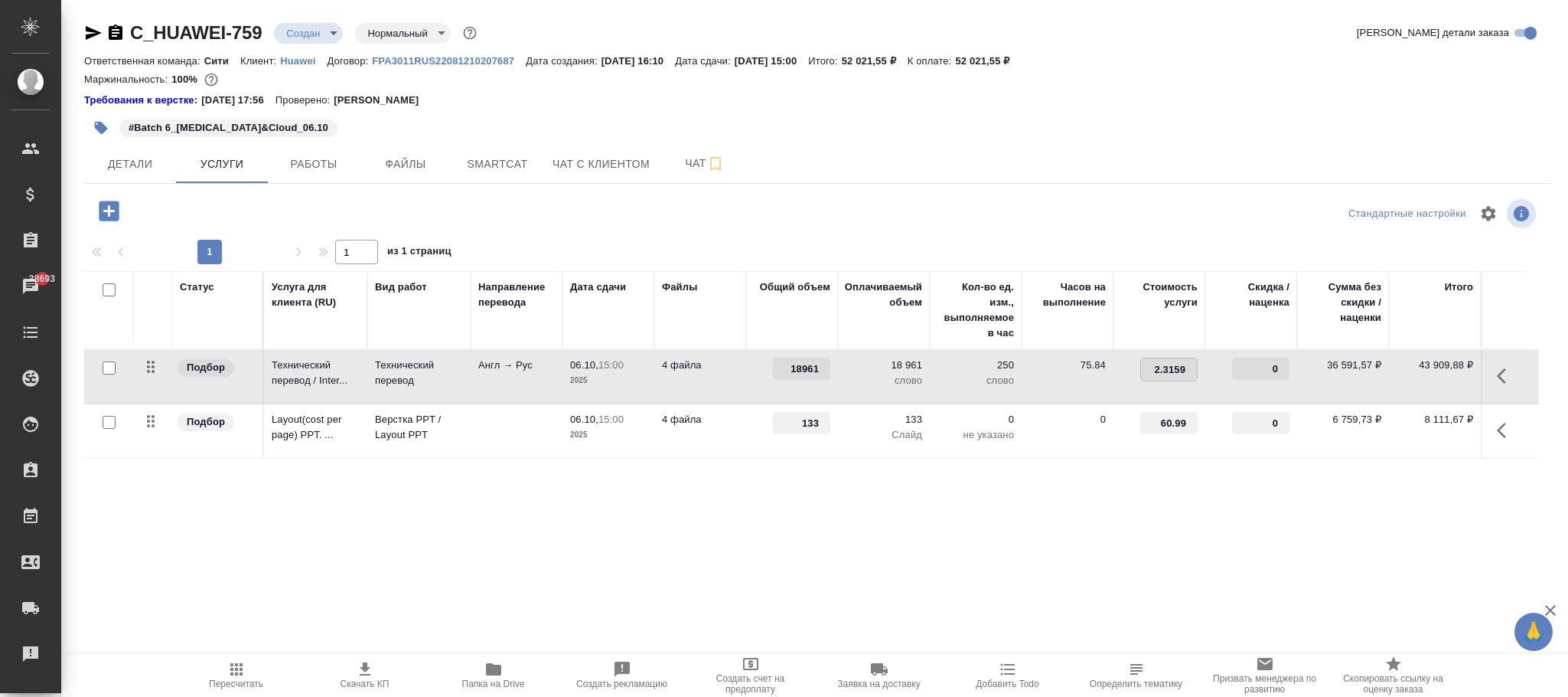
click at [1061, 486] on div "Статус Услуга для клиента (RU) Вид работ Направление перевода Дата сдачи Файлы …" at bounding box center [812, 435] width 1455 height 329
click at [249, 209] on span "Сохранить и пересчитать" at bounding box center [216, 208] width 133 height 17
click at [1185, 358] on td "2,32 ₽" at bounding box center [1159, 376] width 91 height 53
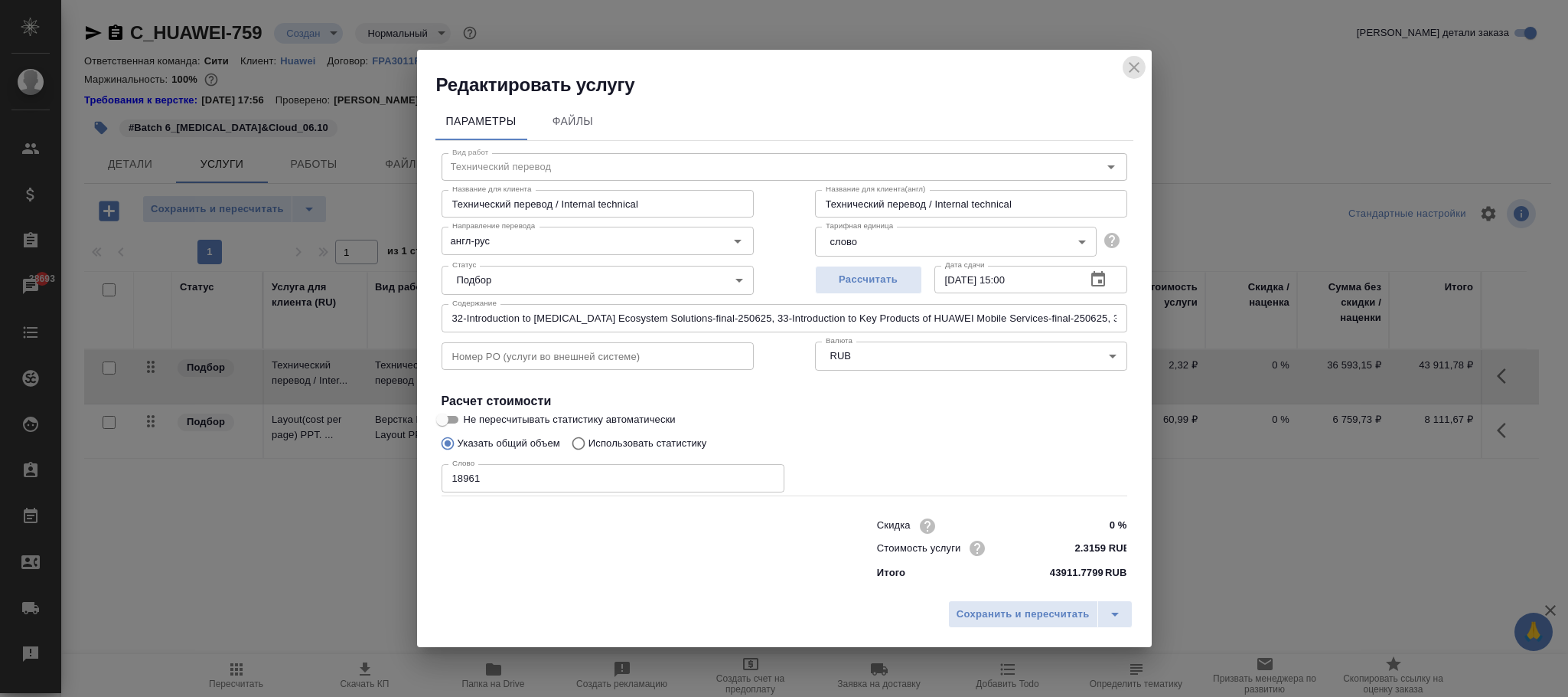
click at [1135, 60] on icon "close" at bounding box center [1134, 67] width 18 height 18
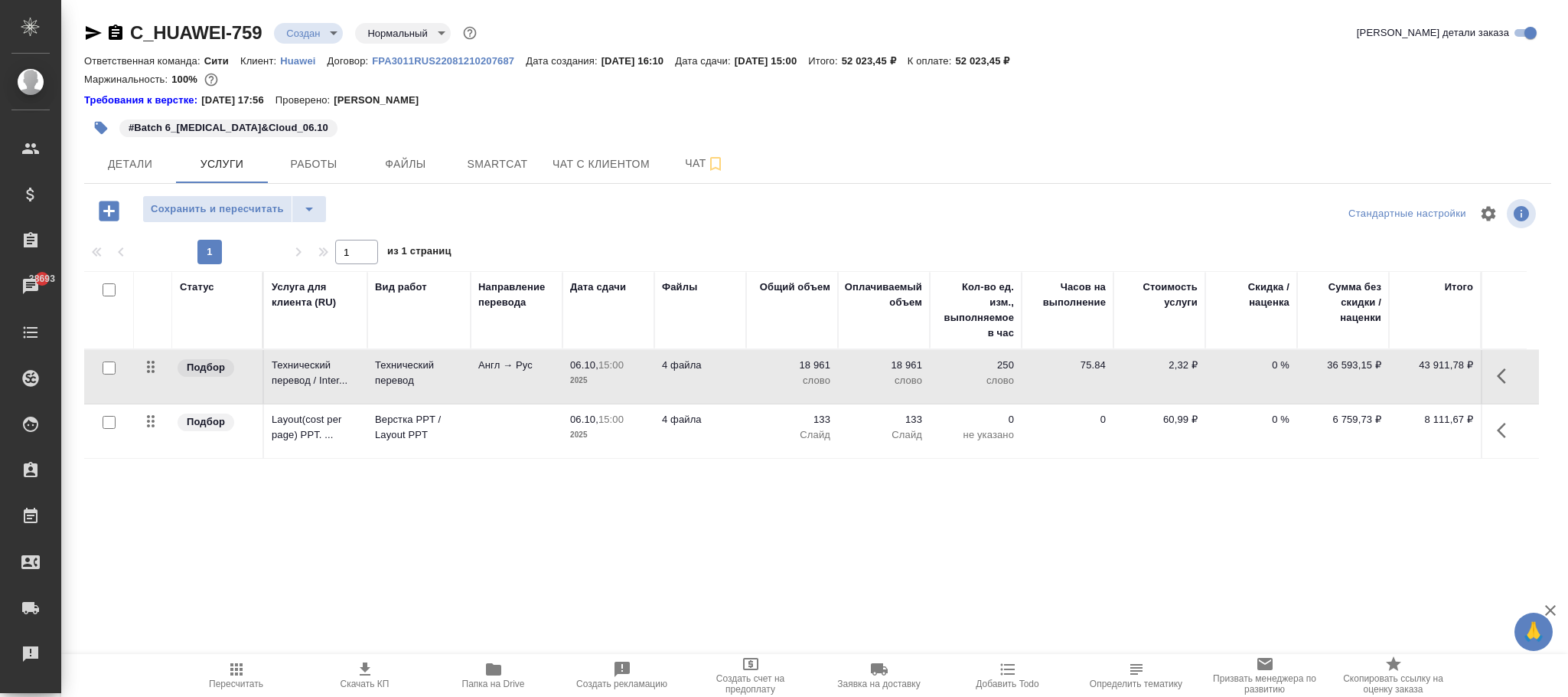
click at [1183, 363] on p "2,32 ₽" at bounding box center [1159, 365] width 77 height 15
click at [1183, 363] on input "2.3159" at bounding box center [1169, 369] width 56 height 23
type input "2.316"
click at [676, 497] on div "Статус Услуга для клиента (RU) Вид работ Направление перевода Дата сдачи Файлы …" at bounding box center [812, 435] width 1455 height 329
click at [265, 209] on span "Сохранить и пересчитать" at bounding box center [216, 208] width 133 height 17
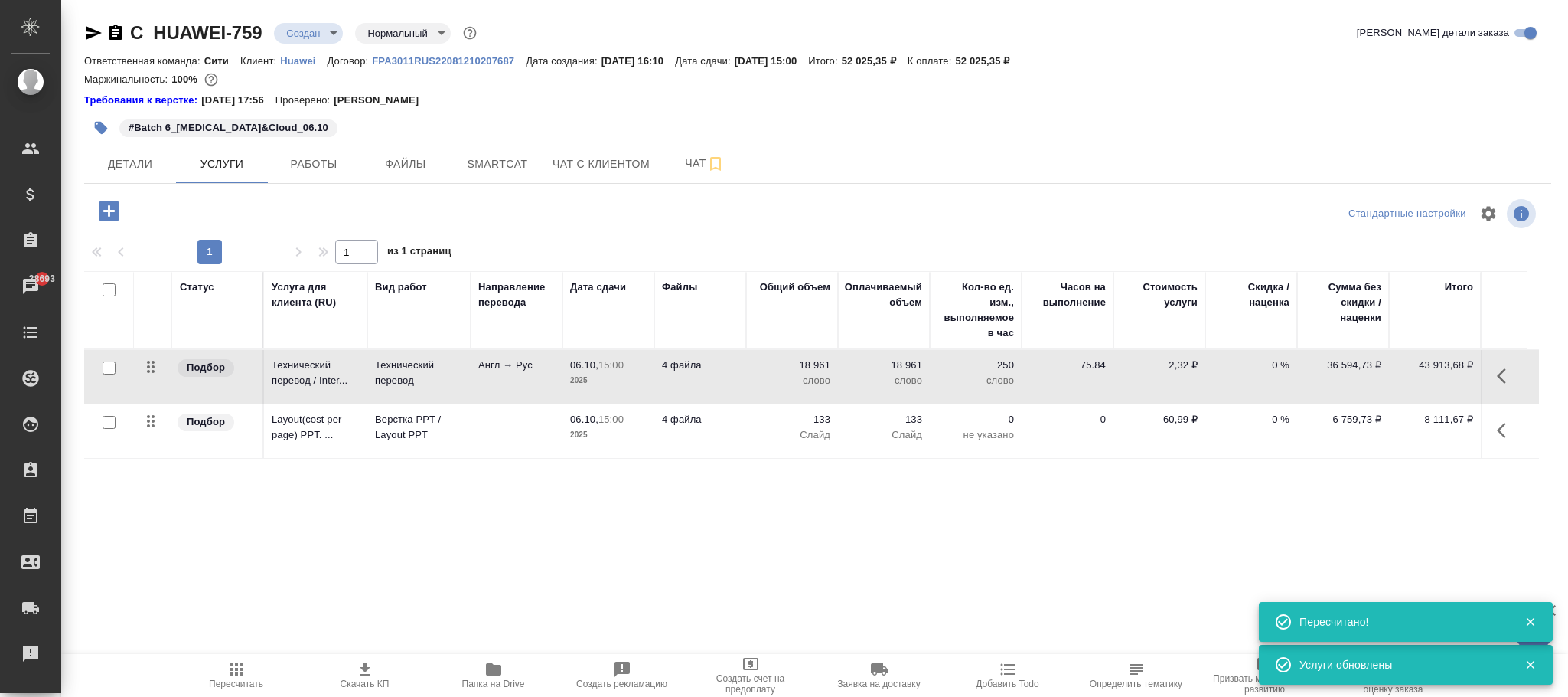
click at [1178, 362] on p "2,32 ₽" at bounding box center [1159, 365] width 77 height 15
click at [1177, 363] on input "2.316" at bounding box center [1169, 369] width 56 height 23
type input "2.3161"
click at [962, 478] on div "Статус Услуга для клиента (RU) Вид работ Направление перевода Дата сдачи Файлы …" at bounding box center [812, 435] width 1455 height 329
click at [249, 205] on span "Сохранить и пересчитать" at bounding box center [216, 208] width 133 height 17
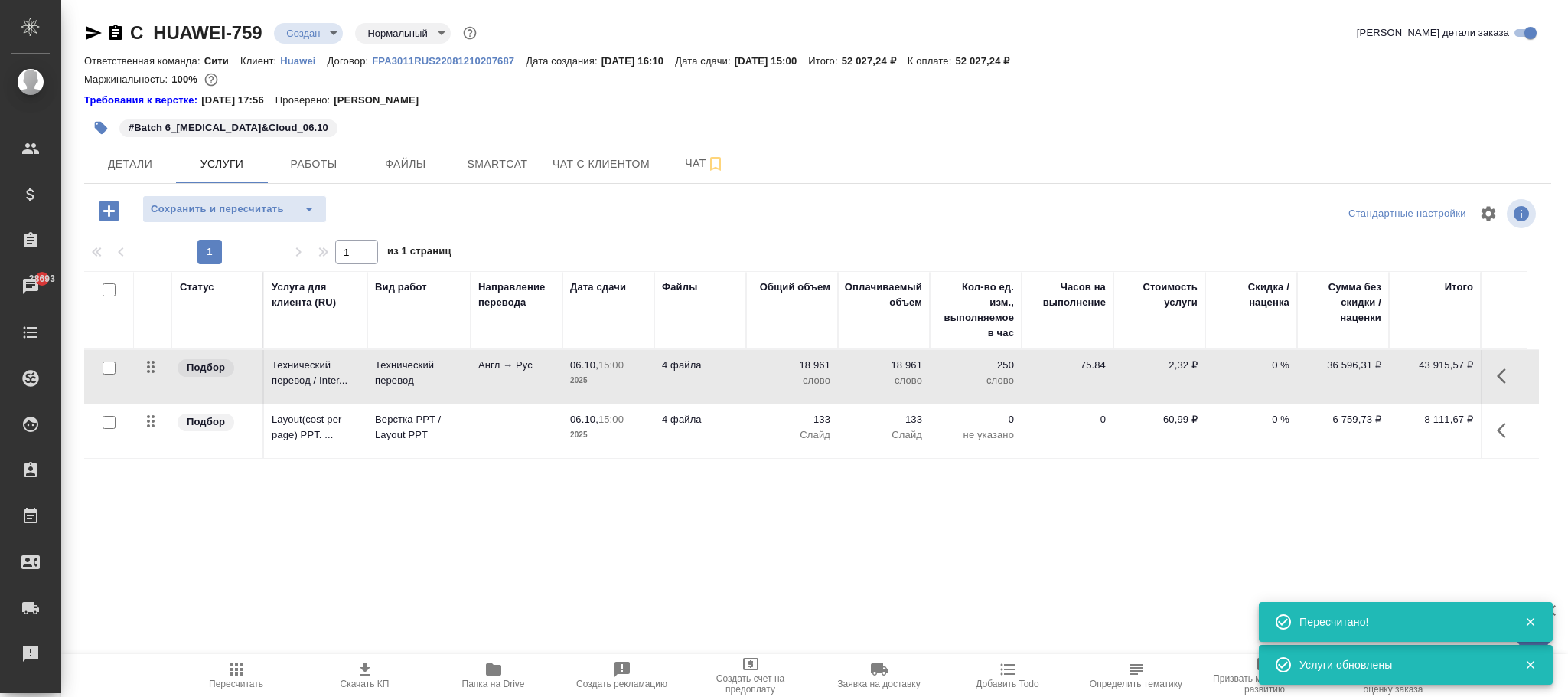
click at [1177, 366] on p "2,32 ₽" at bounding box center [1159, 365] width 77 height 15
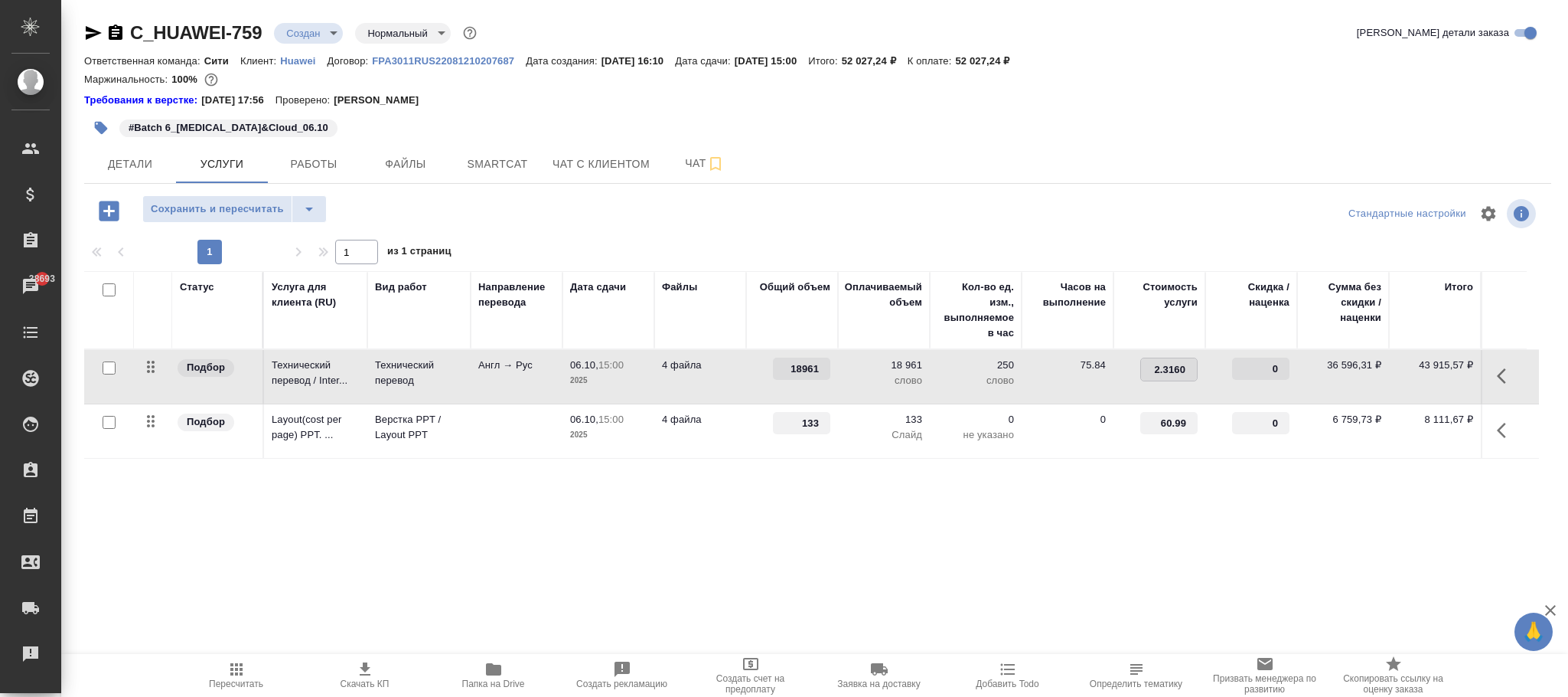
type input "2.31602"
click at [997, 528] on div "Статус Услуга для клиента (RU) Вид работ Направление перевода Дата сдачи Файлы …" at bounding box center [812, 435] width 1455 height 329
click at [274, 200] on span "Сохранить и пересчитать" at bounding box center [216, 208] width 133 height 17
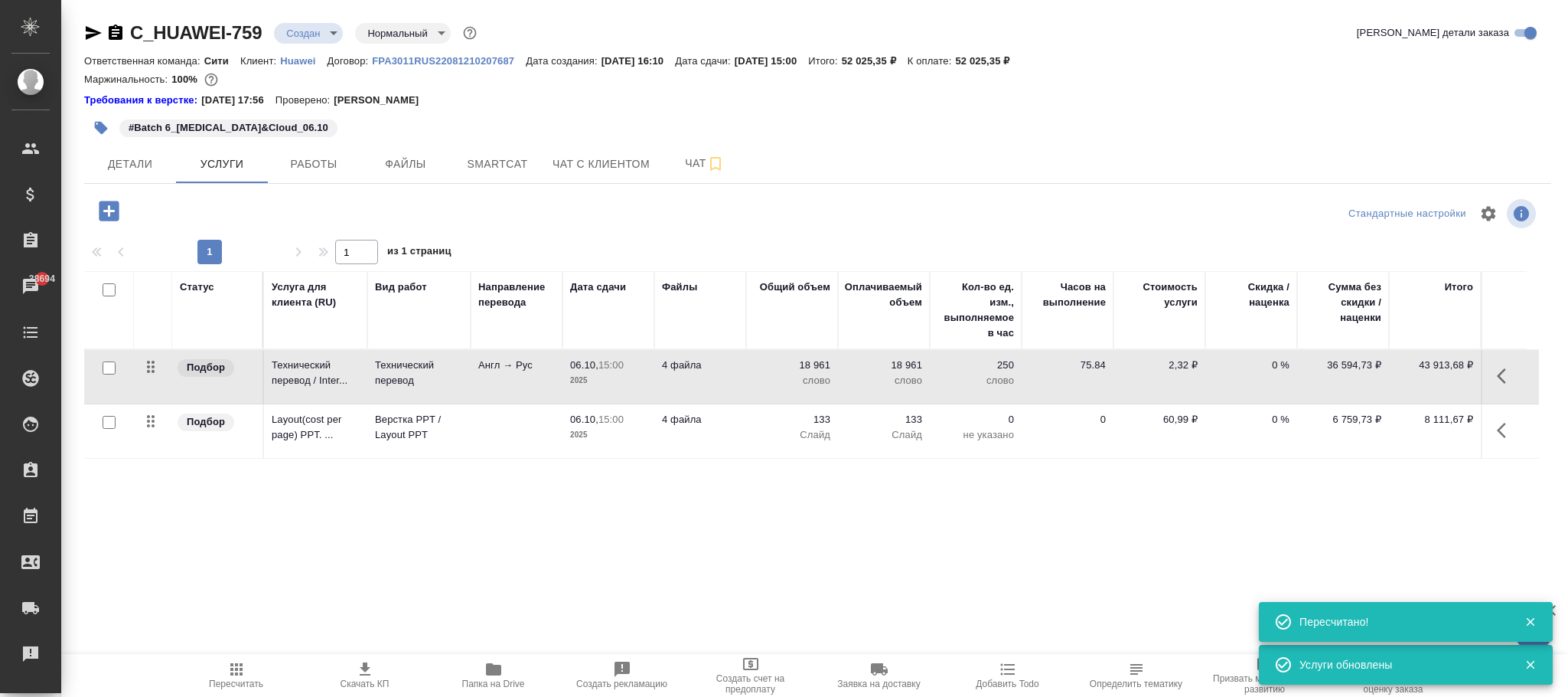
click at [1185, 365] on p "2,32 ₽" at bounding box center [1159, 365] width 77 height 15
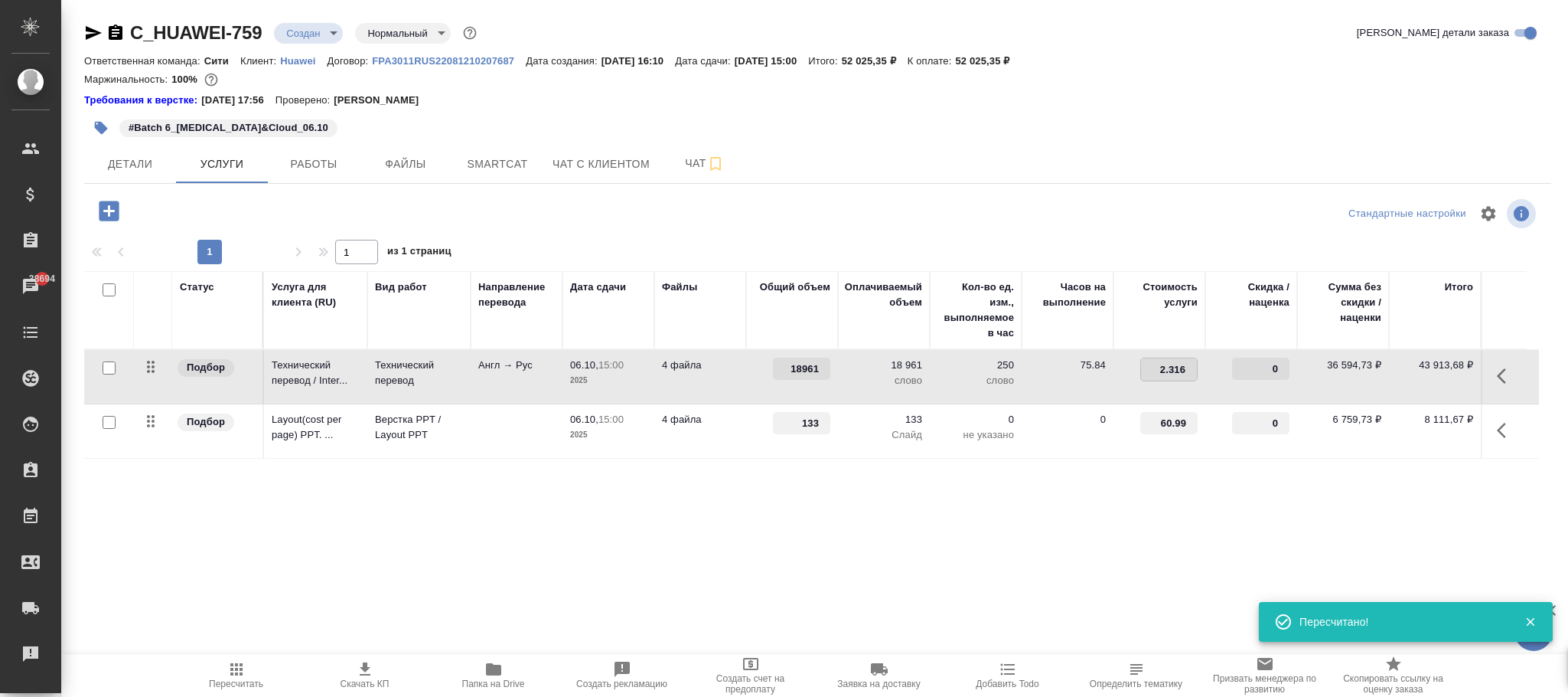
click at [1185, 365] on input "2.316" at bounding box center [1169, 369] width 56 height 23
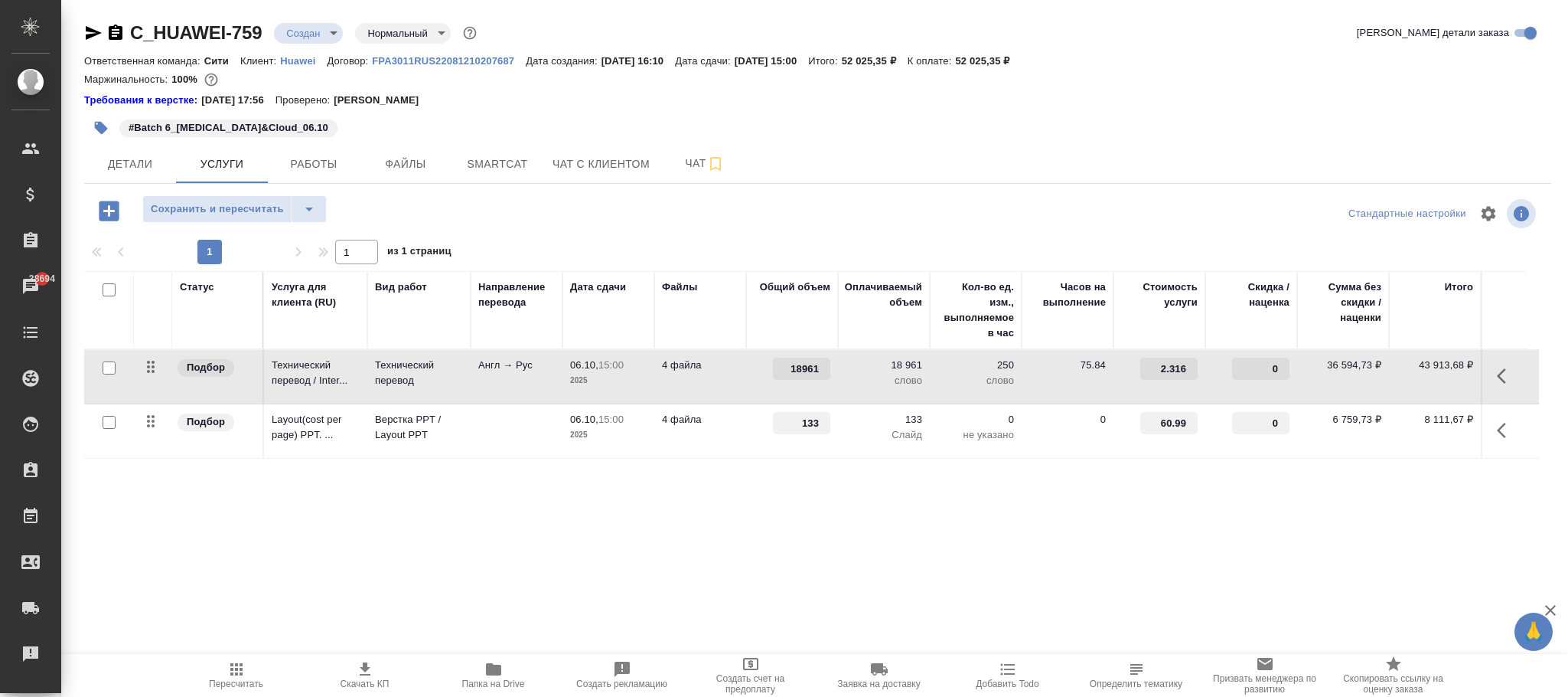
click at [1178, 370] on input "2.316" at bounding box center [1169, 369] width 57 height 23
type input "2.3161"
click at [658, 534] on div "Статус Услуга для клиента (RU) Вид работ Направление перевода Дата сдачи Файлы …" at bounding box center [812, 435] width 1455 height 329
click at [242, 211] on span "Сохранить и пересчитать" at bounding box center [216, 208] width 133 height 17
click at [1174, 421] on p "60,99 ₽" at bounding box center [1159, 420] width 77 height 15
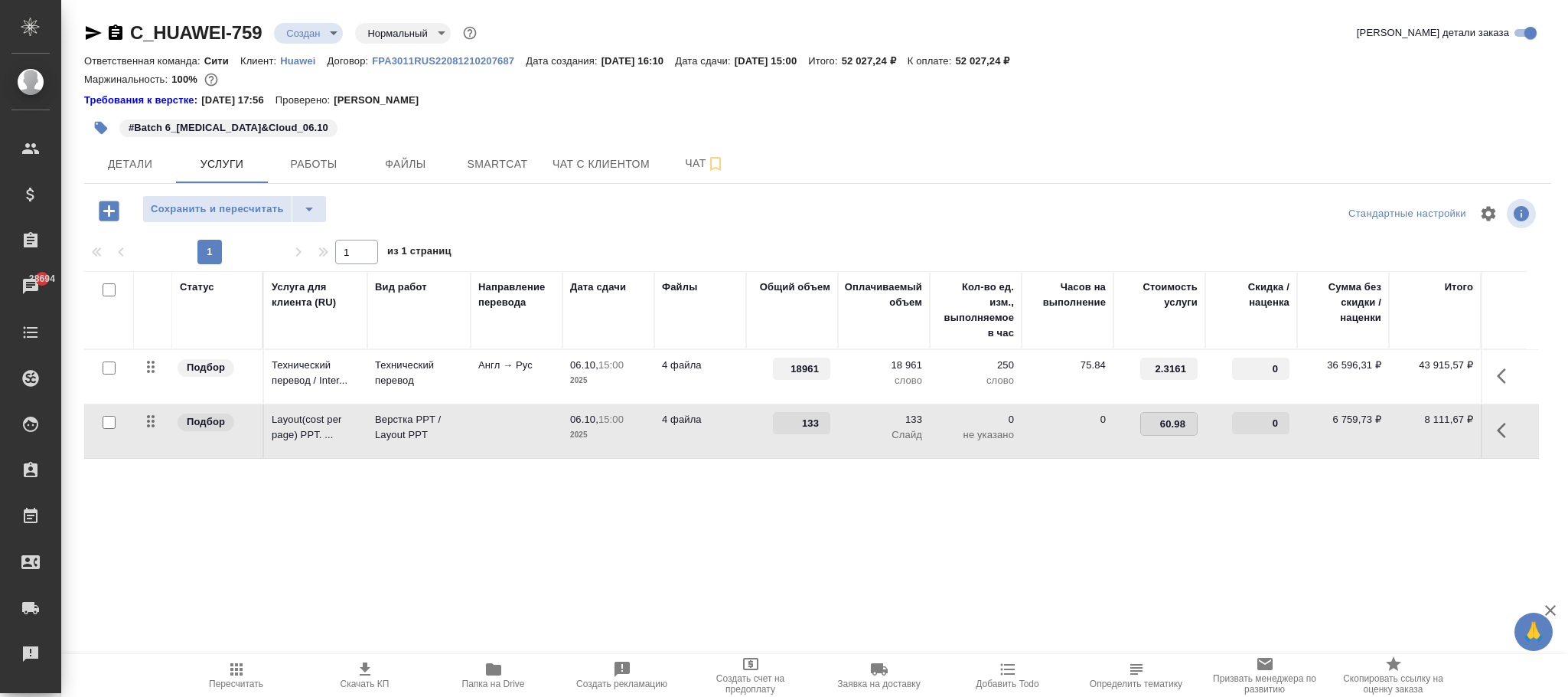
type input "60.989"
click at [813, 511] on div "Статус Услуга для клиента (RU) Вид работ Направление перевода Дата сдачи Файлы …" at bounding box center [812, 435] width 1455 height 329
click at [250, 205] on span "Сохранить и пересчитать" at bounding box center [216, 208] width 133 height 17
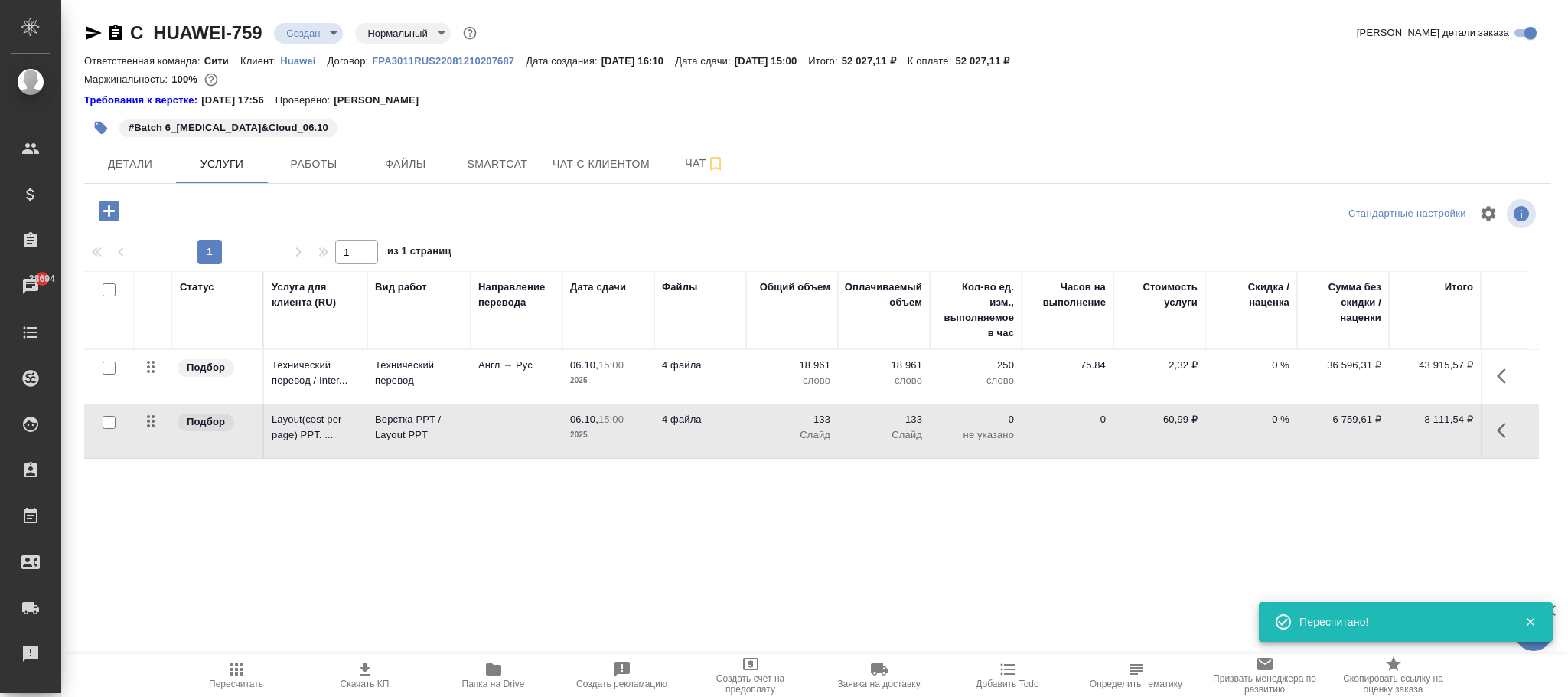
click at [1178, 421] on p "60,99 ₽" at bounding box center [1159, 420] width 77 height 15
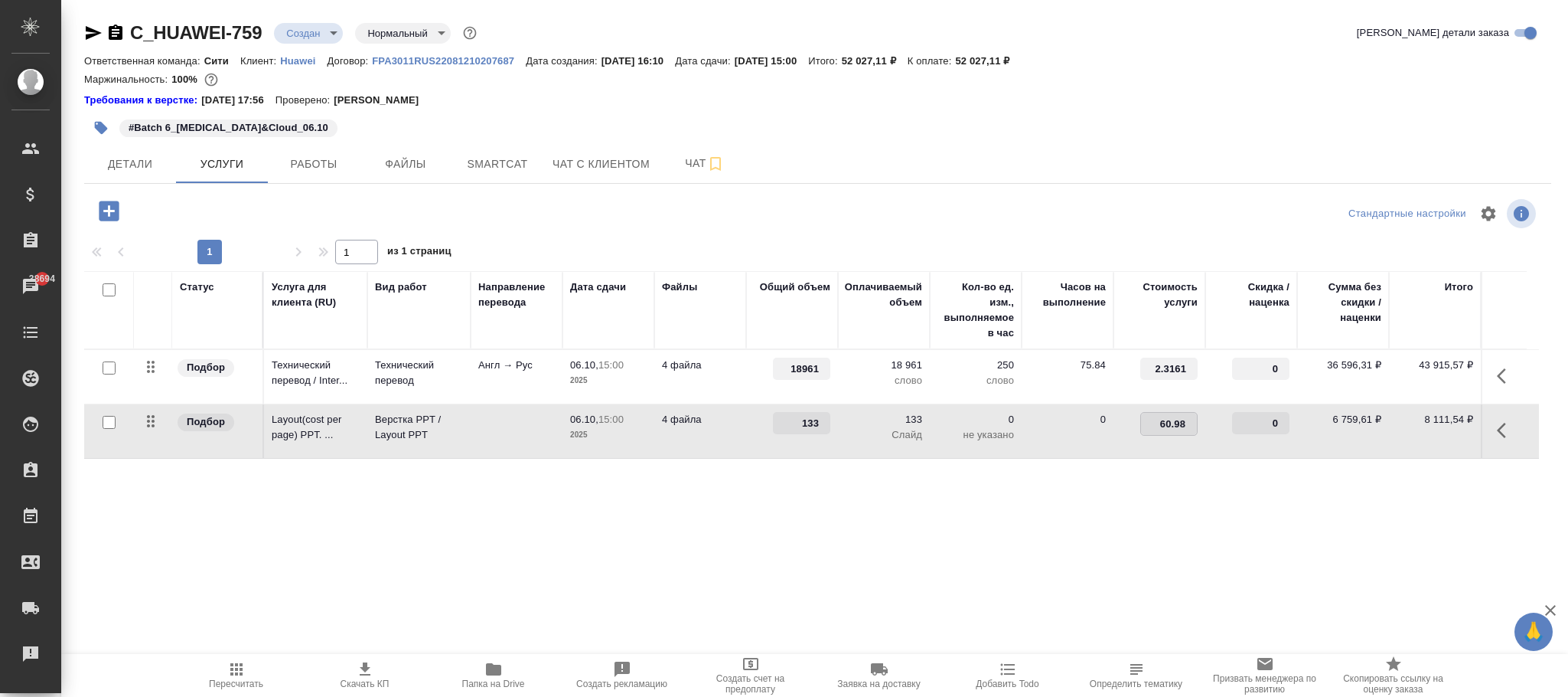
type input "60.985"
click at [933, 507] on div "Статус Услуга для клиента (RU) Вид работ Направление перевода Дата сдачи Файлы …" at bounding box center [812, 435] width 1455 height 329
click at [254, 214] on span "Сохранить и пересчитать" at bounding box center [216, 208] width 133 height 17
click at [1176, 431] on td "60,99 ₽" at bounding box center [1159, 431] width 91 height 53
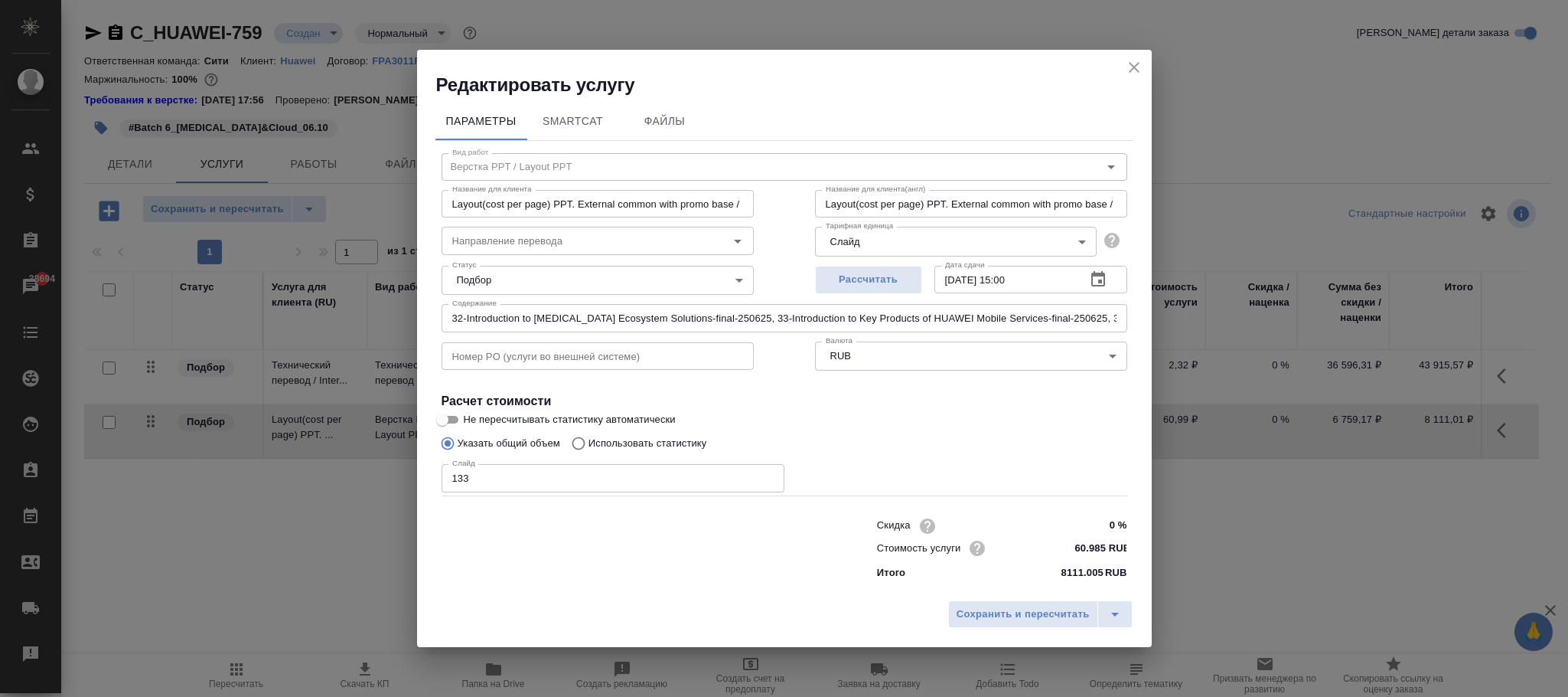
click at [1137, 61] on icon "close" at bounding box center [1134, 67] width 18 height 18
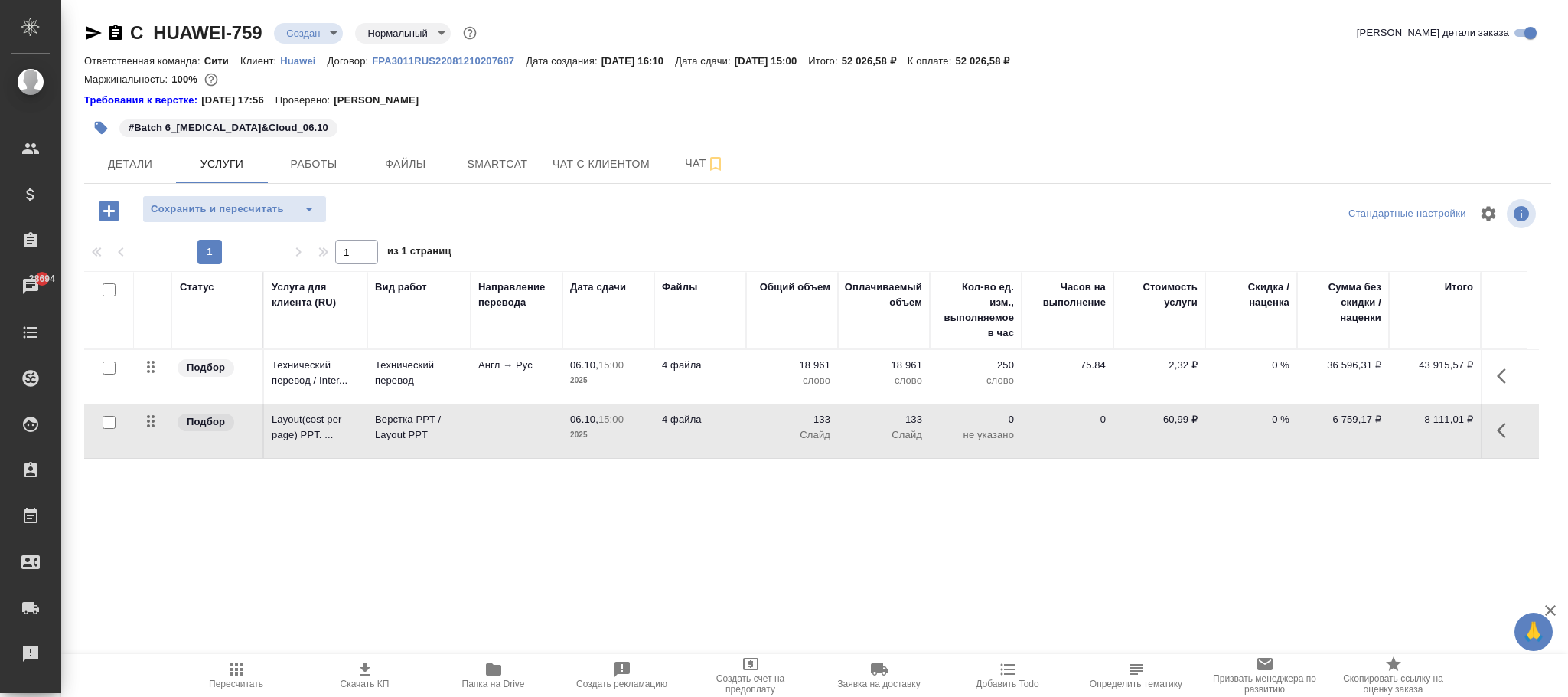
click at [1178, 419] on p "60,99 ₽" at bounding box center [1159, 420] width 77 height 15
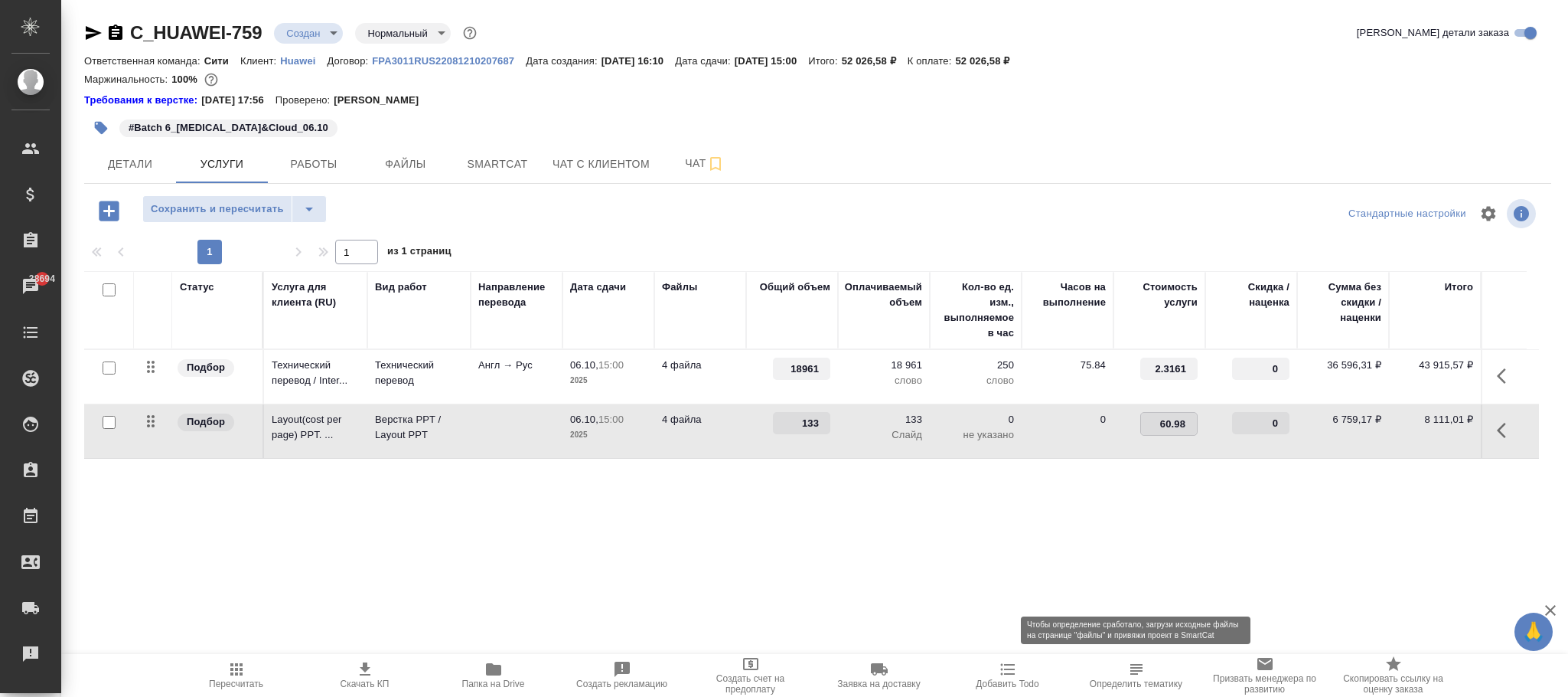
type input "60.983"
click at [951, 518] on div "Статус Услуга для клиента (RU) Вид работ Направление перевода Дата сдачи Файлы …" at bounding box center [812, 435] width 1455 height 329
click at [262, 205] on span "Сохранить и пересчитать" at bounding box center [216, 208] width 133 height 17
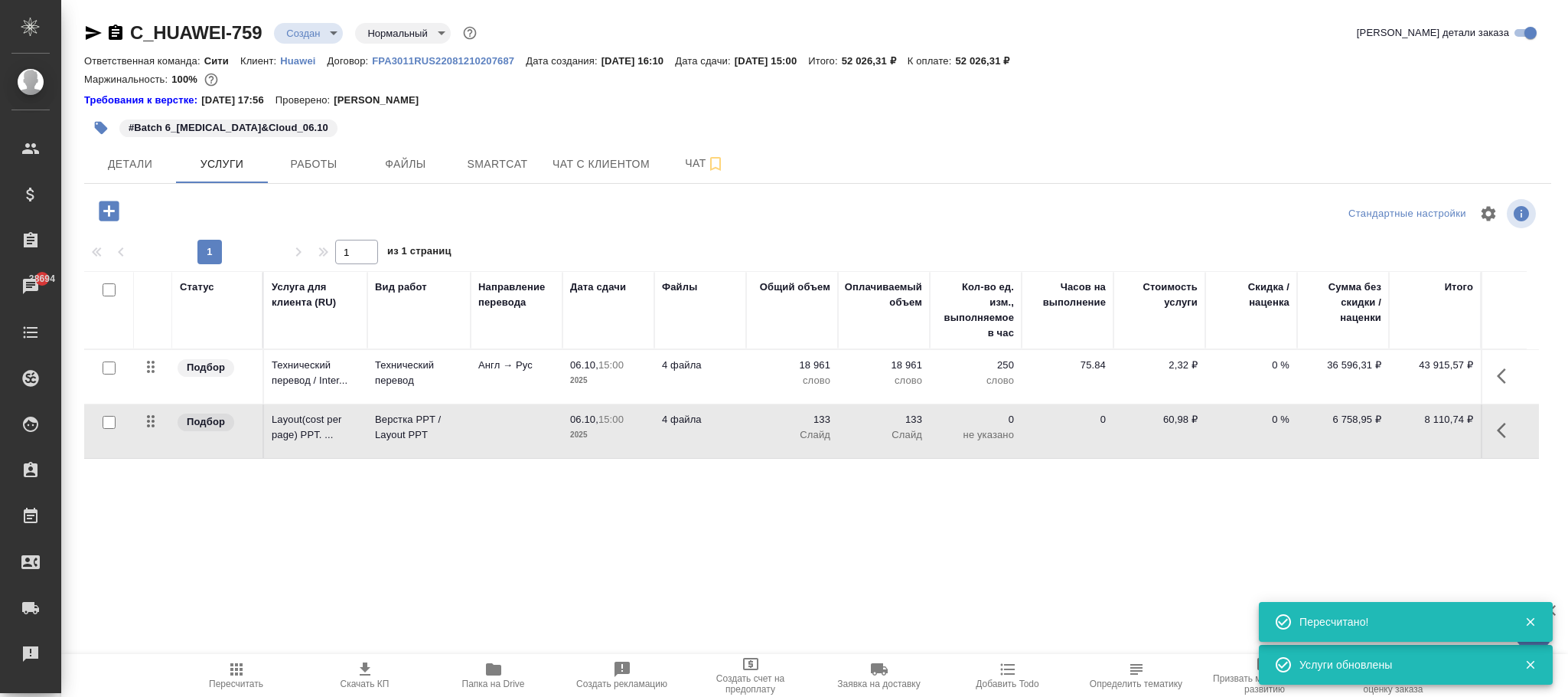
click at [1181, 421] on p "60,98 ₽" at bounding box center [1159, 420] width 77 height 15
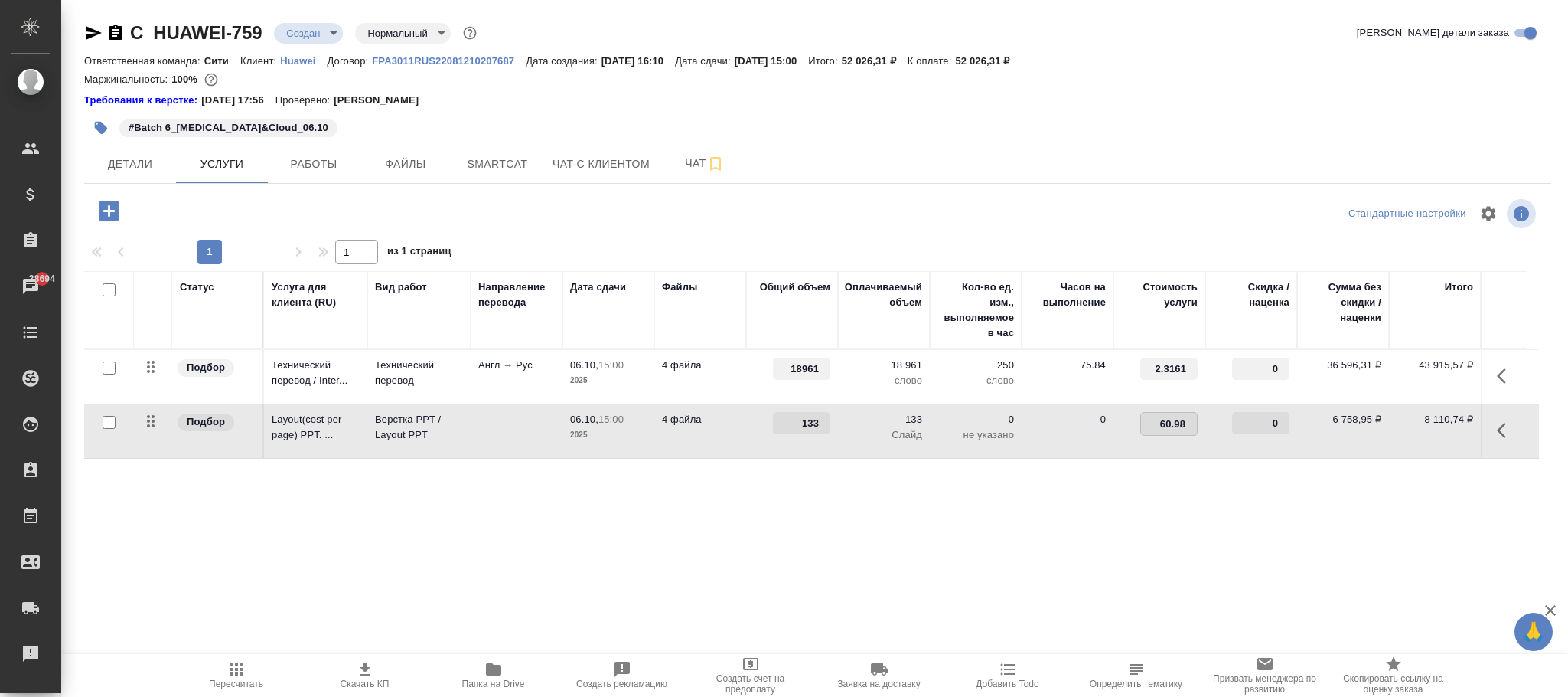
type input "60.981"
drag, startPoint x: 972, startPoint y: 512, endPoint x: 212, endPoint y: 353, distance: 776.5
click at [971, 512] on div "Статус Услуга для клиента (RU) Вид работ Направление перевода Дата сдачи Файлы …" at bounding box center [812, 435] width 1455 height 329
click at [274, 209] on span "Сохранить и пересчитать" at bounding box center [216, 208] width 133 height 17
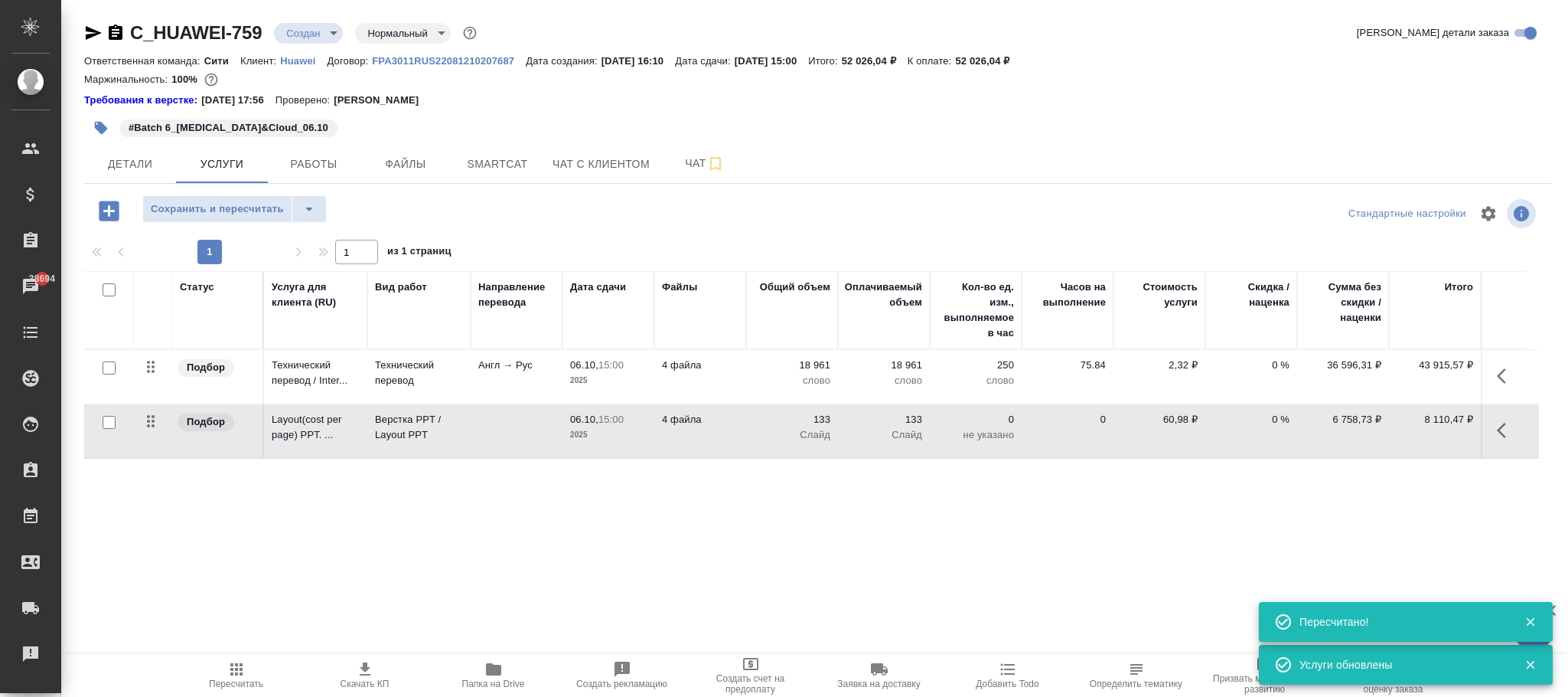
click at [1172, 417] on p "60,98 ₽" at bounding box center [1159, 420] width 77 height 15
click at [1172, 417] on input "60.981" at bounding box center [1169, 423] width 56 height 23
type input "60.982"
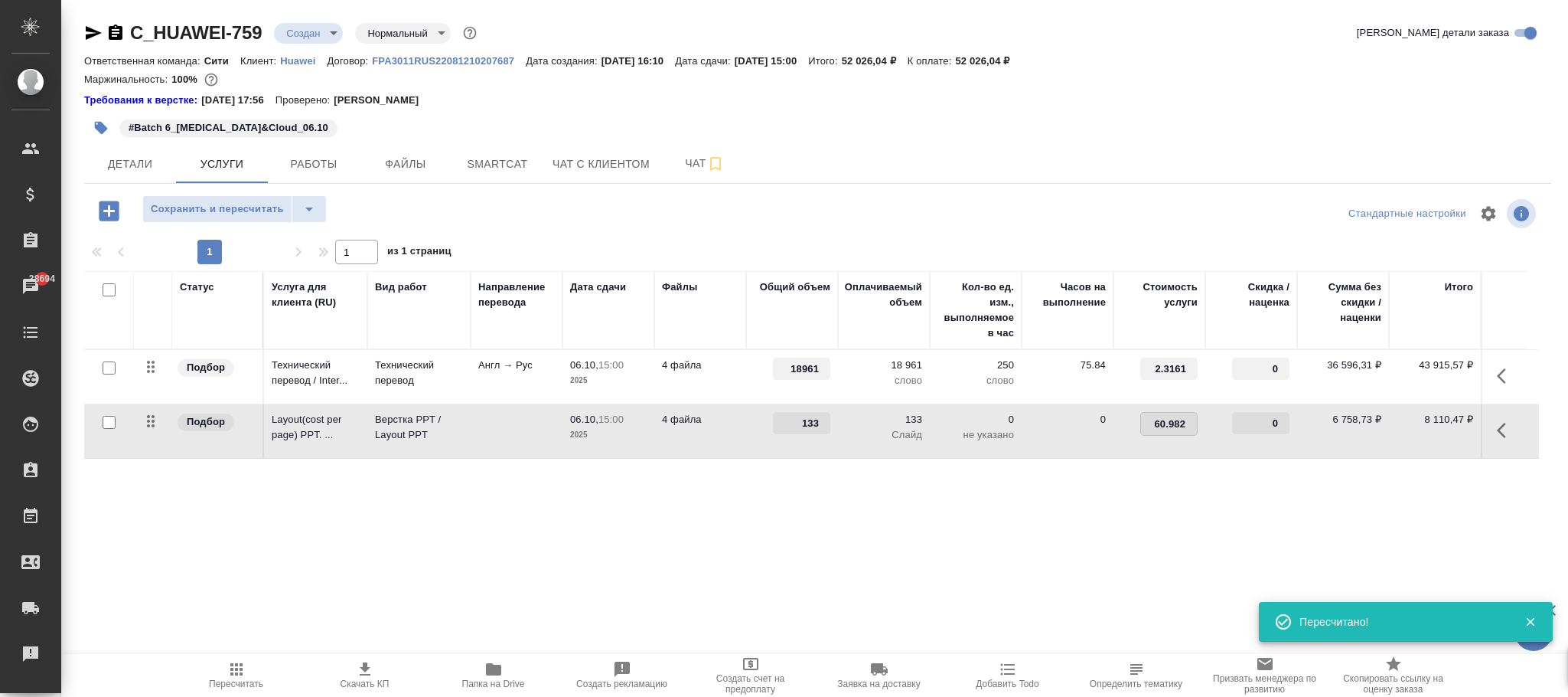
click at [967, 510] on div "Статус Услуга для клиента (RU) Вид работ Направление перевода Дата сдачи Файлы …" at bounding box center [812, 435] width 1455 height 329
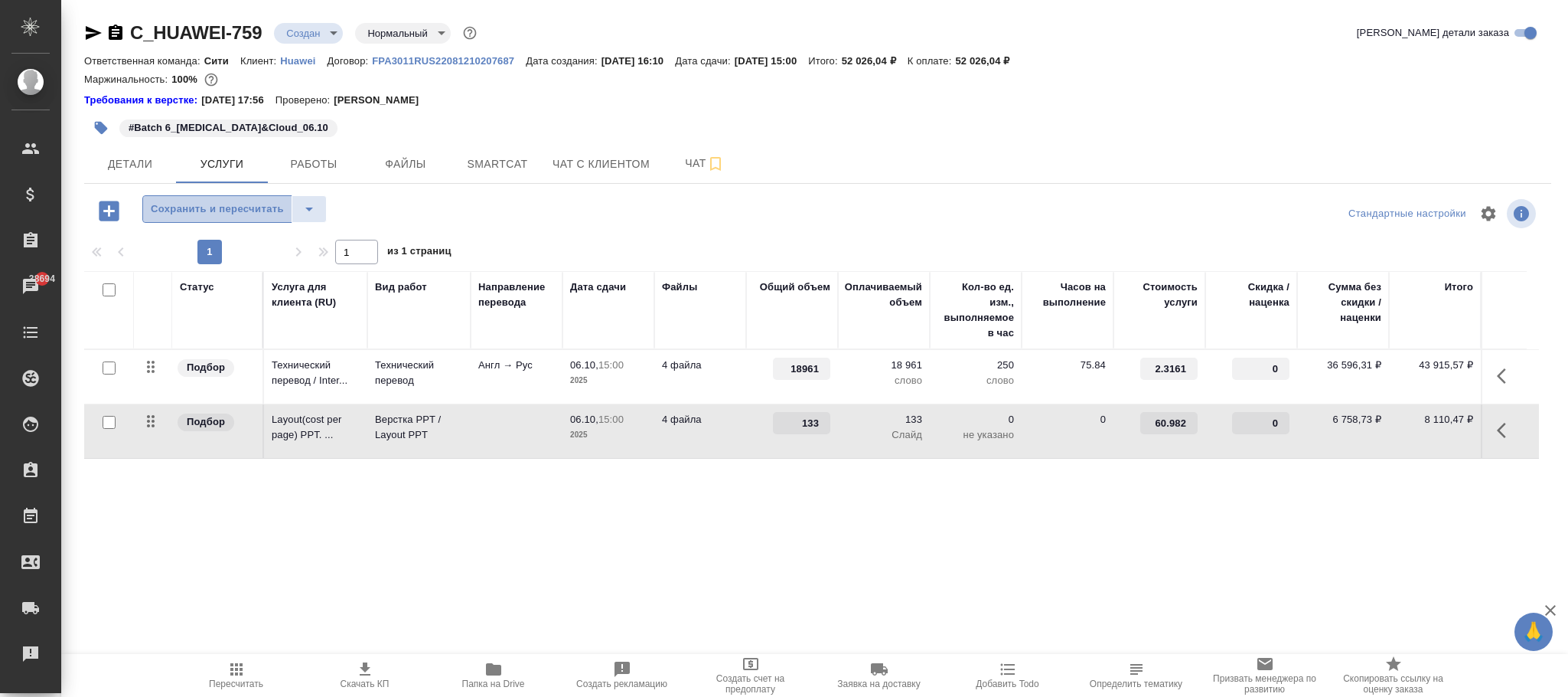
click at [265, 210] on span "Сохранить и пересчитать" at bounding box center [216, 208] width 133 height 17
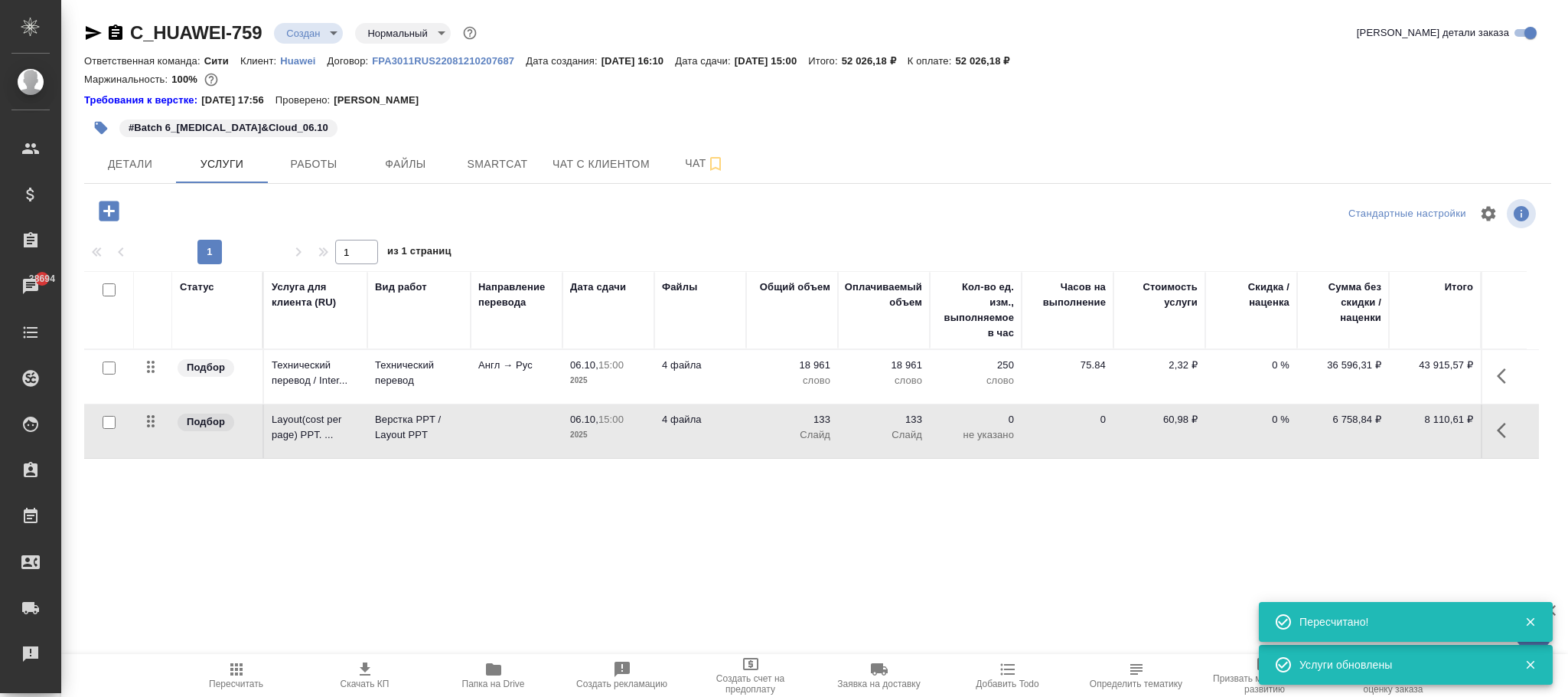
click at [1185, 425] on p "60,98 ₽" at bounding box center [1159, 420] width 77 height 15
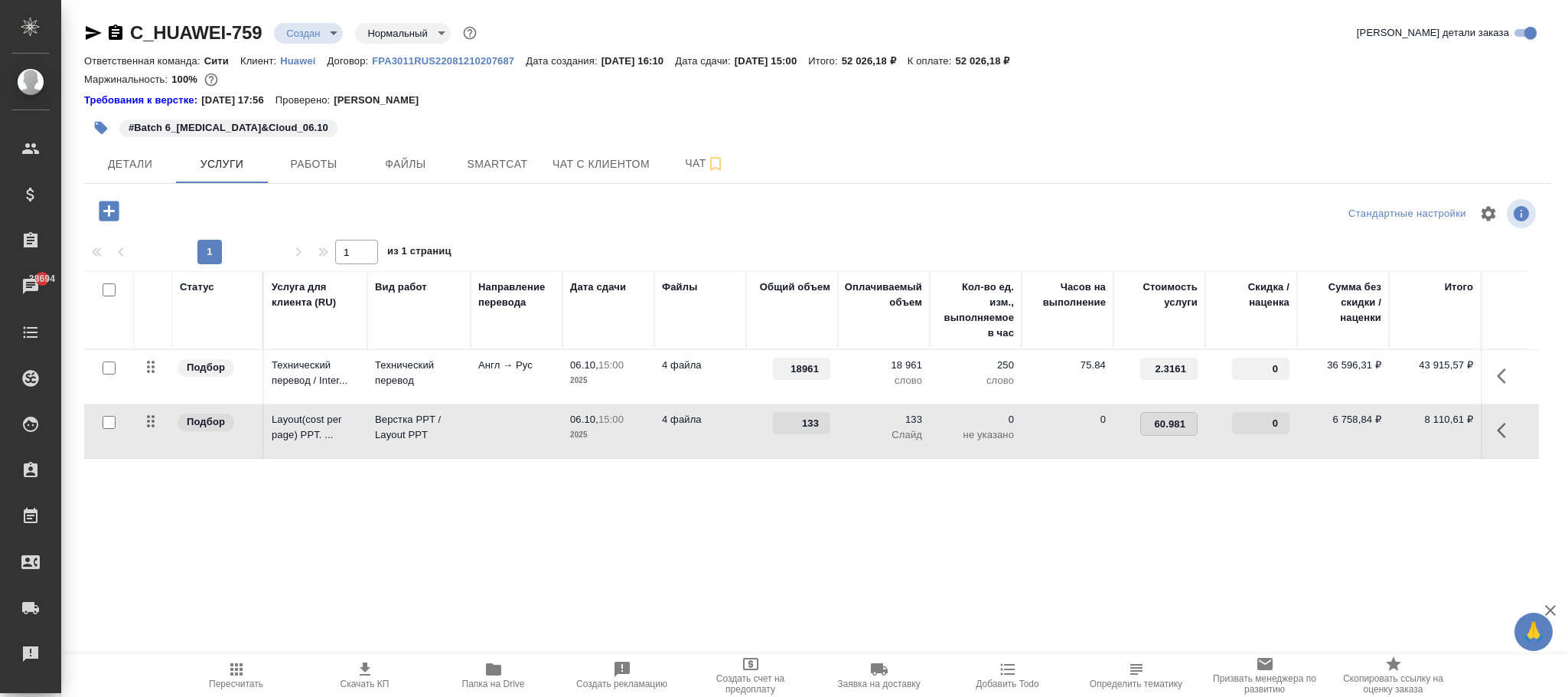
type input "60.9818"
click at [768, 508] on div "Статус Услуга для клиента (RU) Вид работ Направление перевода Дата сдачи Файлы …" at bounding box center [812, 435] width 1455 height 329
drag, startPoint x: 242, startPoint y: 208, endPoint x: 442, endPoint y: 347, distance: 243.6
click at [242, 211] on span "Сохранить и пересчитать" at bounding box center [216, 208] width 133 height 17
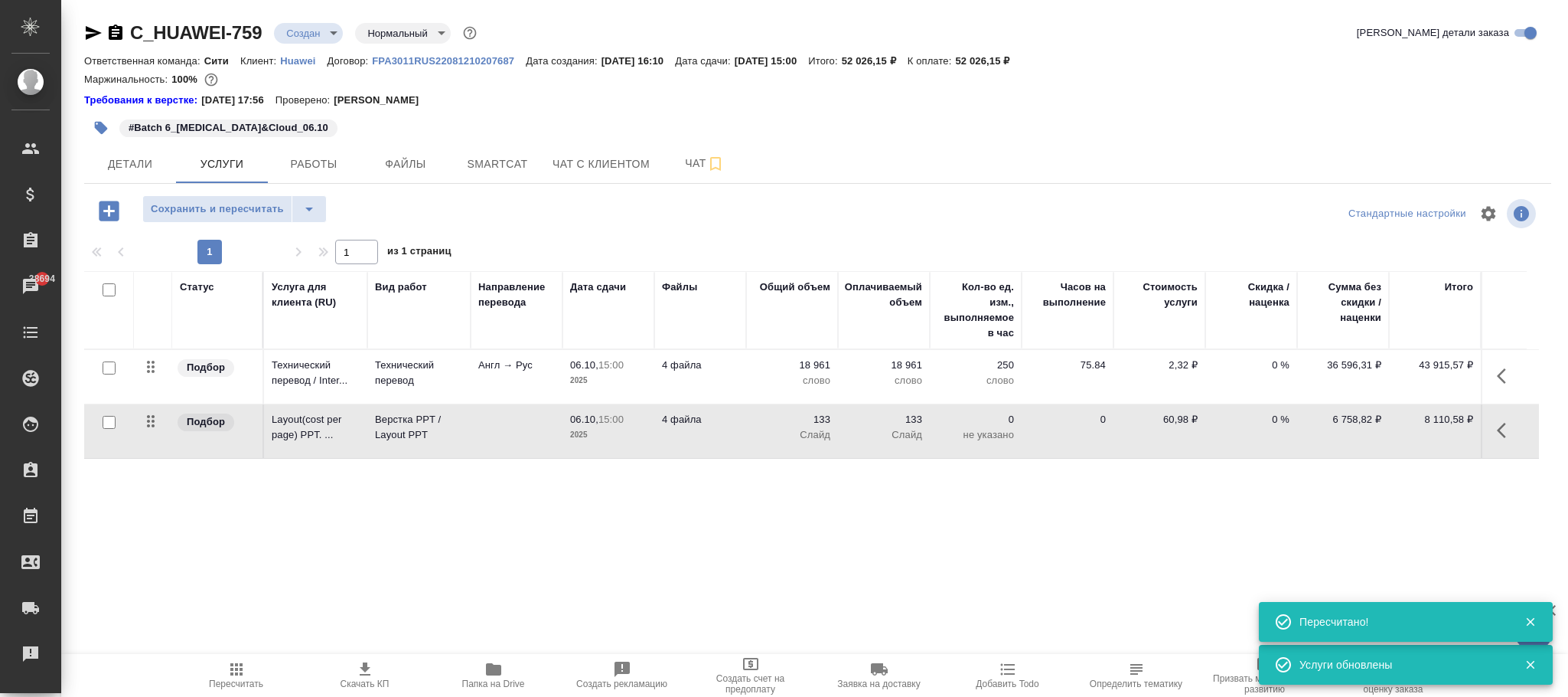
click at [1177, 418] on p "60,98 ₽" at bounding box center [1159, 420] width 77 height 15
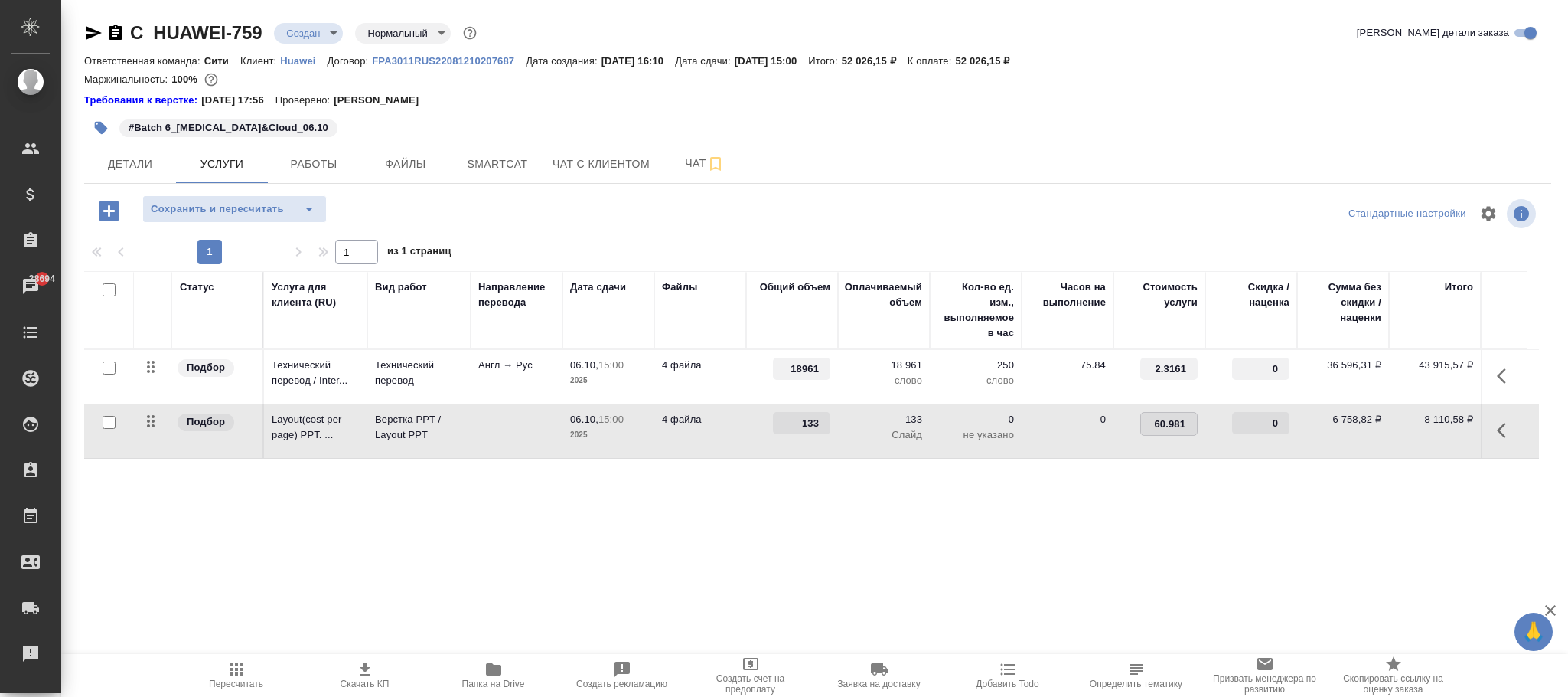
type input "60.9817"
type input "60.98179"
click at [921, 524] on div "Статус Услуга для клиента (RU) Вид работ Направление перевода Дата сдачи Файлы …" at bounding box center [812, 435] width 1455 height 329
drag, startPoint x: 262, startPoint y: 212, endPoint x: 386, endPoint y: 294, distance: 148.7
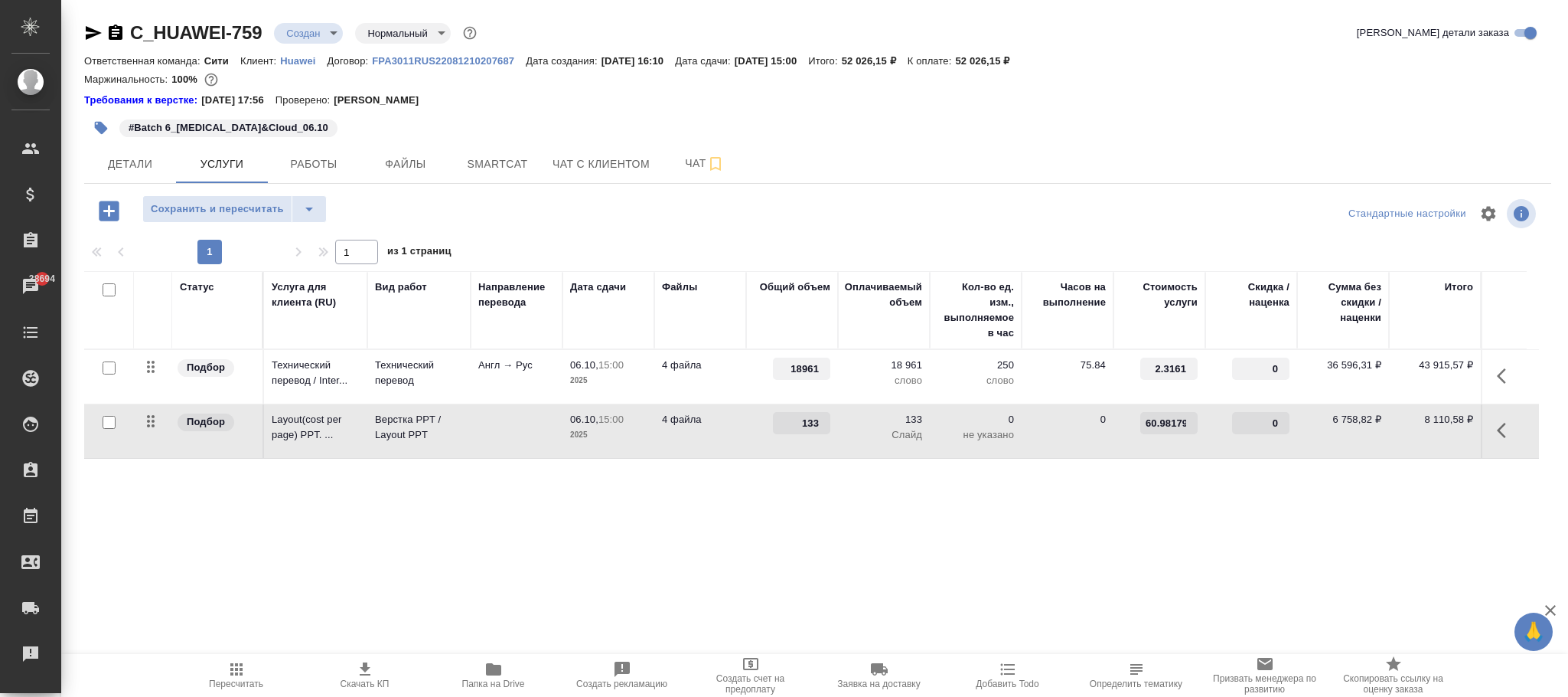
click at [263, 217] on span "Сохранить и пересчитать" at bounding box center [216, 208] width 133 height 17
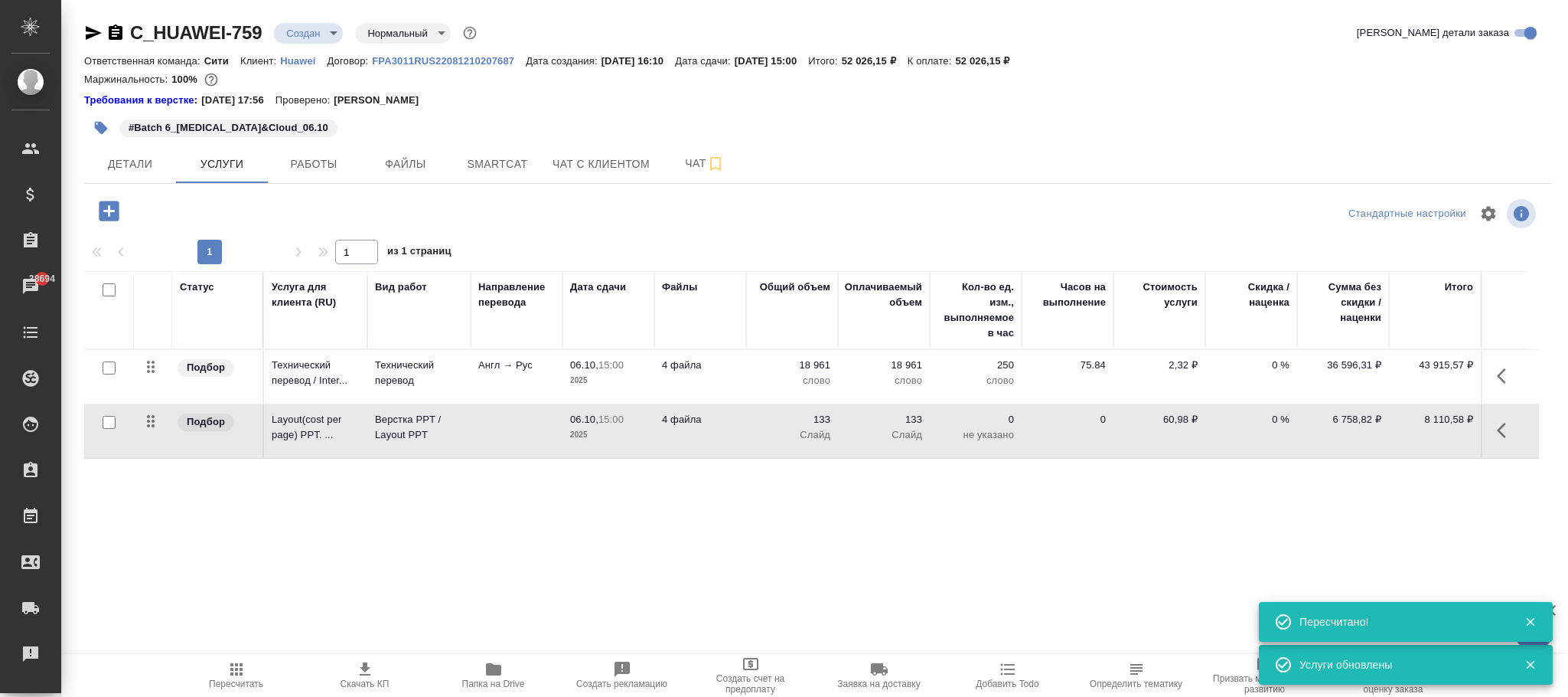
click at [1178, 421] on p "60,98 ₽" at bounding box center [1159, 420] width 77 height 15
click at [1178, 421] on input "60.9818" at bounding box center [1169, 423] width 56 height 23
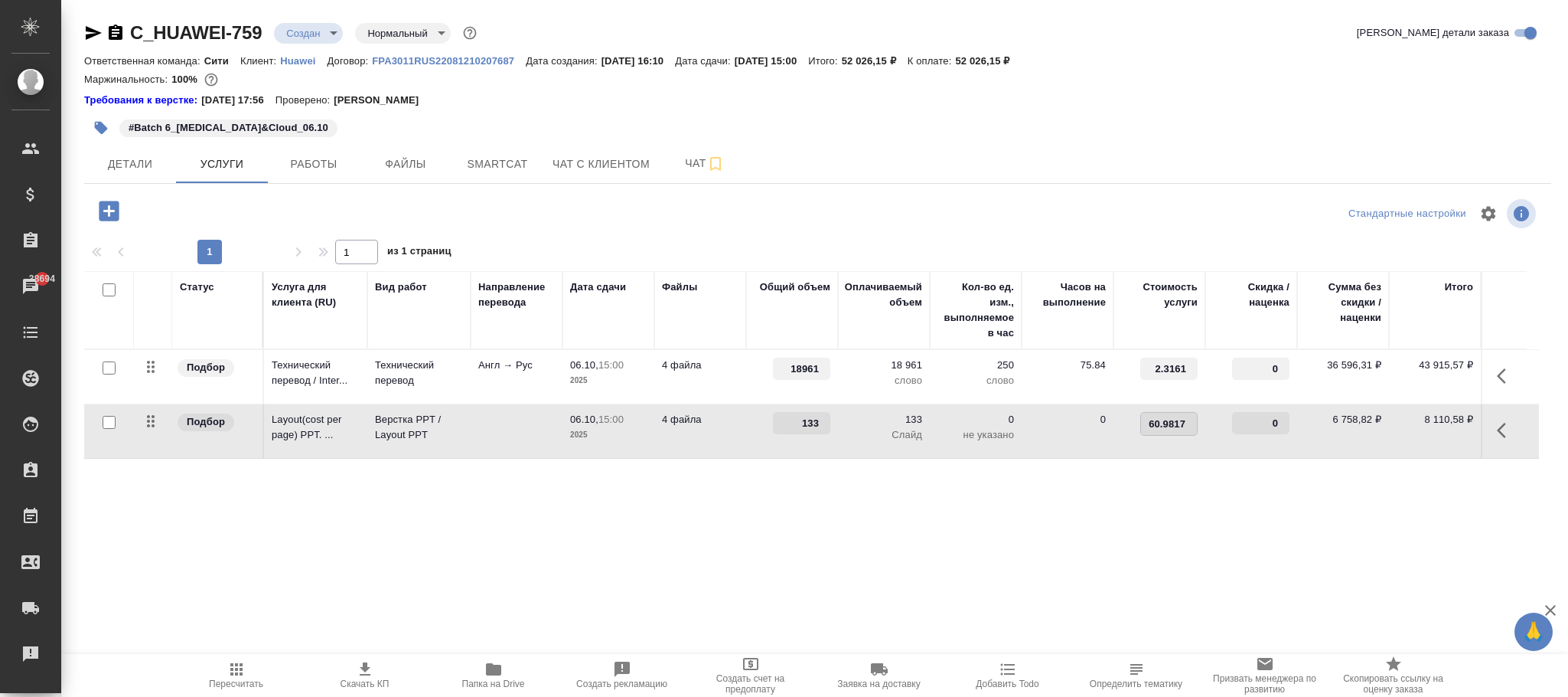
type input "60.98179"
click at [1034, 554] on div "Статус Услуга для клиента (RU) Вид работ Направление перевода Дата сдачи Файлы …" at bounding box center [812, 435] width 1455 height 329
click at [265, 203] on span "Сохранить и пересчитать" at bounding box center [216, 208] width 133 height 17
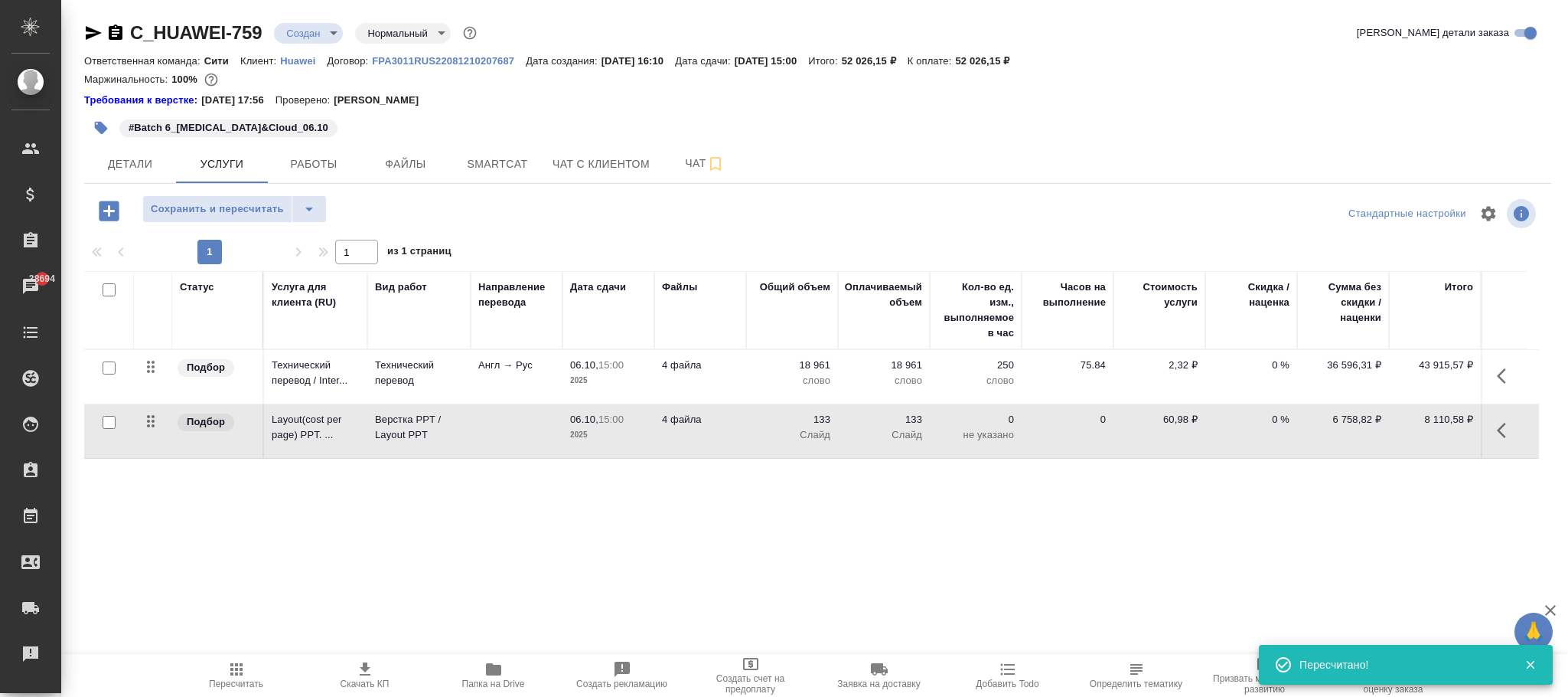
click at [1176, 418] on p "60,98 ₽" at bounding box center [1159, 420] width 77 height 15
click at [1176, 418] on input "60.9818" at bounding box center [1169, 423] width 56 height 23
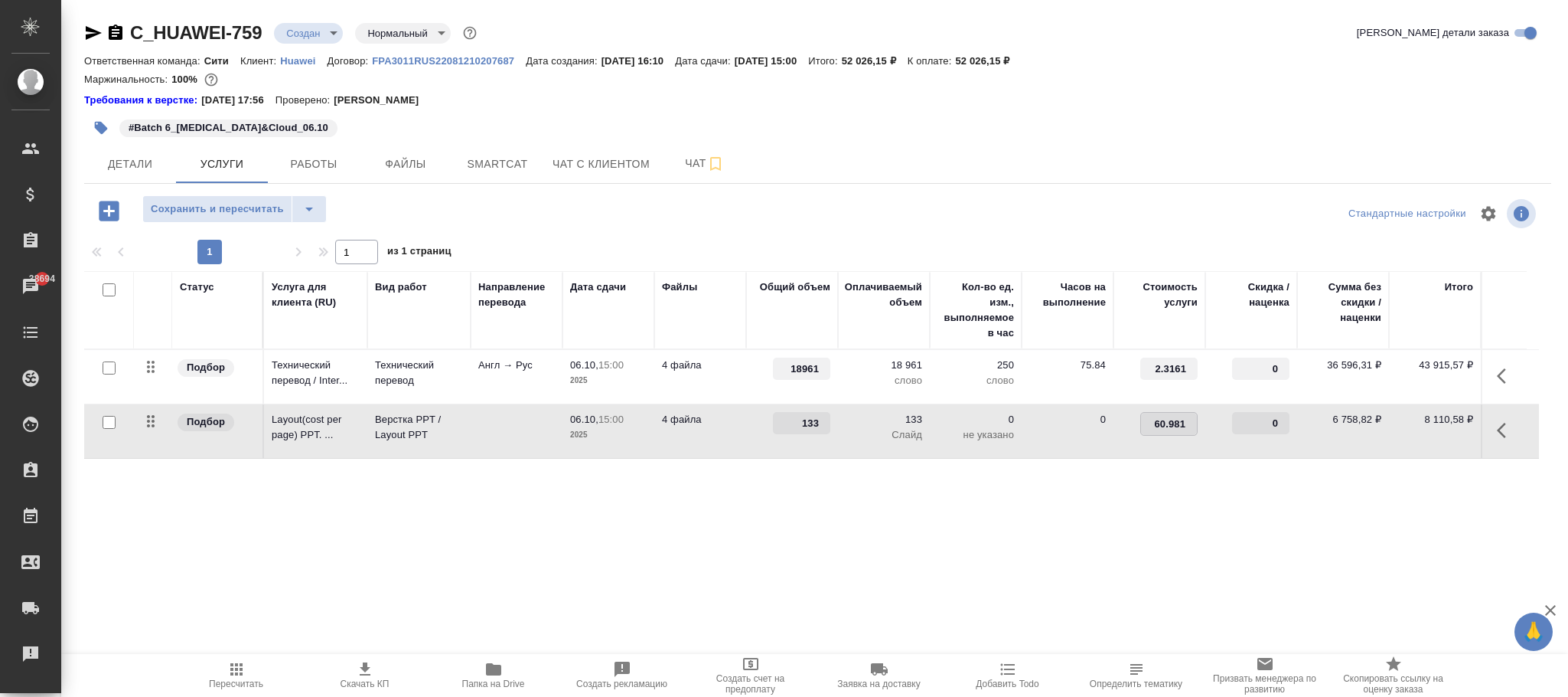
type input "60.9817"
click at [1079, 563] on div "Статус Услуга для клиента (RU) Вид работ Направление перевода Дата сдачи Файлы …" at bounding box center [812, 435] width 1455 height 329
click at [265, 205] on span "Сохранить и пересчитать" at bounding box center [216, 208] width 133 height 17
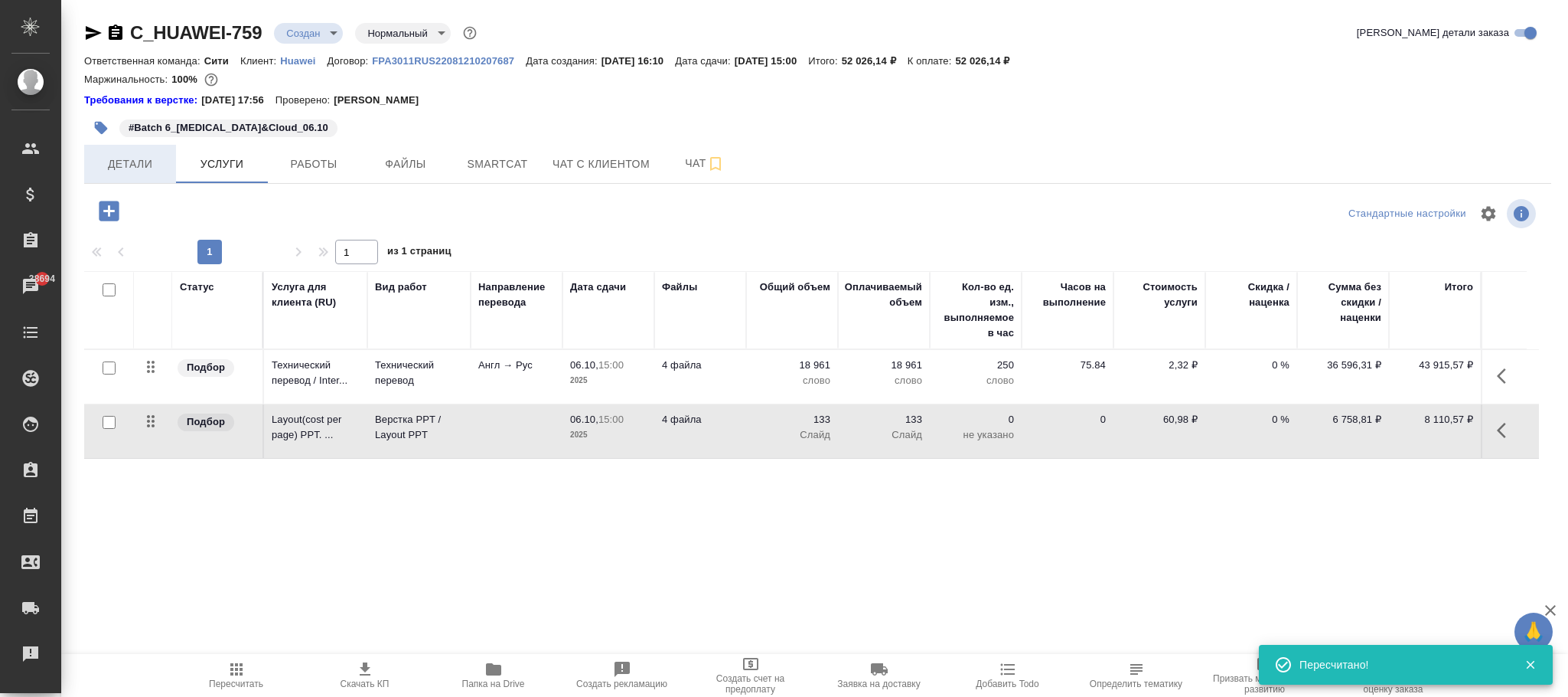
click at [130, 150] on button "Детали" at bounding box center [130, 164] width 91 height 38
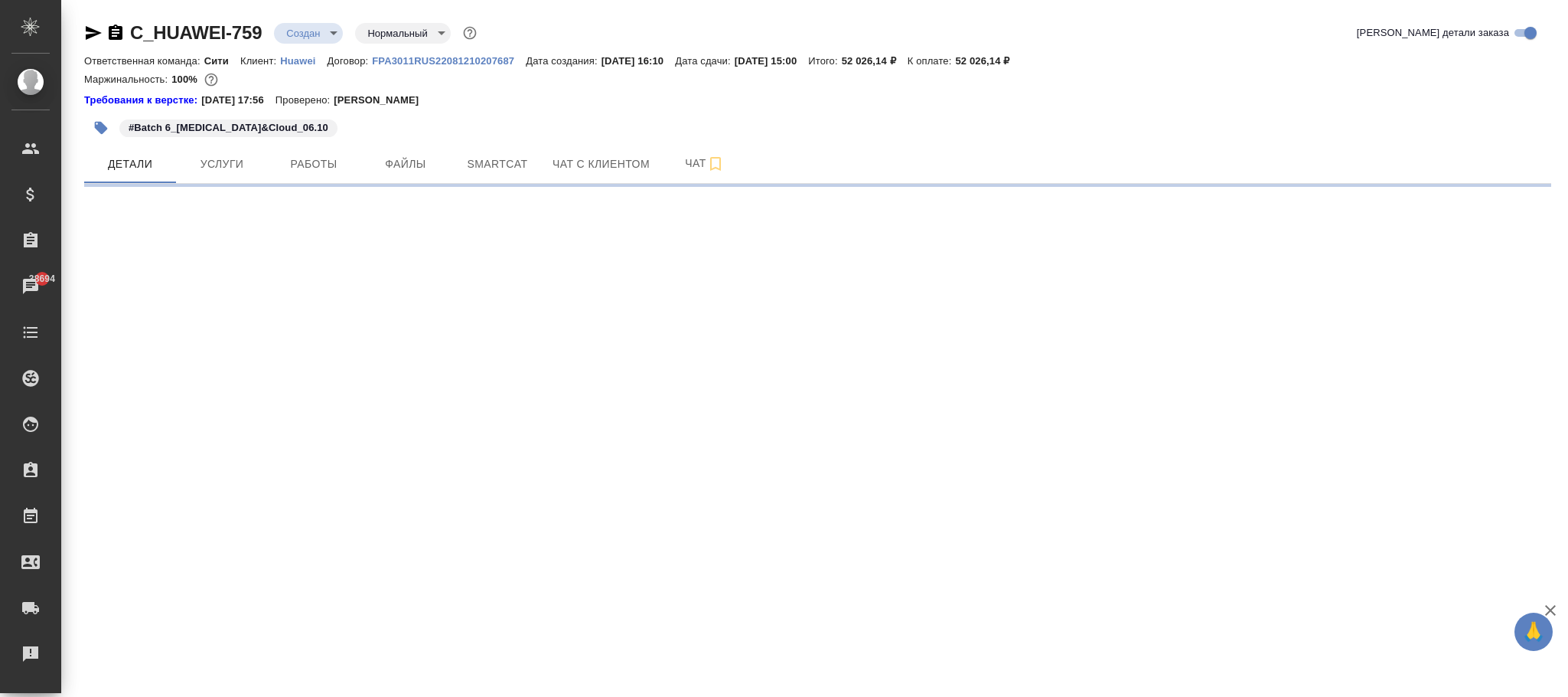
select select "RU"
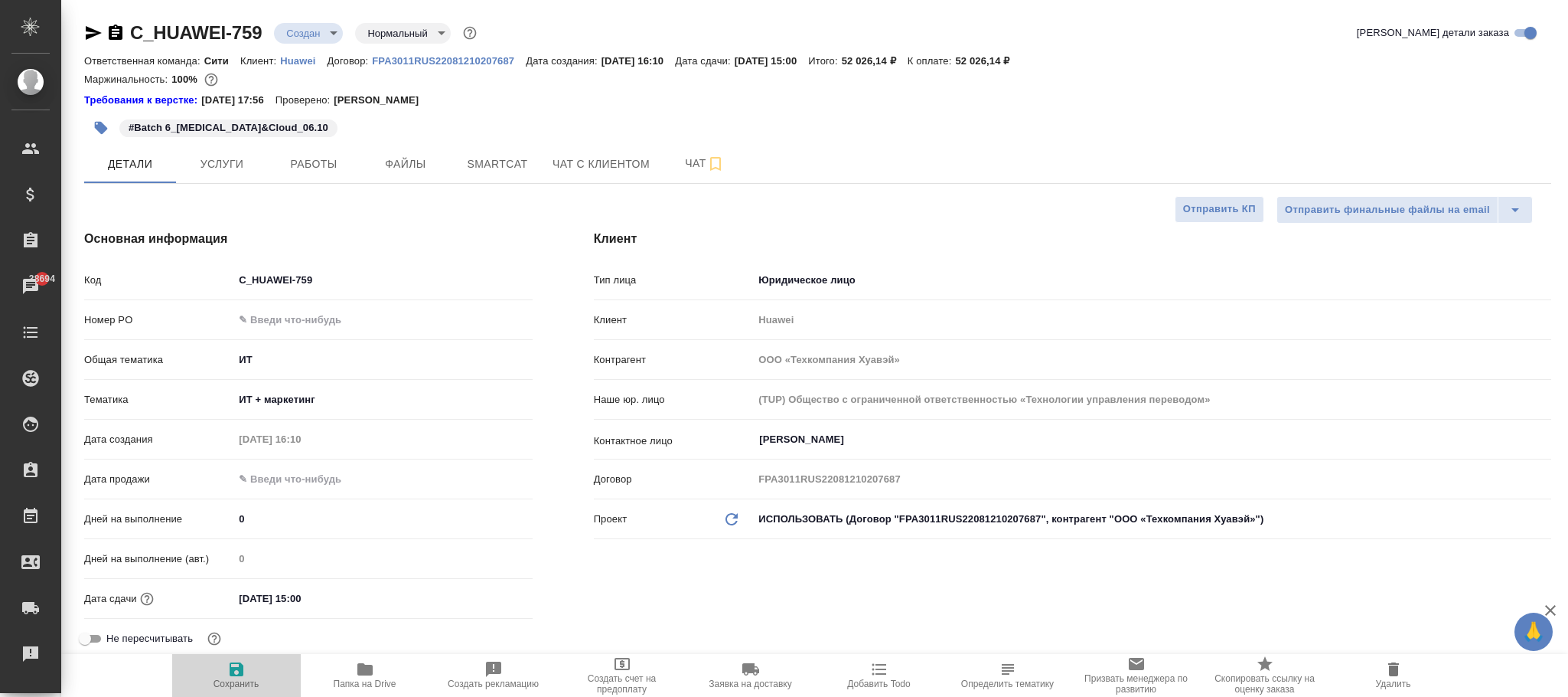
drag, startPoint x: 235, startPoint y: 667, endPoint x: 319, endPoint y: 630, distance: 91.8
click at [237, 664] on icon "button" at bounding box center [236, 669] width 18 height 18
type textarea "x"
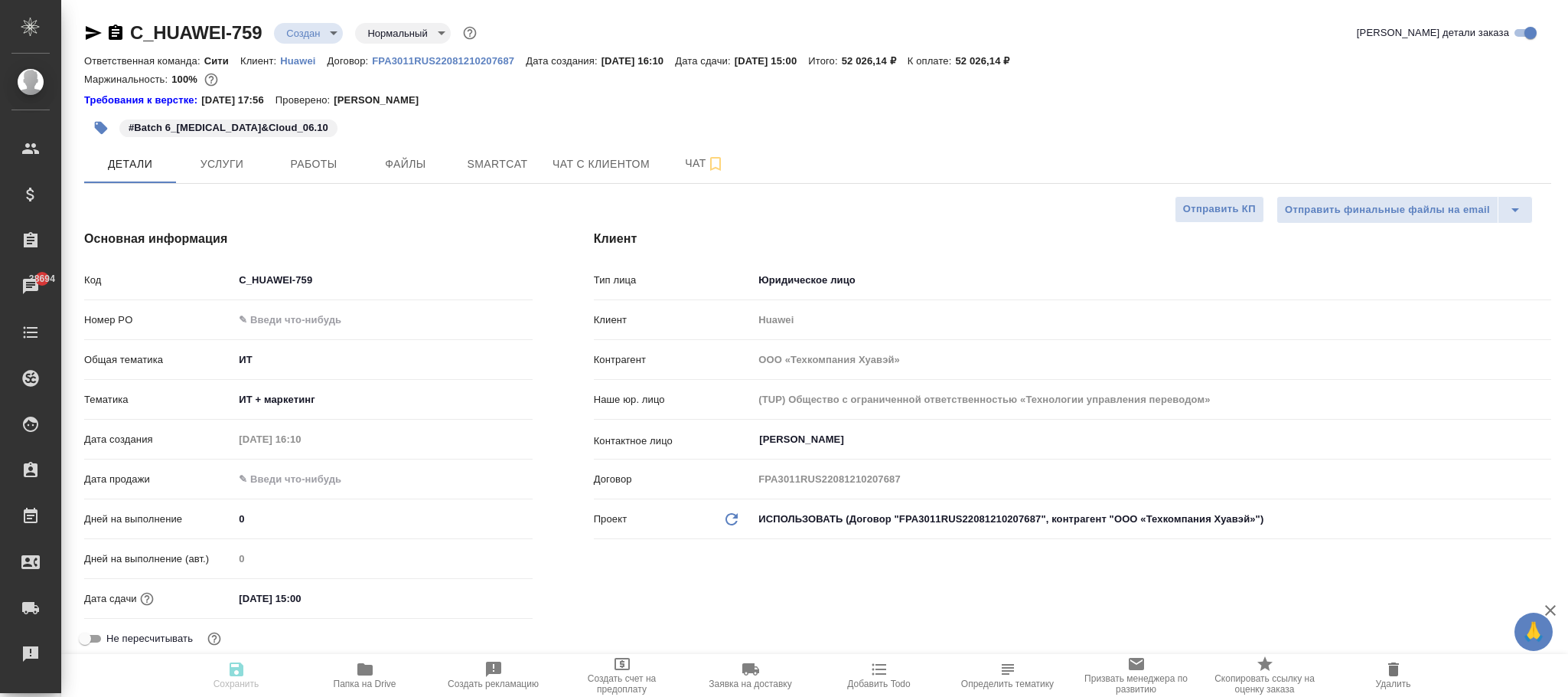
type textarea "x"
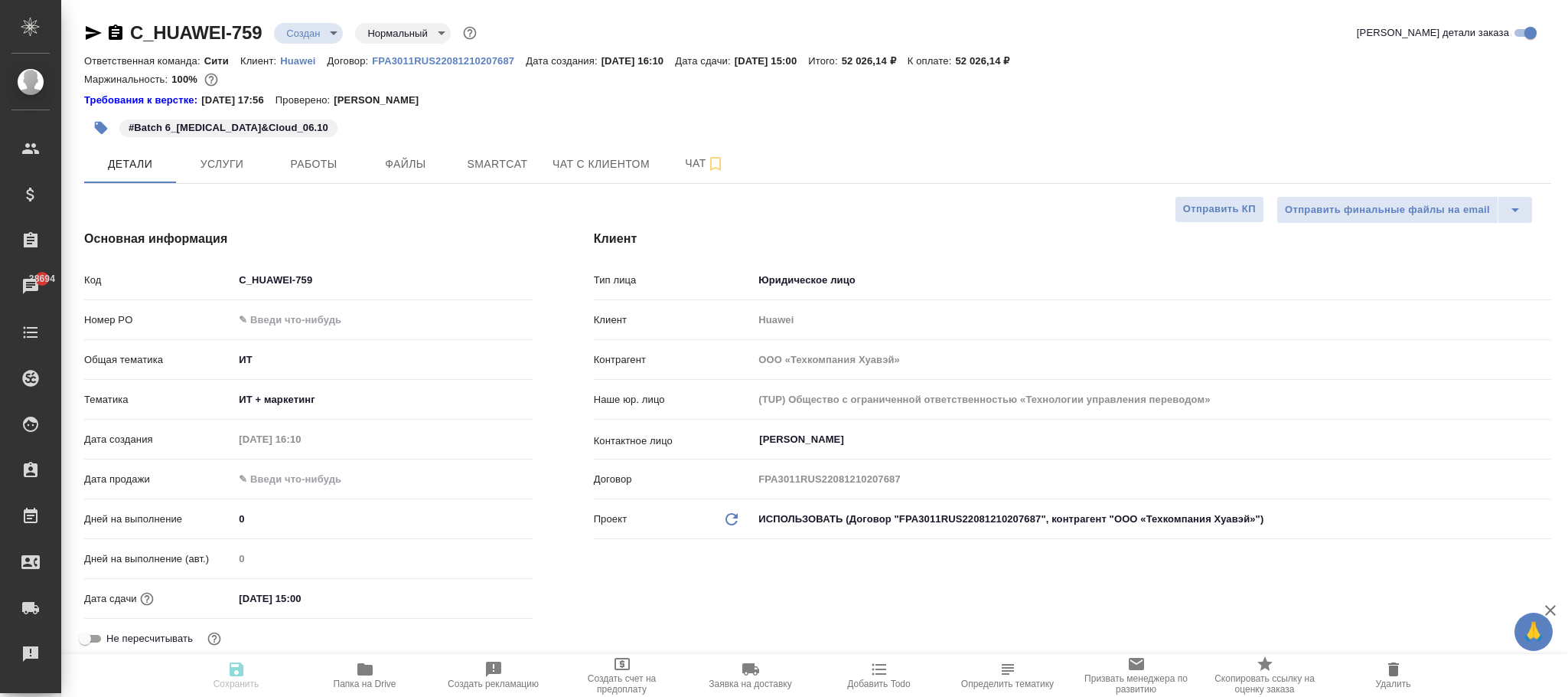
type textarea "x"
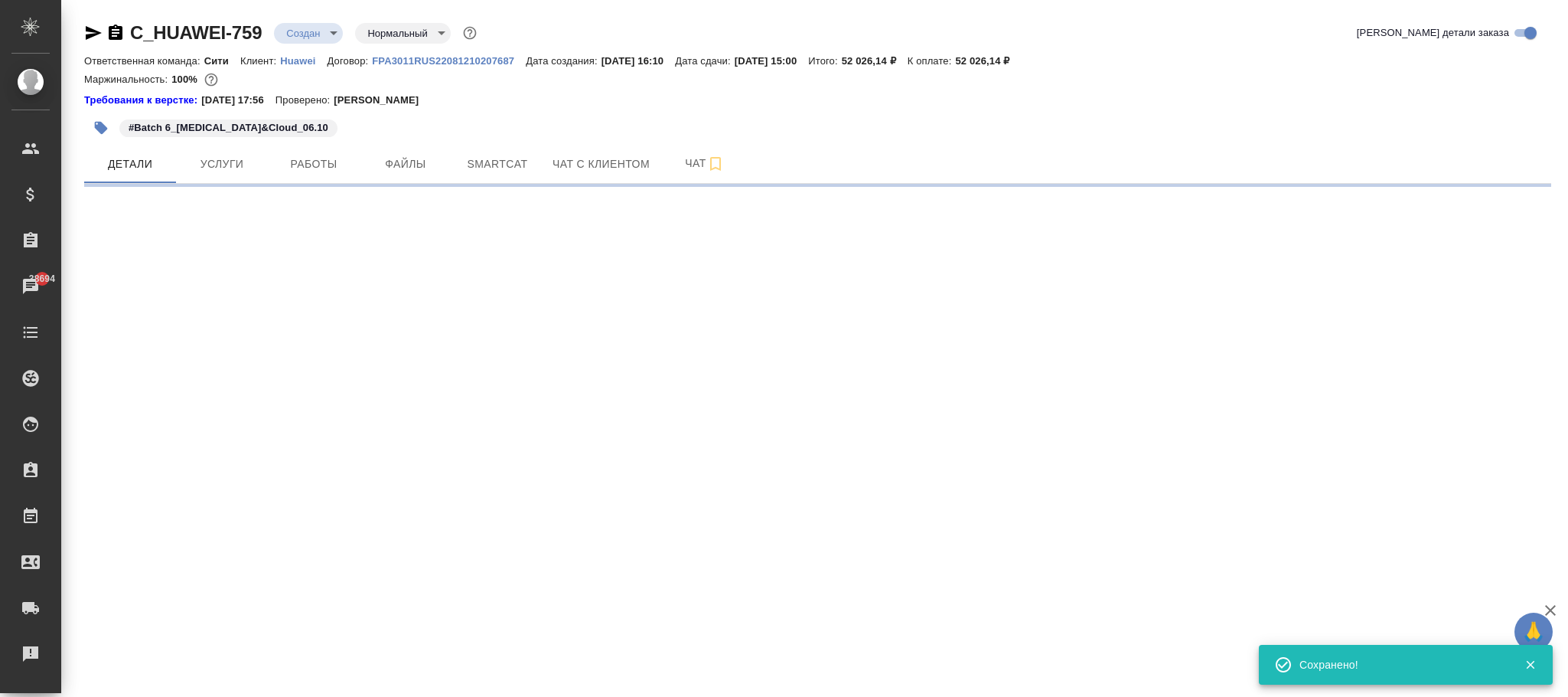
select select "RU"
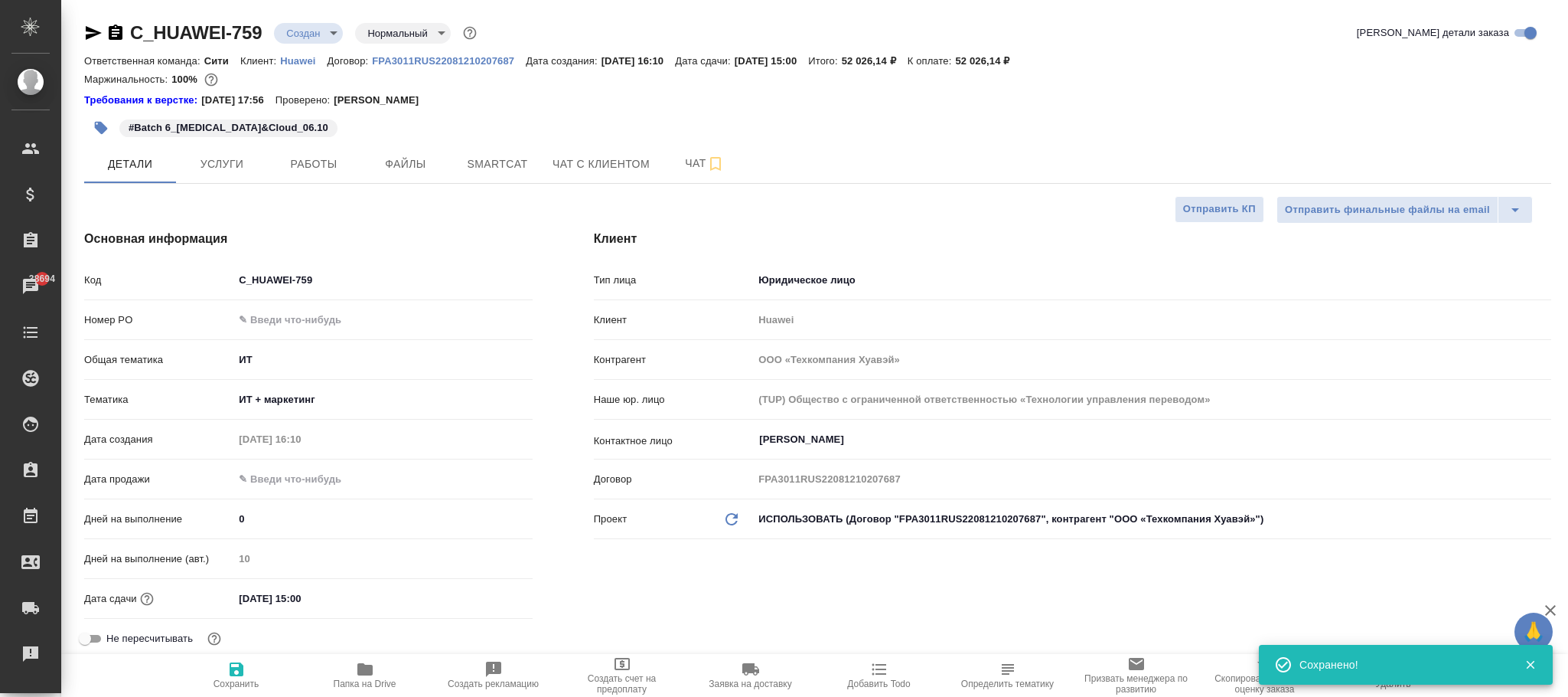
type textarea "x"
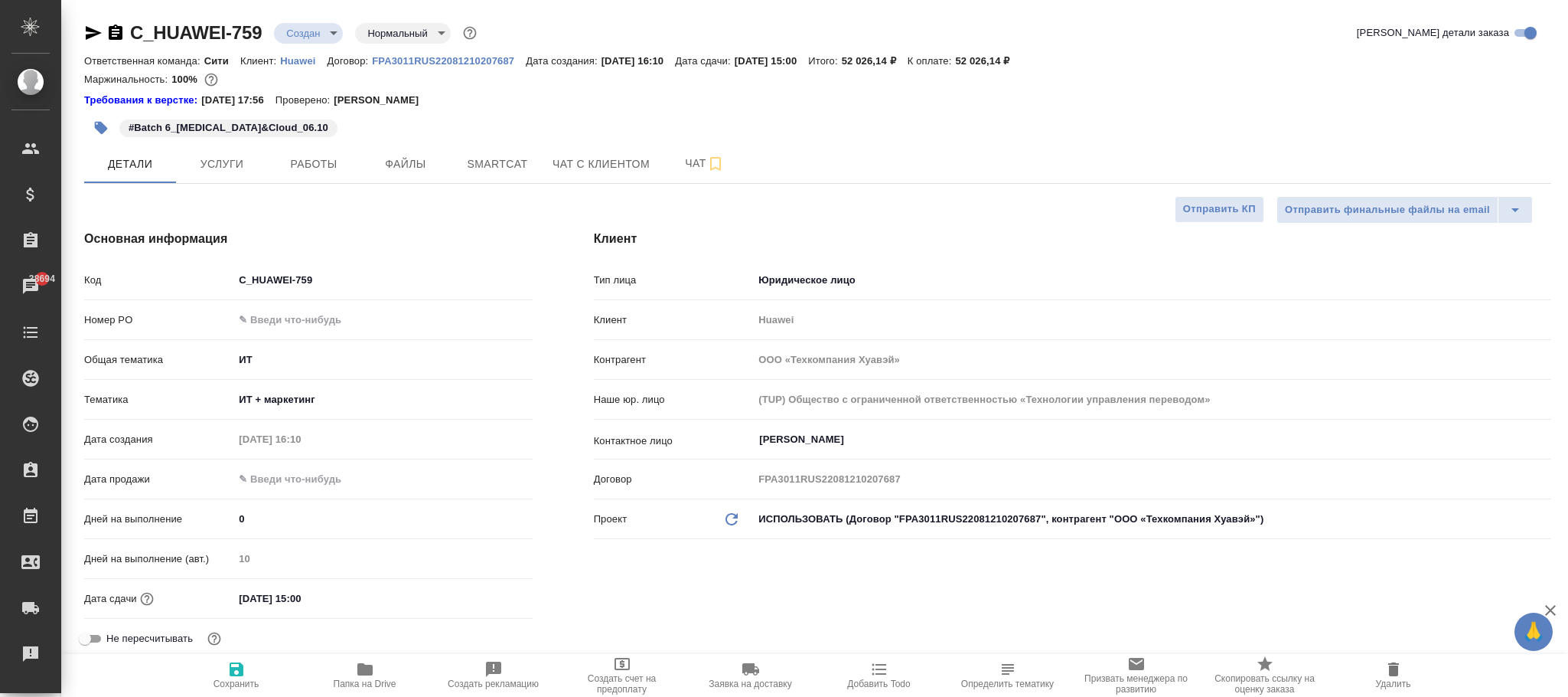
type textarea "x"
click at [245, 679] on span "Сохранить" at bounding box center [236, 684] width 46 height 11
type textarea "x"
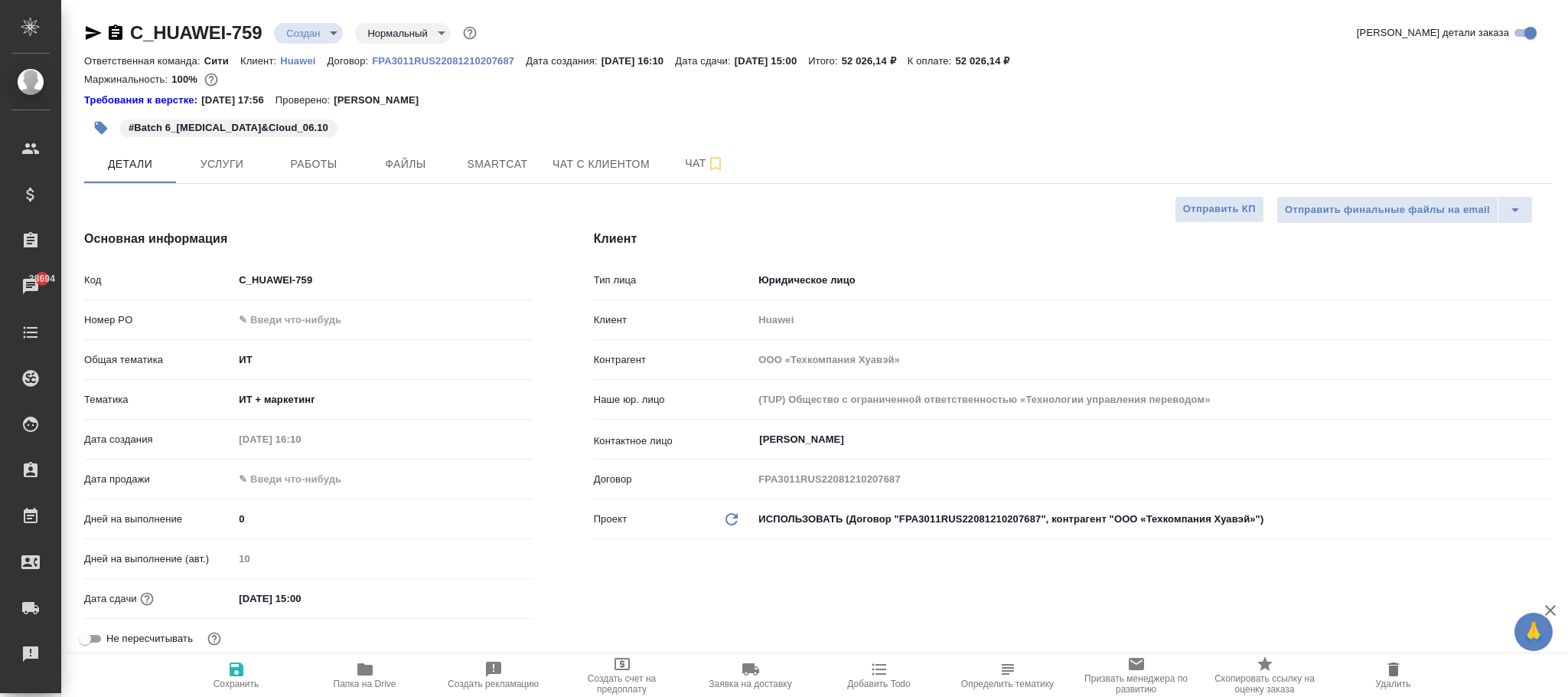
type textarea "x"
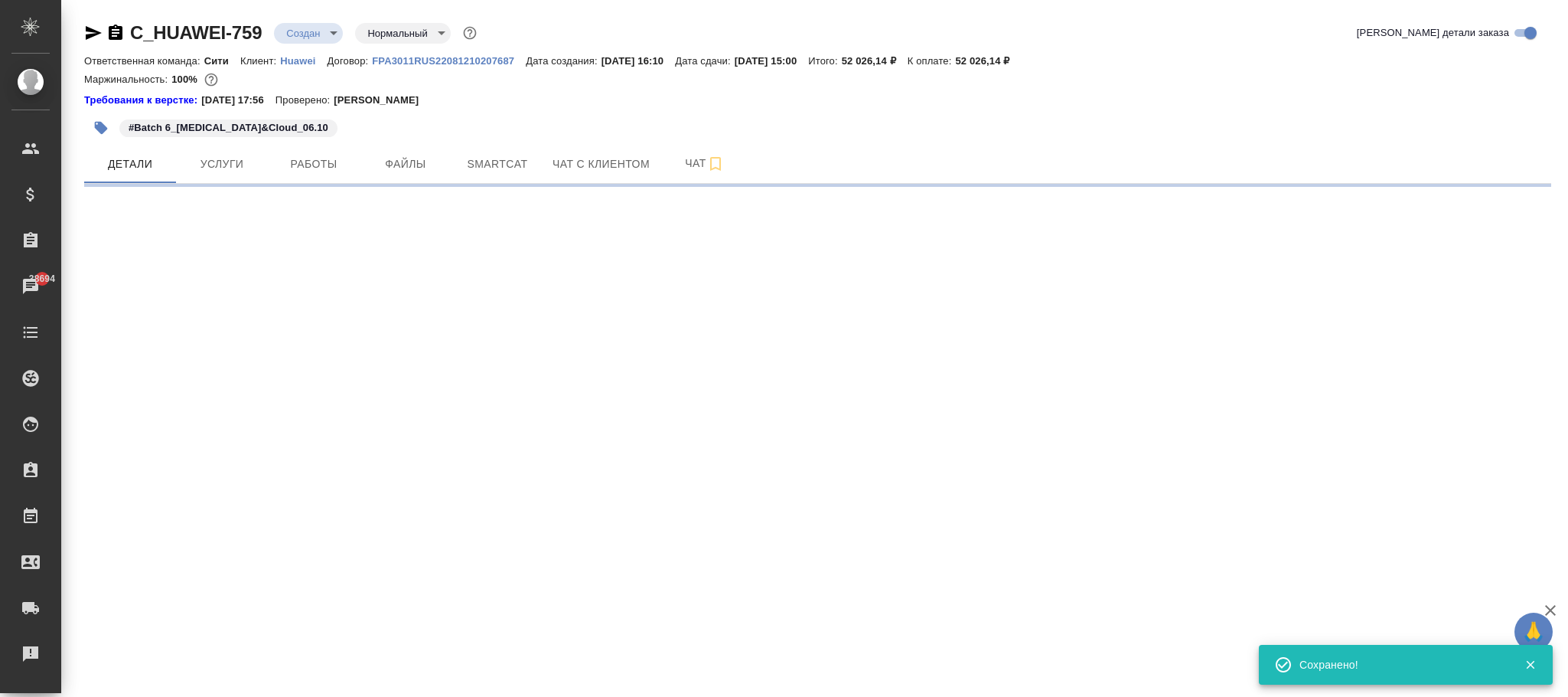
select select "RU"
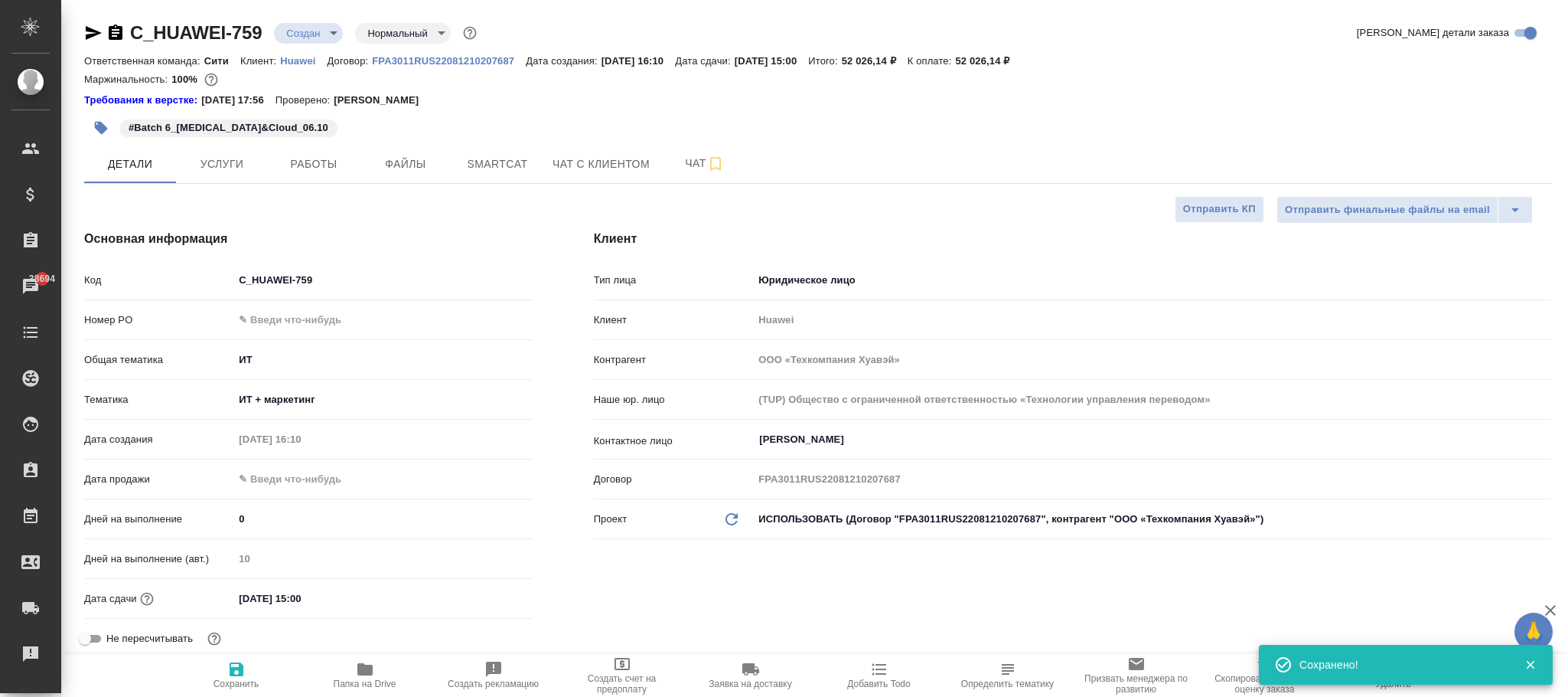
type textarea "x"
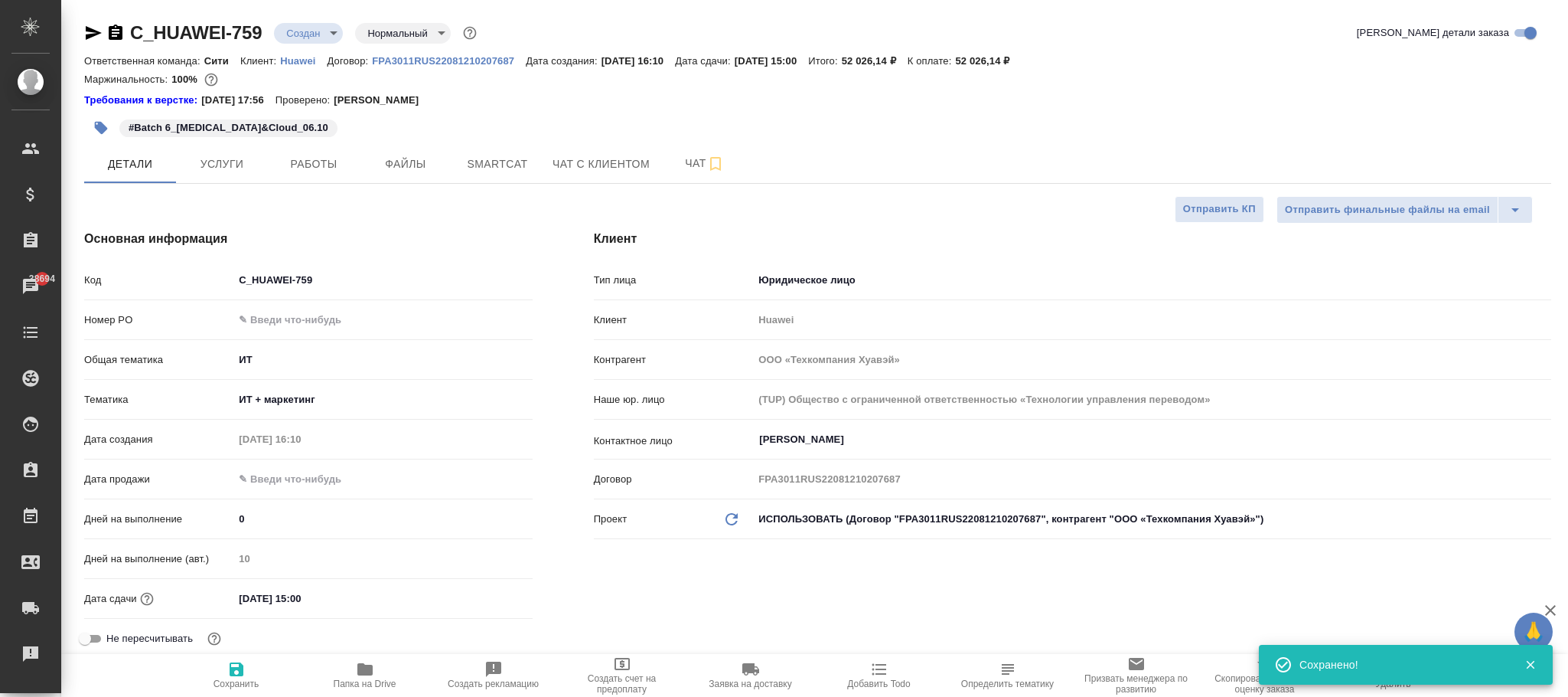
type textarea "x"
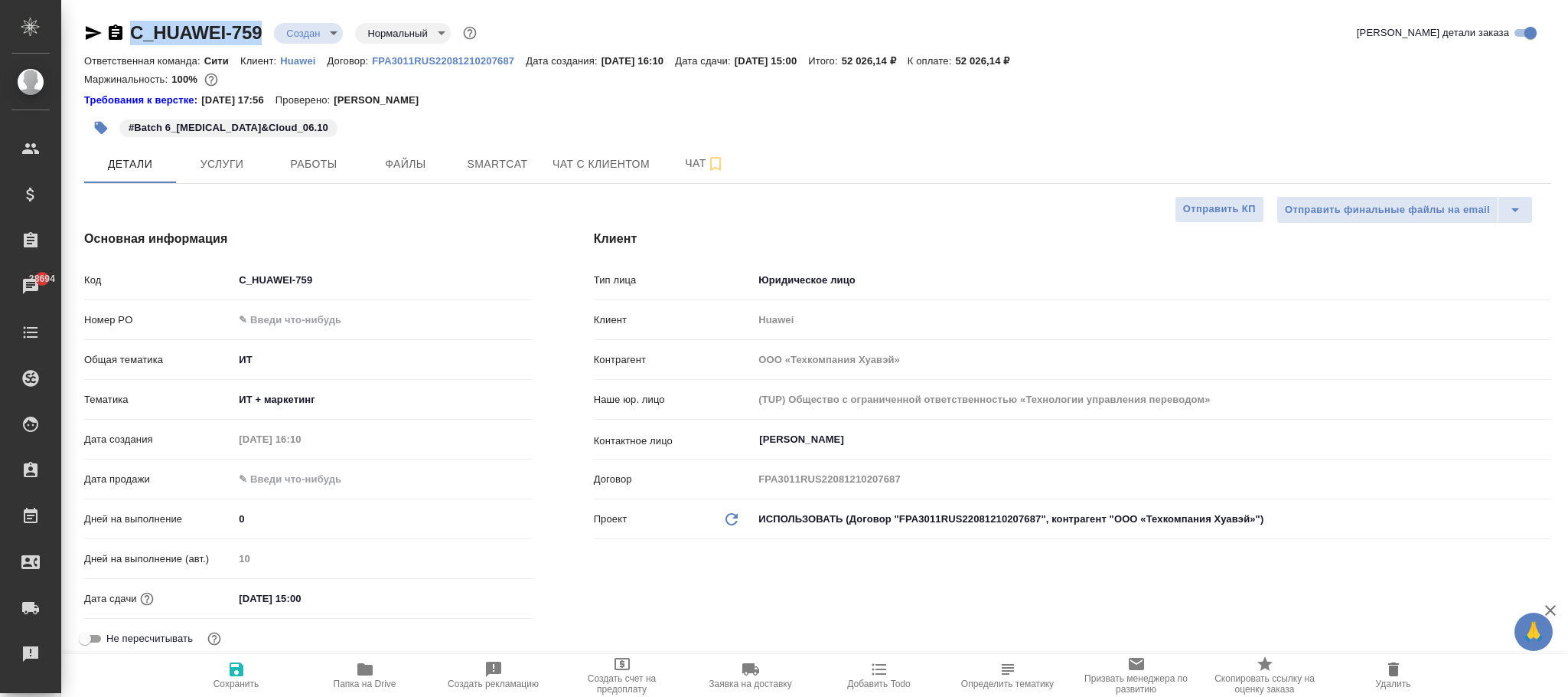
drag, startPoint x: 259, startPoint y: 18, endPoint x: 190, endPoint y: 26, distance: 69.5
copy link "C_HUAWEI-759"
type textarea "x"
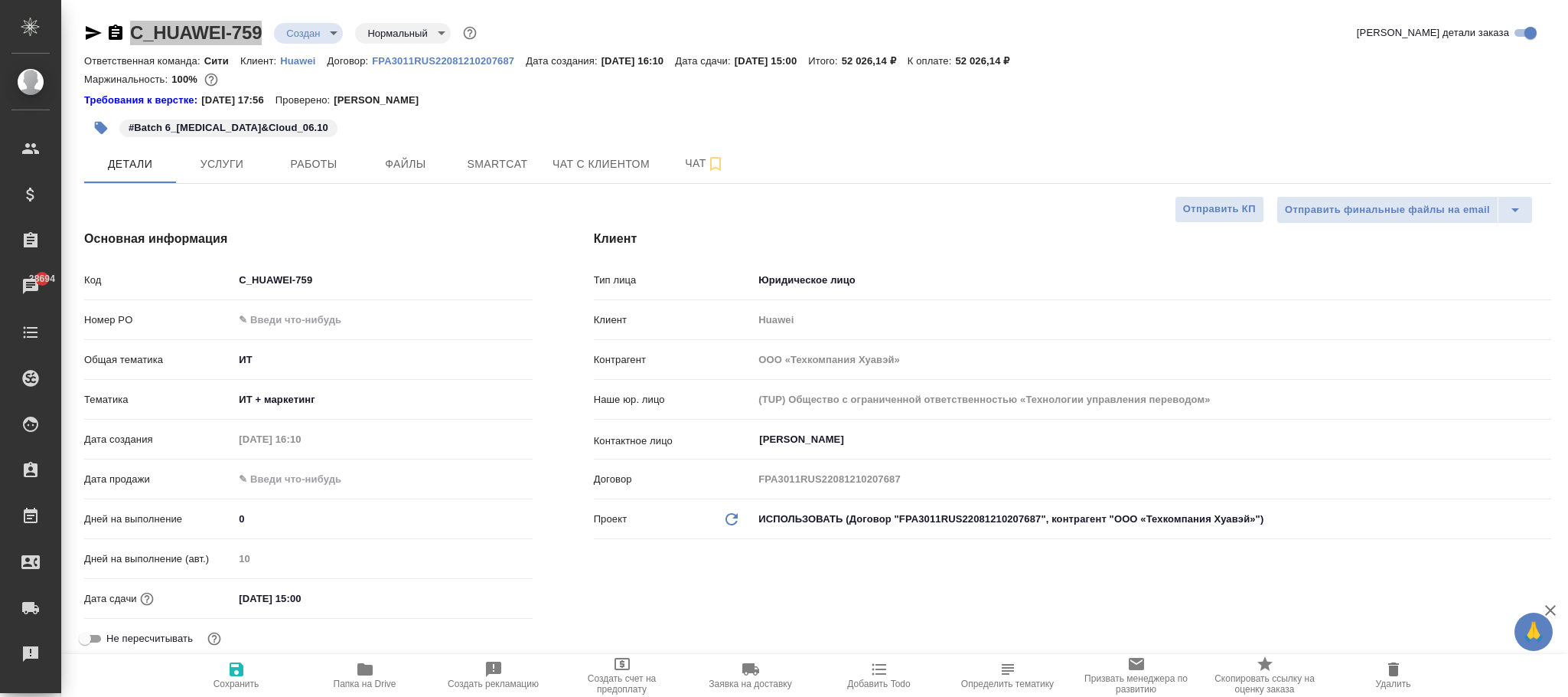
type textarea "x"
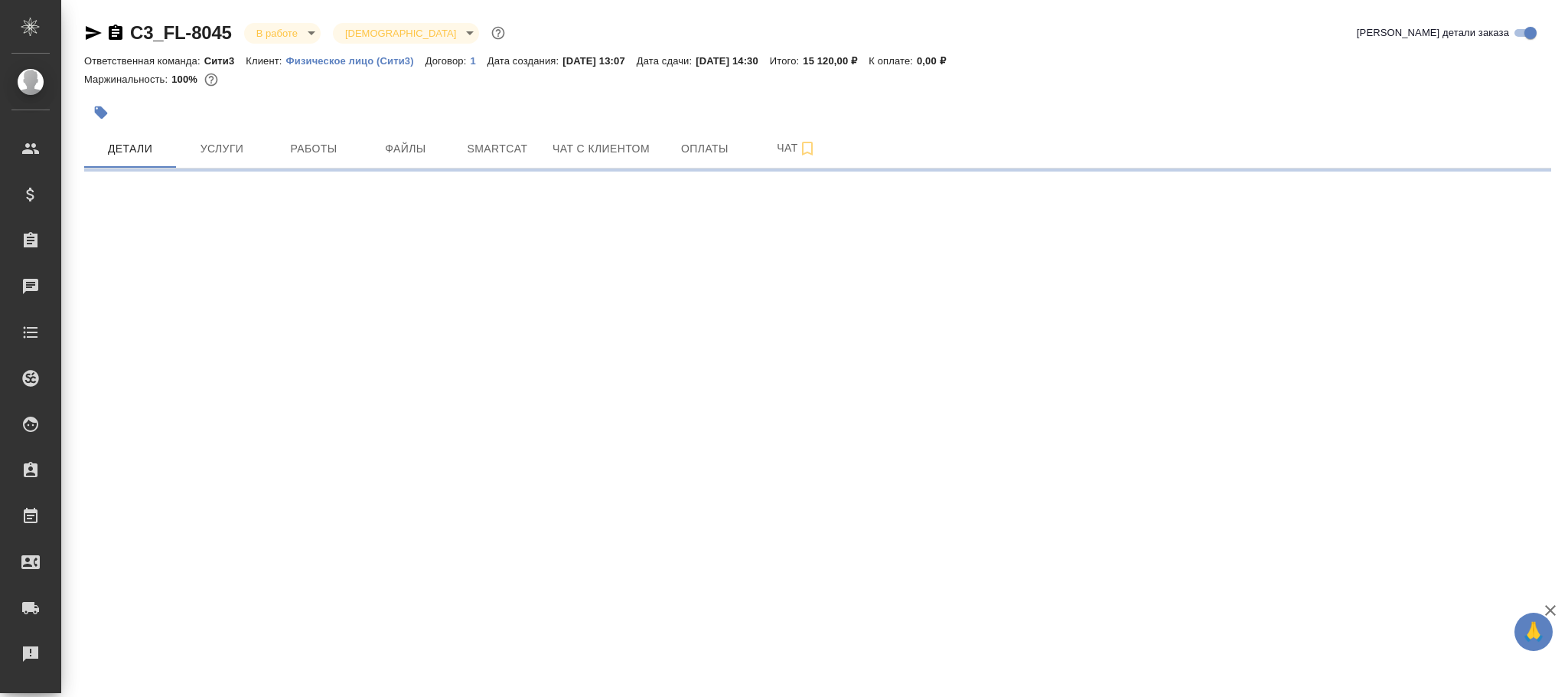
select select "RU"
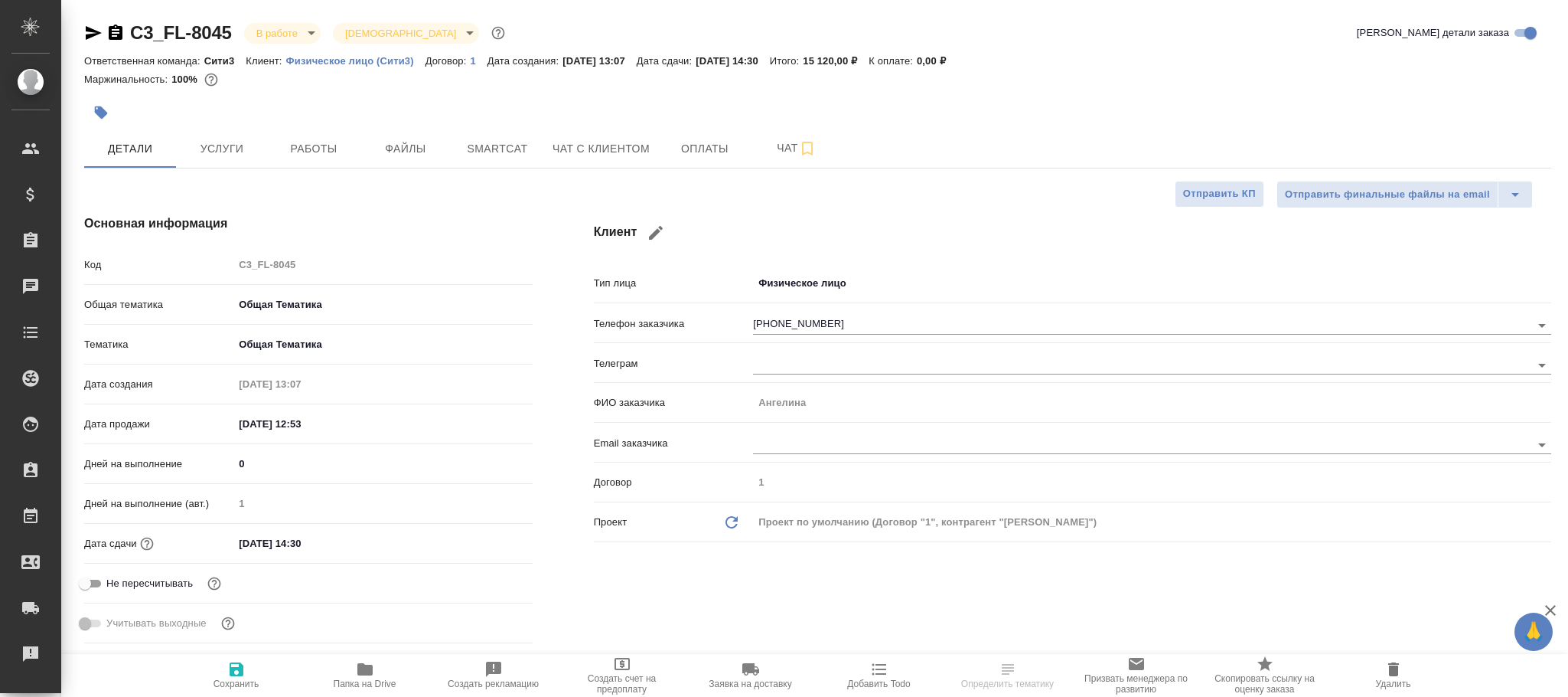
type textarea "x"
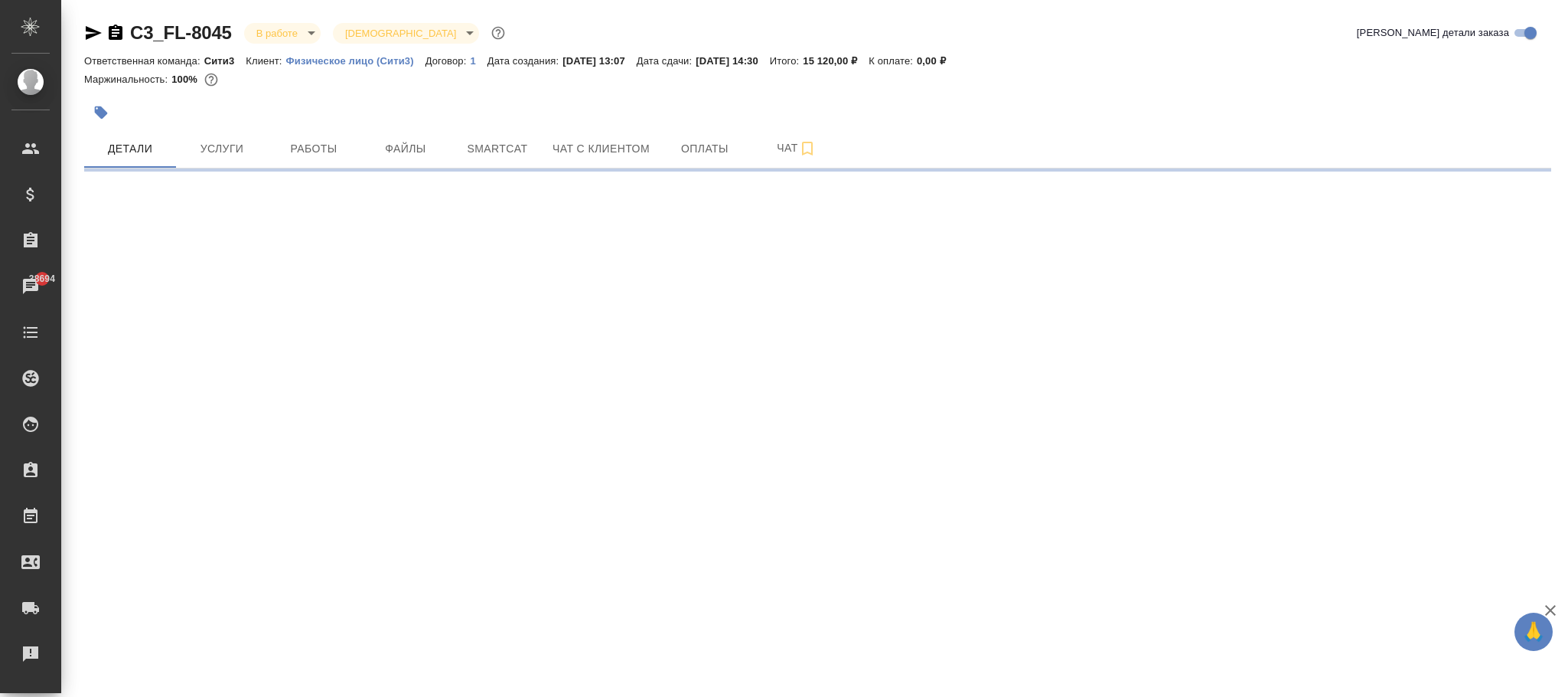
select select "RU"
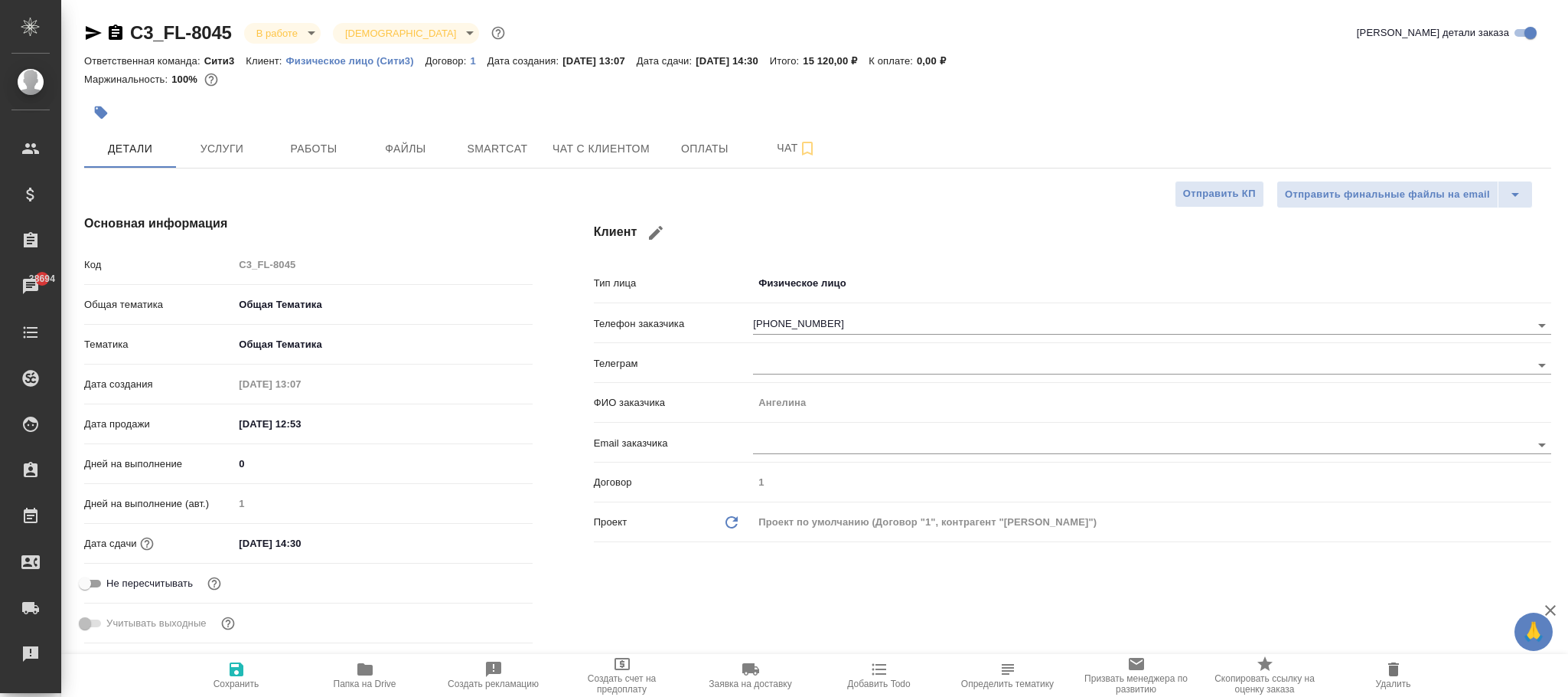
type textarea "x"
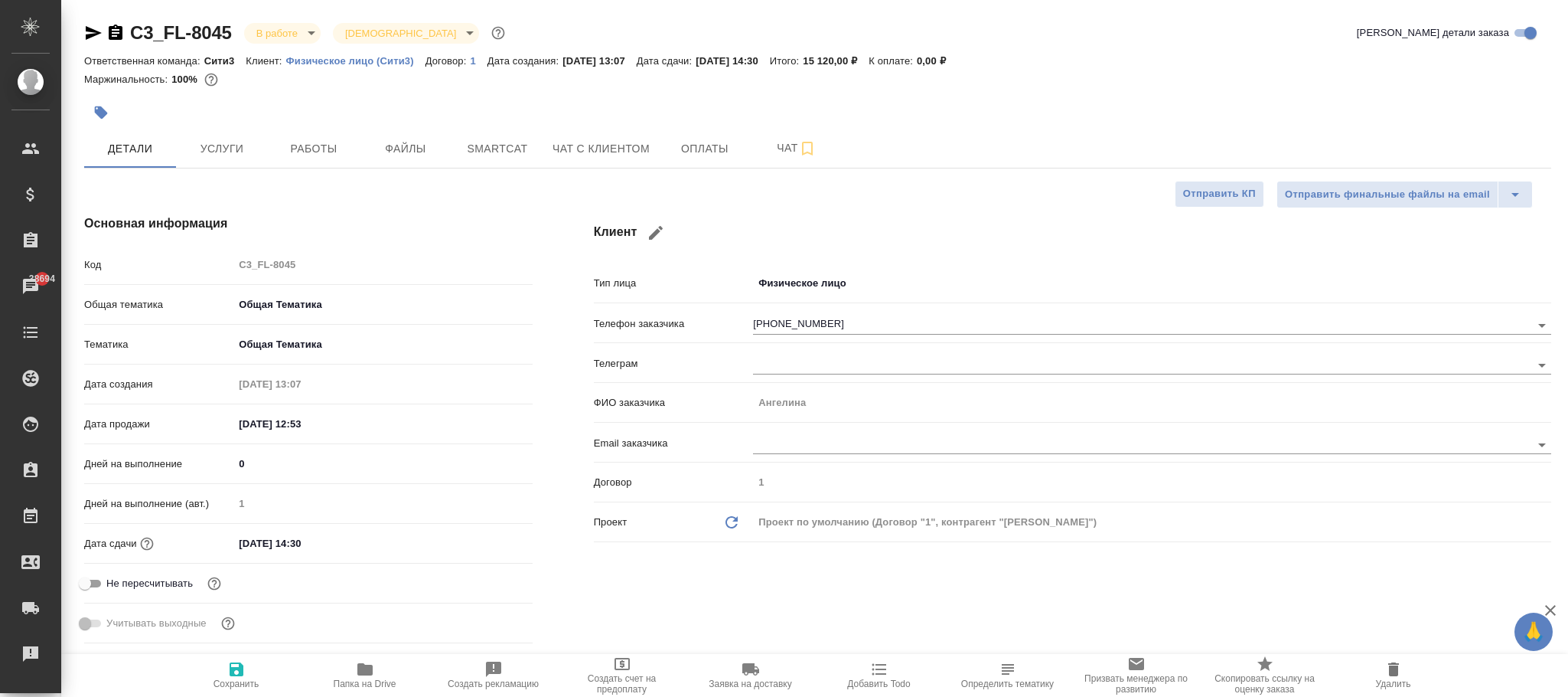
type textarea "x"
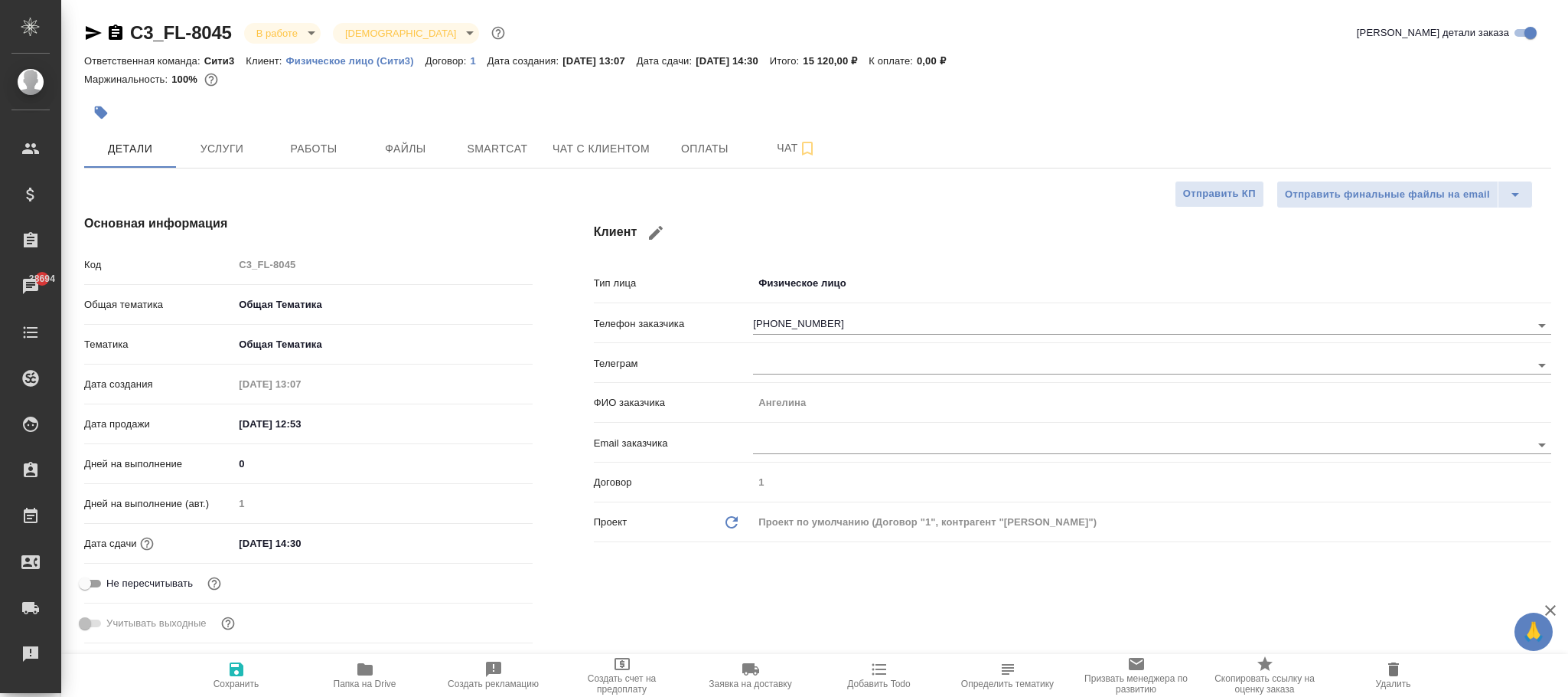
type textarea "x"
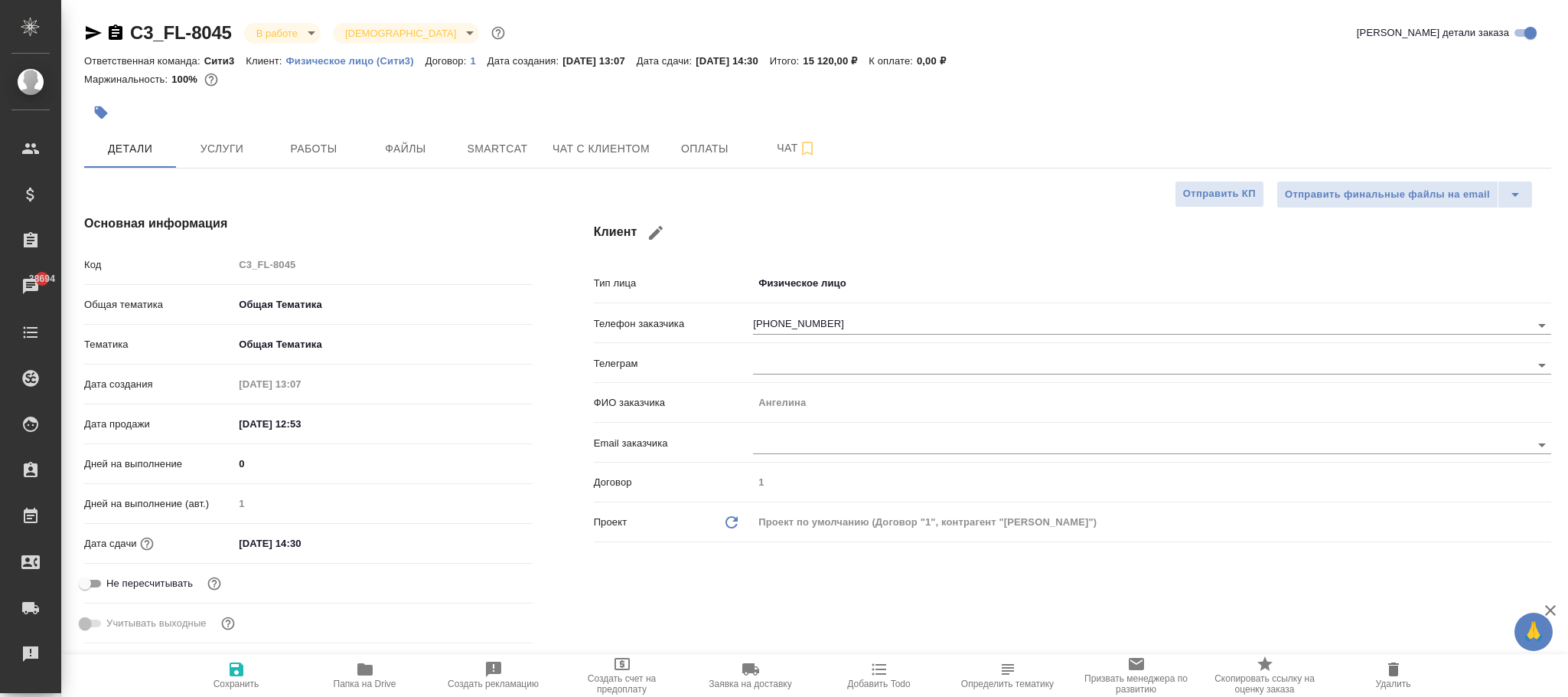
type textarea "x"
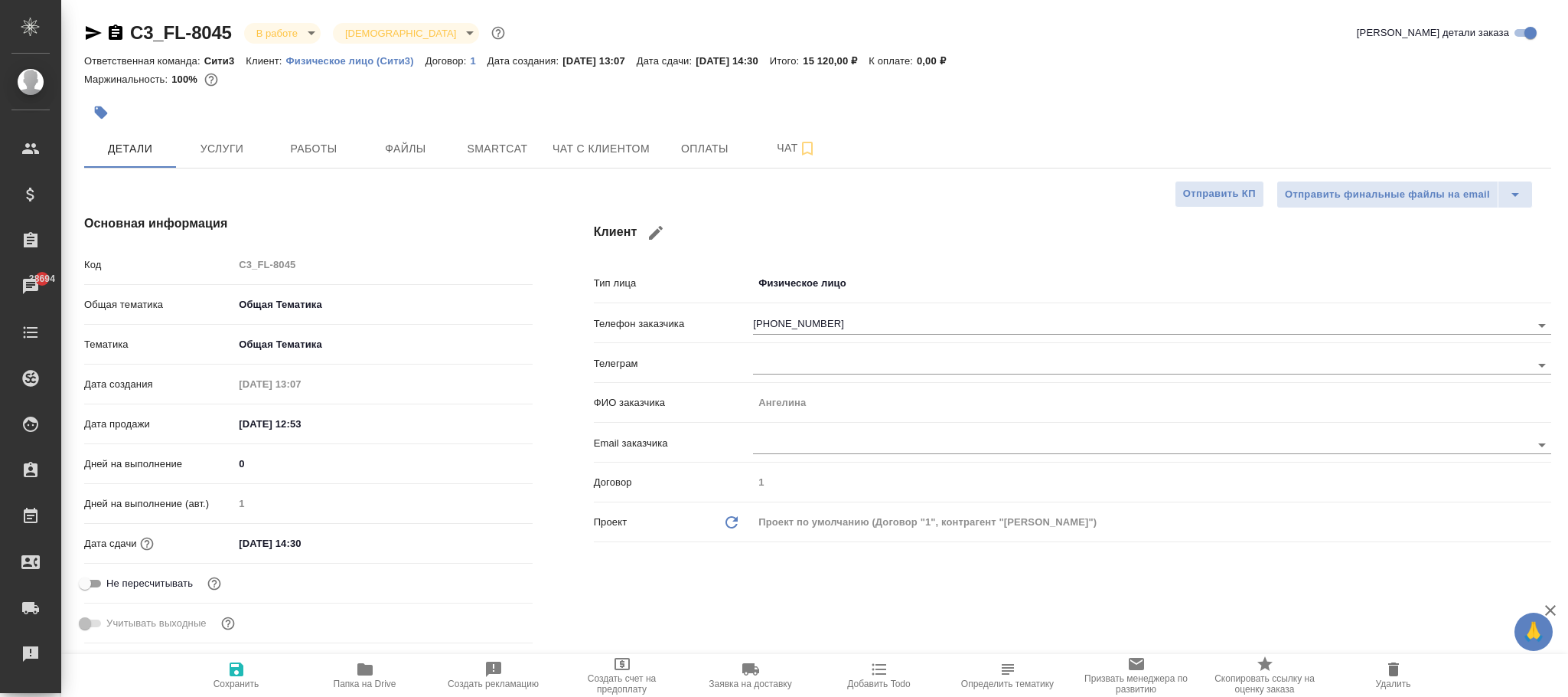
type textarea "x"
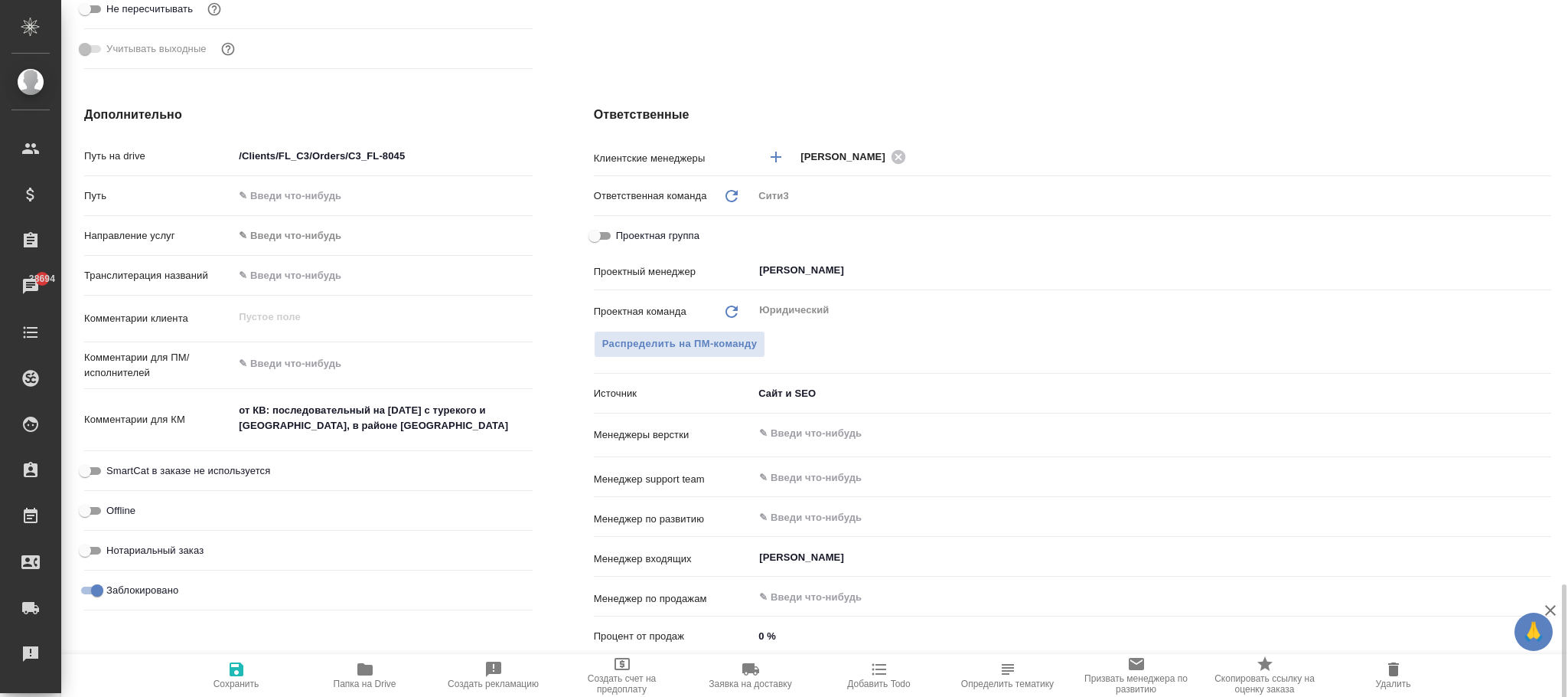
scroll to position [804, 0]
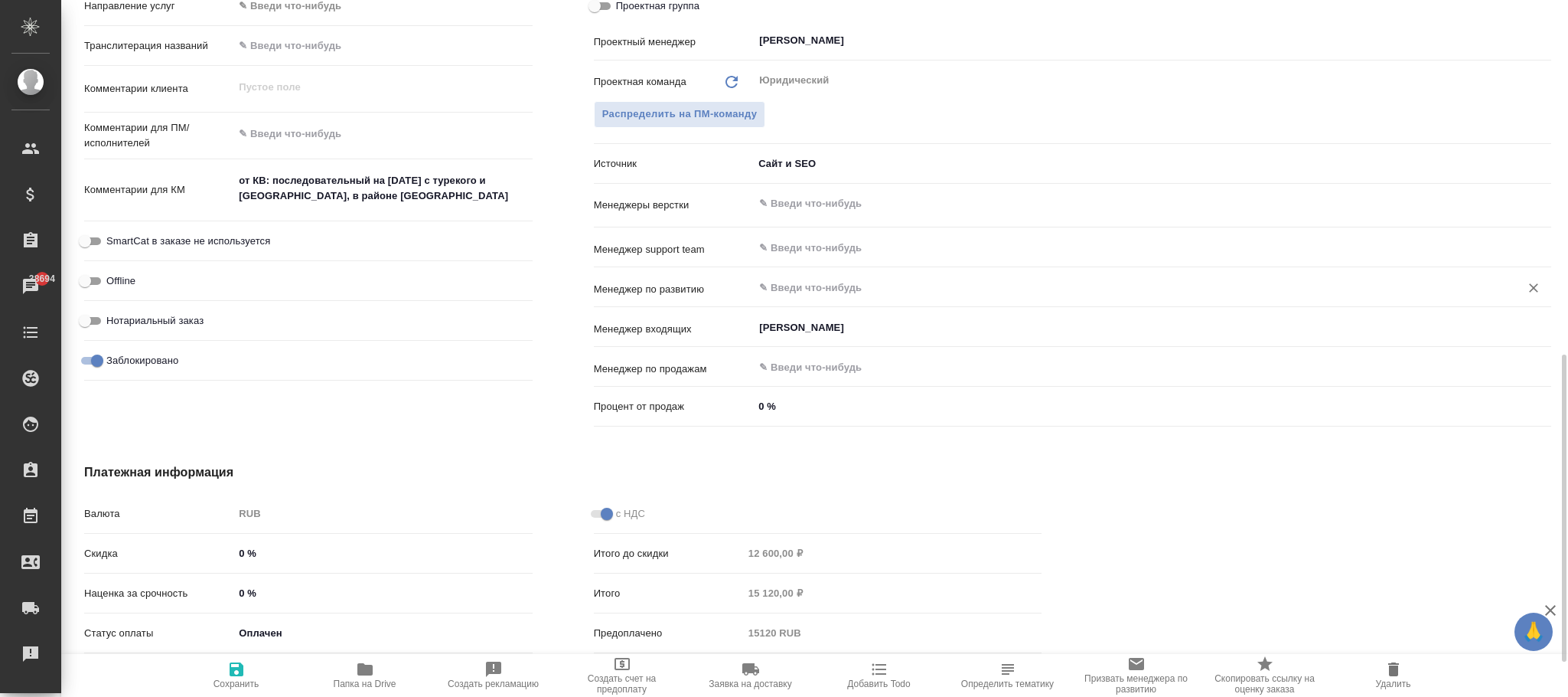
click at [813, 276] on div "​" at bounding box center [1151, 287] width 798 height 27
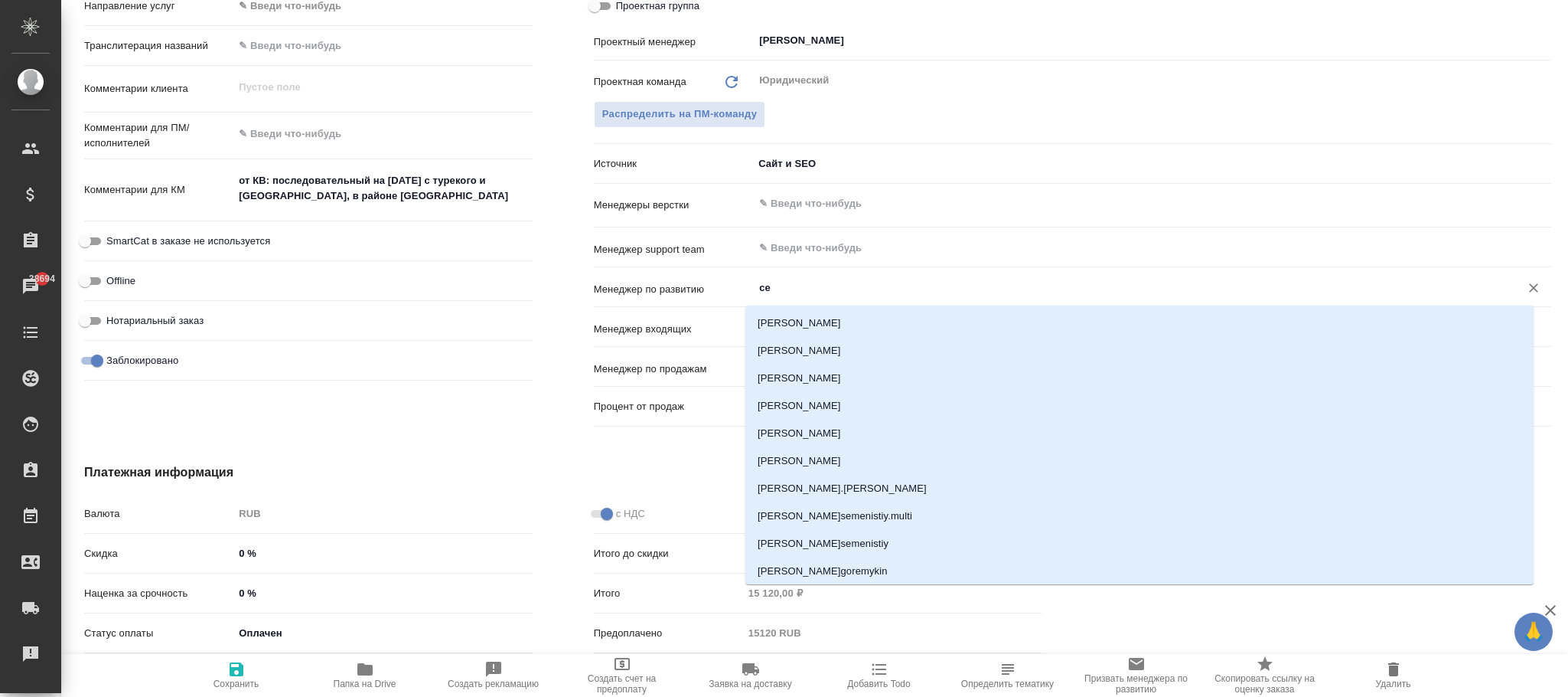
type input "сеи"
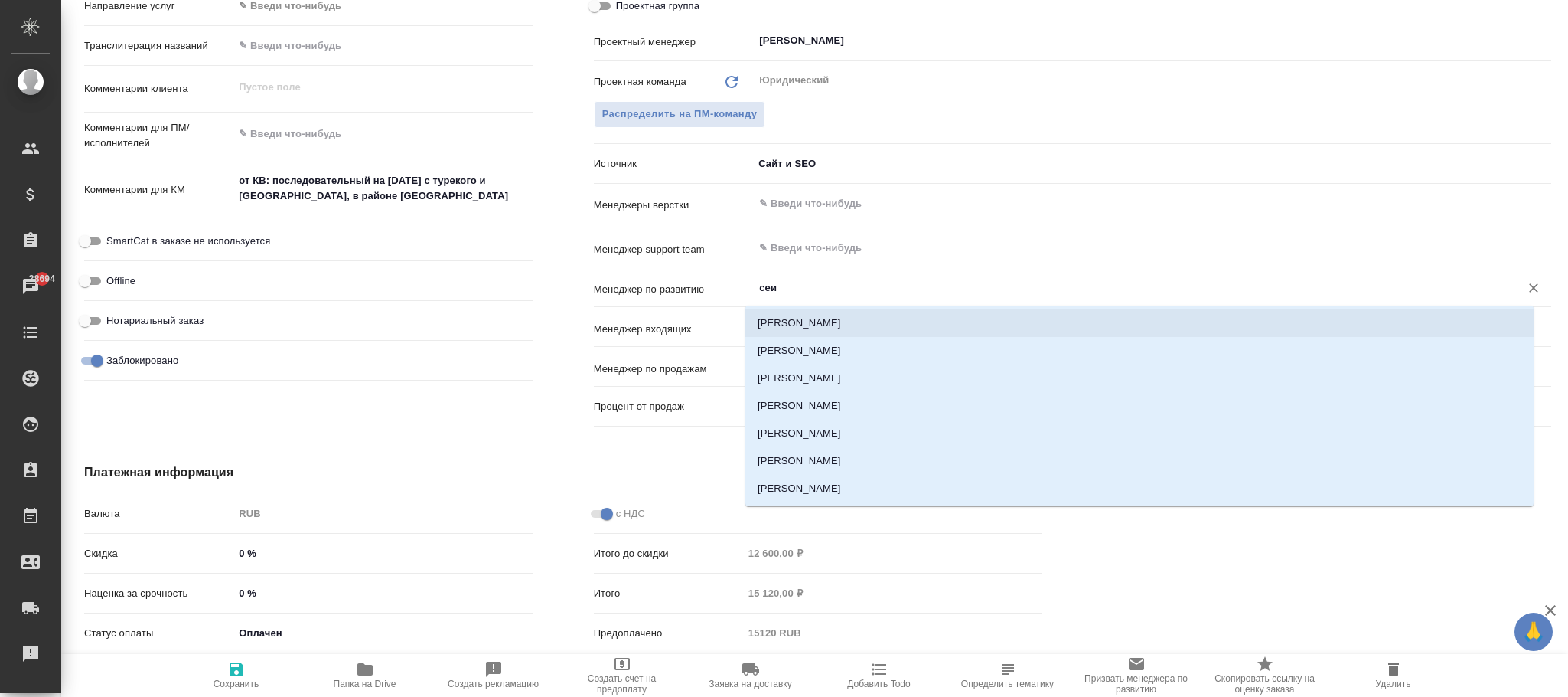
click at [832, 319] on li "Сеитов Павел" at bounding box center [1140, 323] width 788 height 27
type textarea "x"
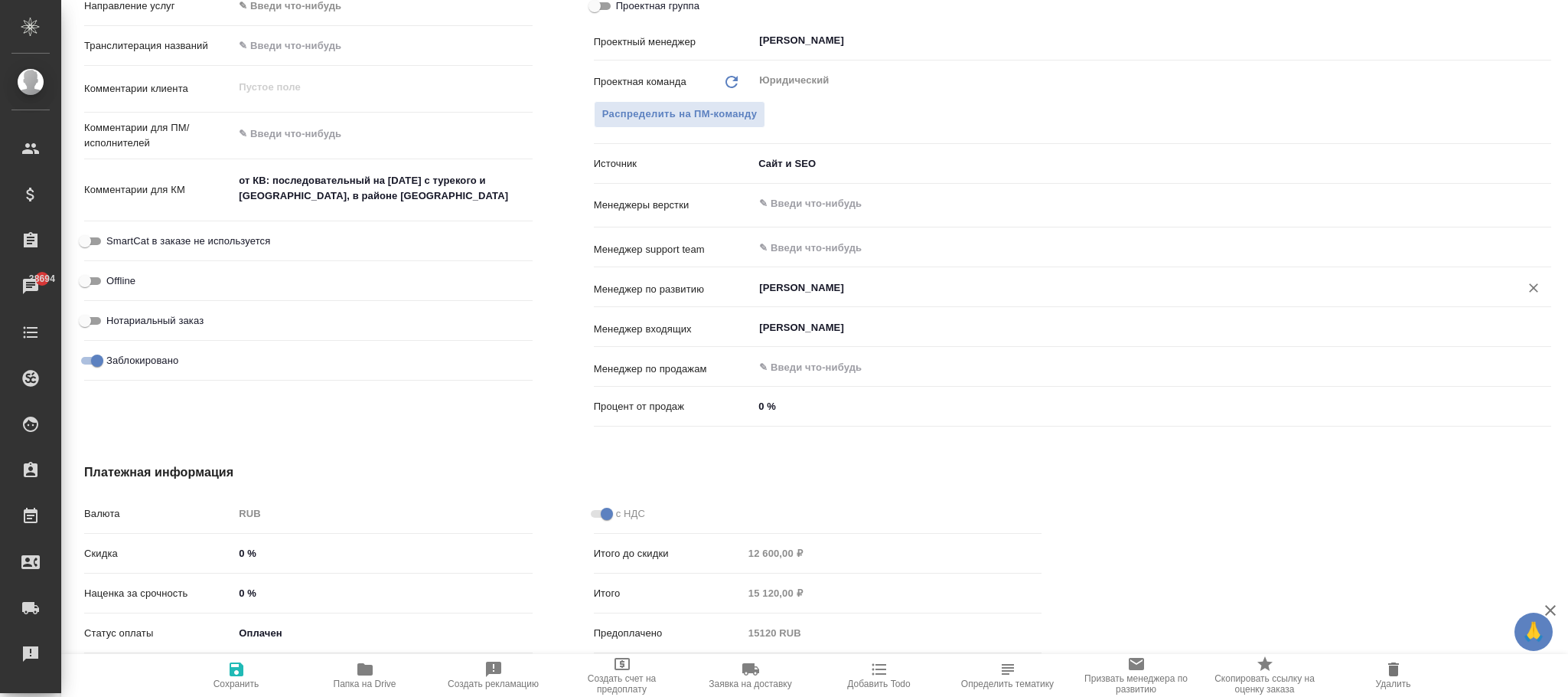
type input "Сеитов Павел"
click at [233, 674] on icon "button" at bounding box center [236, 669] width 14 height 14
type textarea "x"
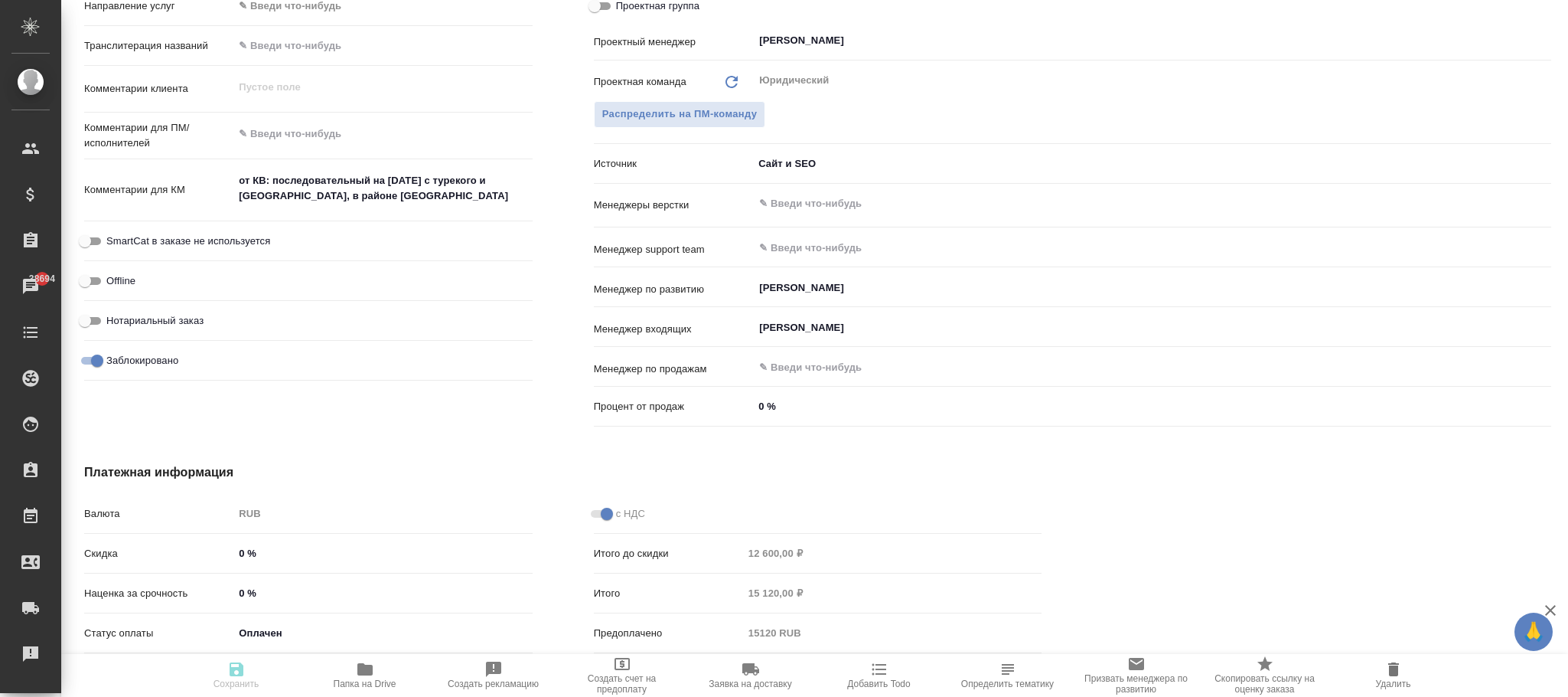
type textarea "x"
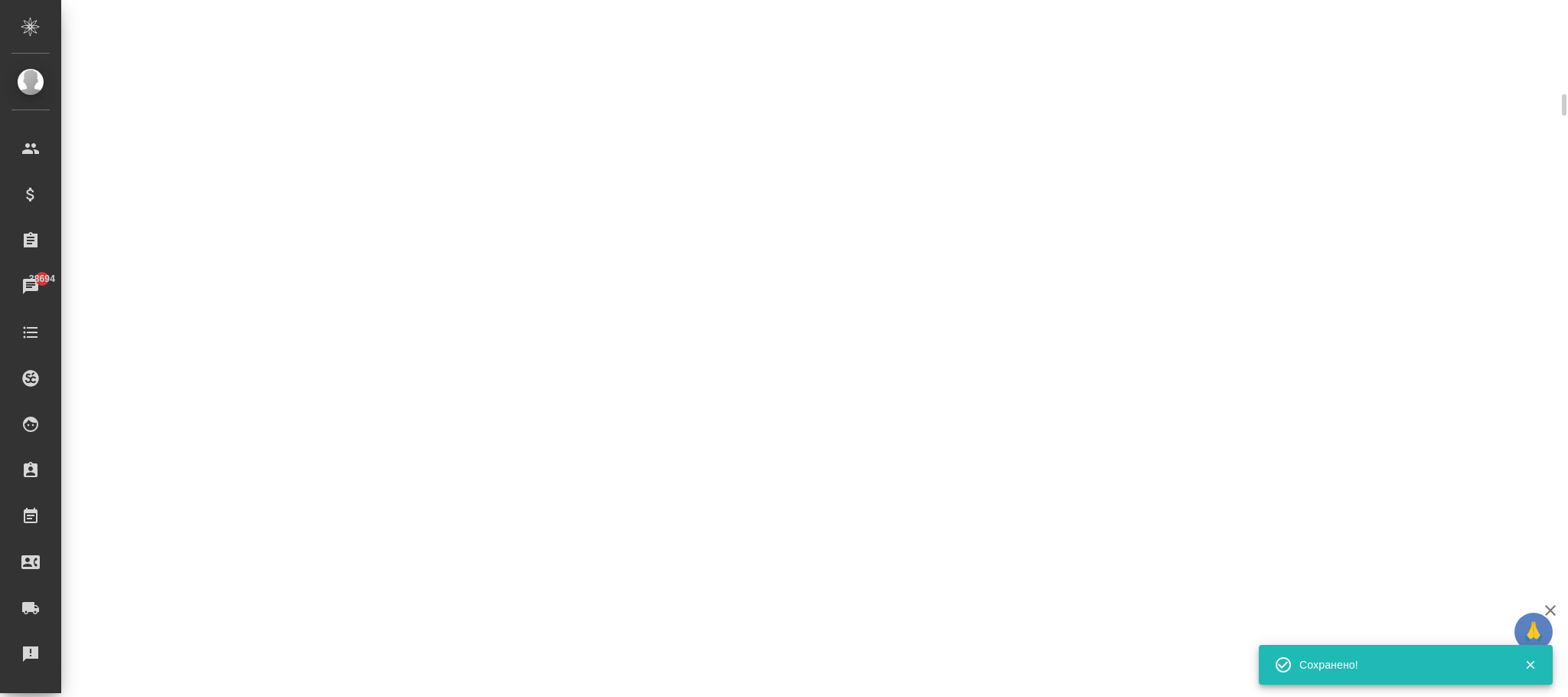
scroll to position [791, 0]
select select "RU"
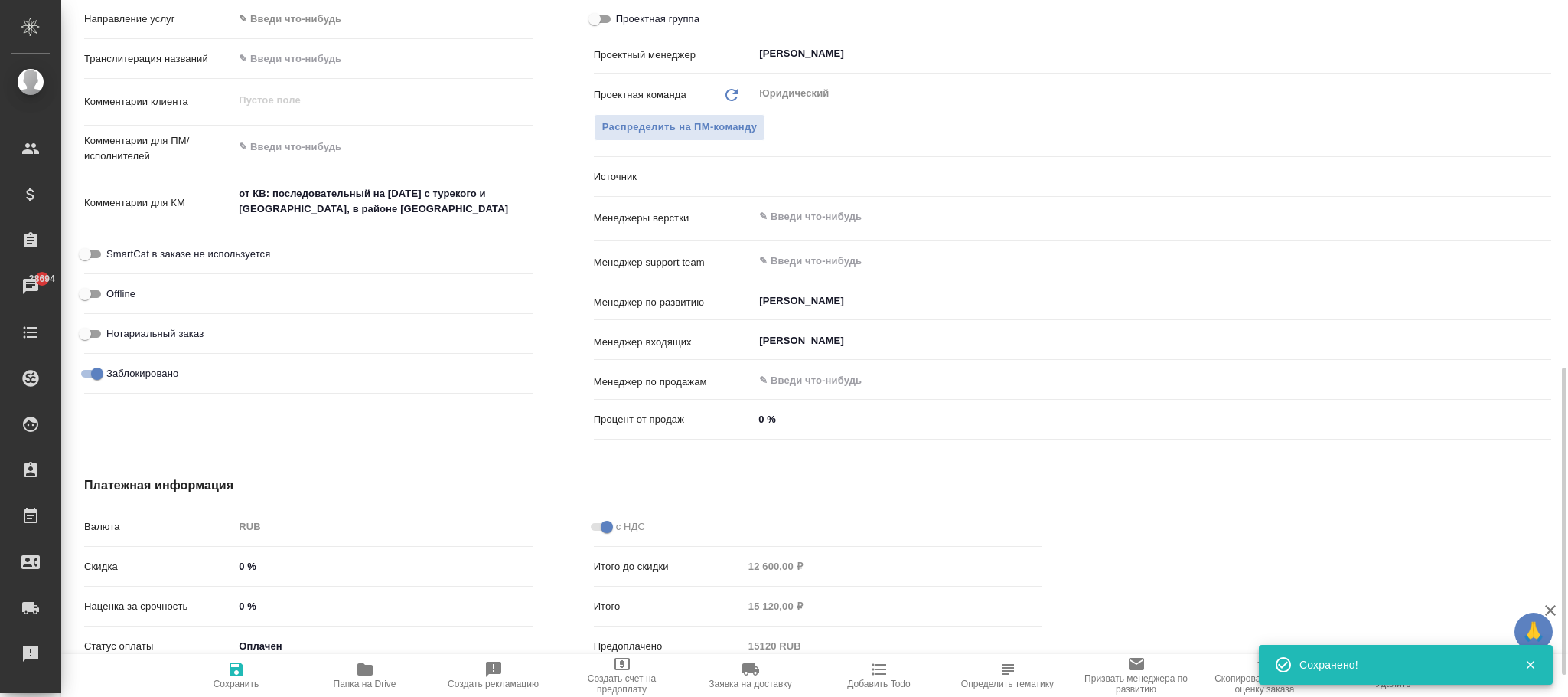
scroll to position [804, 0]
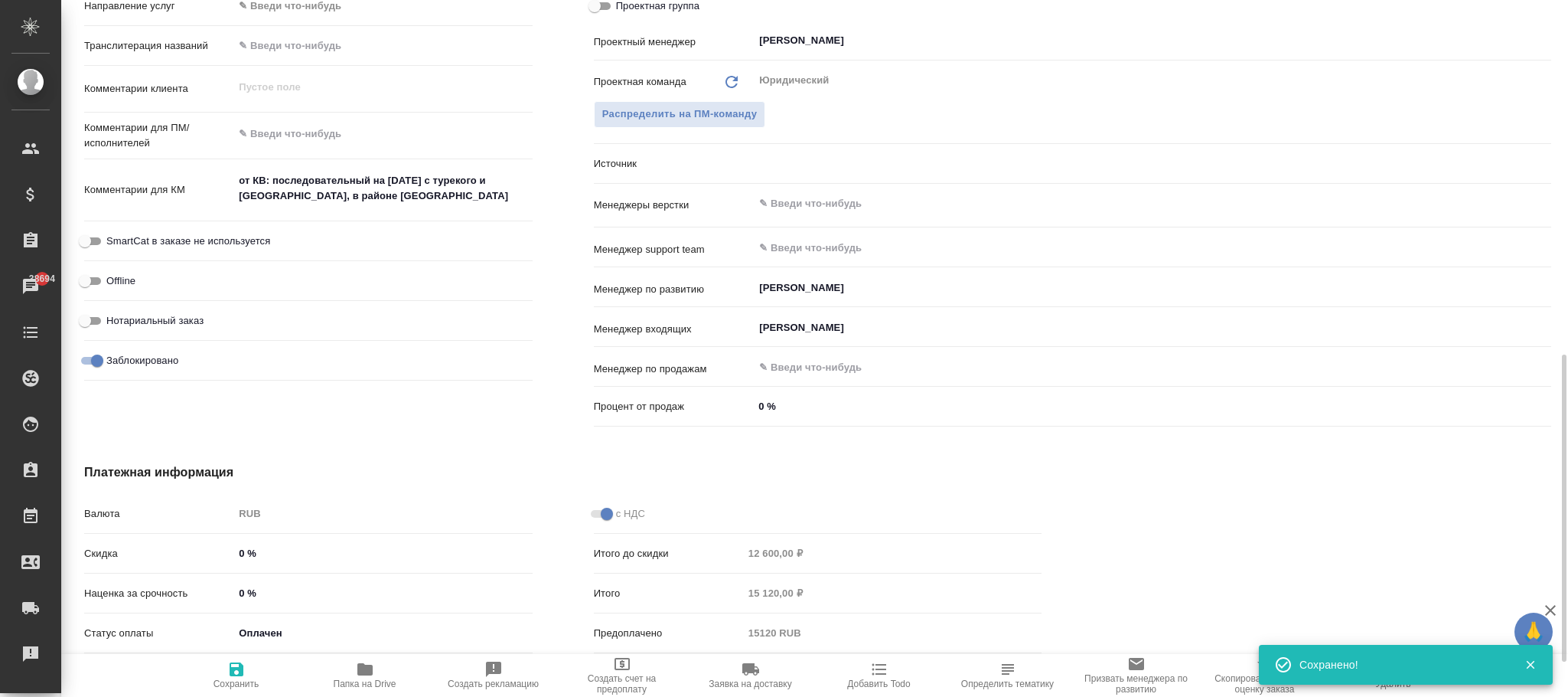
type textarea "x"
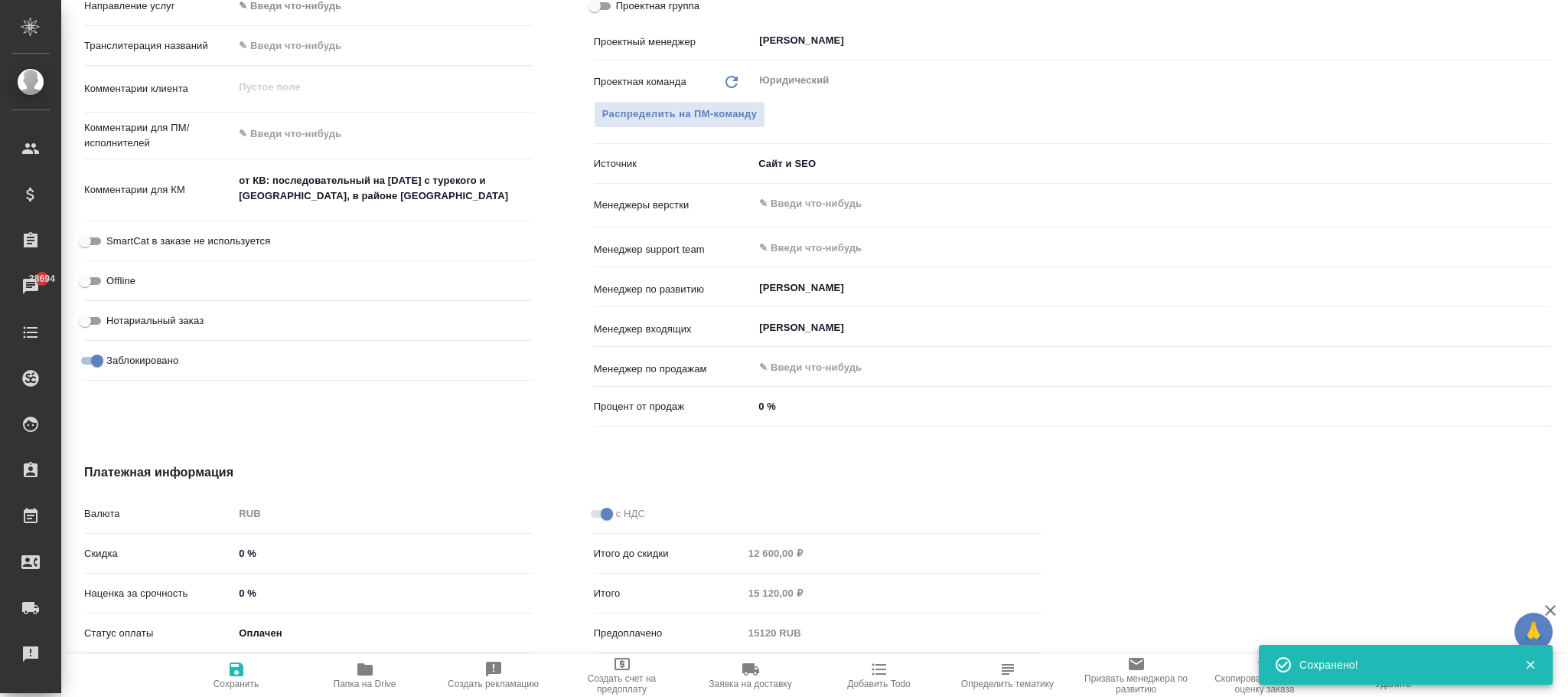
type textarea "x"
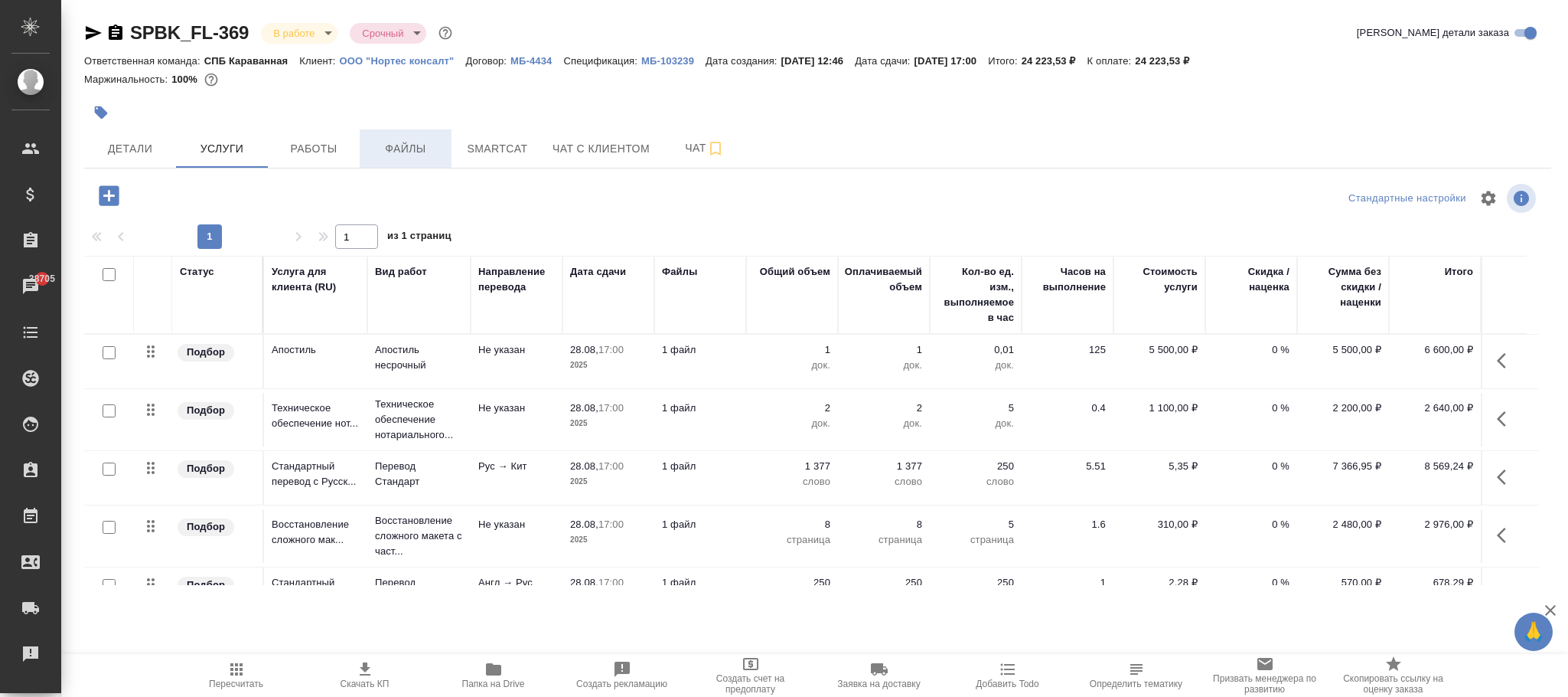
click at [411, 150] on span "Файлы" at bounding box center [405, 149] width 73 height 19
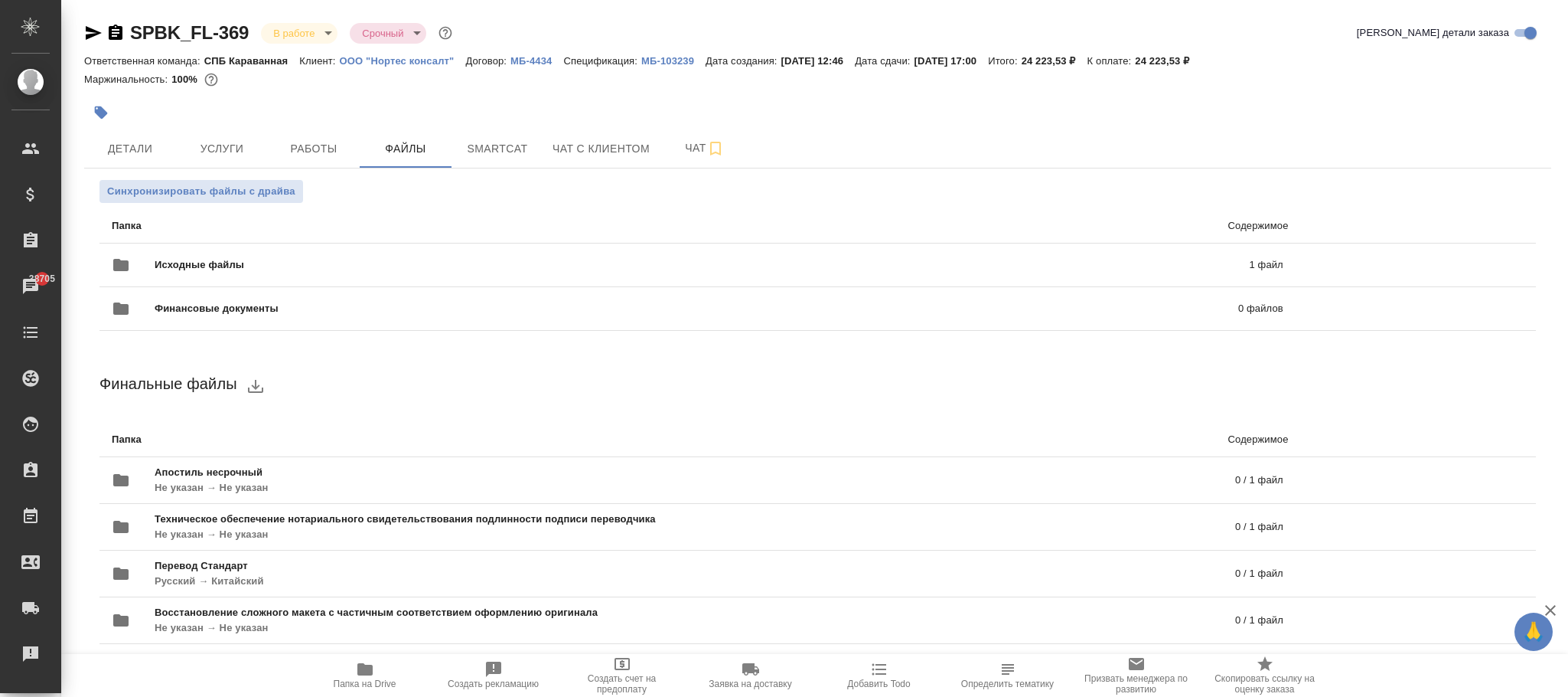
click at [207, 177] on div "Синхронизировать файлы с драйва Папка Содержимое Исходные файлы 1 файл Финансов…" at bounding box center [818, 477] width 1467 height 617
click at [245, 194] on span "Синхронизировать файлы с драйва" at bounding box center [201, 191] width 188 height 15
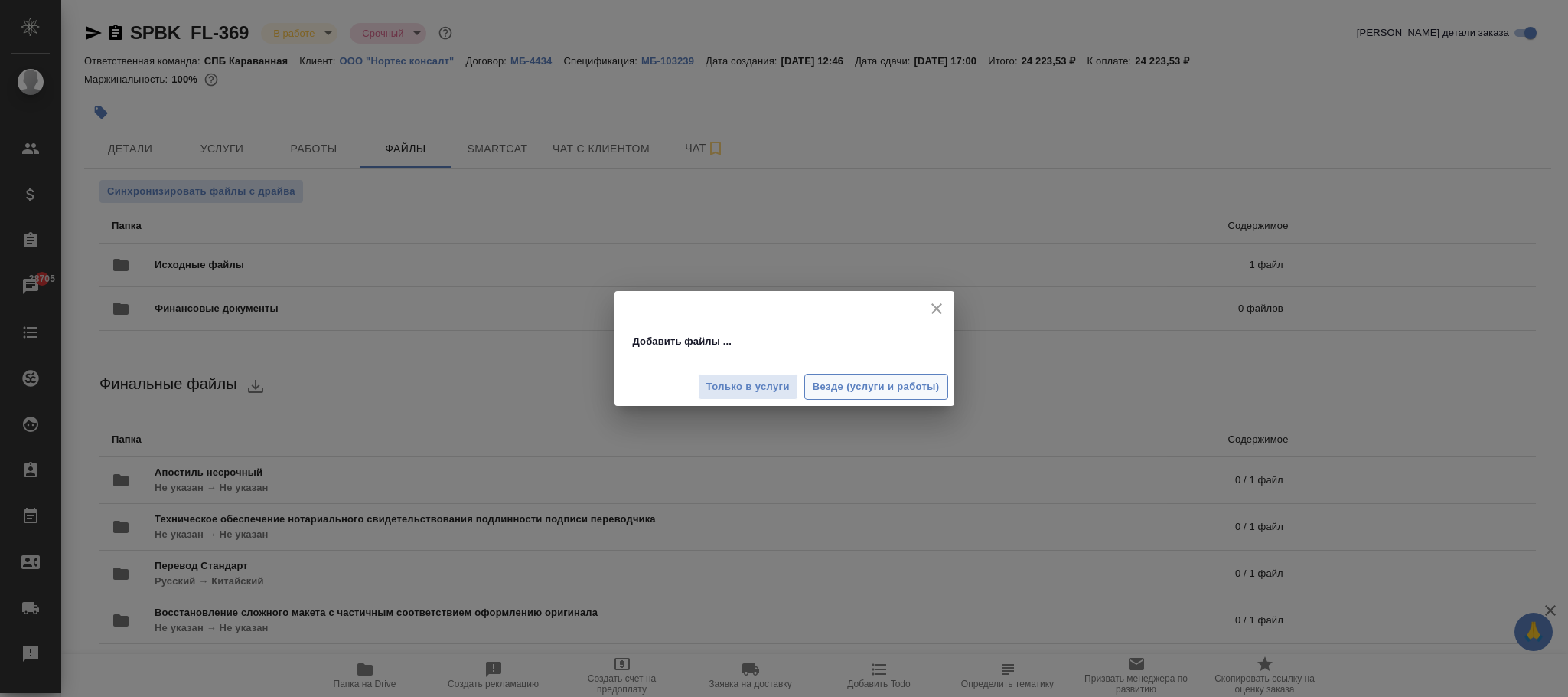
click at [878, 384] on span "Везде (услуги и работы)" at bounding box center [876, 386] width 127 height 17
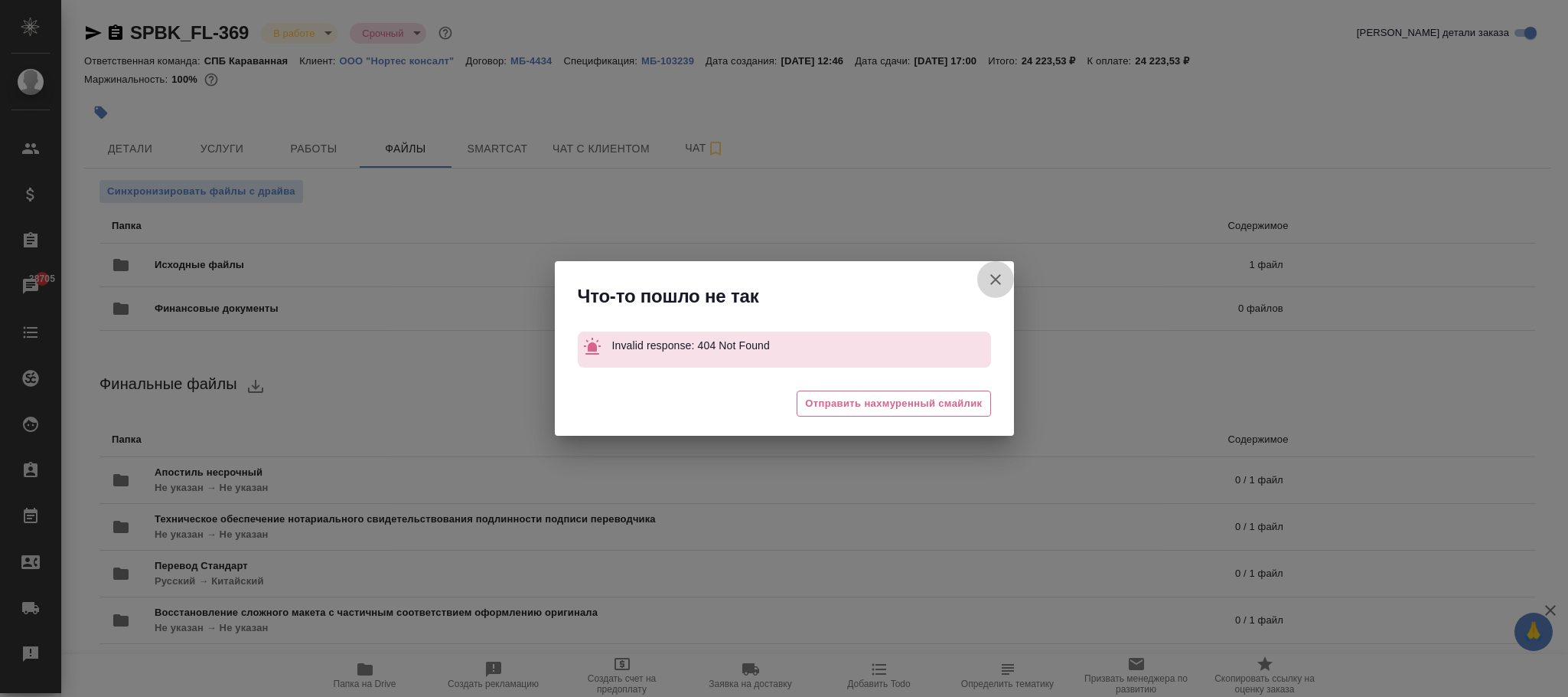
click at [997, 274] on icon "button" at bounding box center [996, 279] width 18 height 18
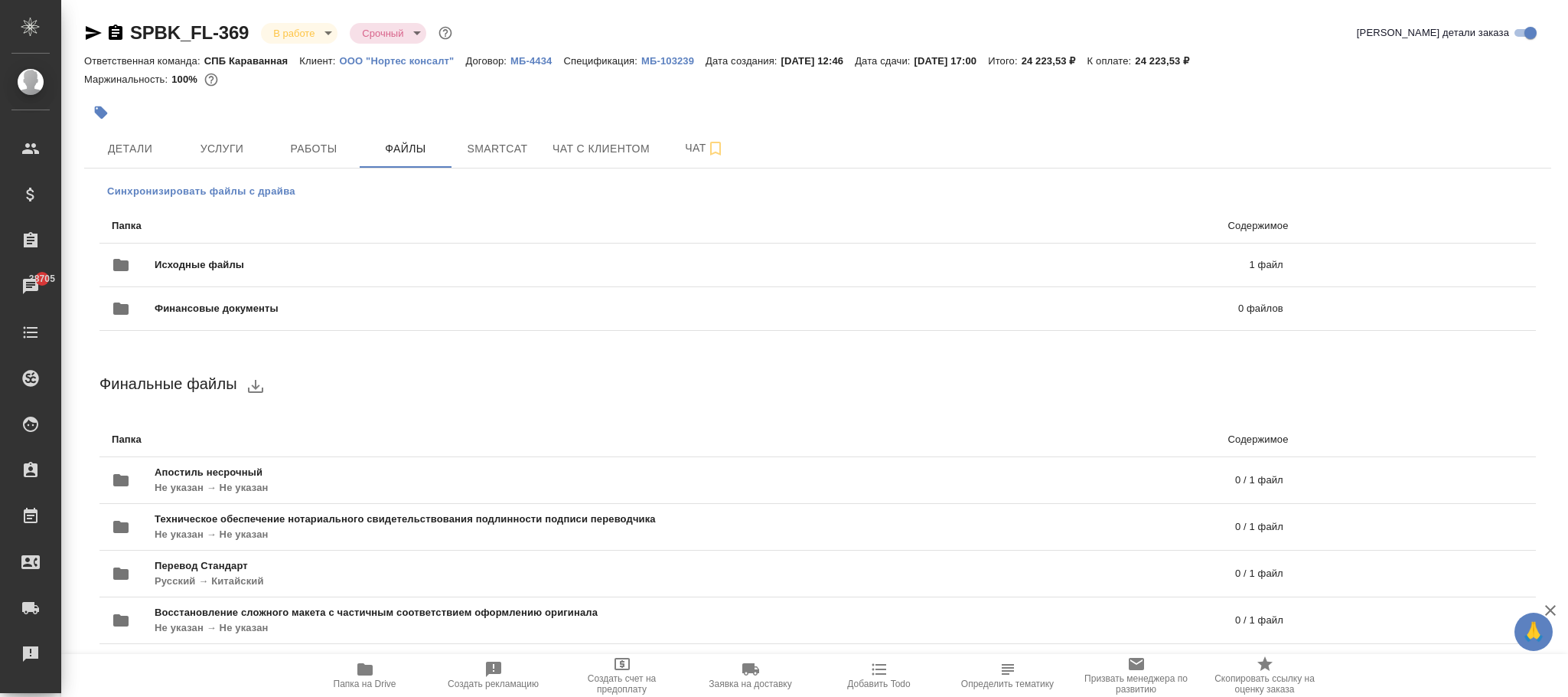
click at [257, 189] on span "Синхронизировать файлы с драйва" at bounding box center [201, 191] width 188 height 15
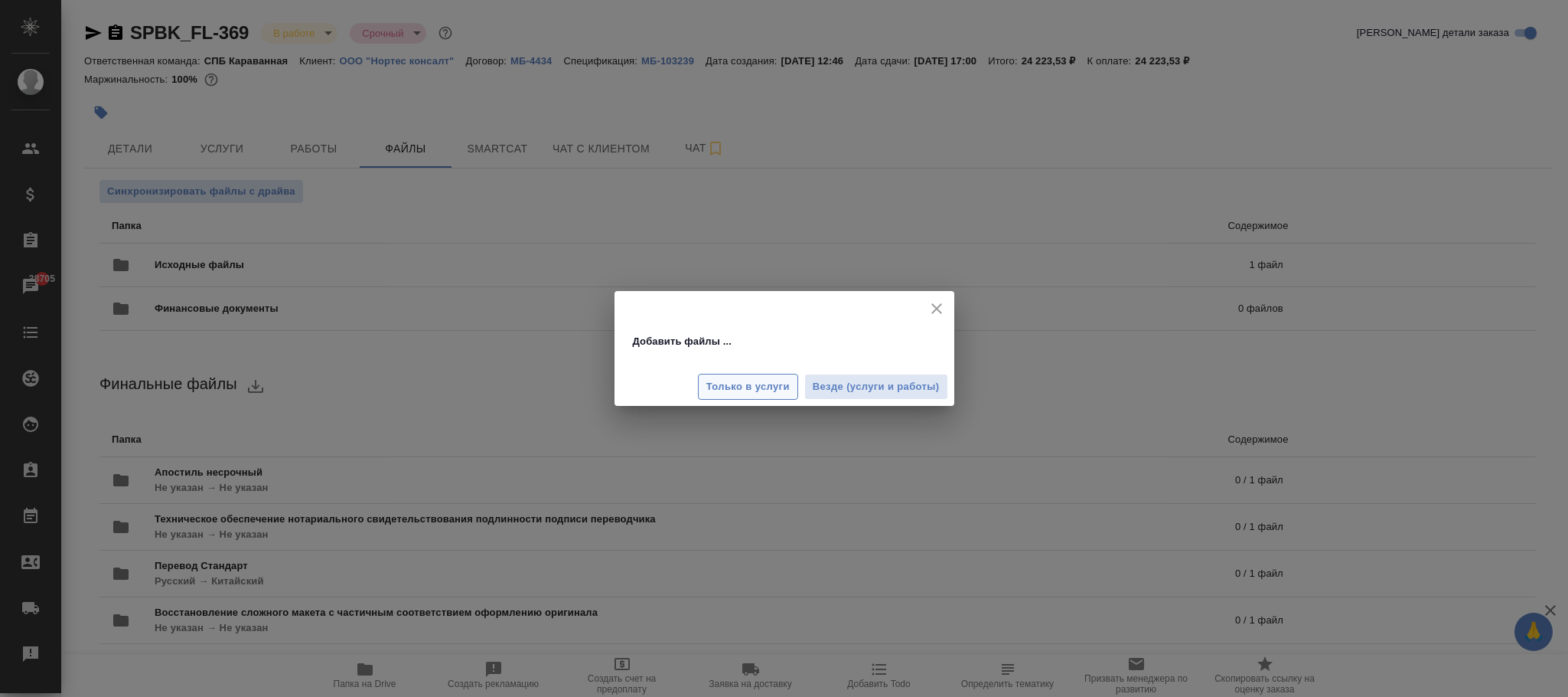
click at [763, 382] on span "Только в услуги" at bounding box center [748, 386] width 83 height 17
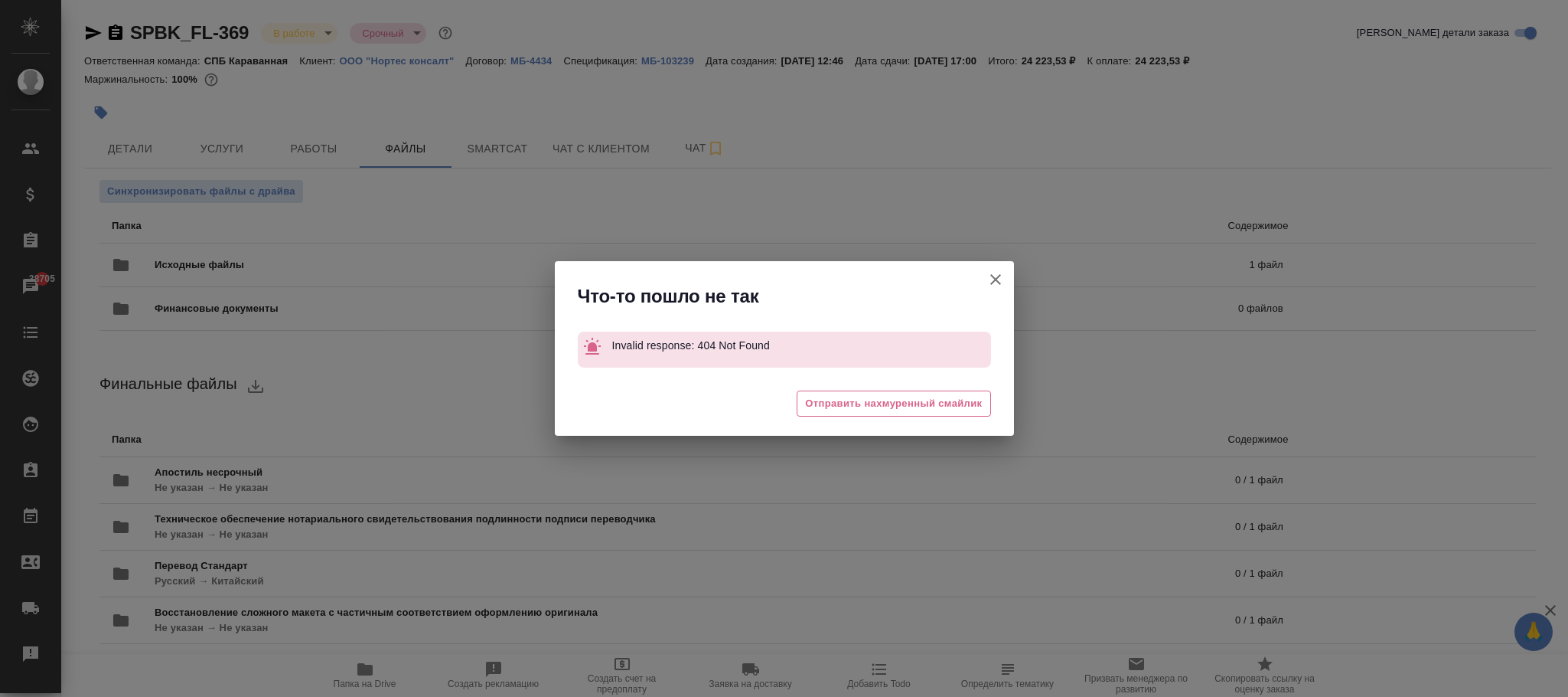
click at [993, 275] on icon "button" at bounding box center [996, 279] width 18 height 18
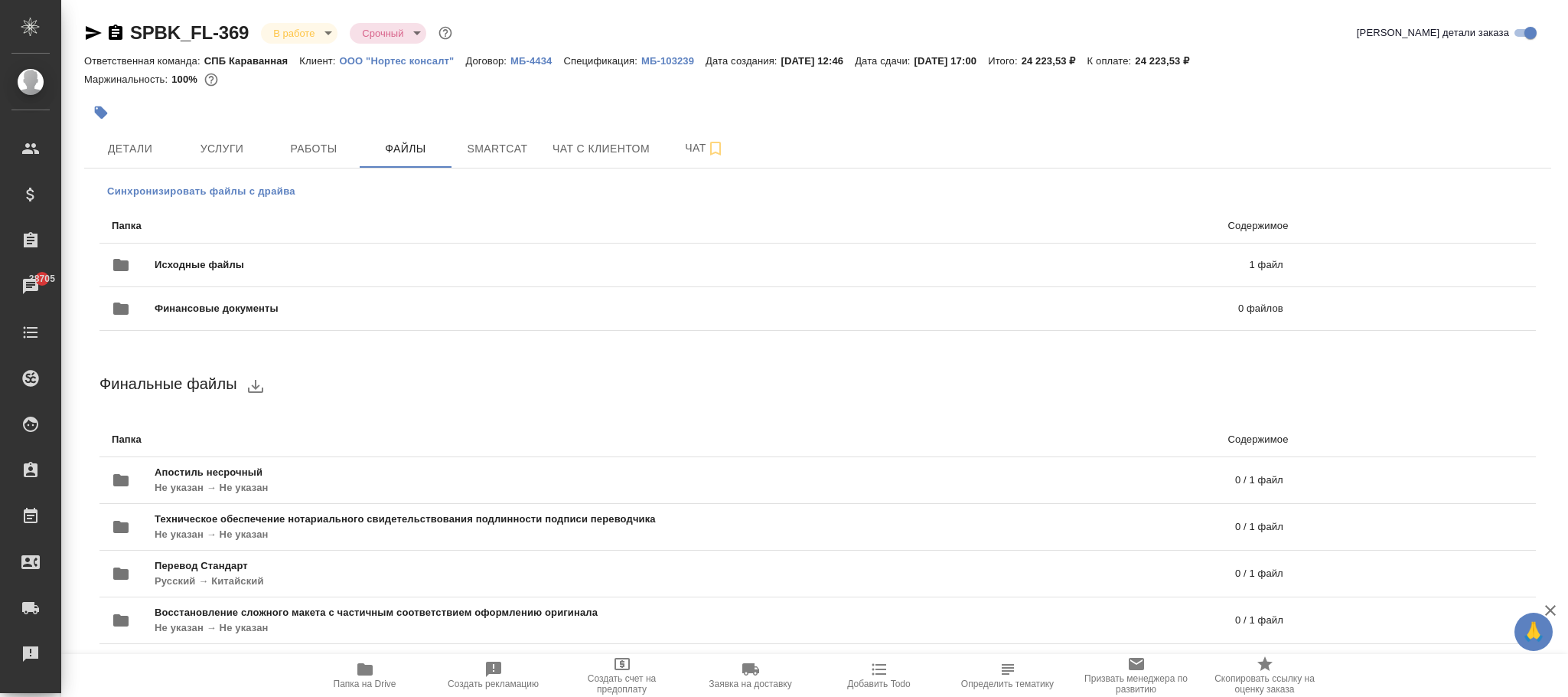
click at [269, 189] on span "Синхронизировать файлы с драйва" at bounding box center [201, 191] width 188 height 15
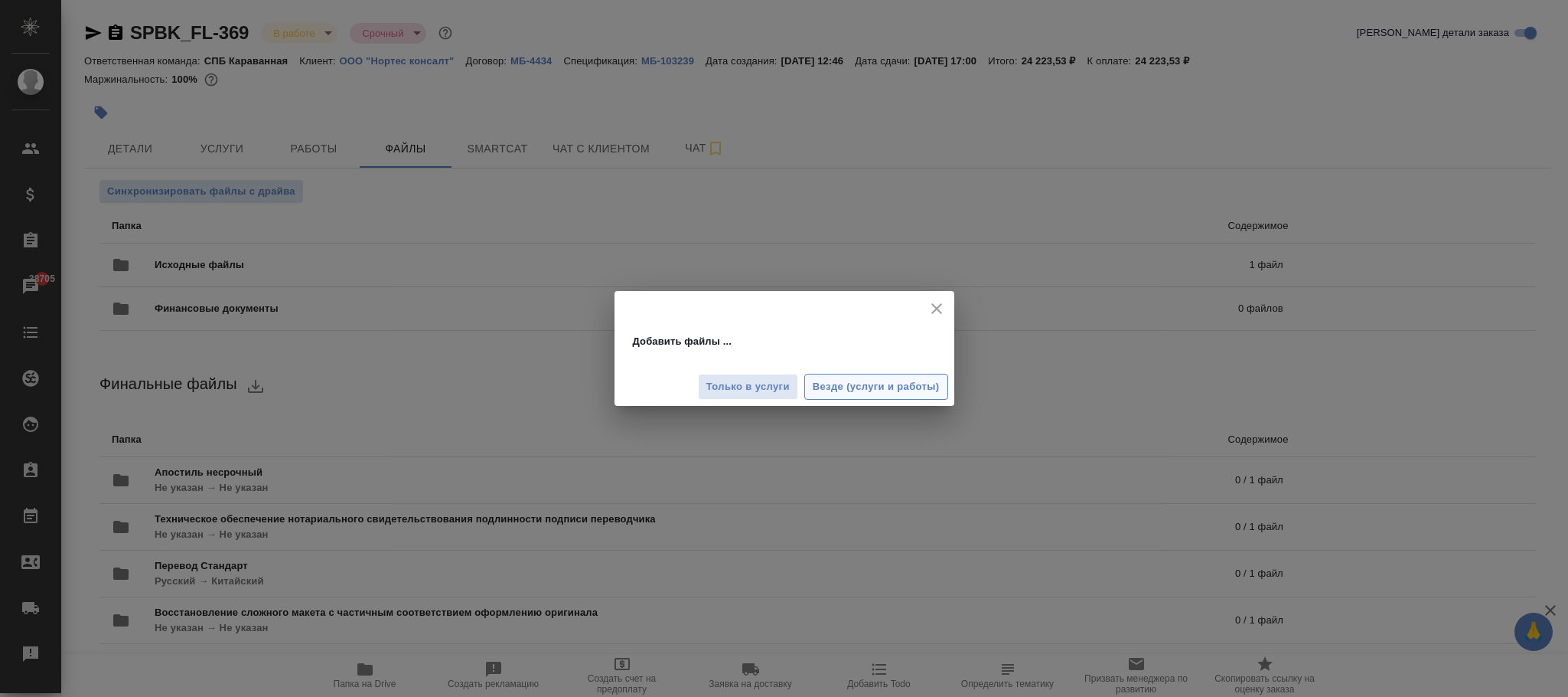
click at [907, 382] on span "Везде (услуги и работы)" at bounding box center [876, 386] width 127 height 17
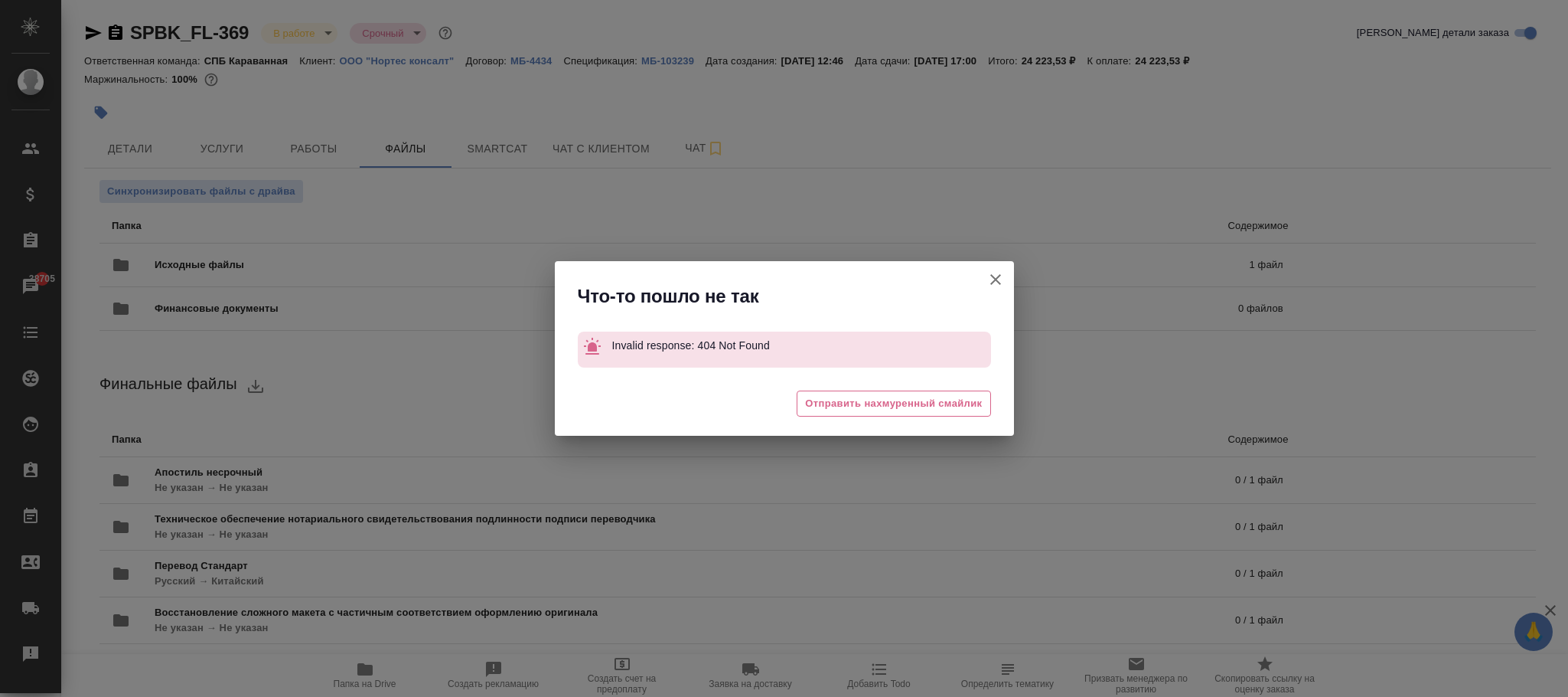
drag, startPoint x: 1001, startPoint y: 272, endPoint x: 832, endPoint y: 157, distance: 204.4
click at [1004, 272] on icon "button" at bounding box center [996, 279] width 18 height 18
